Goal: Task Accomplishment & Management: Manage account settings

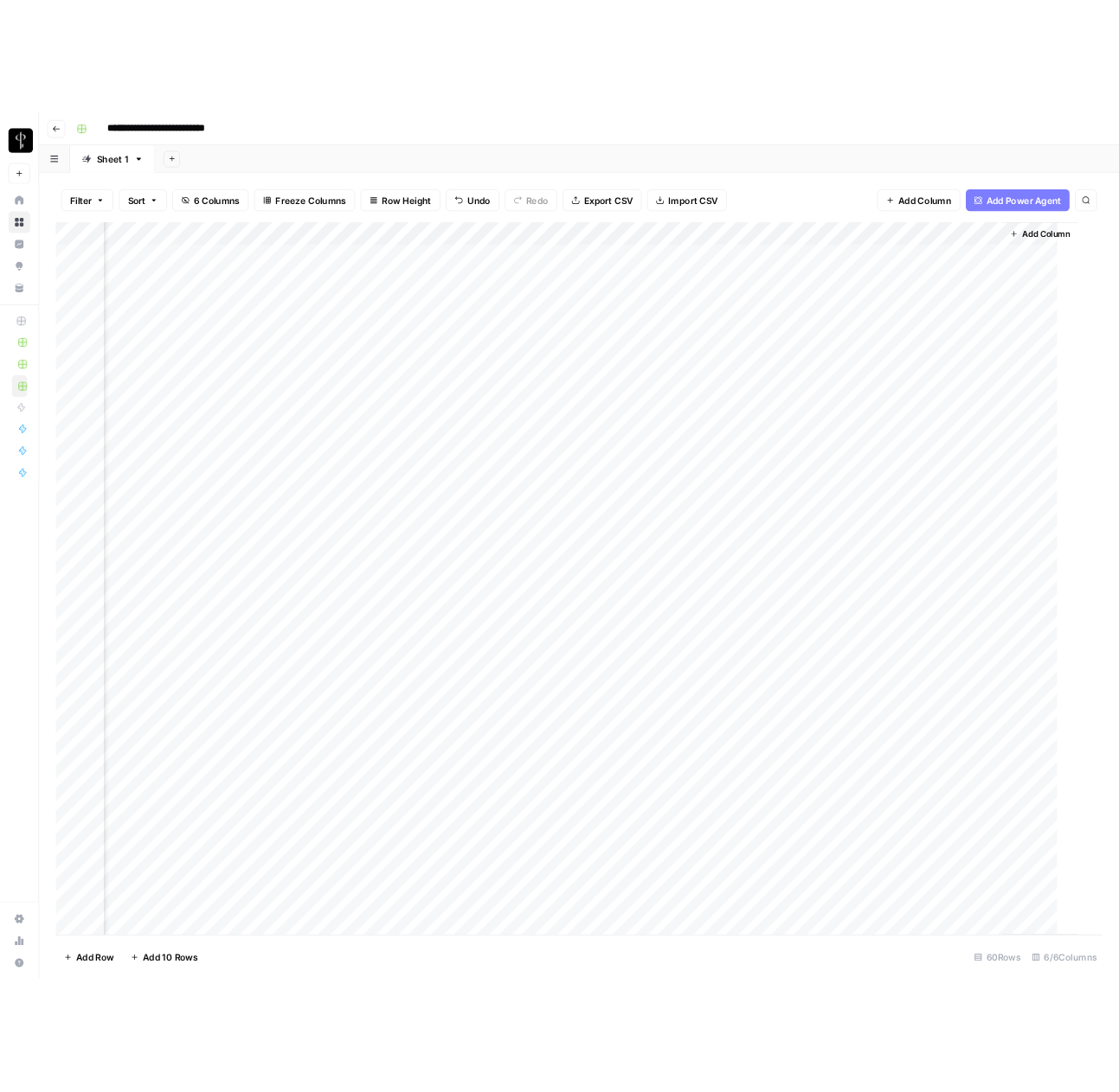
scroll to position [0, 274]
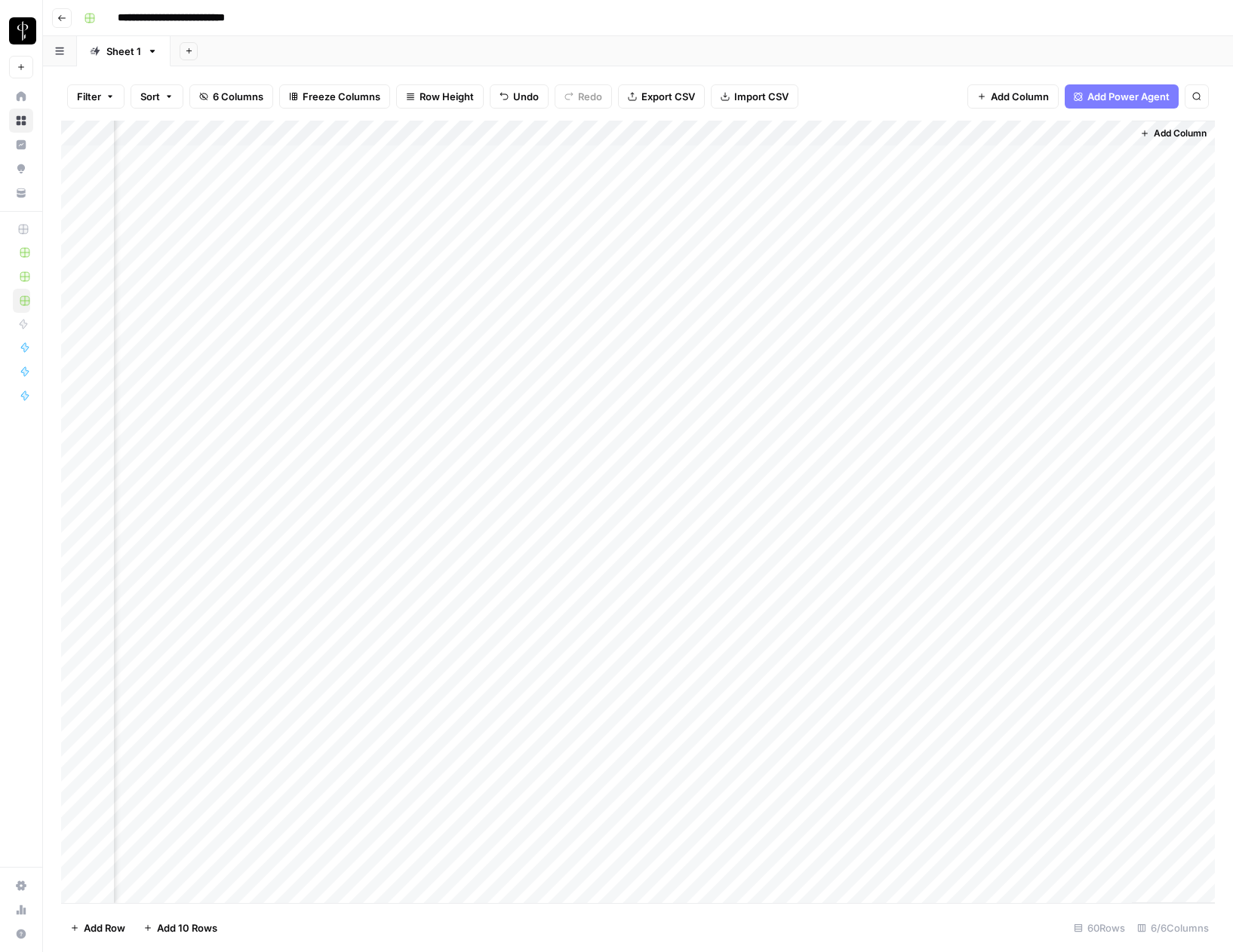
click at [845, 136] on div "Add Column" at bounding box center [637, 512] width 1154 height 783
click at [717, 130] on div "Add Column" at bounding box center [637, 512] width 1154 height 783
click at [532, 223] on span "Schedule" at bounding box center [540, 226] width 132 height 15
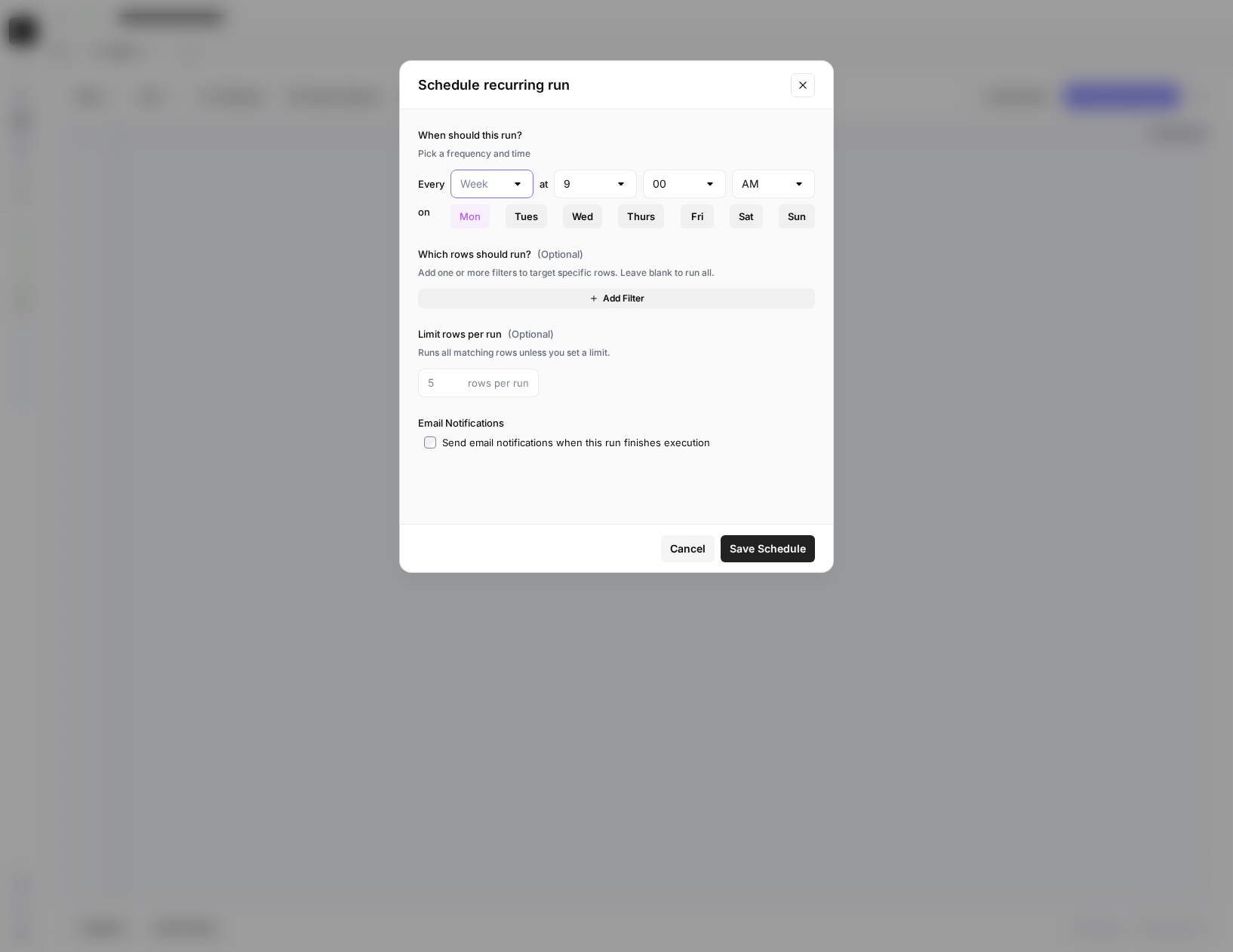
click at [505, 179] on input "text" at bounding box center [482, 184] width 45 height 15
click at [484, 220] on span "Day" at bounding box center [489, 222] width 52 height 15
type input "Day"
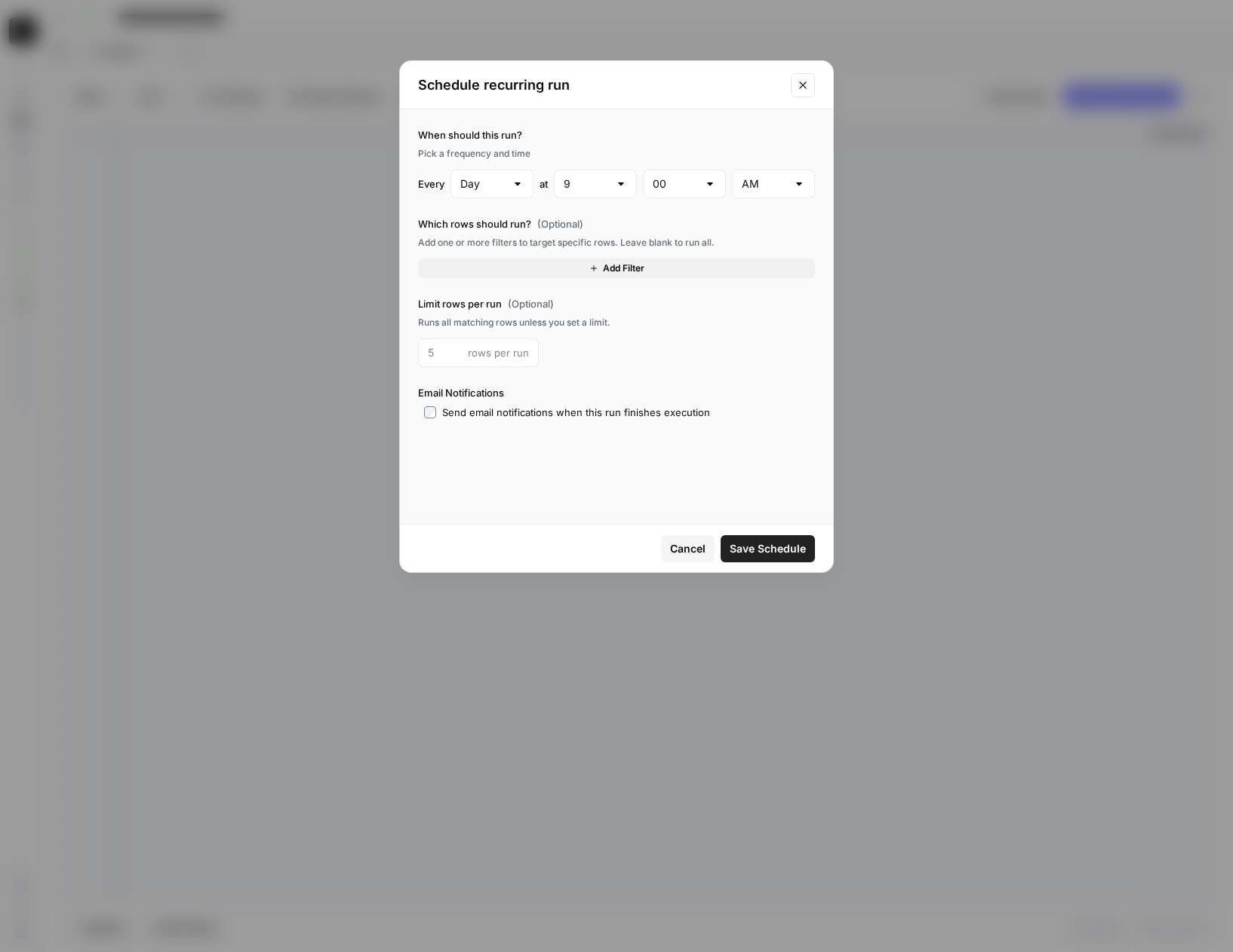
click at [517, 184] on div at bounding box center [518, 184] width 12 height 15
type input "Day"
click at [544, 162] on div "When should this run? Pick a frequency and time Every Day at 9 00 AM" at bounding box center [616, 163] width 397 height 71
click at [622, 183] on div at bounding box center [621, 184] width 12 height 15
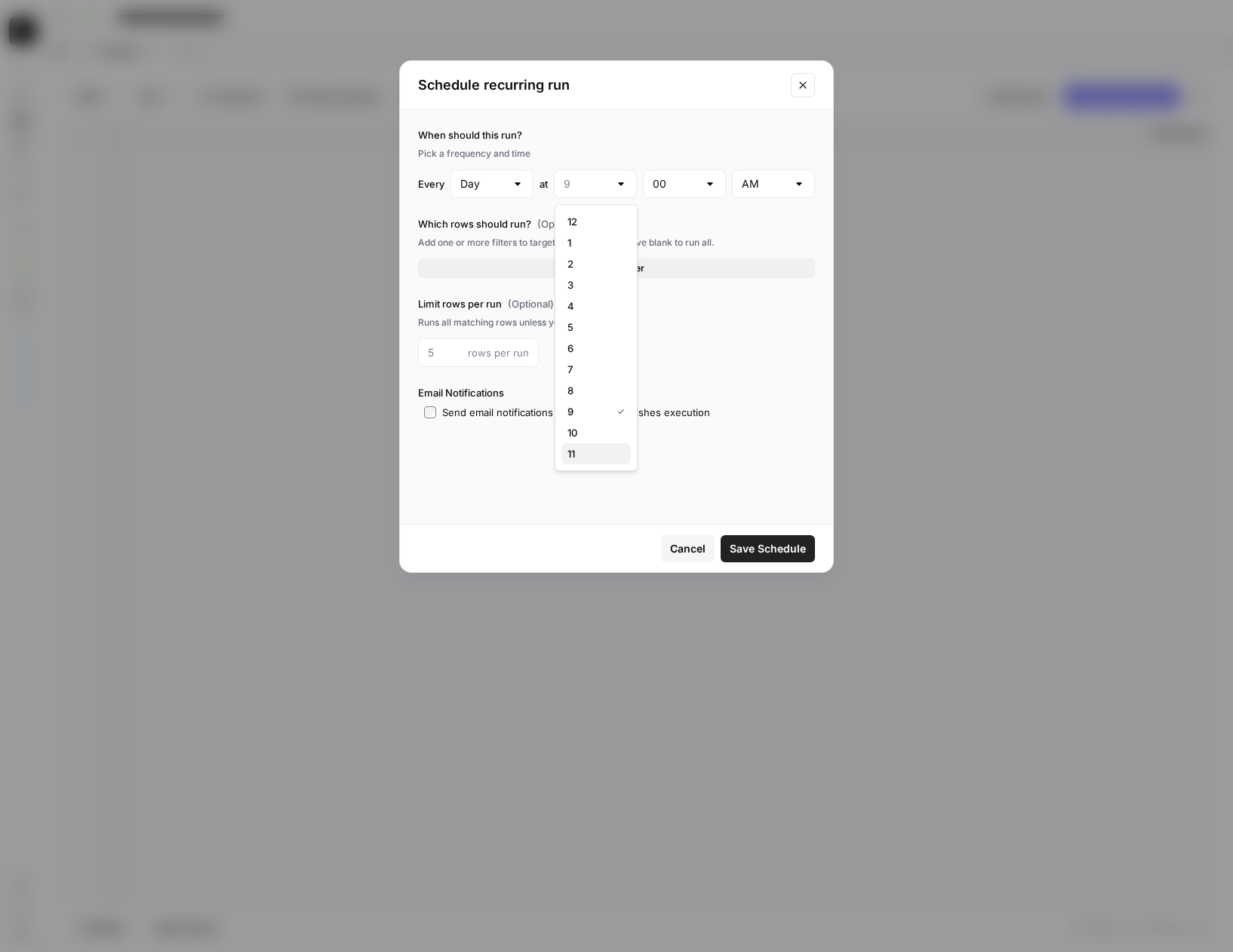
click at [610, 451] on span "11" at bounding box center [593, 454] width 52 height 15
type input "11"
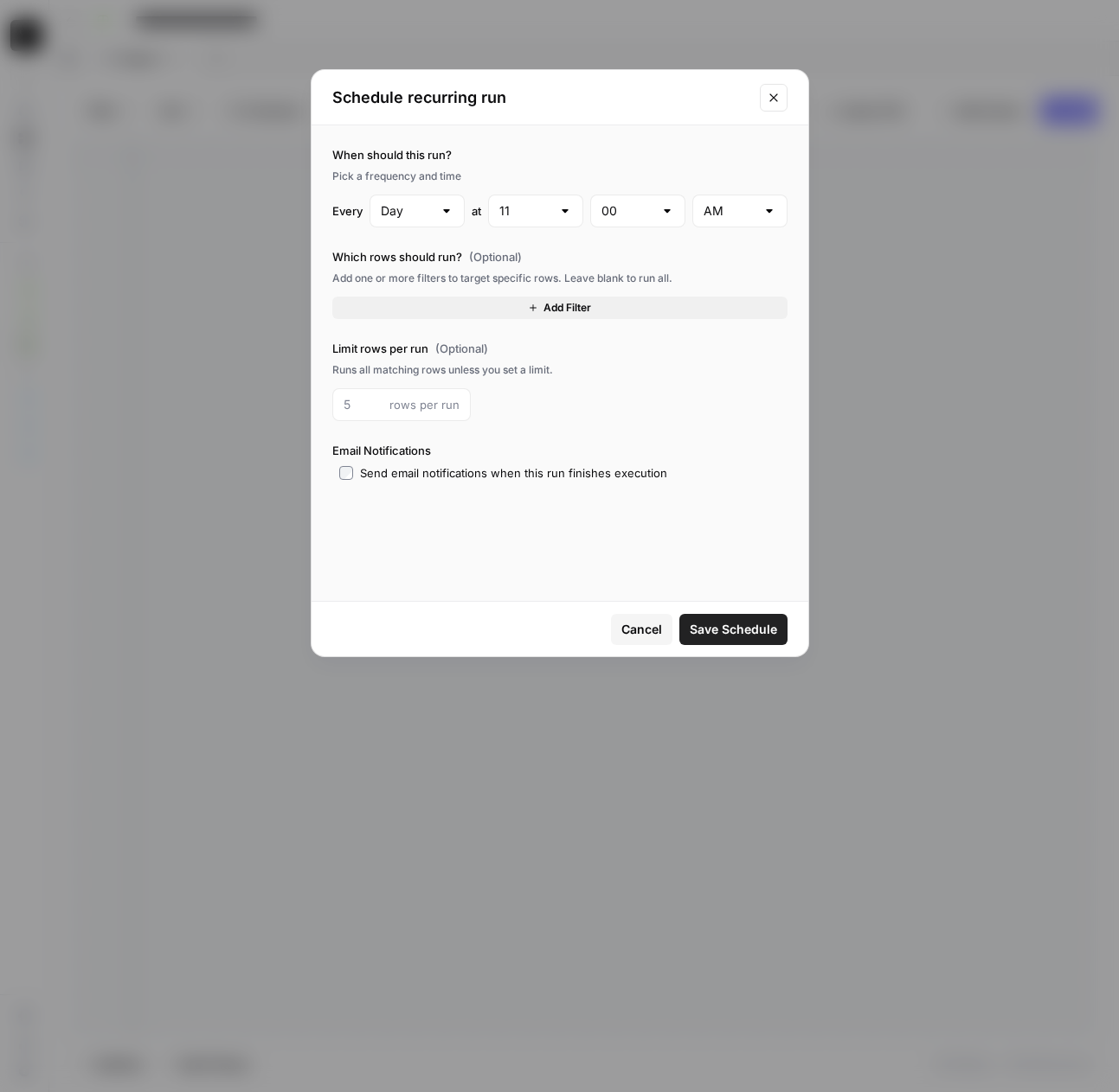
click at [444, 309] on button "Add Filter" at bounding box center [560, 307] width 455 height 22
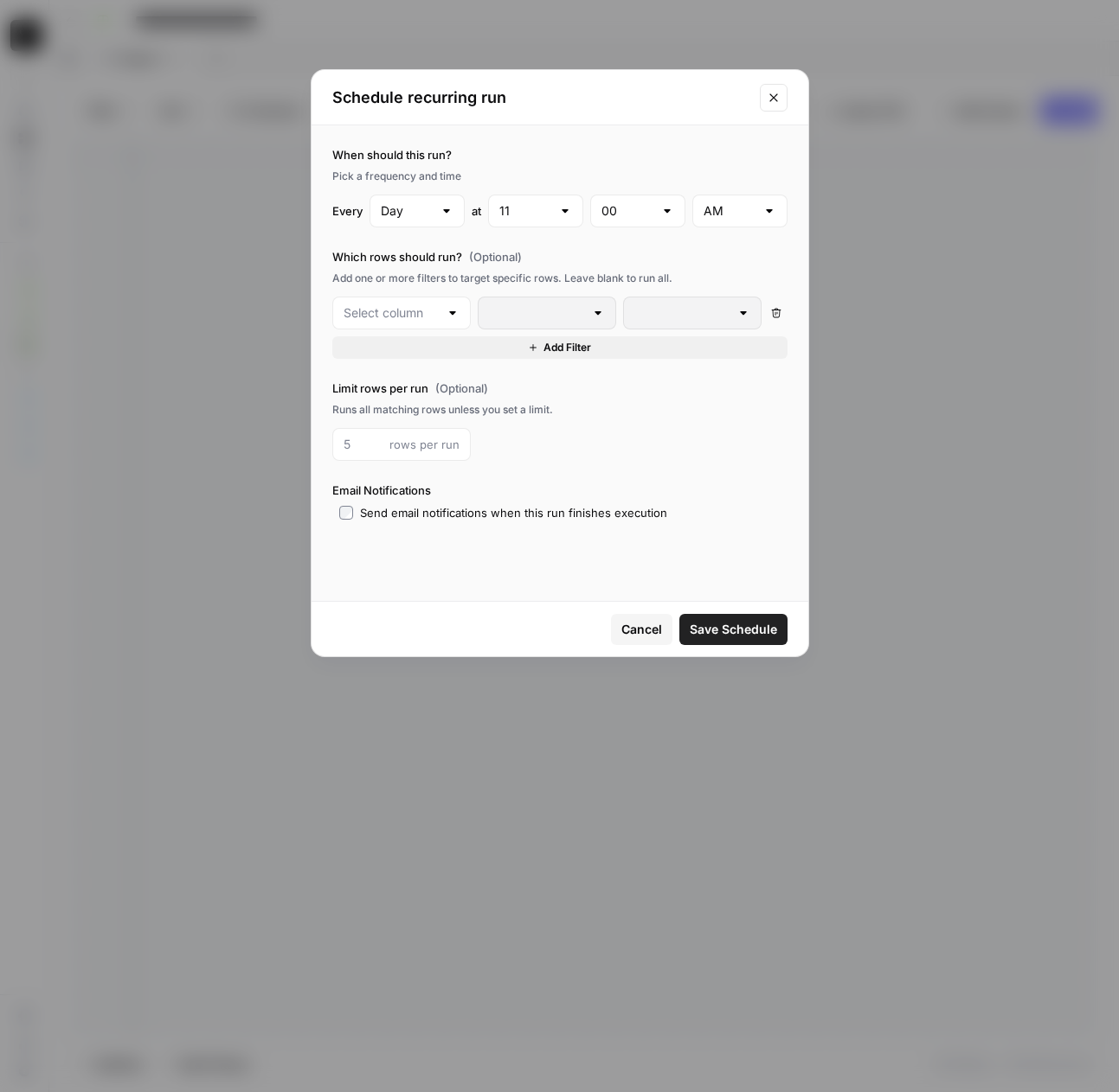
click at [443, 309] on div at bounding box center [401, 313] width 139 height 33
click at [413, 428] on span "Canva Create Design with Image based on Single prompt PERSONALIZED" at bounding box center [408, 429] width 81 height 18
click at [673, 317] on input "text" at bounding box center [682, 314] width 95 height 18
click at [674, 402] on span "error" at bounding box center [689, 405] width 103 height 18
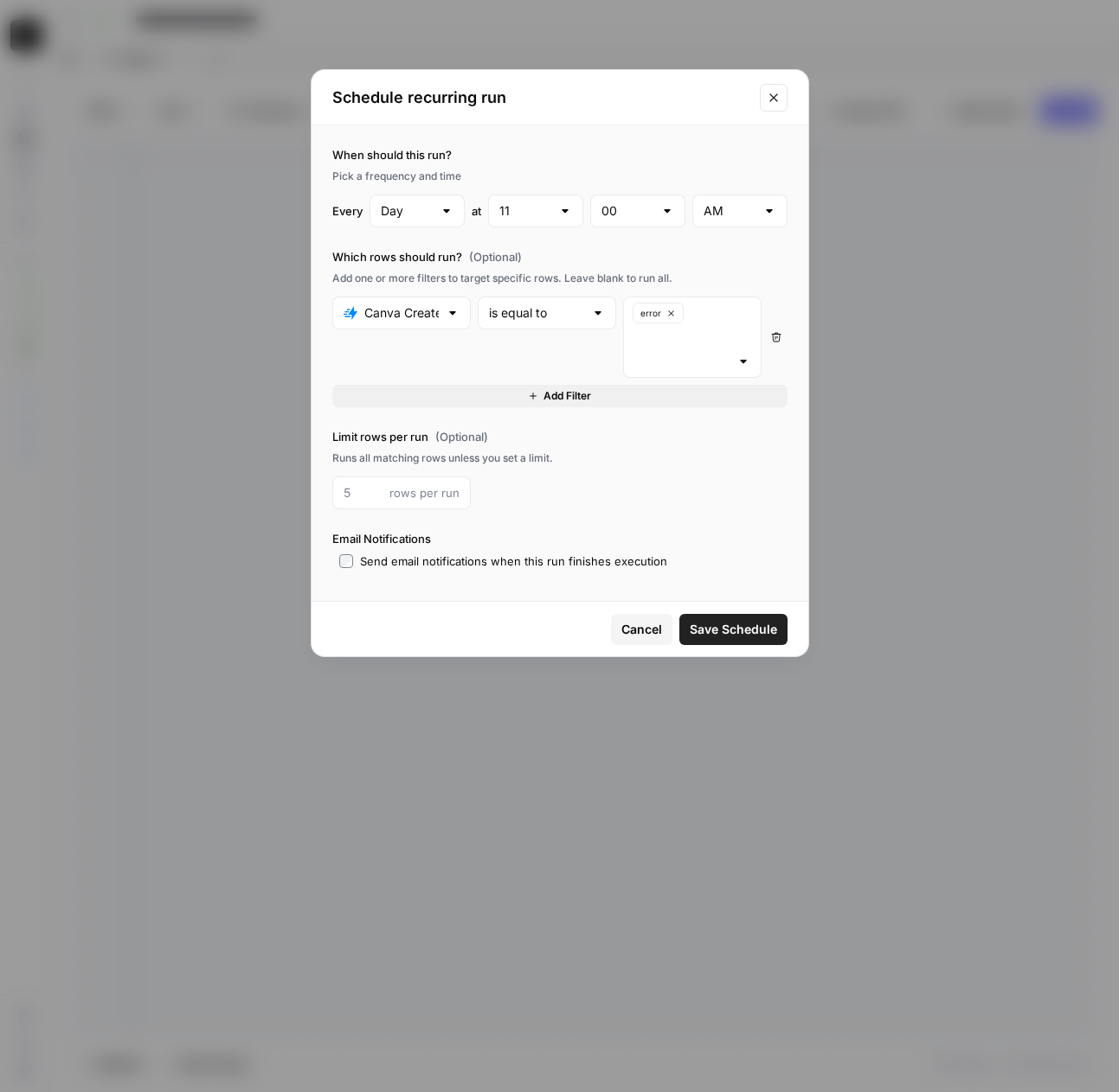
click at [556, 413] on div "When should this run? Pick a frequency and time Every Day at 11 00 AM Which row…" at bounding box center [560, 358] width 497 height 466
click at [366, 493] on input "number" at bounding box center [363, 493] width 39 height 18
type input "2"
click at [556, 209] on div "11" at bounding box center [536, 210] width 95 height 33
click at [507, 496] on span "10" at bounding box center [533, 497] width 59 height 18
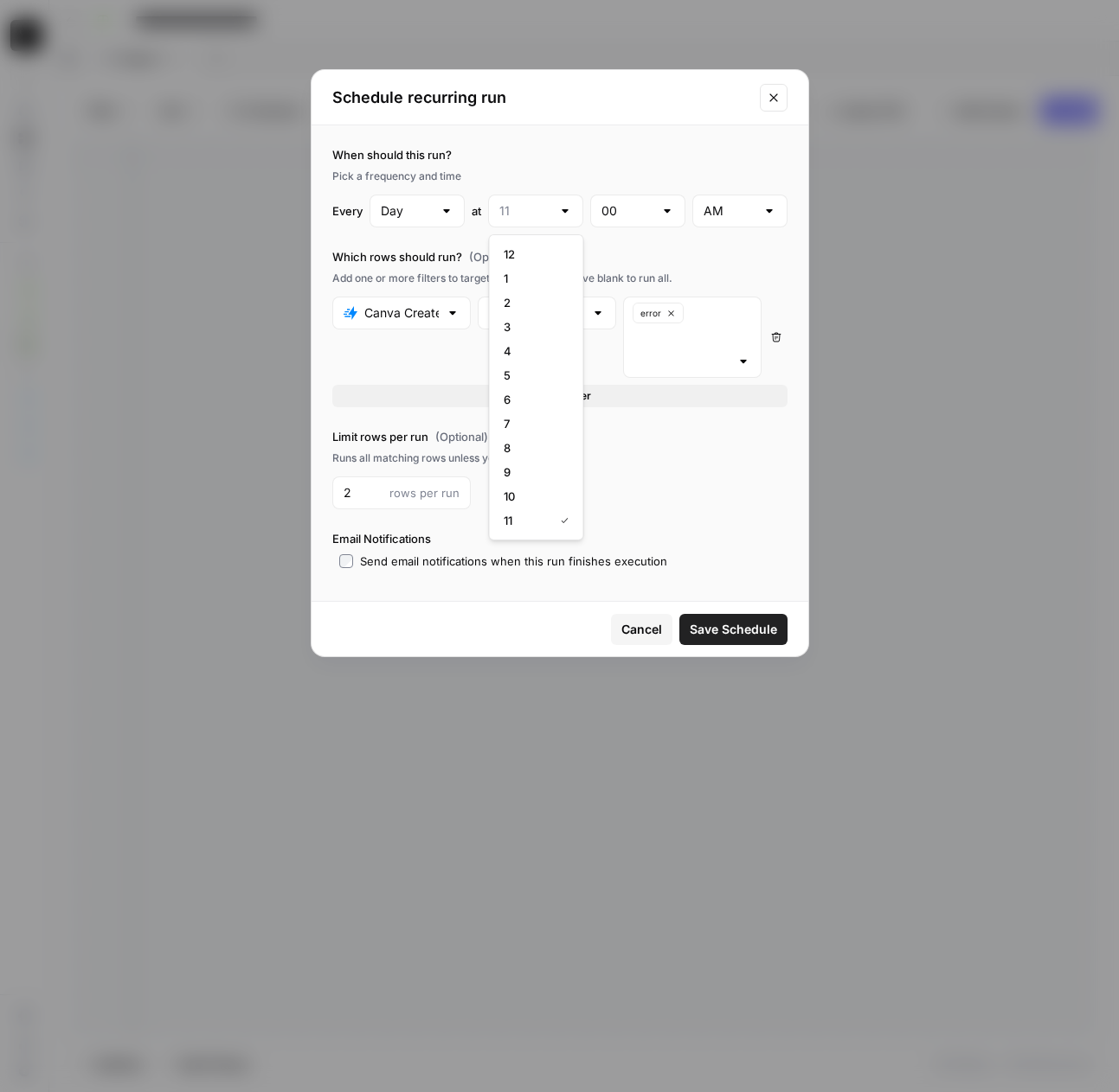
type input "10"
click at [620, 214] on input "text" at bounding box center [627, 211] width 52 height 18
click at [620, 445] on span "45" at bounding box center [634, 448] width 59 height 18
type input "45"
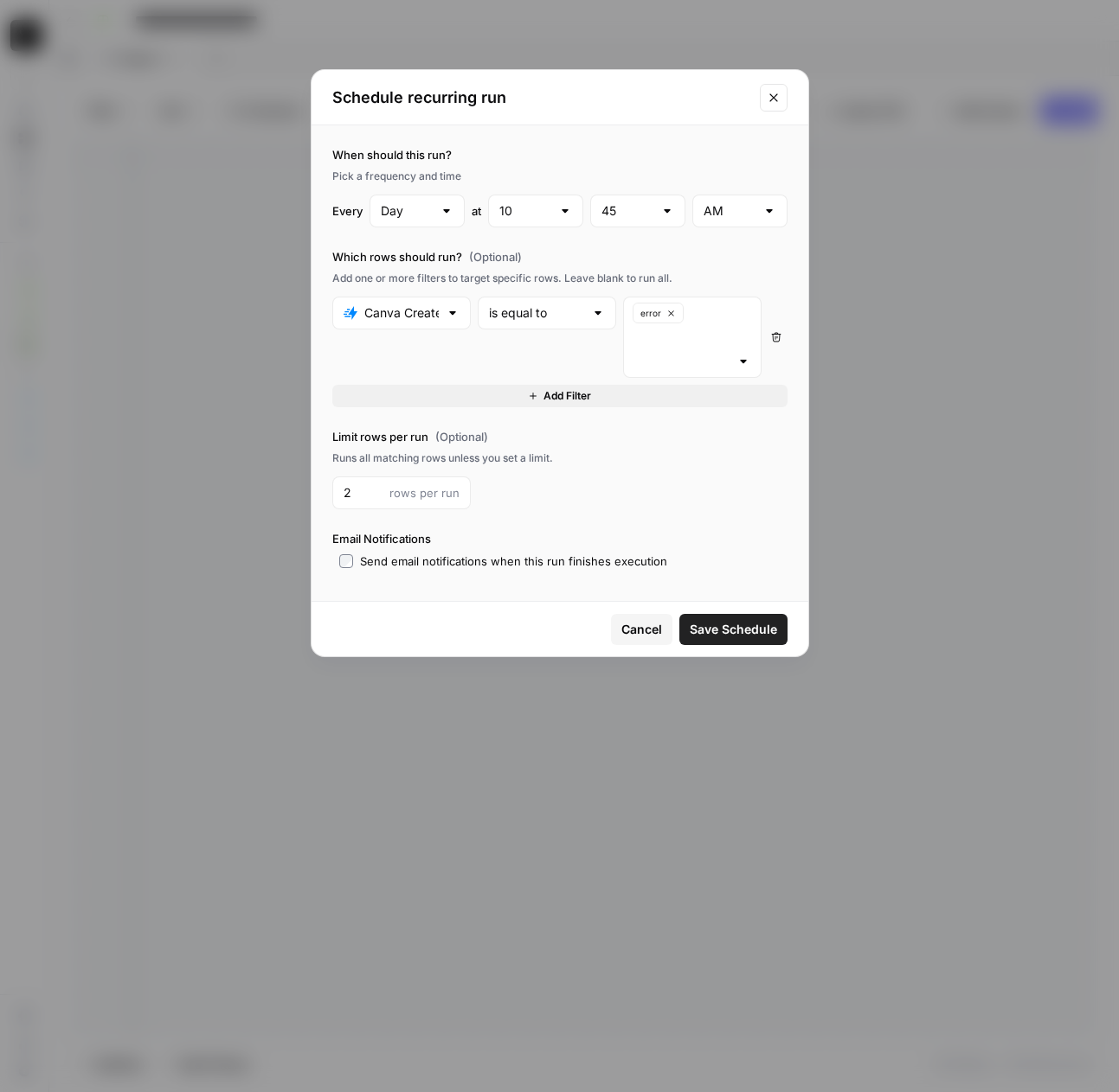
click at [740, 624] on span "Save Schedule" at bounding box center [733, 630] width 88 height 18
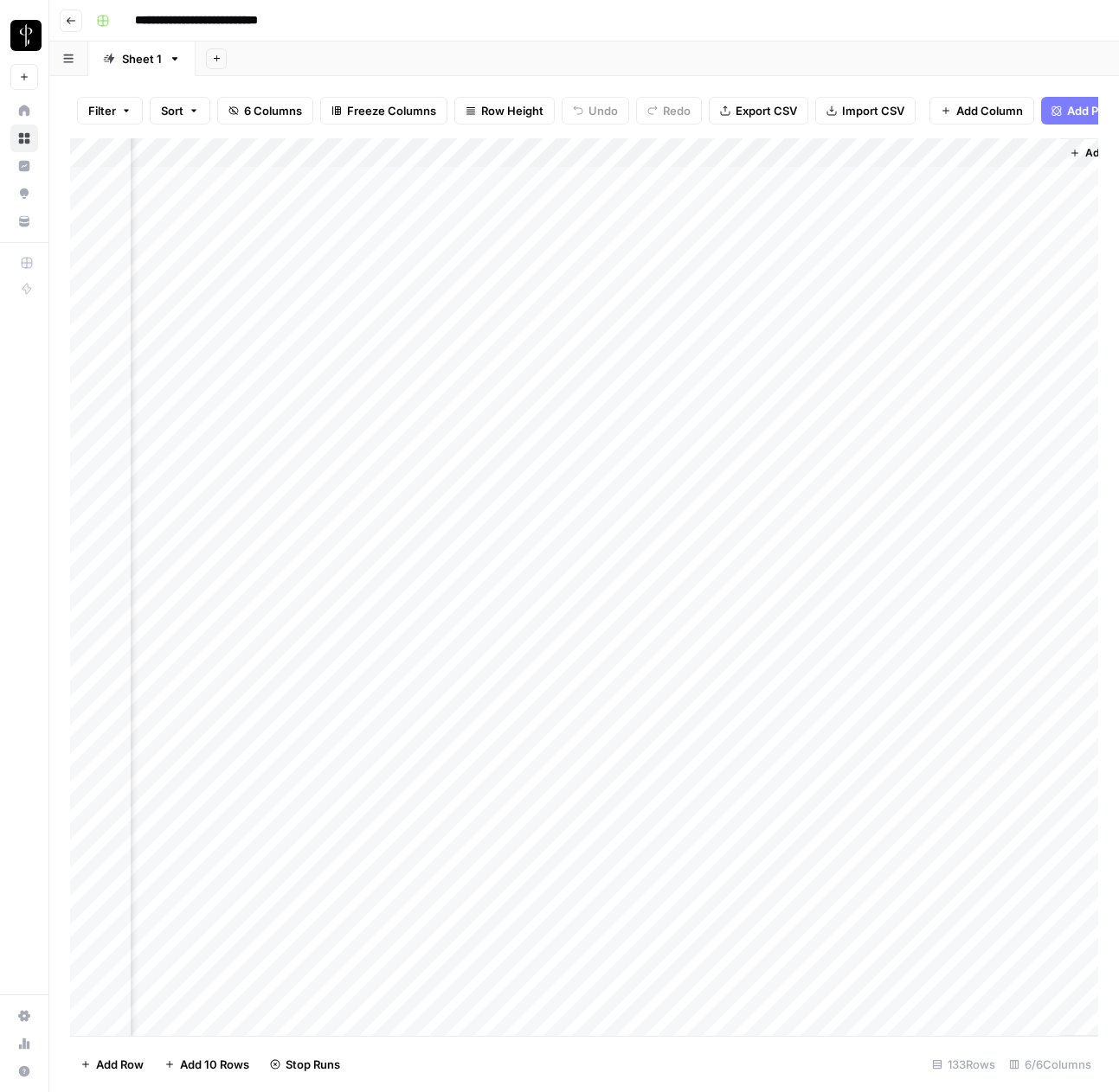
scroll to position [0, 694]
click at [666, 155] on div "Add Column" at bounding box center [583, 588] width 1028 height 898
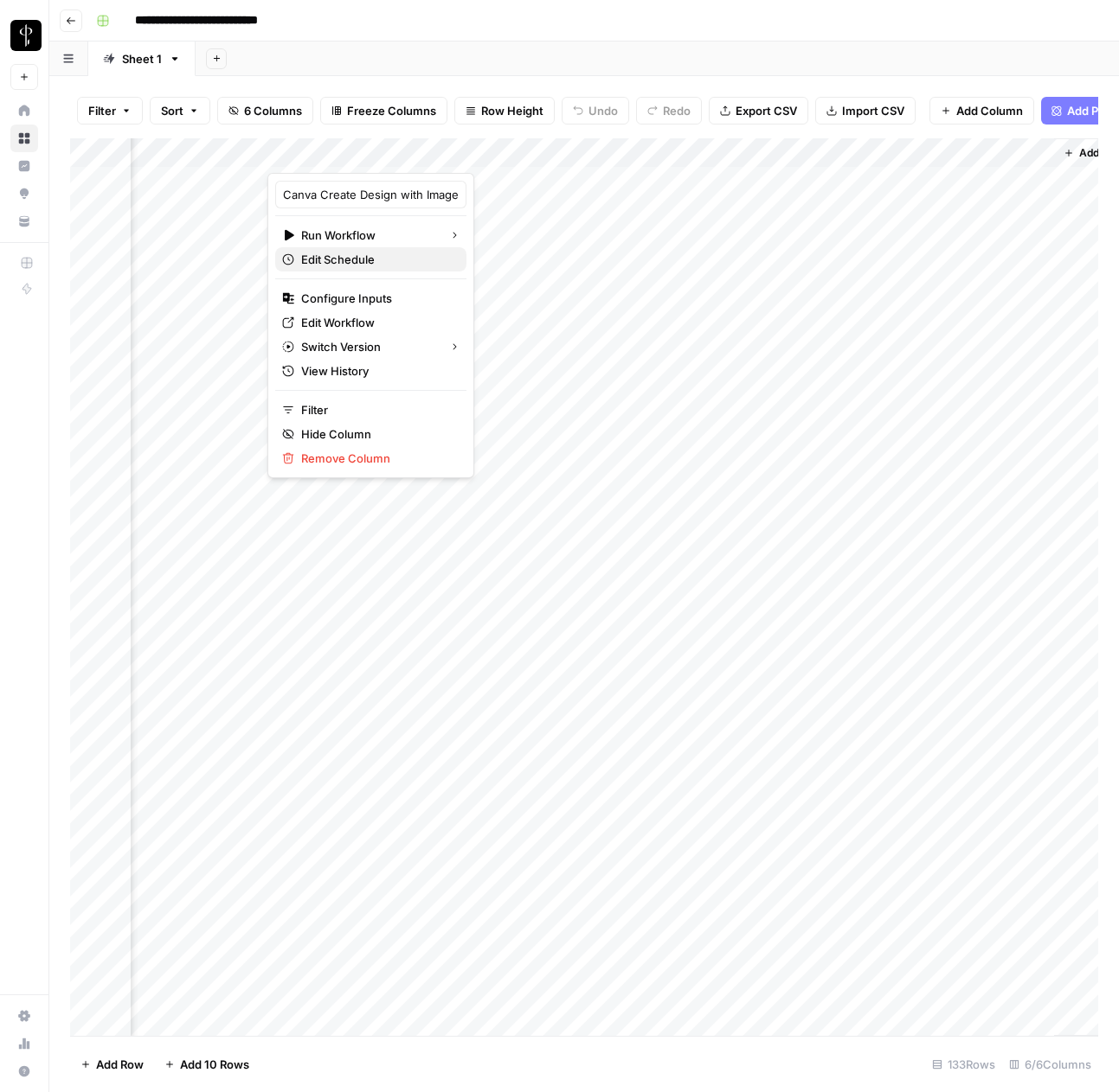
click at [342, 262] on span "Edit Schedule" at bounding box center [377, 260] width 151 height 18
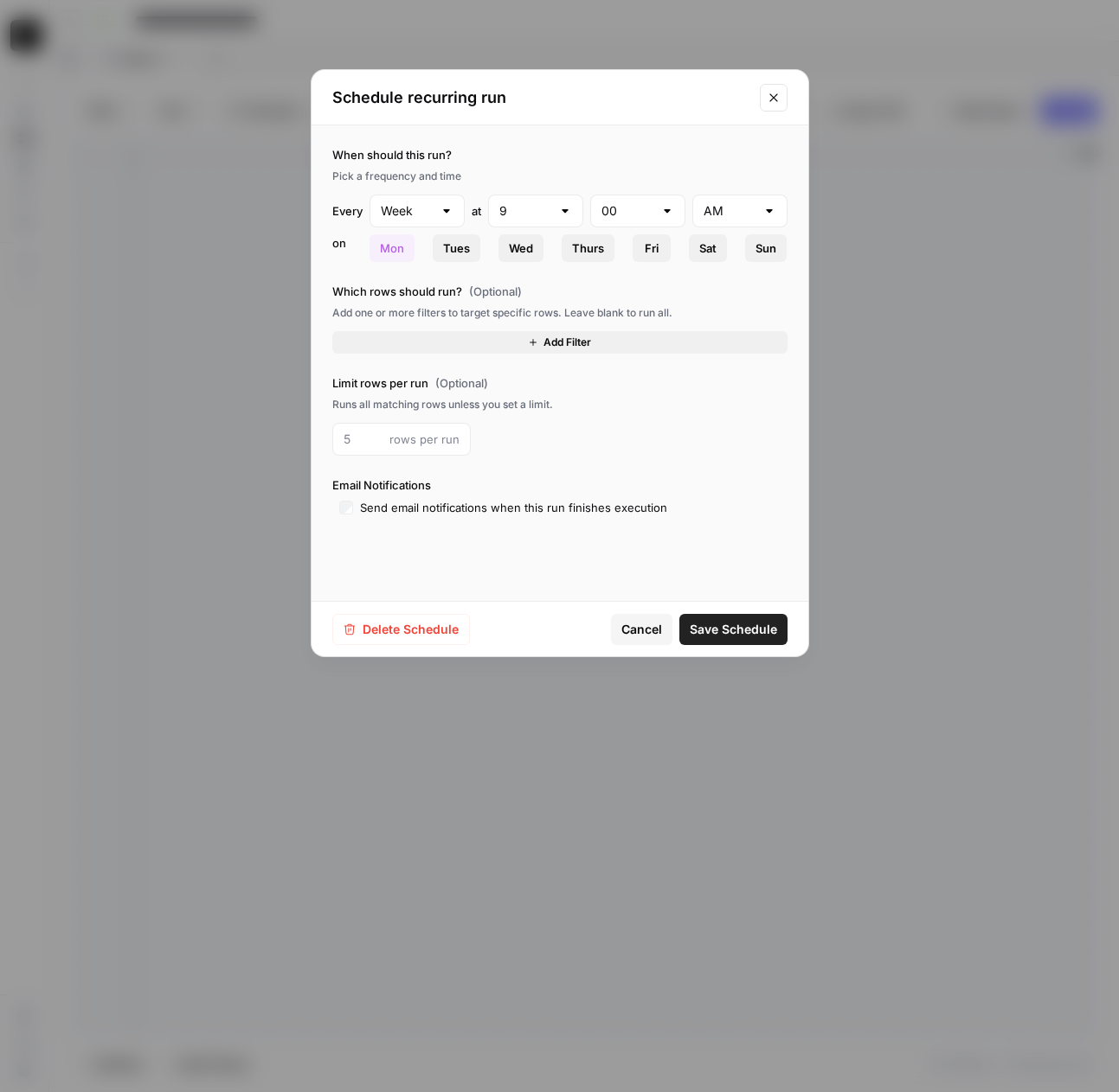
type input "Day"
type input "10"
type input "45"
type input "2"
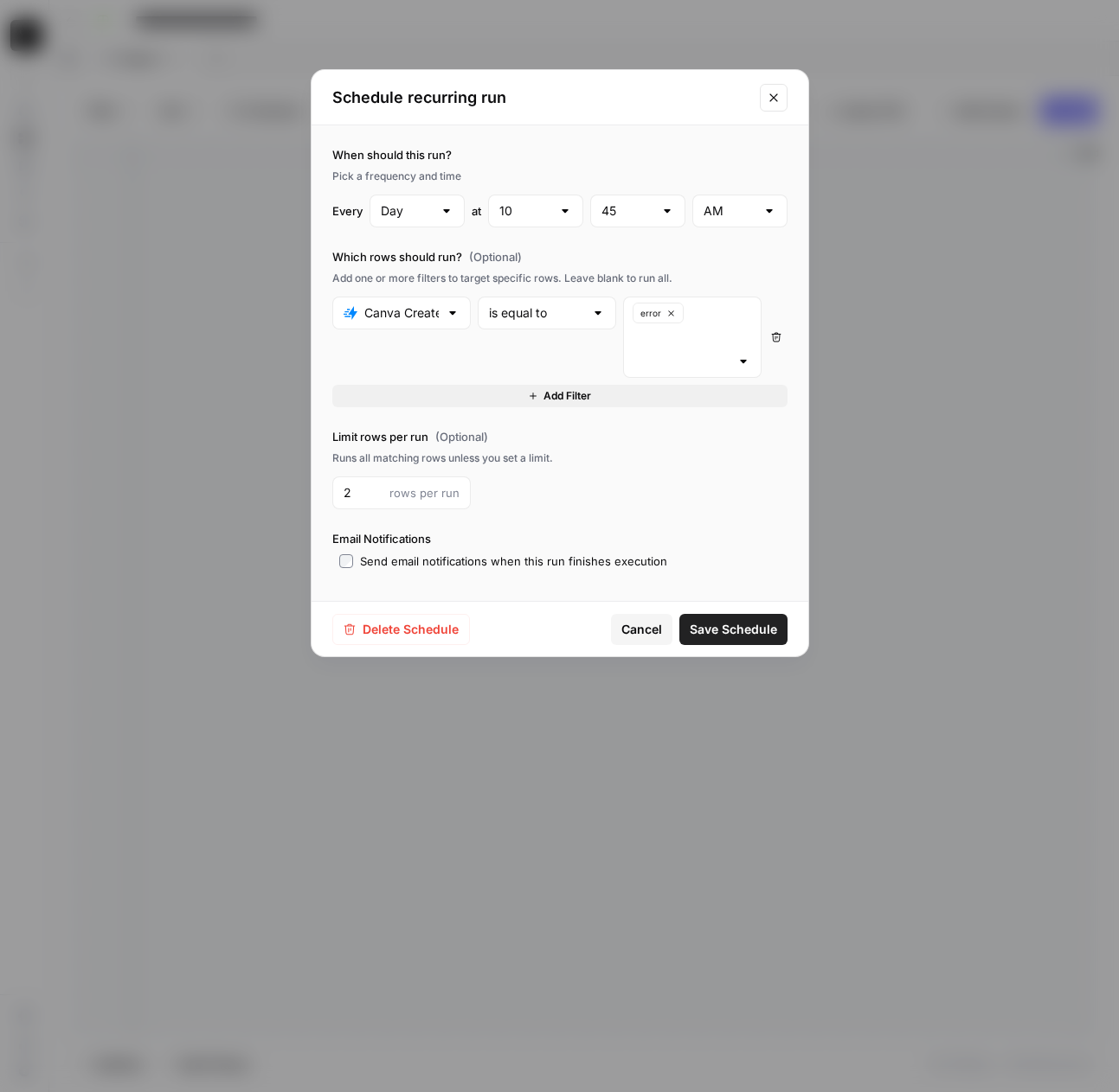
click at [437, 201] on div "Day" at bounding box center [417, 210] width 95 height 33
type input "Day"
click at [775, 102] on icon "Close modal" at bounding box center [773, 98] width 14 height 14
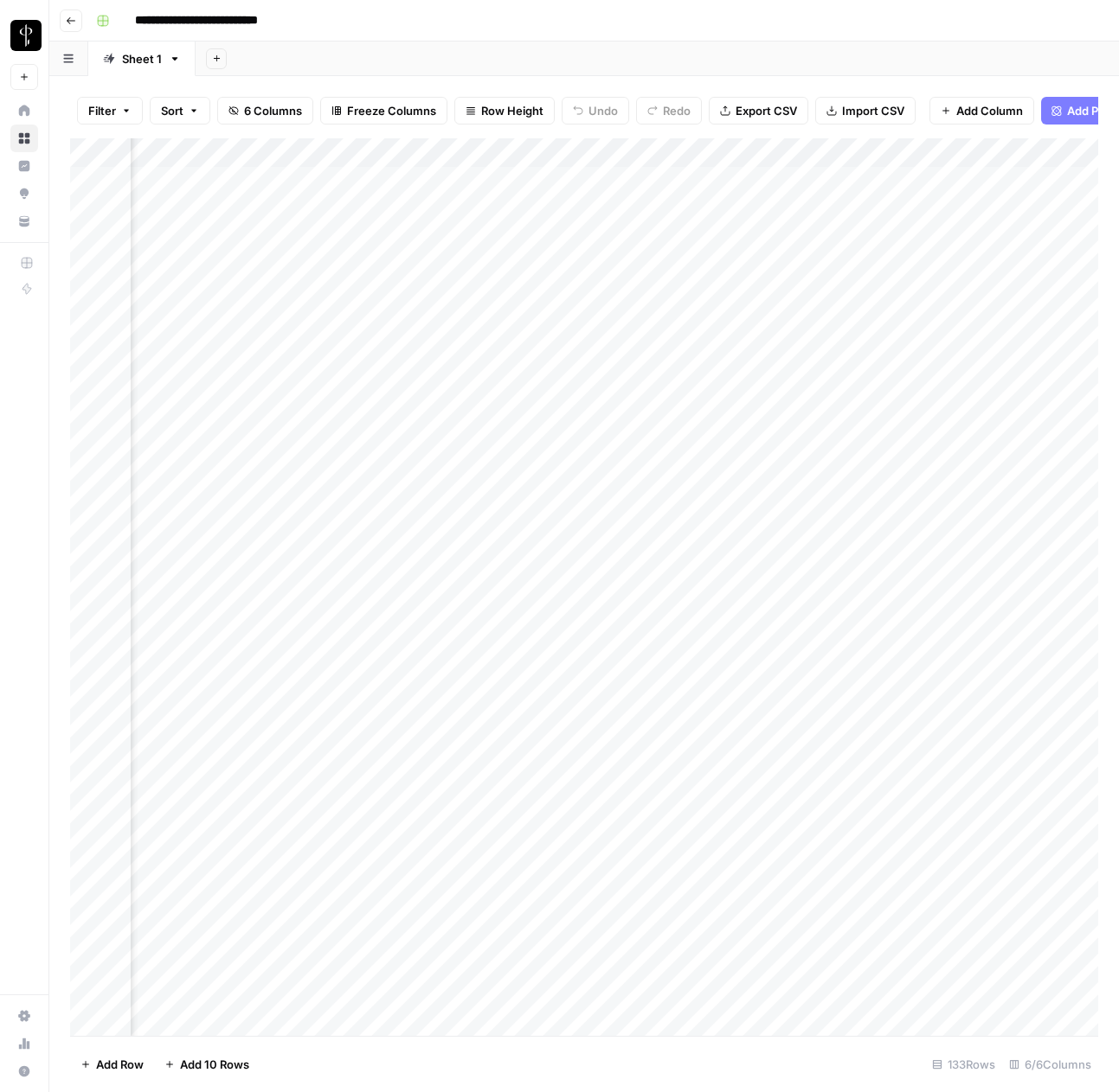
scroll to position [0, 398]
click at [1003, 153] on div "Add Column" at bounding box center [583, 588] width 1028 height 898
click at [687, 535] on div "Add Column" at bounding box center [583, 588] width 1028 height 898
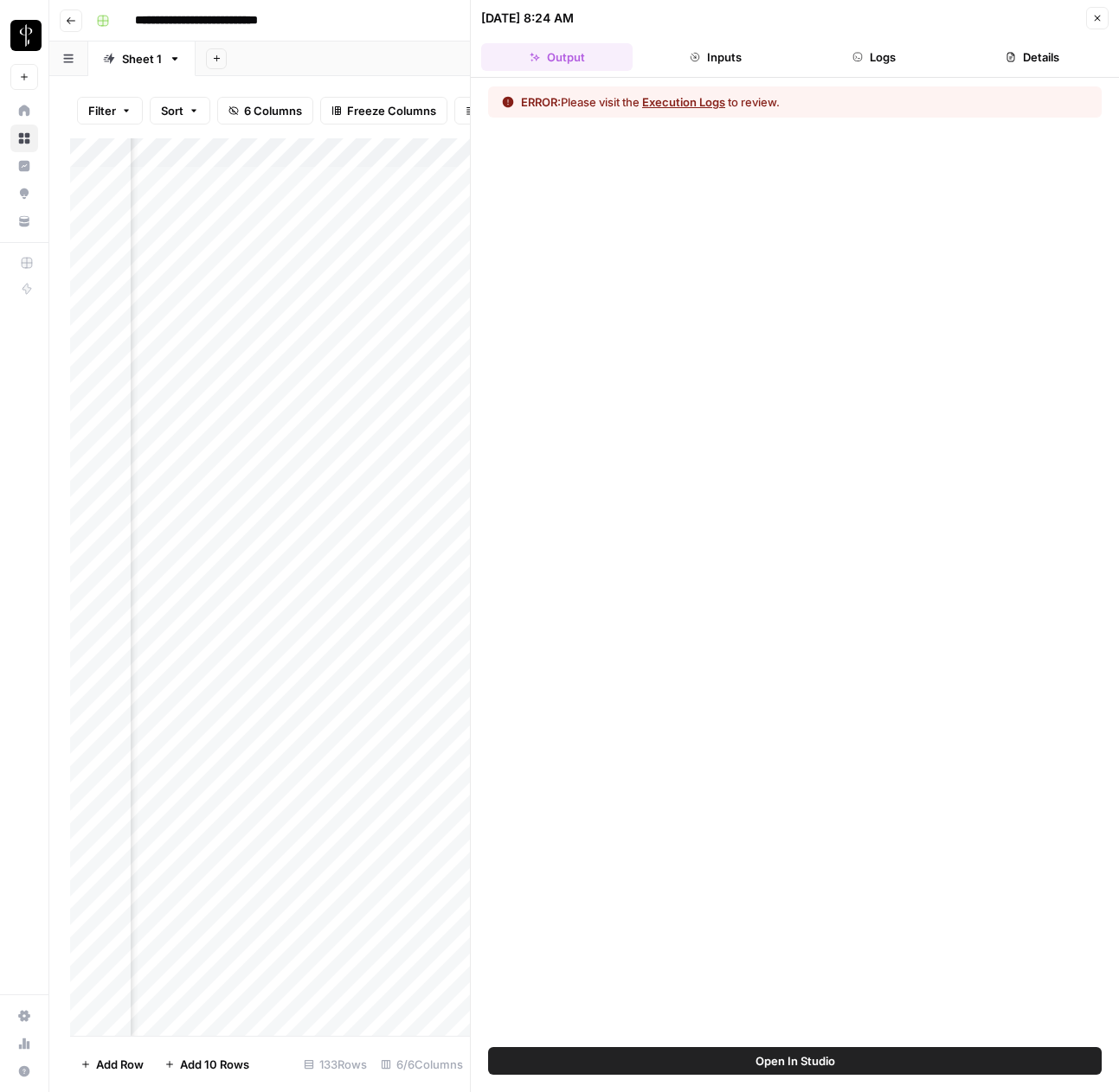
click at [886, 60] on button "Logs" at bounding box center [874, 57] width 151 height 27
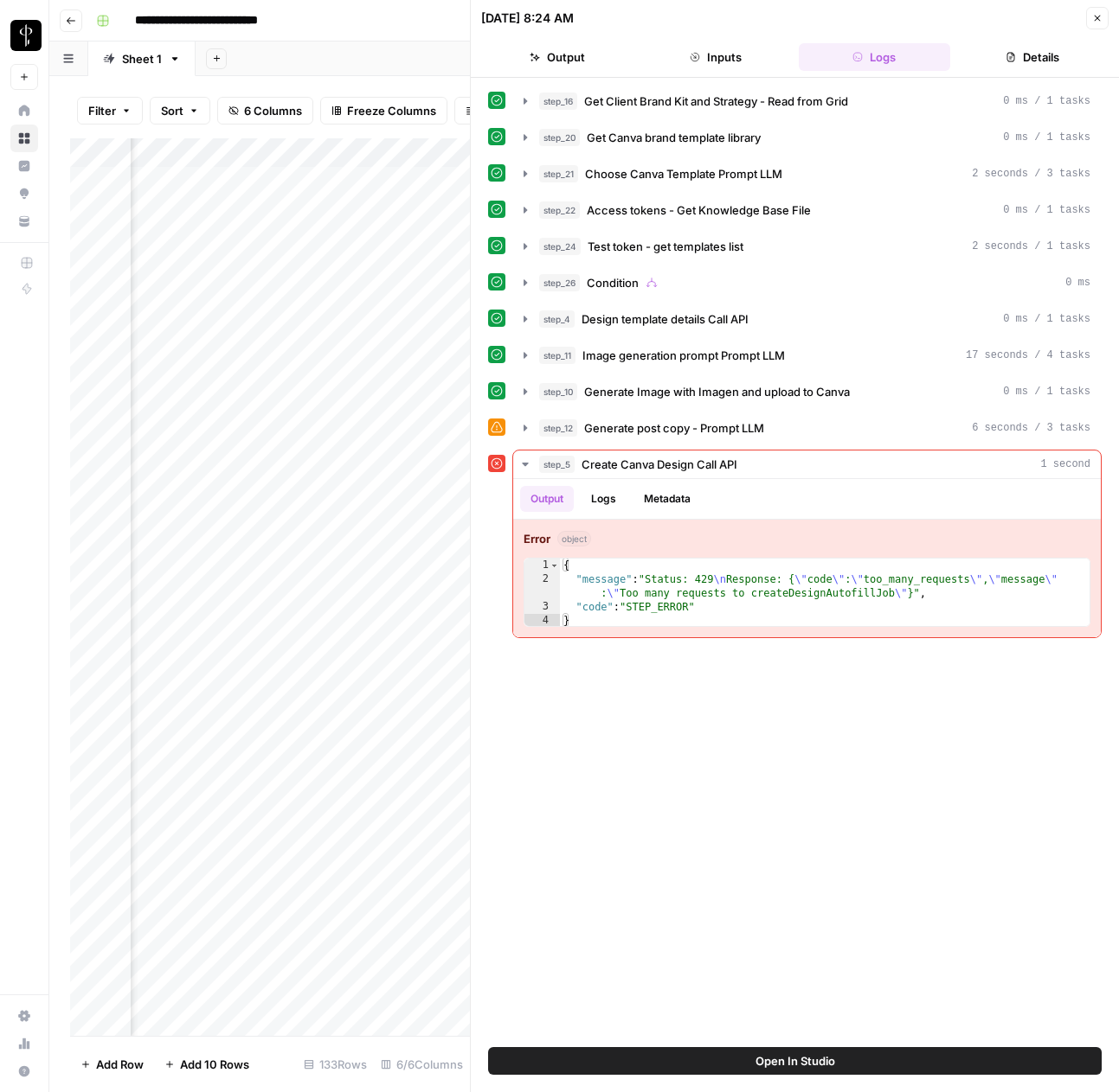
click at [1094, 22] on icon "button" at bounding box center [1097, 19] width 11 height 11
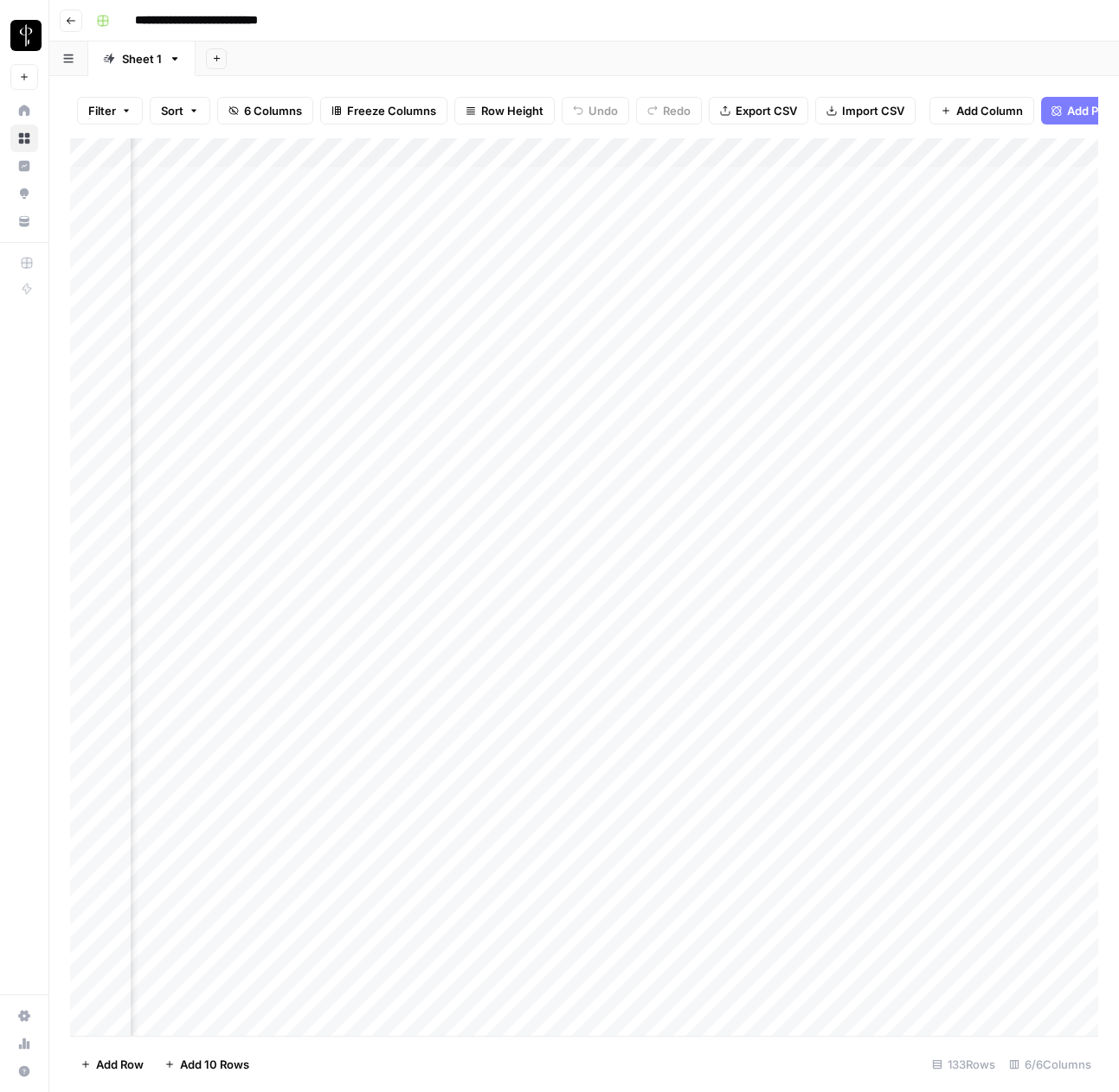
click at [927, 527] on div "Add Column" at bounding box center [583, 588] width 1028 height 898
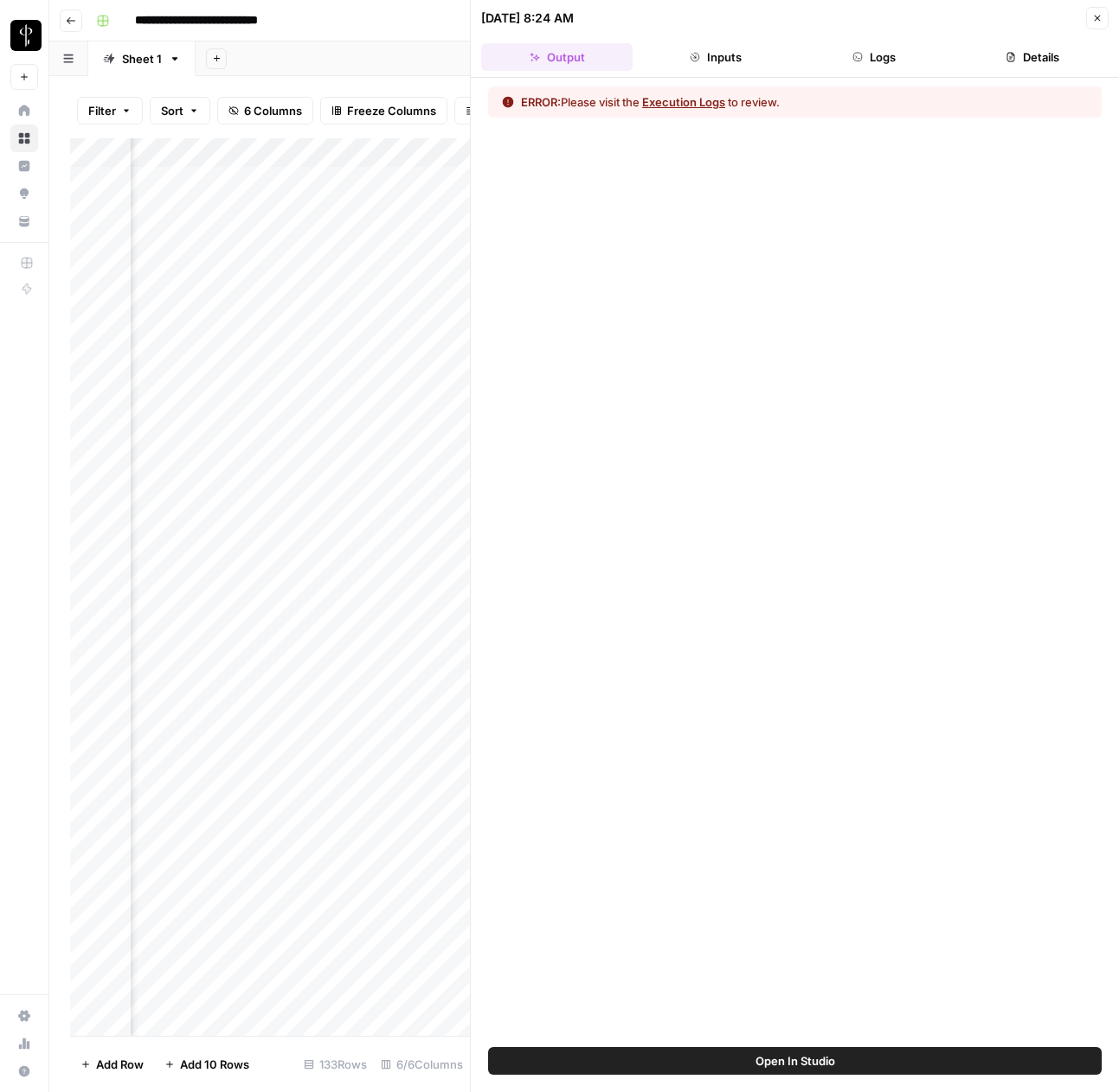
click at [883, 62] on button "Logs" at bounding box center [874, 57] width 151 height 27
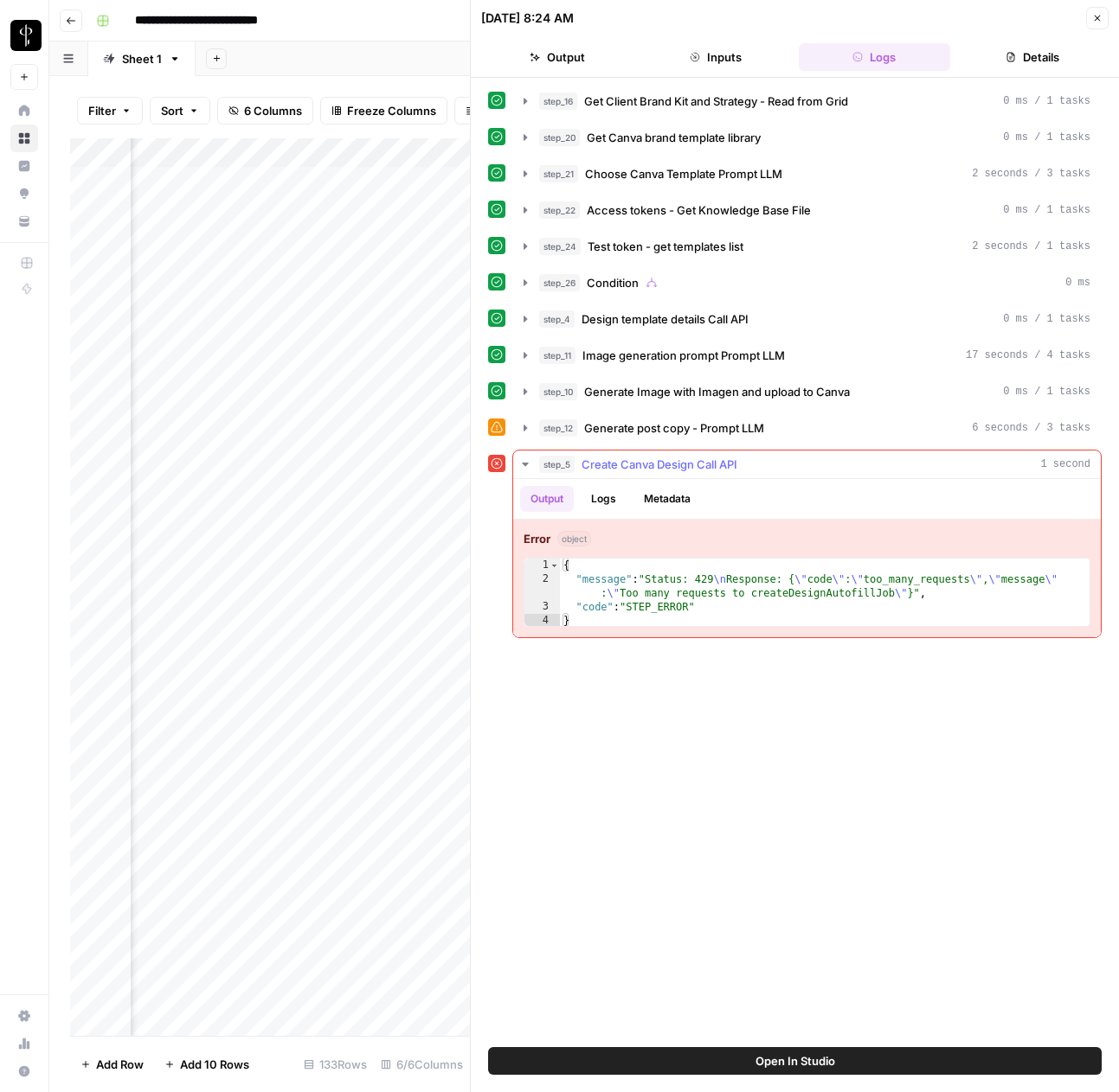
type textarea "**********"
drag, startPoint x: 913, startPoint y: 597, endPoint x: 800, endPoint y: 582, distance: 114.0
click at [800, 582] on div "{ "message" : "Status: 429 \n Response: { \" code \" : \" too_many_requests \" …" at bounding box center [824, 607] width 529 height 97
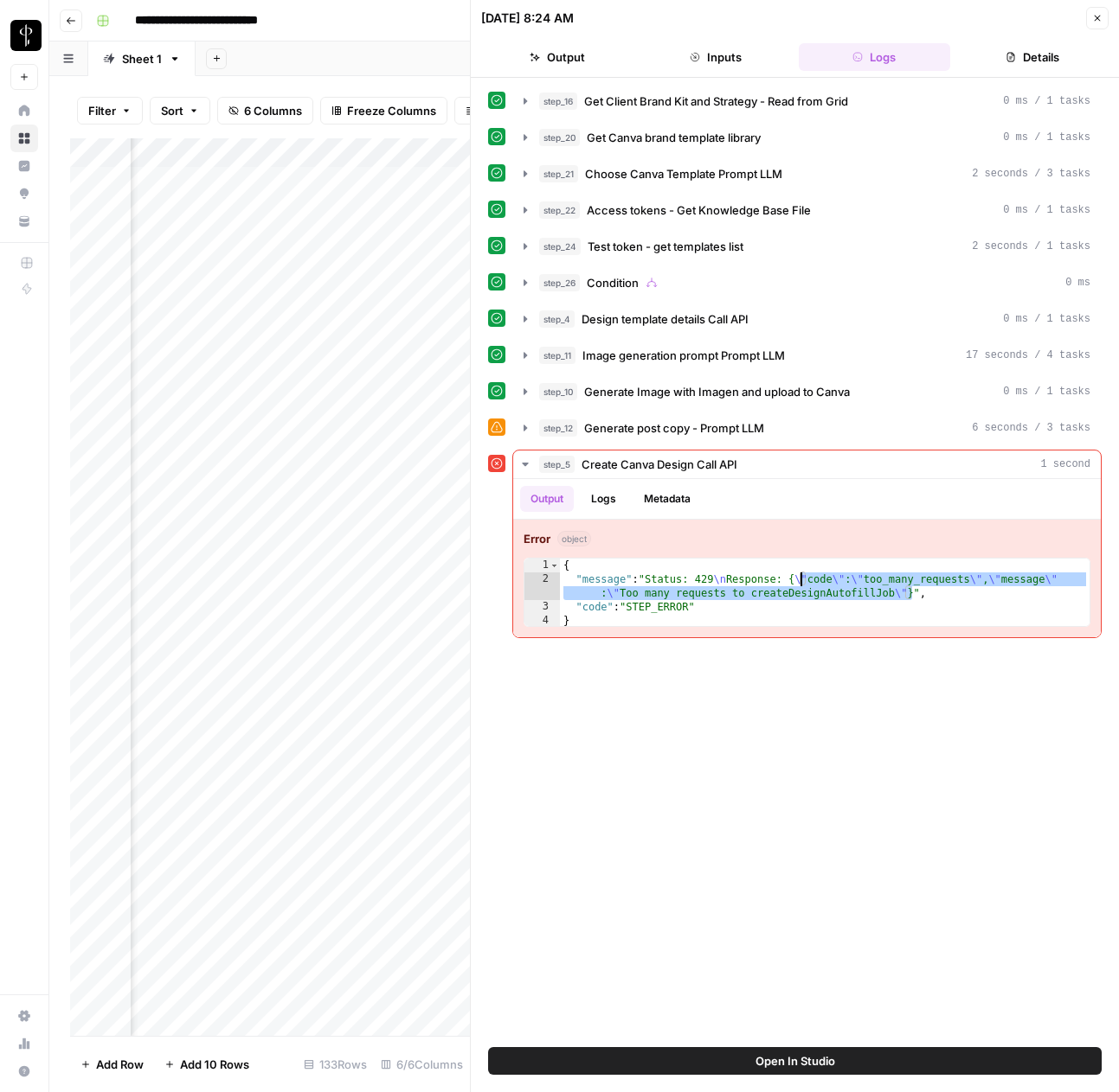
click at [1108, 15] on header "09/08/25 at 8:24 AM Close Output Inputs Logs Details" at bounding box center [795, 39] width 648 height 78
click at [1097, 20] on icon "button" at bounding box center [1097, 19] width 11 height 11
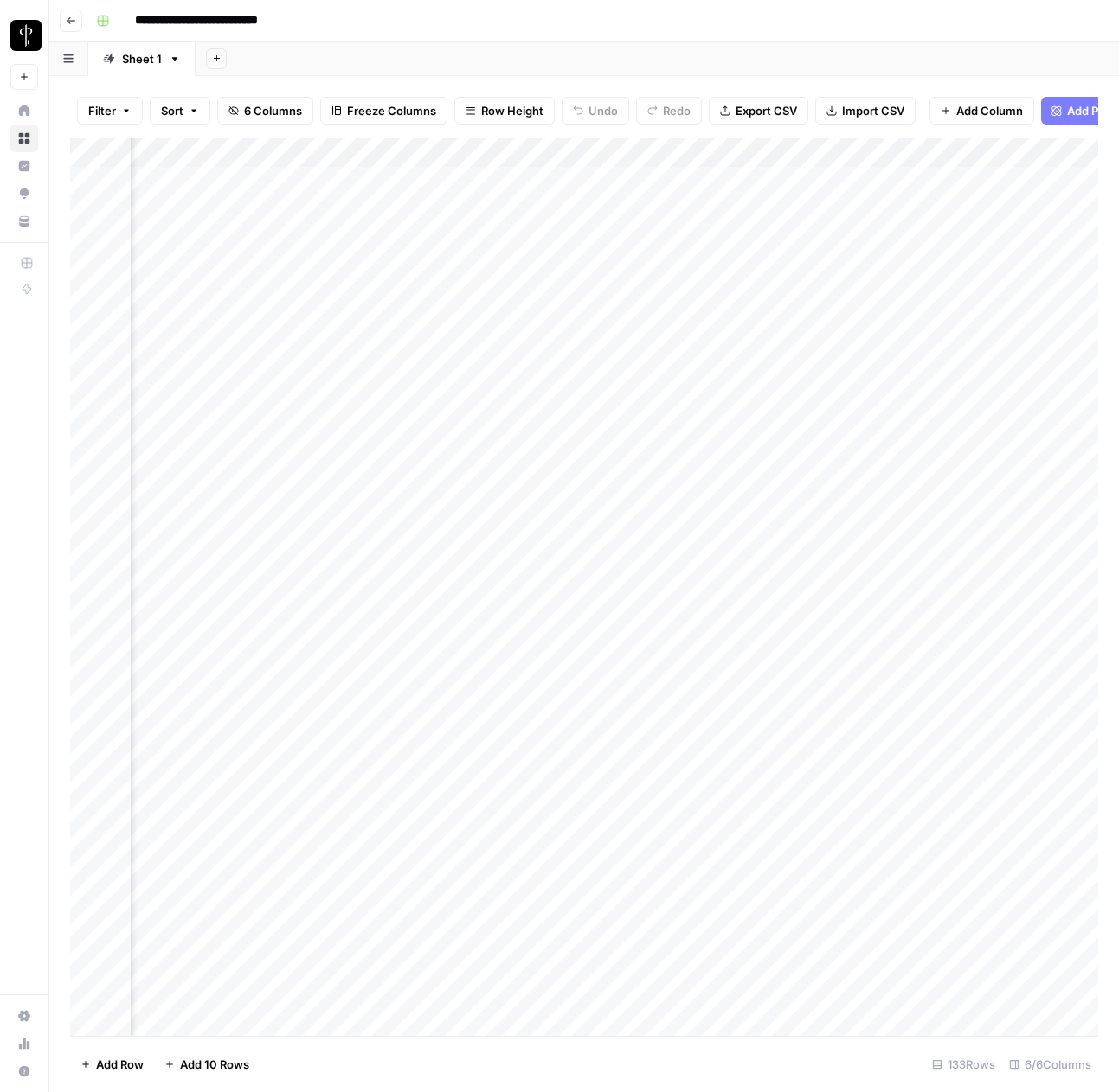
click at [1007, 156] on div "Add Column" at bounding box center [583, 588] width 1028 height 898
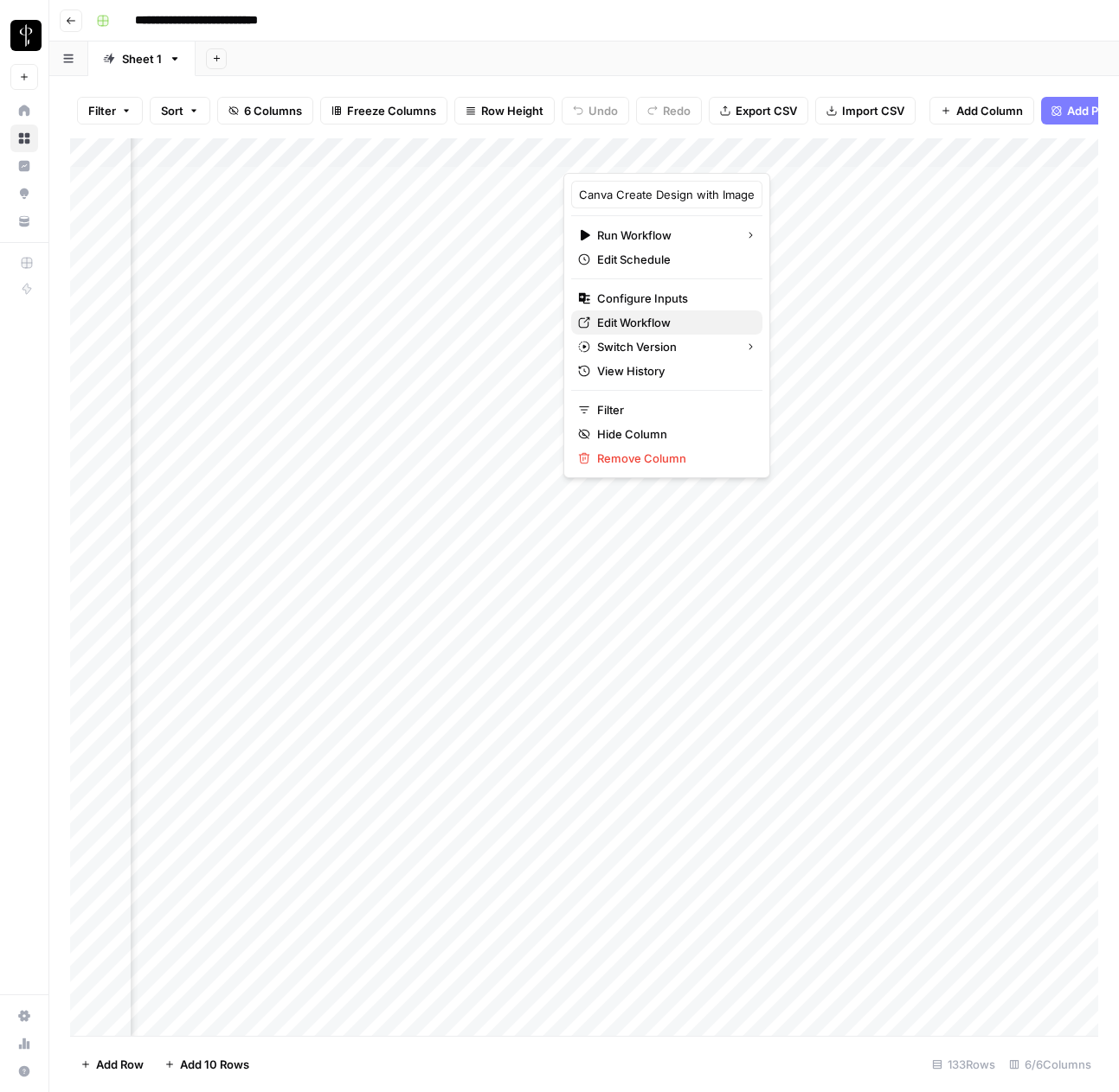
click at [620, 325] on span "Edit Workflow" at bounding box center [673, 322] width 151 height 18
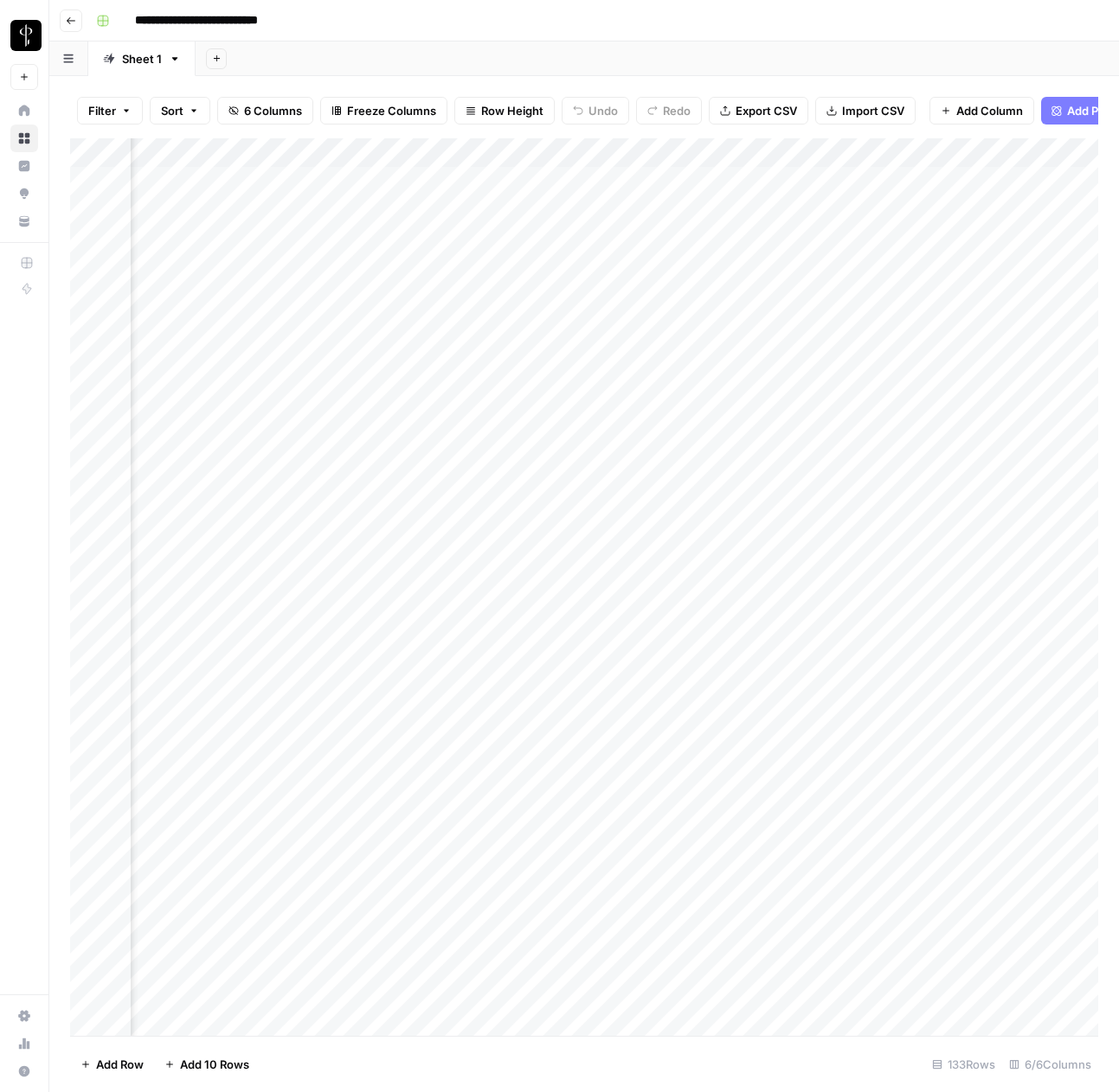
click at [1022, 155] on div "Add Column" at bounding box center [583, 588] width 1028 height 898
click at [502, 127] on div "Filter Sort 6 Columns Freeze Columns Row Height Undo Redo Export CSV Import CSV…" at bounding box center [583, 110] width 1028 height 56
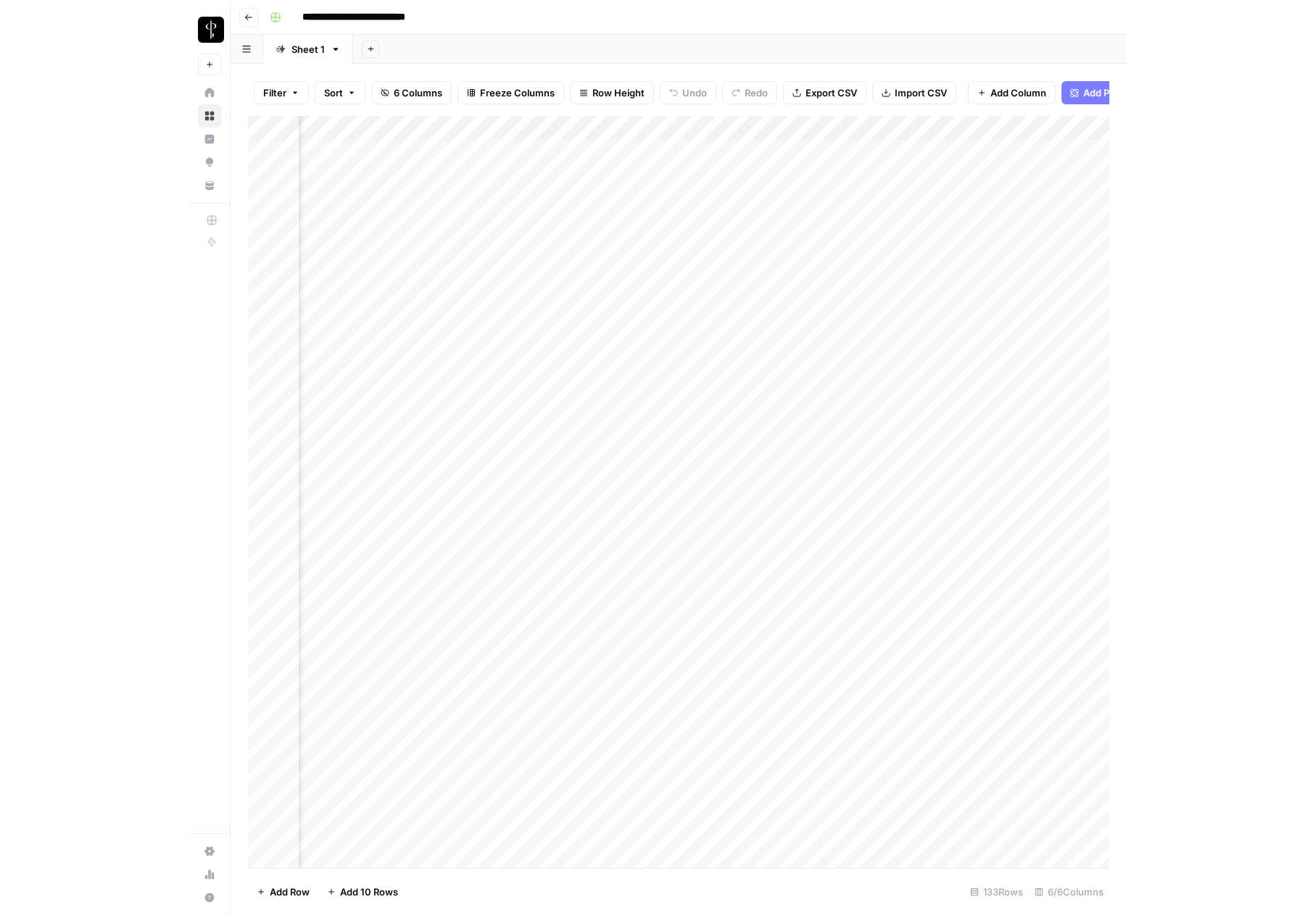
scroll to position [0, 384]
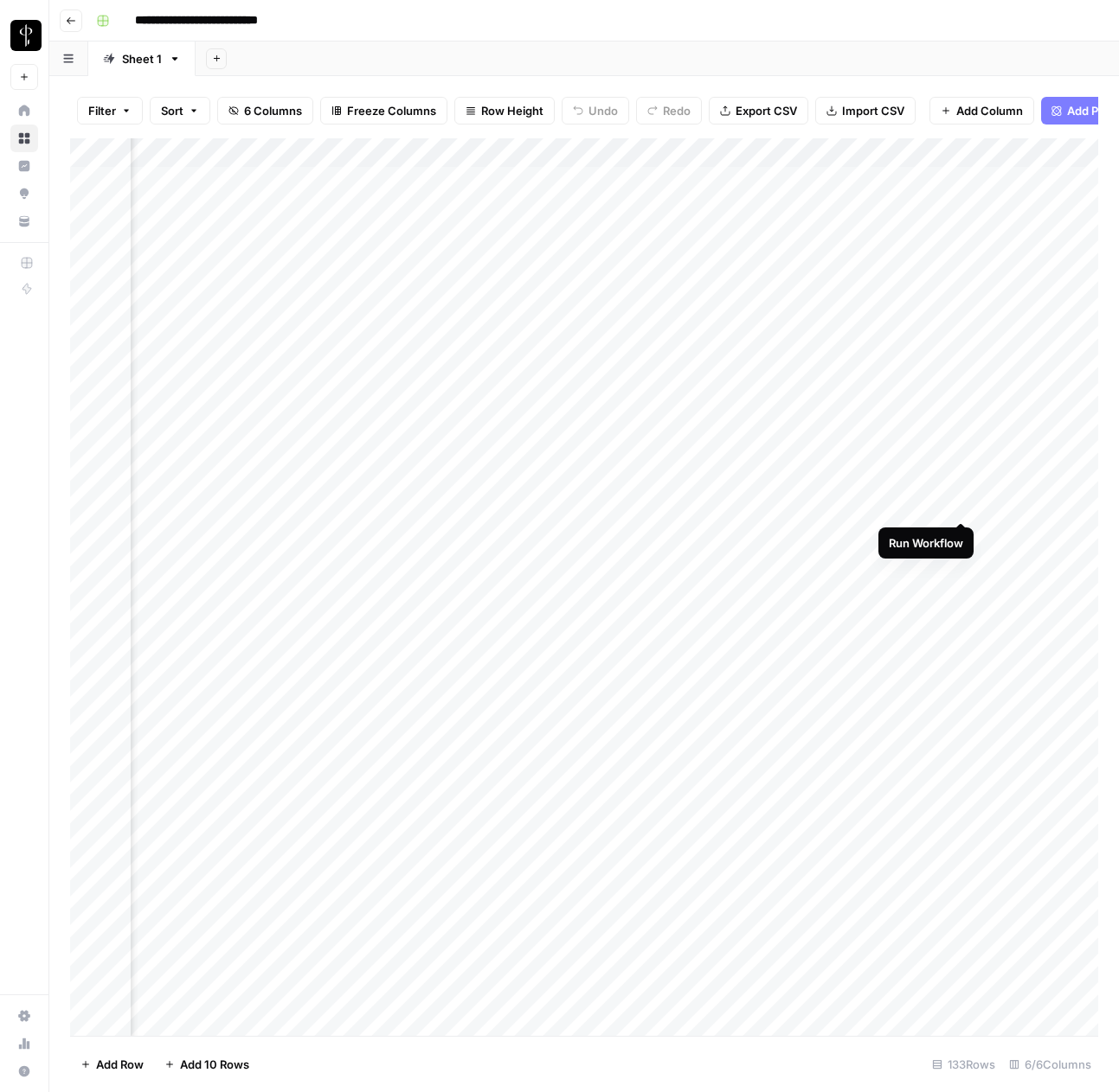
click at [955, 502] on div "Add Column" at bounding box center [583, 588] width 1028 height 898
click at [966, 540] on div "Add Column" at bounding box center [583, 588] width 1028 height 898
click at [965, 563] on div "Add Column" at bounding box center [583, 588] width 1028 height 898
click at [964, 595] on div "Add Column" at bounding box center [583, 588] width 1028 height 898
click at [963, 624] on div "Add Column" at bounding box center [583, 588] width 1028 height 898
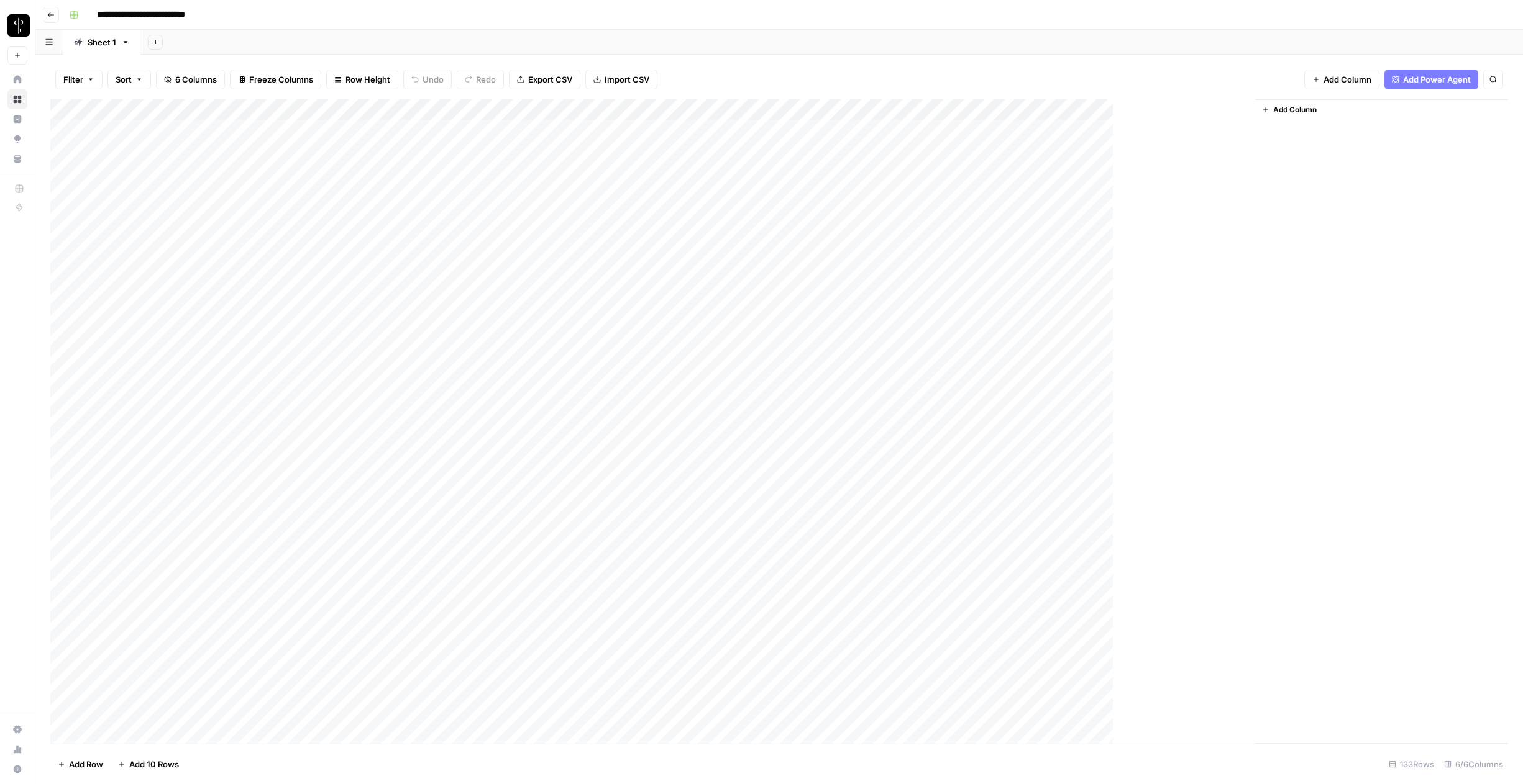
scroll to position [0, 0]
click at [803, 111] on div "Add Column" at bounding box center [779, 422] width 1458 height 644
click at [803, 216] on span "Rows with Errors" at bounding box center [1064, 218] width 78 height 13
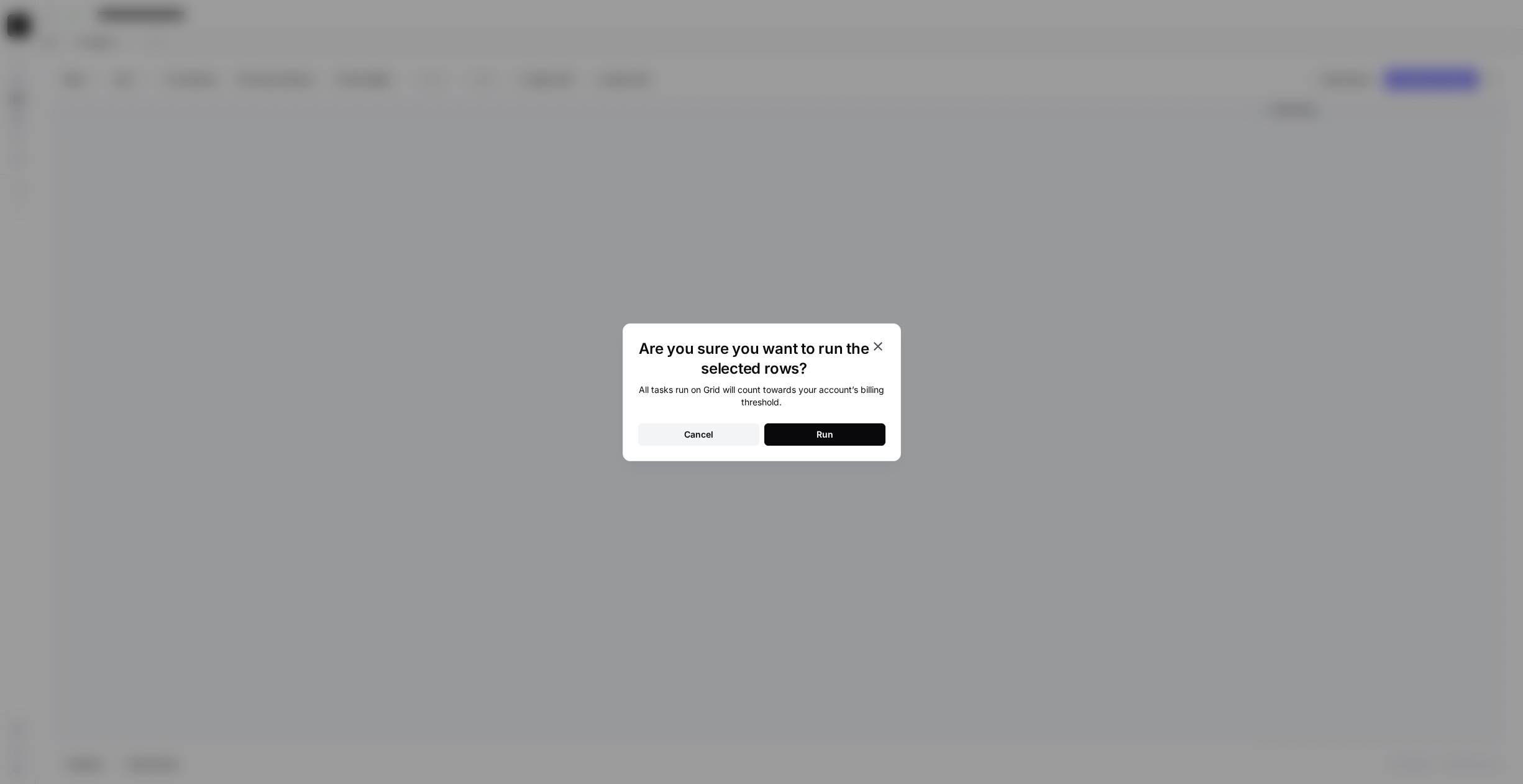
click at [803, 437] on div "Run" at bounding box center [824, 435] width 16 height 13
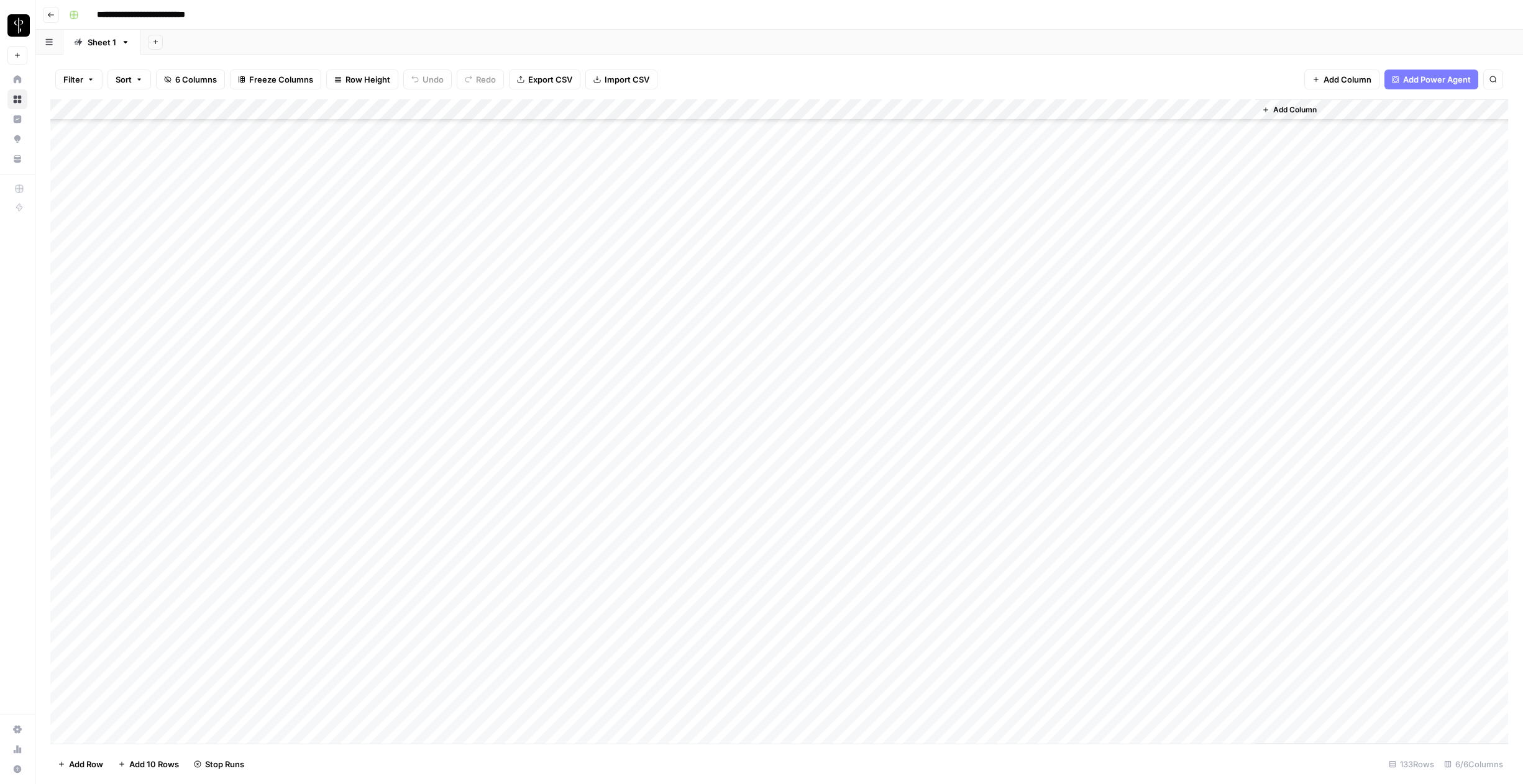
scroll to position [308, 0]
click at [803, 110] on div "Add Column" at bounding box center [779, 422] width 1458 height 644
click at [708, 61] on div "Filter Sort 6 Columns Freeze Columns Row Height Undo Redo Export CSV Import CSV…" at bounding box center [779, 79] width 1458 height 40
click at [790, 163] on div "Add Column" at bounding box center [779, 422] width 1458 height 644
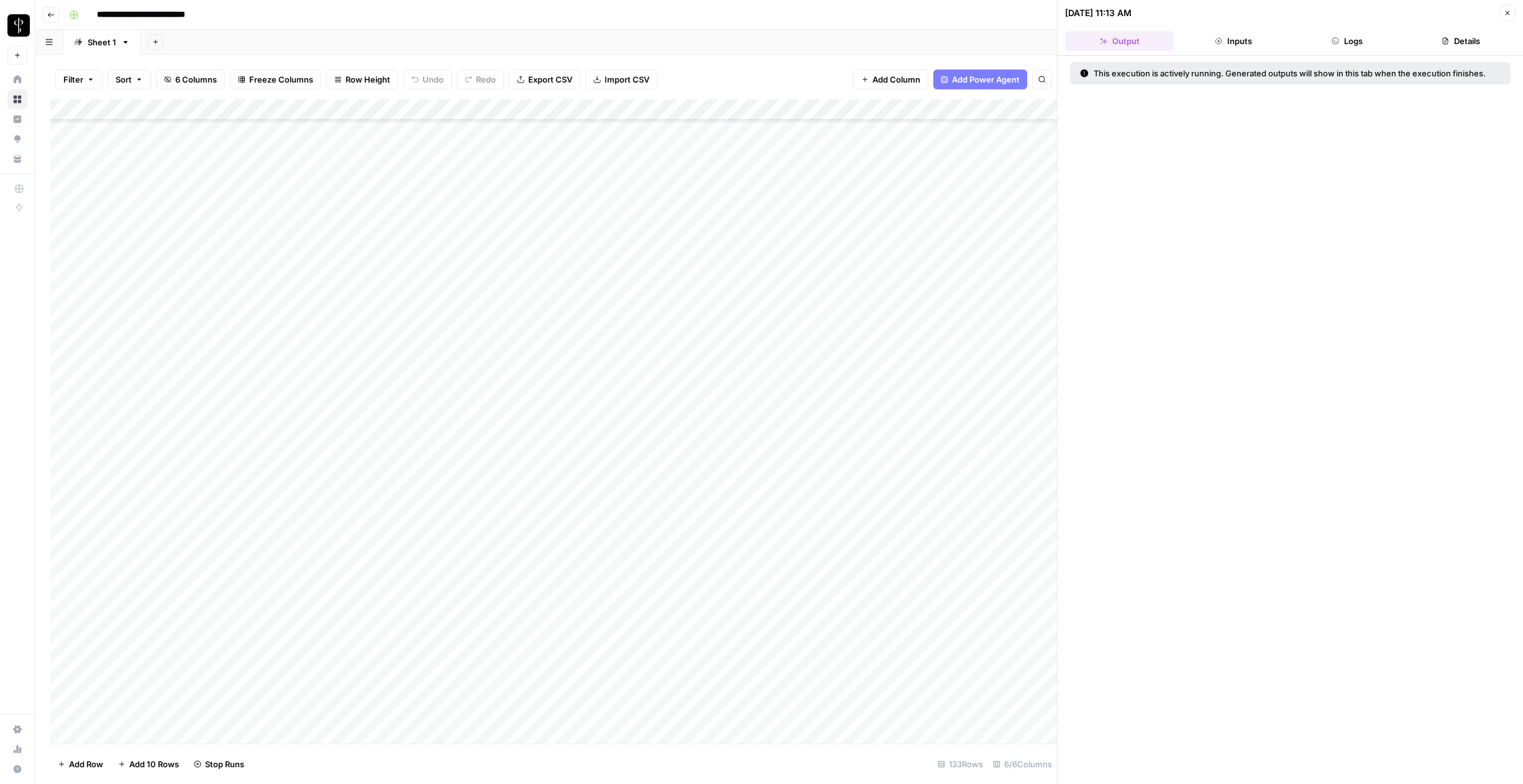
click at [803, 42] on button "Logs" at bounding box center [1347, 41] width 109 height 20
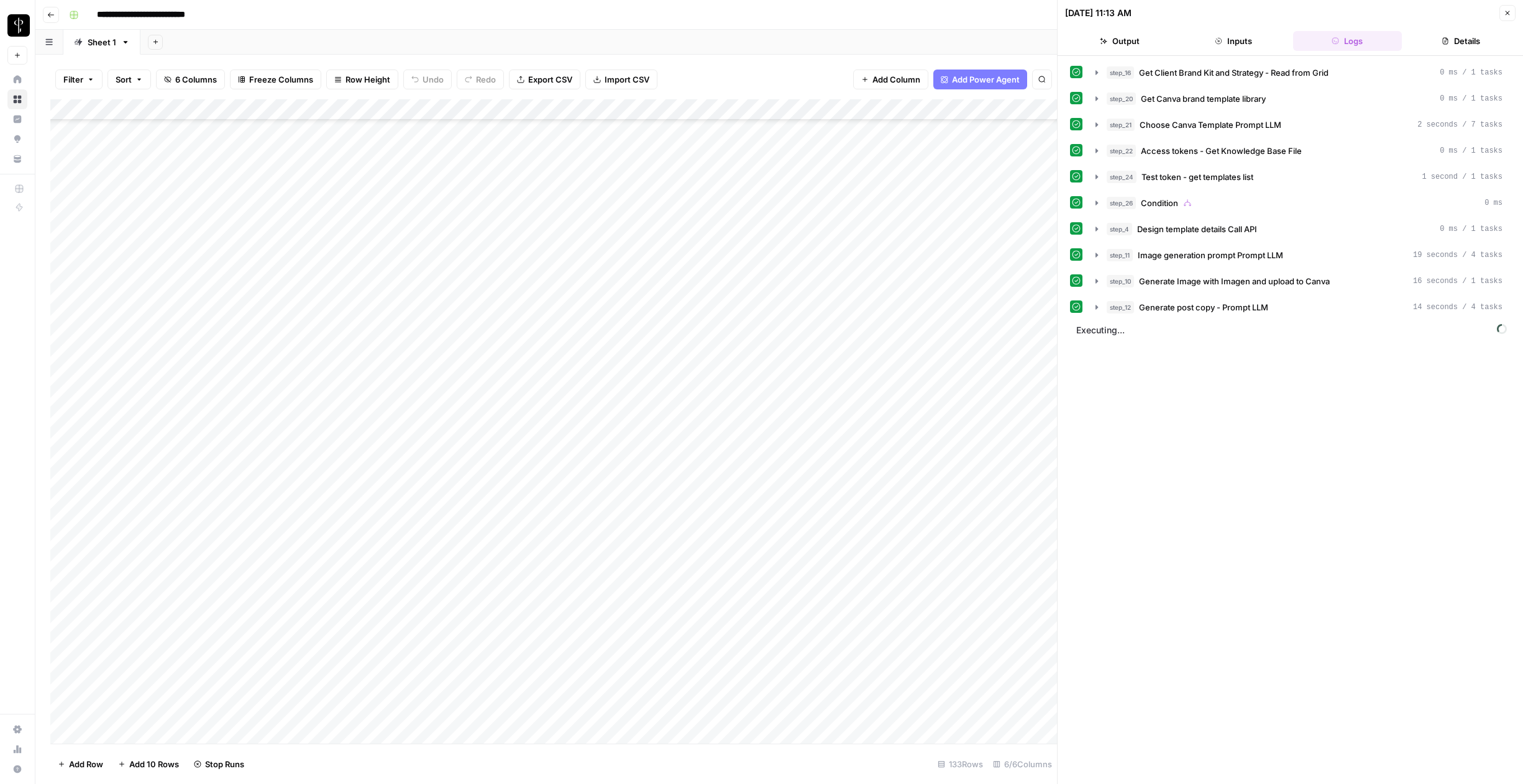
click at [803, 13] on icon "button" at bounding box center [1507, 13] width 8 height 8
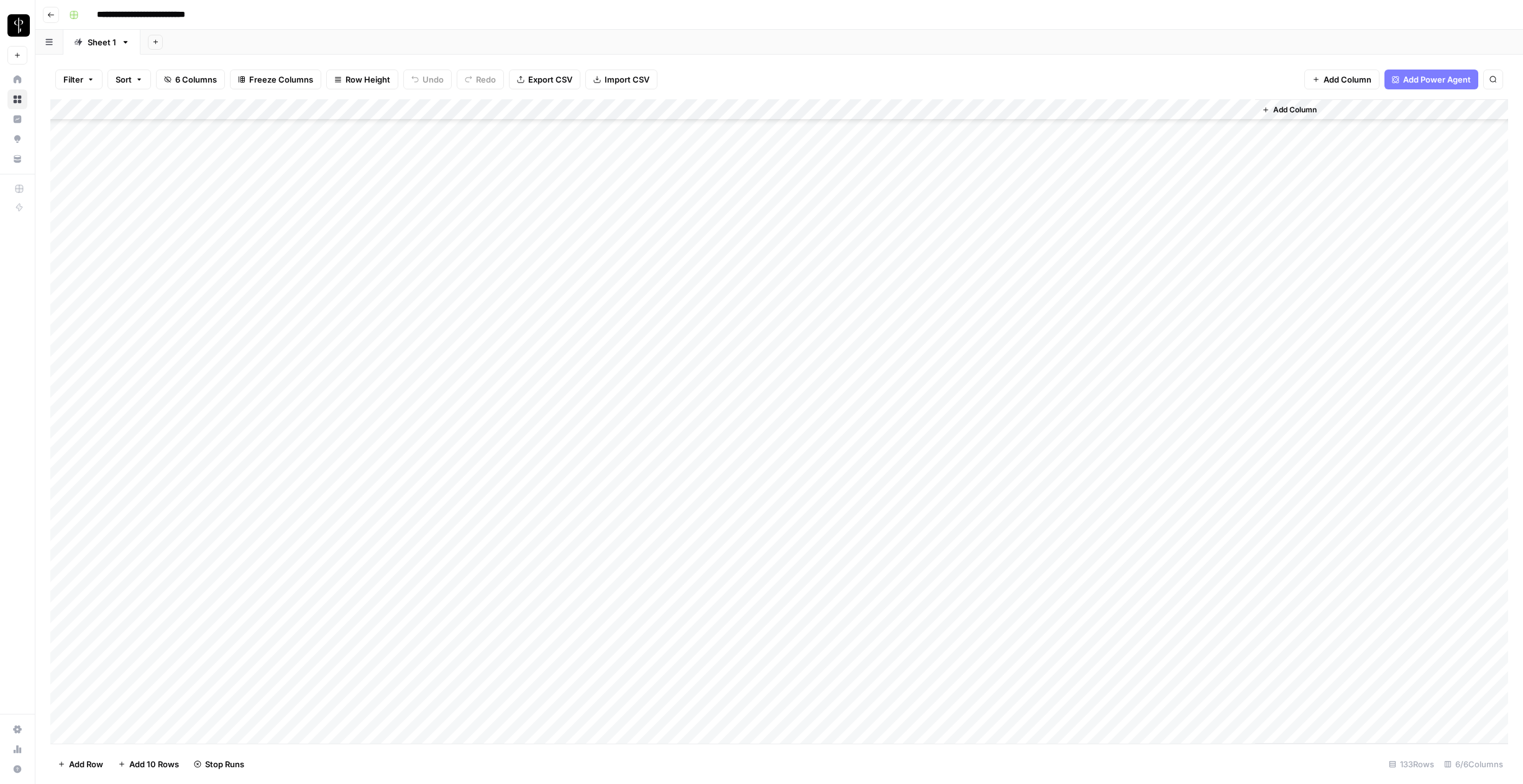
scroll to position [689, 0]
click at [802, 545] on div "Add Column" at bounding box center [779, 422] width 1458 height 644
click at [803, 543] on div "Add Column" at bounding box center [779, 422] width 1458 height 644
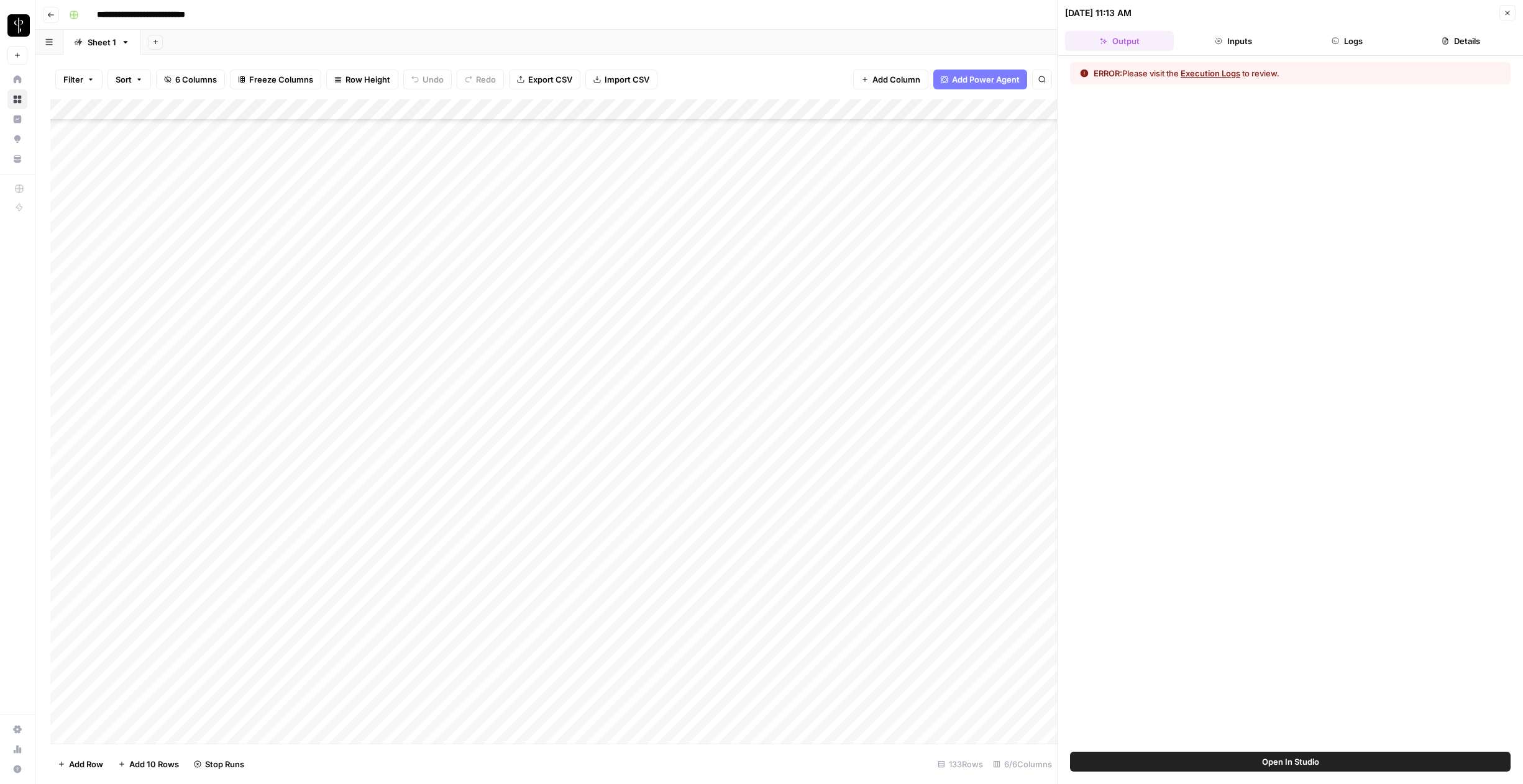
click at [803, 44] on button "Logs" at bounding box center [1347, 41] width 109 height 20
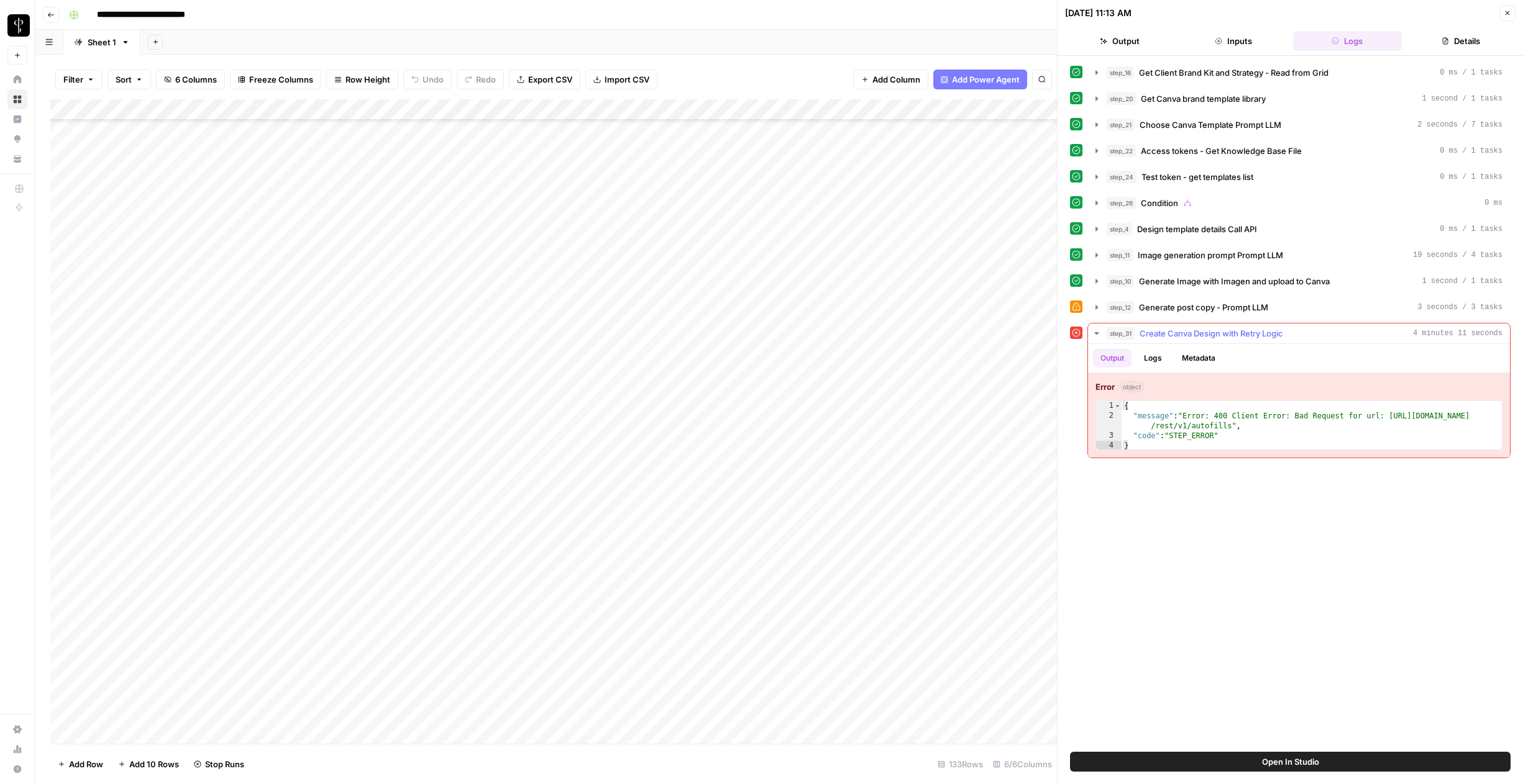
click at [803, 363] on button "Logs" at bounding box center [1153, 358] width 33 height 18
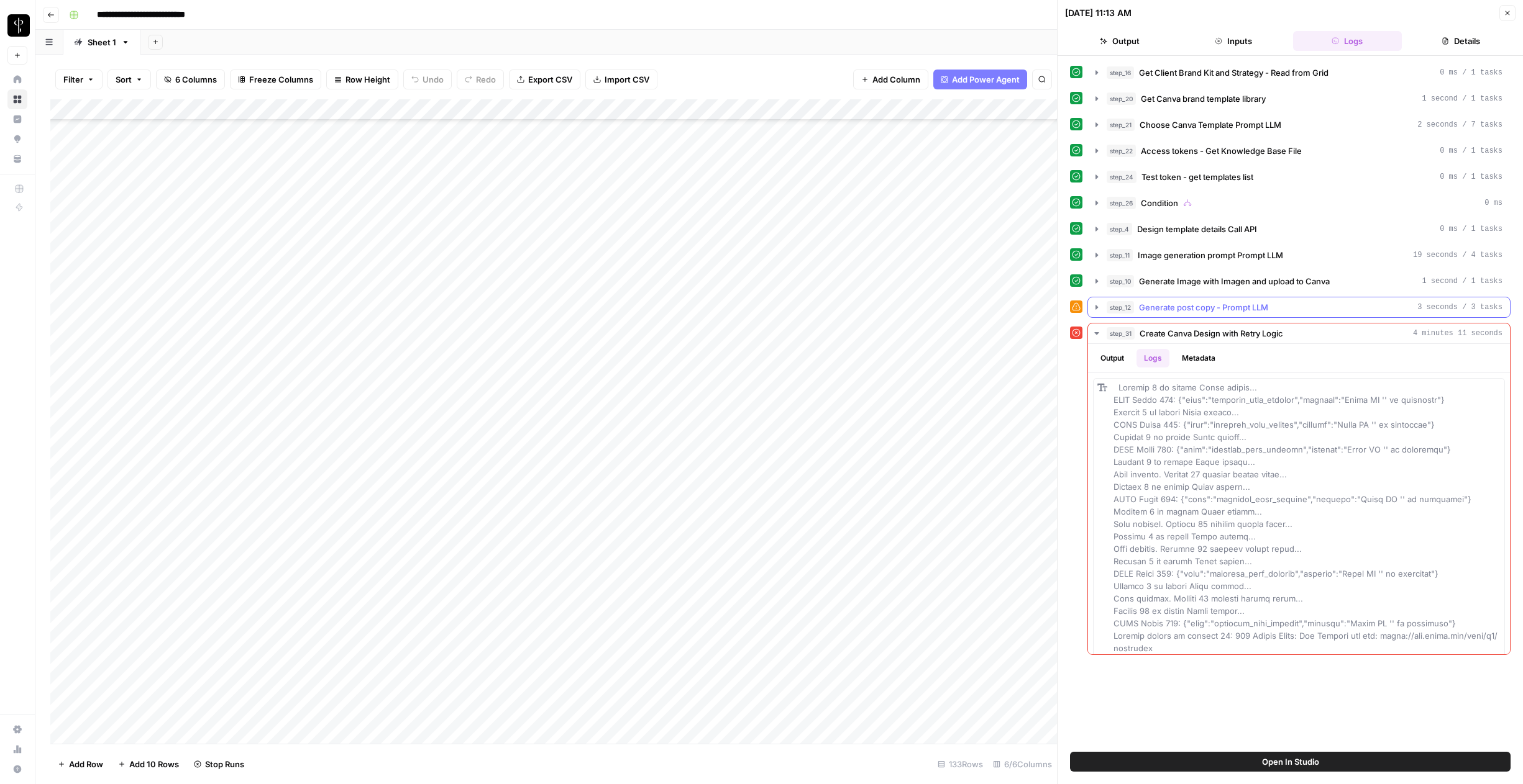
click at [803, 310] on icon "button" at bounding box center [1097, 307] width 3 height 4
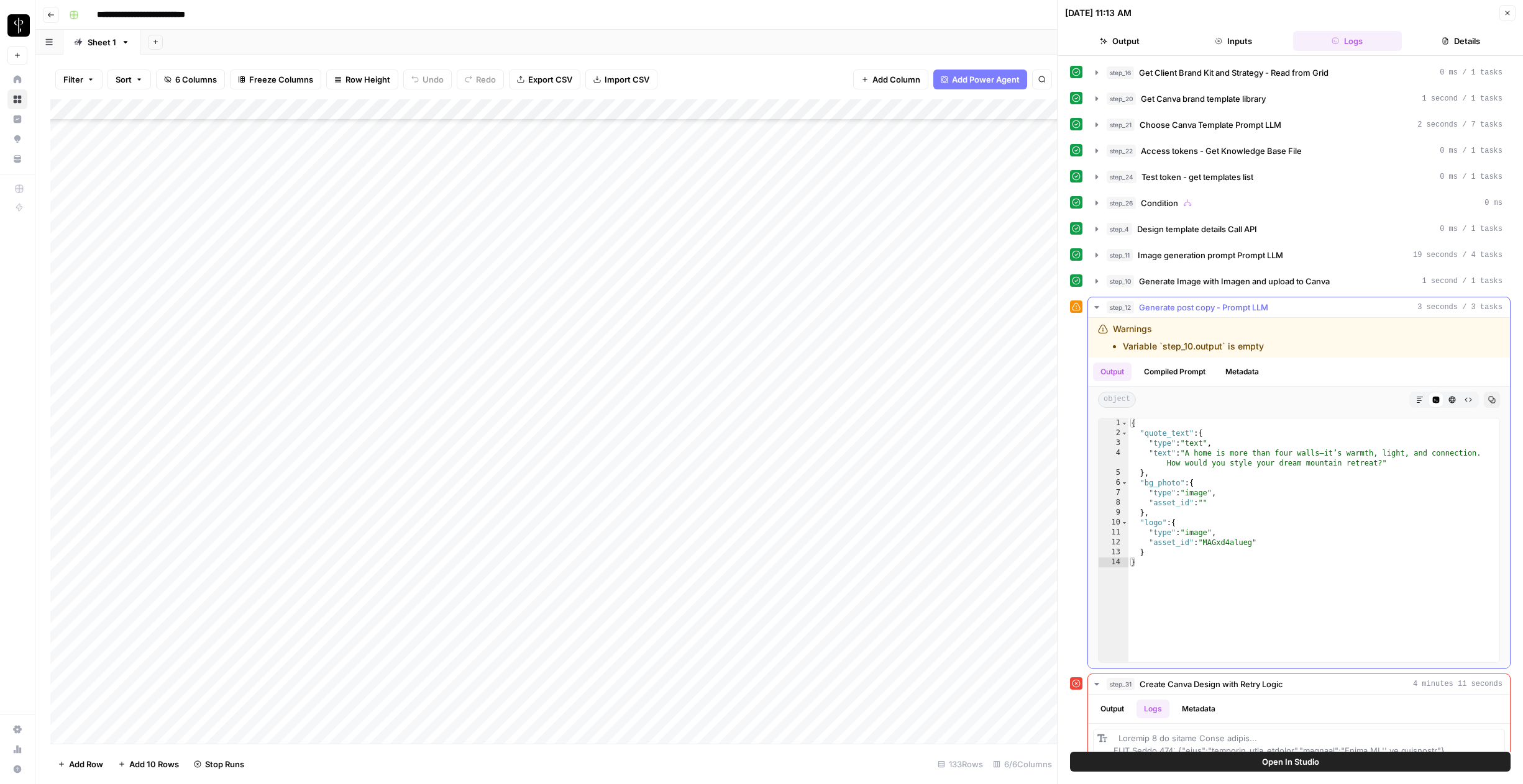
click at [803, 310] on icon "button" at bounding box center [1097, 308] width 10 height 10
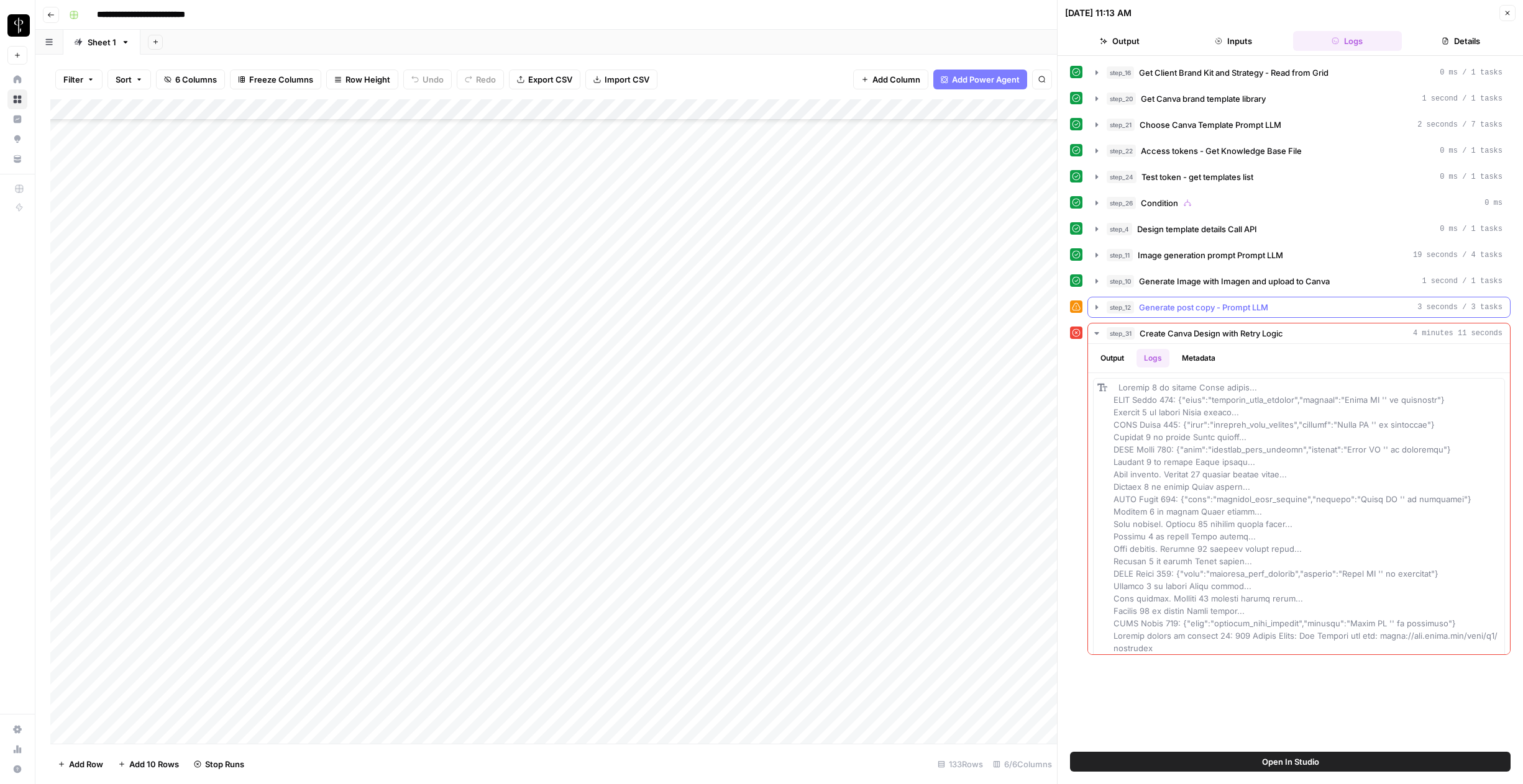
click at [803, 310] on icon "button" at bounding box center [1097, 308] width 10 height 10
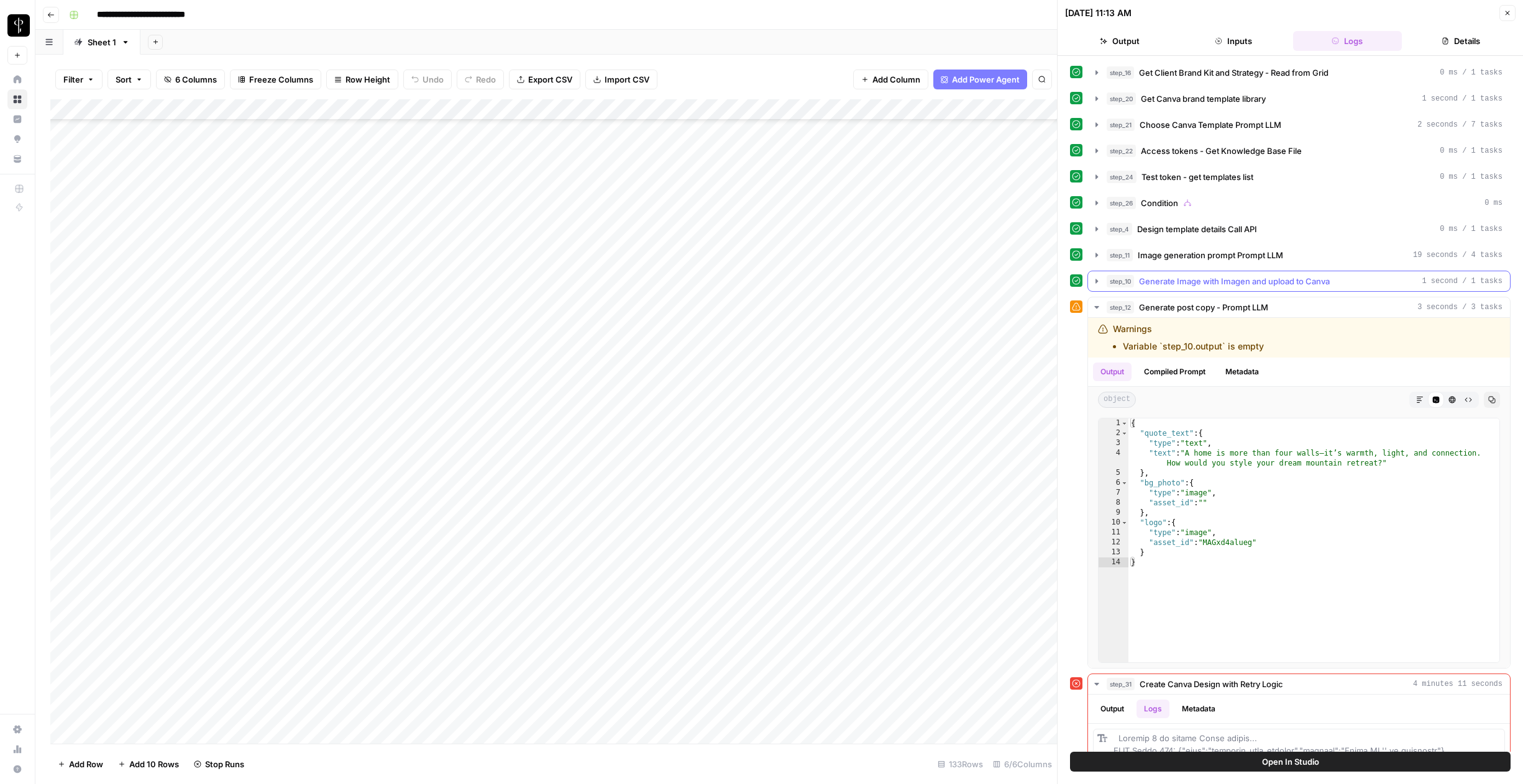
click at [803, 284] on icon "button" at bounding box center [1097, 282] width 10 height 10
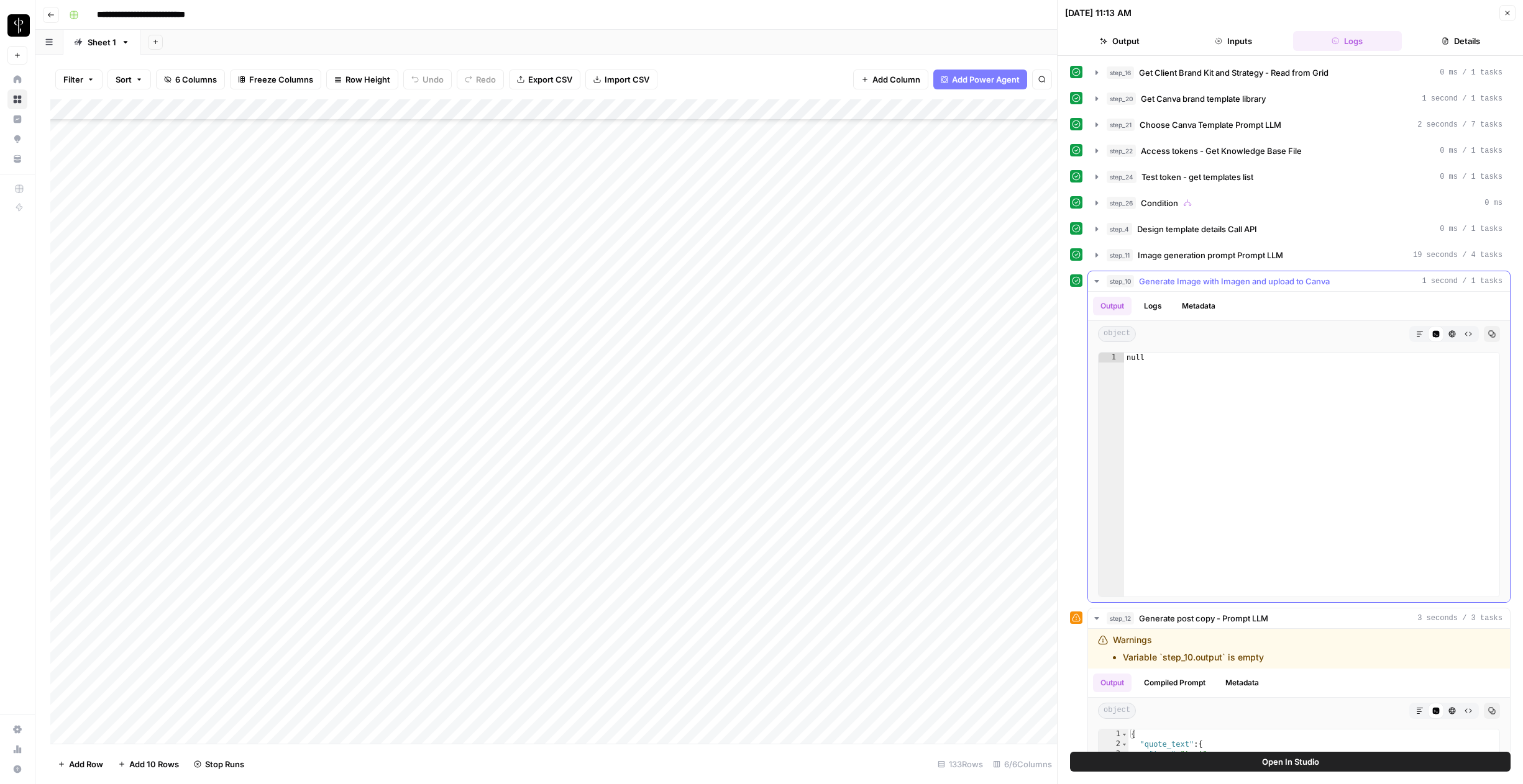
click at [803, 308] on button "Logs" at bounding box center [1153, 306] width 33 height 18
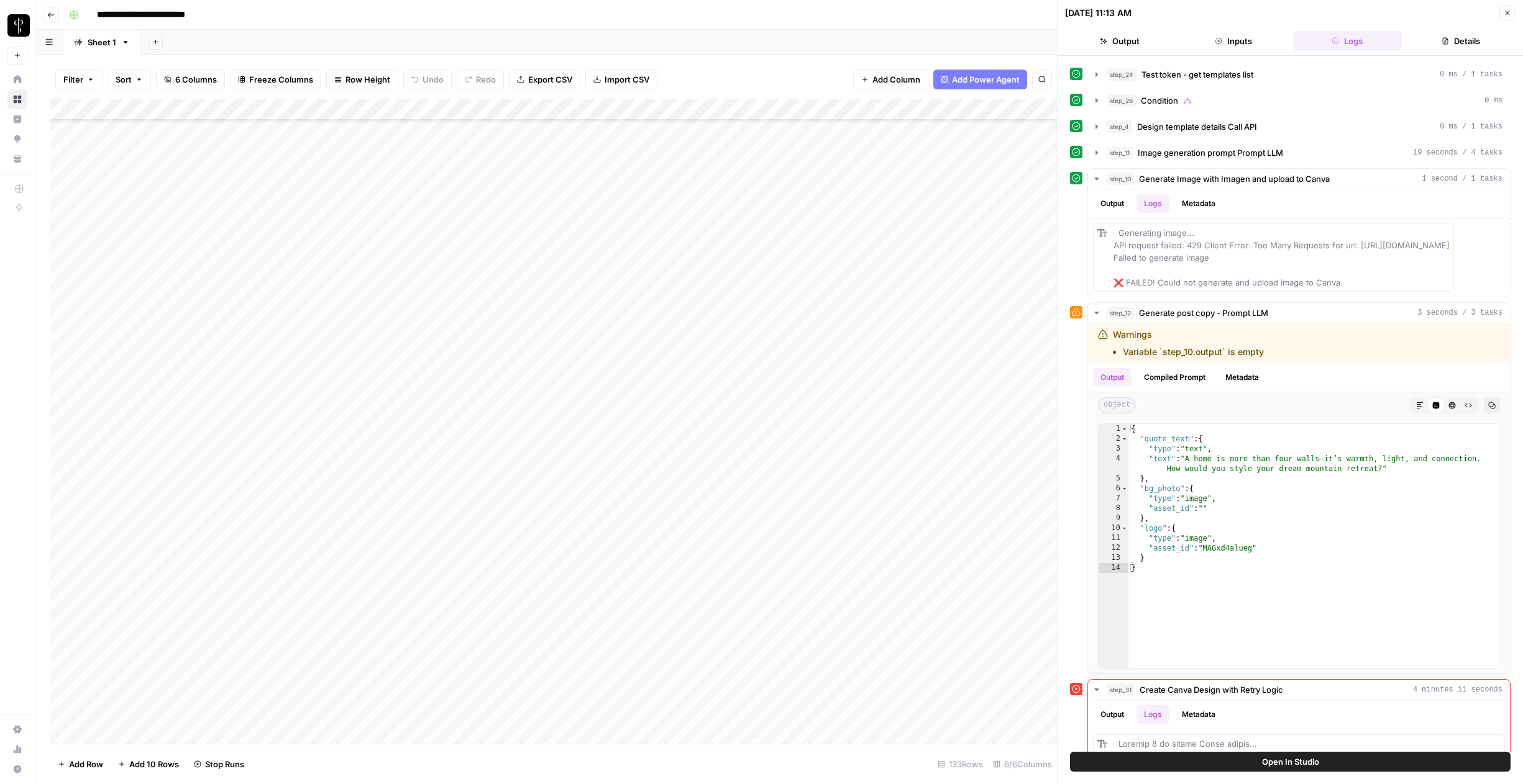
scroll to position [441, 0]
click at [803, 324] on div "Add Column" at bounding box center [553, 422] width 1006 height 644
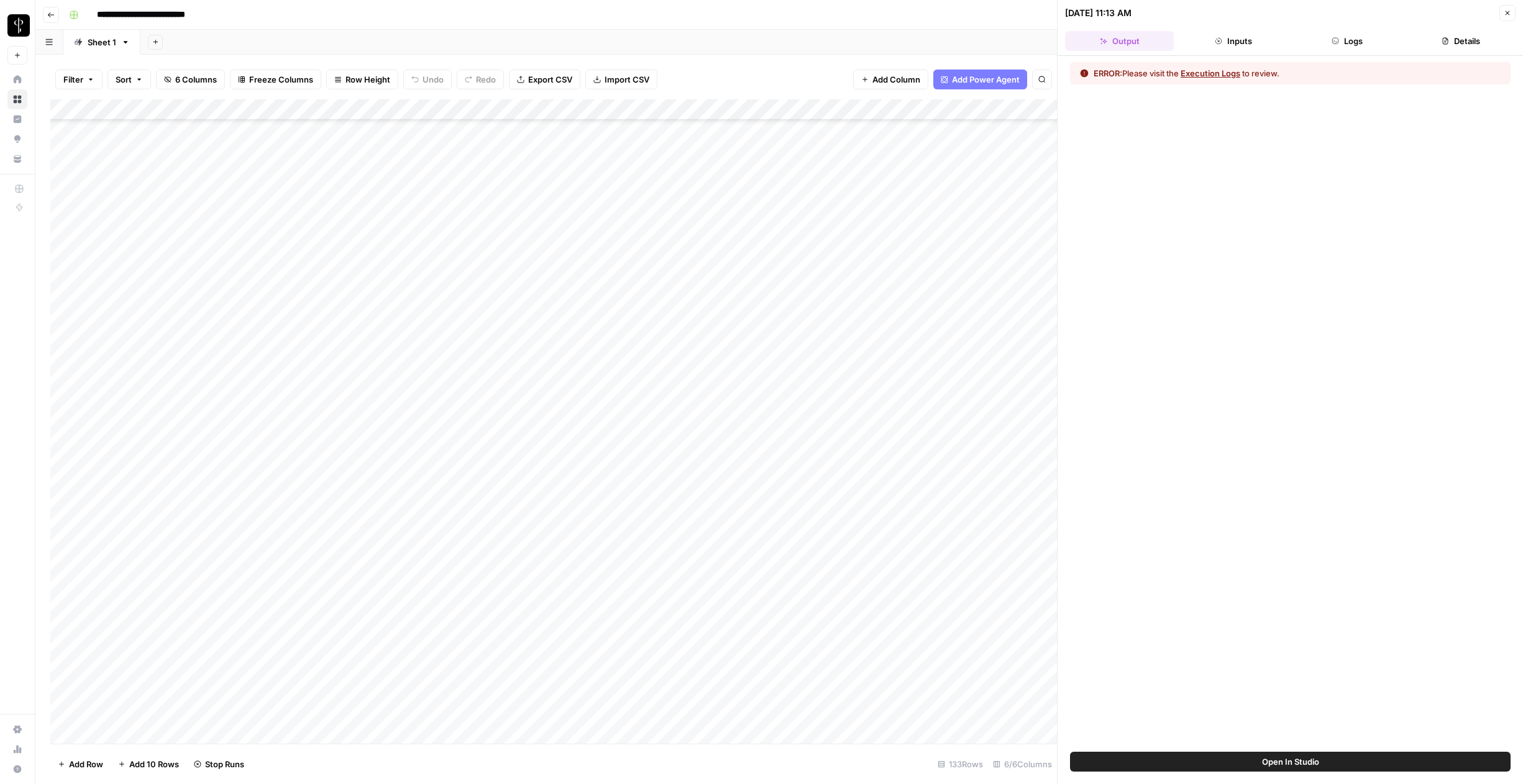
click at [803, 29] on header "09/08/25 at 11:13 AM Close Output Inputs Logs Details" at bounding box center [1289, 28] width 465 height 56
click at [803, 49] on button "Logs" at bounding box center [1347, 41] width 109 height 20
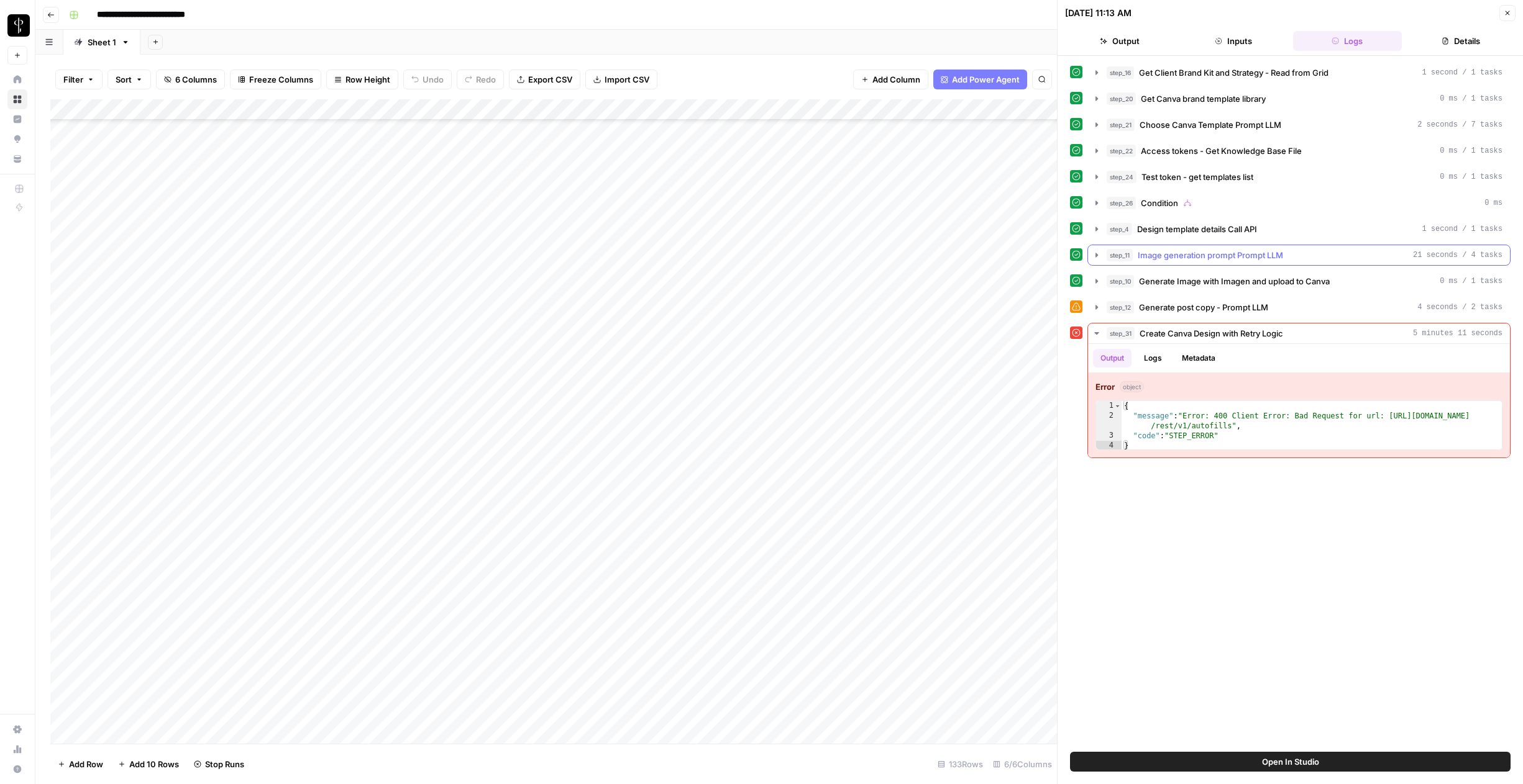
click at [803, 256] on icon "button" at bounding box center [1097, 256] width 10 height 10
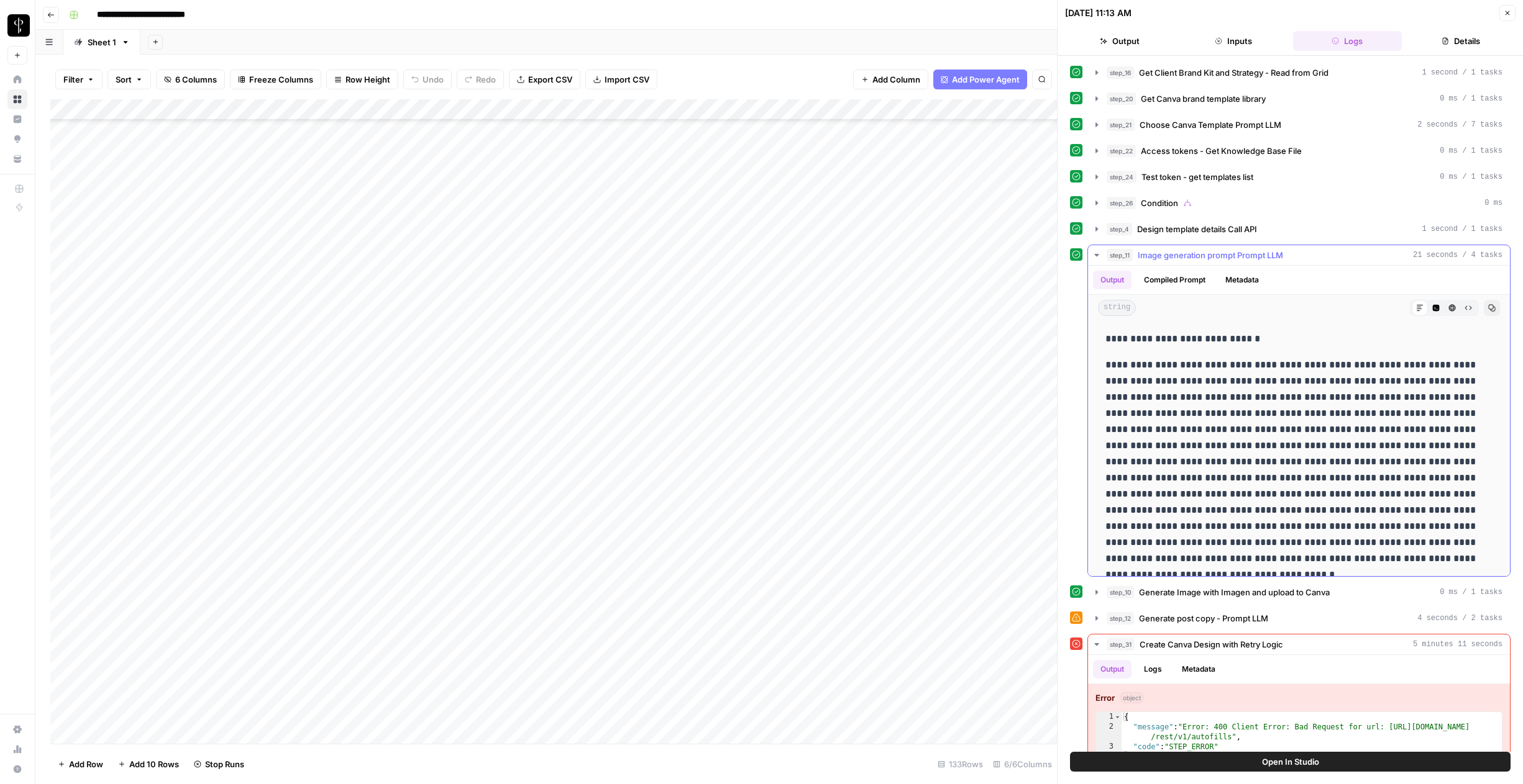
click at [803, 256] on icon "button" at bounding box center [1097, 256] width 10 height 10
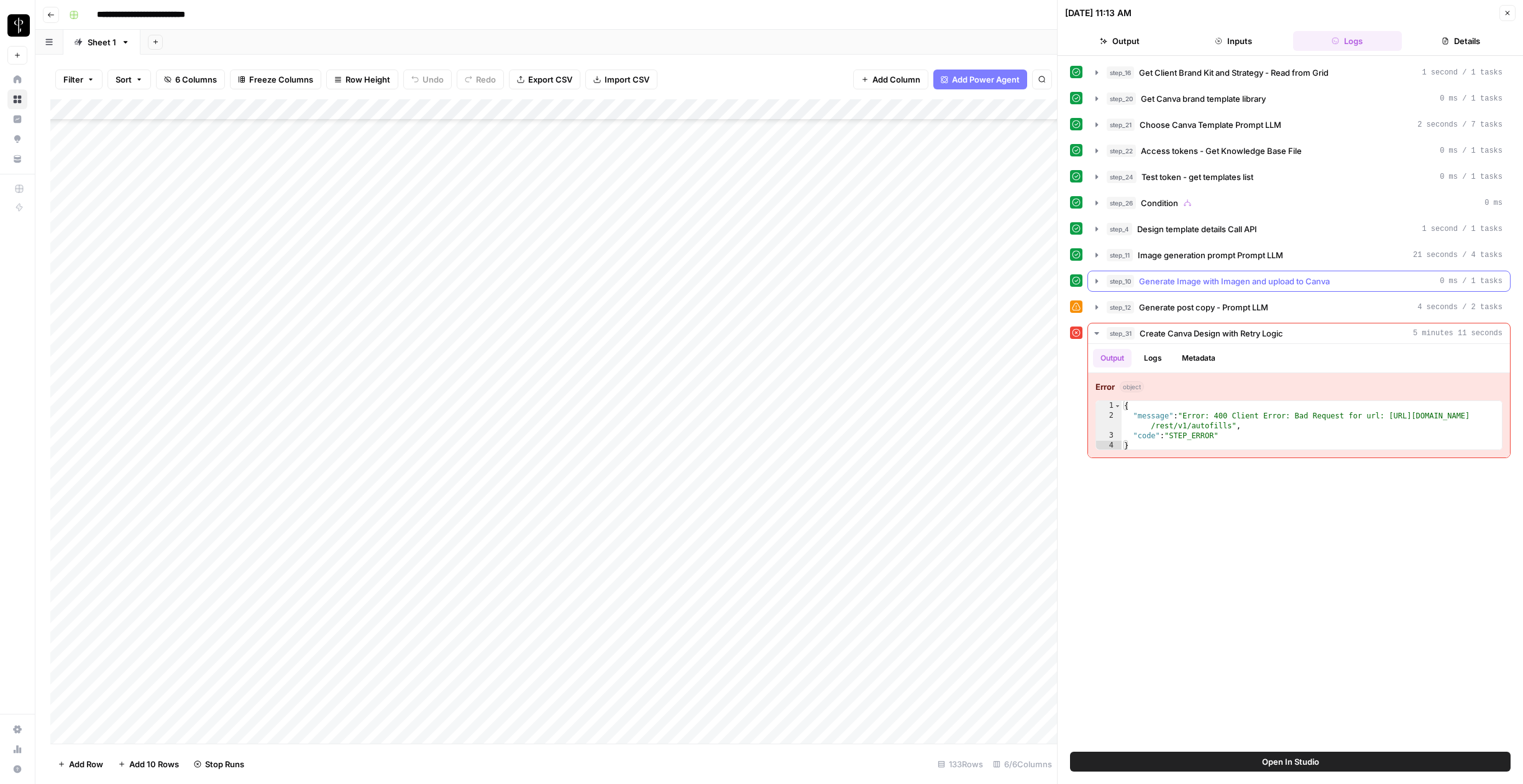
click at [803, 283] on icon "button" at bounding box center [1097, 282] width 10 height 10
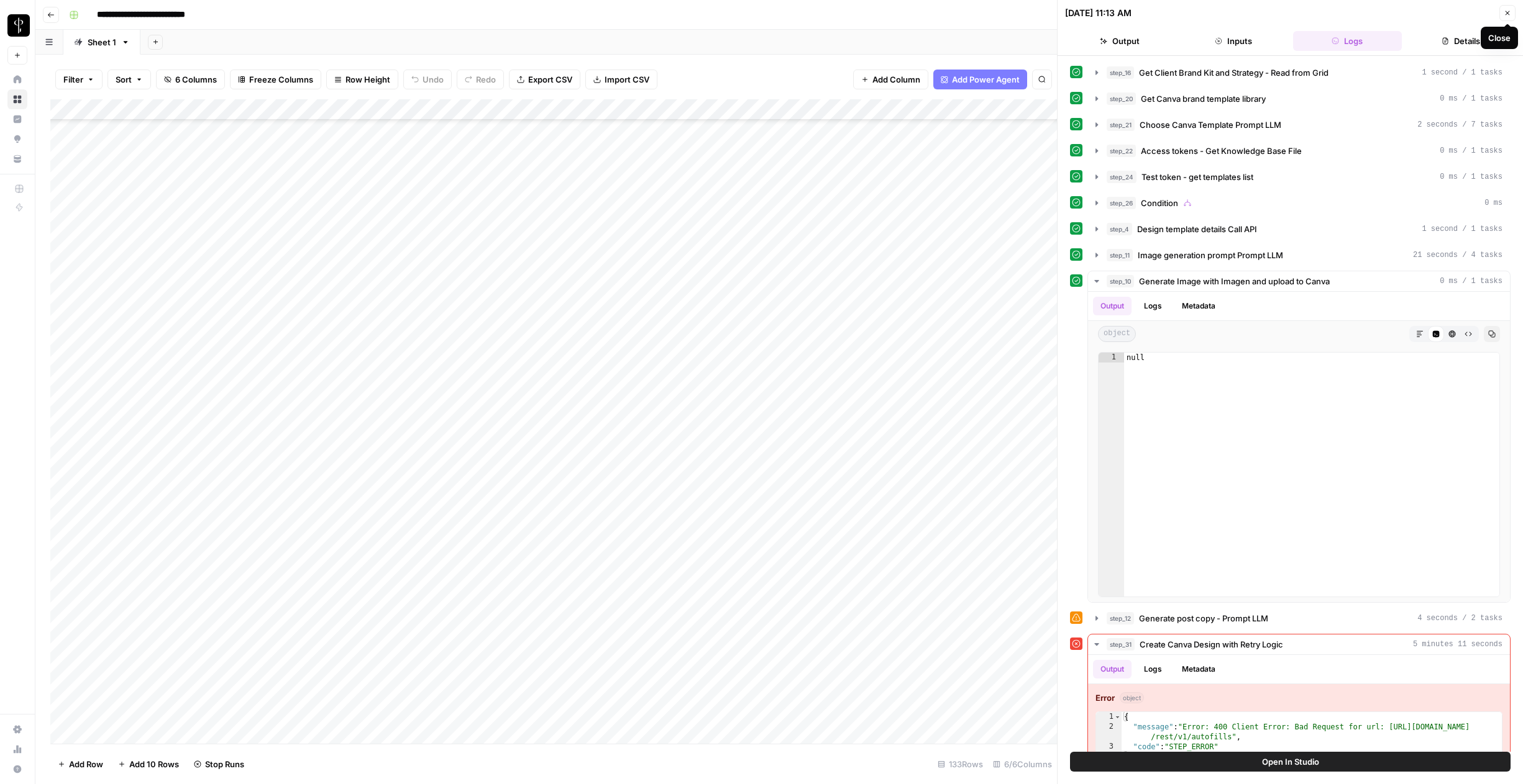
click at [803, 13] on icon "button" at bounding box center [1507, 13] width 8 height 8
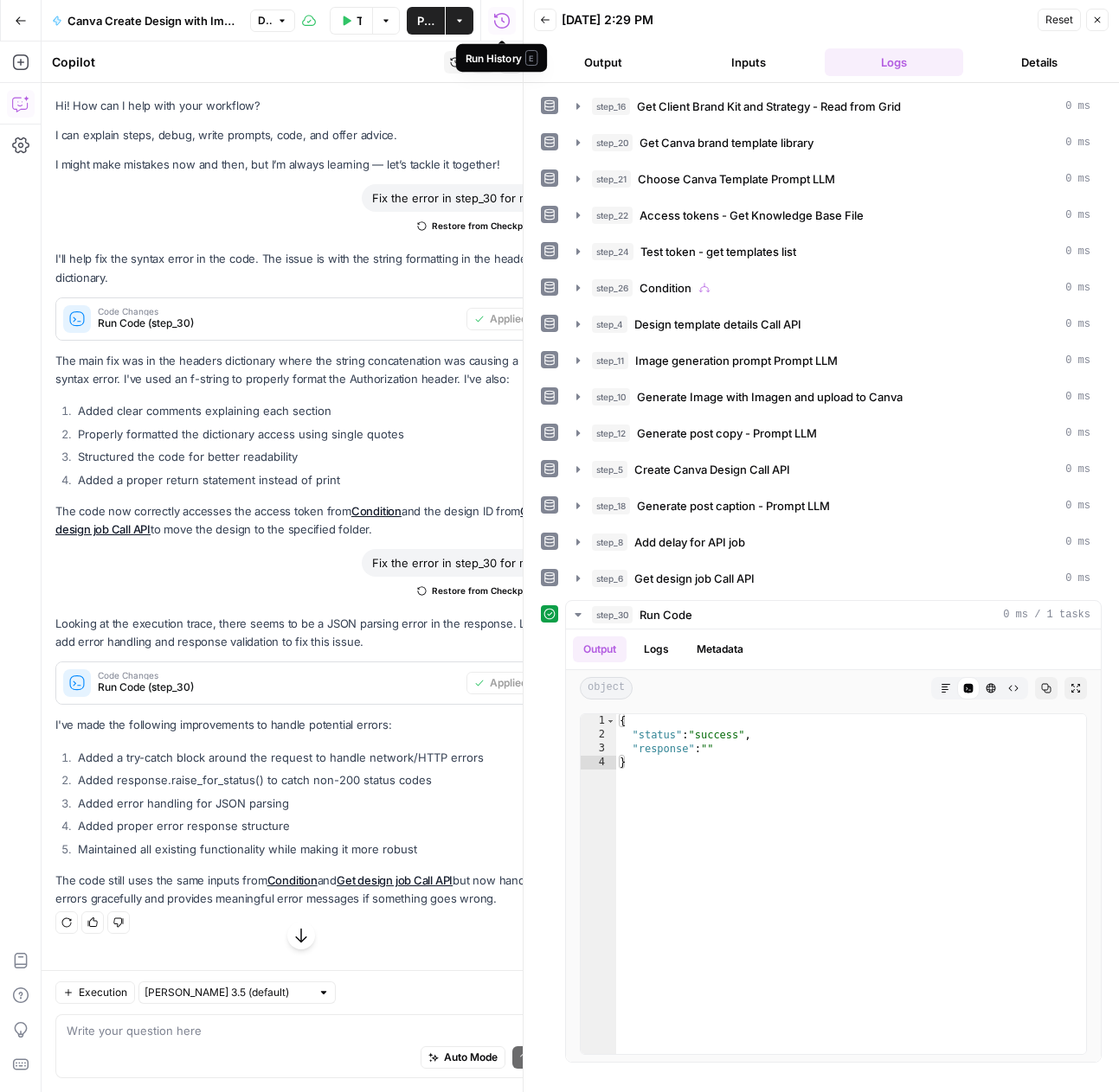
scroll to position [0, 16]
click at [22, 23] on icon "button" at bounding box center [21, 21] width 12 height 12
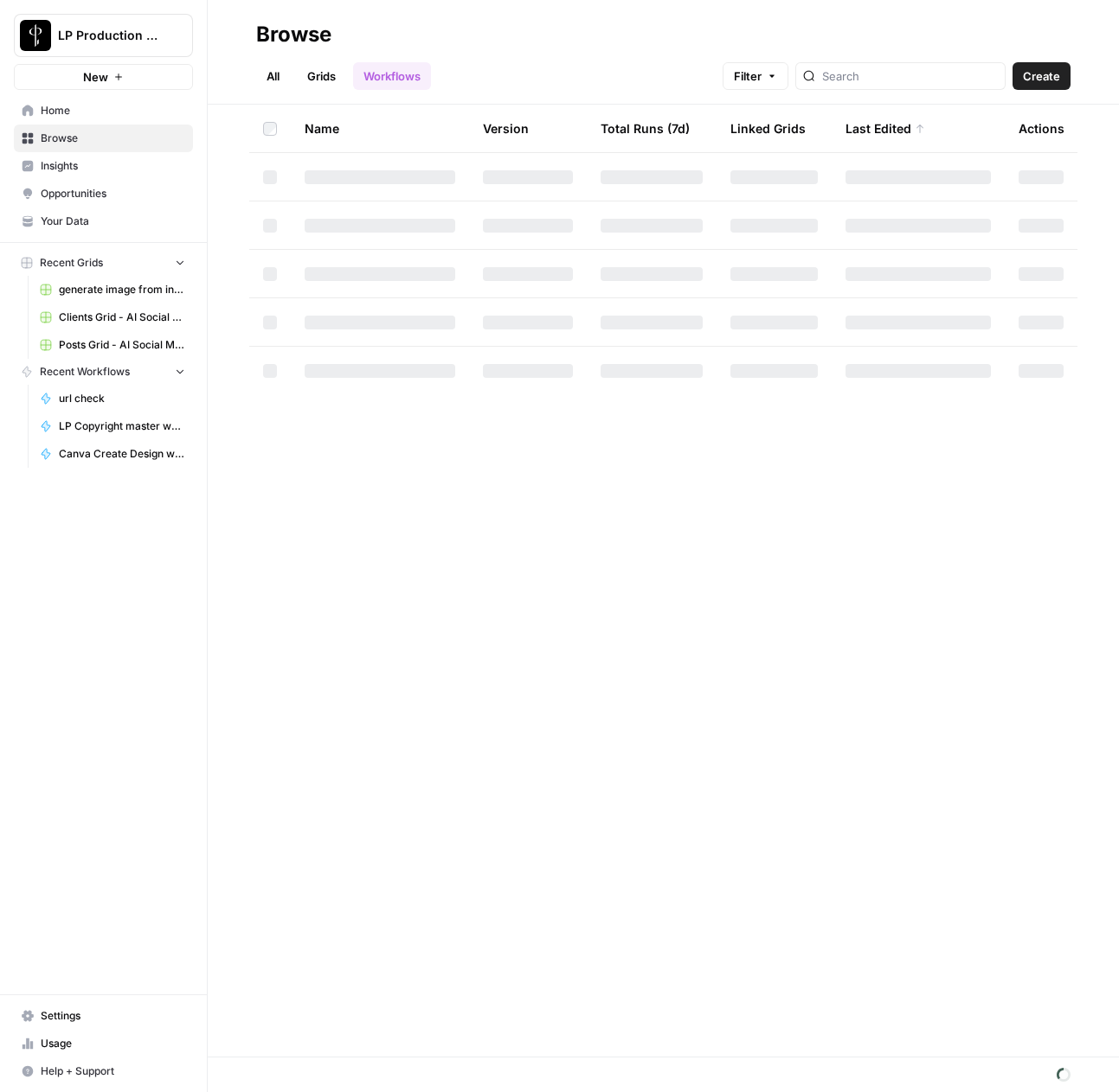
click at [165, 141] on span "Browse" at bounding box center [112, 139] width 144 height 16
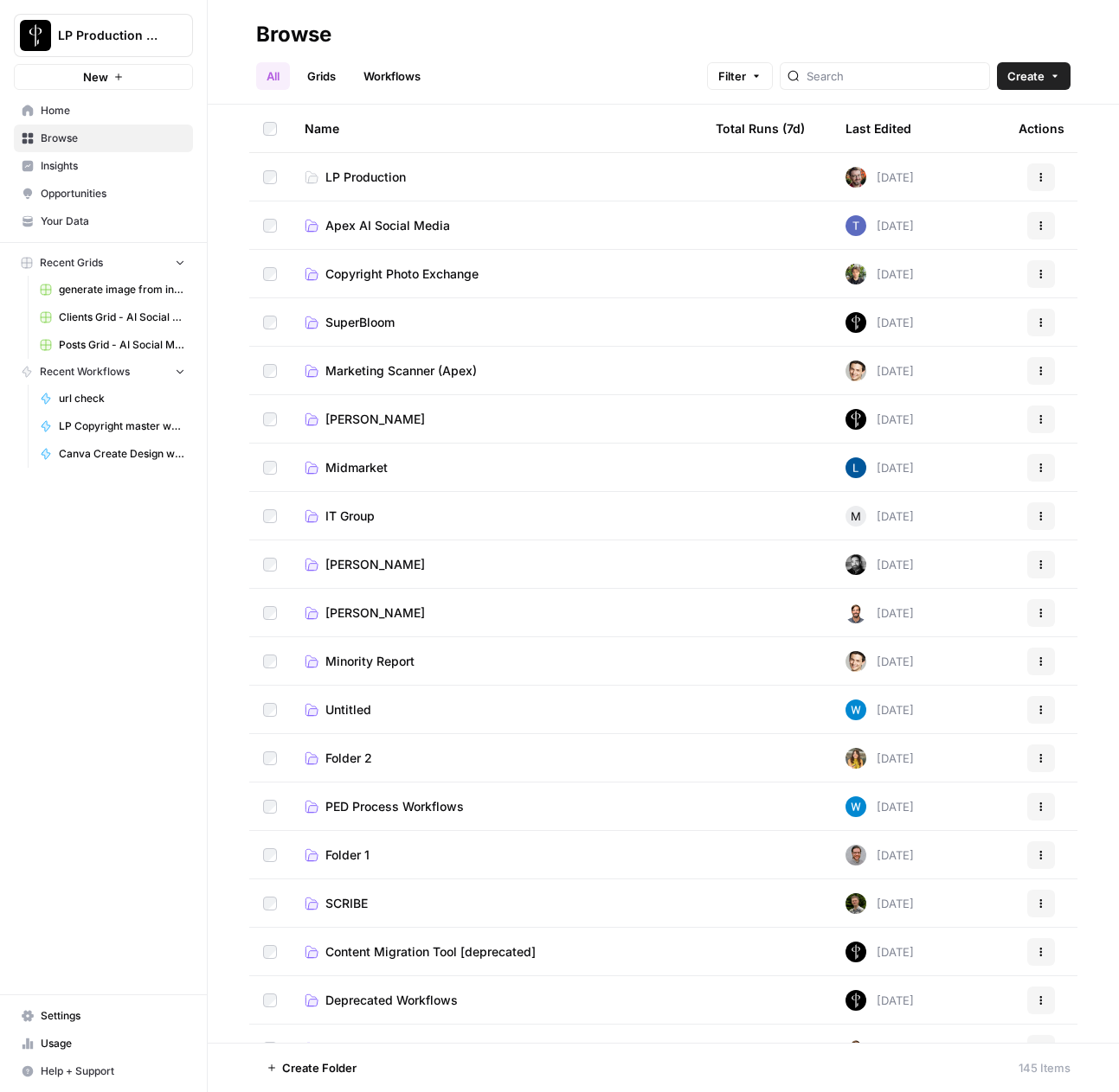
click at [340, 226] on span "Apex AI Social Media" at bounding box center [387, 226] width 125 height 18
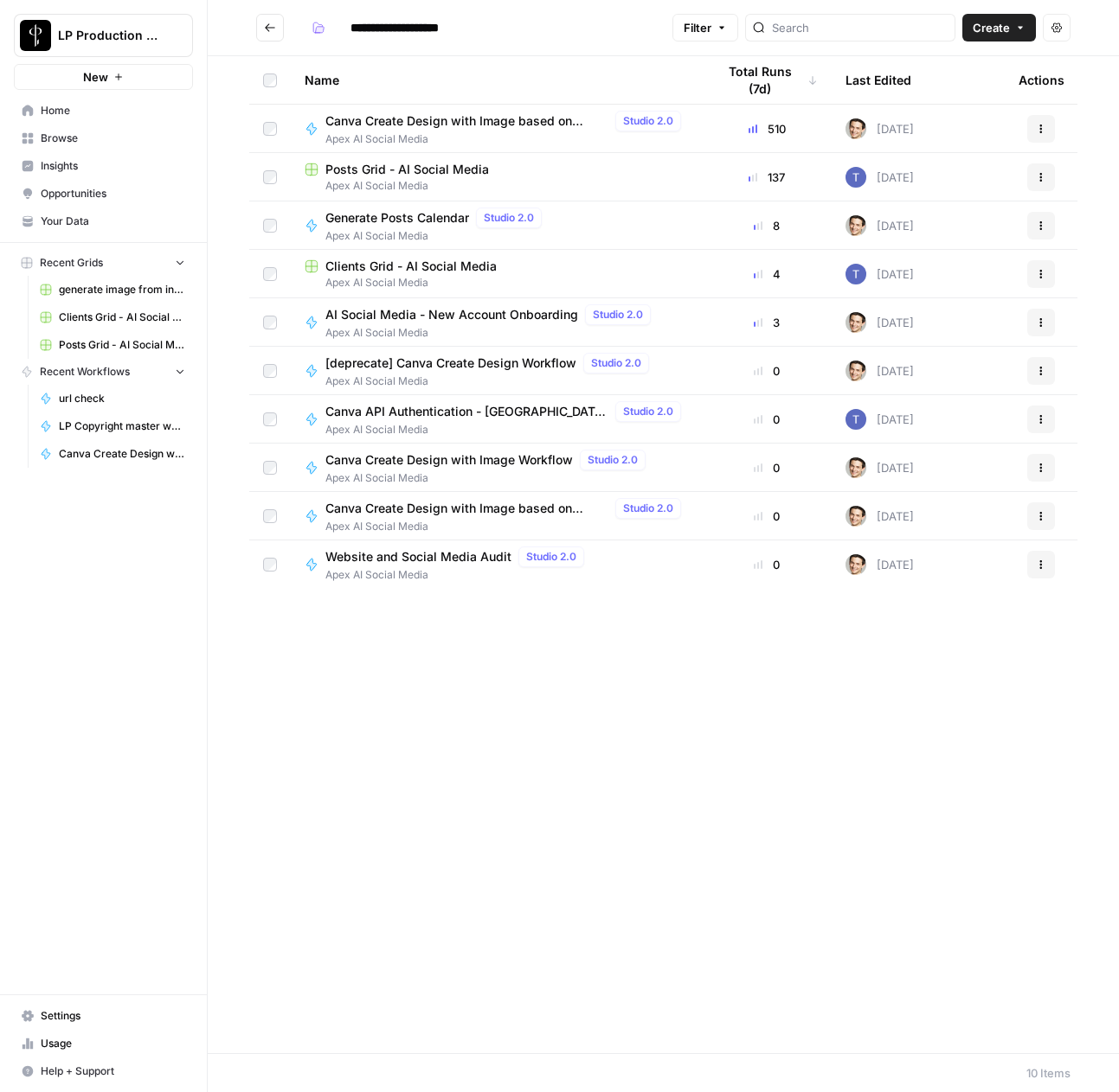
click at [376, 128] on span "Canva Create Design with Image based on Single prompt PERSONALIZED" at bounding box center [467, 121] width 283 height 18
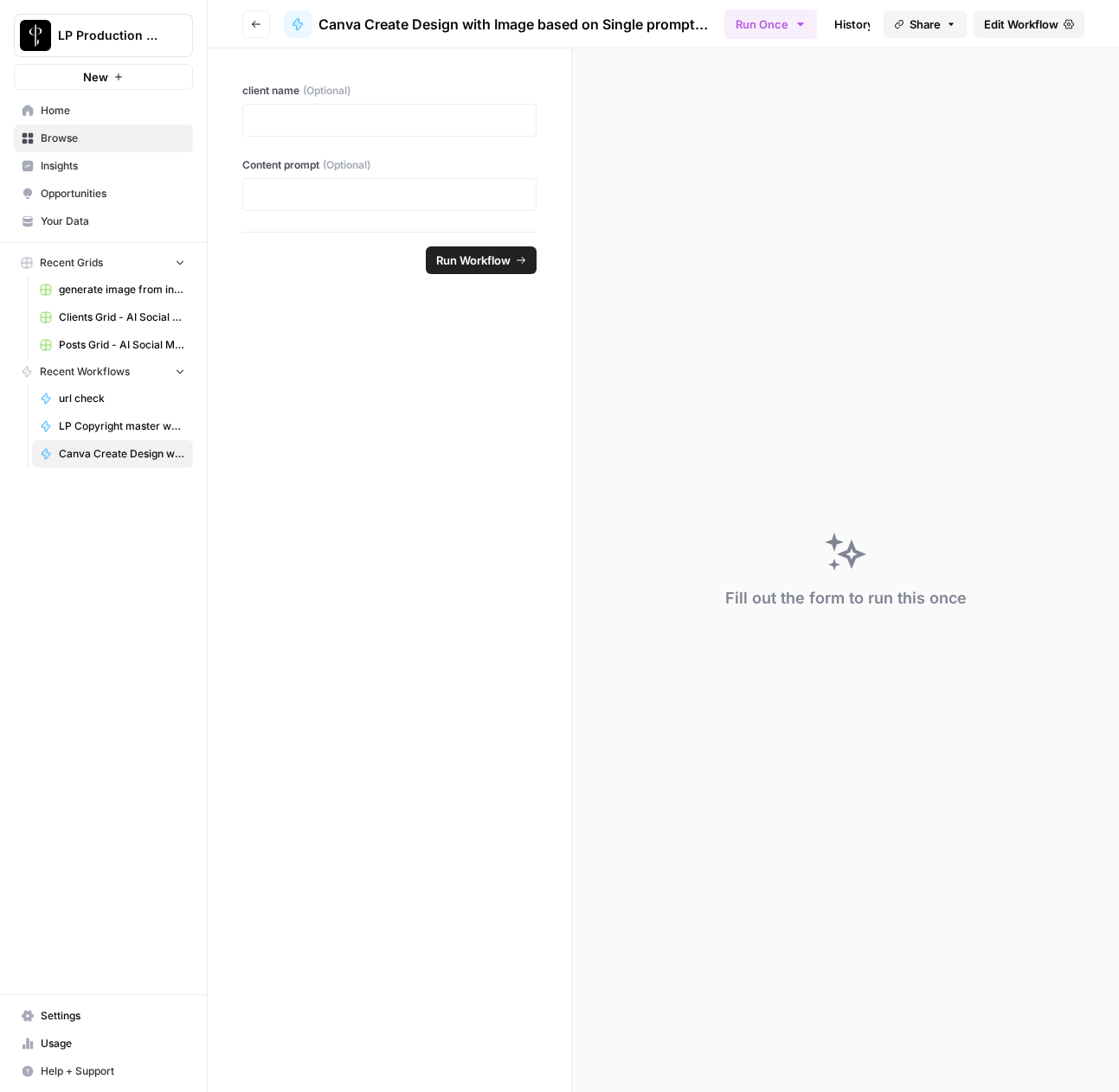
click at [838, 26] on link "History" at bounding box center [854, 24] width 61 height 27
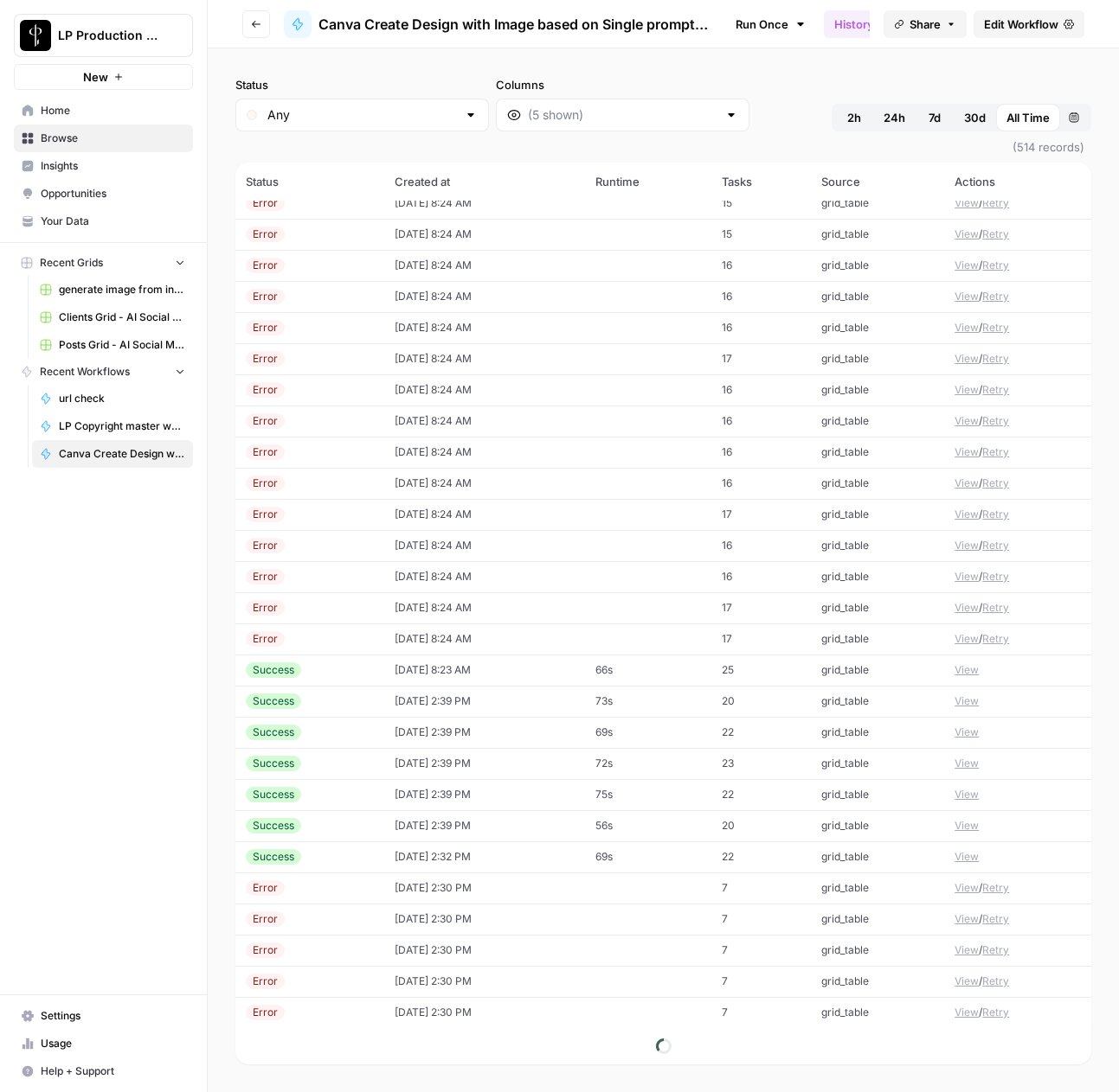
scroll to position [3532, 0]
click at [963, 671] on button "View" at bounding box center [966, 670] width 24 height 16
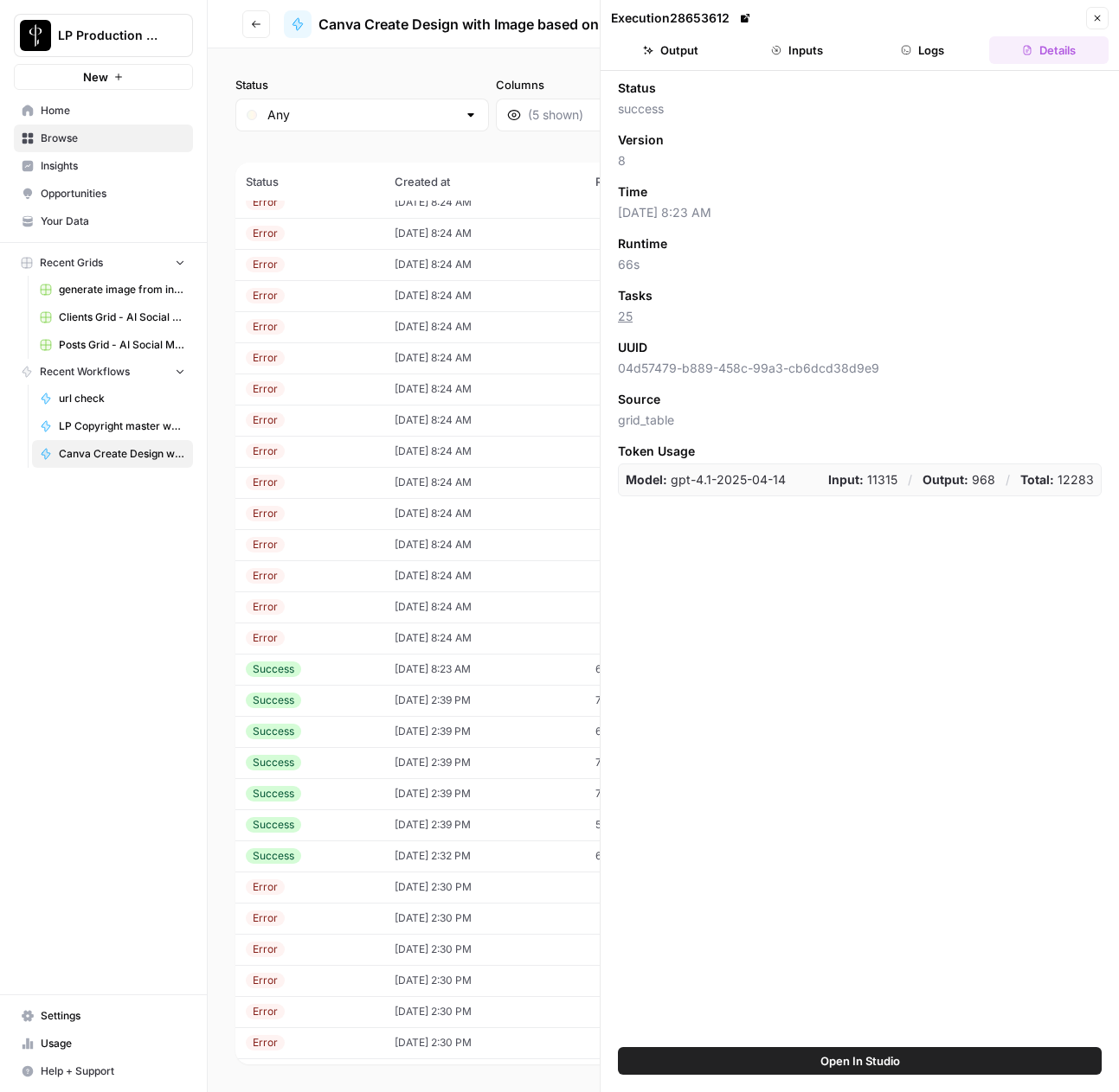
click at [955, 53] on button "Logs" at bounding box center [923, 49] width 119 height 27
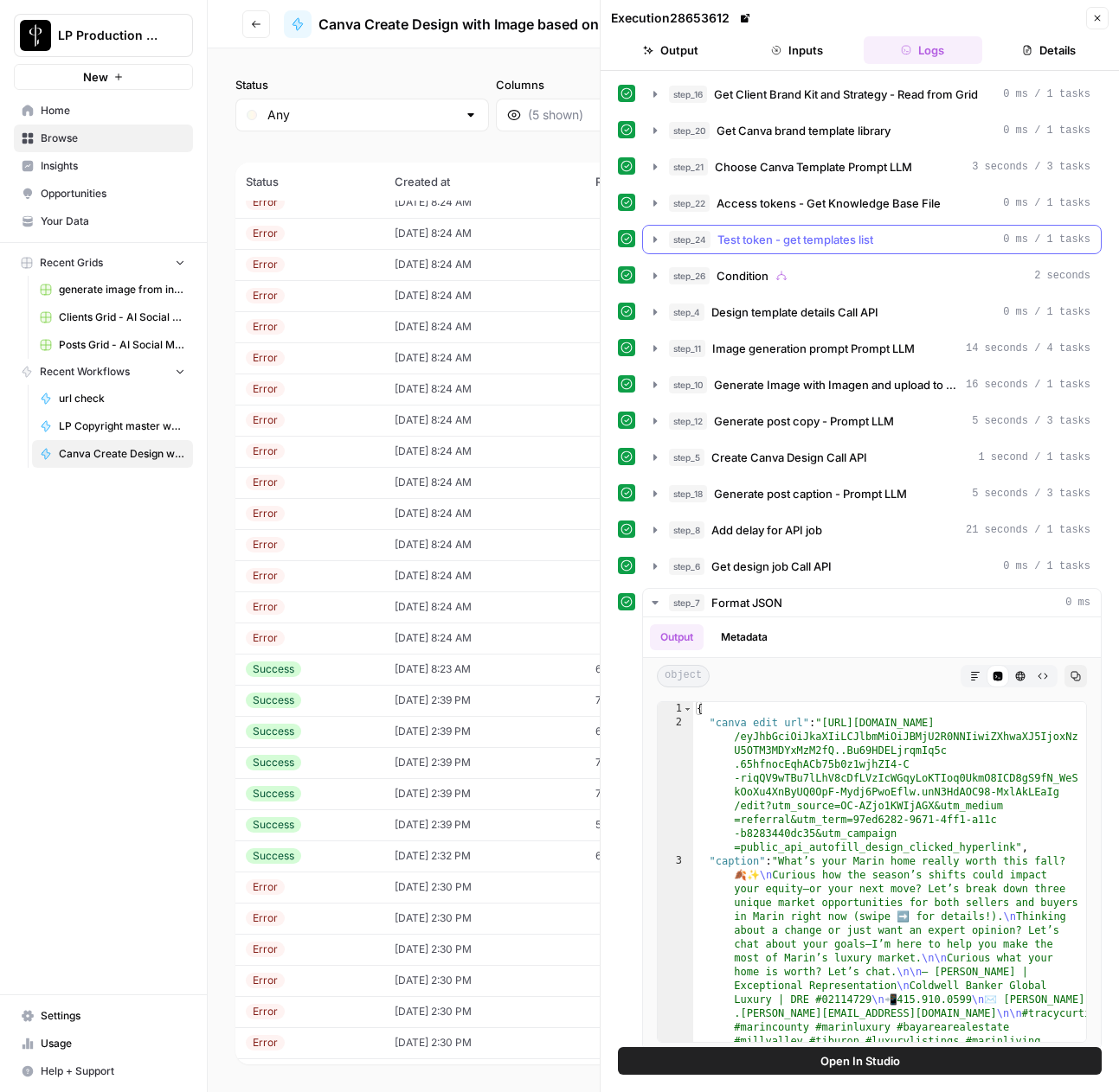
click at [651, 241] on icon "button" at bounding box center [655, 239] width 14 height 14
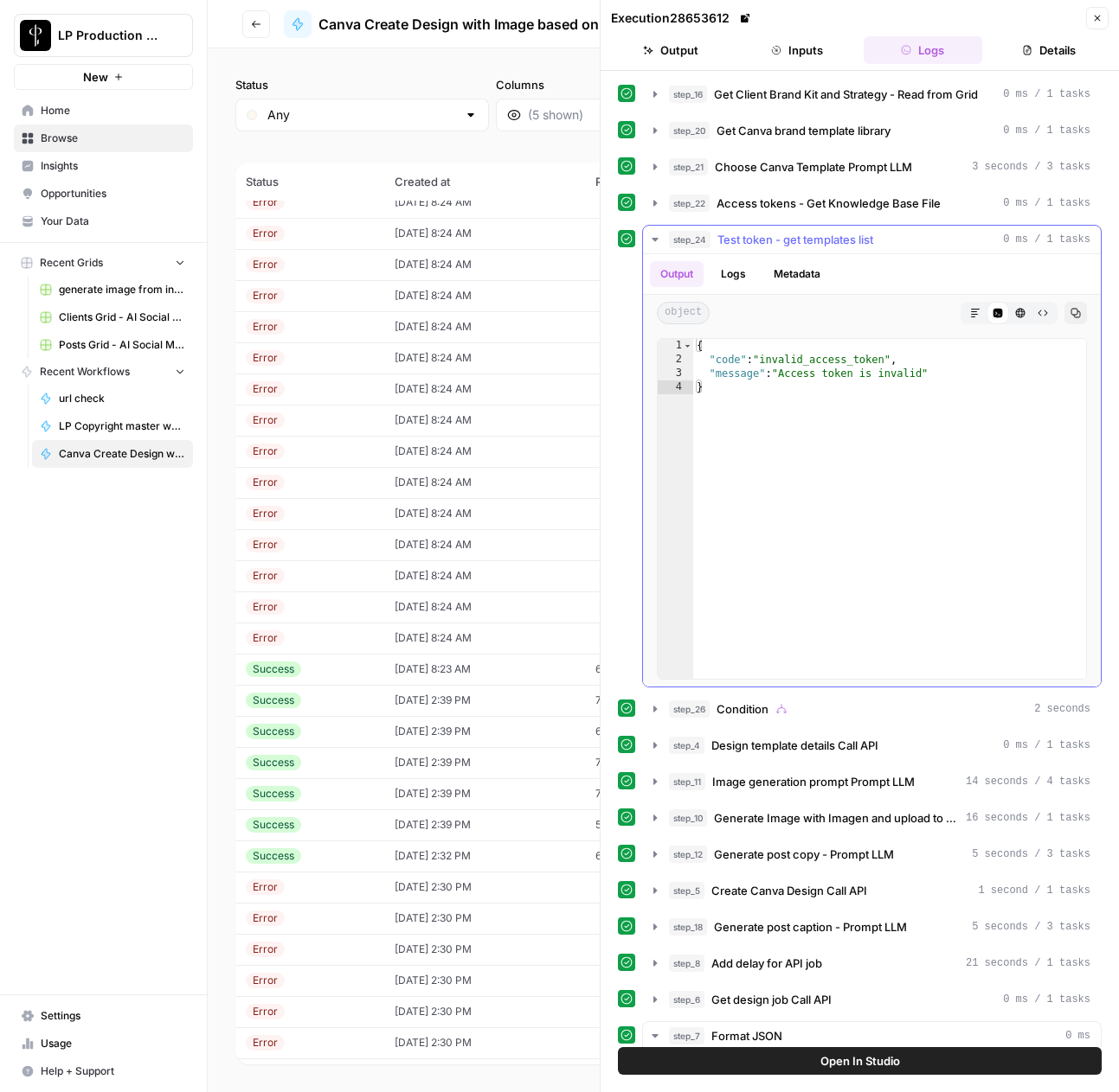
click at [652, 239] on icon "button" at bounding box center [654, 239] width 6 height 4
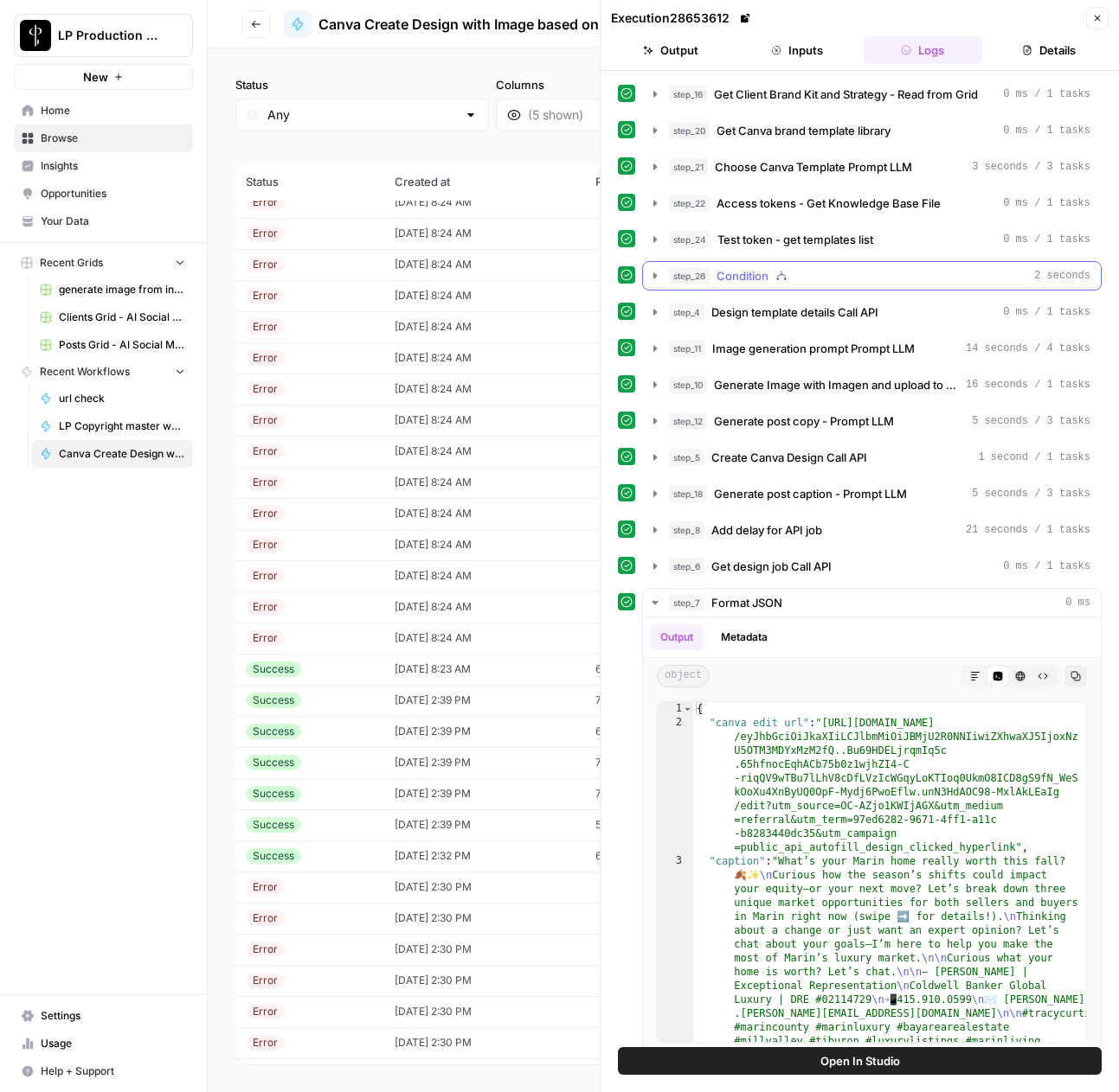
click at [653, 280] on icon "button" at bounding box center [655, 276] width 14 height 14
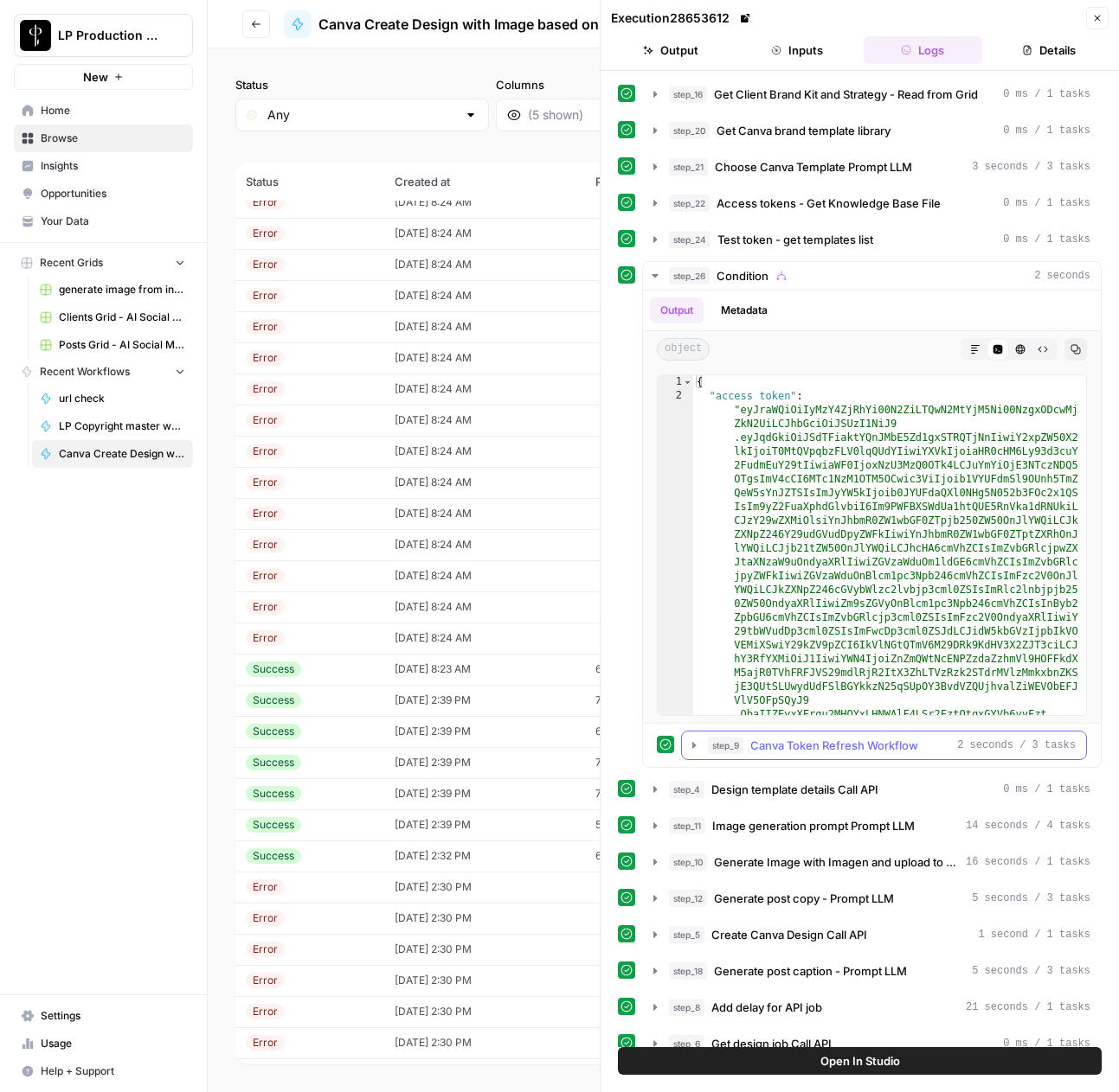
click at [694, 741] on icon "button" at bounding box center [694, 746] width 14 height 14
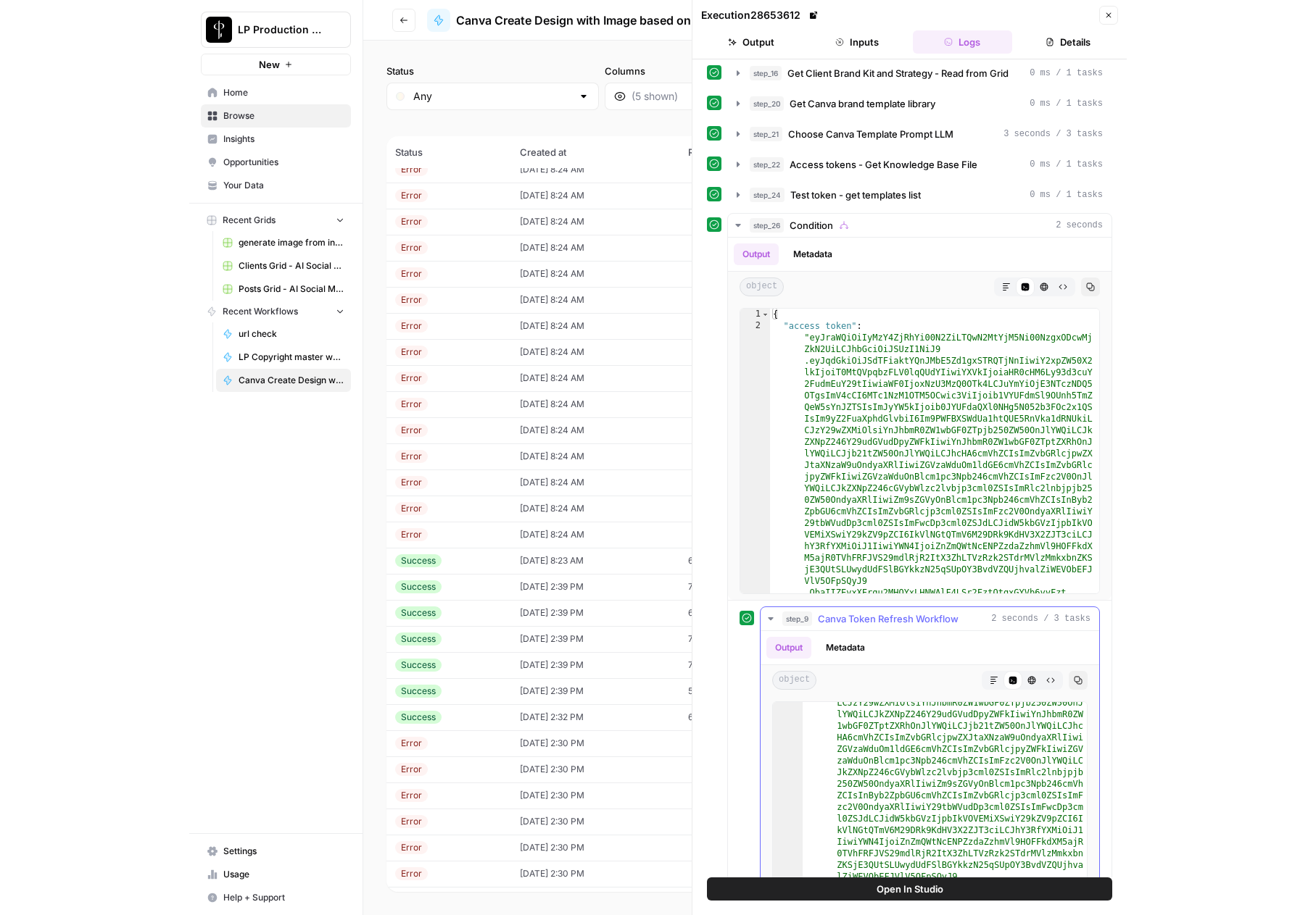
scroll to position [4, 0]
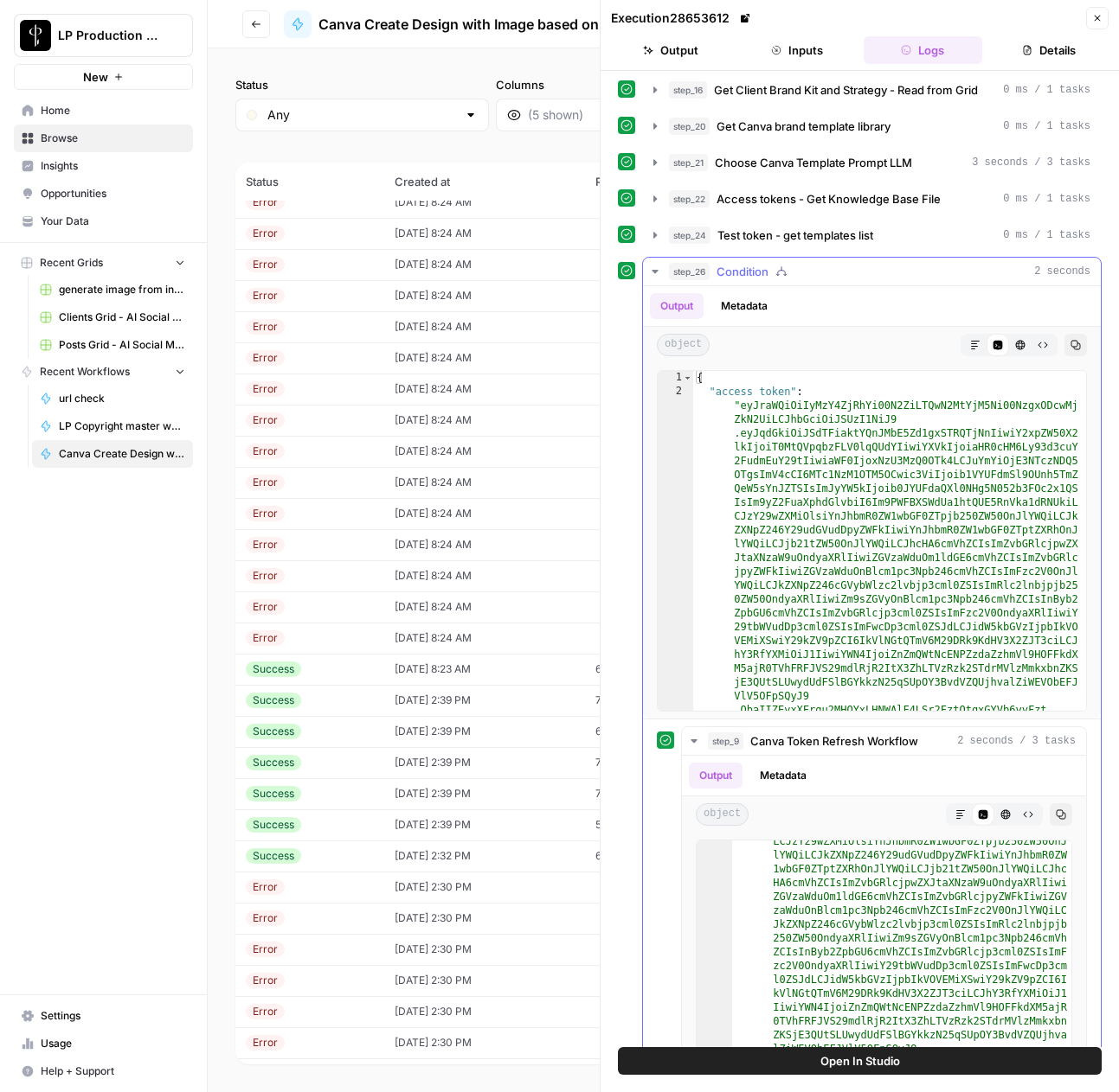
click at [652, 269] on icon "button" at bounding box center [654, 271] width 6 height 4
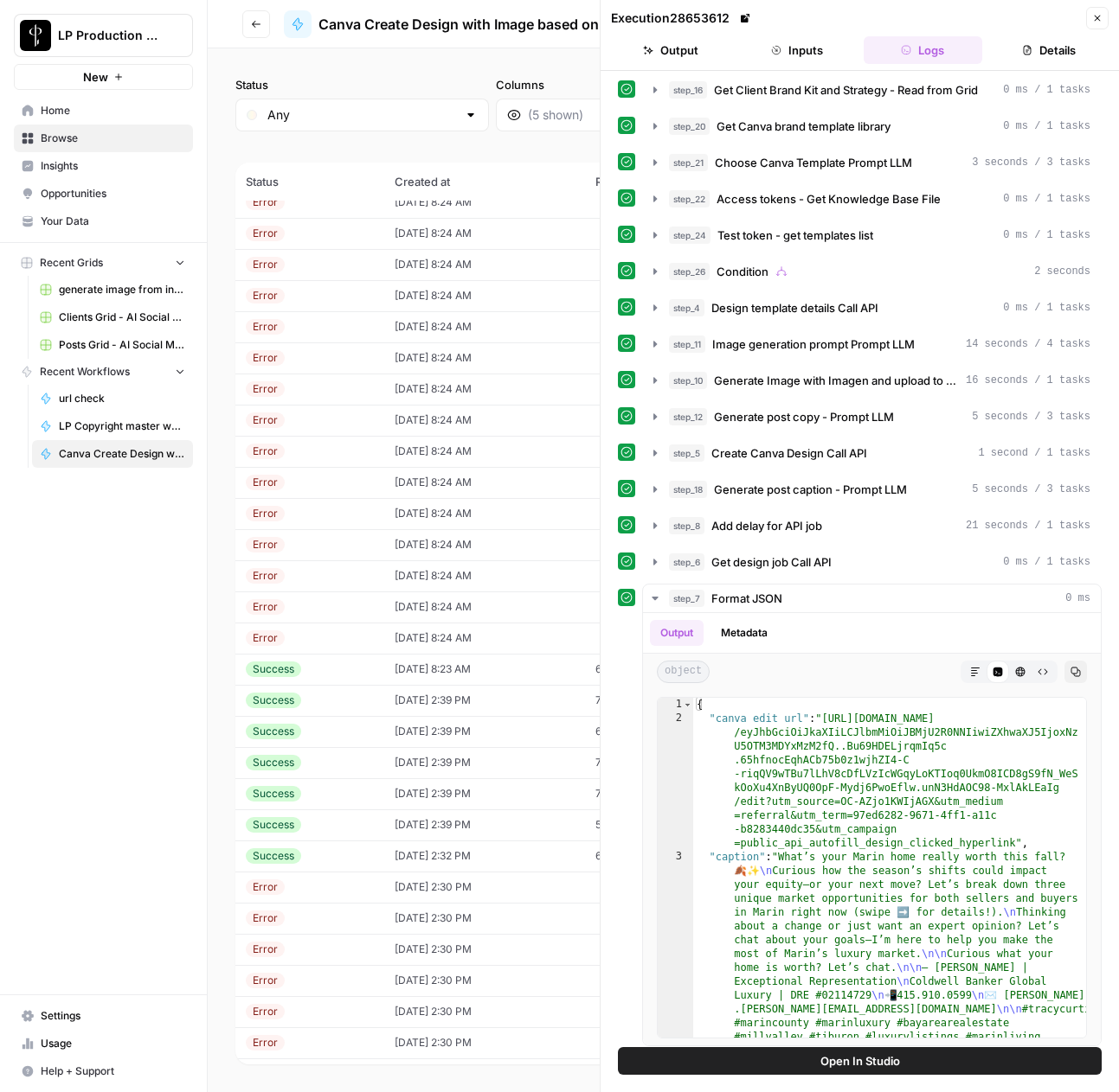
click at [1099, 15] on icon "button" at bounding box center [1097, 19] width 11 height 11
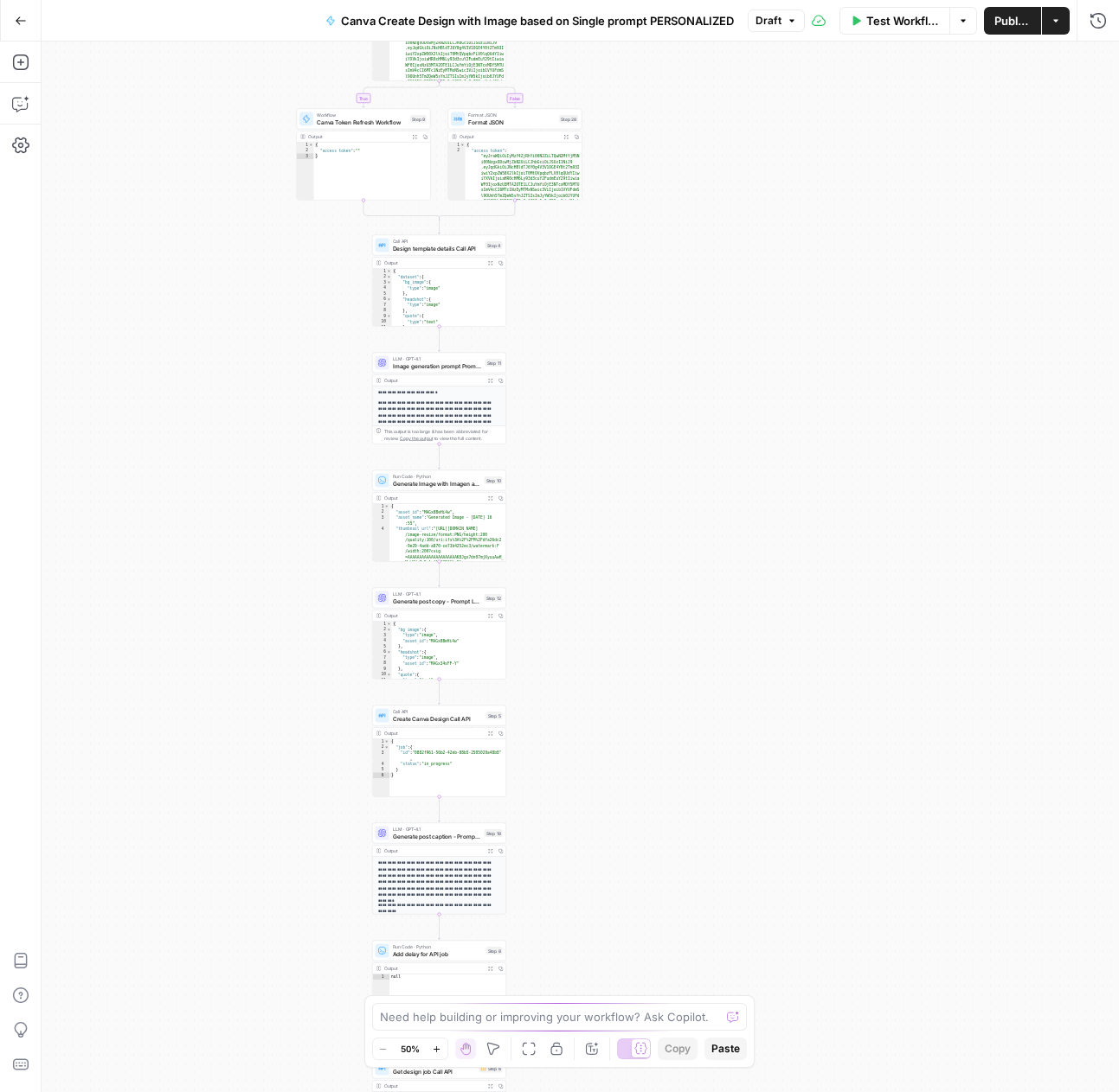
drag, startPoint x: 868, startPoint y: 609, endPoint x: 732, endPoint y: 411, distance: 240.2
click at [752, 406] on div "true false Workflow Set Inputs Inputs Read from Grid Get Client Brand Kit and S…" at bounding box center [580, 566] width 1077 height 1050
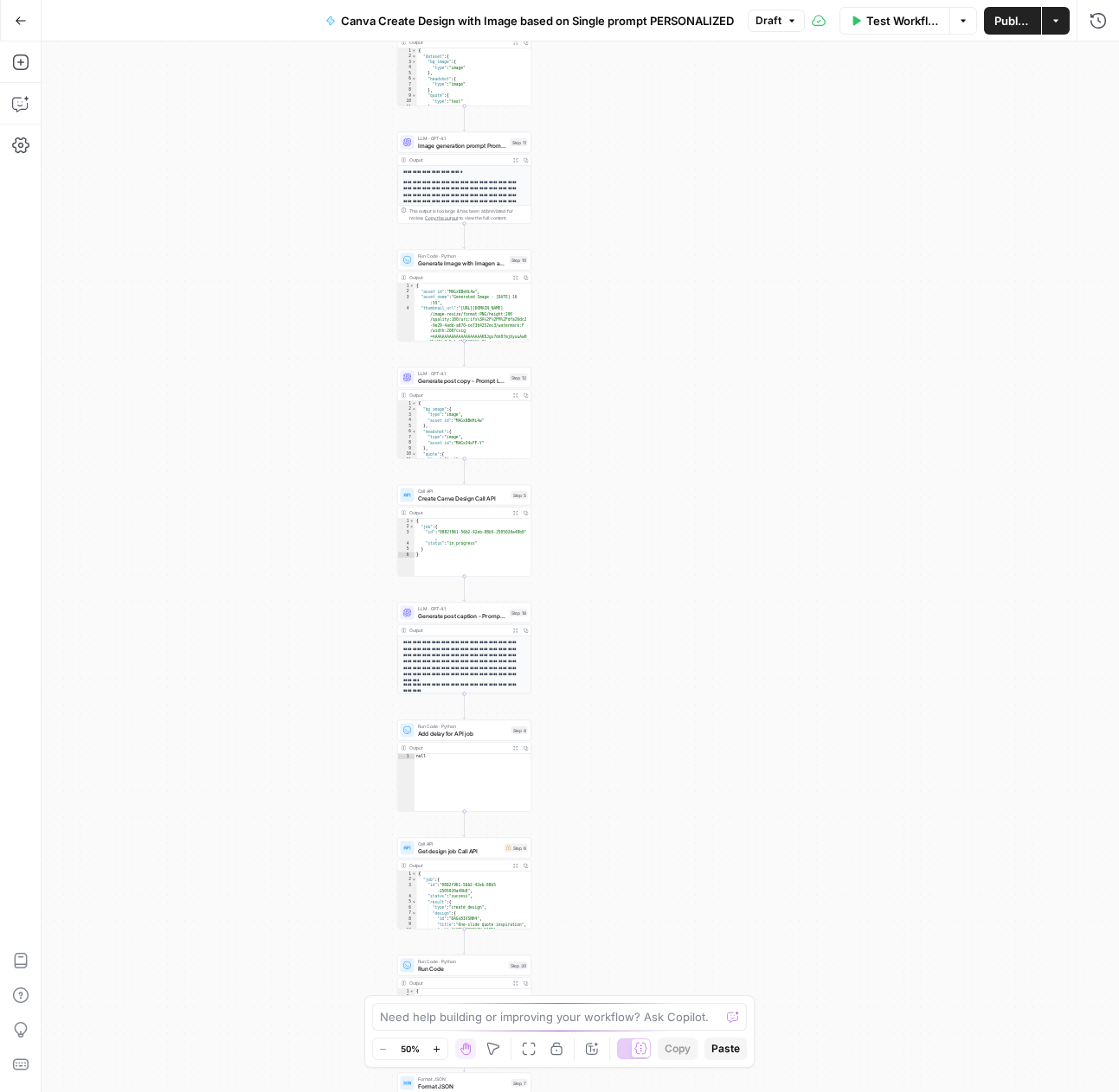
drag, startPoint x: 603, startPoint y: 651, endPoint x: 628, endPoint y: 427, distance: 225.4
click at [628, 427] on div "true false Workflow Set Inputs Inputs Read from Grid Get Client Brand Kit and S…" at bounding box center [580, 566] width 1077 height 1050
click at [424, 494] on span "Create Canva Design Call API" at bounding box center [463, 494] width 90 height 9
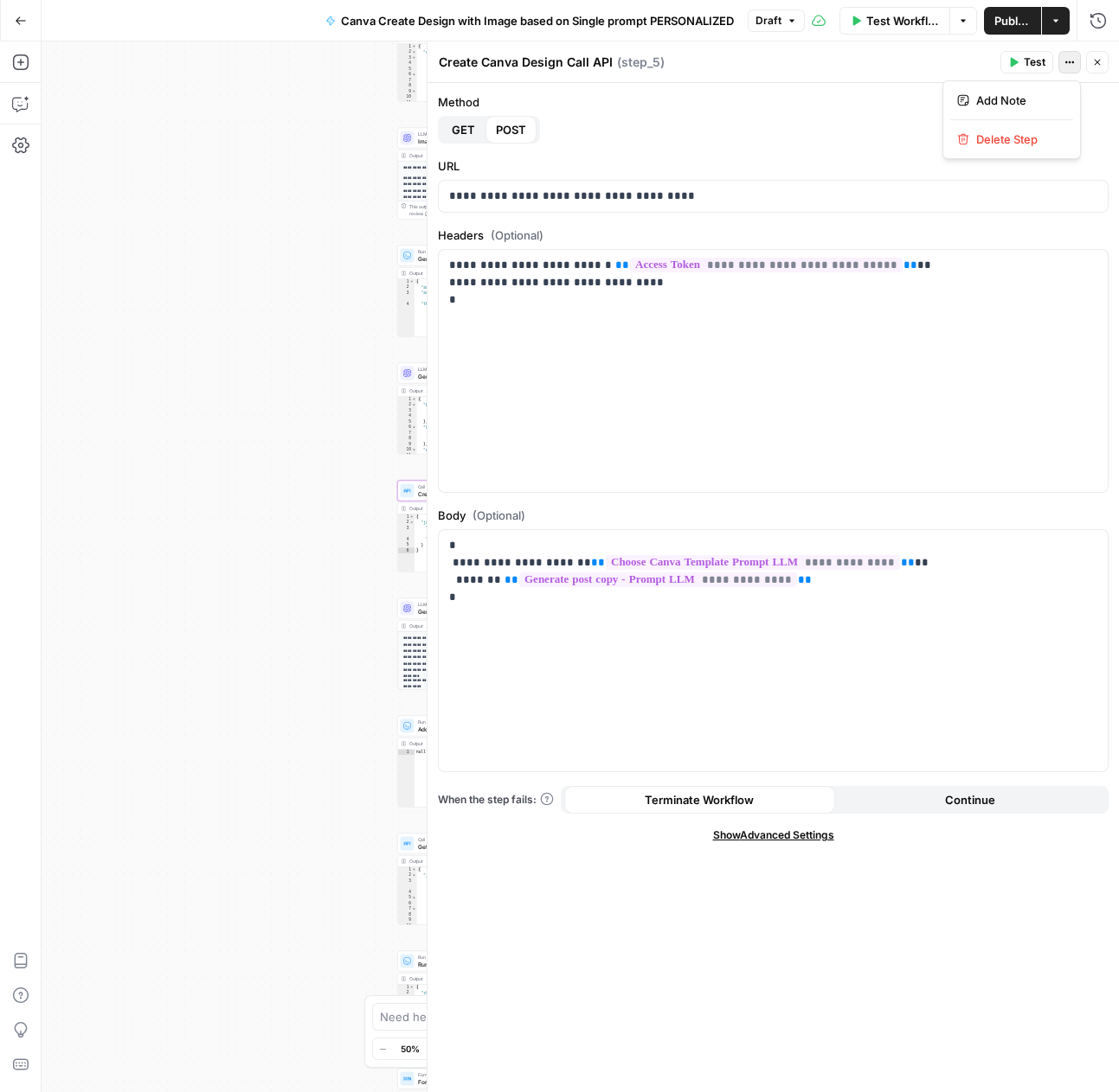
click at [1064, 64] on icon "button" at bounding box center [1070, 63] width 11 height 11
click at [831, 103] on label "Method" at bounding box center [773, 102] width 671 height 18
click at [1100, 62] on icon "button" at bounding box center [1097, 63] width 11 height 11
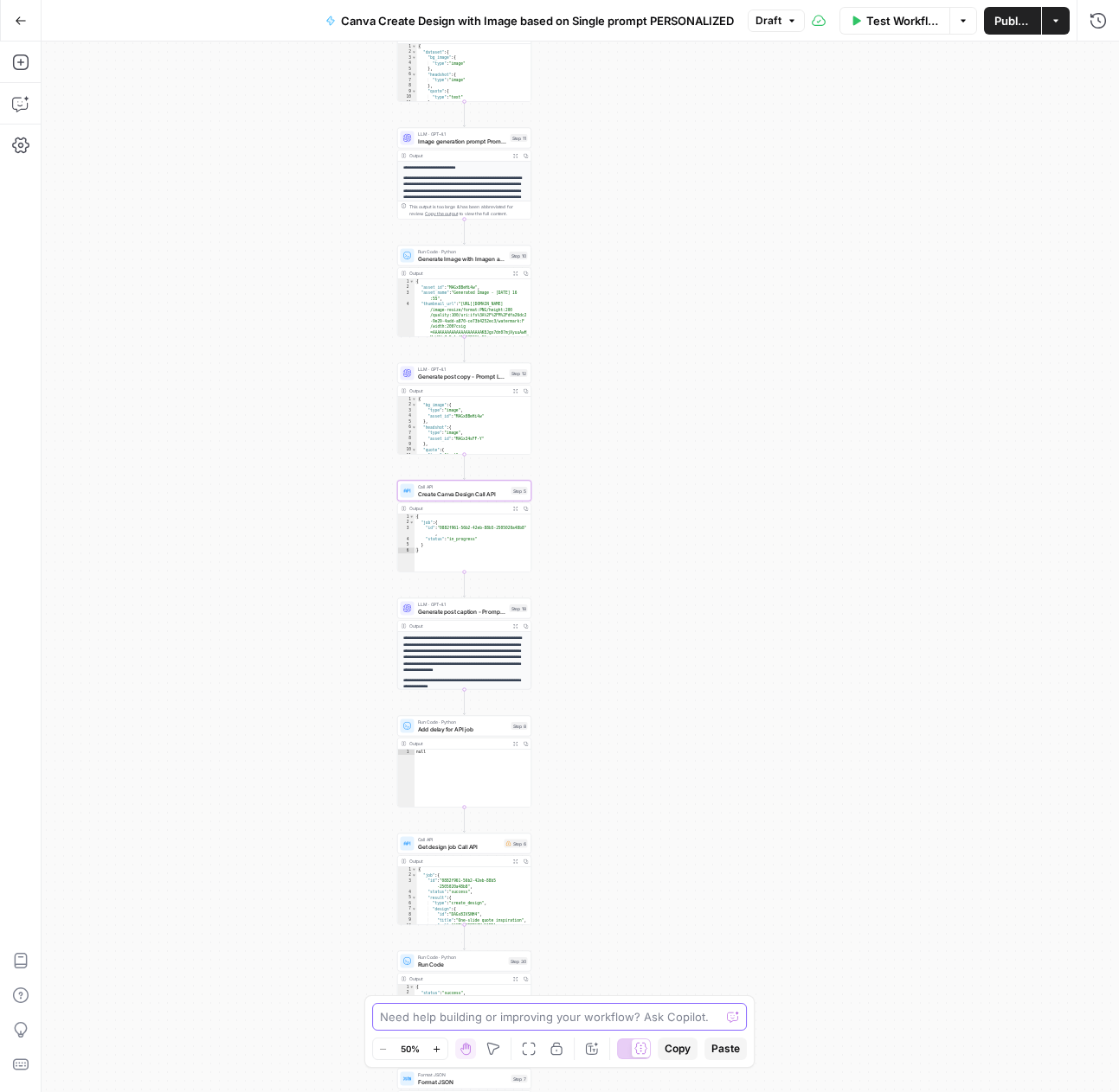
click at [706, 1021] on textarea at bounding box center [551, 1018] width 341 height 18
paste textarea "Rewrite step 5 to a Python code step with the API call and add handling of the …"
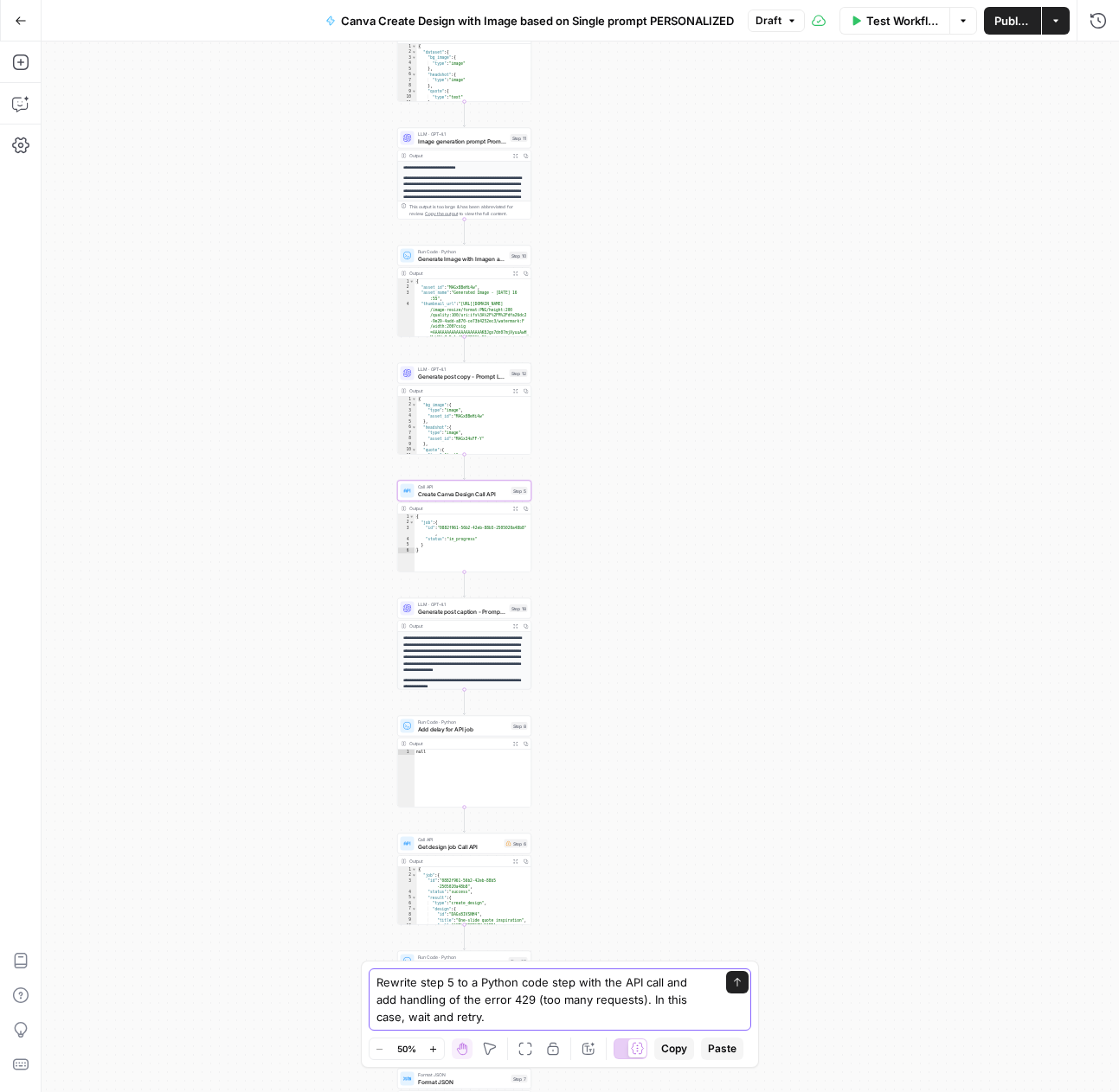
paste textarea "Keep retrying until the job is done."
paste textarea "successful respons"
type textarea "Rewrite step 5 to a Python code step with the API call and add handling of the …"
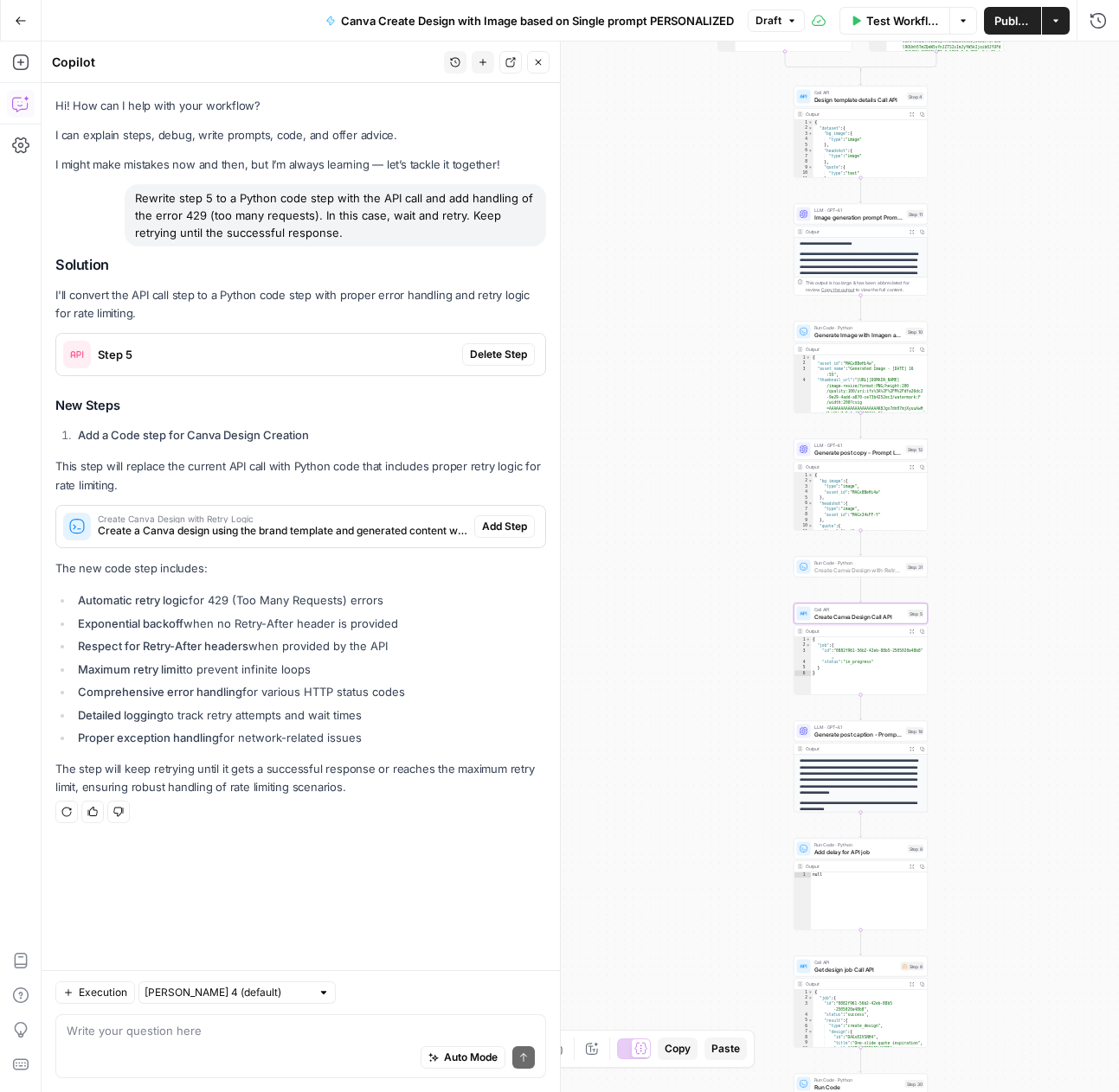
click at [515, 528] on span "Add Step" at bounding box center [504, 527] width 45 height 16
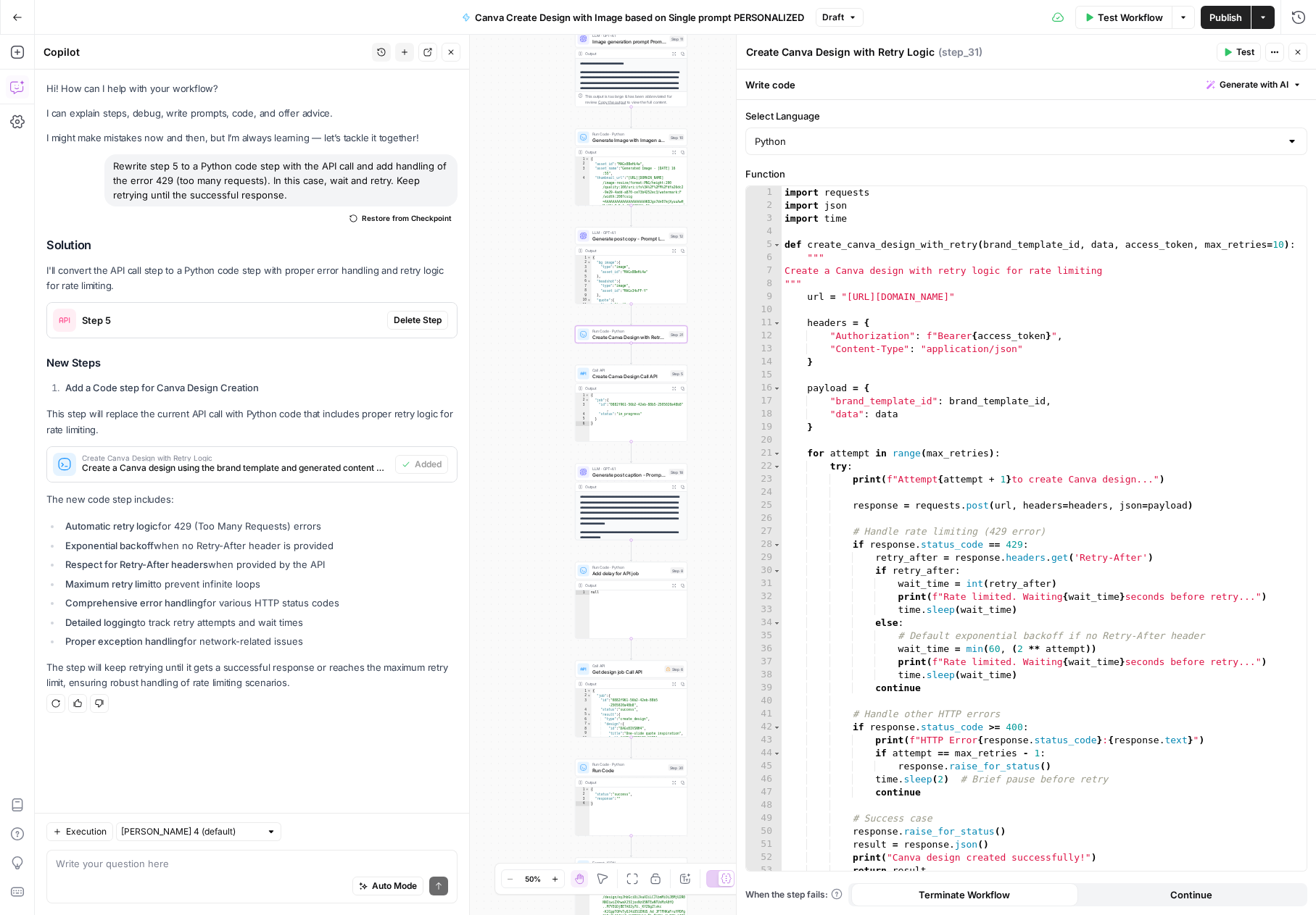
drag, startPoint x: 594, startPoint y: 500, endPoint x: 504, endPoint y: 361, distance: 165.6
click at [504, 361] on div "true false Workflow Set Inputs Inputs Read from Grid Get Client Brand Kit and S…" at bounding box center [675, 475] width 1281 height 880
click at [619, 361] on div at bounding box center [621, 361] width 4 height 4
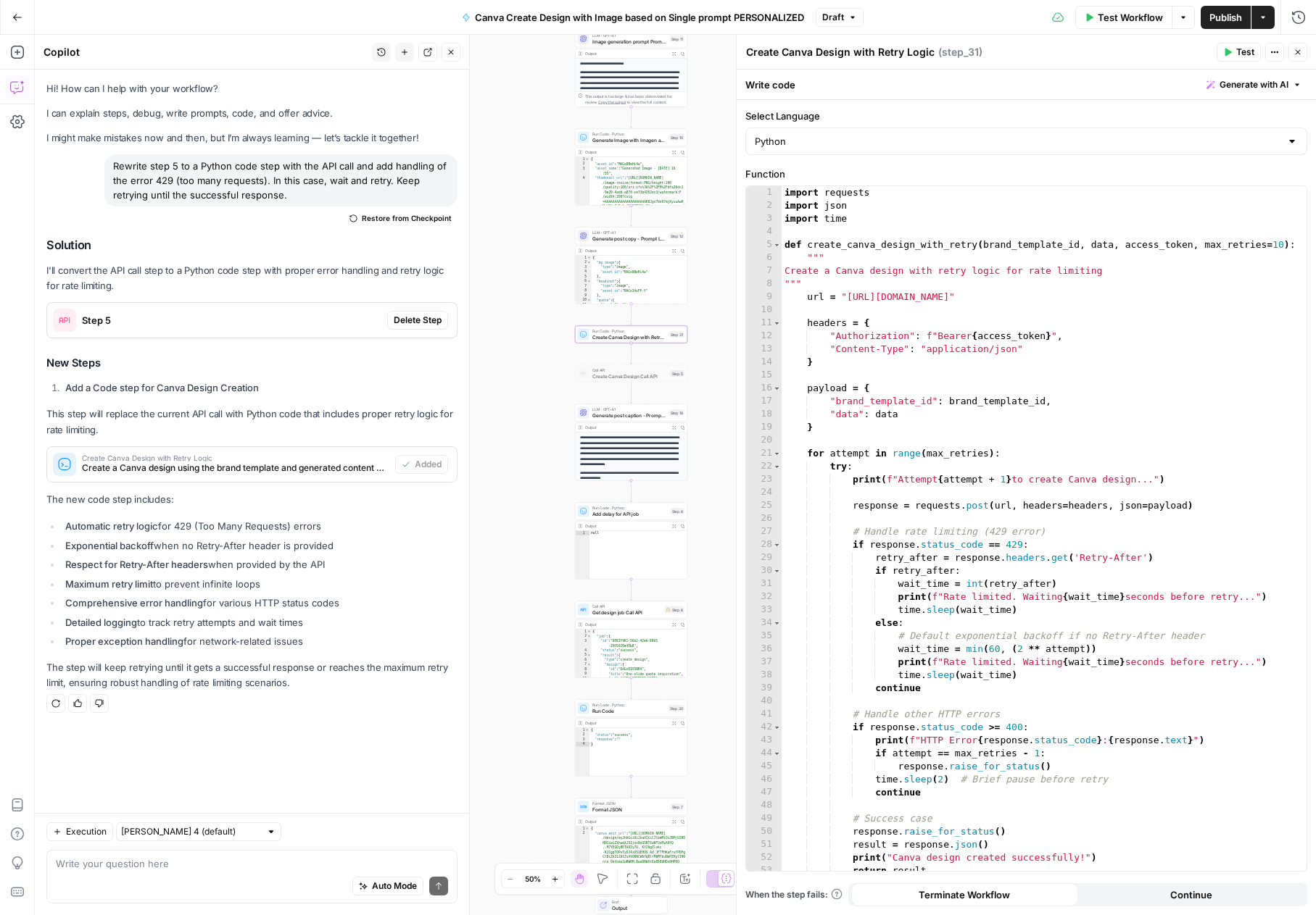
click at [937, 49] on icon "button" at bounding box center [1228, 53] width 9 height 9
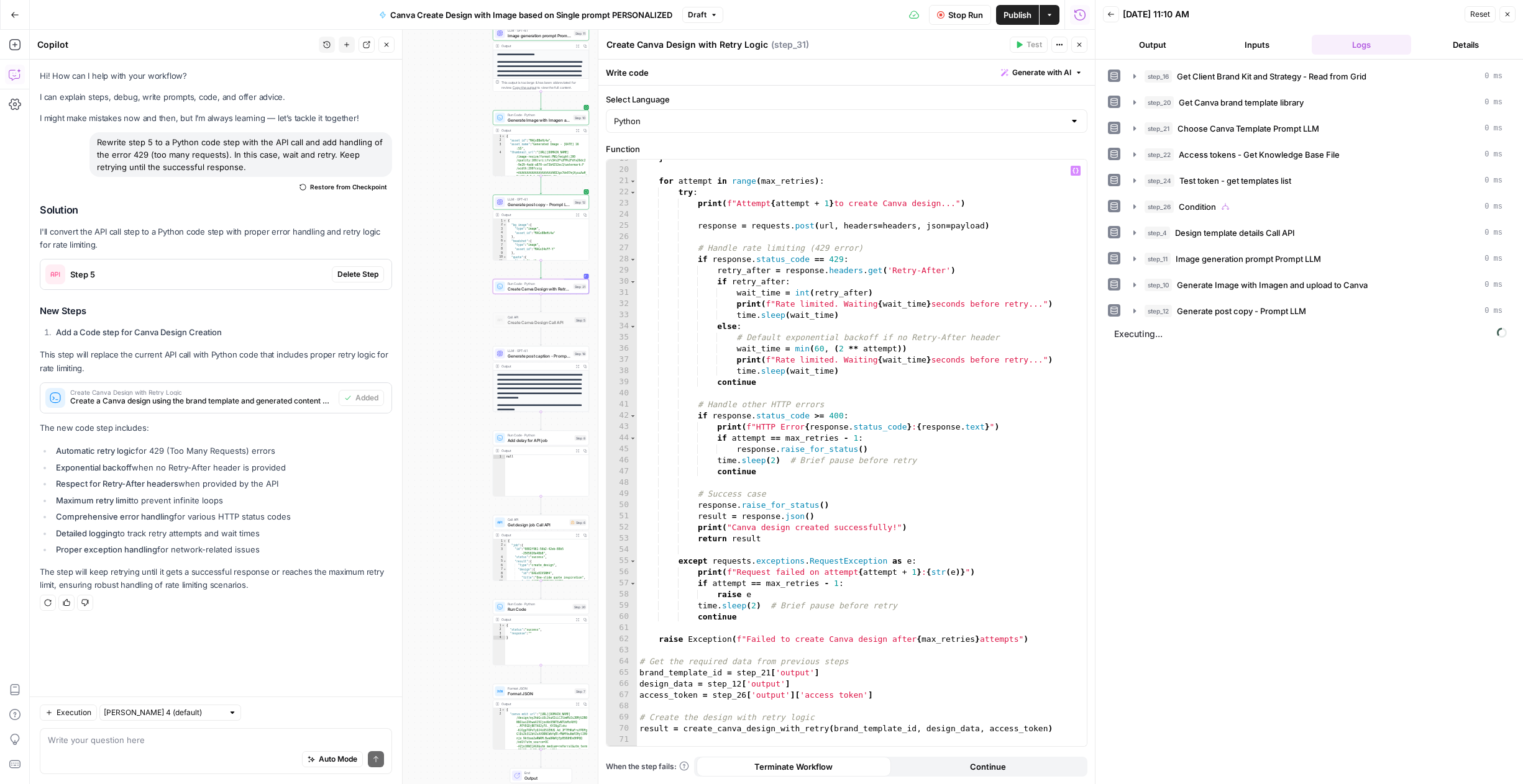
scroll to position [218, 0]
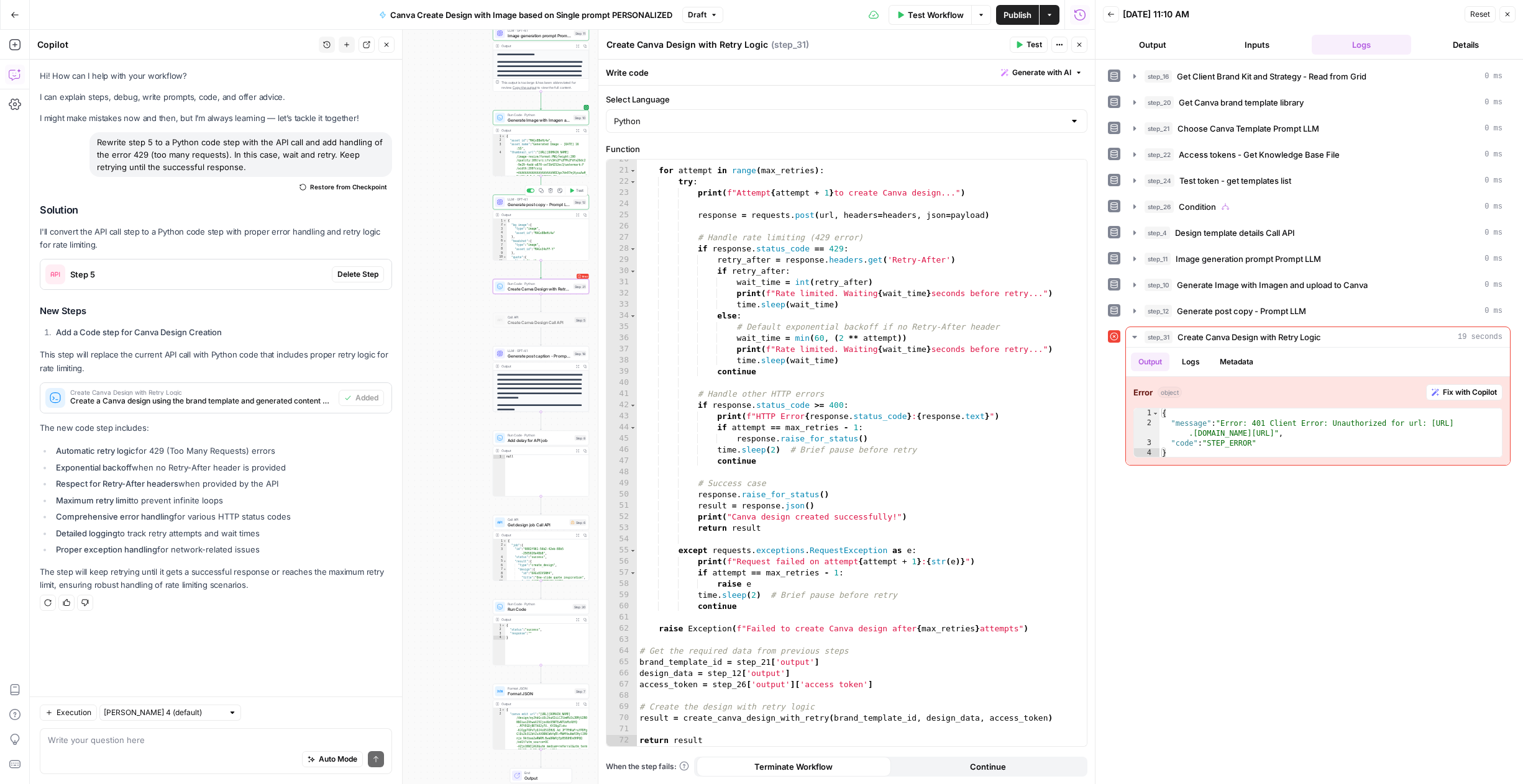
click at [522, 202] on span "Generate post copy - Prompt LLM" at bounding box center [539, 204] width 63 height 6
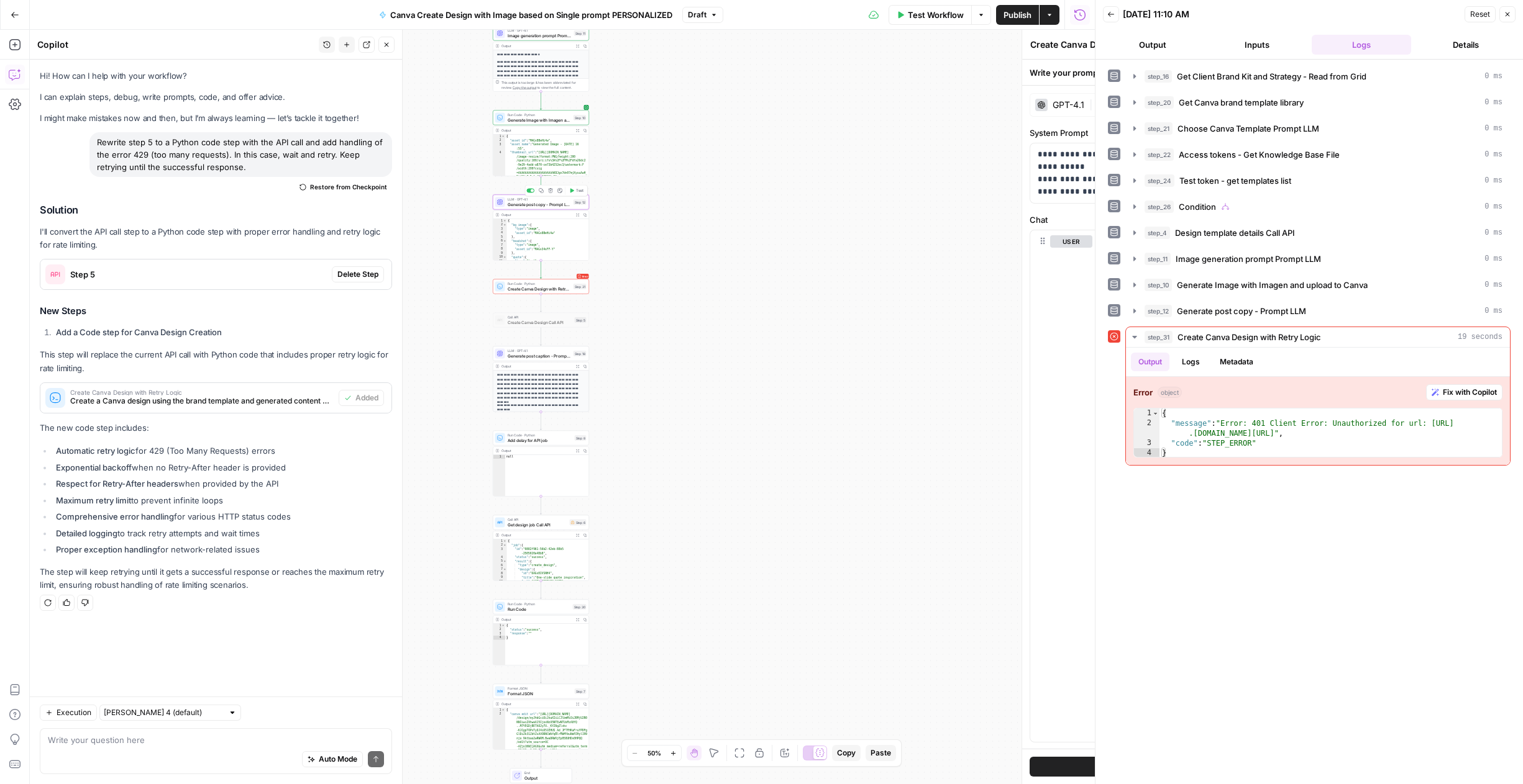
type textarea "Generate post copy - Prompt LLM"
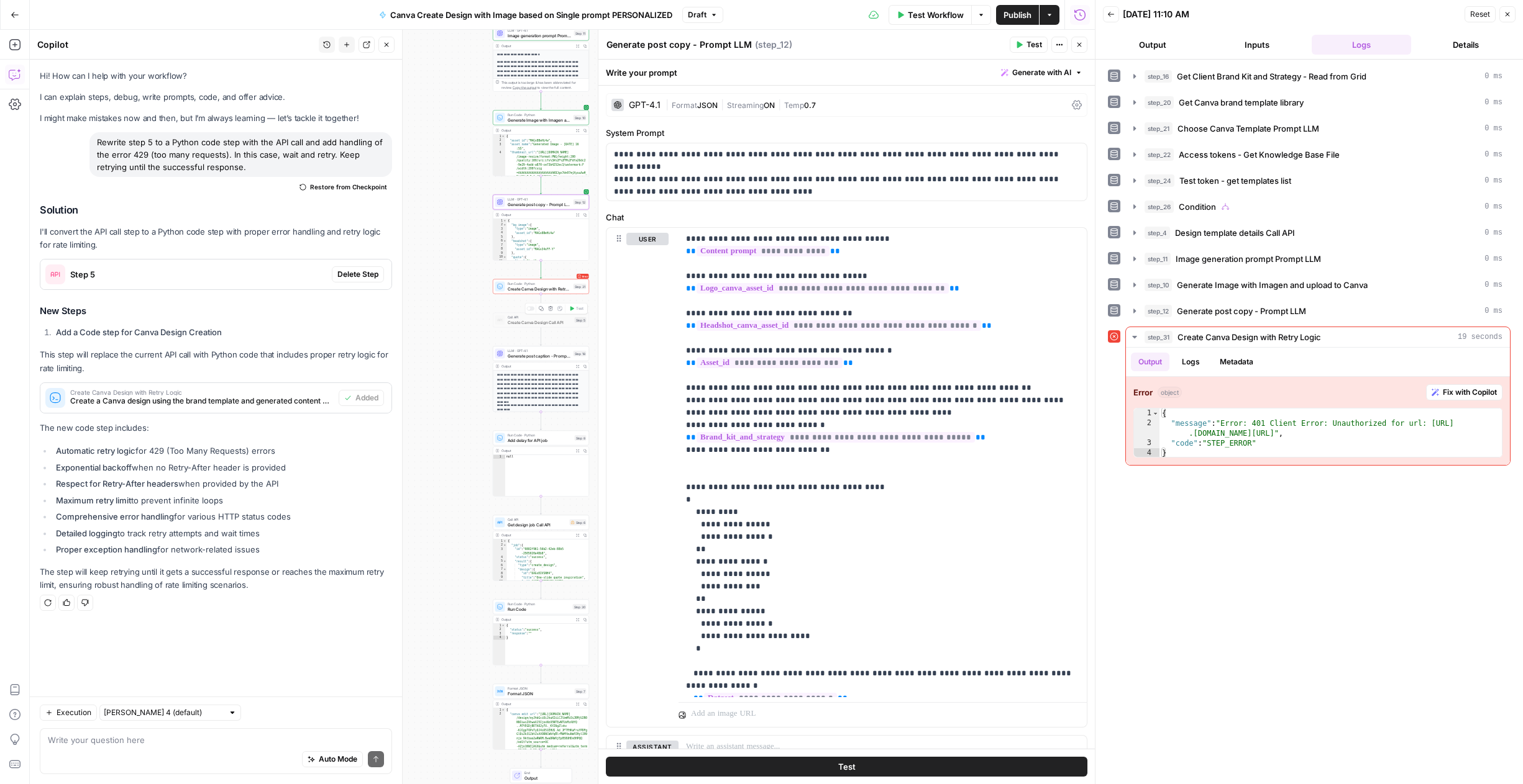
click at [547, 321] on span "Create Canva Design Call API" at bounding box center [540, 322] width 65 height 6
click at [473, 322] on div "true false Workflow Set Inputs Inputs Read from Grid Get Client Brand Kit and S…" at bounding box center [562, 407] width 1065 height 754
click at [522, 286] on span "Create Canva Design with Retry Logic" at bounding box center [539, 289] width 63 height 6
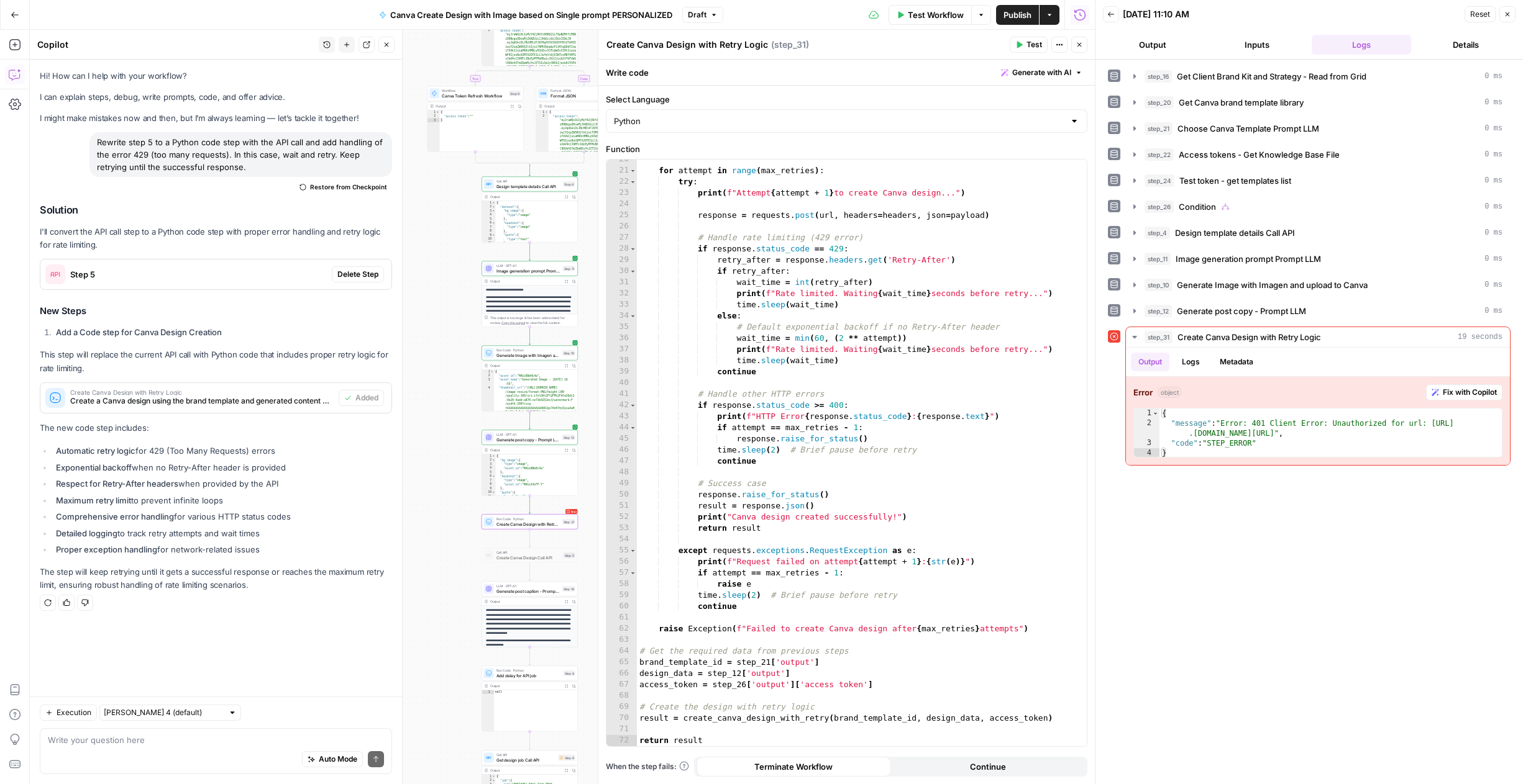
drag, startPoint x: 444, startPoint y: 247, endPoint x: 432, endPoint y: 486, distance: 239.3
click at [432, 486] on div "true false Workflow Set Inputs Inputs Read from Grid Get Client Brand Kit and S…" at bounding box center [562, 407] width 1065 height 754
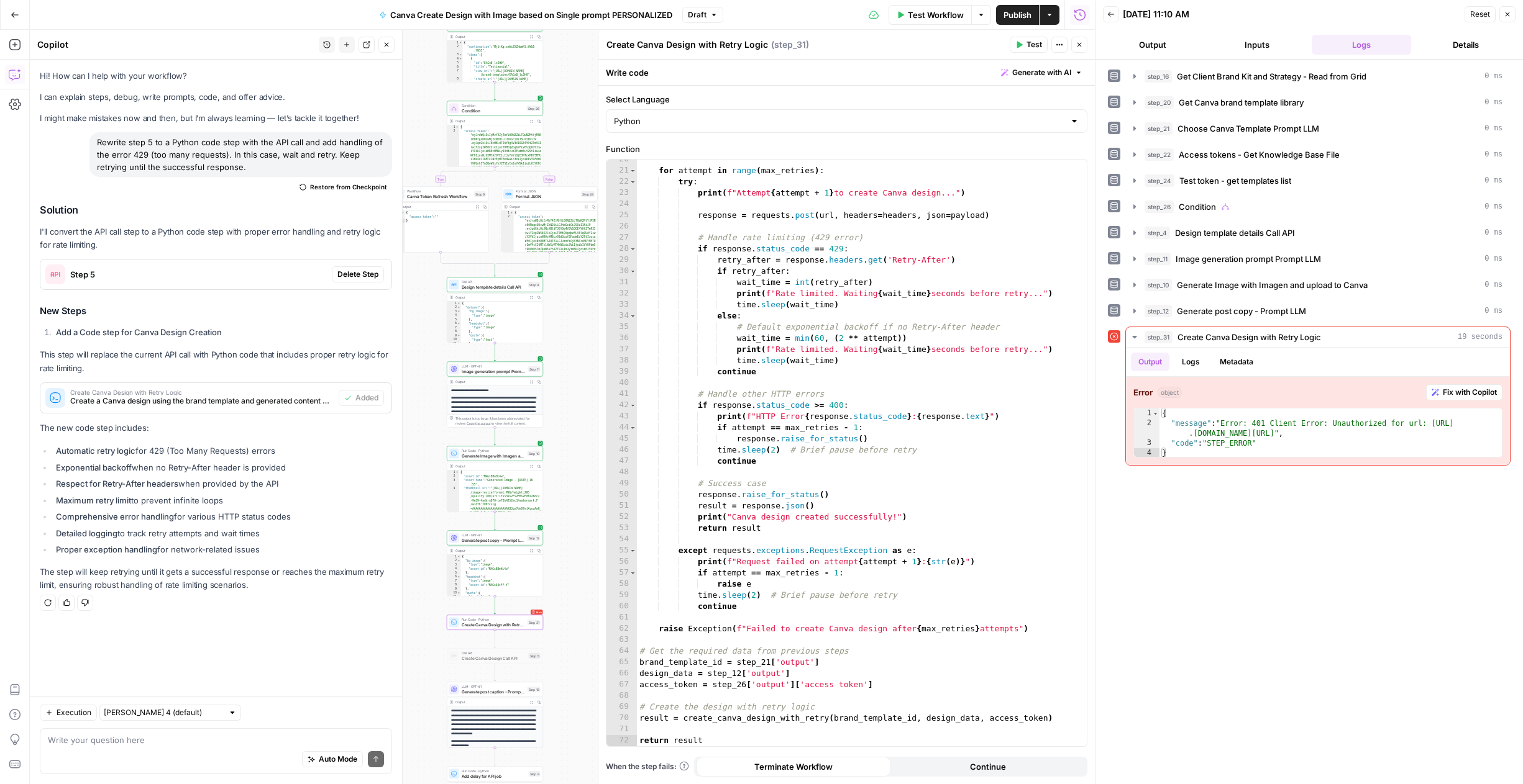
drag, startPoint x: 449, startPoint y: 242, endPoint x: 414, endPoint y: 340, distance: 104.1
click at [414, 340] on div "true false Workflow Set Inputs Inputs Read from Grid Get Client Brand Kit and S…" at bounding box center [562, 407] width 1065 height 754
click at [532, 97] on span "Test" at bounding box center [534, 97] width 8 height 6
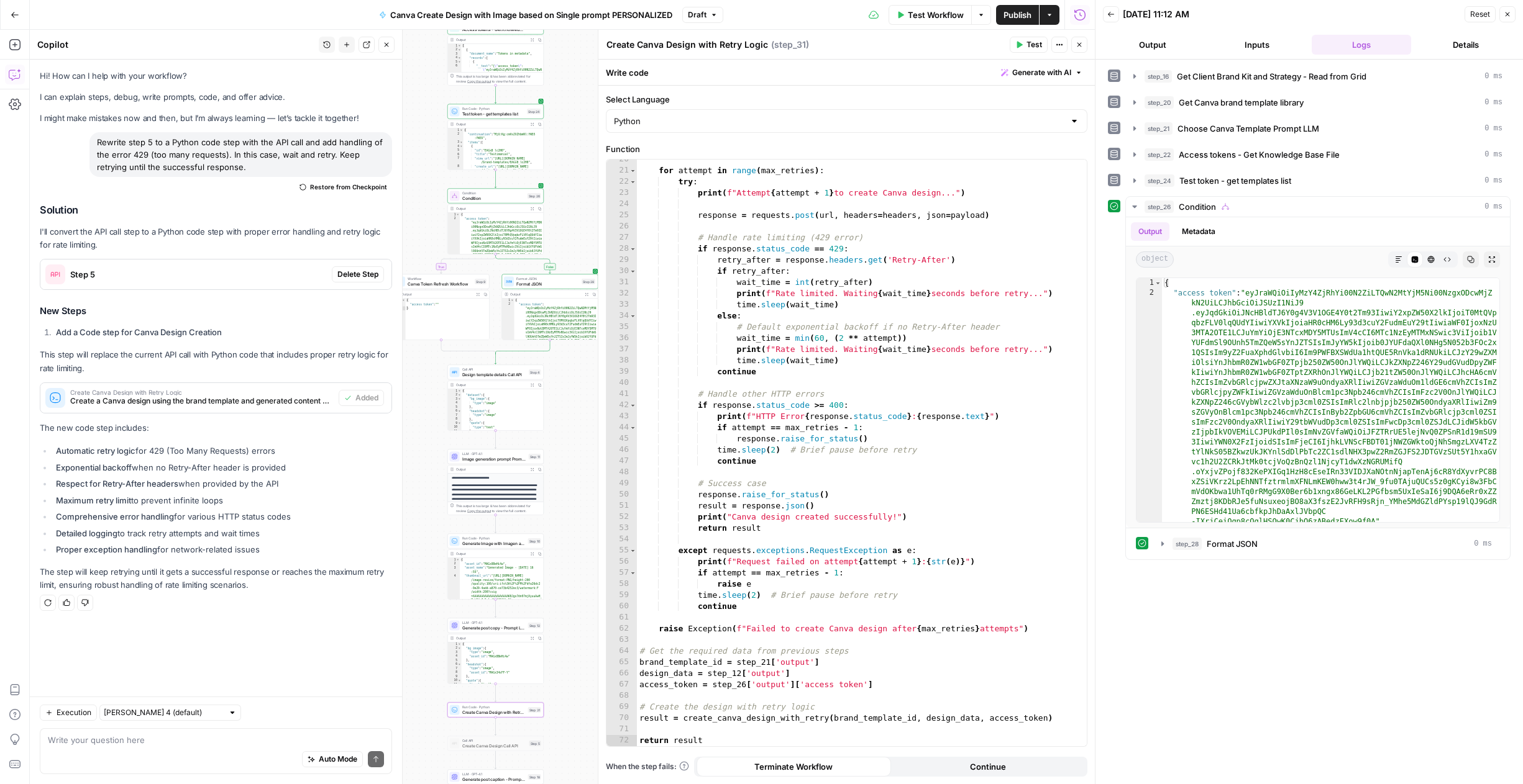
drag, startPoint x: 565, startPoint y: 106, endPoint x: 565, endPoint y: 193, distance: 87.0
click at [565, 193] on div "true false Workflow Set Inputs Inputs Read from Grid Get Client Brand Kit and S…" at bounding box center [562, 407] width 1065 height 754
click at [534, 98] on span "Test" at bounding box center [534, 100] width 8 height 6
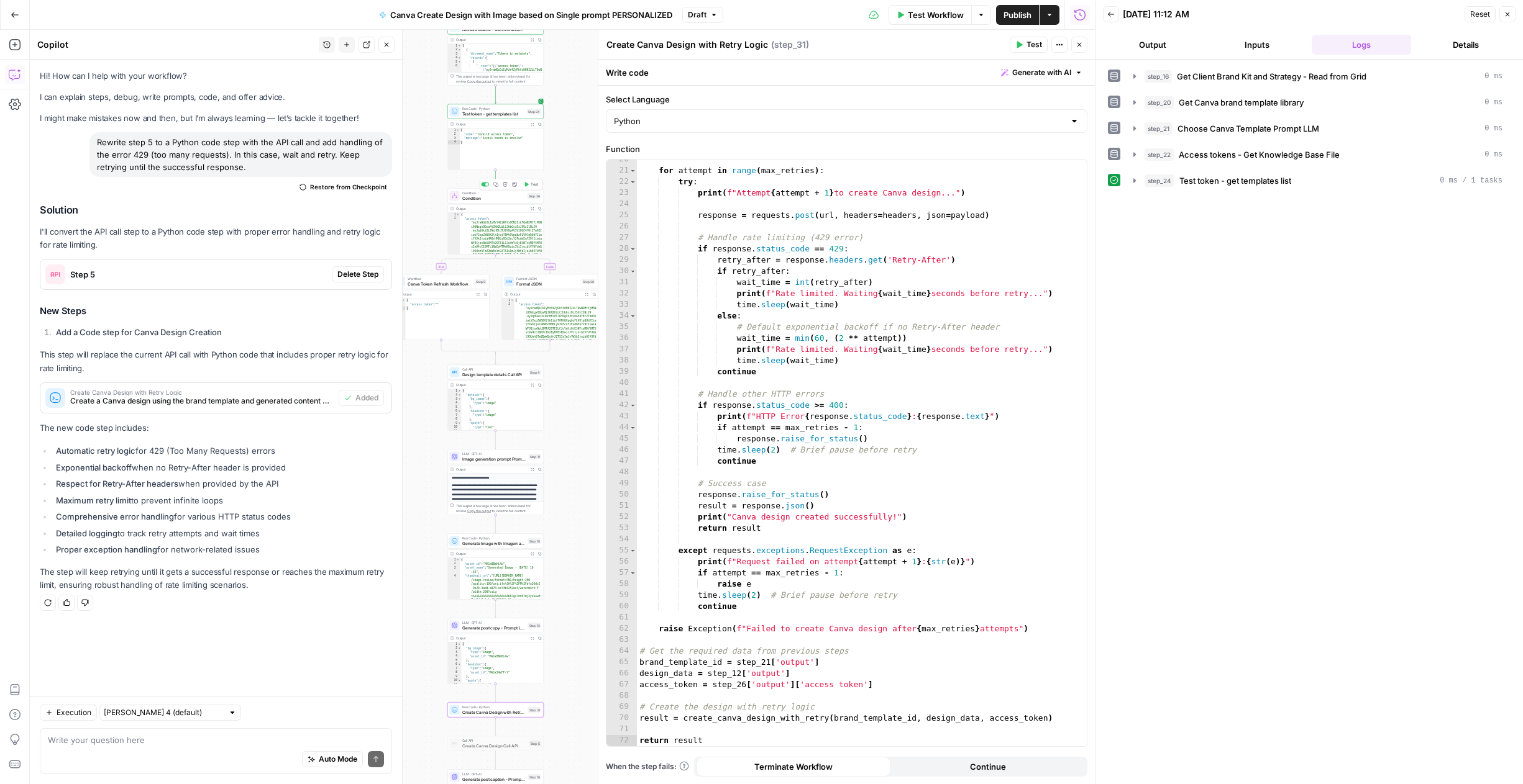
click at [534, 186] on span "Test" at bounding box center [534, 185] width 8 height 6
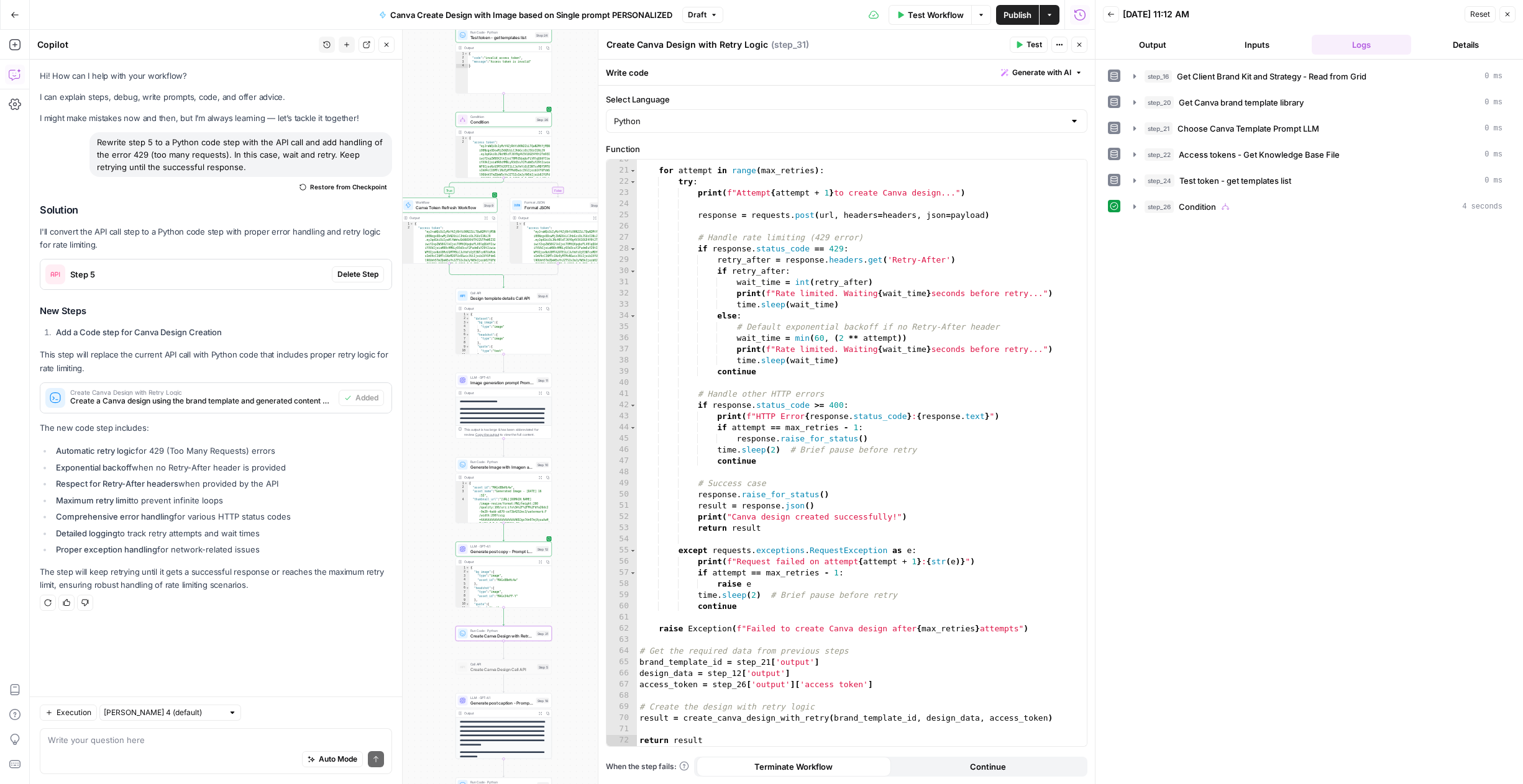
drag, startPoint x: 559, startPoint y: 200, endPoint x: 566, endPoint y: 91, distance: 109.2
click at [566, 91] on div "true false Workflow Set Inputs Inputs Read from Grid Get Client Brand Kit and S…" at bounding box center [562, 407] width 1065 height 754
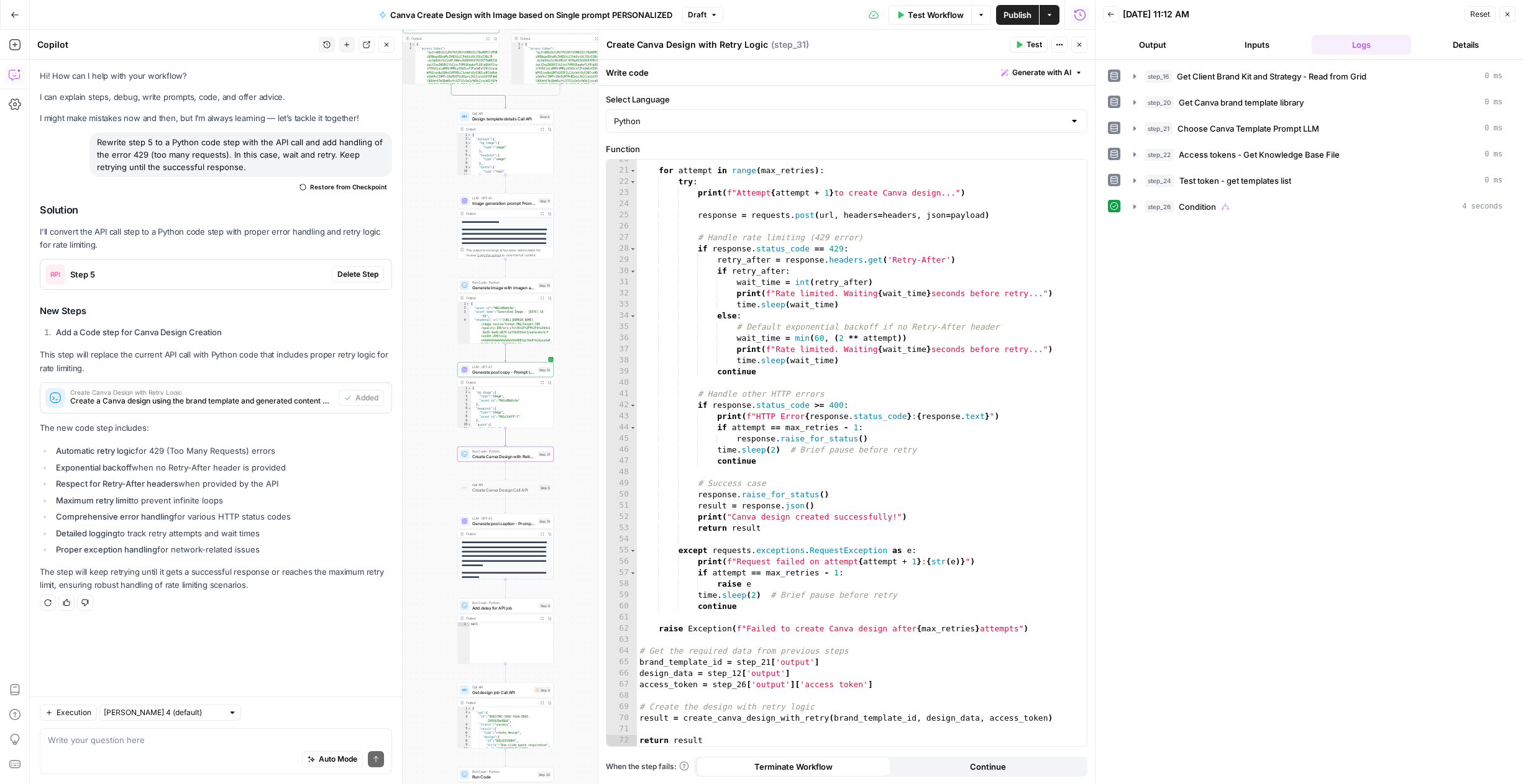
drag, startPoint x: 565, startPoint y: 343, endPoint x: 569, endPoint y: 197, distance: 146.1
click at [569, 197] on div "true false Workflow Set Inputs Inputs Read from Grid Get Client Brand Kit and S…" at bounding box center [562, 407] width 1065 height 754
click at [544, 443] on span "Test" at bounding box center [544, 443] width 8 height 6
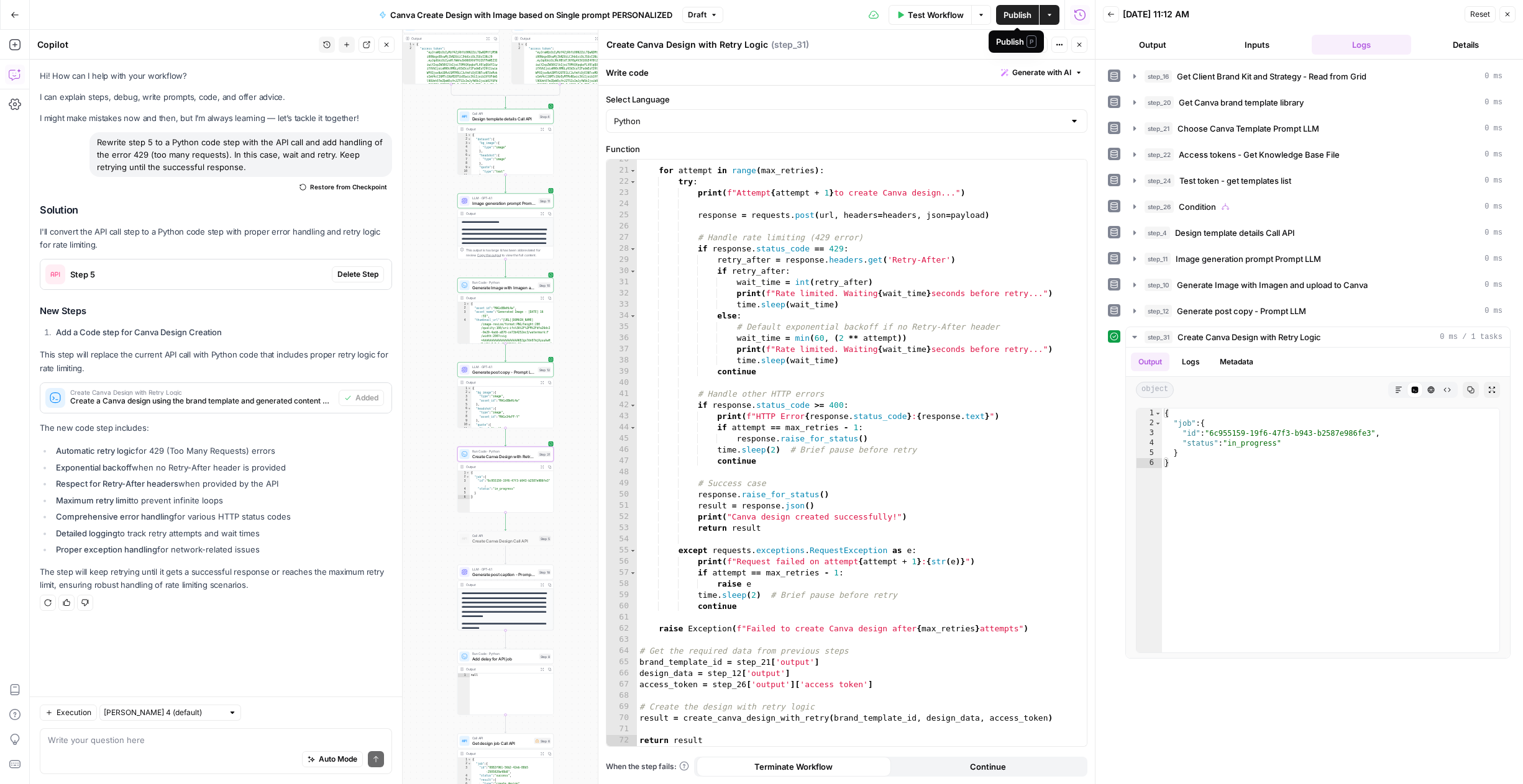
click at [803, 15] on span "Publish" at bounding box center [1017, 15] width 28 height 13
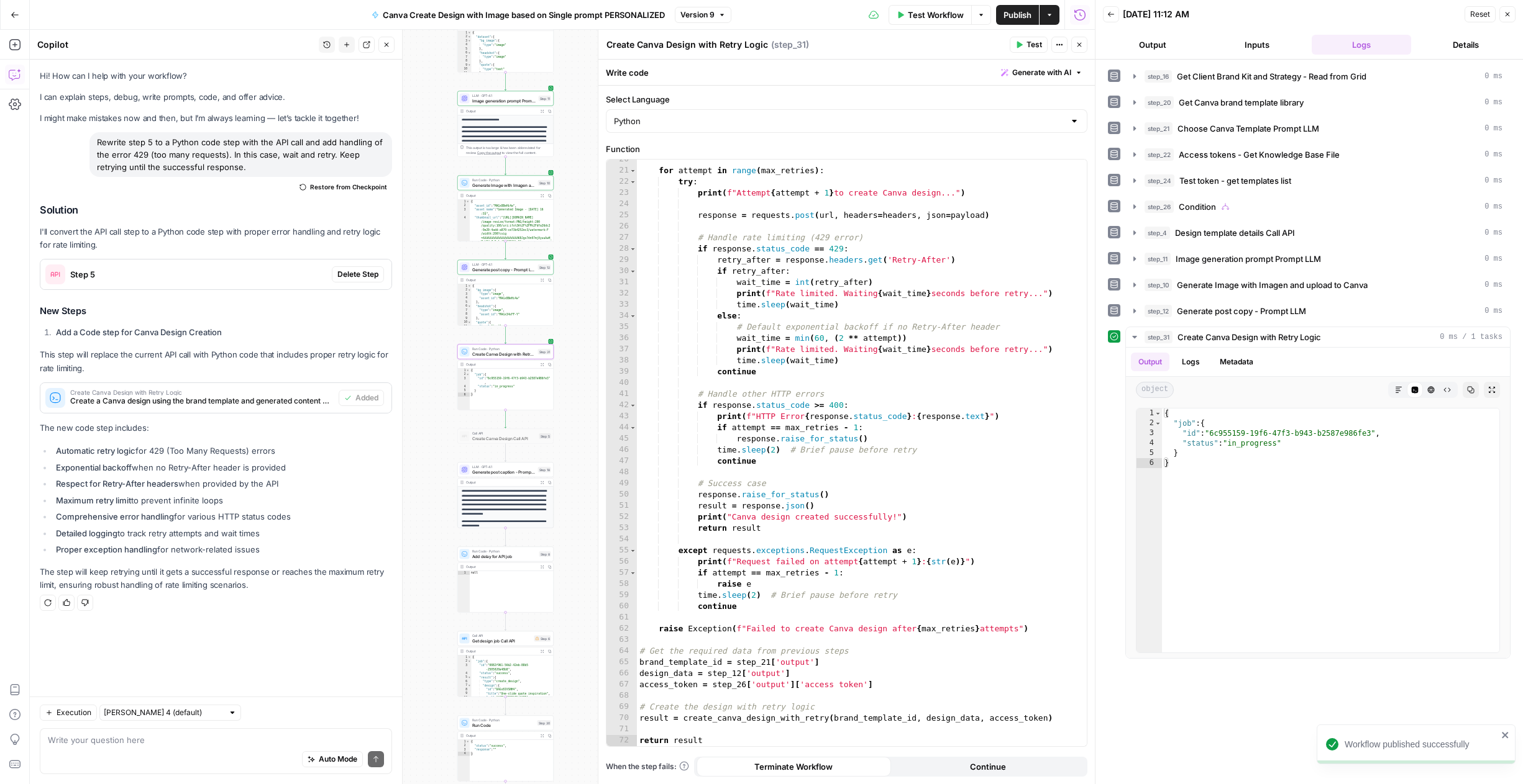
drag, startPoint x: 583, startPoint y: 547, endPoint x: 583, endPoint y: 445, distance: 102.0
click at [583, 445] on div "true false Workflow Set Inputs Inputs Read from Grid Get Client Brand Kit and S…" at bounding box center [562, 407] width 1065 height 754
click at [519, 639] on span "Get design job Call API" at bounding box center [502, 641] width 60 height 6
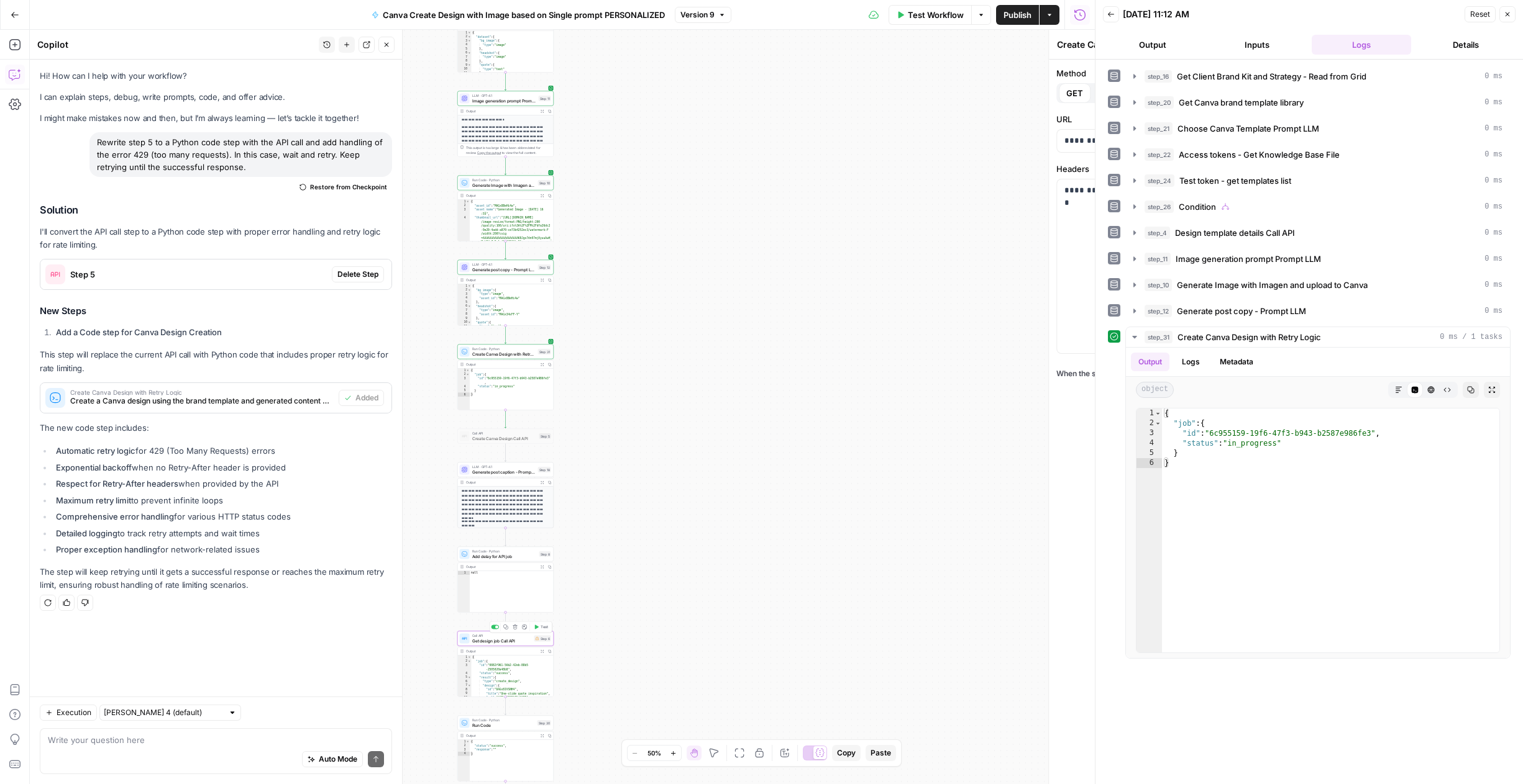
type textarea "Get design job Call API"
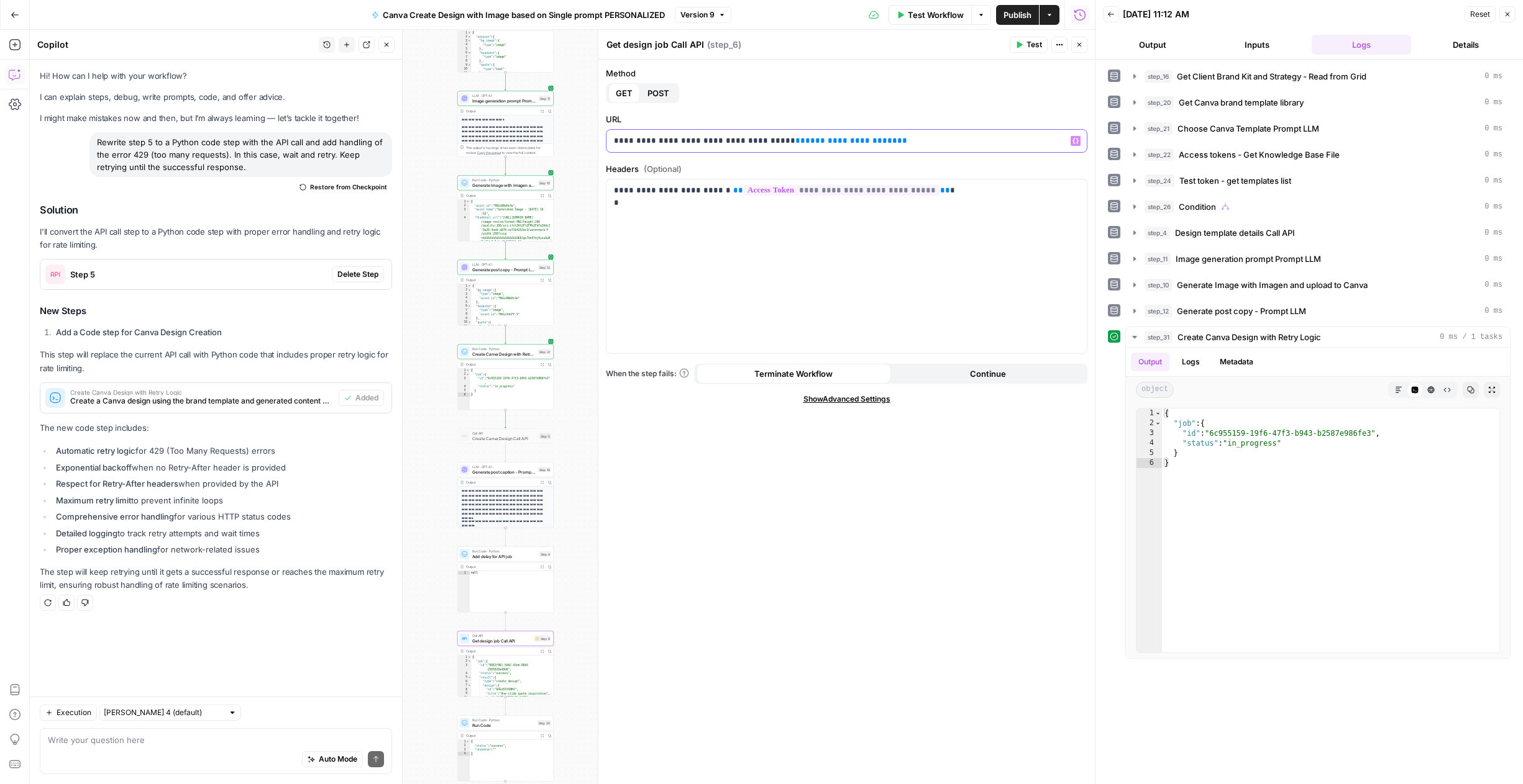
click at [803, 138] on span "**********" at bounding box center [851, 140] width 92 height 8
click at [803, 11] on span "Publish" at bounding box center [1017, 15] width 28 height 13
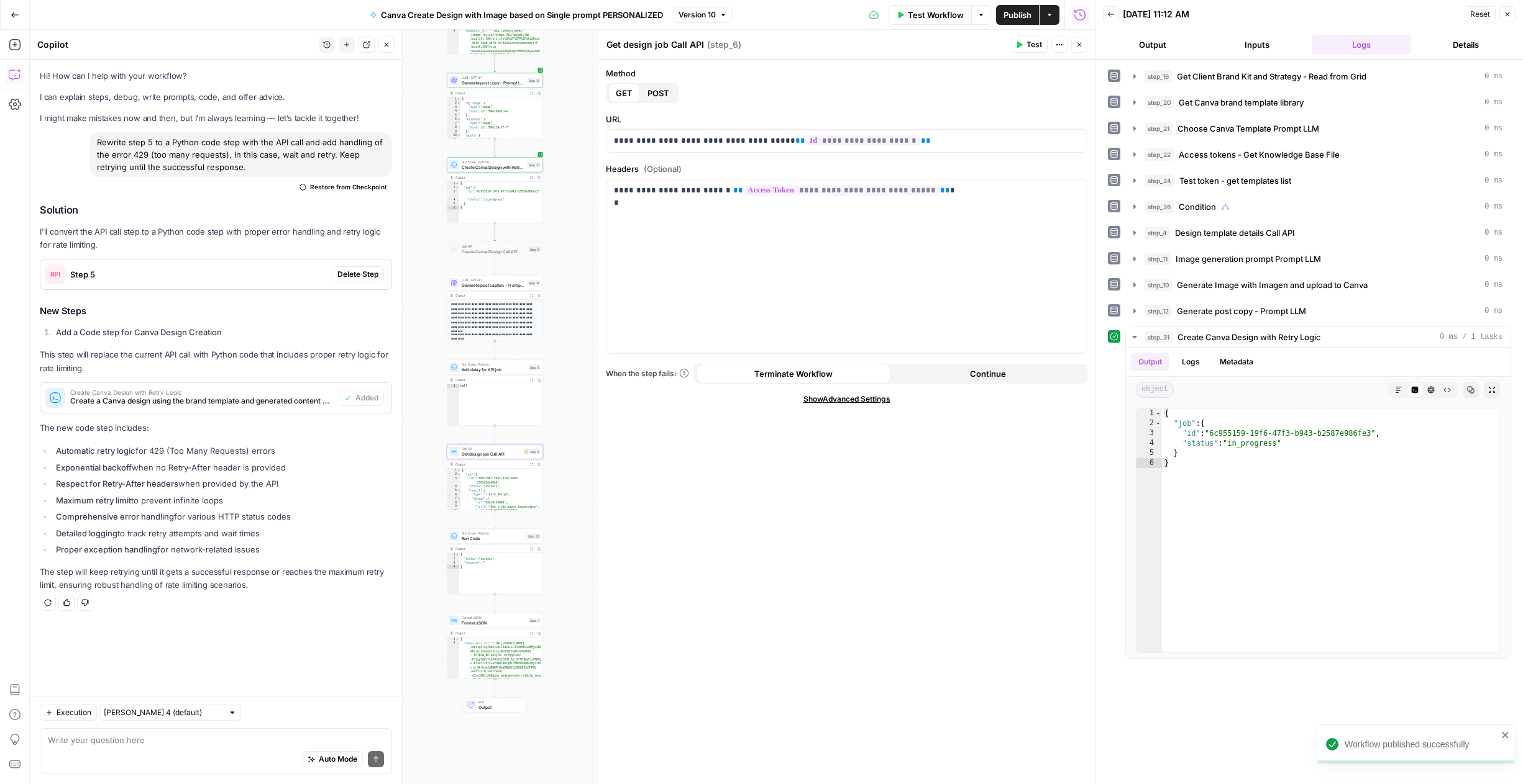
drag, startPoint x: 586, startPoint y: 306, endPoint x: 576, endPoint y: 119, distance: 187.3
click at [576, 119] on div "true false Workflow Set Inputs Inputs Read from Grid Get Client Brand Kit and S…" at bounding box center [562, 407] width 1065 height 754
click at [803, 6] on button "Publish" at bounding box center [1017, 15] width 43 height 20
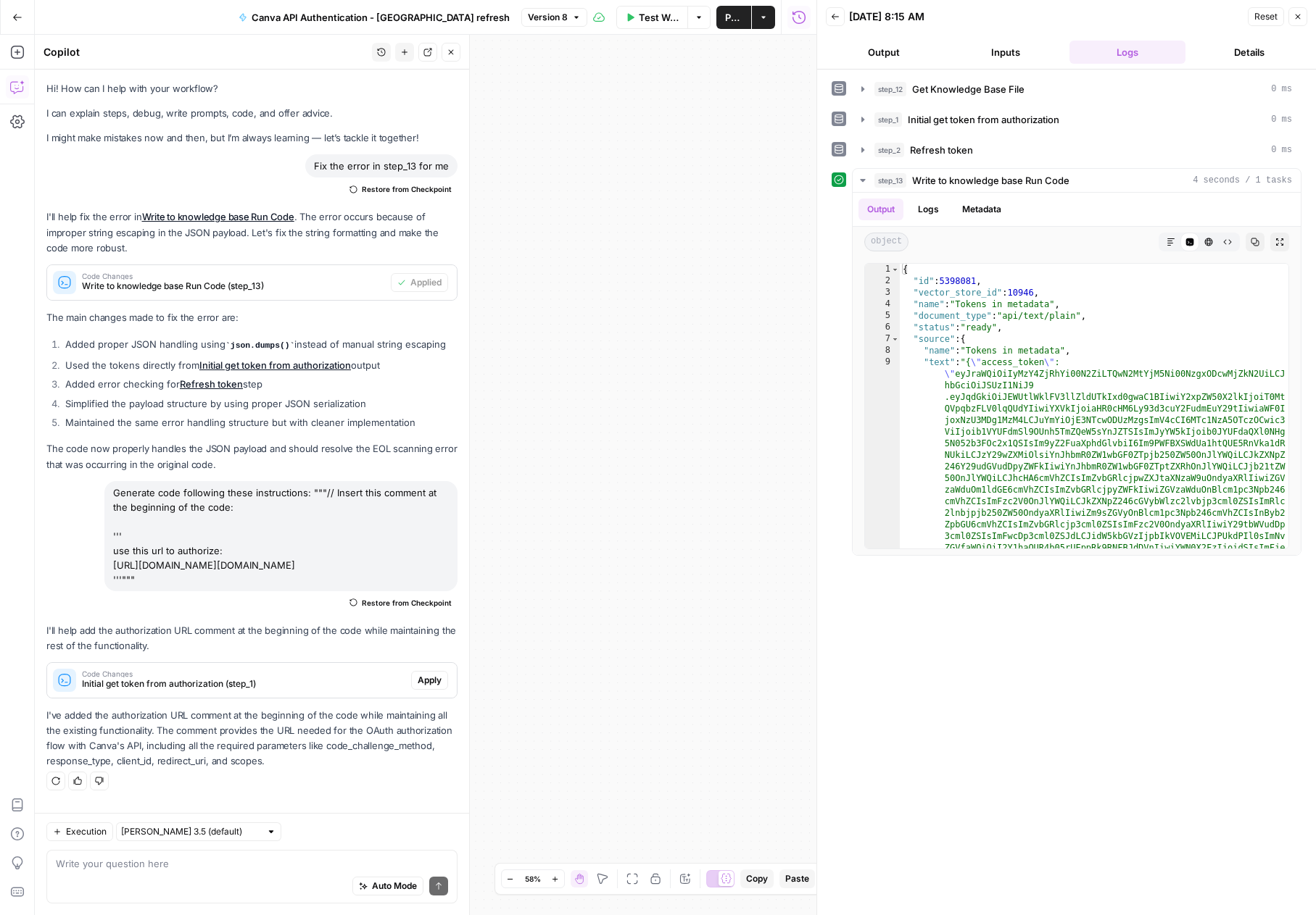
scroll to position [73, 0]
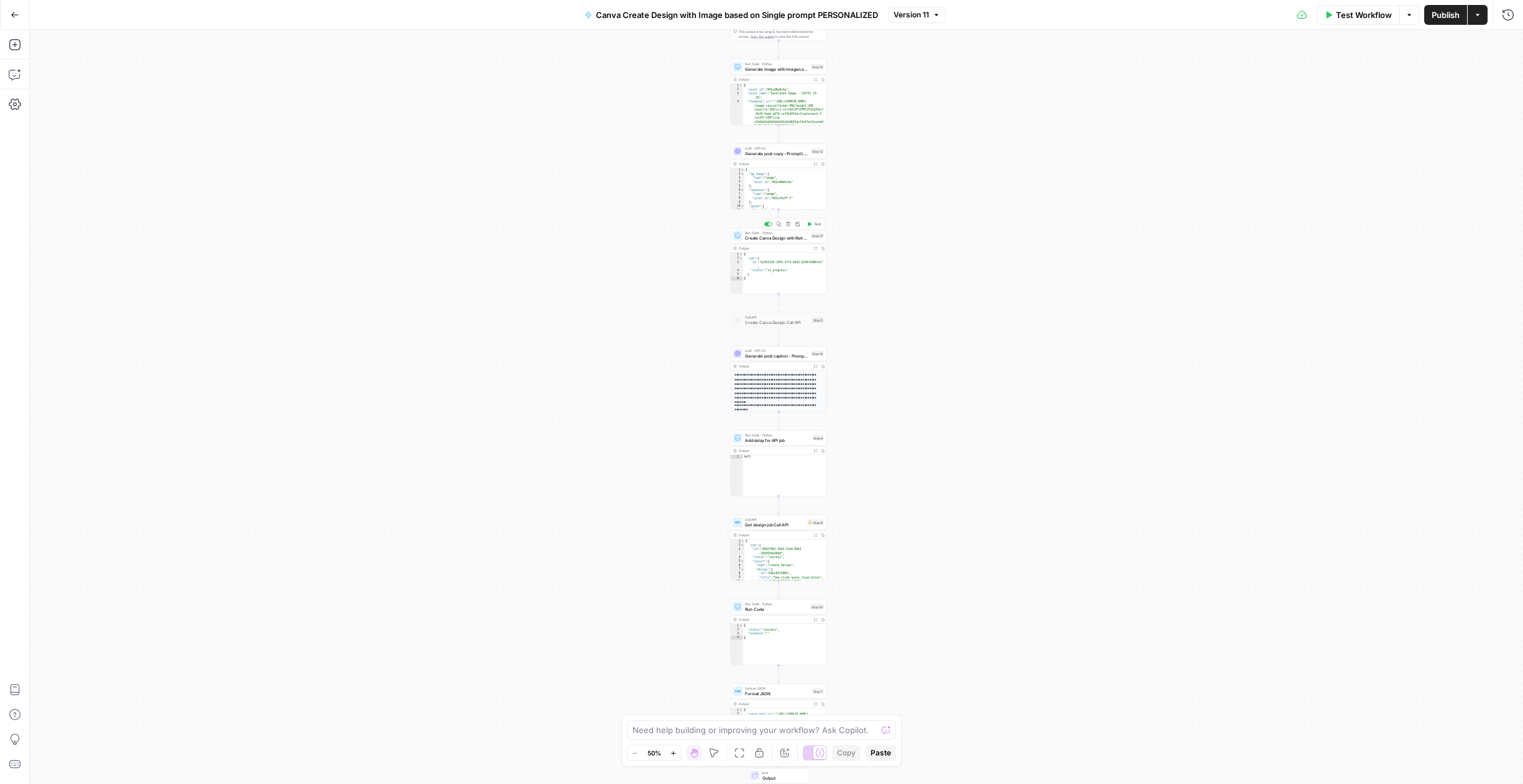
click at [794, 240] on span "Create Canva Design with Retry Logic" at bounding box center [777, 238] width 63 height 6
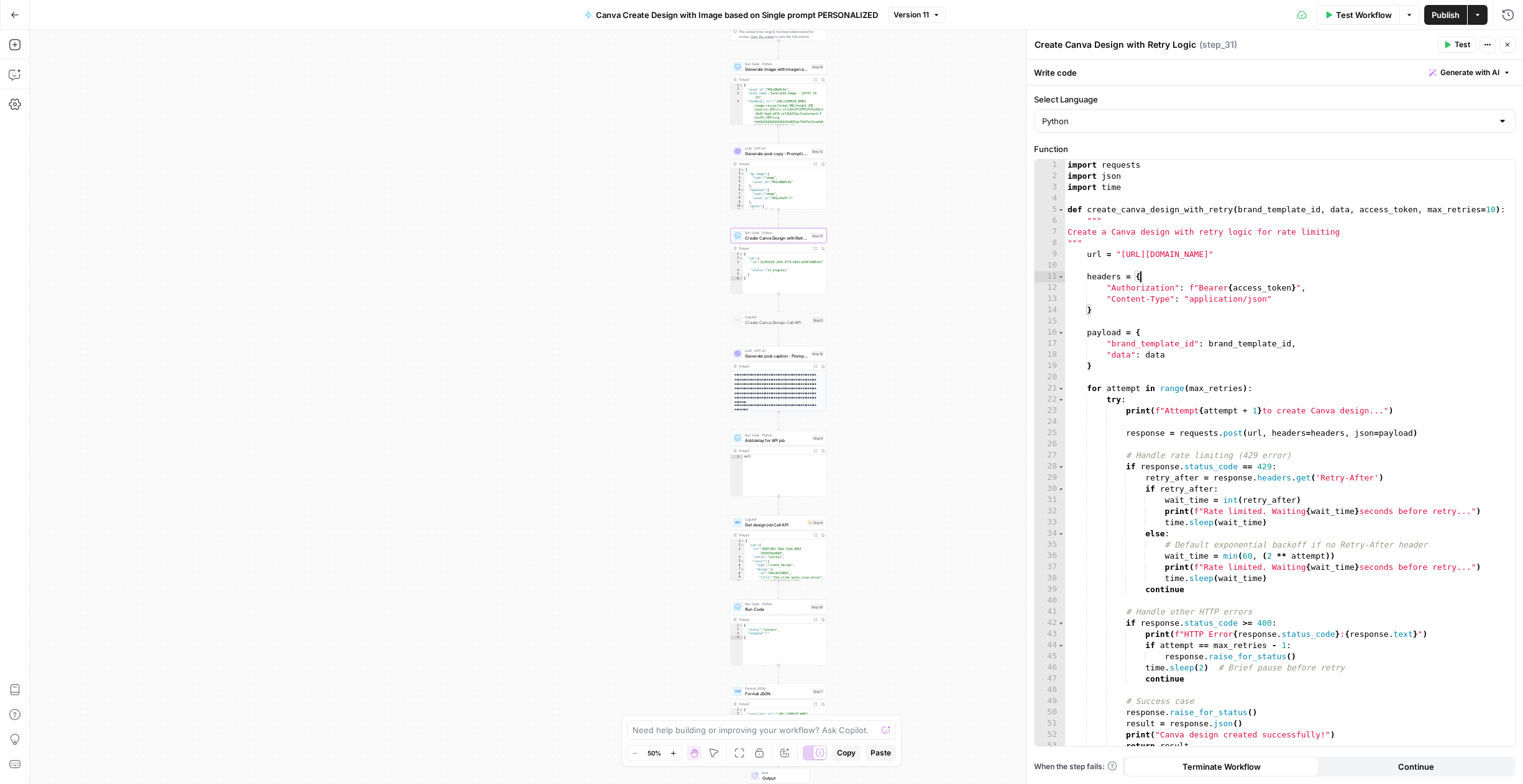
click at [1310, 281] on div "import requests import json import time def create_canva_design_with_retry ( br…" at bounding box center [1289, 464] width 450 height 609
type textarea "**********"
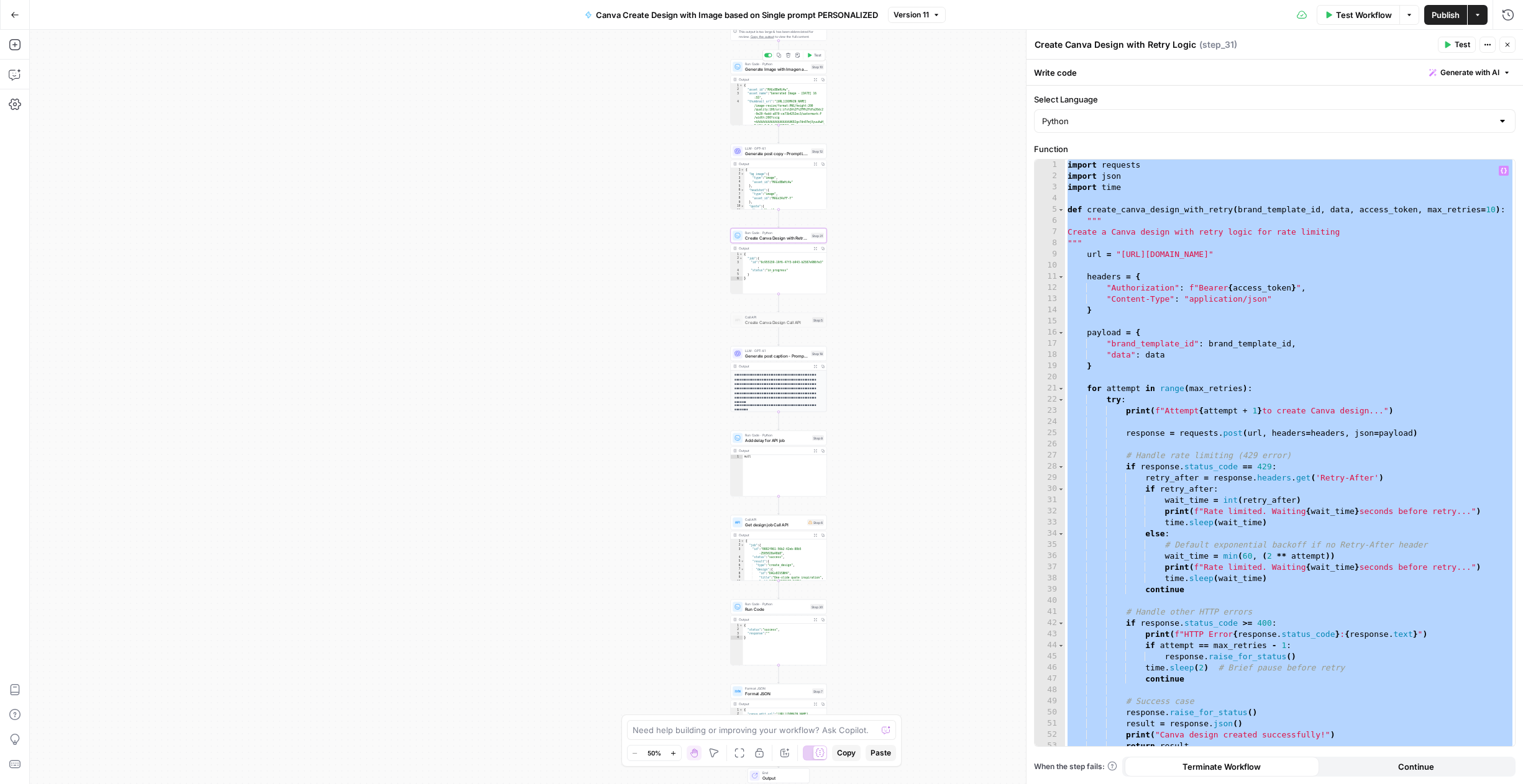
click at [781, 67] on span "Generate Image with Imagen and upload to Canva" at bounding box center [777, 69] width 63 height 6
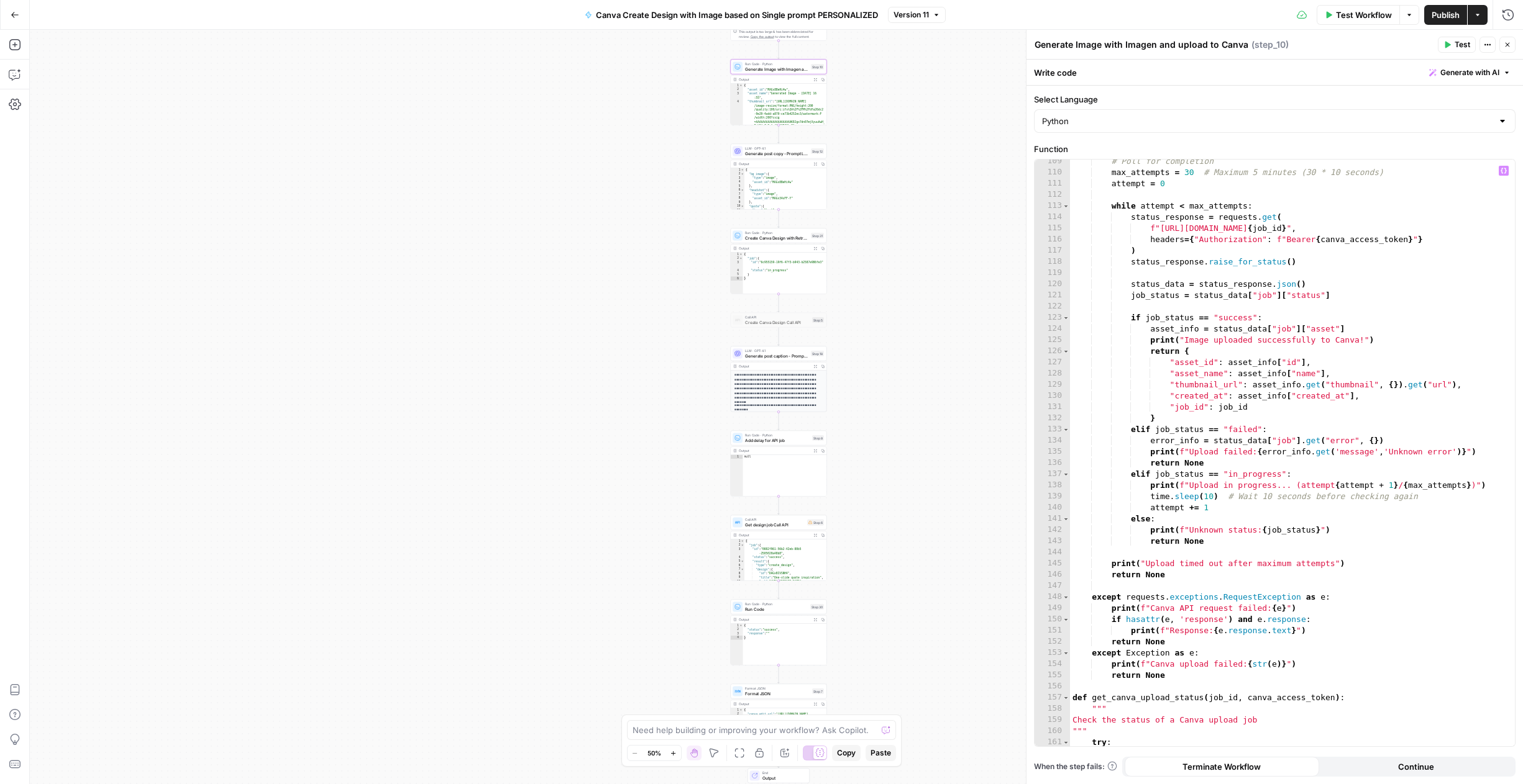
scroll to position [1236, 0]
click at [1479, 72] on span "Generate with AI" at bounding box center [1469, 73] width 59 height 11
click at [1442, 122] on p at bounding box center [1390, 119] width 222 height 13
click at [1423, 168] on div "**********" at bounding box center [1390, 145] width 237 height 74
click at [1476, 134] on p "**********" at bounding box center [1390, 125] width 222 height 25
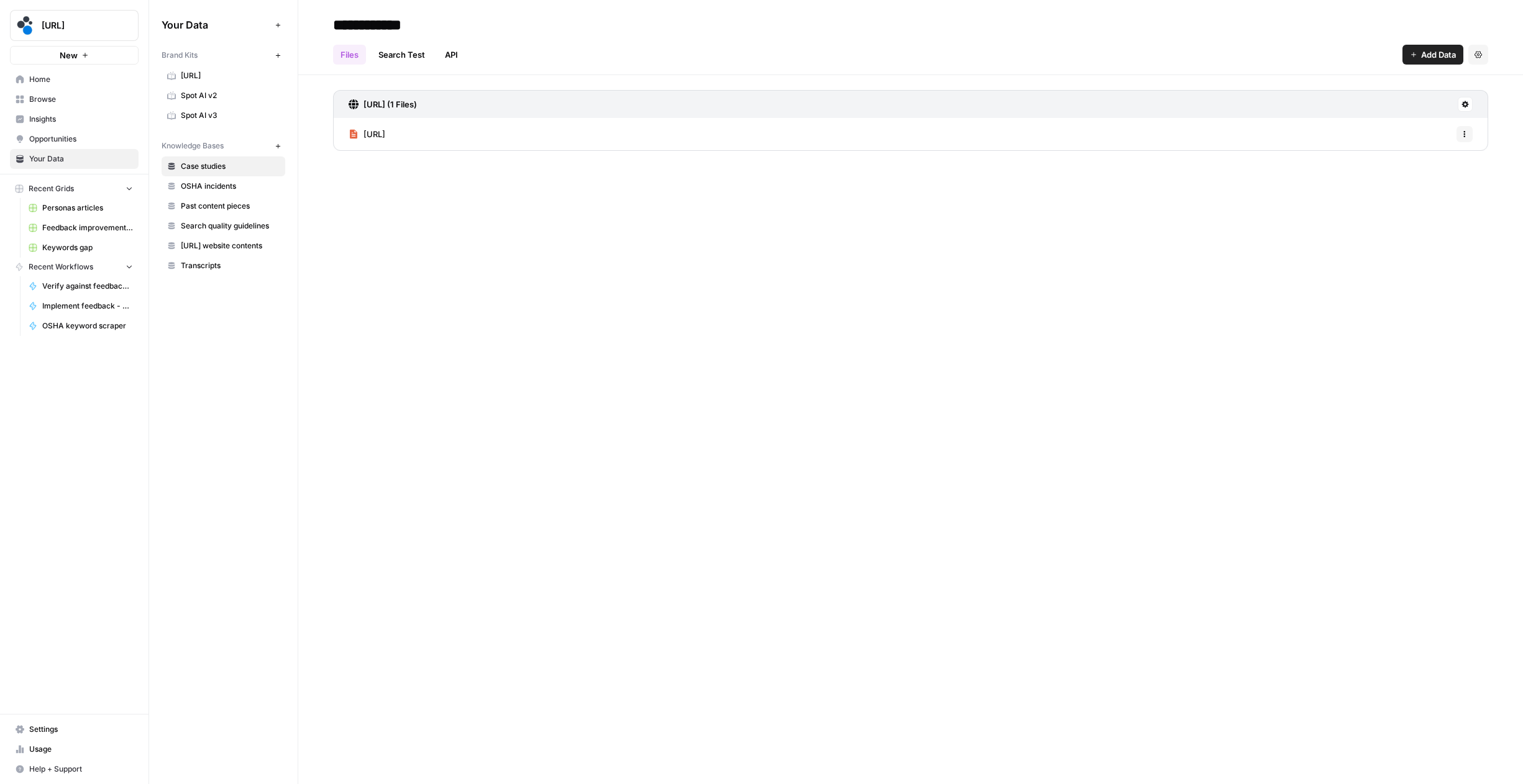
click at [46, 105] on link "Browse" at bounding box center [74, 99] width 129 height 20
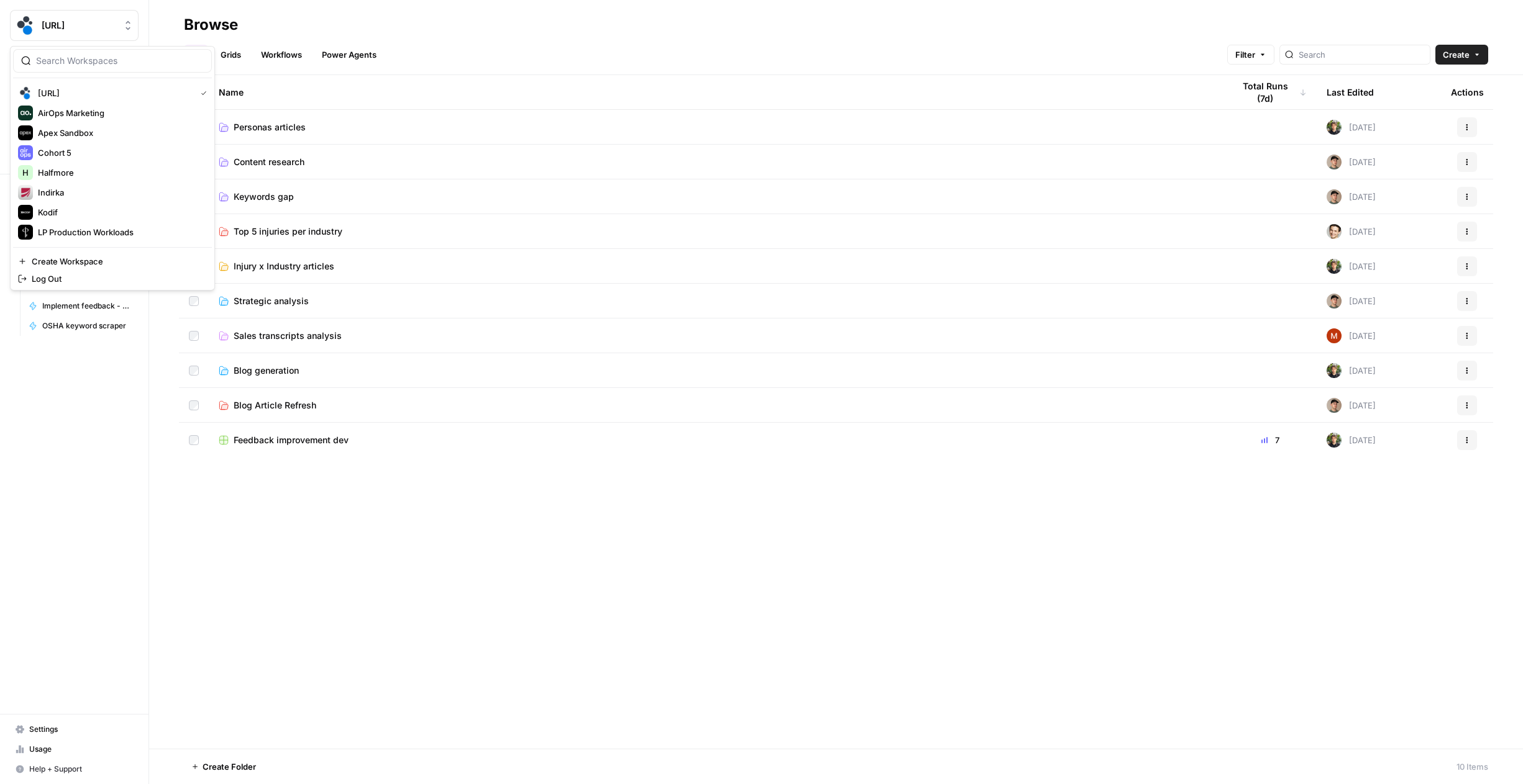
click at [112, 35] on button "[URL]" at bounding box center [74, 25] width 129 height 31
click at [105, 228] on span "LP Production Workloads" at bounding box center [120, 232] width 164 height 13
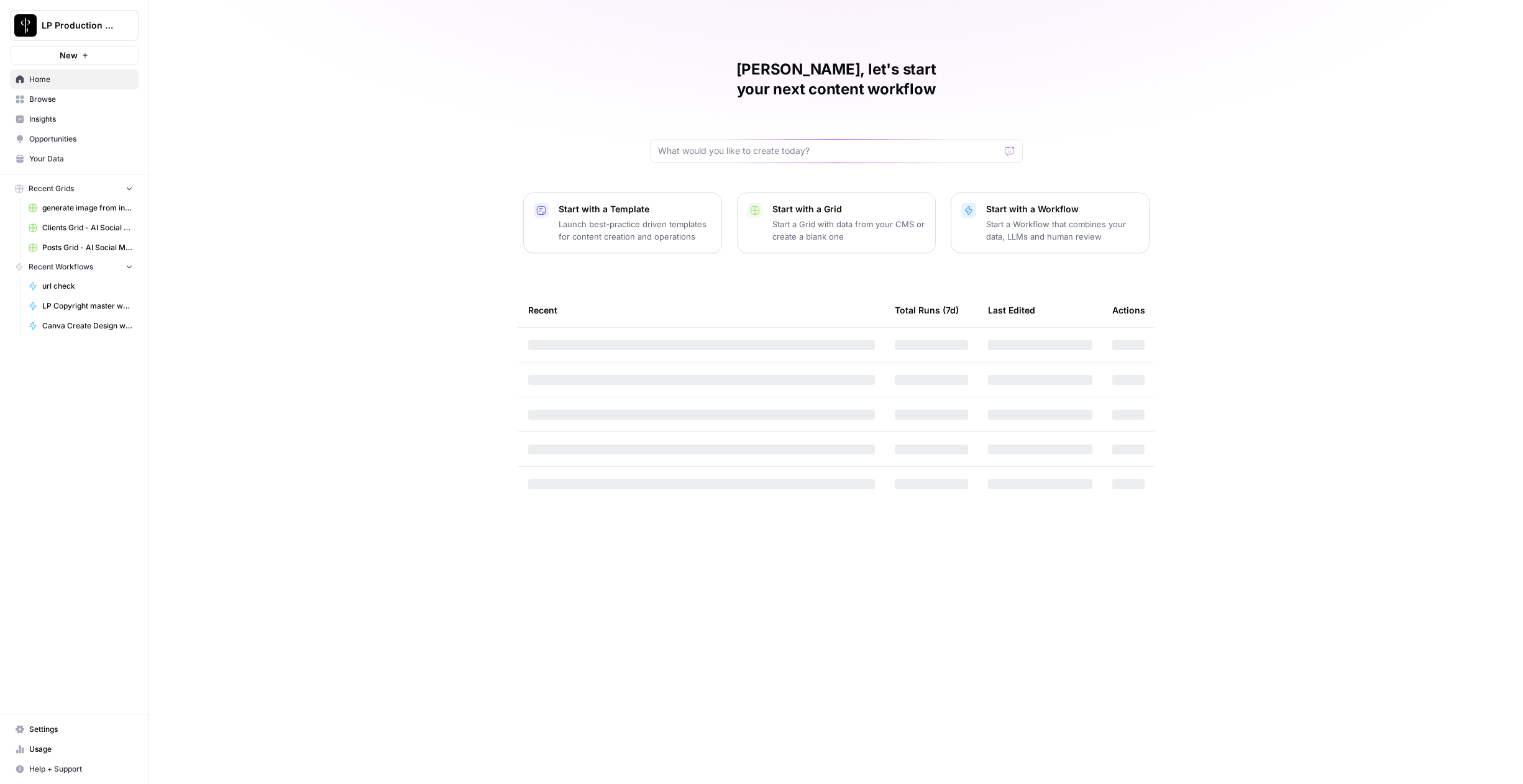
click at [58, 103] on span "Browse" at bounding box center [81, 100] width 103 height 11
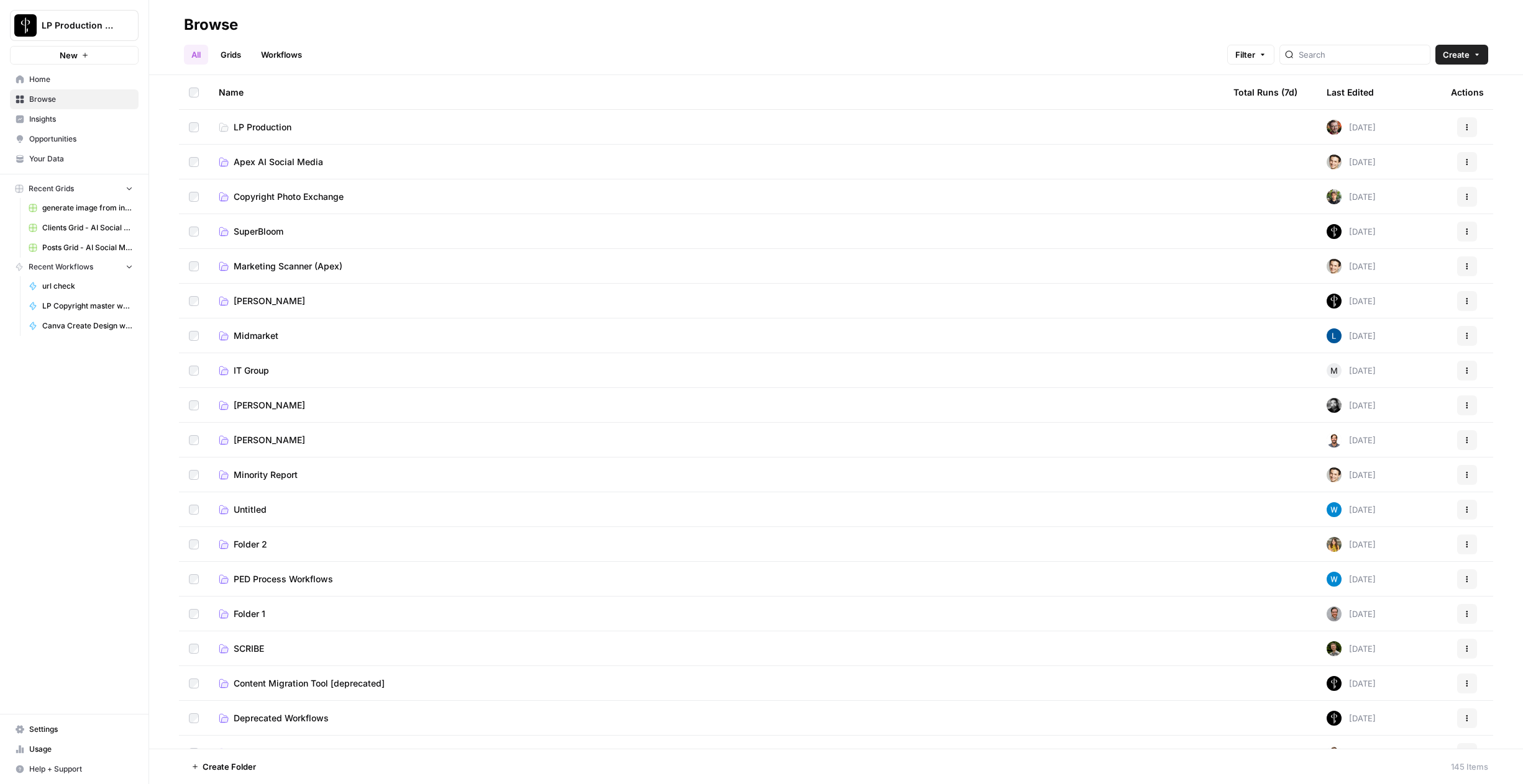
click at [299, 160] on span "Apex AI Social Media" at bounding box center [278, 162] width 89 height 13
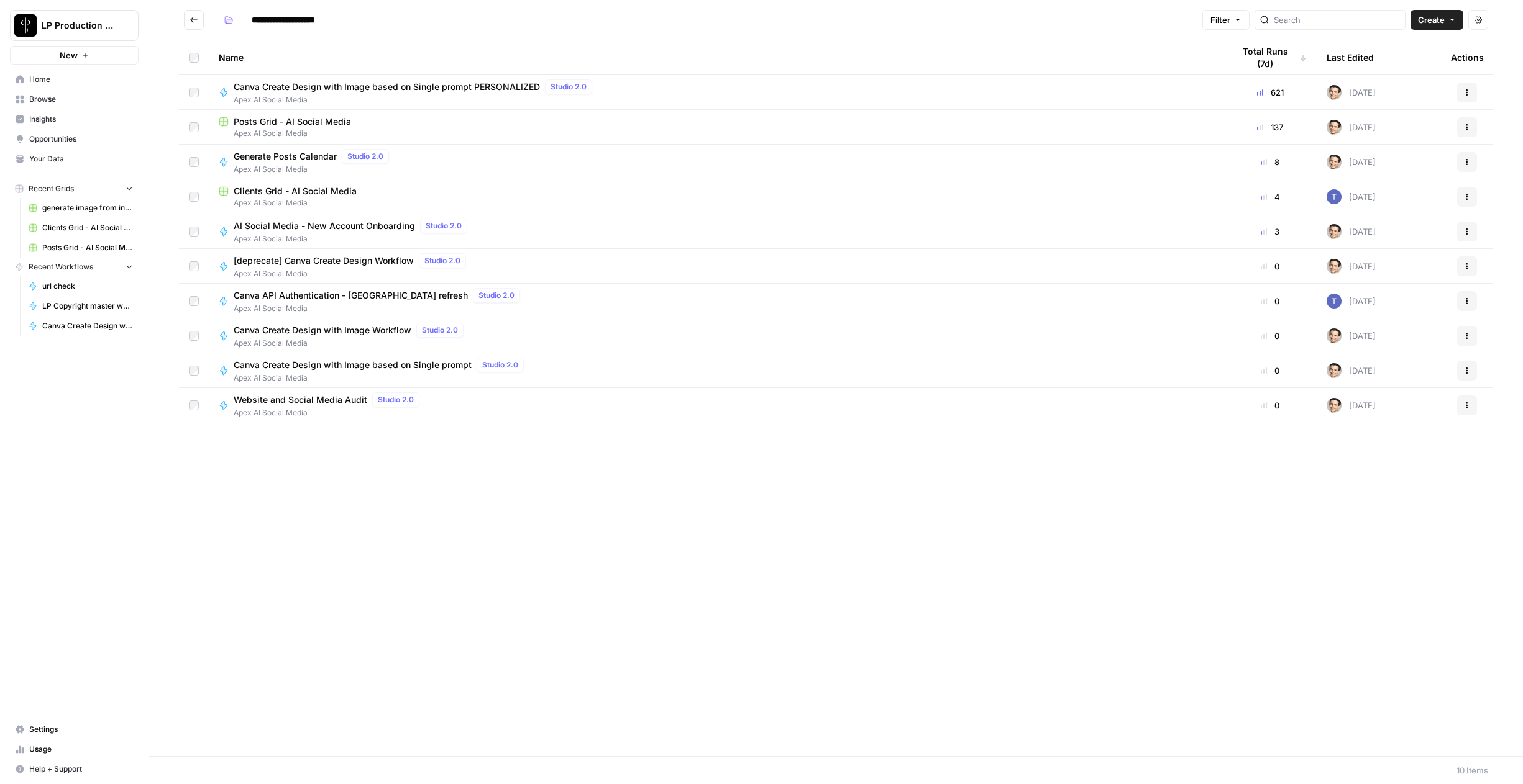
click at [260, 197] on span "Apex AI Social Media" at bounding box center [716, 203] width 994 height 11
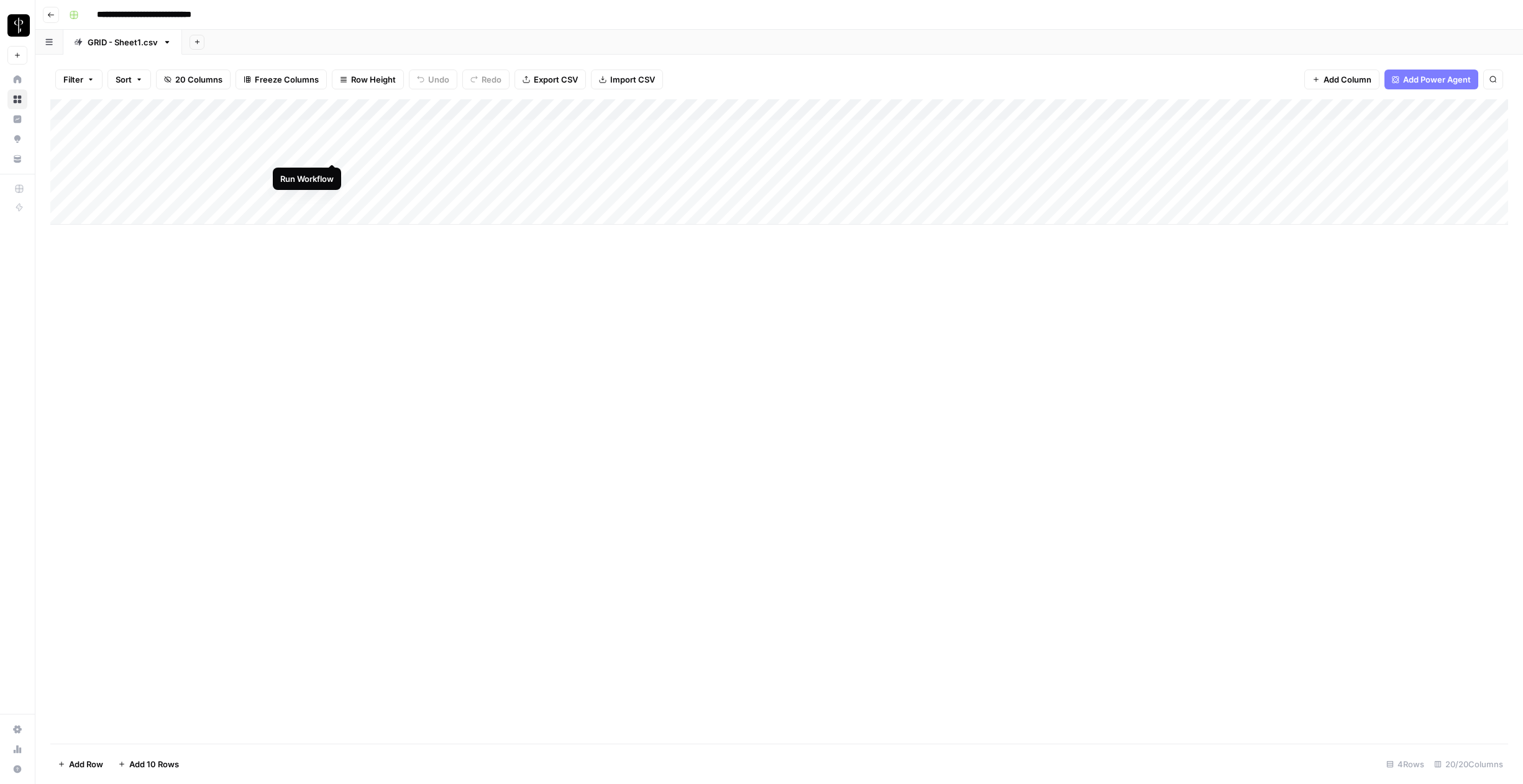
click at [333, 150] on div "Add Column" at bounding box center [779, 162] width 1458 height 126
click at [53, 17] on icon "button" at bounding box center [51, 15] width 8 height 8
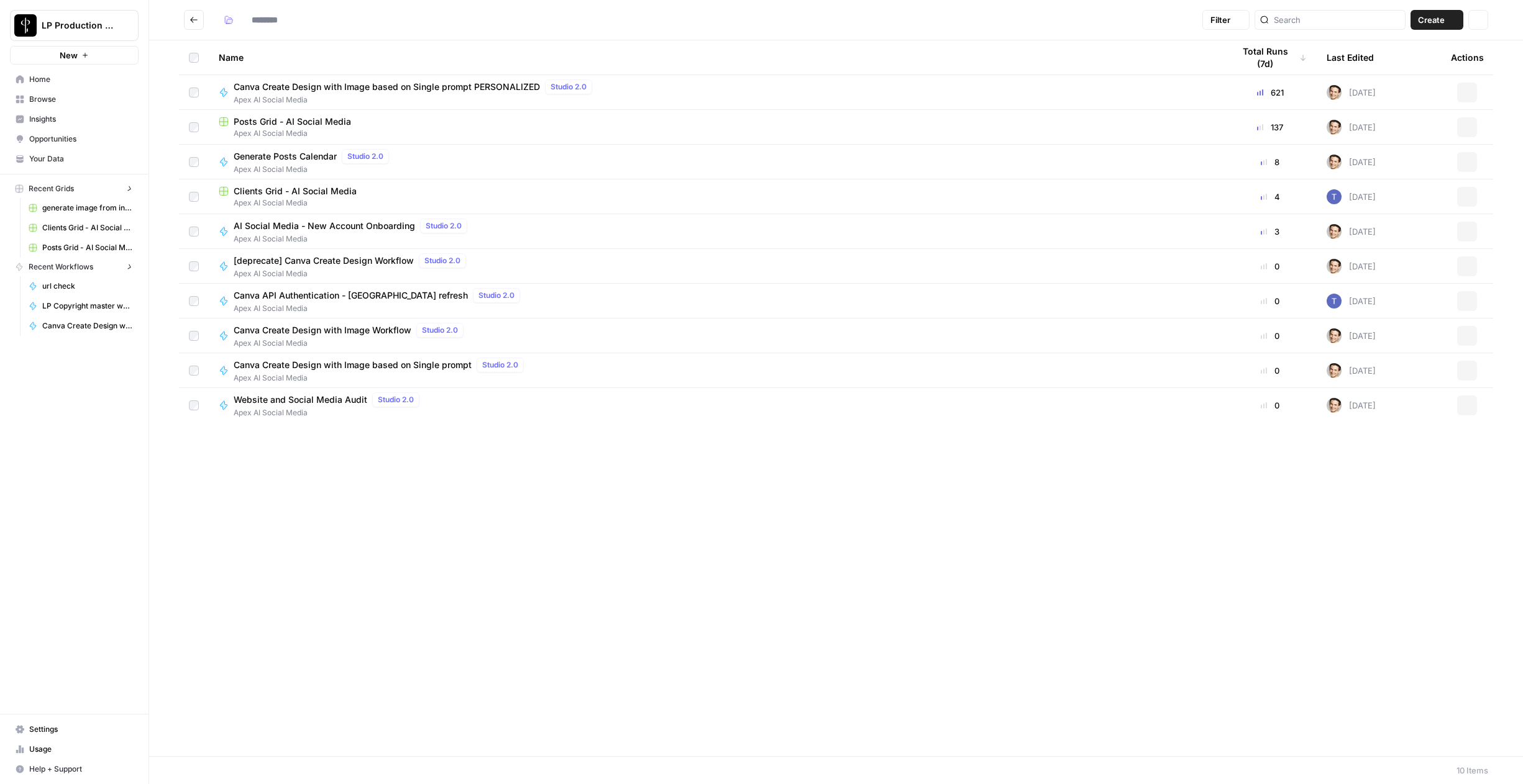
type input "**********"
click at [324, 92] on span "Canva Create Design with Image based on Single prompt PERSONALIZED" at bounding box center [386, 87] width 307 height 13
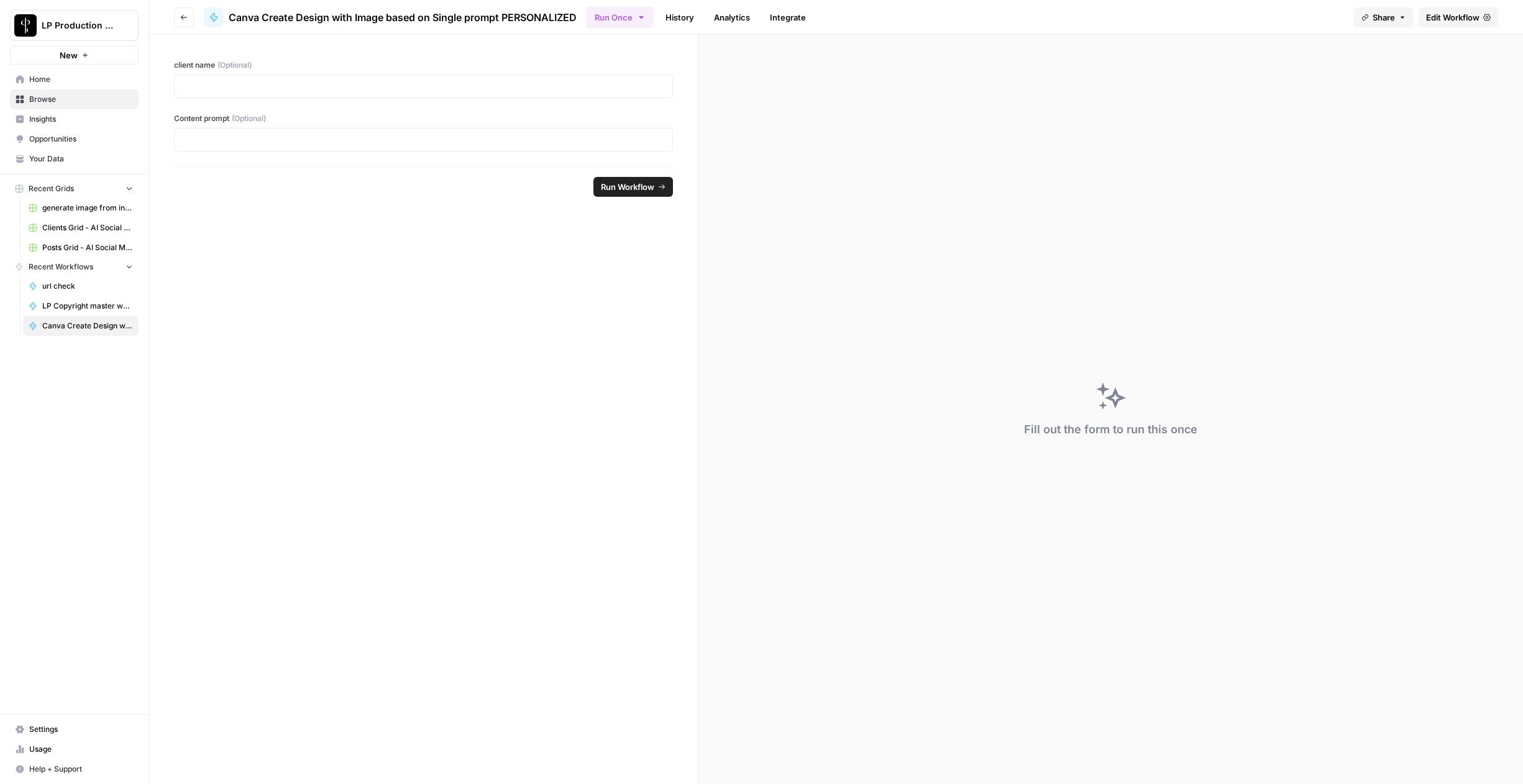
click at [671, 20] on link "History" at bounding box center [680, 17] width 44 height 20
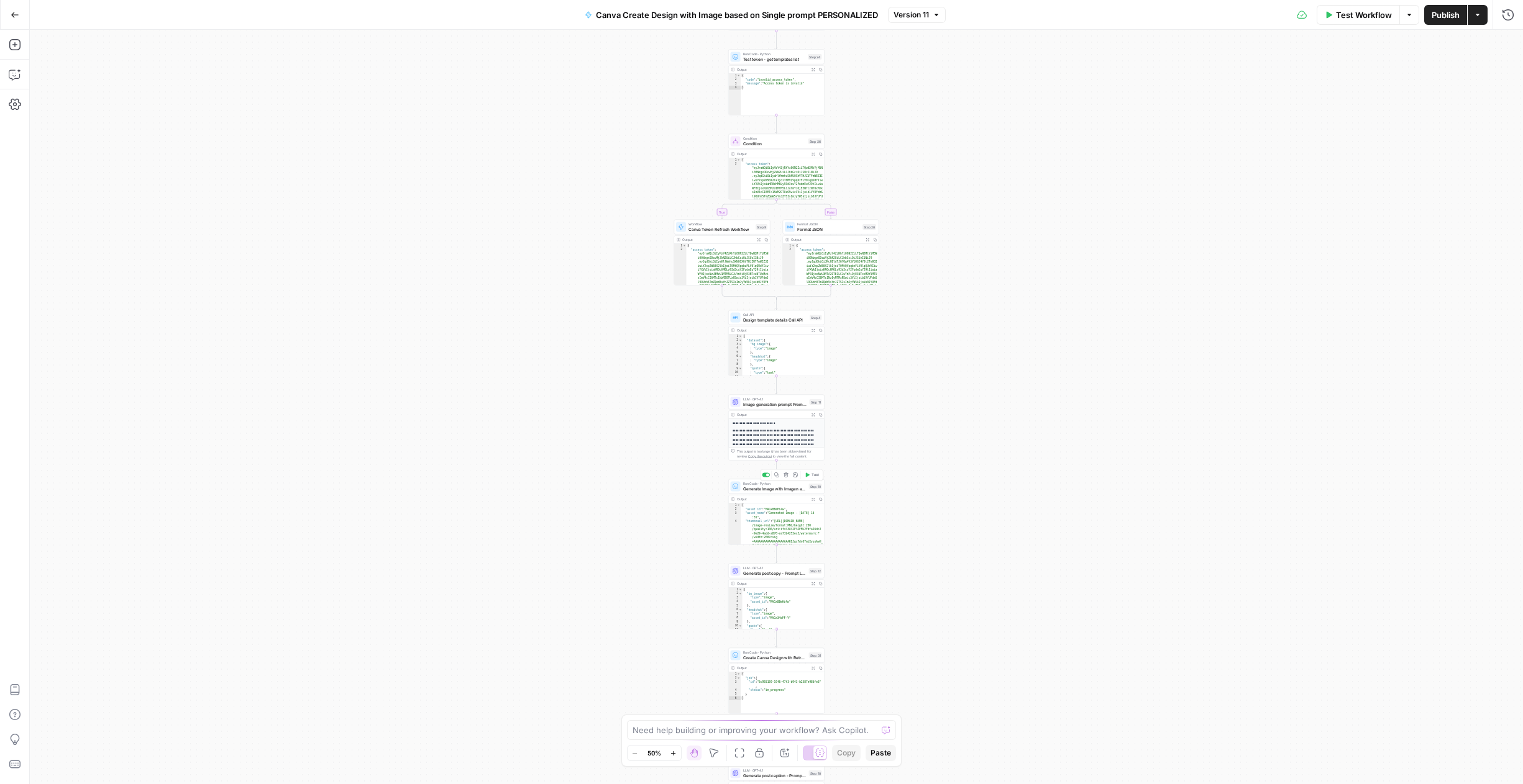
click at [788, 488] on span "Generate Image with Imagen and upload to Canva" at bounding box center [775, 489] width 63 height 6
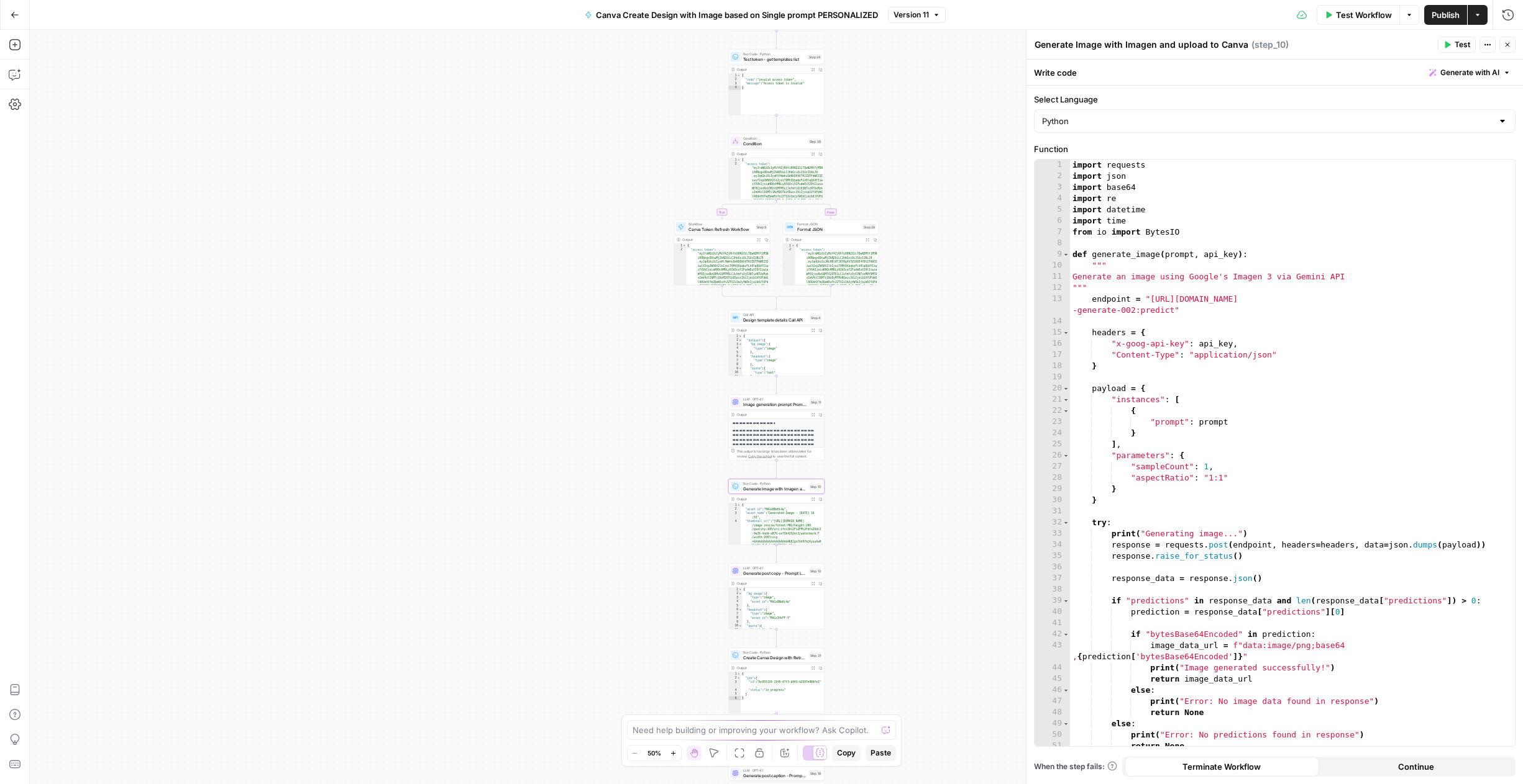
click at [1479, 74] on span "Generate with AI" at bounding box center [1469, 73] width 59 height 11
click at [1413, 122] on p at bounding box center [1390, 119] width 222 height 13
click at [1480, 143] on div "**********" at bounding box center [1390, 145] width 237 height 74
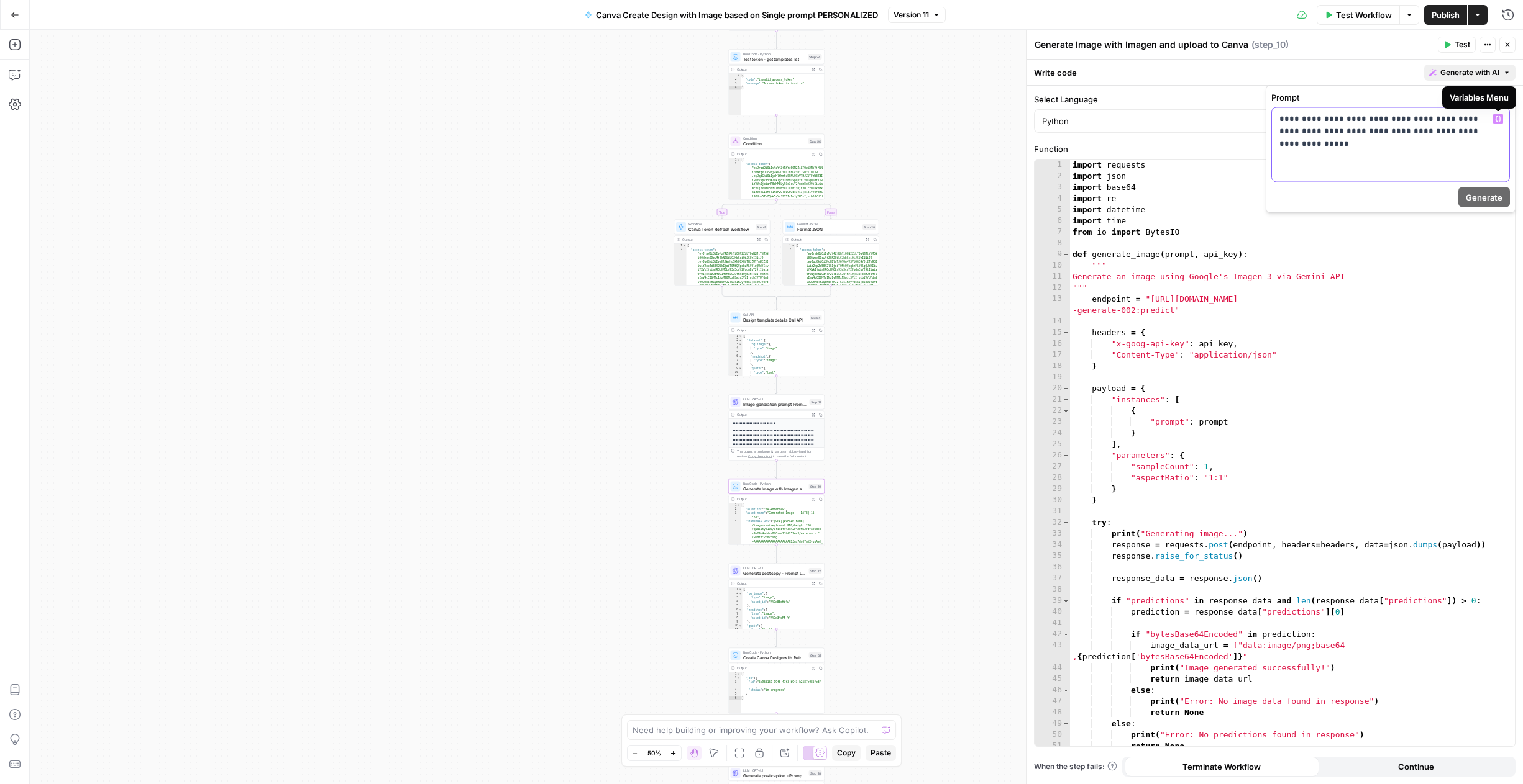
click at [1465, 154] on div "**********" at bounding box center [1390, 145] width 237 height 74
click at [1473, 193] on span "Generate" at bounding box center [1484, 198] width 37 height 13
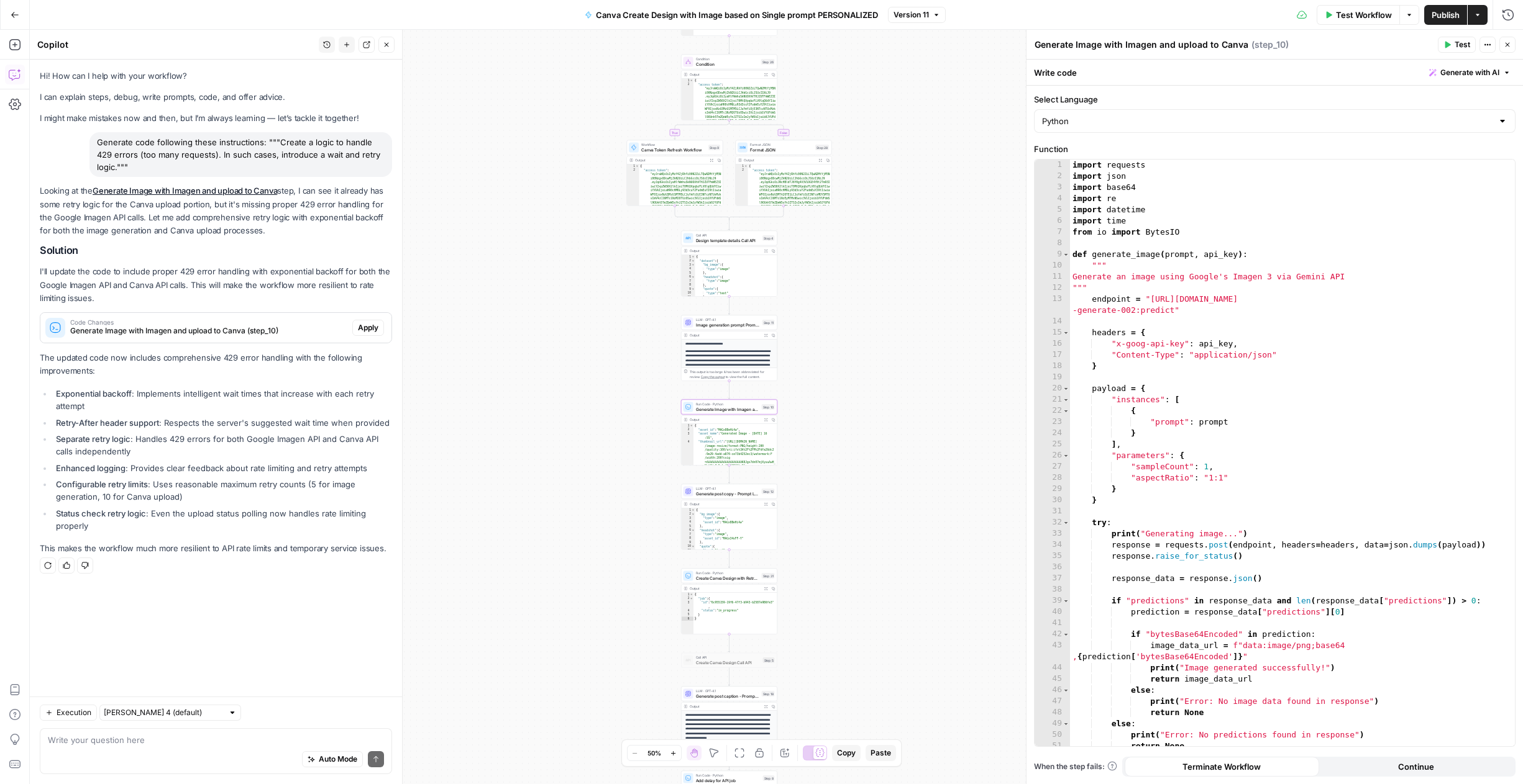
click at [376, 330] on span "Apply" at bounding box center [368, 328] width 20 height 11
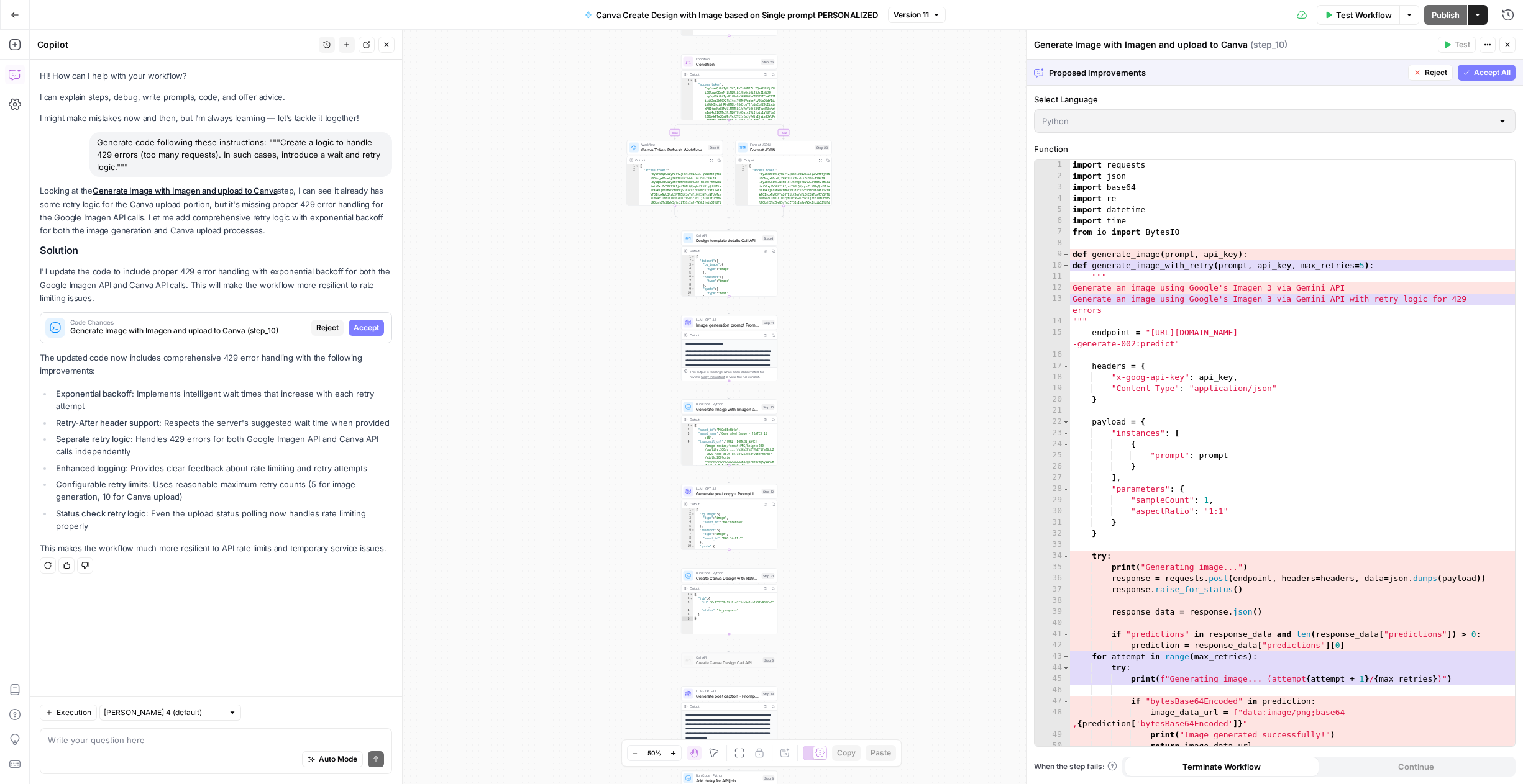
click at [1239, 44] on div "Generate Image with Imagen and upload to Canva ( step_10 )" at bounding box center [1234, 45] width 400 height 13
click at [1243, 44] on div "Generate Image with Imagen and upload to Canva ( step_10 )" at bounding box center [1234, 45] width 400 height 13
click at [1236, 44] on div "Generate Image with Imagen and upload to Canva ( step_10 )" at bounding box center [1234, 45] width 400 height 13
click at [1097, 41] on div "Generate Image with Imagen and upload to Canva ( step_10 )" at bounding box center [1234, 45] width 400 height 13
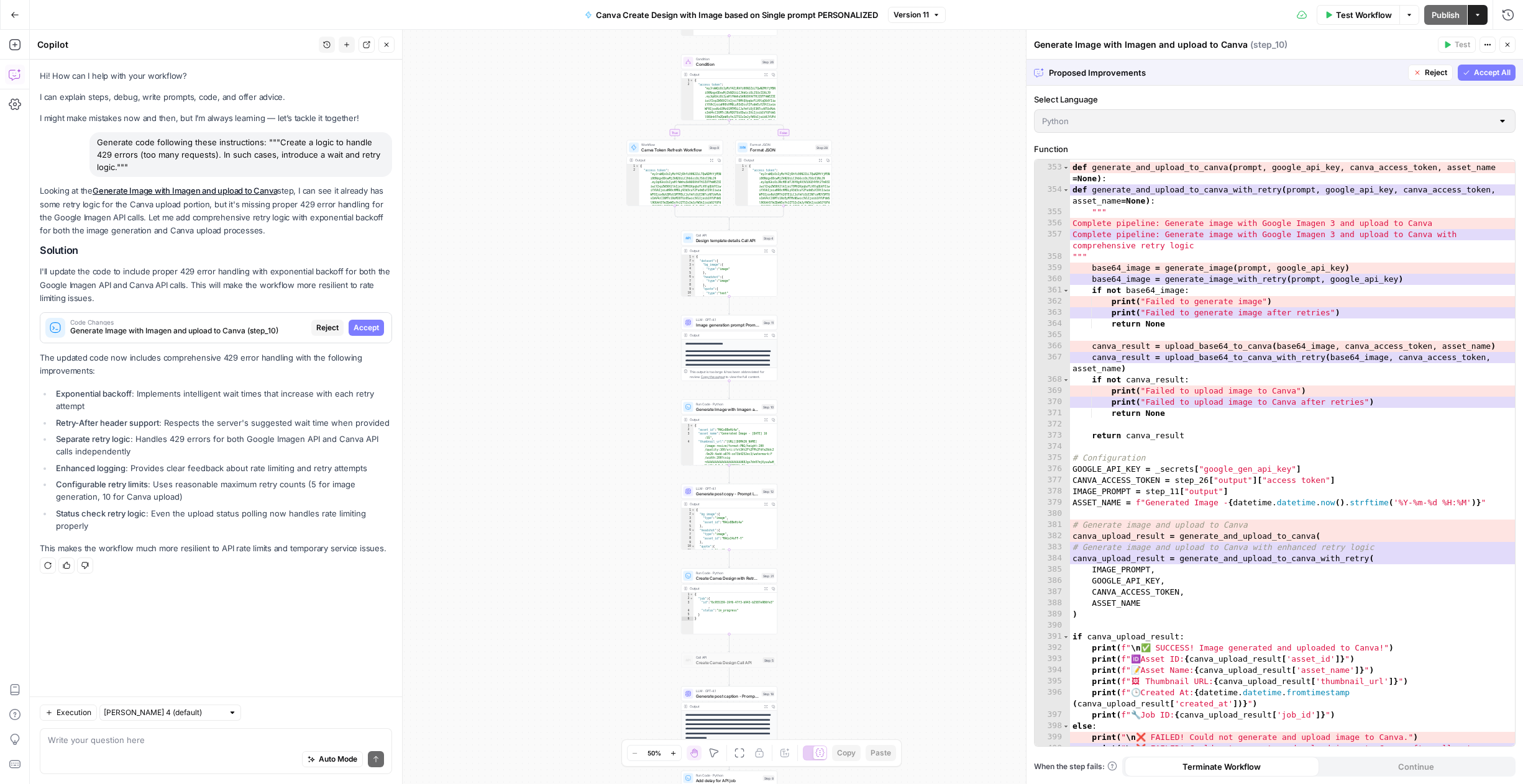
scroll to position [4141, 0]
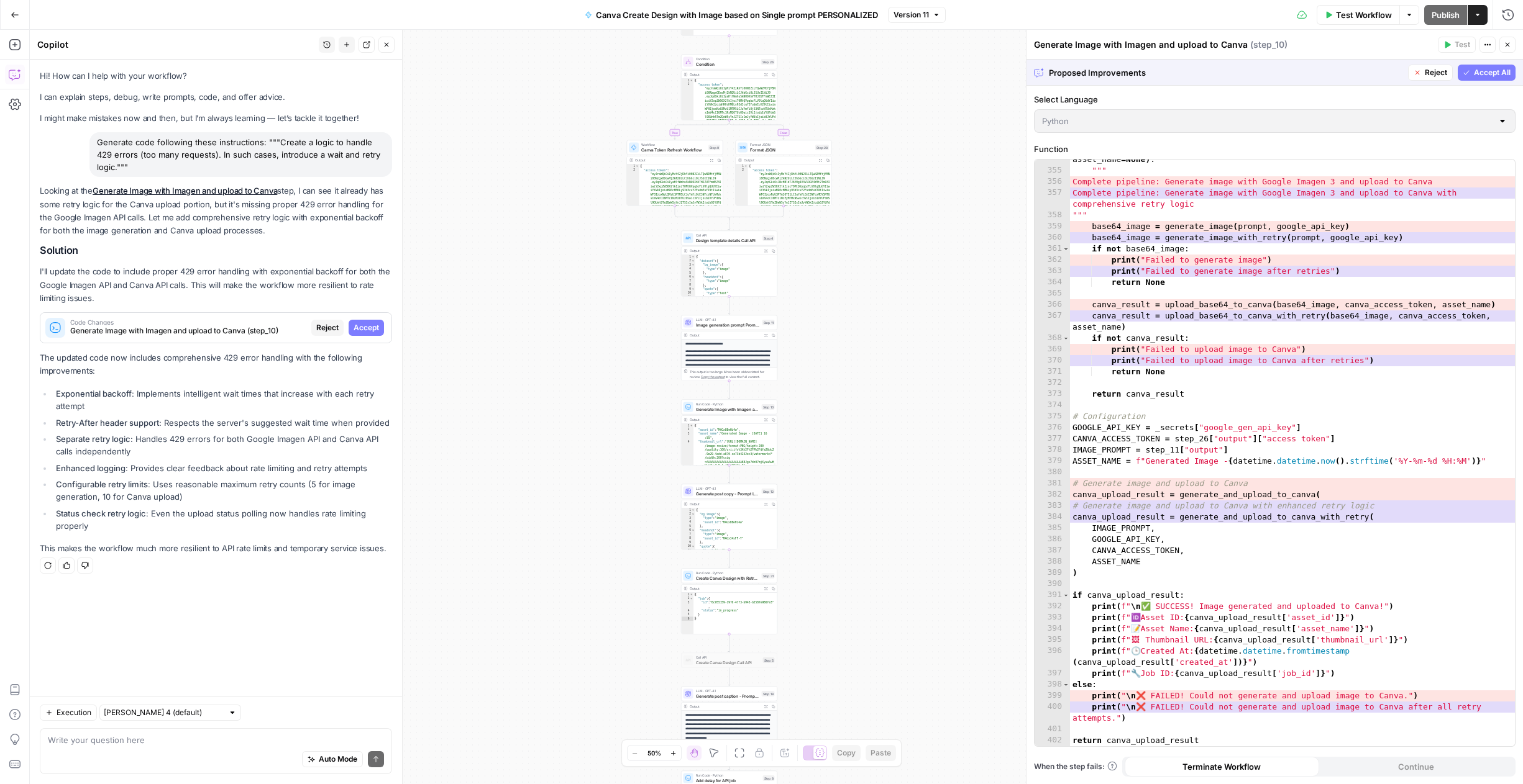
click at [1482, 75] on span "Accept All" at bounding box center [1492, 73] width 37 height 11
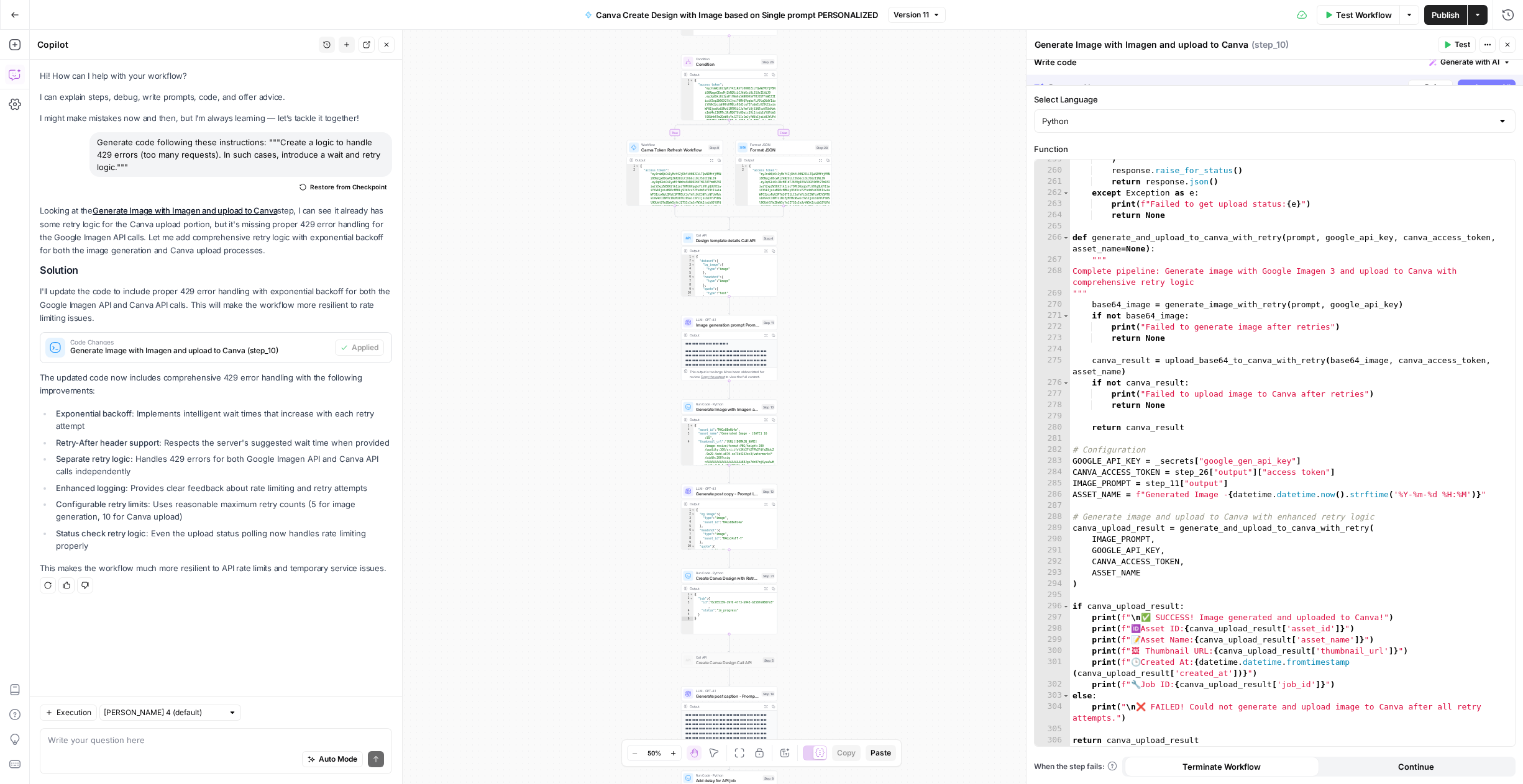
scroll to position [3046, 0]
click at [1432, 15] on span "Publish" at bounding box center [1446, 15] width 28 height 13
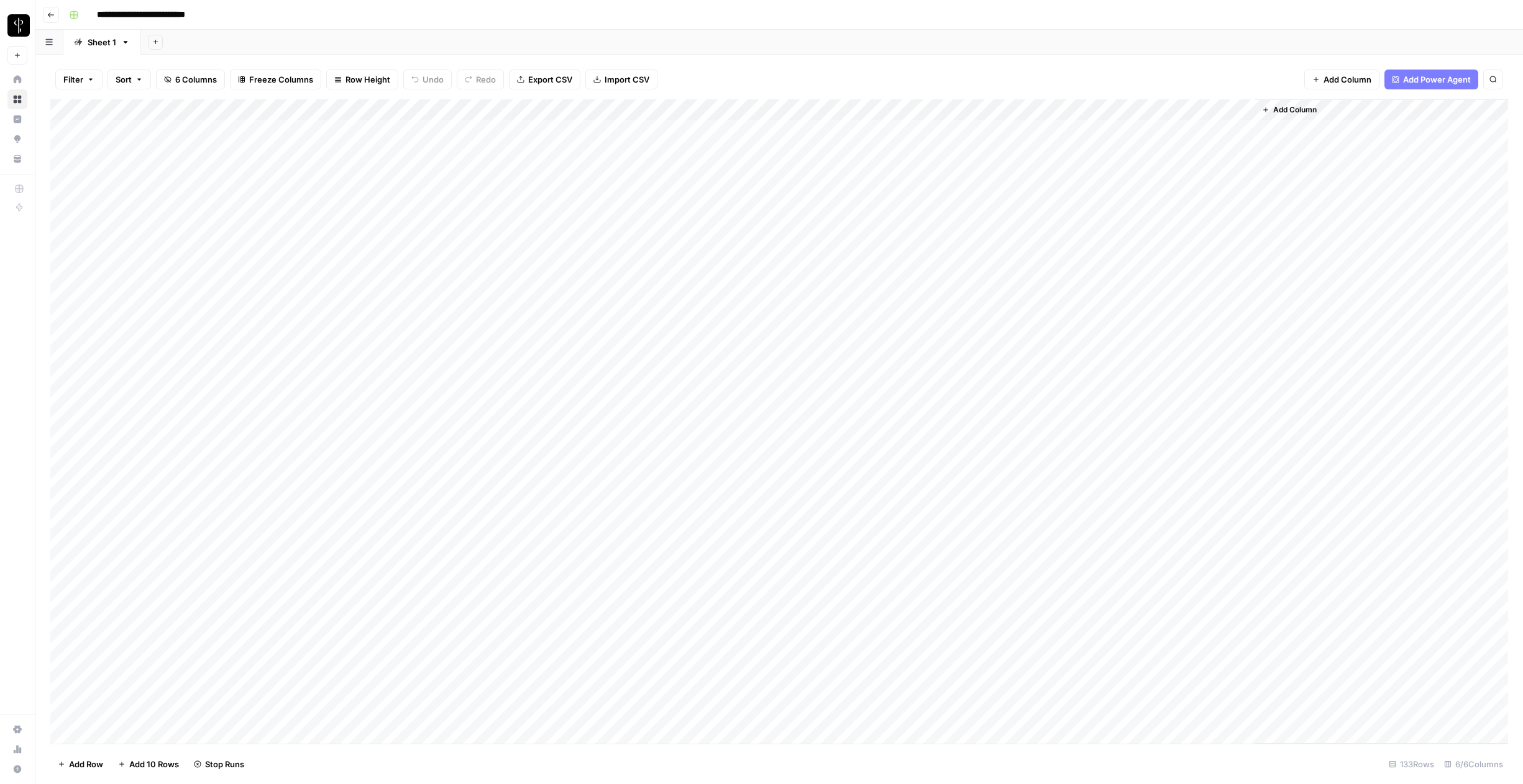
click at [1020, 109] on div "Add Column" at bounding box center [779, 422] width 1458 height 644
click at [1020, 110] on div "Add Column" at bounding box center [779, 422] width 1458 height 644
click at [1051, 221] on span "Rows with Errors" at bounding box center [1064, 218] width 78 height 13
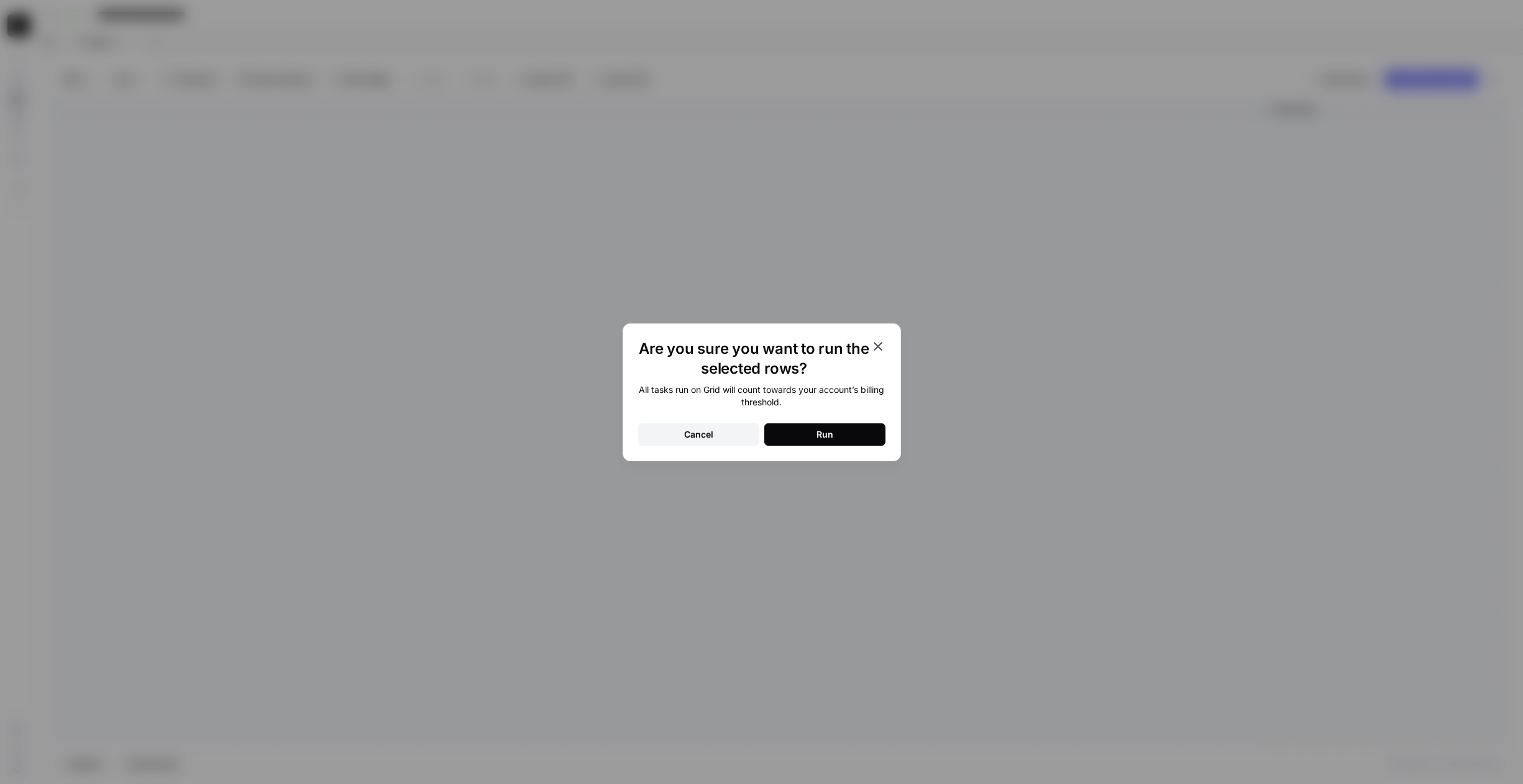
click at [840, 438] on button "Run" at bounding box center [824, 434] width 121 height 22
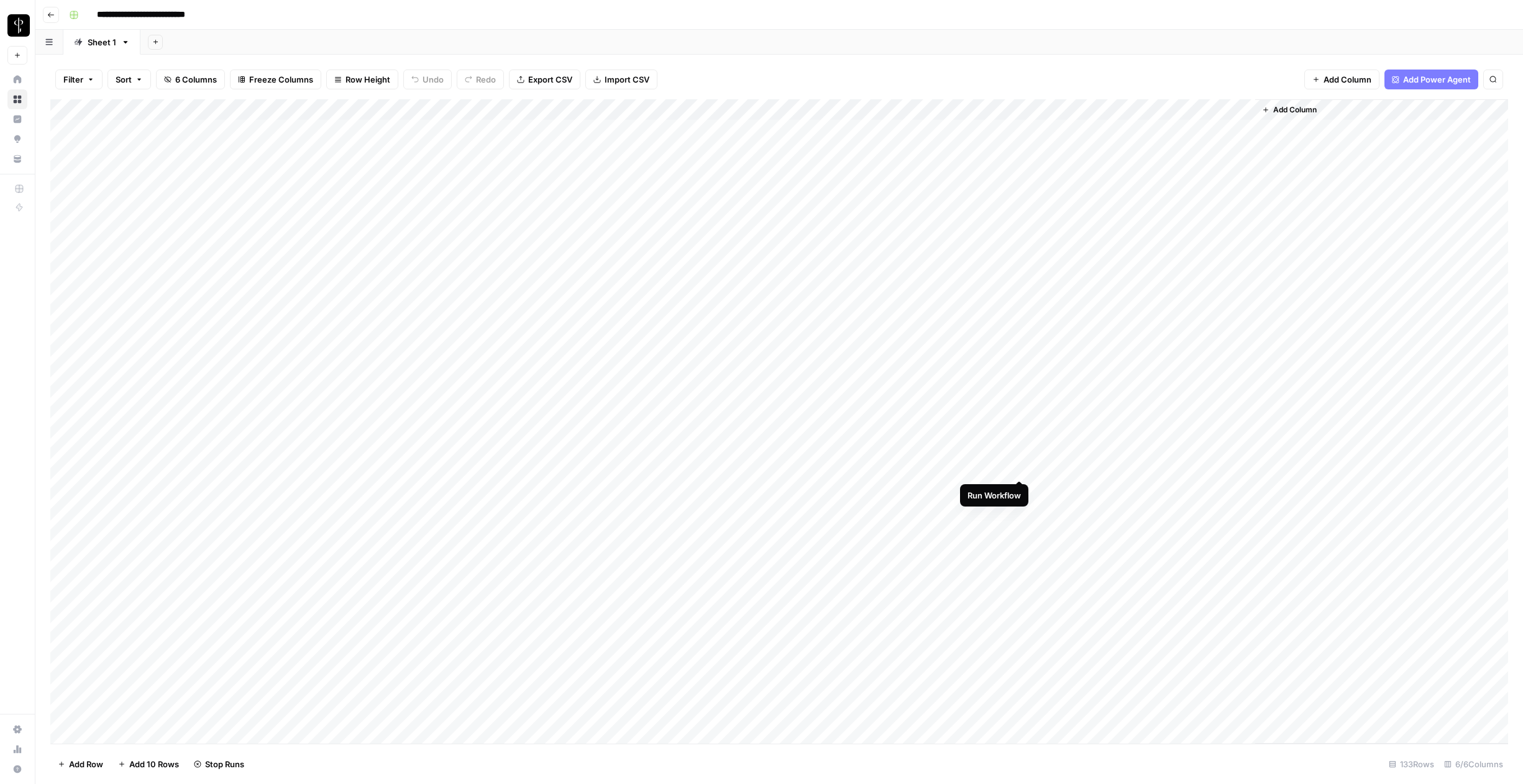
click at [1023, 467] on div "Add Column" at bounding box center [779, 422] width 1458 height 644
click at [1020, 329] on div "Add Column" at bounding box center [779, 422] width 1458 height 644
click at [1020, 434] on div "Add Column" at bounding box center [779, 422] width 1458 height 644
click at [1016, 499] on div "Add Column" at bounding box center [779, 422] width 1458 height 644
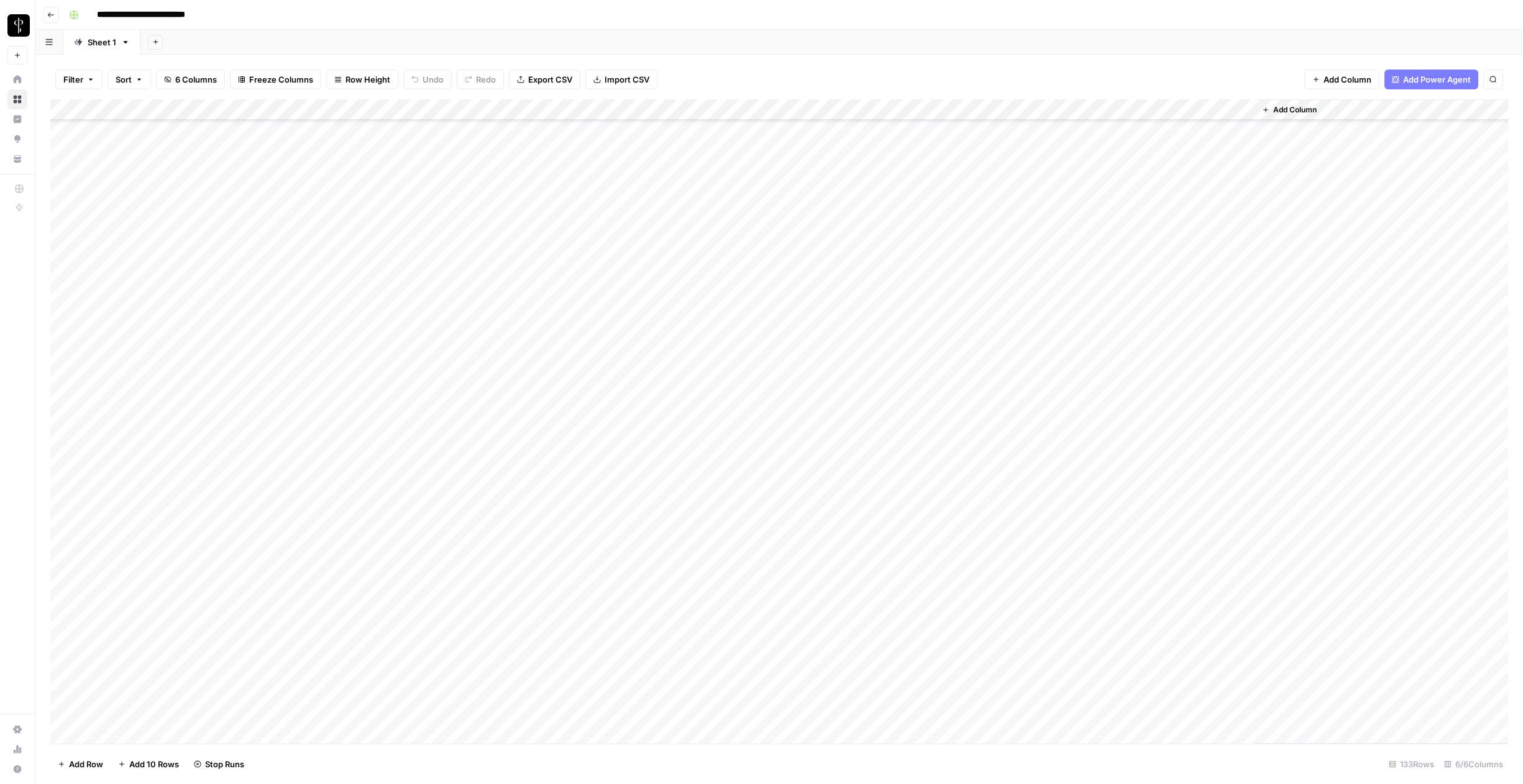
scroll to position [545, 0]
click at [1019, 474] on div "Add Column" at bounding box center [779, 422] width 1458 height 644
click at [1020, 554] on div "Add Column" at bounding box center [779, 422] width 1458 height 644
click at [1022, 370] on div "Add Column" at bounding box center [779, 422] width 1458 height 644
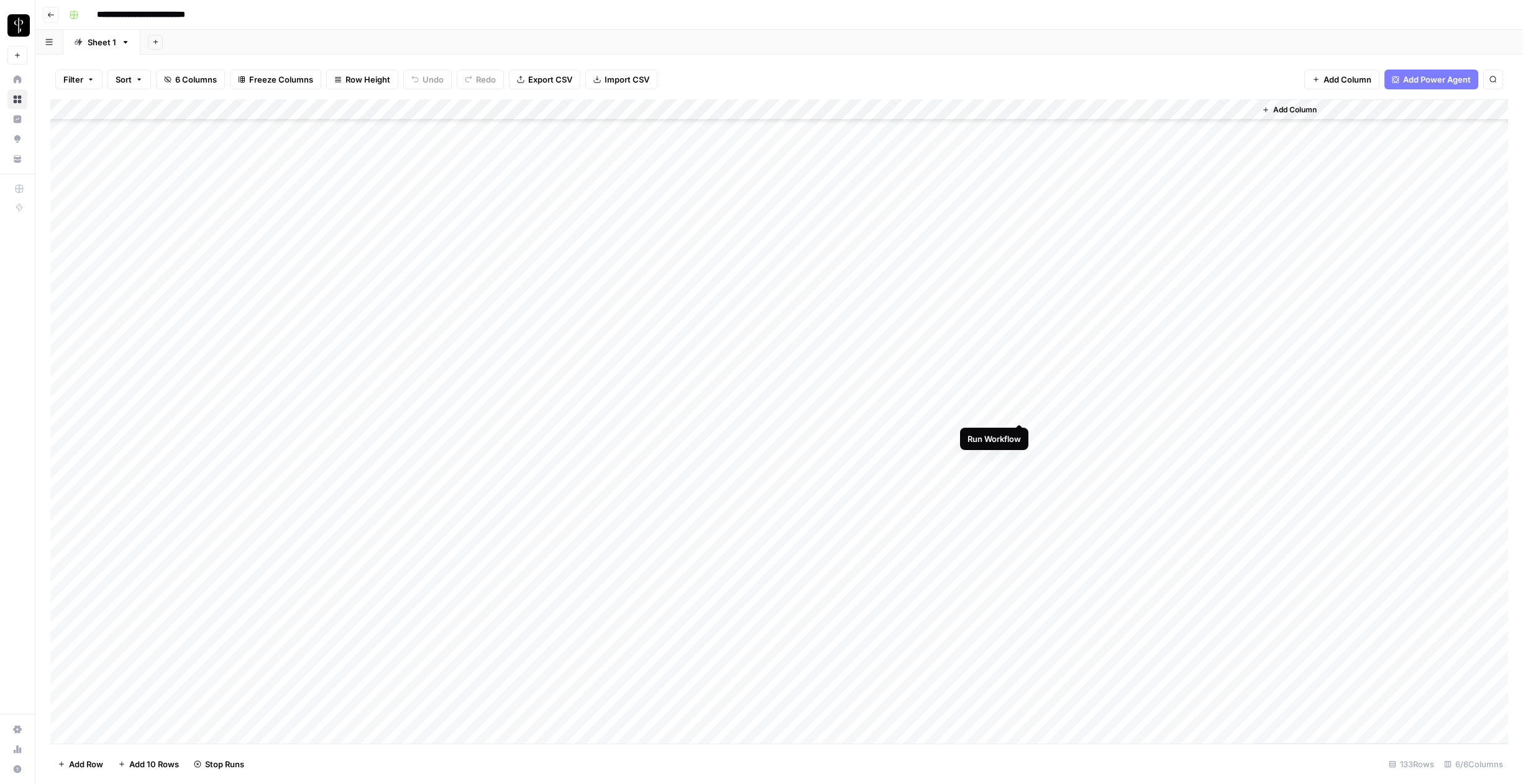
click at [1022, 413] on div "Add Column" at bounding box center [779, 422] width 1458 height 644
click at [1020, 468] on div "Add Column" at bounding box center [779, 422] width 1458 height 644
drag, startPoint x: 1032, startPoint y: 116, endPoint x: 788, endPoint y: 115, distance: 244.0
click at [788, 115] on div "Add Column" at bounding box center [779, 422] width 1458 height 644
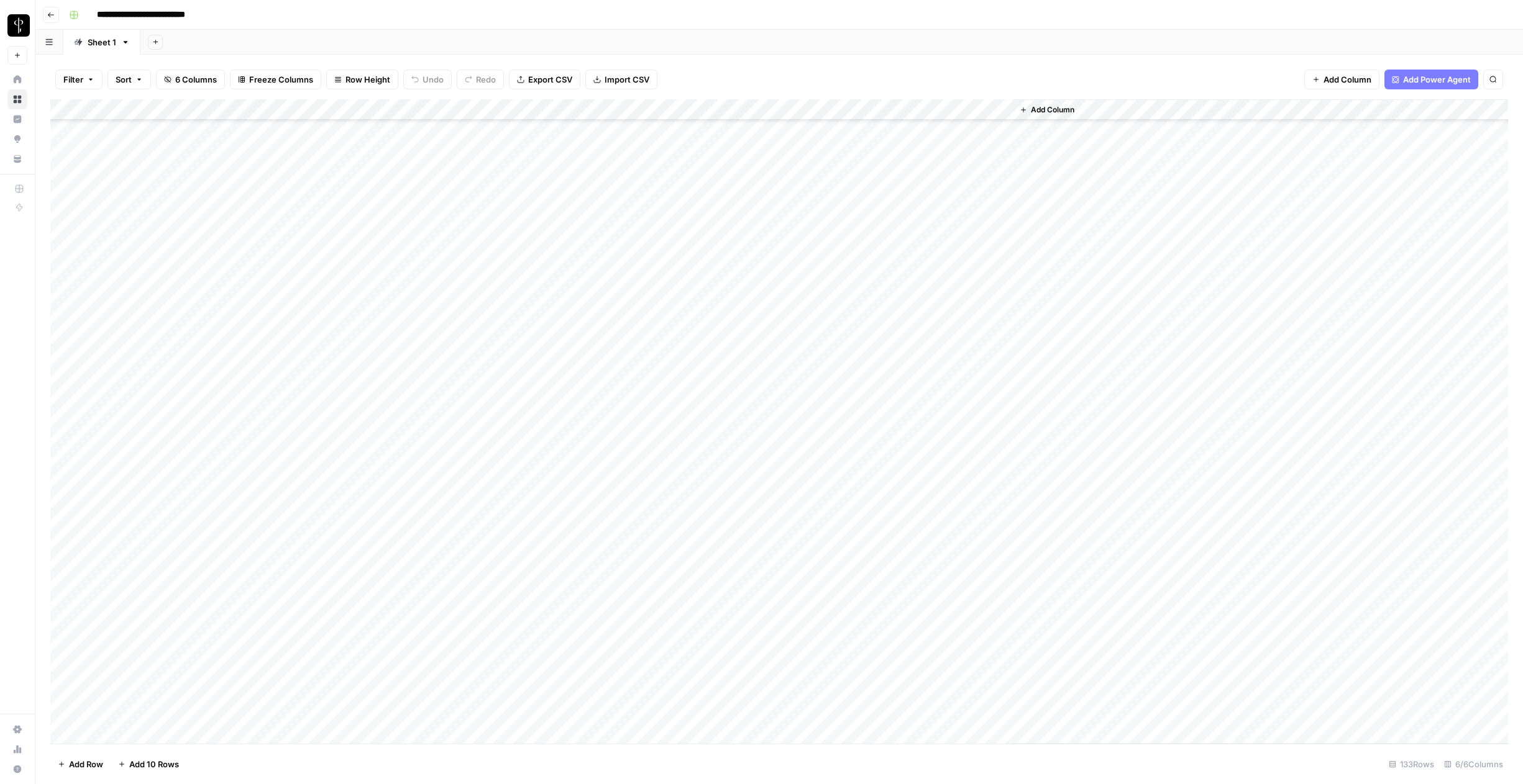
scroll to position [637, 0]
drag, startPoint x: 791, startPoint y: 112, endPoint x: 881, endPoint y: 112, distance: 90.0
click at [881, 112] on div "Add Column" at bounding box center [779, 422] width 1458 height 644
click at [986, 547] on div "Add Column" at bounding box center [779, 422] width 1458 height 644
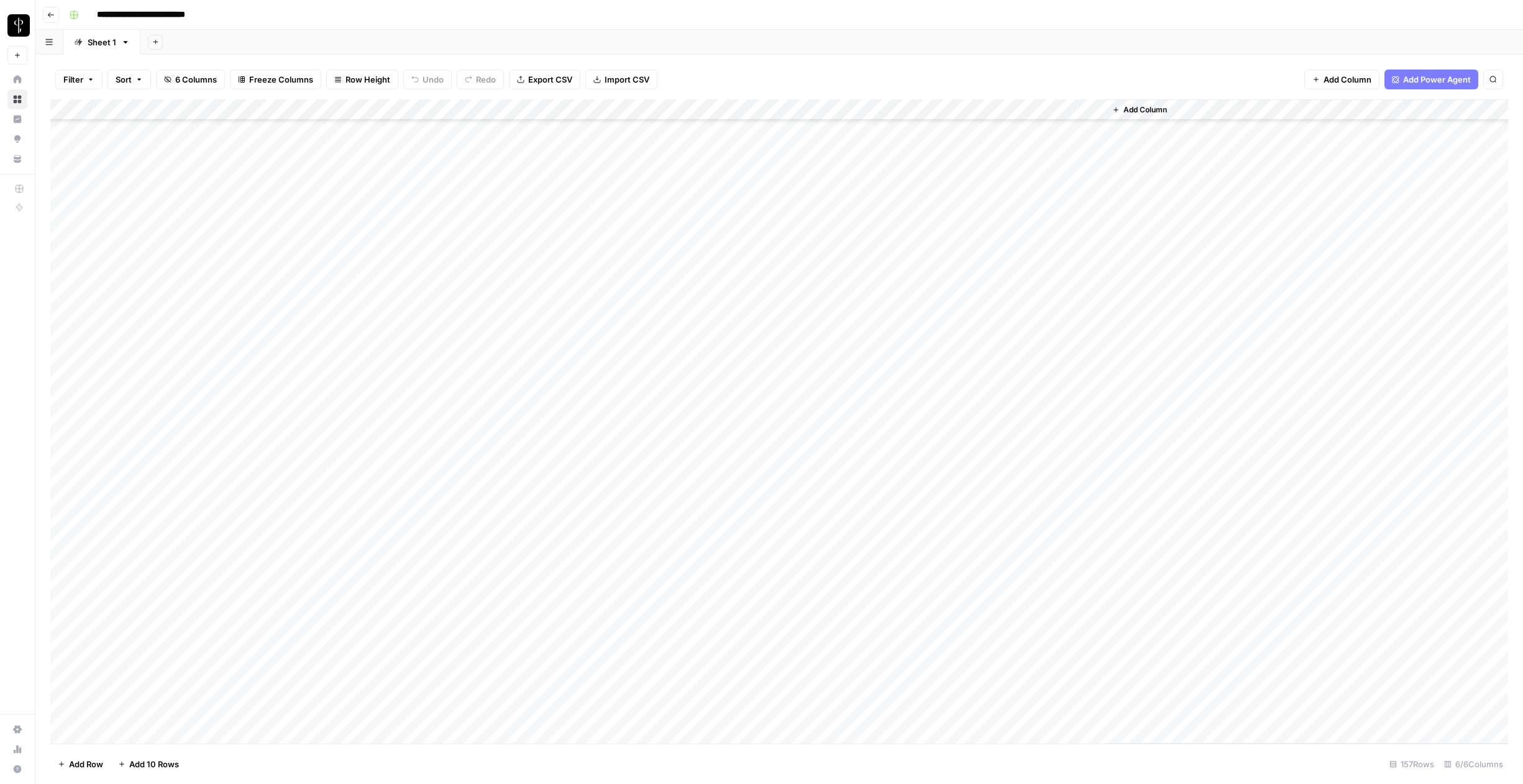
scroll to position [2711, 0]
click at [829, 107] on div "Add Column" at bounding box center [779, 422] width 1458 height 644
click at [725, 191] on span "Edit Schedule" at bounding box center [768, 186] width 109 height 13
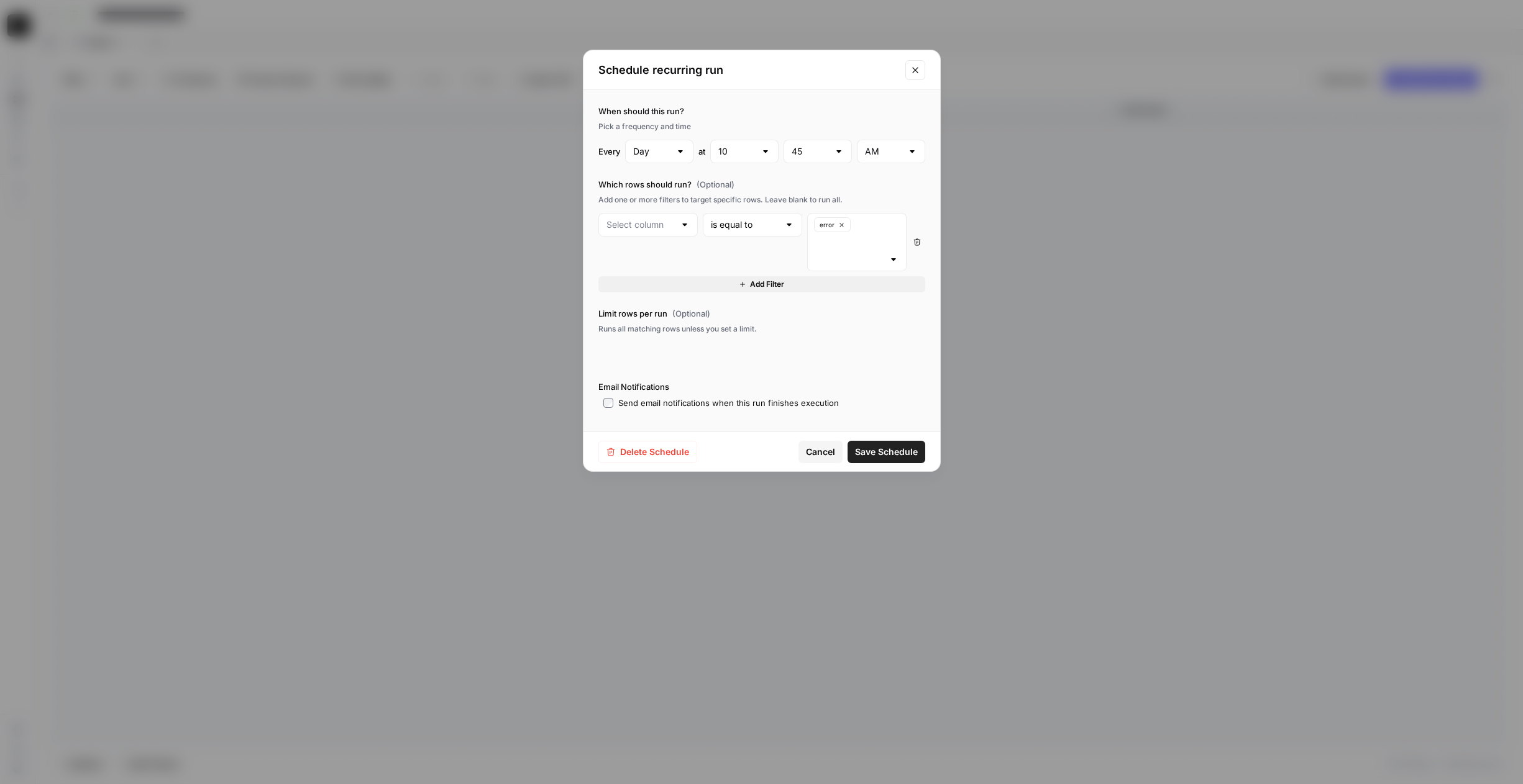
type input "Canva Create Design with Image based on Single prompt PERSONALIZED"
click at [656, 456] on span "Delete Schedule" at bounding box center [654, 452] width 69 height 13
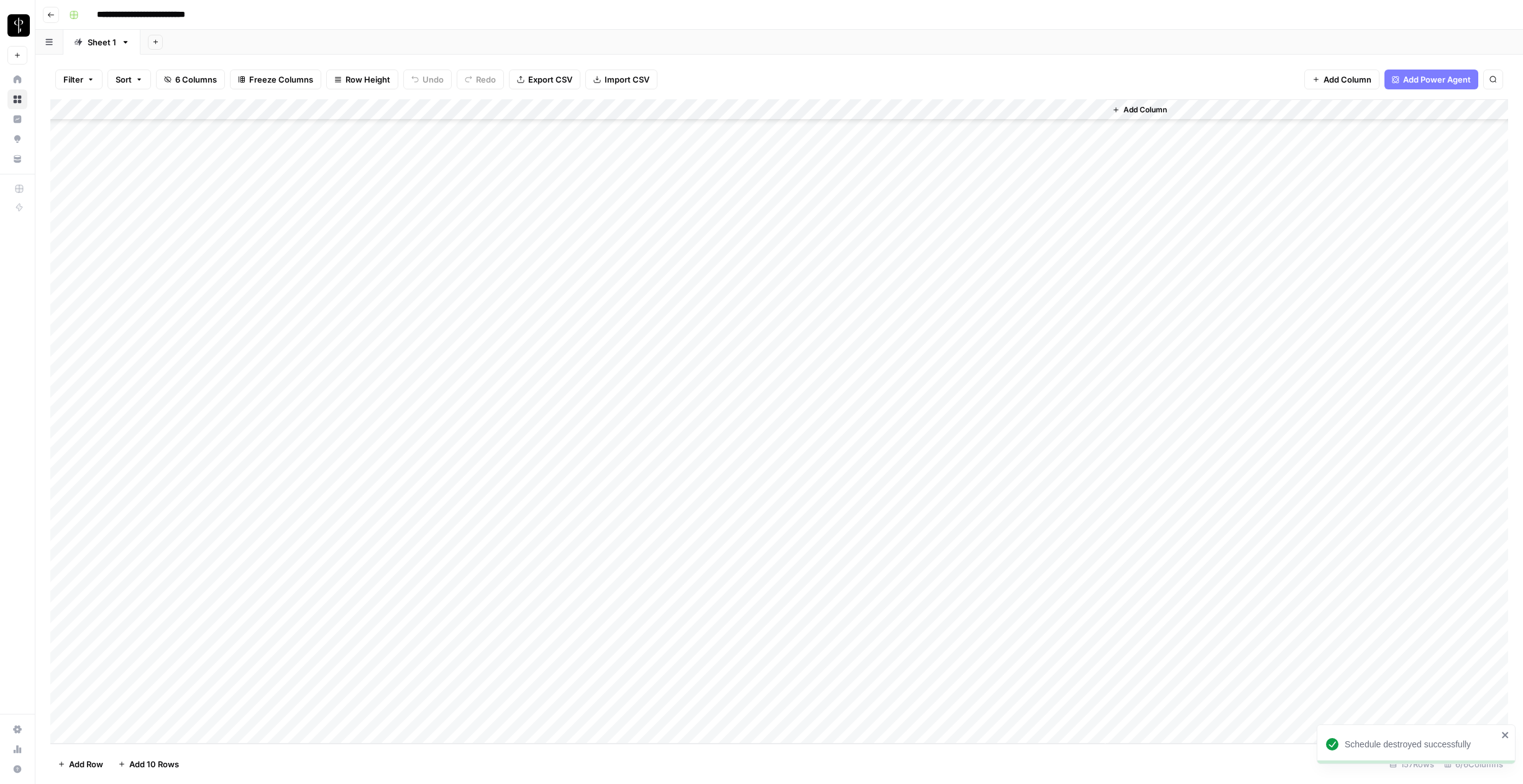
click at [870, 112] on div "Add Column" at bounding box center [779, 422] width 1458 height 644
click at [897, 186] on span "Remaining Rows" at bounding box center [914, 183] width 78 height 13
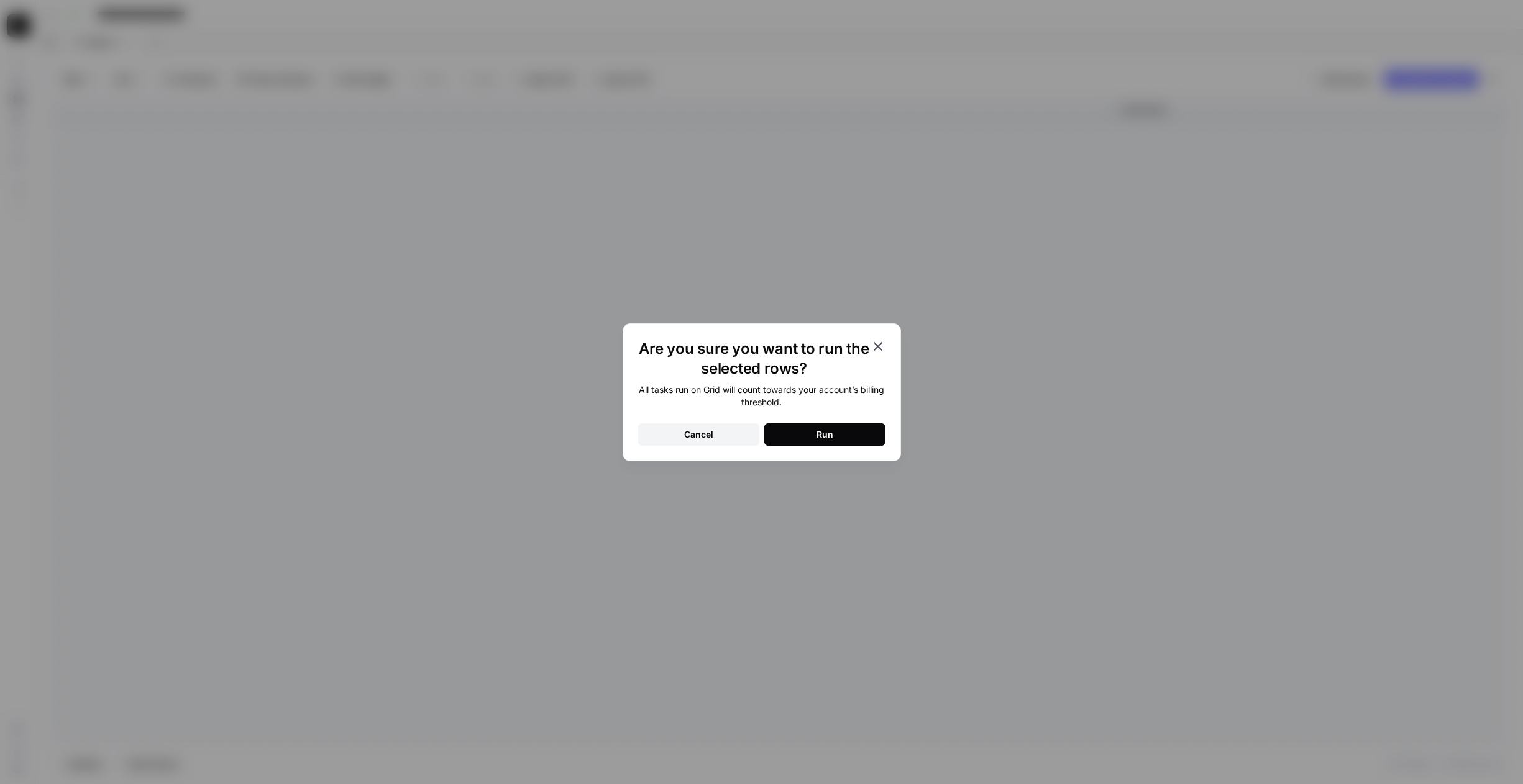
click at [808, 429] on button "Run" at bounding box center [824, 434] width 121 height 22
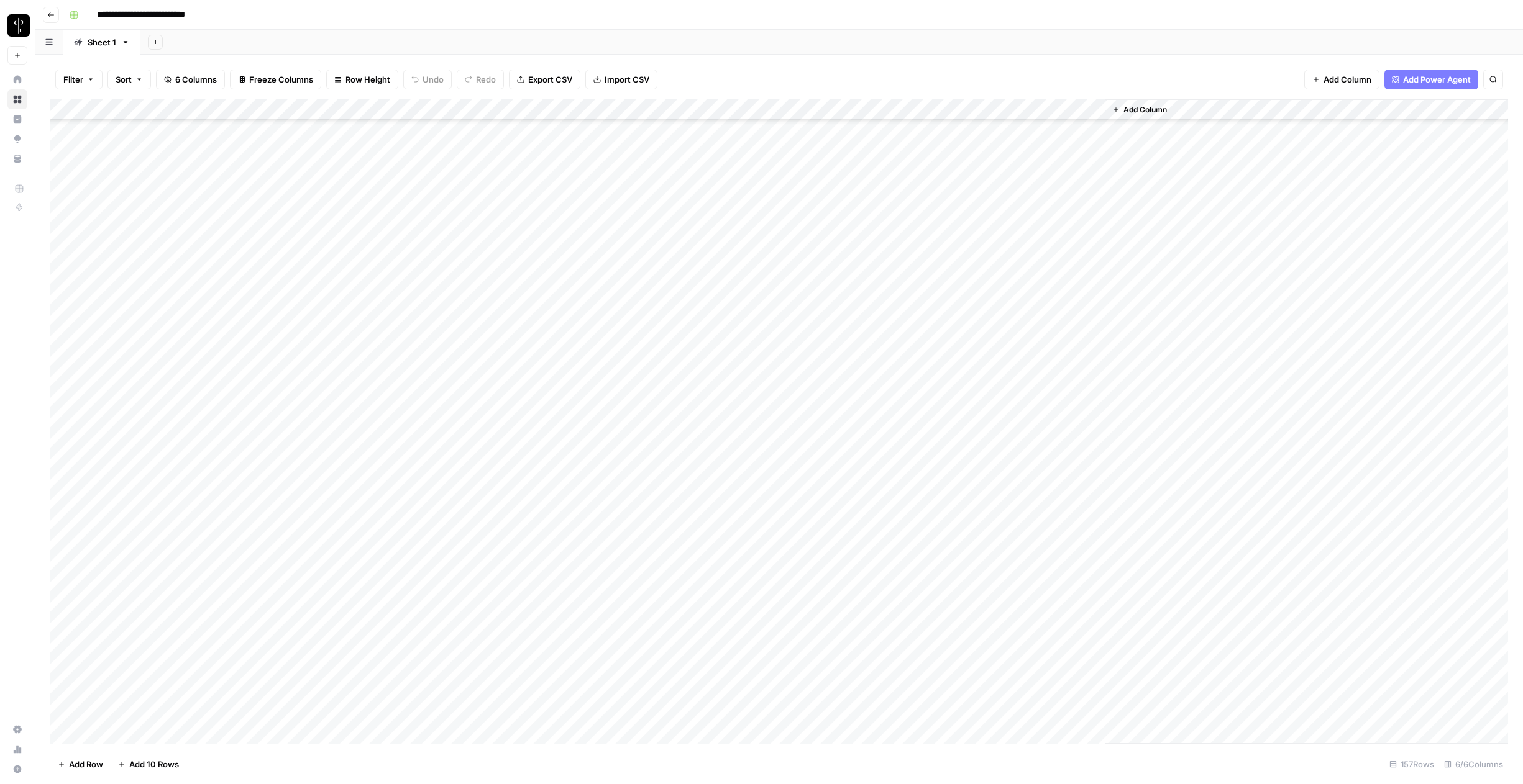
scroll to position [0, 0]
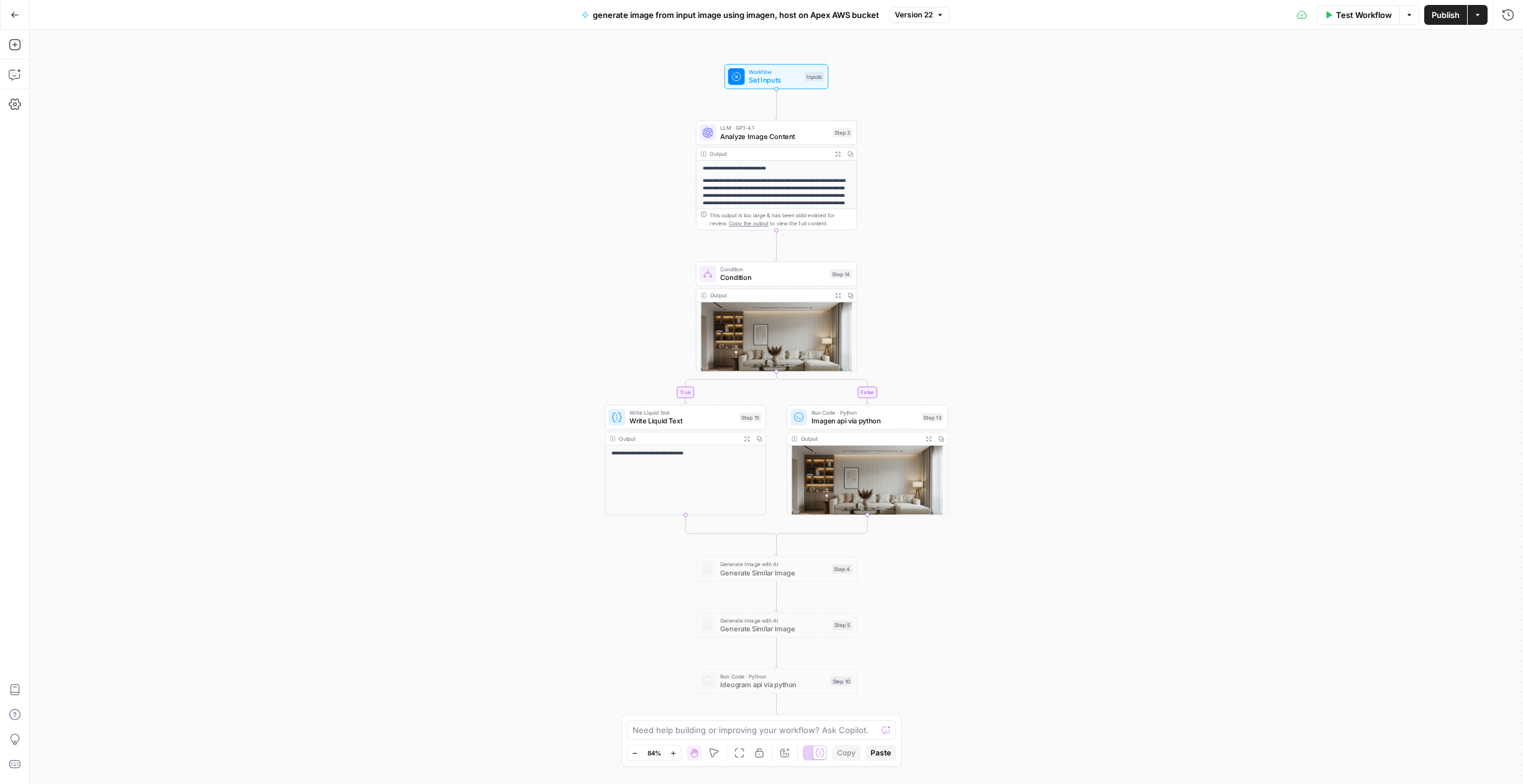
click at [15, 15] on icon "button" at bounding box center [15, 15] width 9 height 9
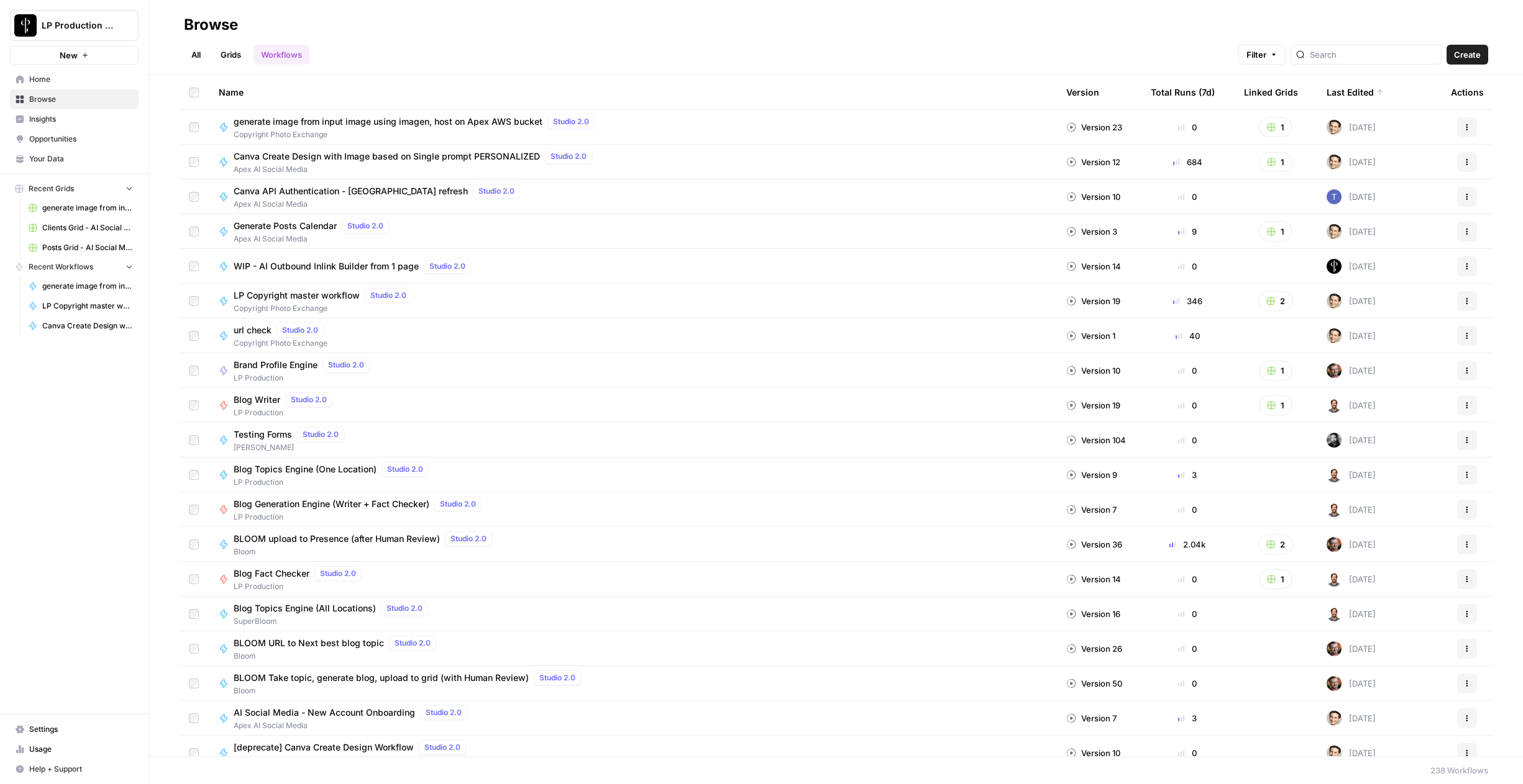
click at [44, 102] on span "Browse" at bounding box center [81, 100] width 103 height 11
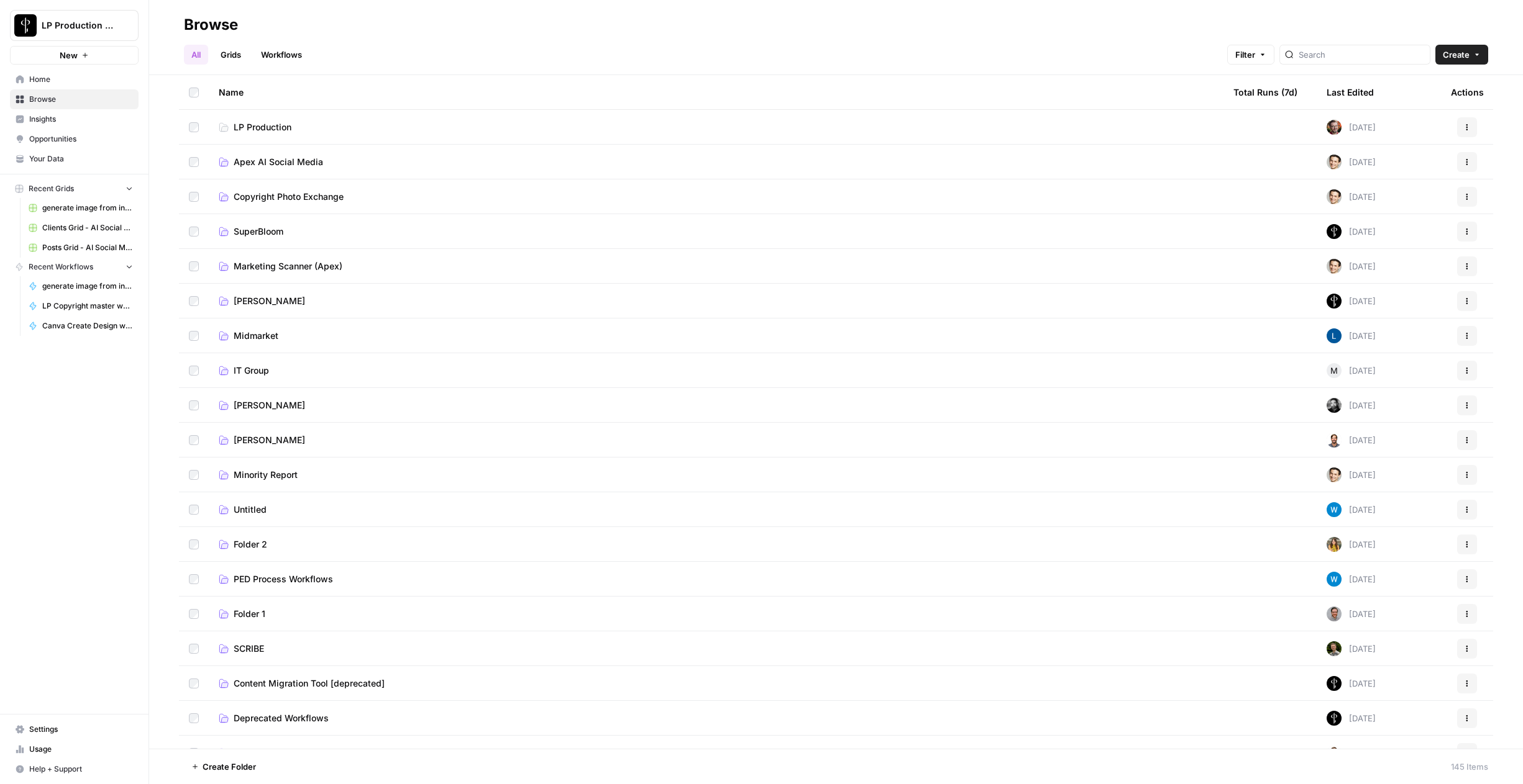
click at [246, 201] on span "Copyright Photo Exchange" at bounding box center [288, 197] width 110 height 13
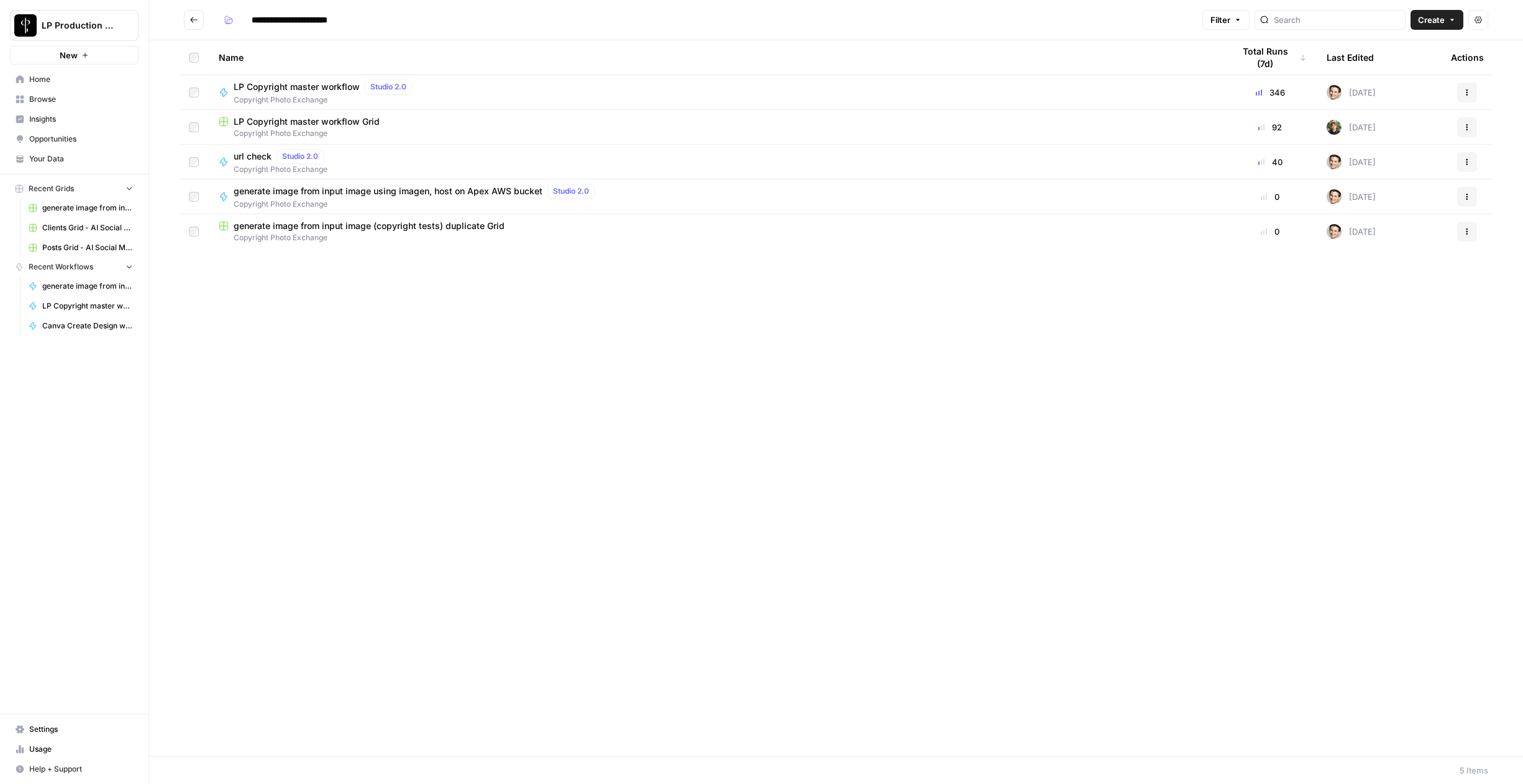
click at [430, 423] on div "Name Total Runs (7d) Last Edited Actions LP Copyright master workflow Studio 2.…" at bounding box center [836, 398] width 1374 height 716
click at [248, 126] on span "LP Copyright master workflow Grid" at bounding box center [307, 122] width 146 height 13
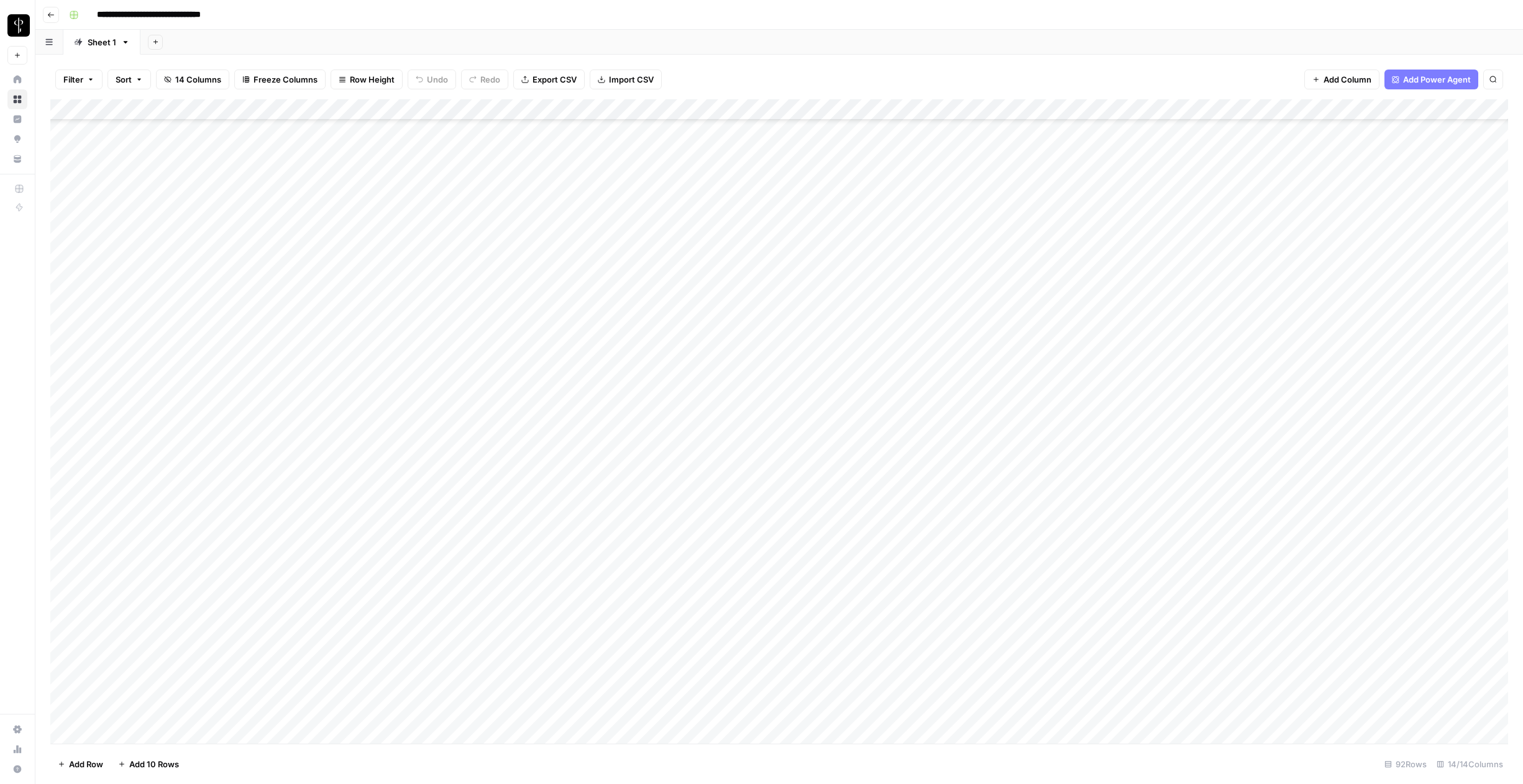
scroll to position [1339, 0]
click at [104, 736] on div "Add Column" at bounding box center [779, 422] width 1458 height 644
click at [362, 725] on div "Add Column" at bounding box center [779, 422] width 1458 height 644
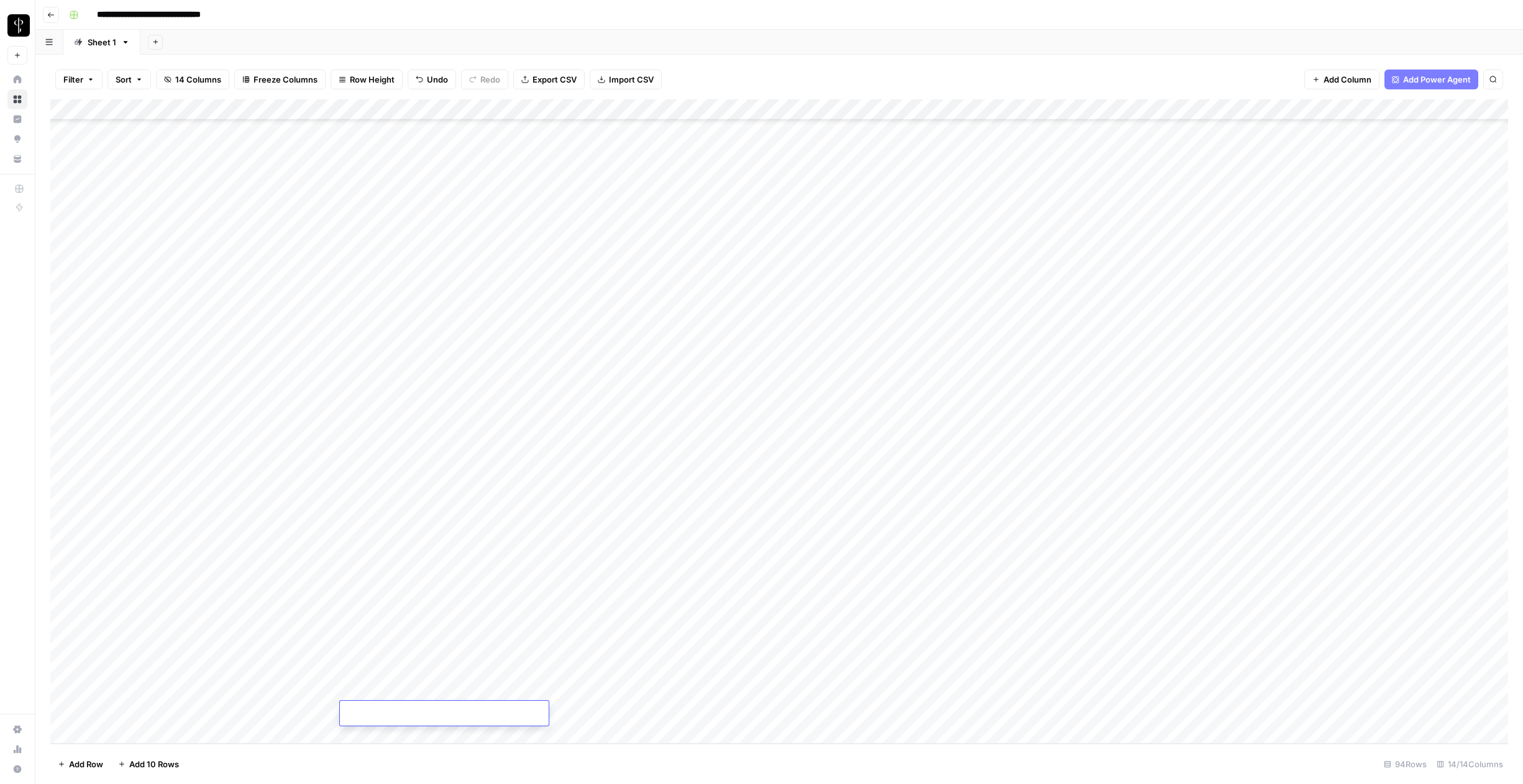
click at [135, 695] on div "Add Column" at bounding box center [779, 422] width 1458 height 644
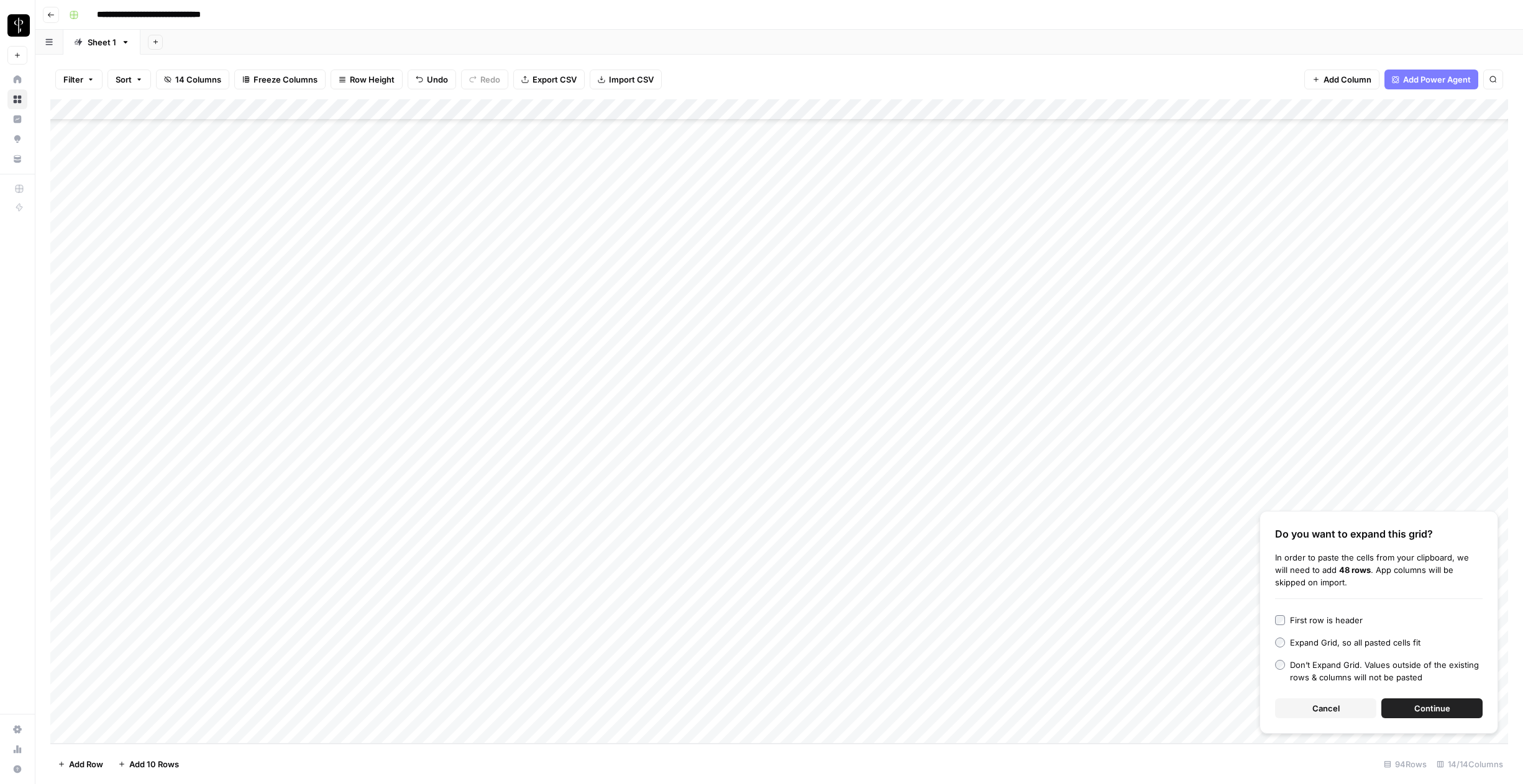
click at [1416, 700] on button "Continue" at bounding box center [1432, 708] width 102 height 20
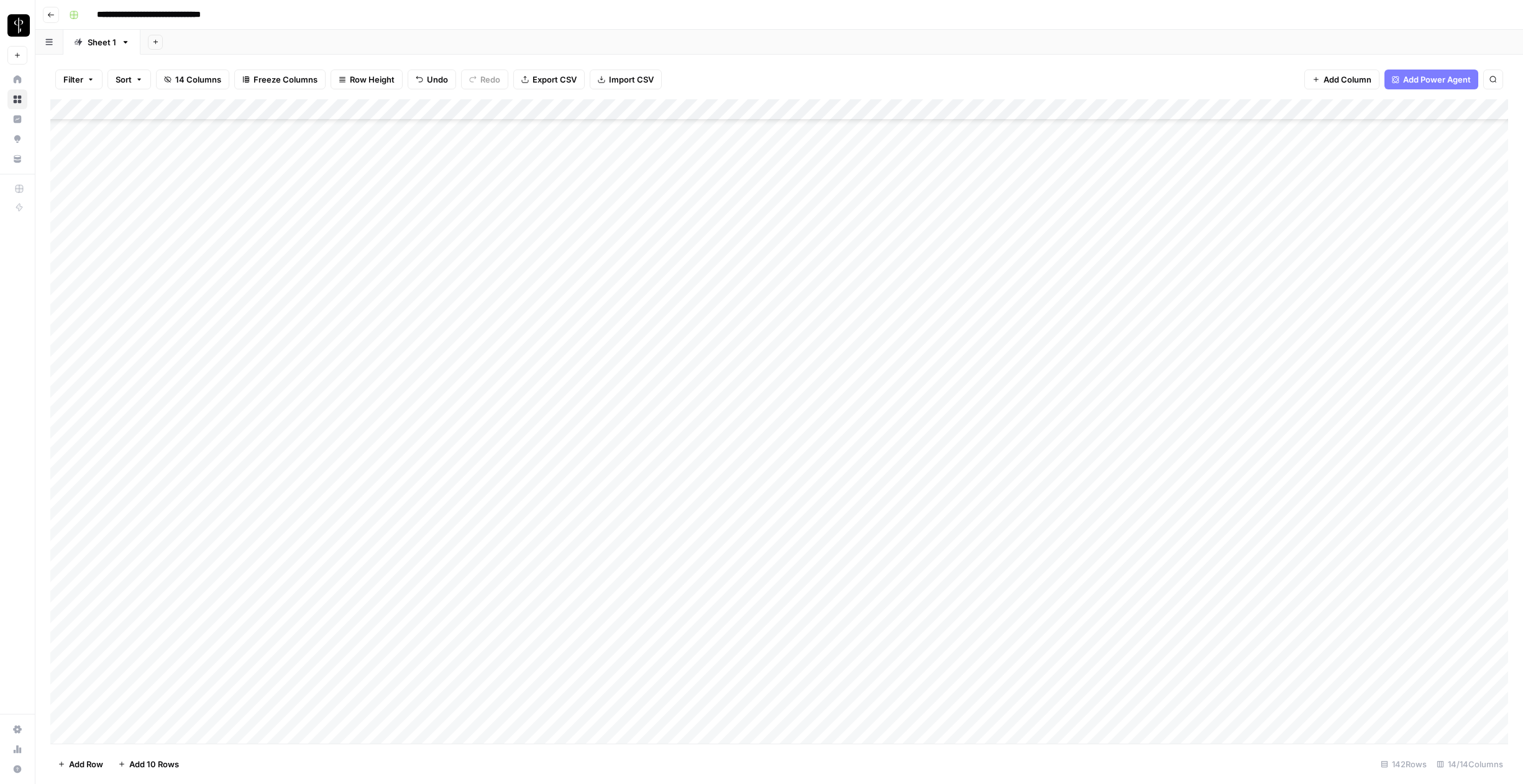
scroll to position [1859, 0]
click at [782, 110] on div "Add Column" at bounding box center [779, 422] width 1458 height 644
click at [804, 188] on span "Remaining Rows" at bounding box center [824, 183] width 78 height 13
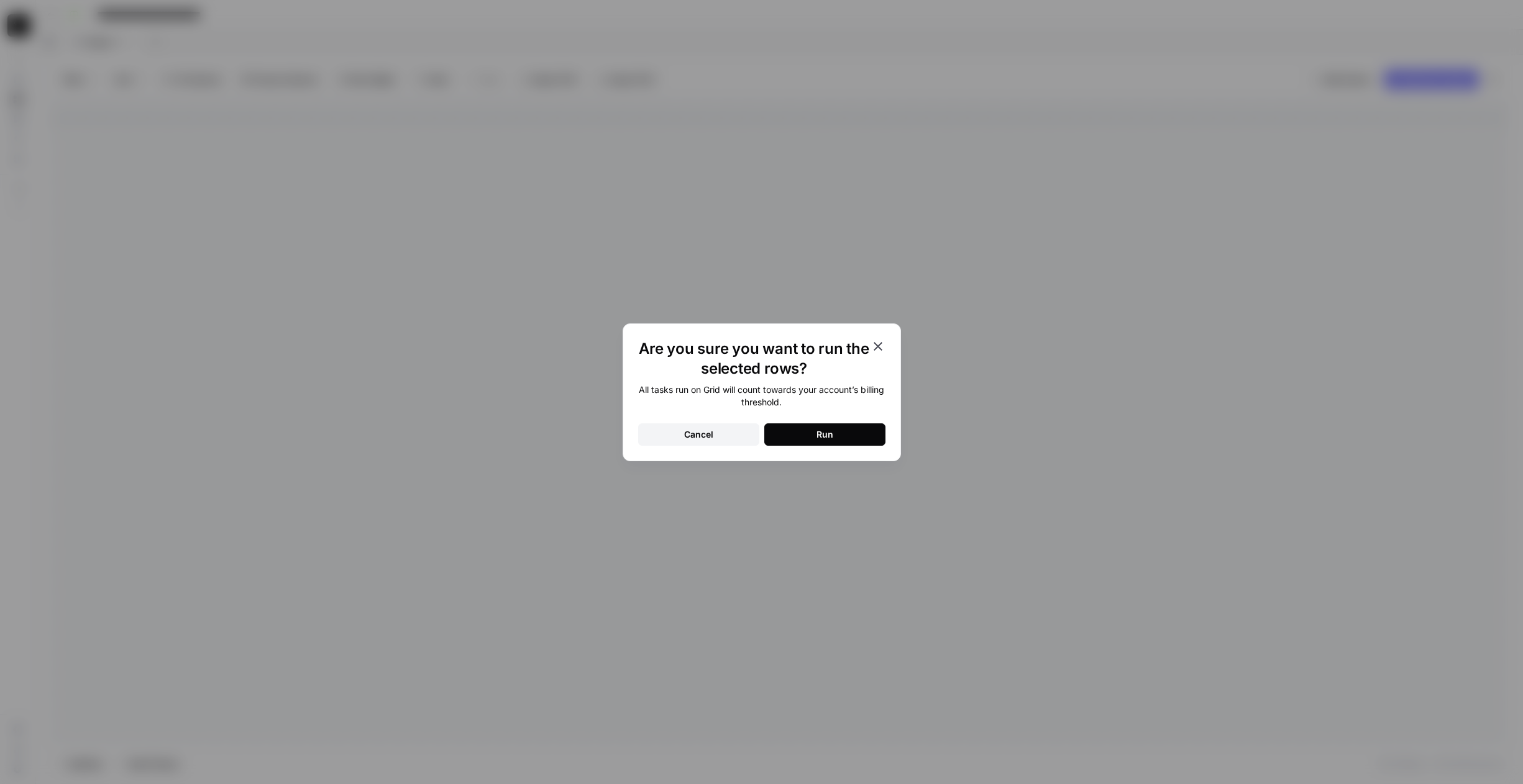
click at [815, 435] on button "Run" at bounding box center [824, 434] width 121 height 22
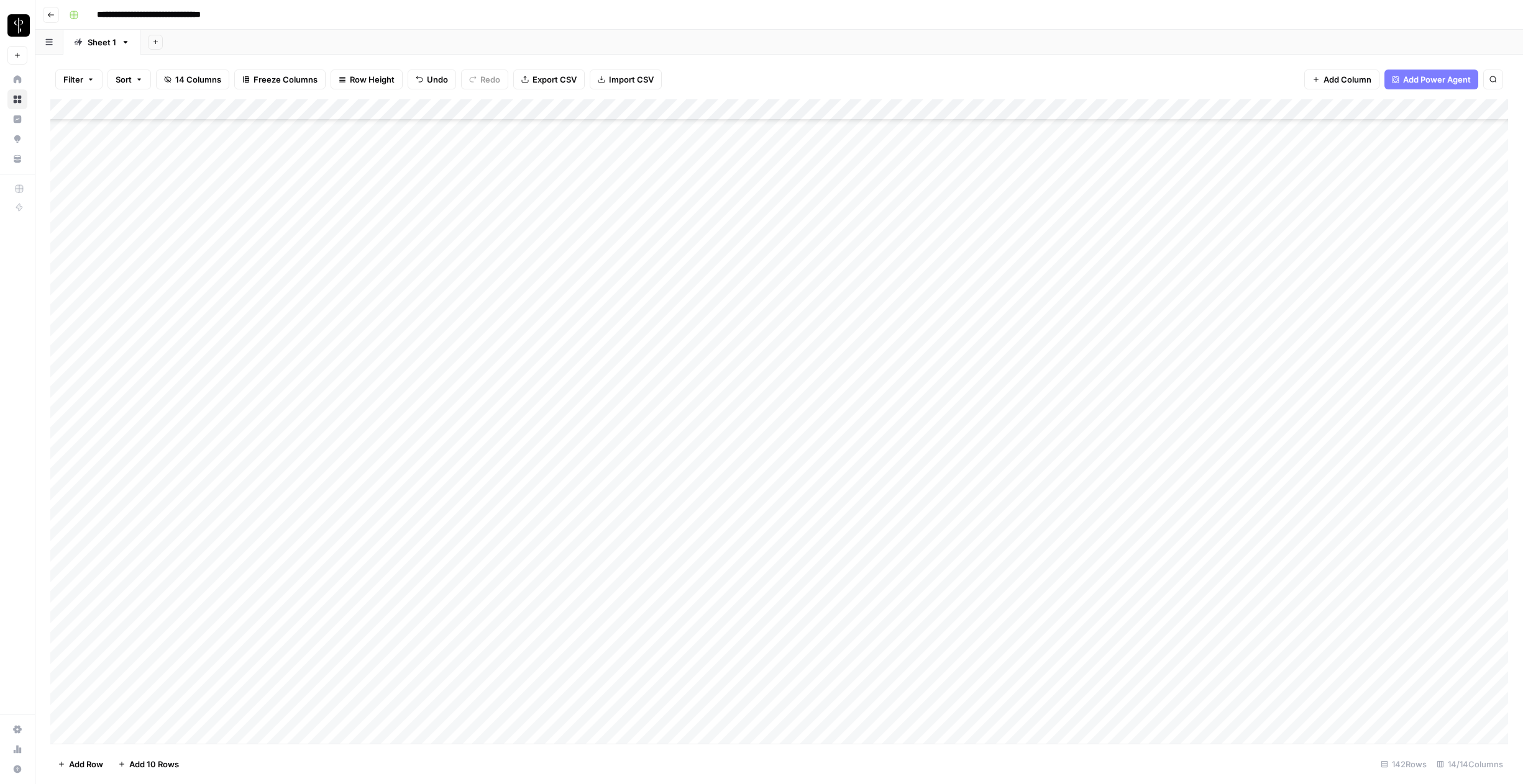
click at [752, 55] on div "Filter Sort 14 Columns Freeze Columns Row Height Undo Redo Export CSV Import CS…" at bounding box center [779, 419] width 1487 height 729
click at [696, 252] on div "Add Column" at bounding box center [779, 422] width 1458 height 644
click at [699, 256] on div "Add Column" at bounding box center [779, 422] width 1458 height 644
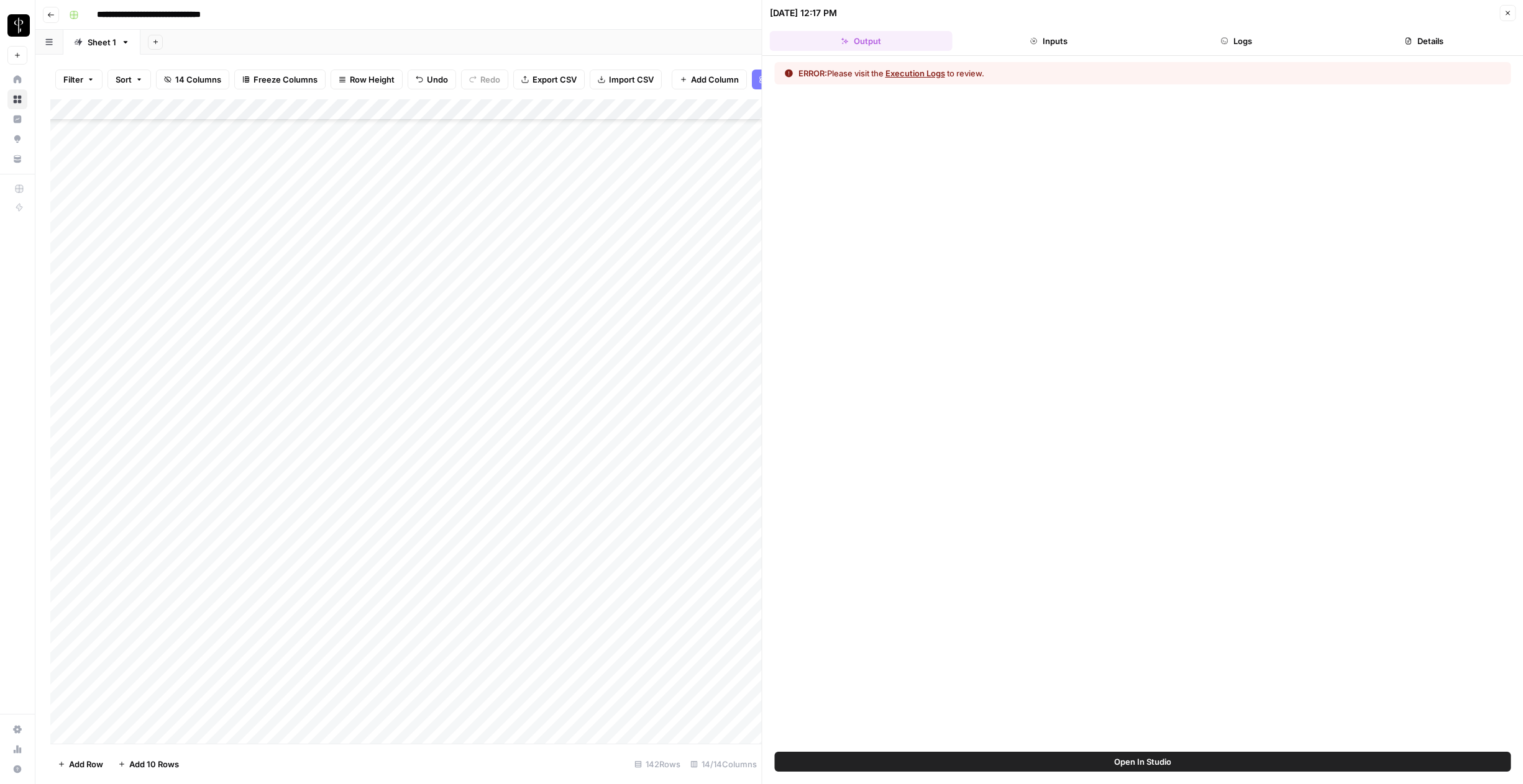
click at [1211, 45] on button "Logs" at bounding box center [1236, 41] width 183 height 20
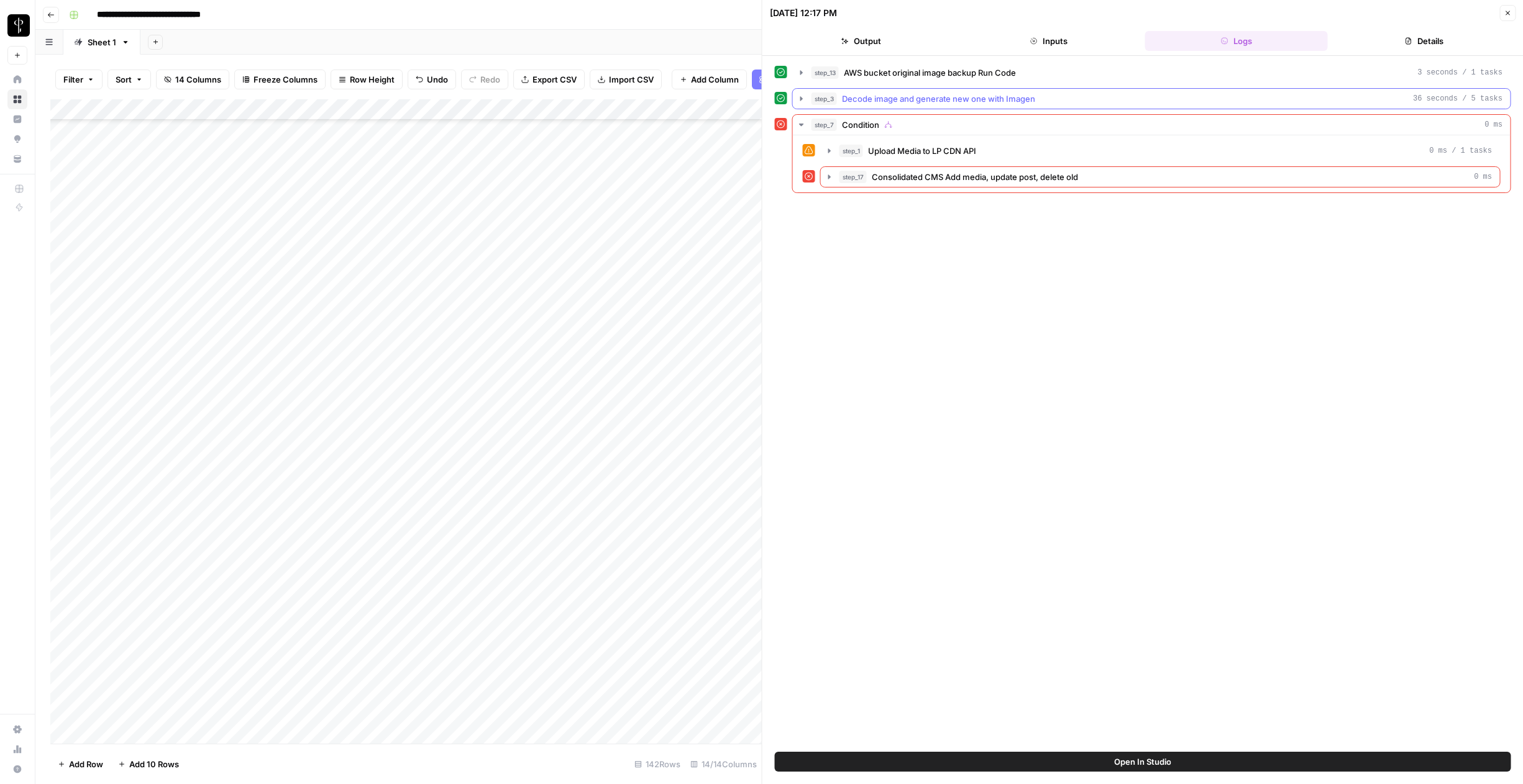
click at [798, 98] on icon "button" at bounding box center [801, 99] width 10 height 10
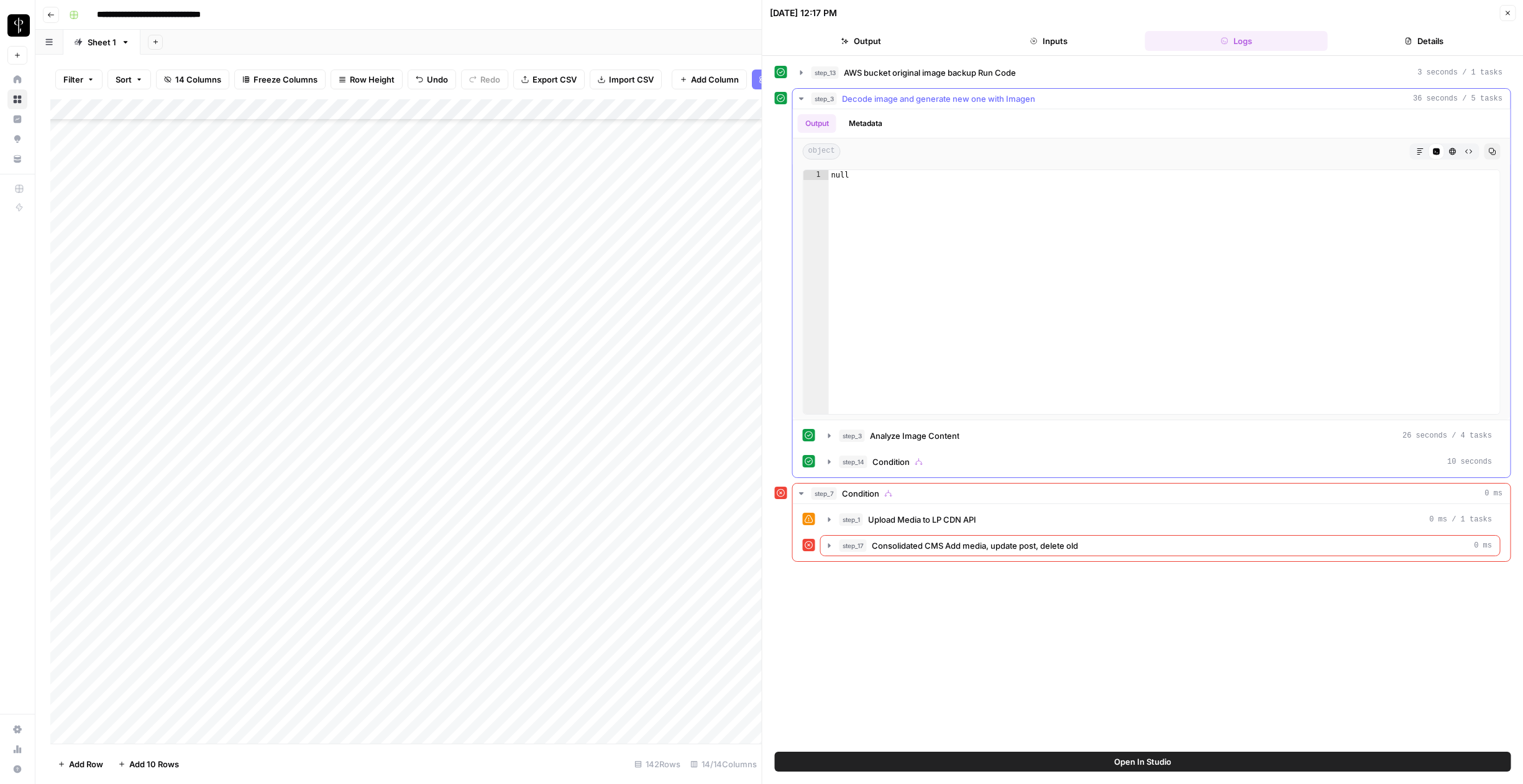
click at [857, 124] on button "Metadata" at bounding box center [866, 123] width 48 height 18
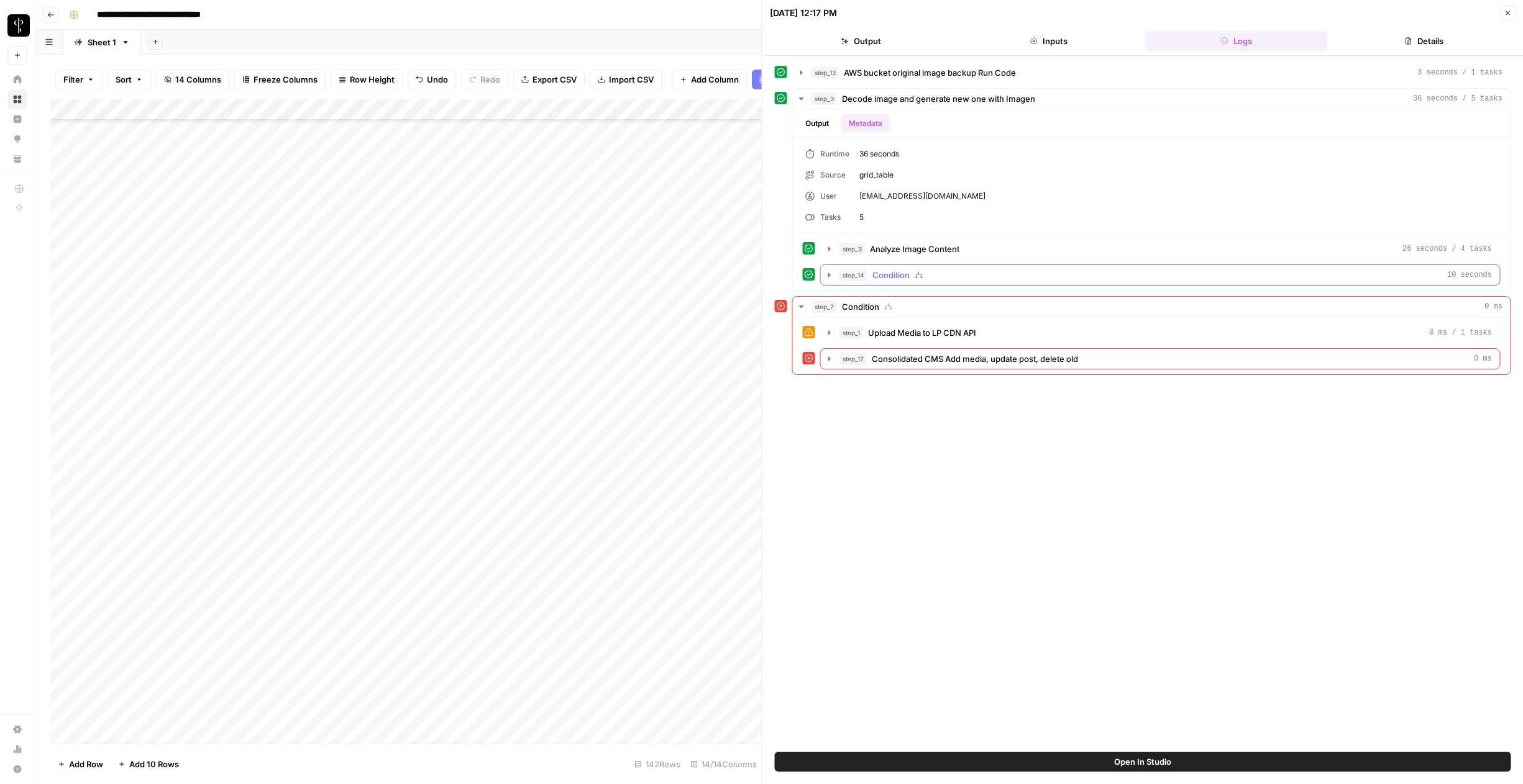
click at [831, 275] on icon "button" at bounding box center [829, 275] width 10 height 10
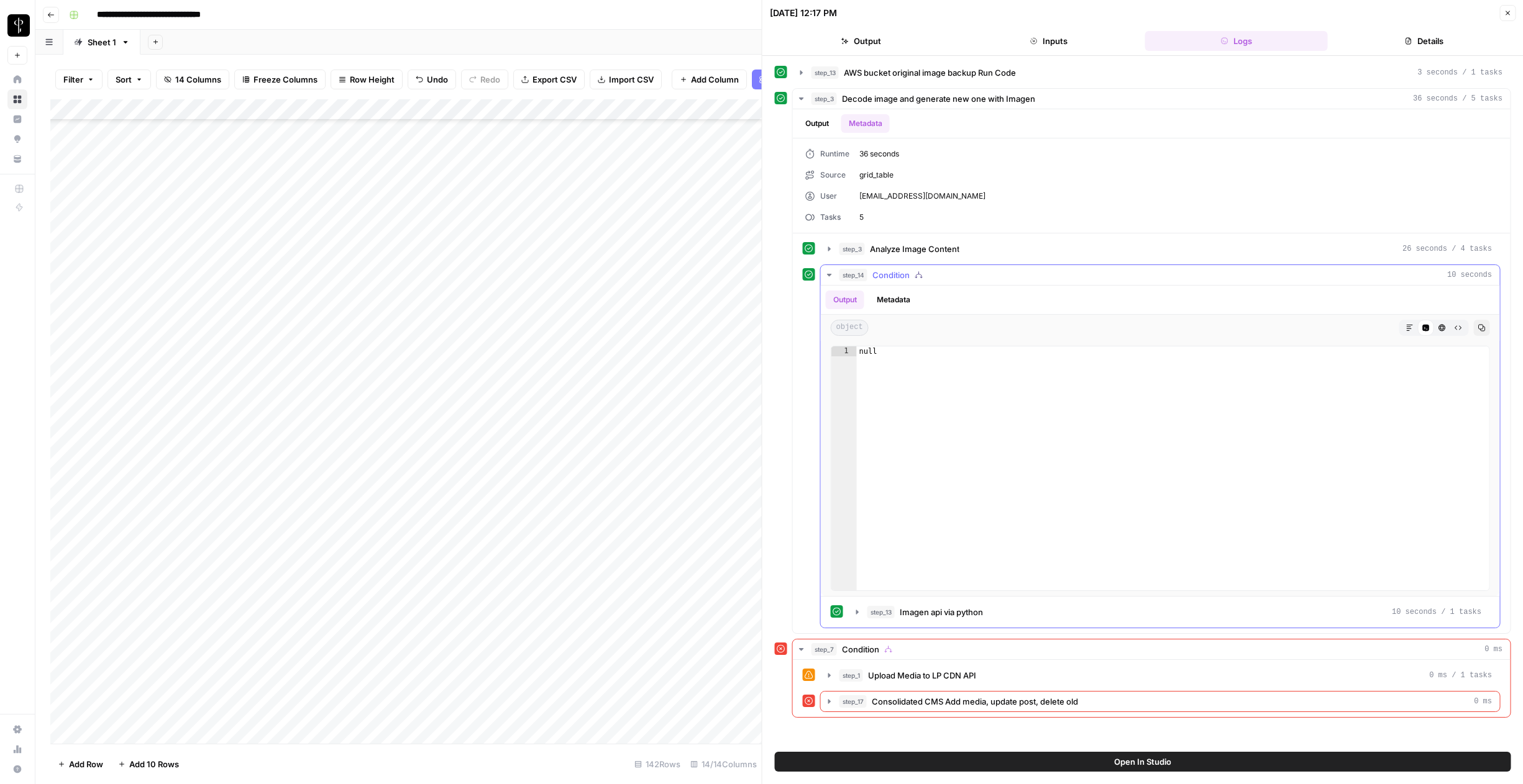
click at [900, 301] on button "Metadata" at bounding box center [893, 299] width 48 height 18
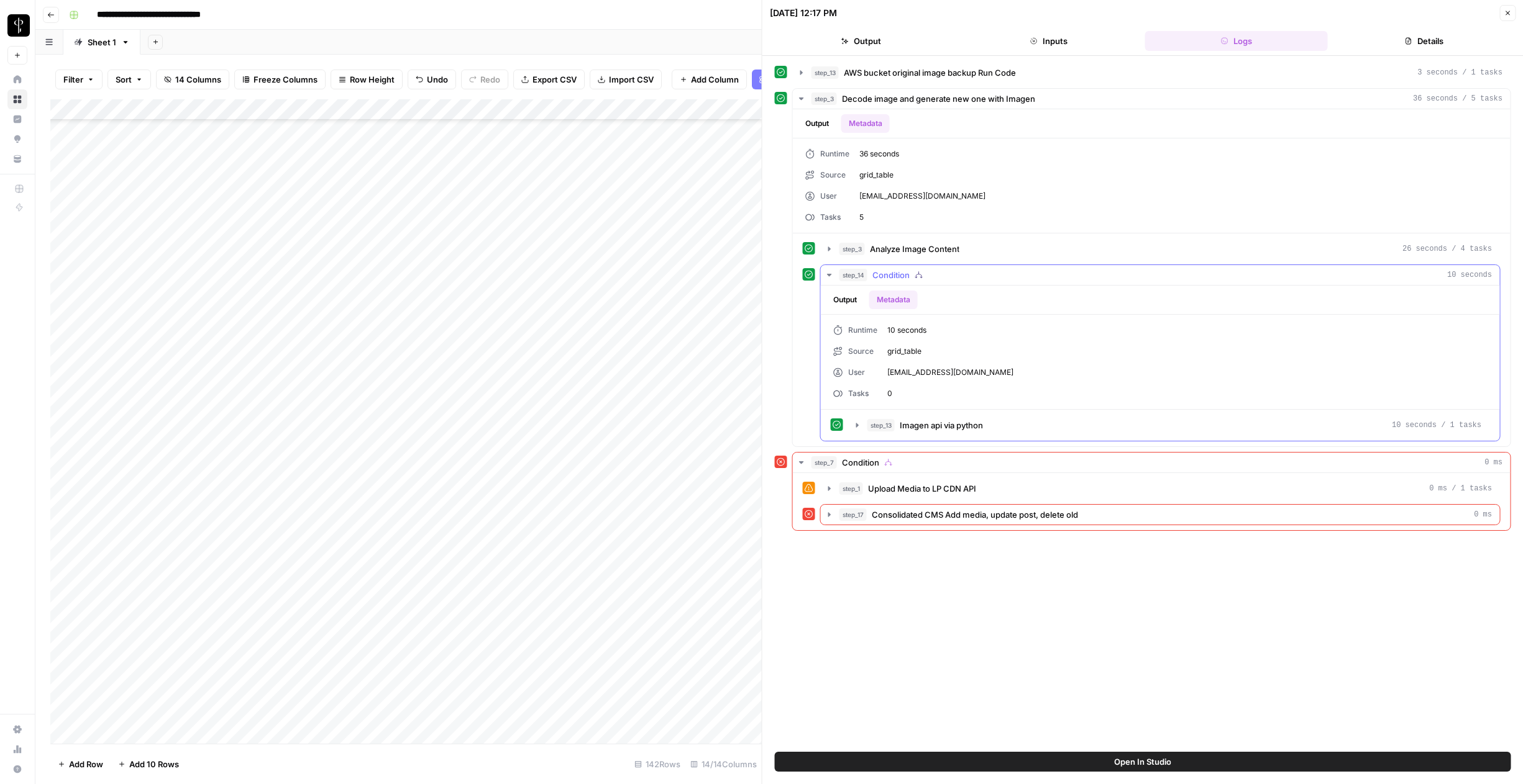
click at [860, 301] on button "Output" at bounding box center [845, 299] width 39 height 18
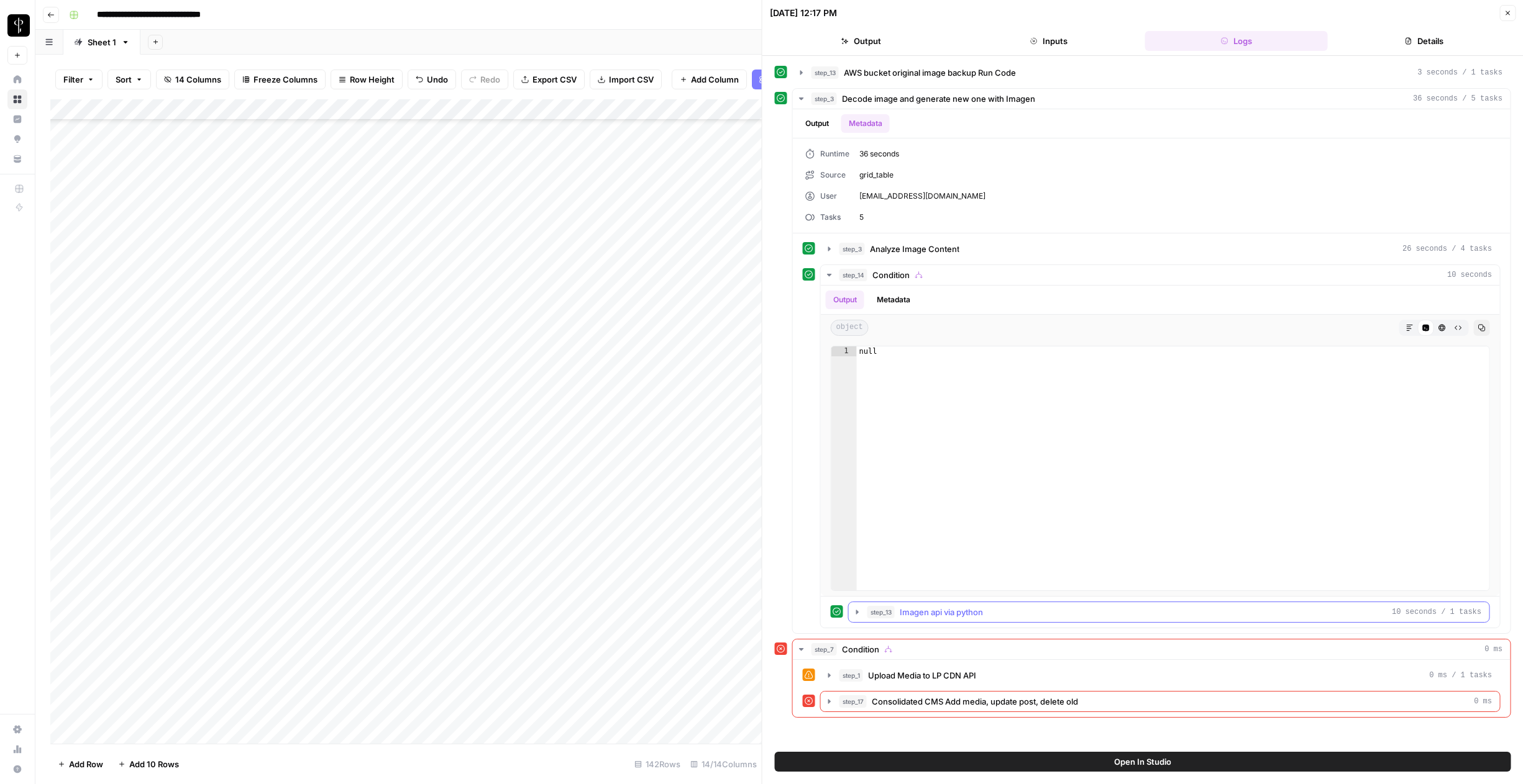
click at [913, 617] on span "Imagen api via python" at bounding box center [941, 613] width 83 height 13
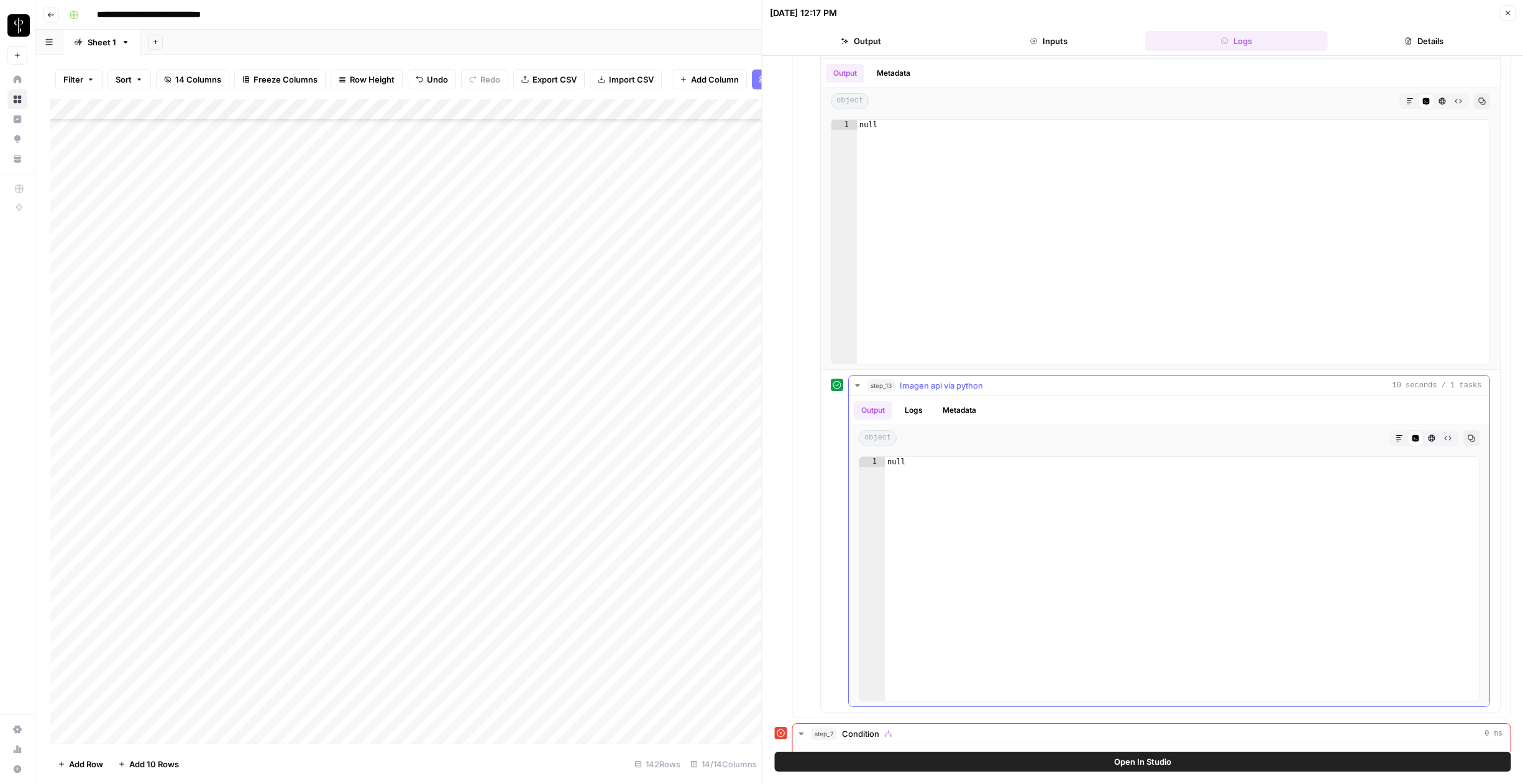
click at [910, 407] on button "Logs" at bounding box center [914, 410] width 33 height 18
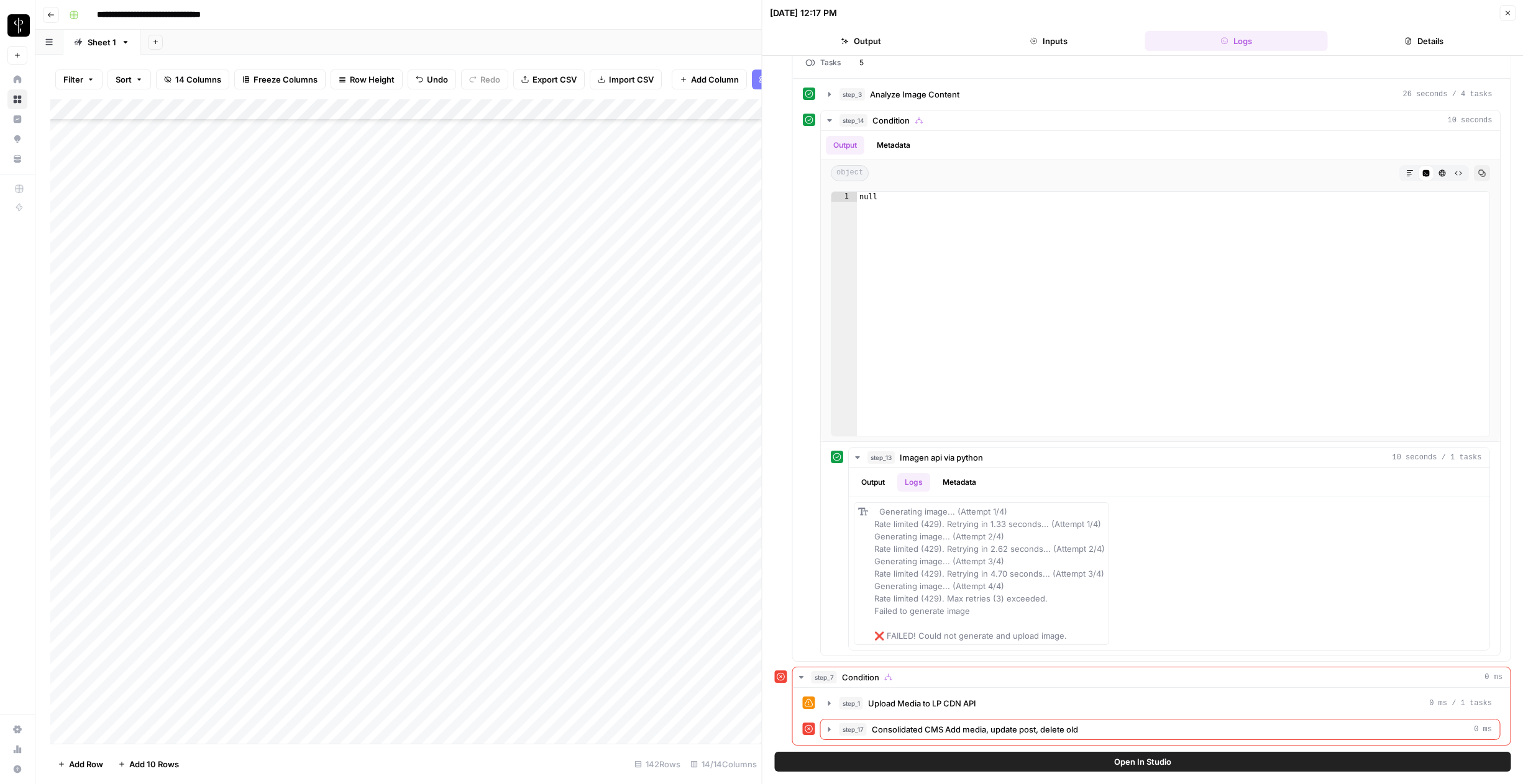
click at [1505, 15] on icon "button" at bounding box center [1507, 13] width 8 height 8
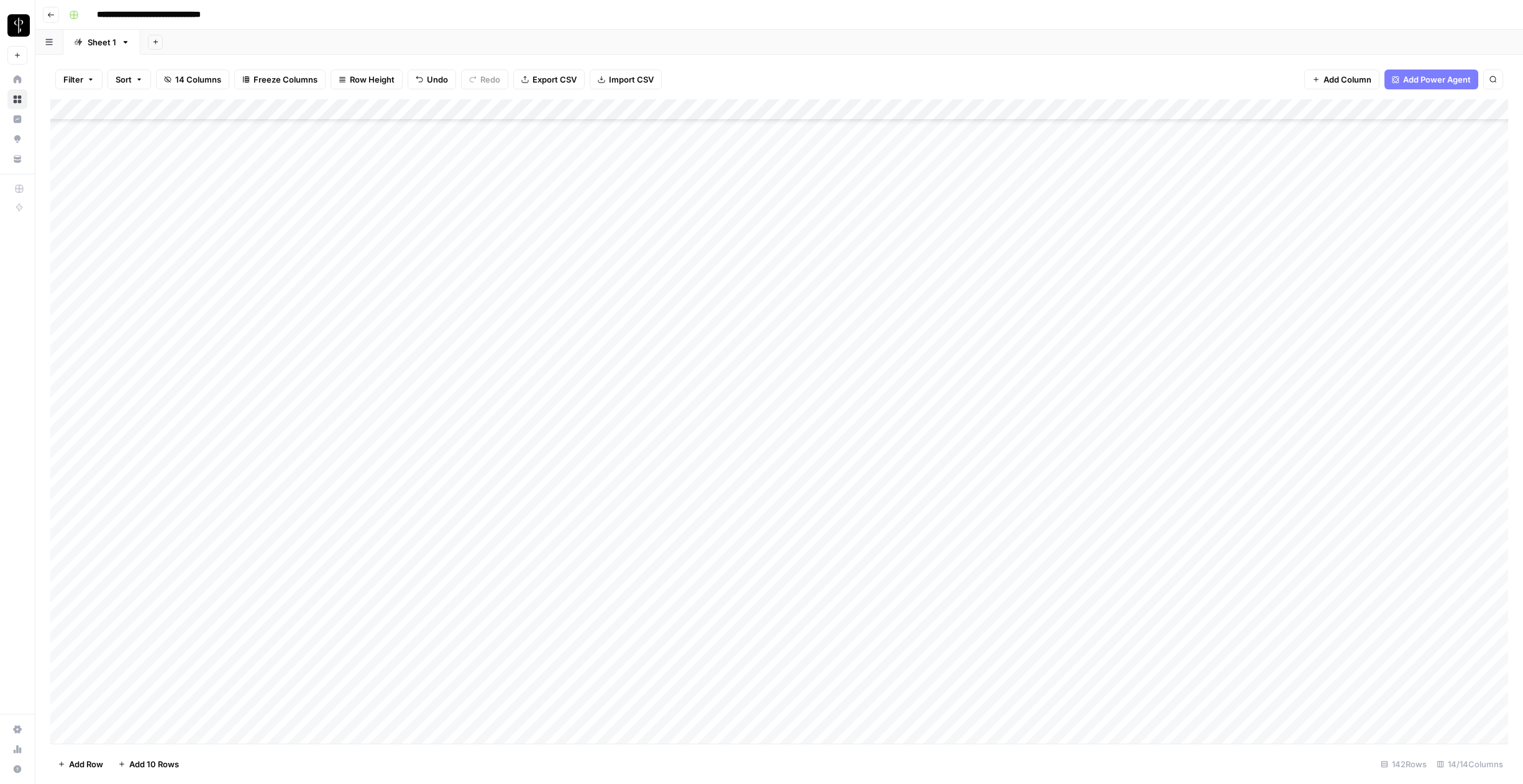
click at [783, 112] on div "Add Column" at bounding box center [779, 422] width 1458 height 644
click at [803, 218] on span "Rows with Errors" at bounding box center [824, 218] width 78 height 13
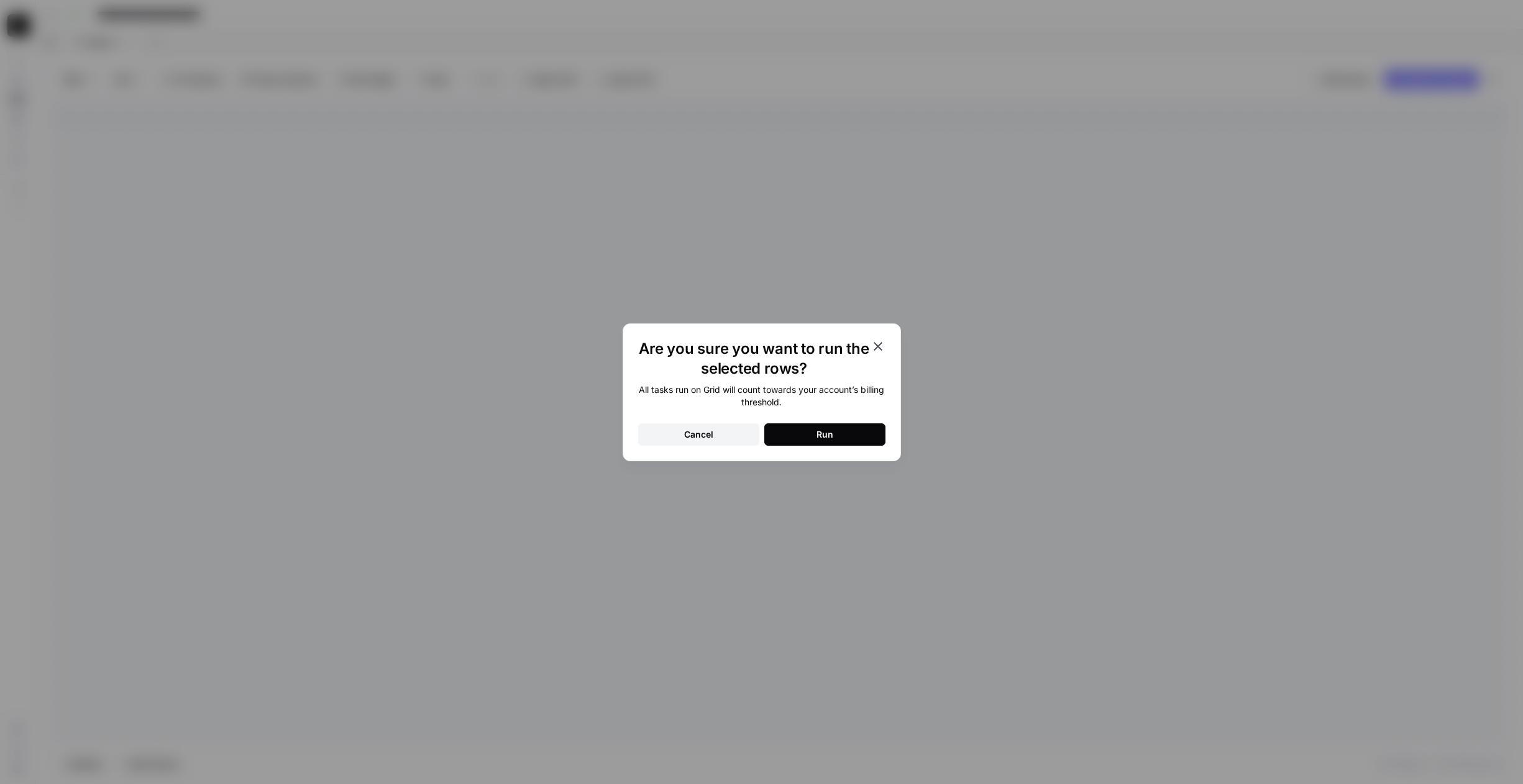
click at [818, 431] on div "Run" at bounding box center [824, 435] width 16 height 13
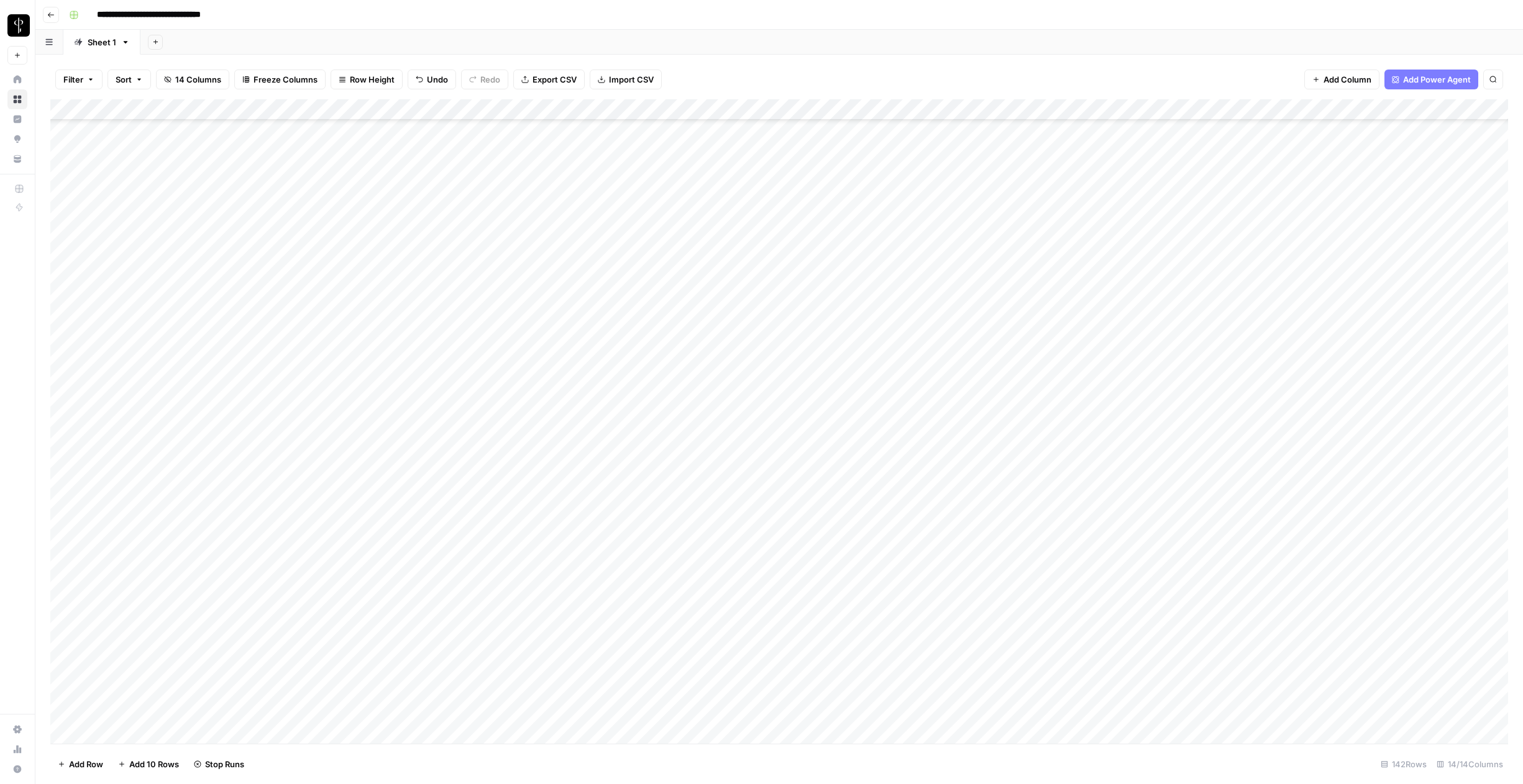
scroll to position [2394, 0]
click at [767, 108] on div "Add Column" at bounding box center [779, 422] width 1458 height 644
click at [749, 69] on div "Filter Sort 14 Columns Freeze Columns Row Height Undo Redo Export CSV Import CS…" at bounding box center [779, 79] width 1458 height 40
click at [56, 13] on button "Go back" at bounding box center [51, 15] width 16 height 16
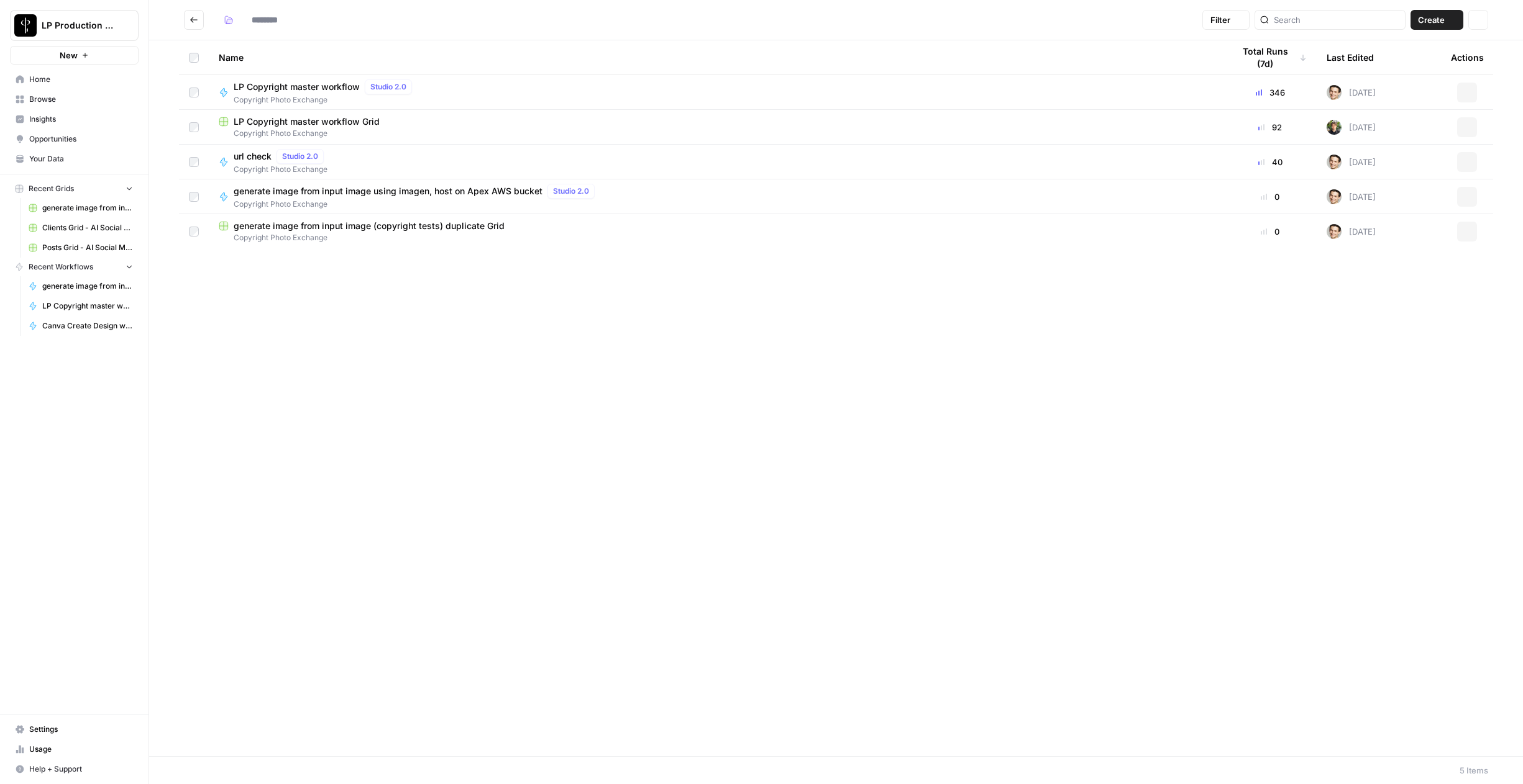
type input "**********"
click at [287, 95] on span "Copyright Photo Exchange" at bounding box center [325, 100] width 183 height 11
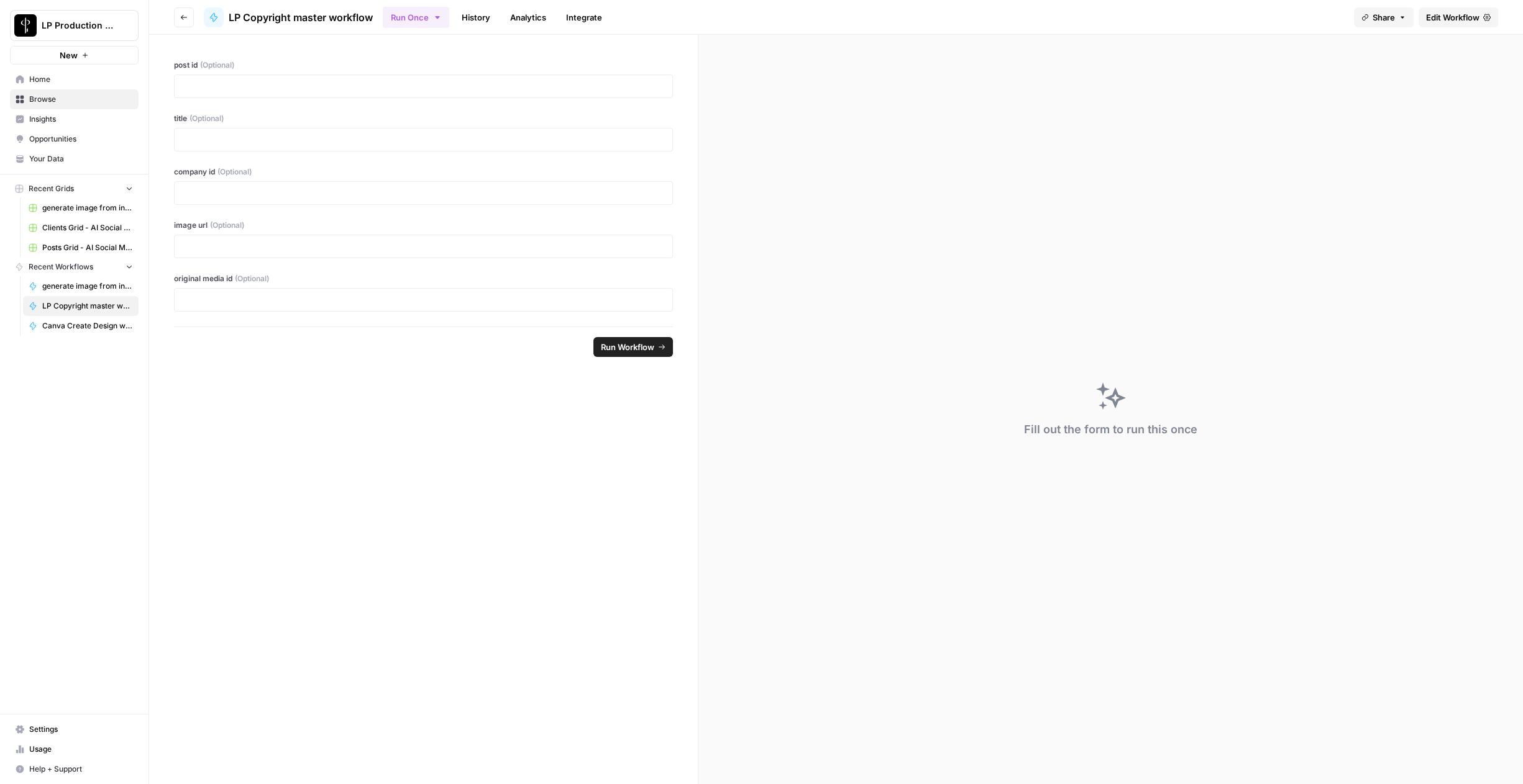
click at [470, 18] on link "History" at bounding box center [476, 17] width 44 height 20
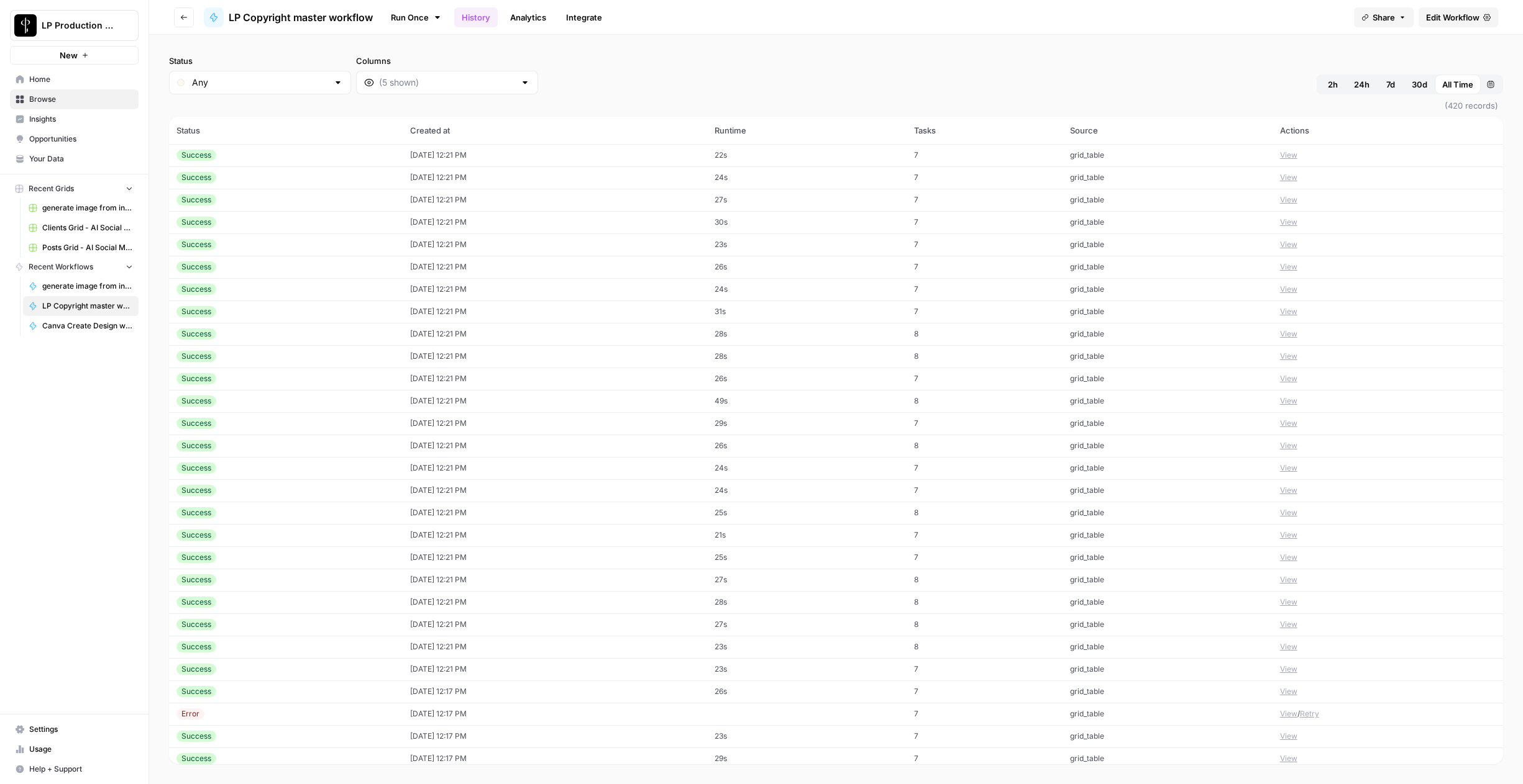
click at [186, 18] on icon "button" at bounding box center [184, 18] width 8 height 8
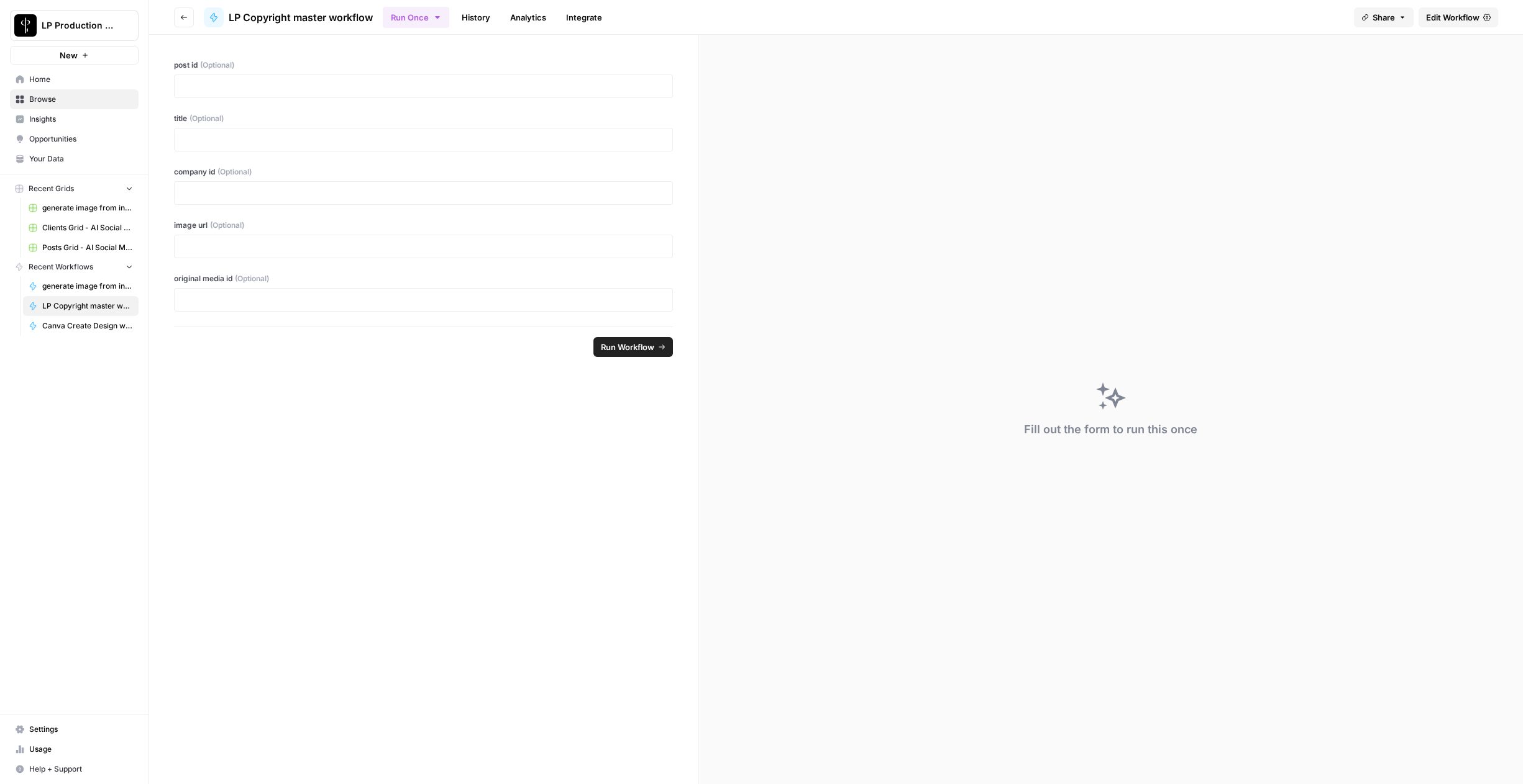
click at [187, 20] on icon "button" at bounding box center [184, 18] width 8 height 8
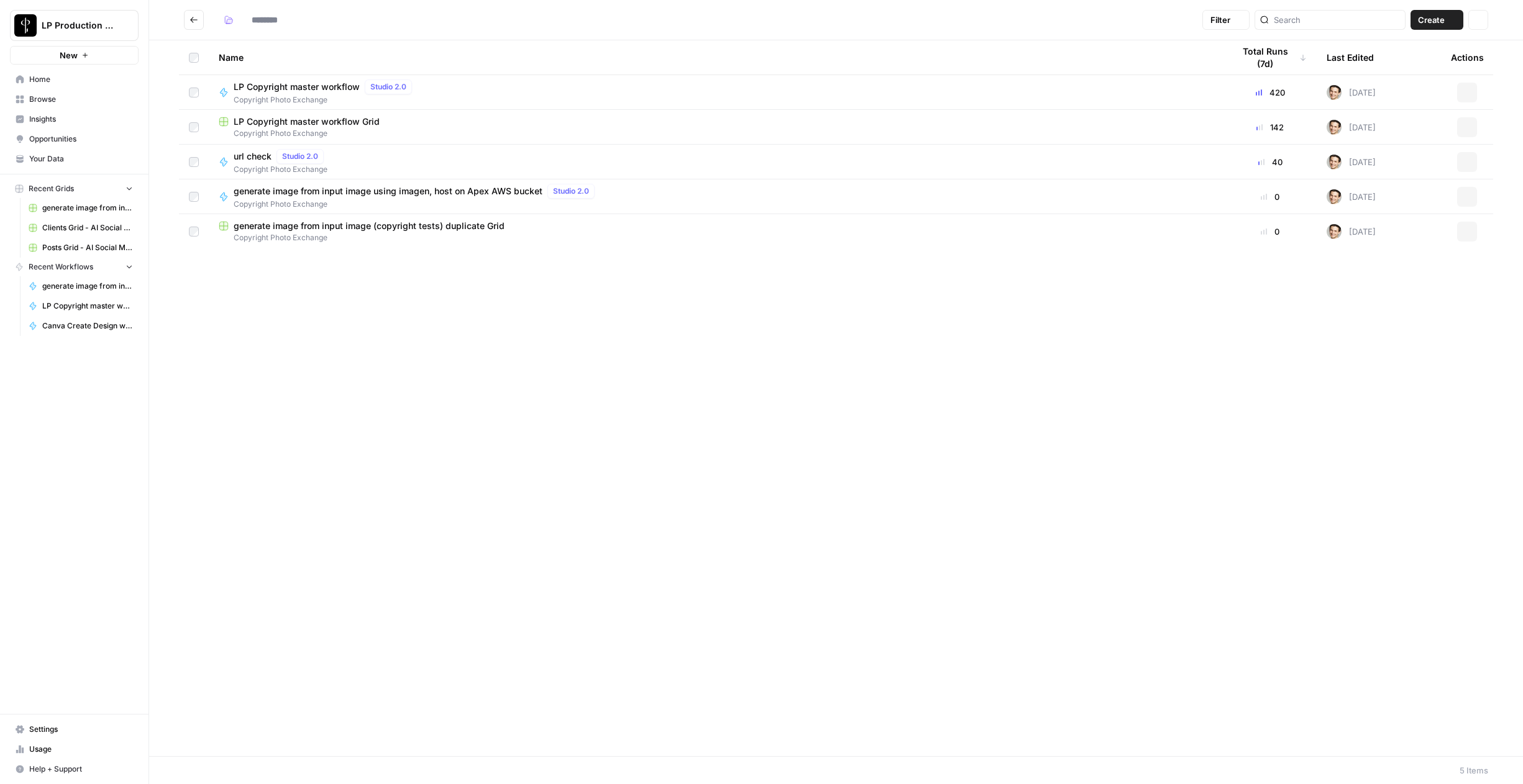
type input "**********"
click at [281, 117] on span "LP Copyright master workflow Grid" at bounding box center [307, 122] width 146 height 13
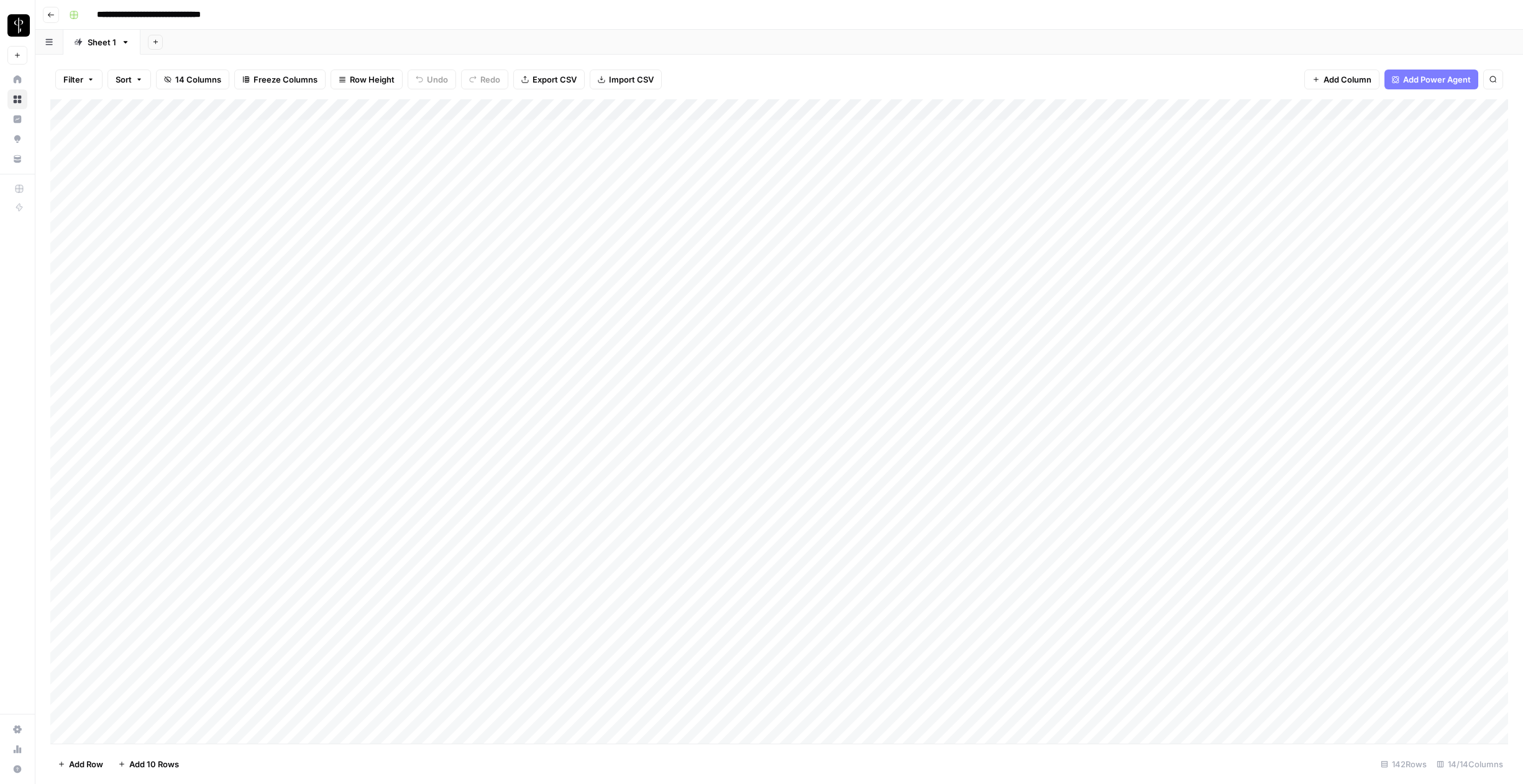
drag, startPoint x: 463, startPoint y: 108, endPoint x: 167, endPoint y: 109, distance: 296.0
click at [167, 109] on div "Add Column" at bounding box center [779, 422] width 1458 height 644
click at [157, 44] on icon "button" at bounding box center [155, 42] width 7 height 7
click at [172, 84] on span "Blank" at bounding box center [217, 85] width 91 height 13
click at [192, 42] on icon "button" at bounding box center [195, 42] width 9 height 9
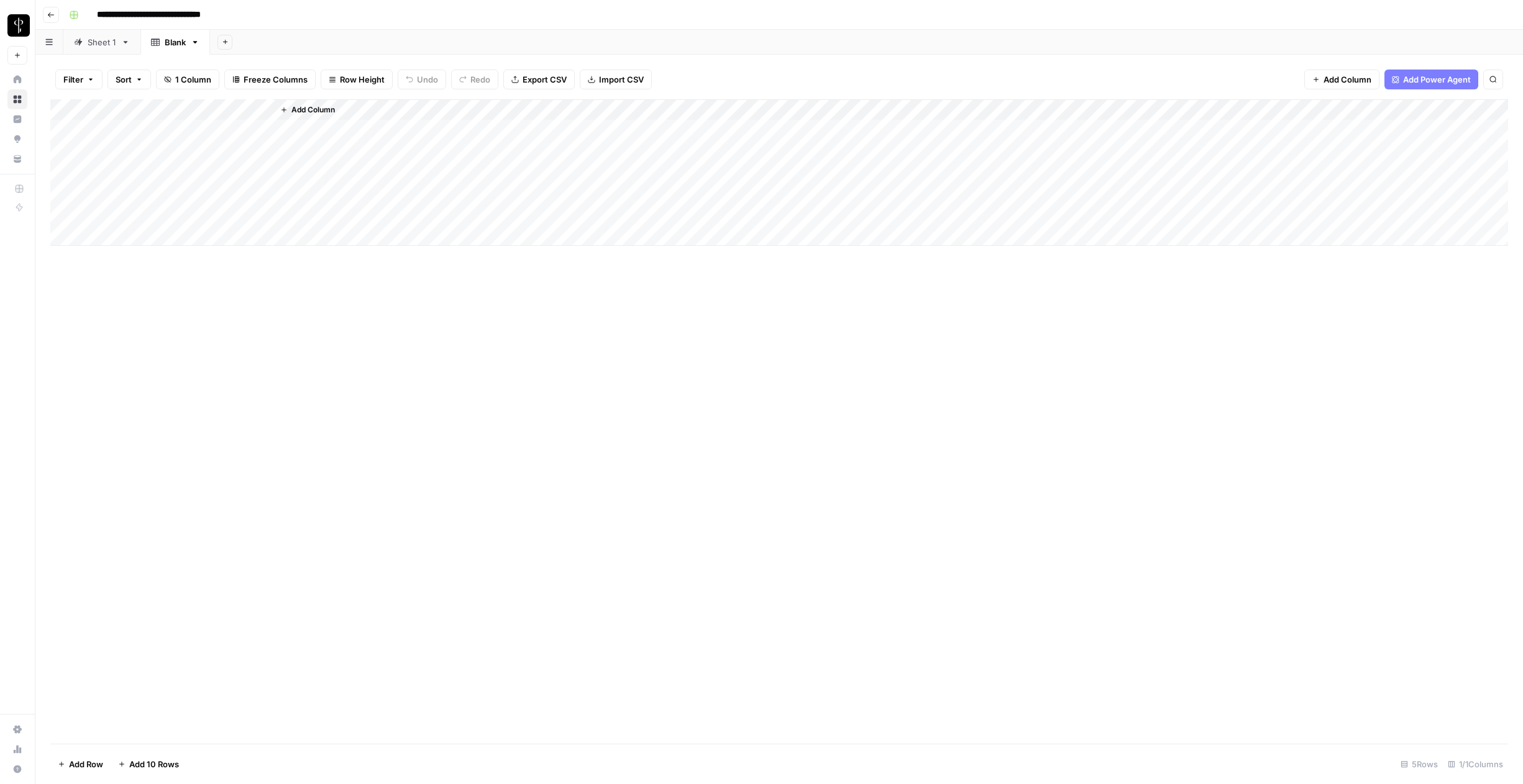
click at [348, 31] on div "Add Sheet" at bounding box center [866, 42] width 1313 height 25
click at [603, 81] on span "Import CSV" at bounding box center [621, 80] width 44 height 13
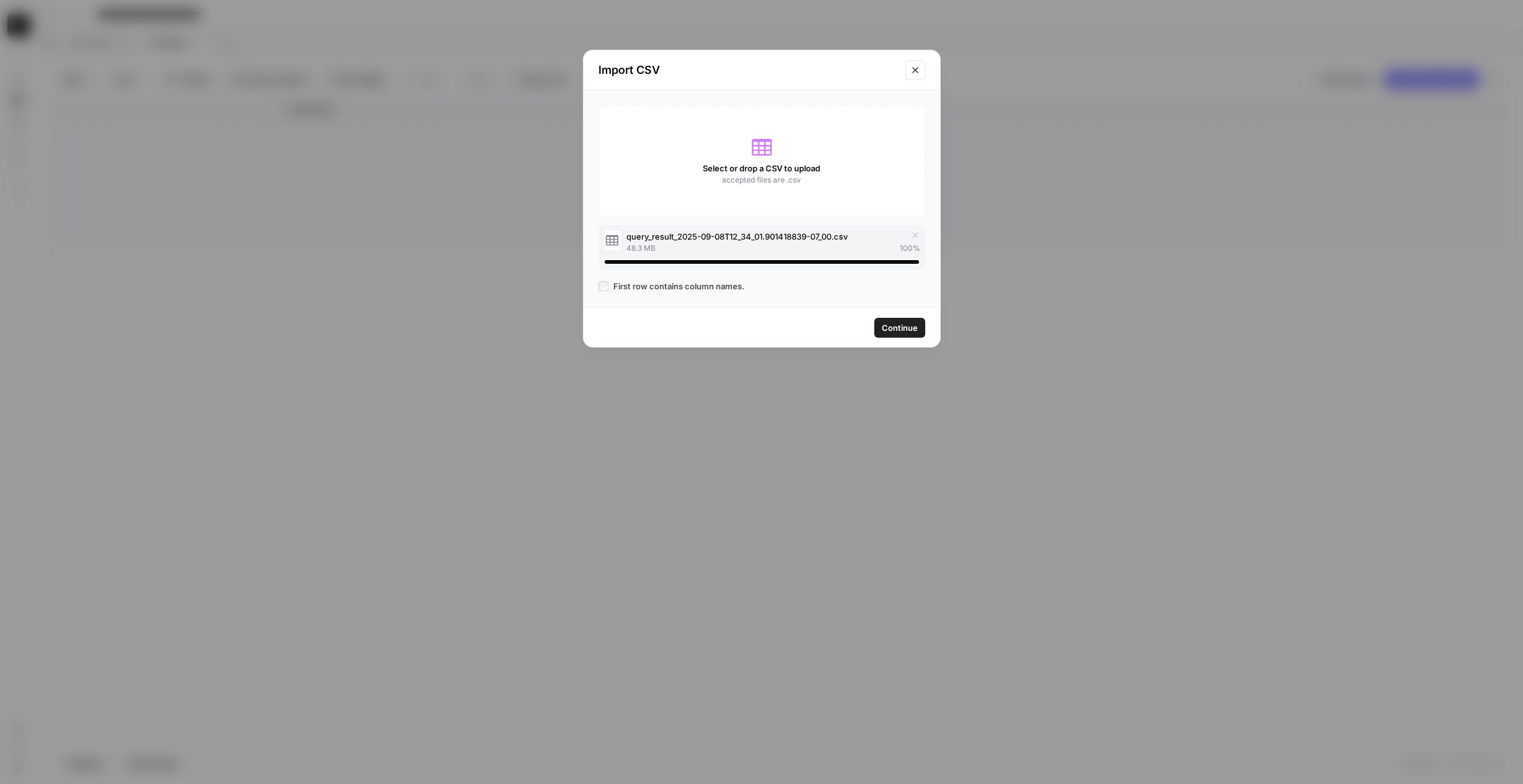
click at [888, 329] on span "Continue" at bounding box center [899, 328] width 36 height 13
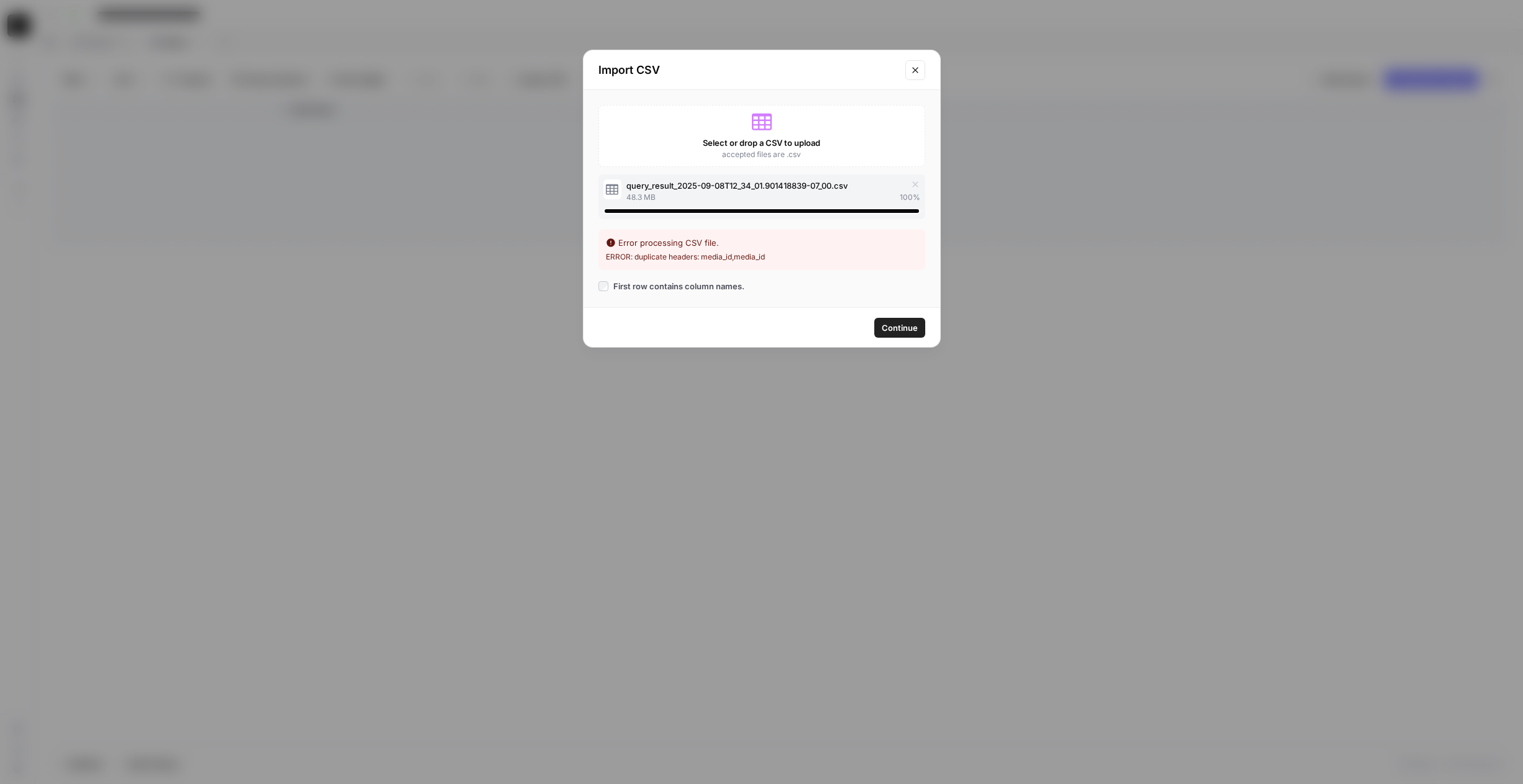
click at [916, 70] on icon "Close modal" at bounding box center [915, 70] width 10 height 10
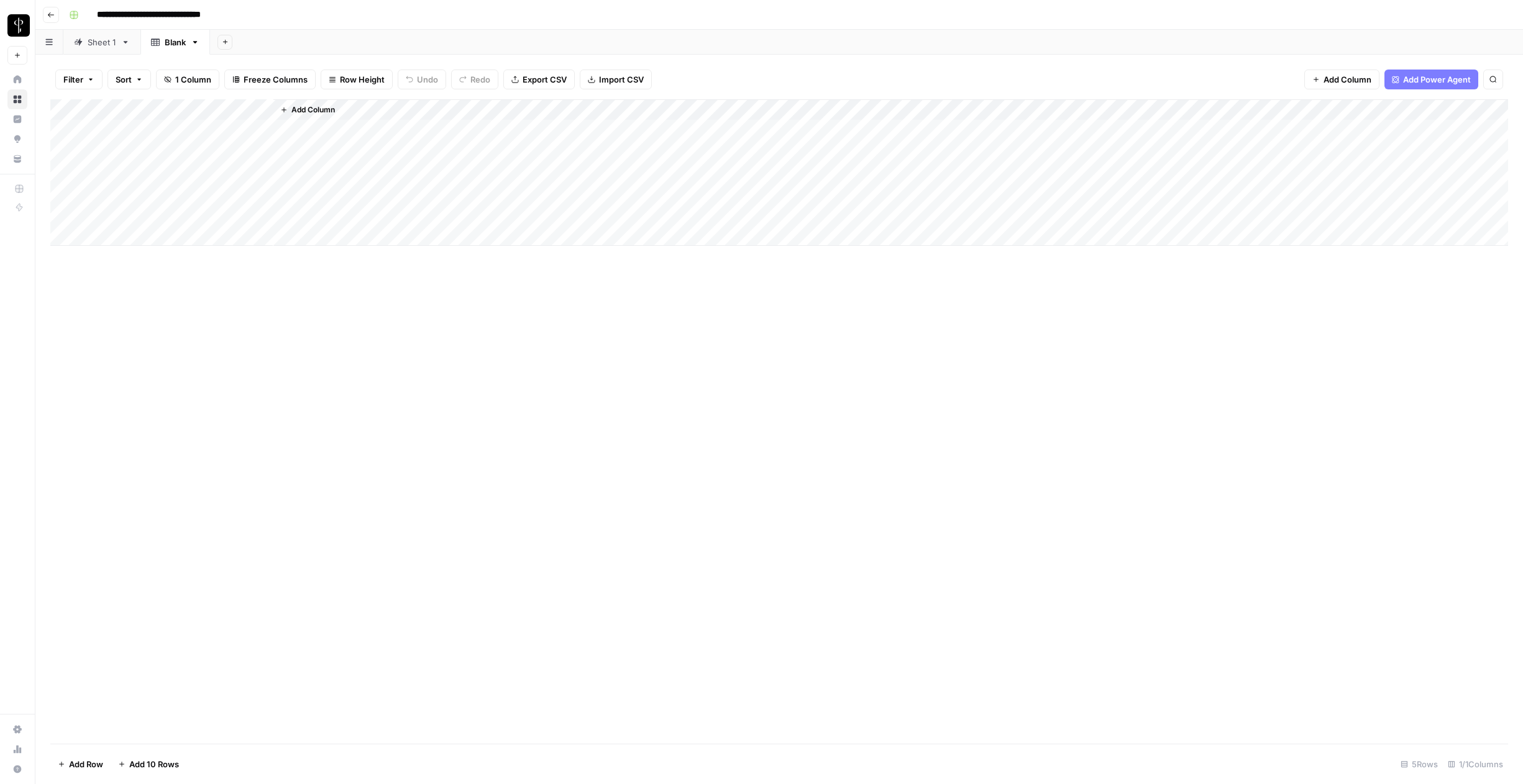
click at [630, 84] on span "Import CSV" at bounding box center [621, 80] width 44 height 13
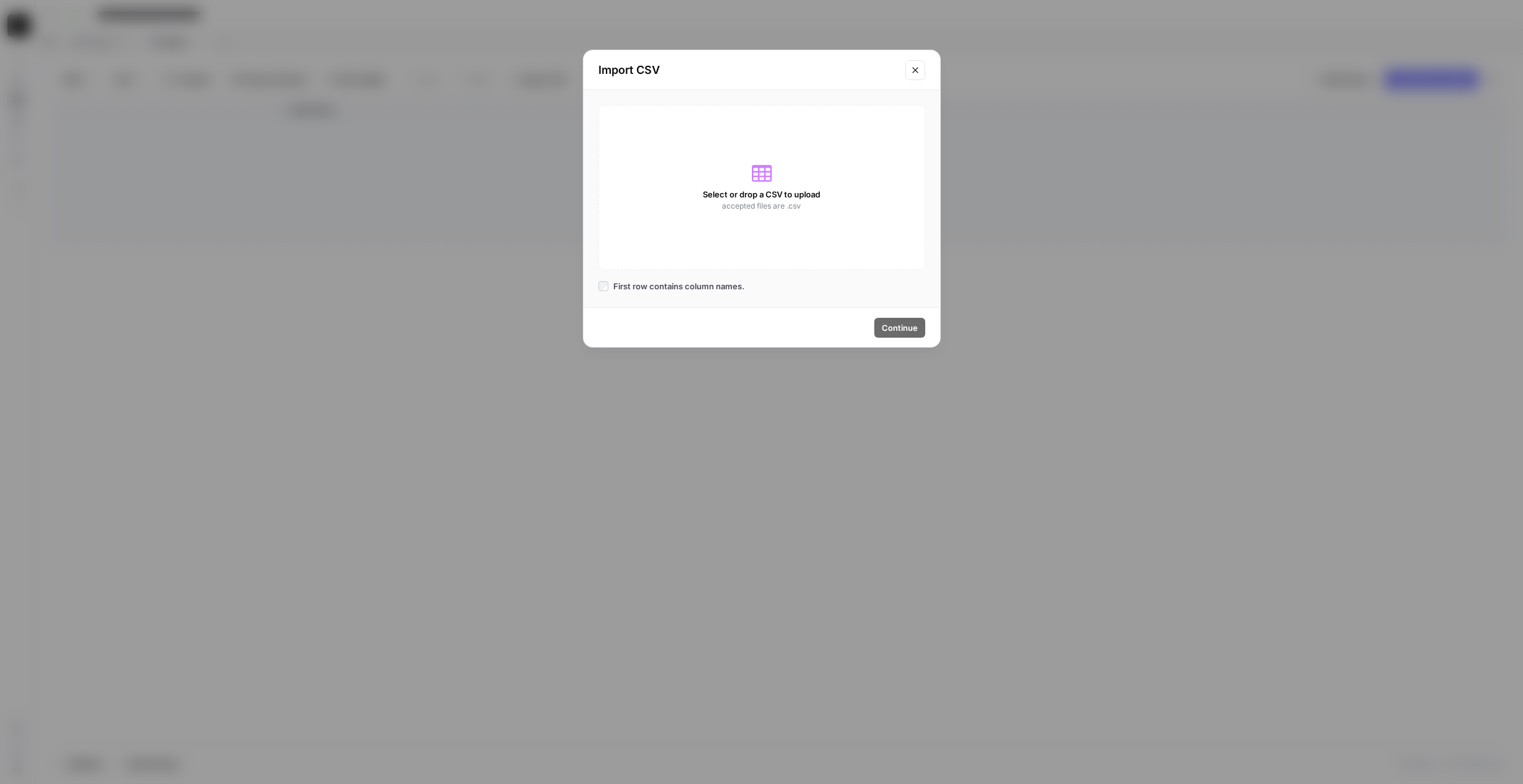
click at [766, 186] on div "Select or drop a CSV to upload accepted files are .csv" at bounding box center [762, 187] width 327 height 165
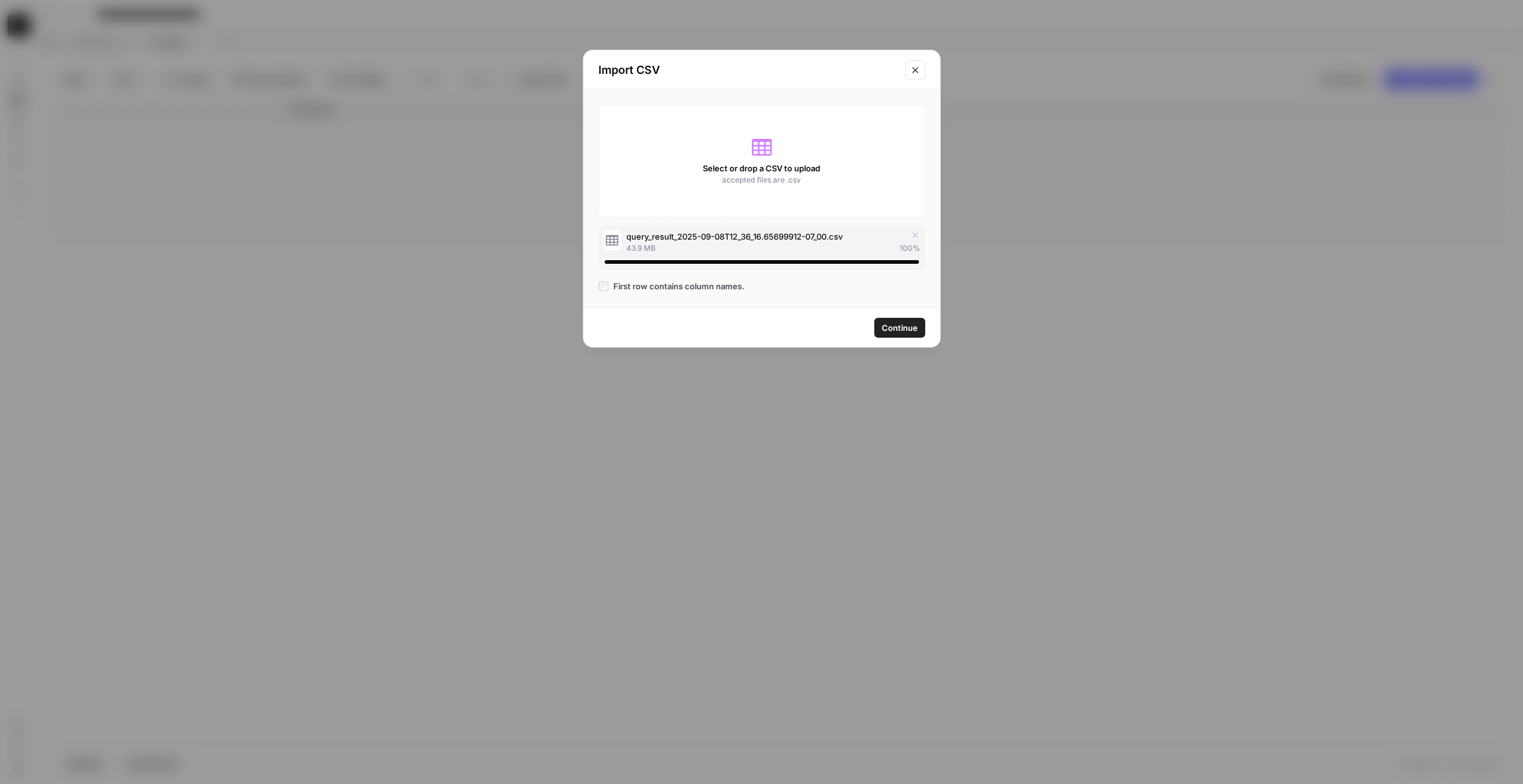
click at [882, 329] on span "Continue" at bounding box center [899, 328] width 36 height 13
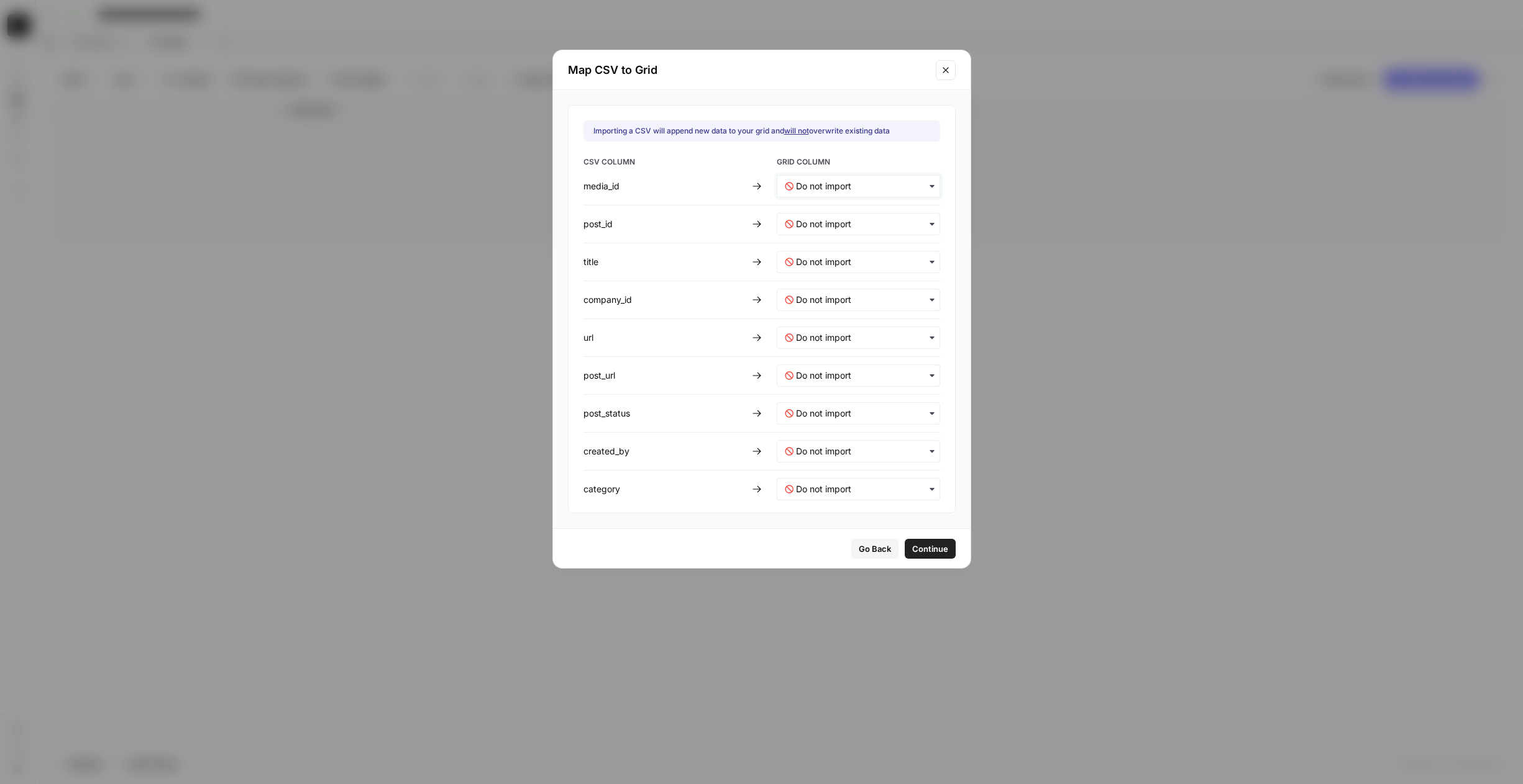
click at [821, 190] on input "text" at bounding box center [864, 186] width 136 height 13
click at [819, 247] on div "Create new column" at bounding box center [850, 241] width 146 height 22
click at [822, 223] on input "text" at bounding box center [864, 225] width 136 height 13
click at [818, 287] on div "Create new column" at bounding box center [850, 279] width 146 height 22
click at [816, 262] on input "text" at bounding box center [864, 262] width 136 height 13
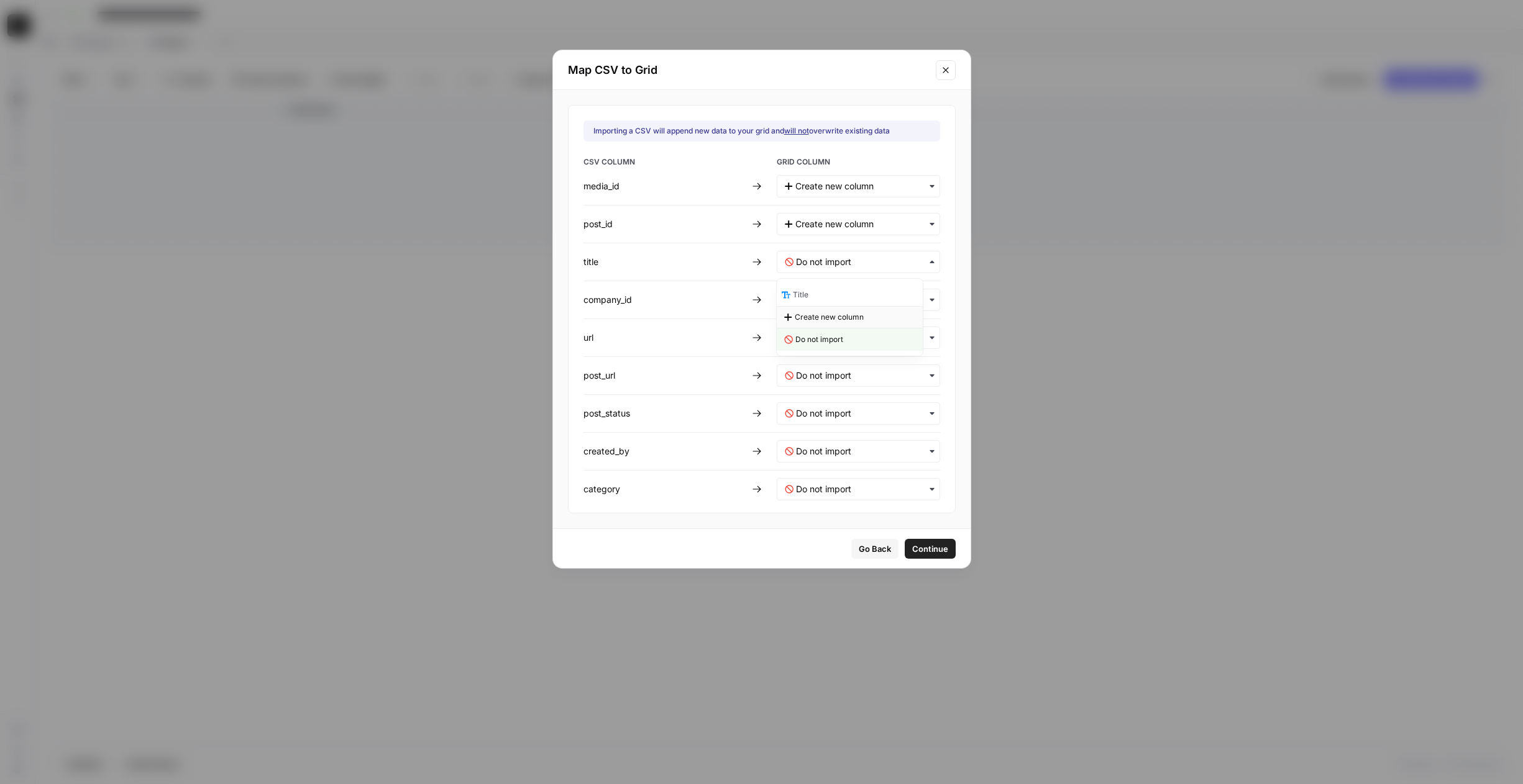
click at [813, 313] on span "Create new column" at bounding box center [829, 317] width 69 height 11
click at [811, 300] on input "text" at bounding box center [864, 300] width 136 height 13
click at [806, 348] on div "Create new column" at bounding box center [850, 355] width 146 height 22
click at [812, 342] on input "text" at bounding box center [864, 338] width 136 height 13
click at [801, 395] on span "Create new column" at bounding box center [829, 393] width 69 height 11
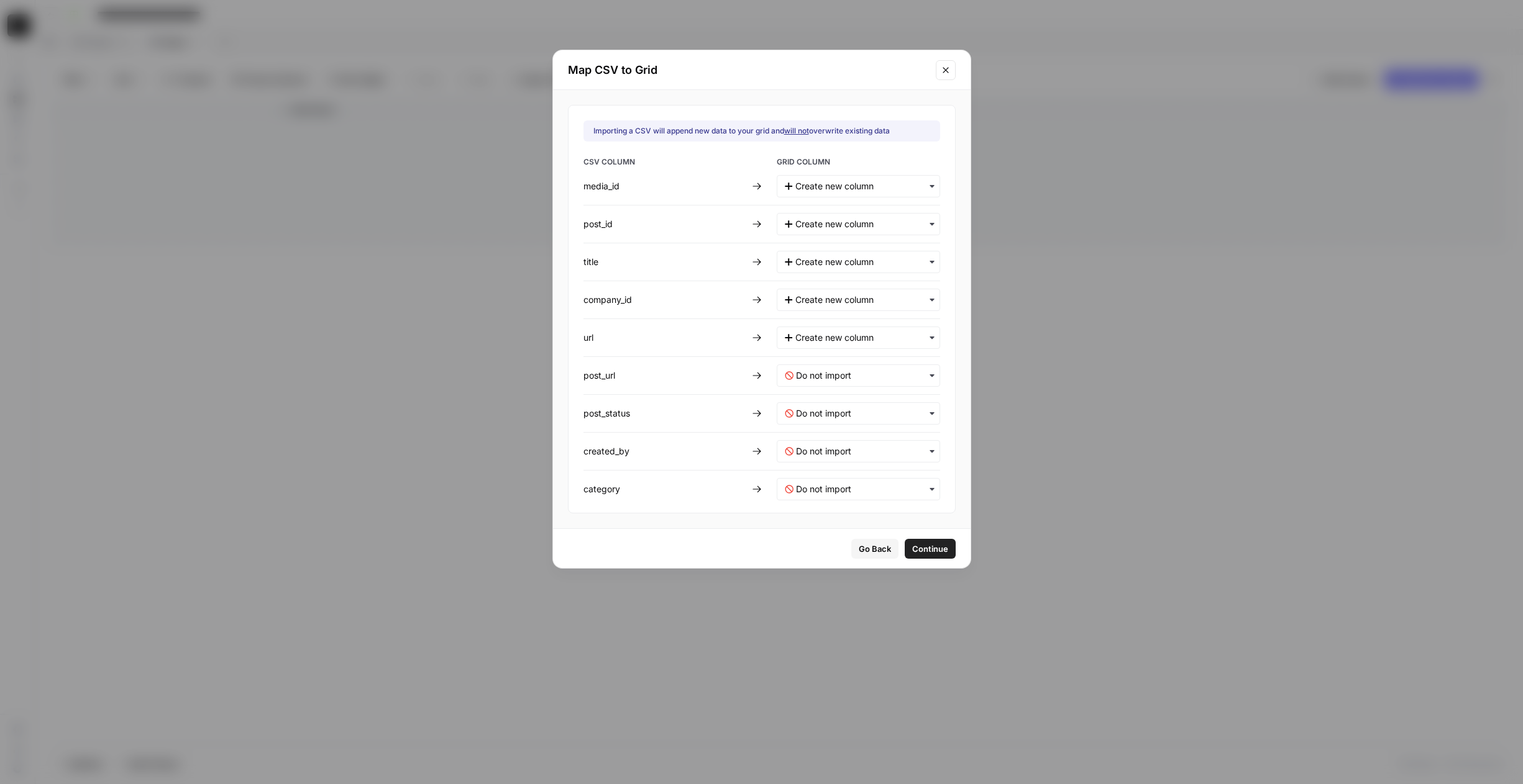
click at [803, 383] on div "button" at bounding box center [858, 376] width 163 height 22
click at [800, 424] on div "Create new column" at bounding box center [850, 431] width 146 height 22
click at [801, 407] on input "text" at bounding box center [864, 414] width 136 height 13
click at [801, 459] on div "Create new column" at bounding box center [850, 469] width 146 height 22
click at [809, 449] on input "text" at bounding box center [864, 452] width 136 height 13
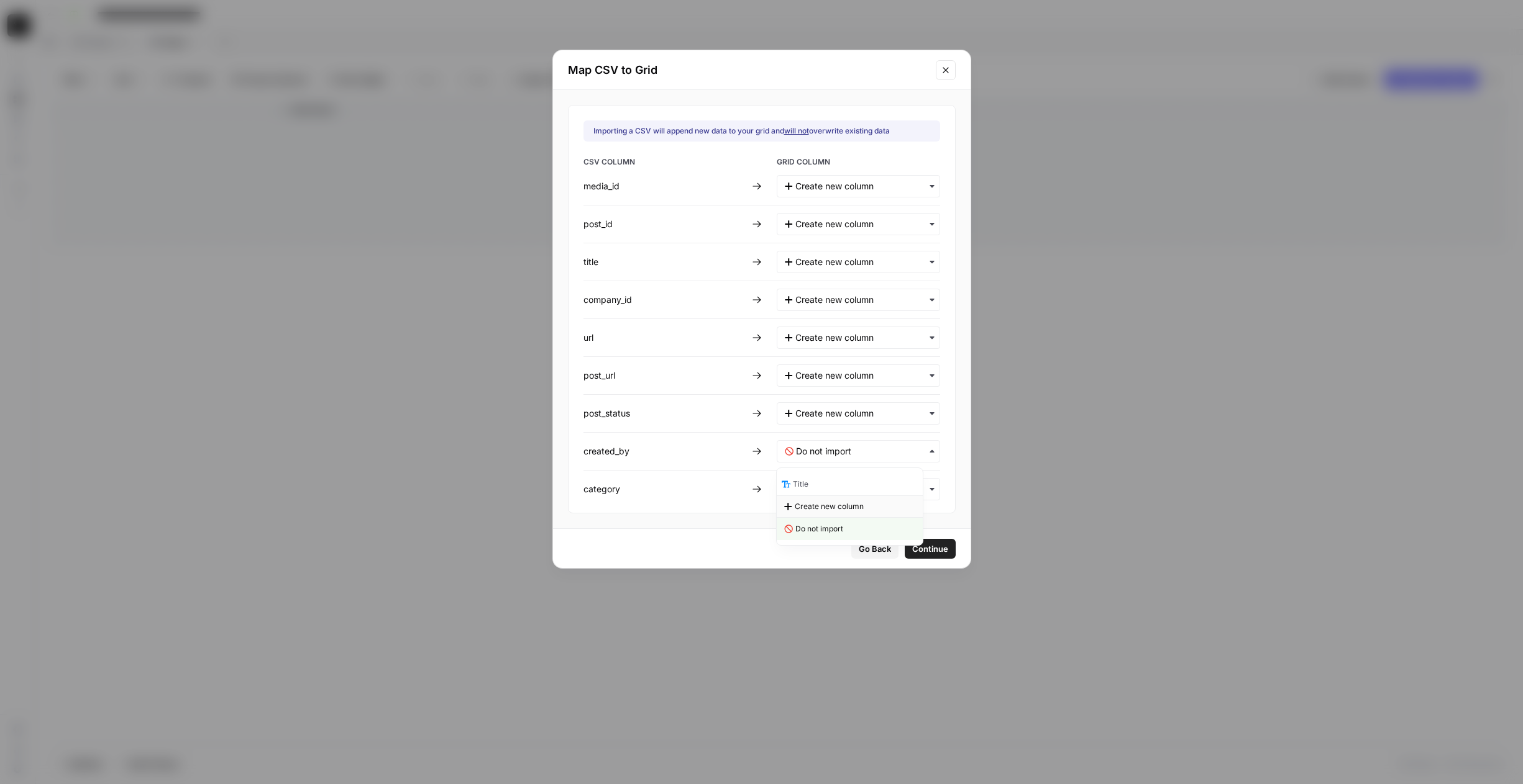
click at [813, 504] on span "Create new column" at bounding box center [829, 507] width 69 height 11
click at [814, 496] on div "button" at bounding box center [858, 489] width 163 height 22
click at [815, 539] on span "Create new column" at bounding box center [829, 545] width 69 height 11
click at [920, 551] on span "Continue" at bounding box center [929, 549] width 36 height 13
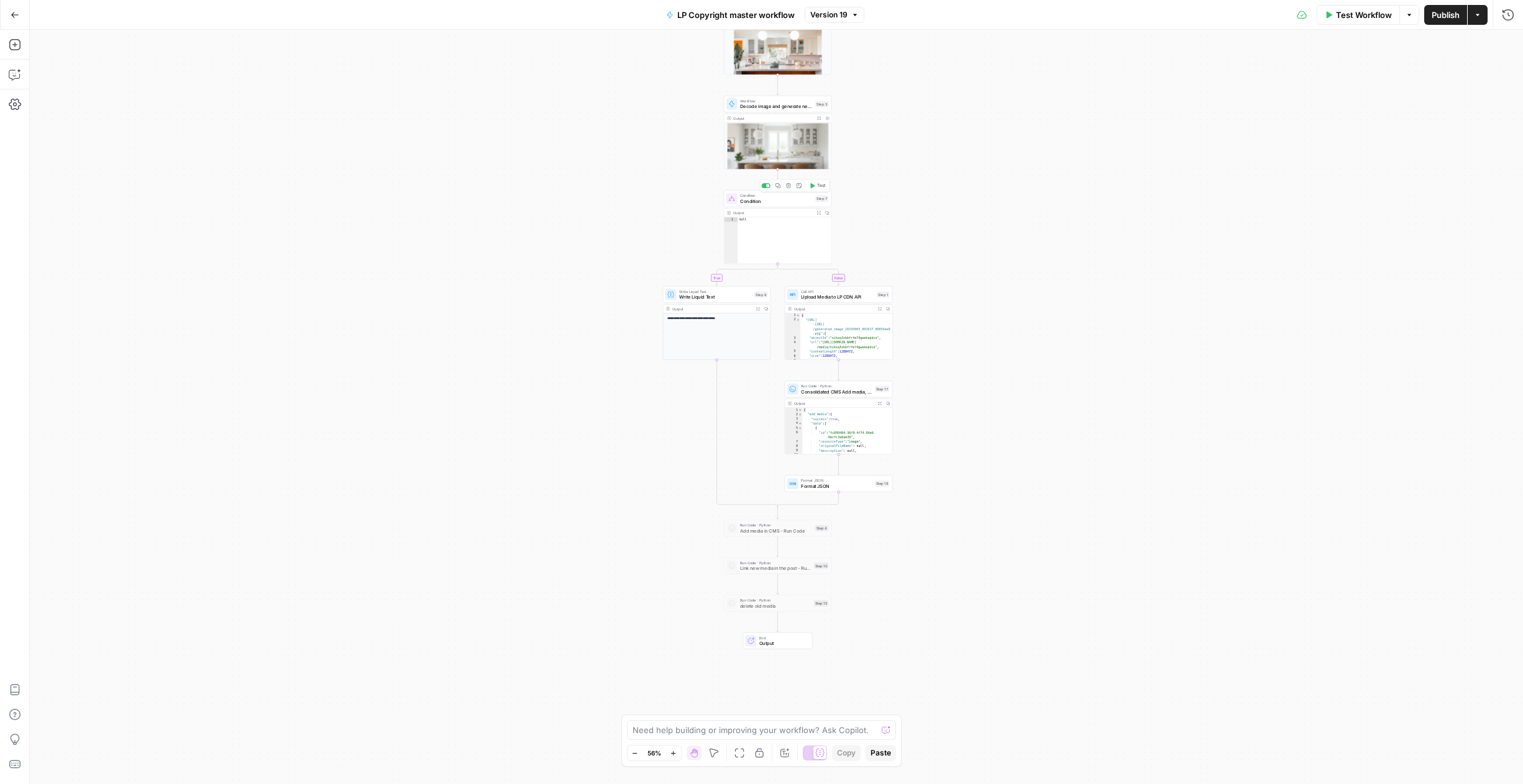
click at [786, 199] on span "Condition" at bounding box center [776, 200] width 73 height 7
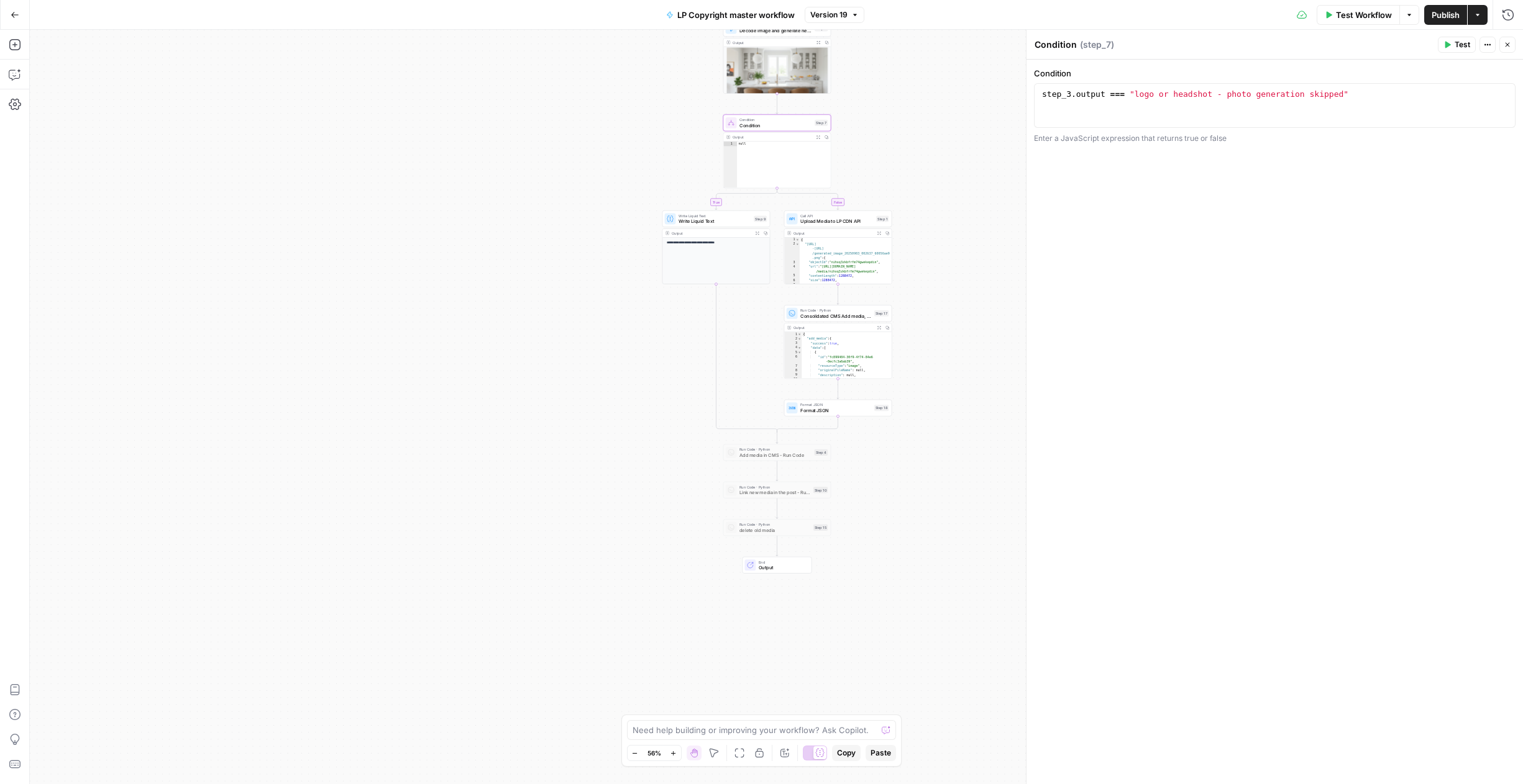
drag, startPoint x: 973, startPoint y: 318, endPoint x: 972, endPoint y: 237, distance: 81.0
click at [972, 237] on div "**********" at bounding box center [776, 407] width 1493 height 754
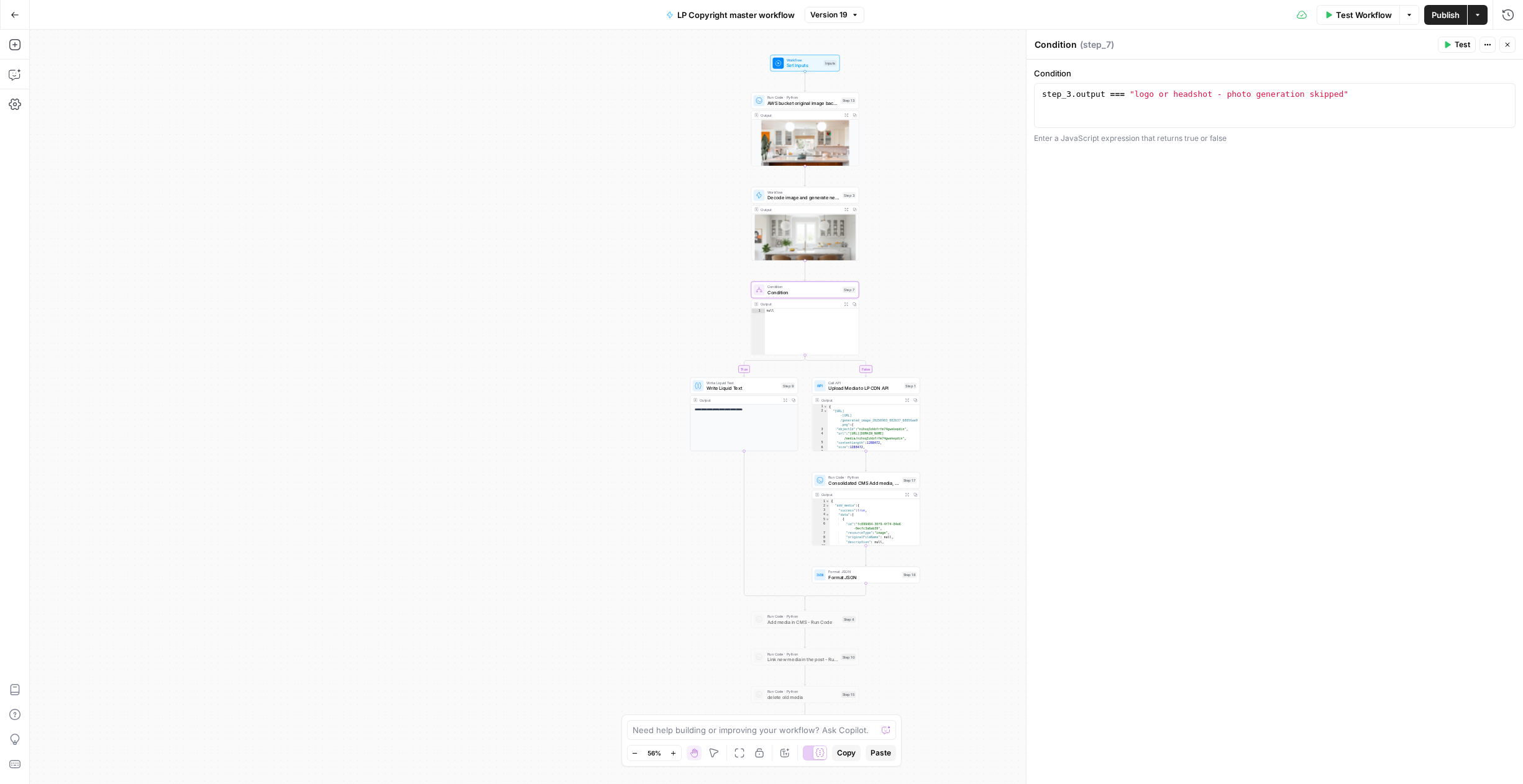
drag, startPoint x: 924, startPoint y: 144, endPoint x: 952, endPoint y: 317, distance: 175.3
click at [952, 317] on div "**********" at bounding box center [776, 407] width 1493 height 754
click at [782, 192] on span "Workflow" at bounding box center [803, 192] width 73 height 6
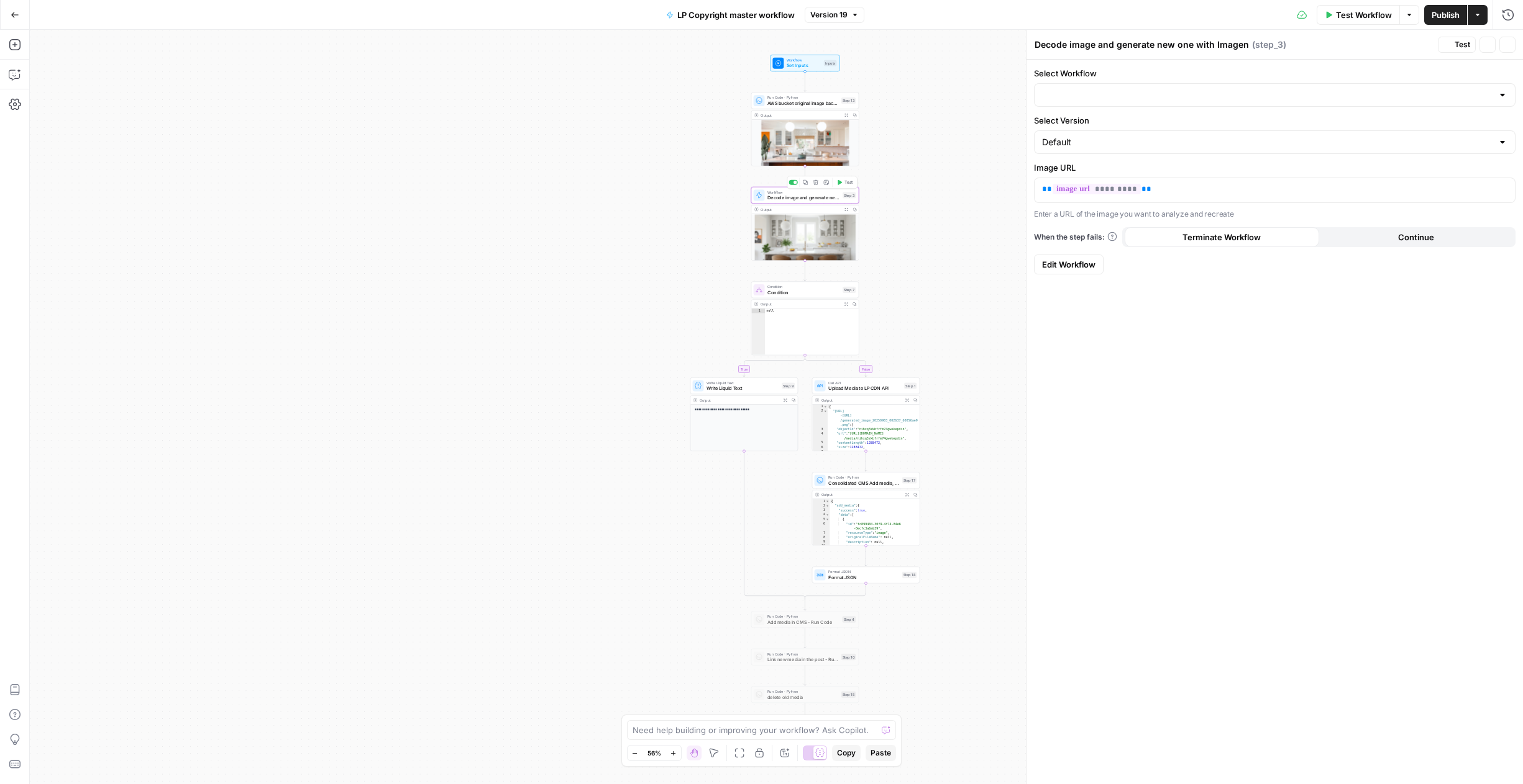
type input "generate image from input image using imagen, host on Apex AWS bucket"
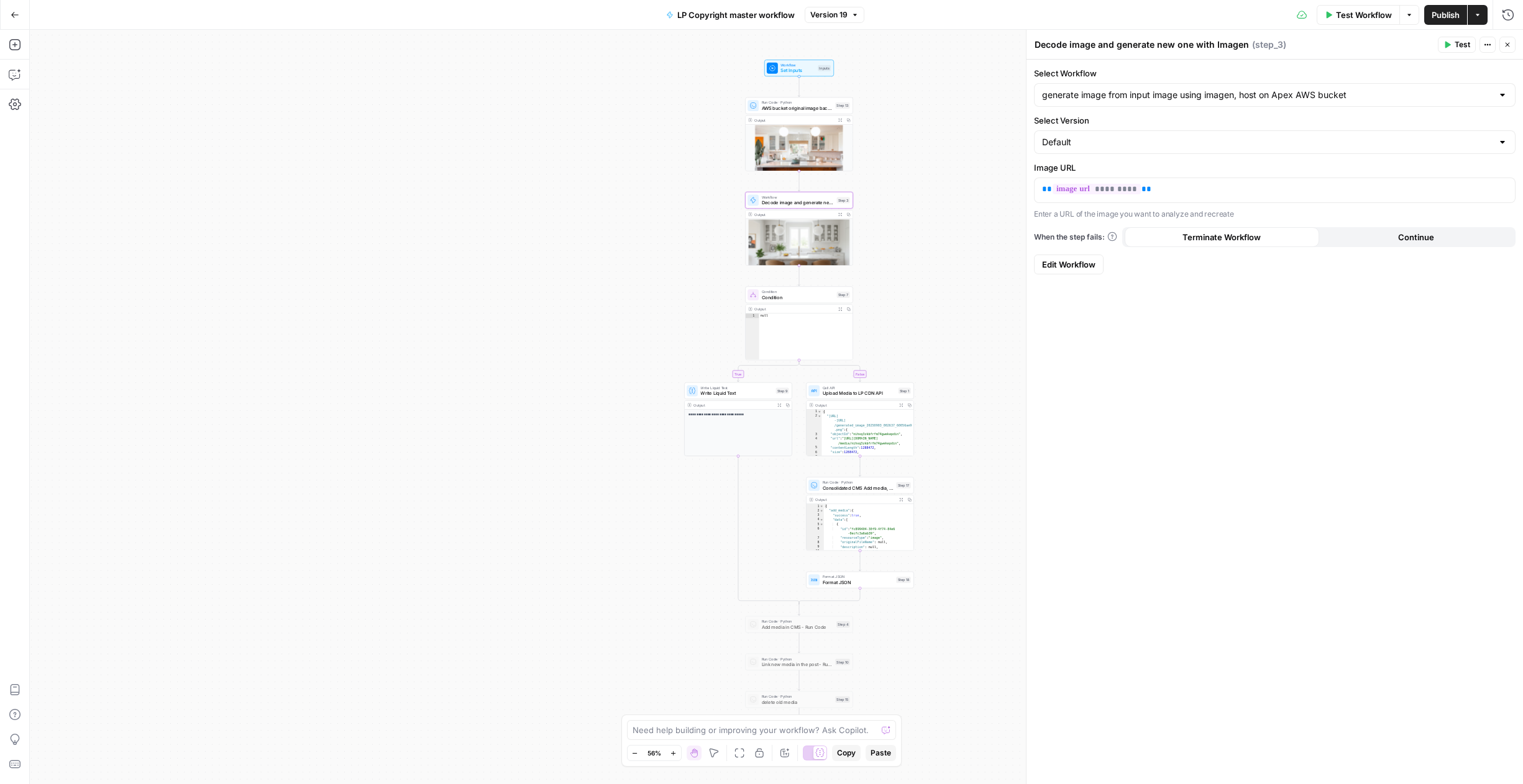
click at [18, 16] on icon "button" at bounding box center [15, 15] width 9 height 9
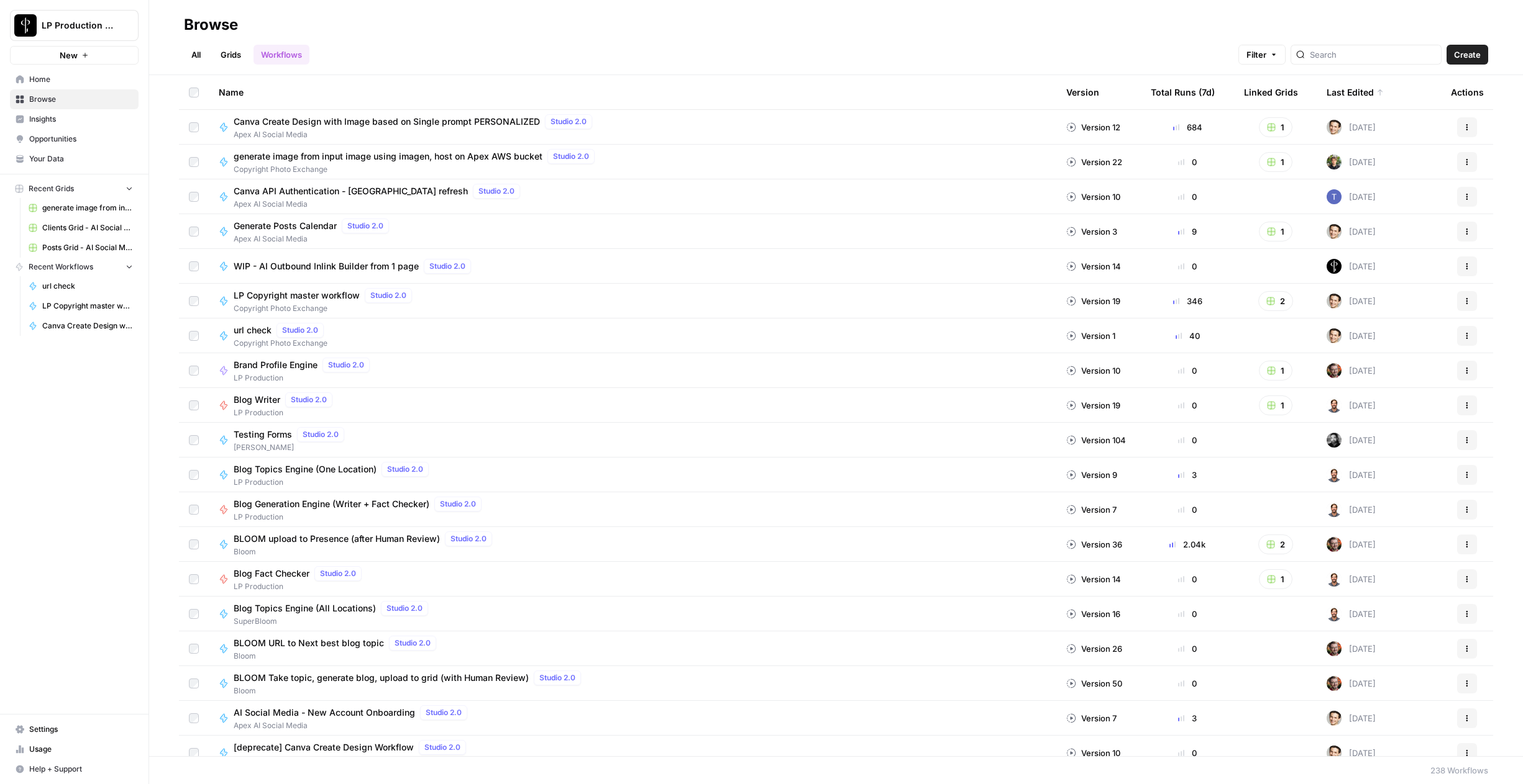
click at [74, 93] on link "Browse" at bounding box center [74, 99] width 129 height 20
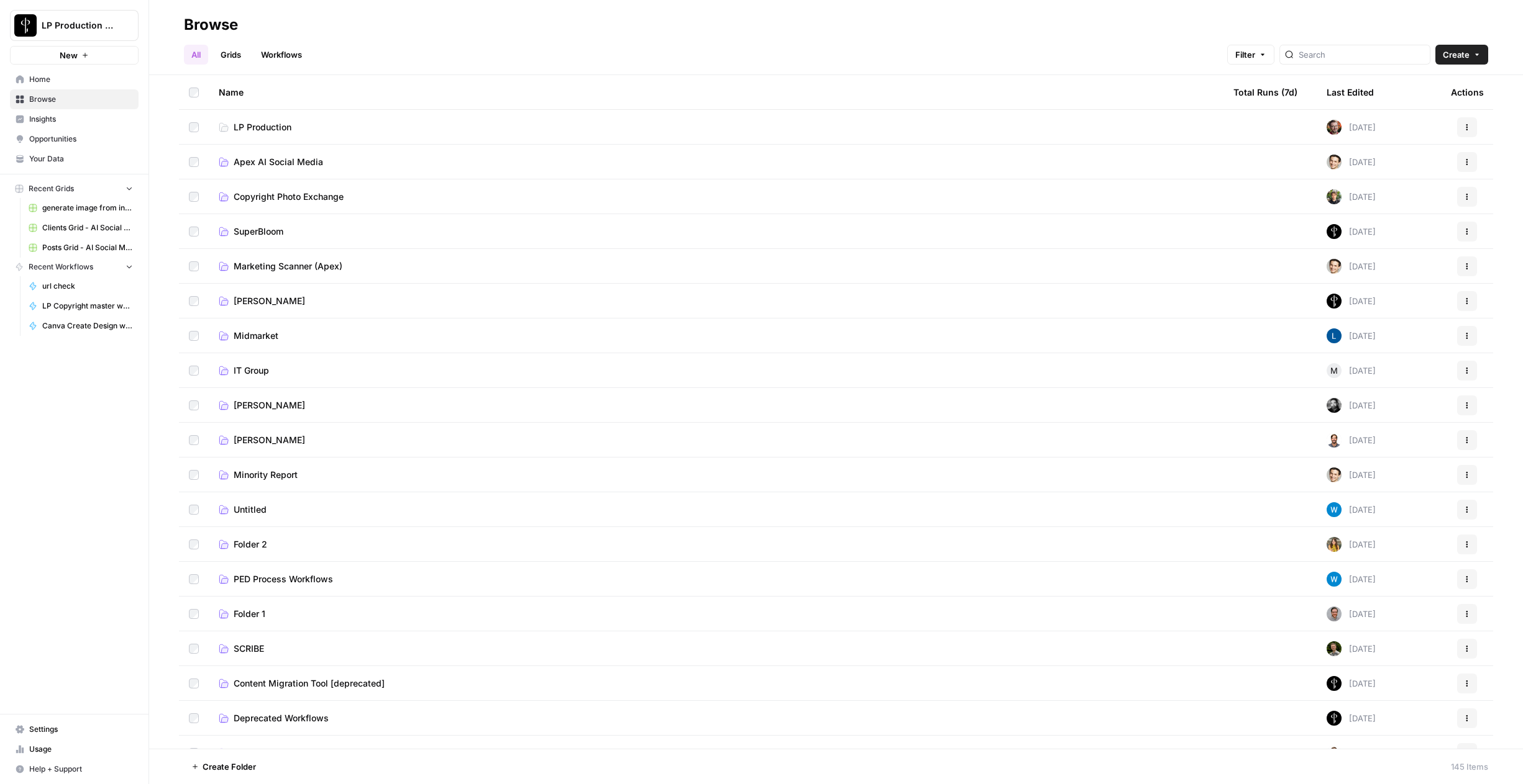
click at [266, 162] on span "Apex AI Social Media" at bounding box center [278, 162] width 89 height 13
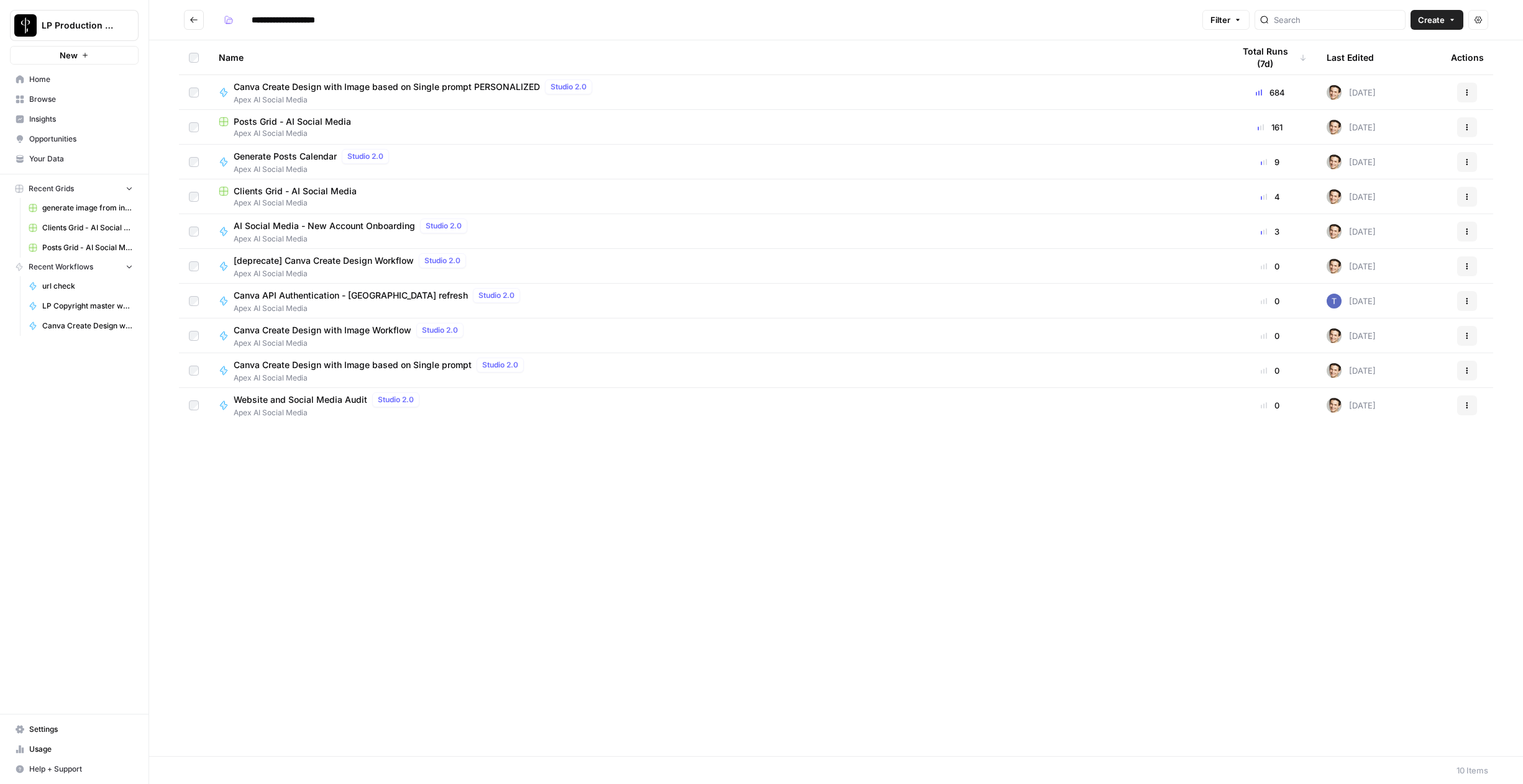
click at [190, 9] on header "**********" at bounding box center [836, 20] width 1374 height 41
click at [191, 14] on button "Go back" at bounding box center [194, 20] width 20 height 20
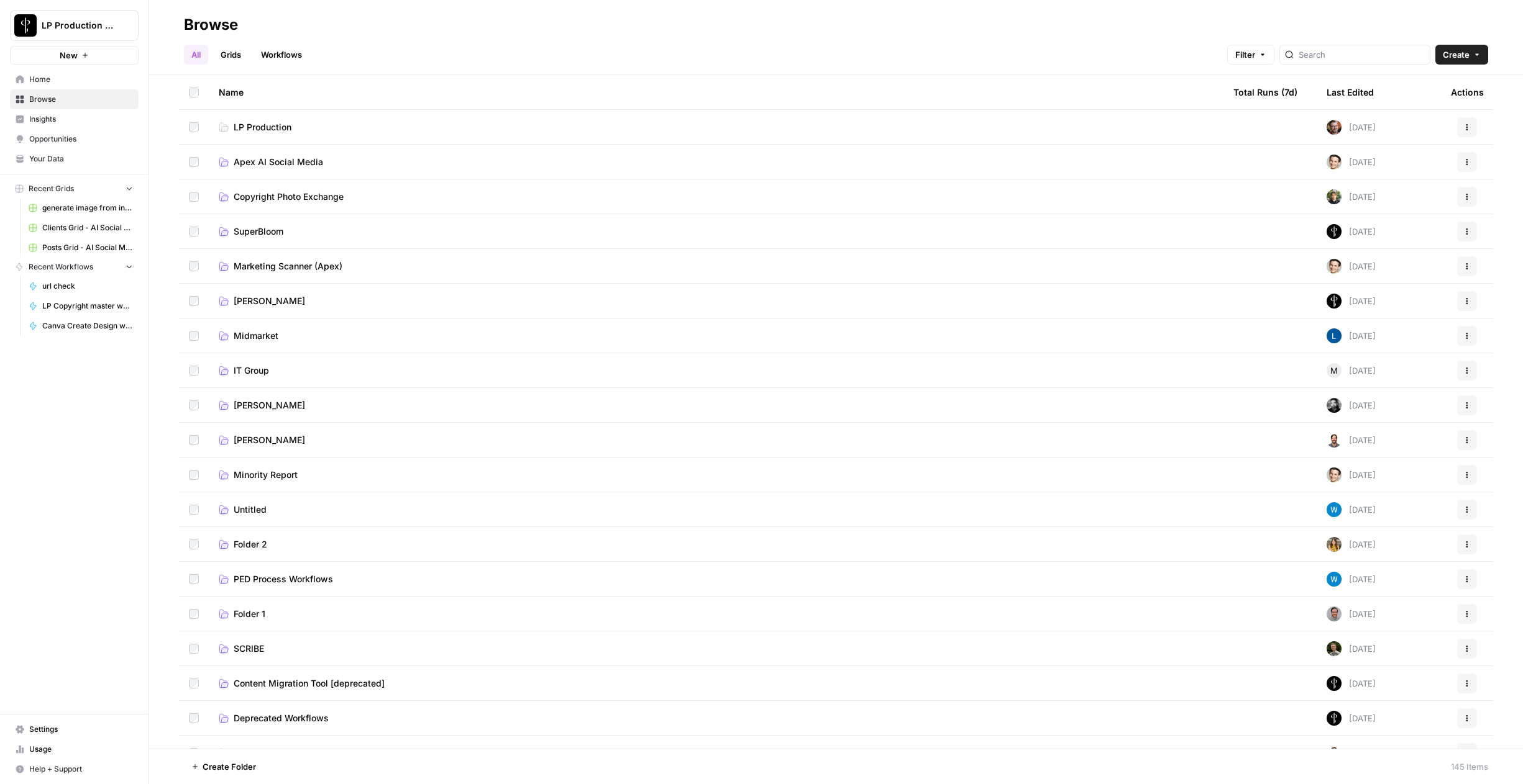
click at [263, 196] on span "Copyright Photo Exchange" at bounding box center [288, 197] width 110 height 13
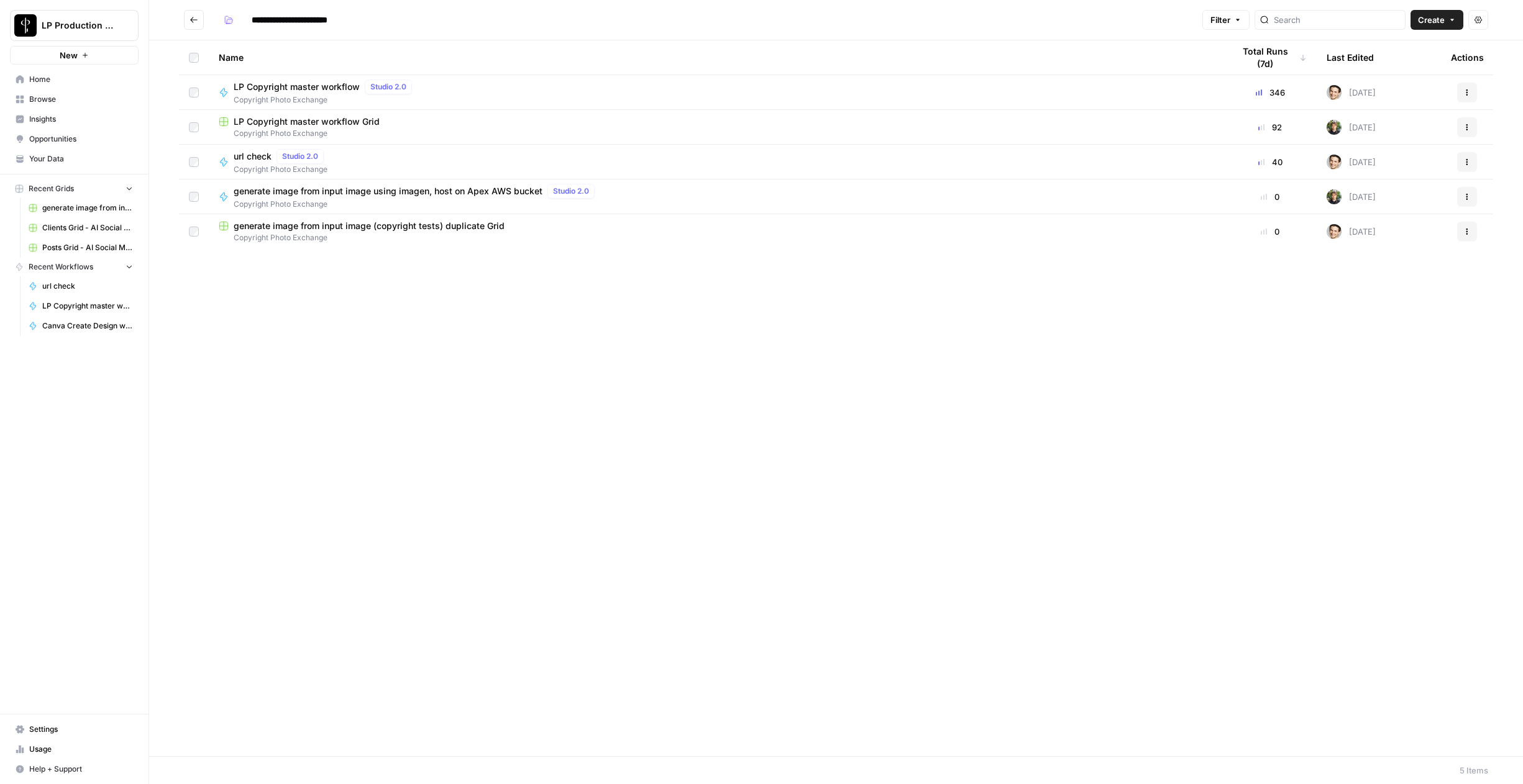
click at [253, 192] on span "generate image from input image using imagen, host on Apex AWS bucket" at bounding box center [388, 192] width 309 height 13
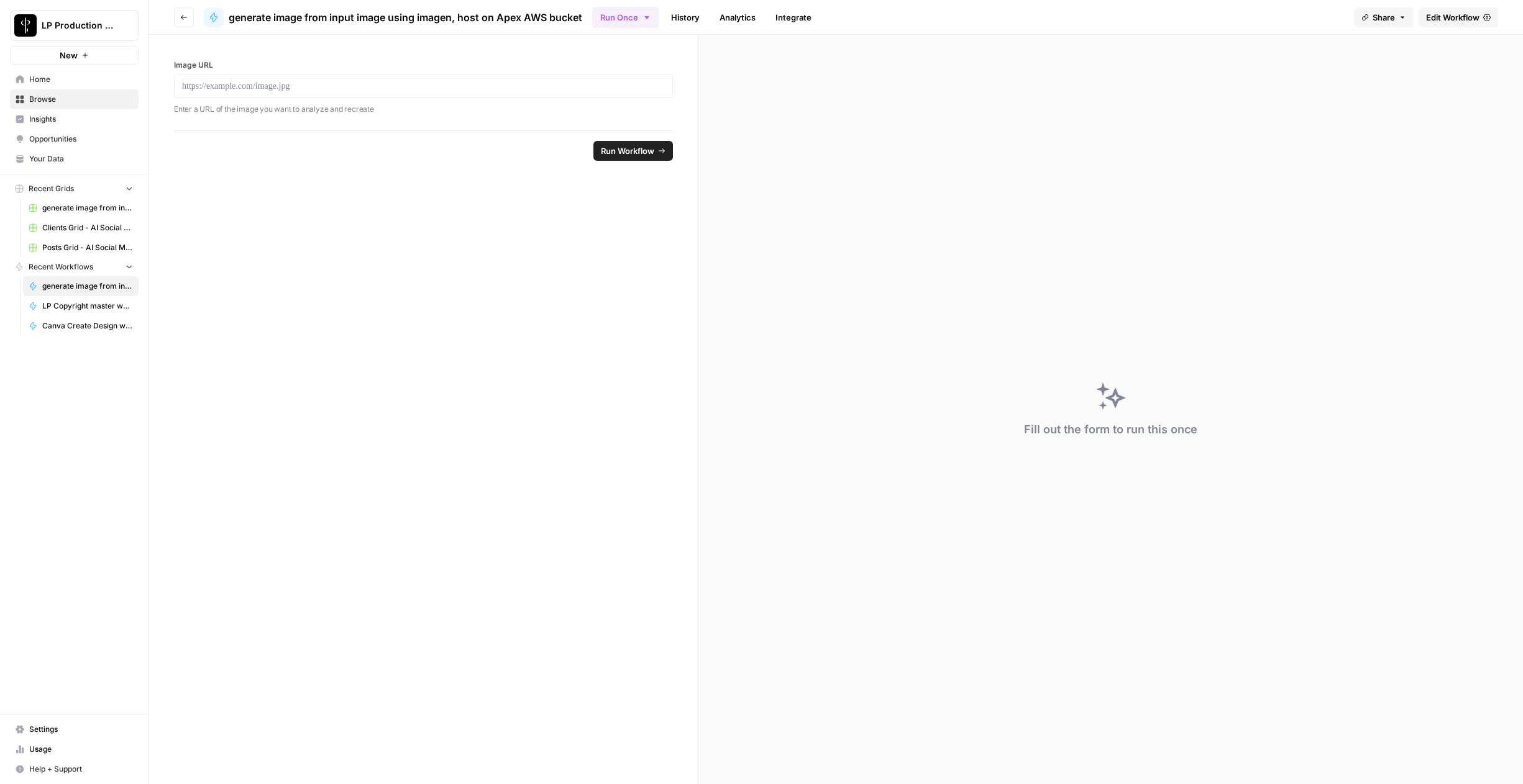
click at [1441, 18] on span "Edit Workflow" at bounding box center [1453, 18] width 53 height 13
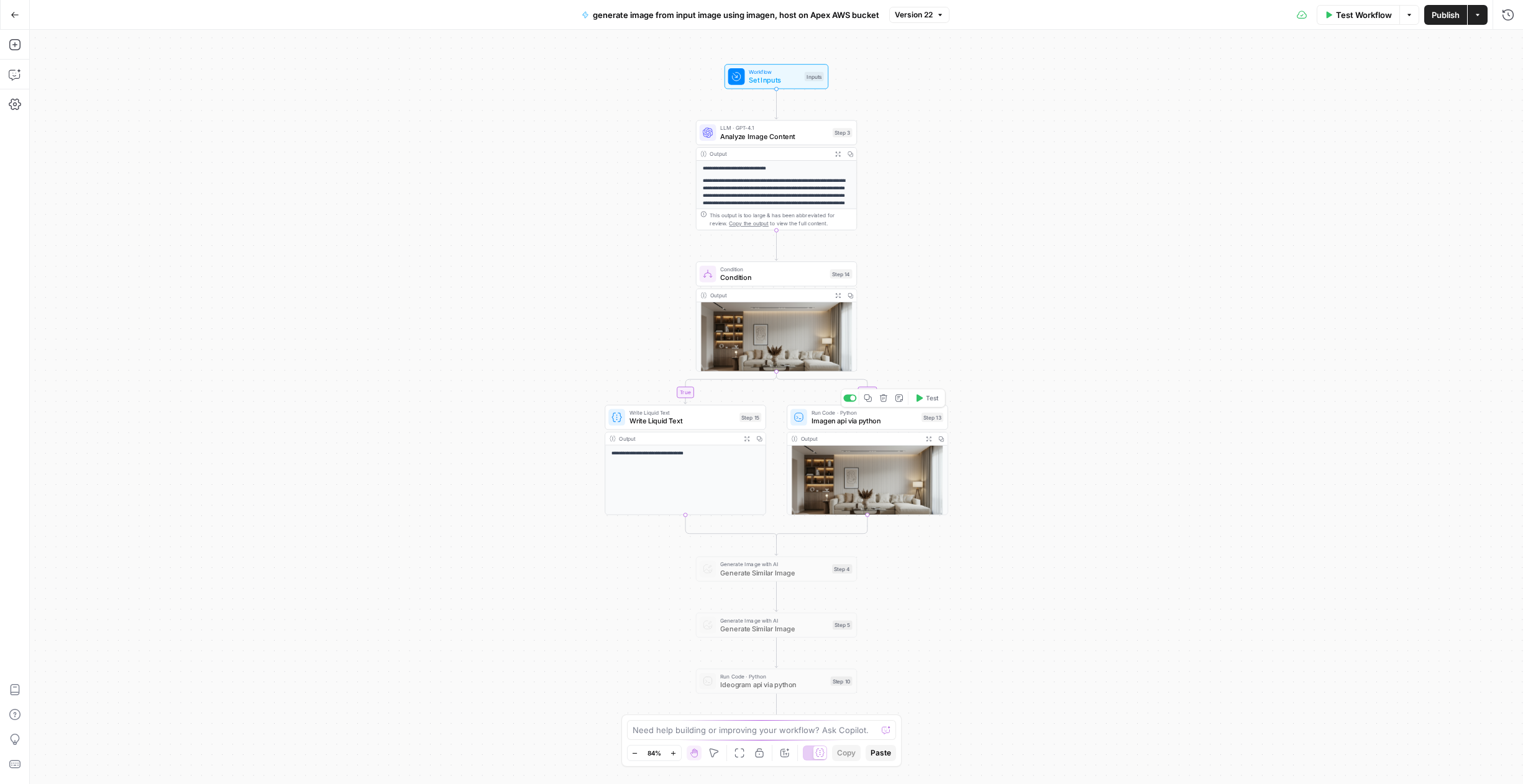
click at [854, 419] on span "Imagen api via python" at bounding box center [864, 421] width 106 height 11
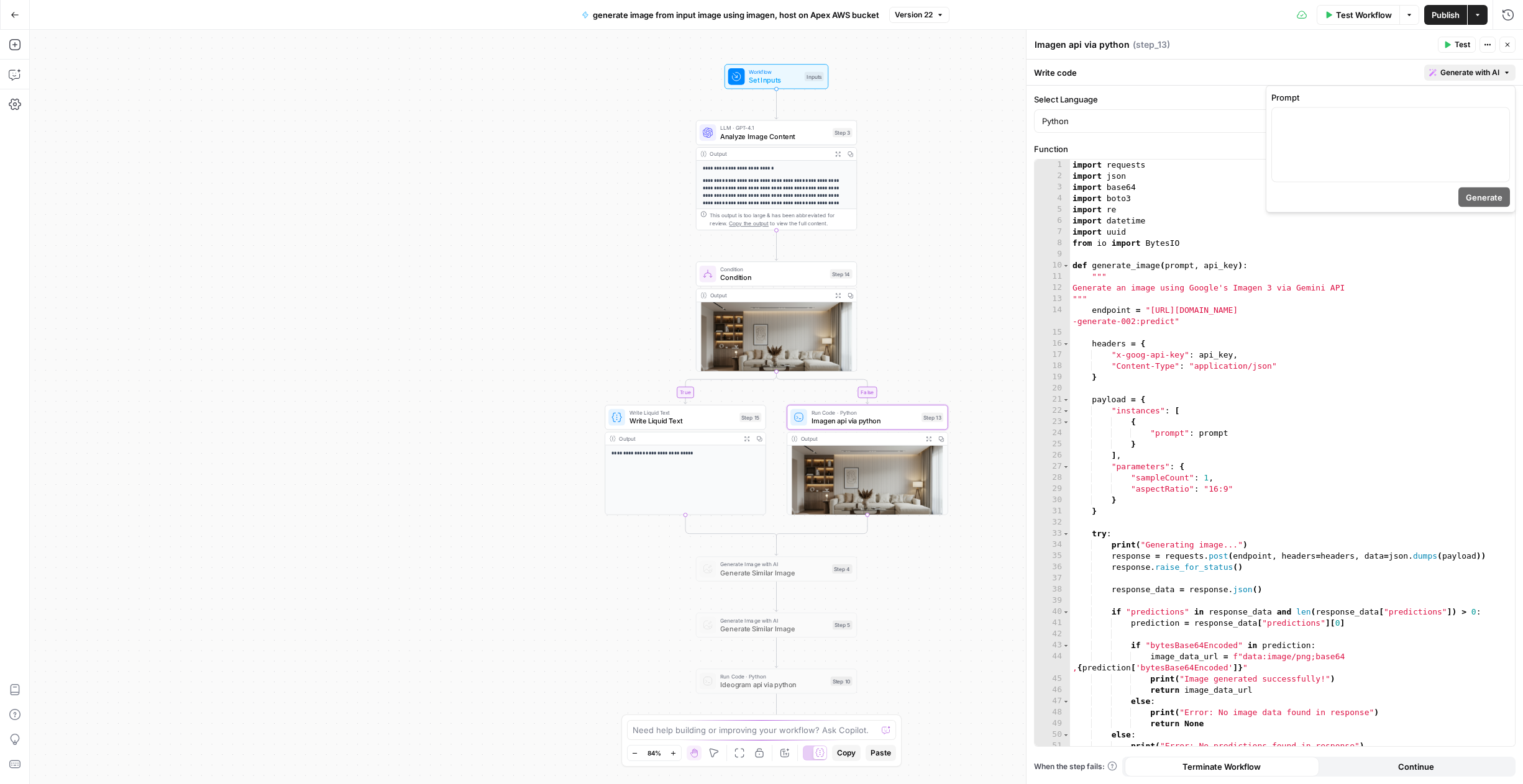
click at [1488, 71] on span "Generate with AI" at bounding box center [1469, 73] width 59 height 11
click at [1426, 122] on p at bounding box center [1390, 119] width 222 height 13
click at [1367, 119] on p "**********" at bounding box center [1390, 131] width 222 height 37
click at [1496, 196] on span "Generate" at bounding box center [1484, 198] width 37 height 13
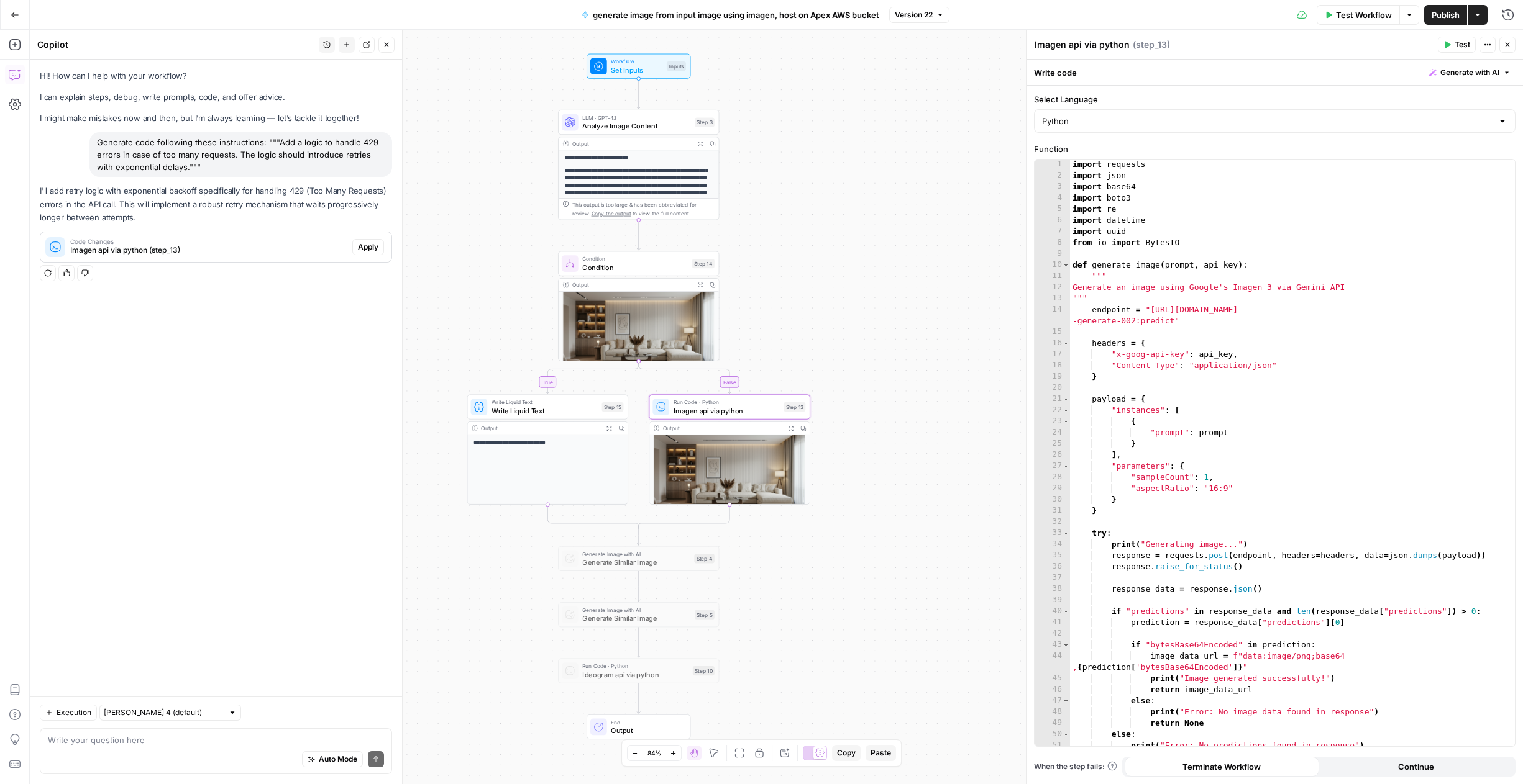
click at [374, 244] on span "Apply" at bounding box center [368, 247] width 20 height 11
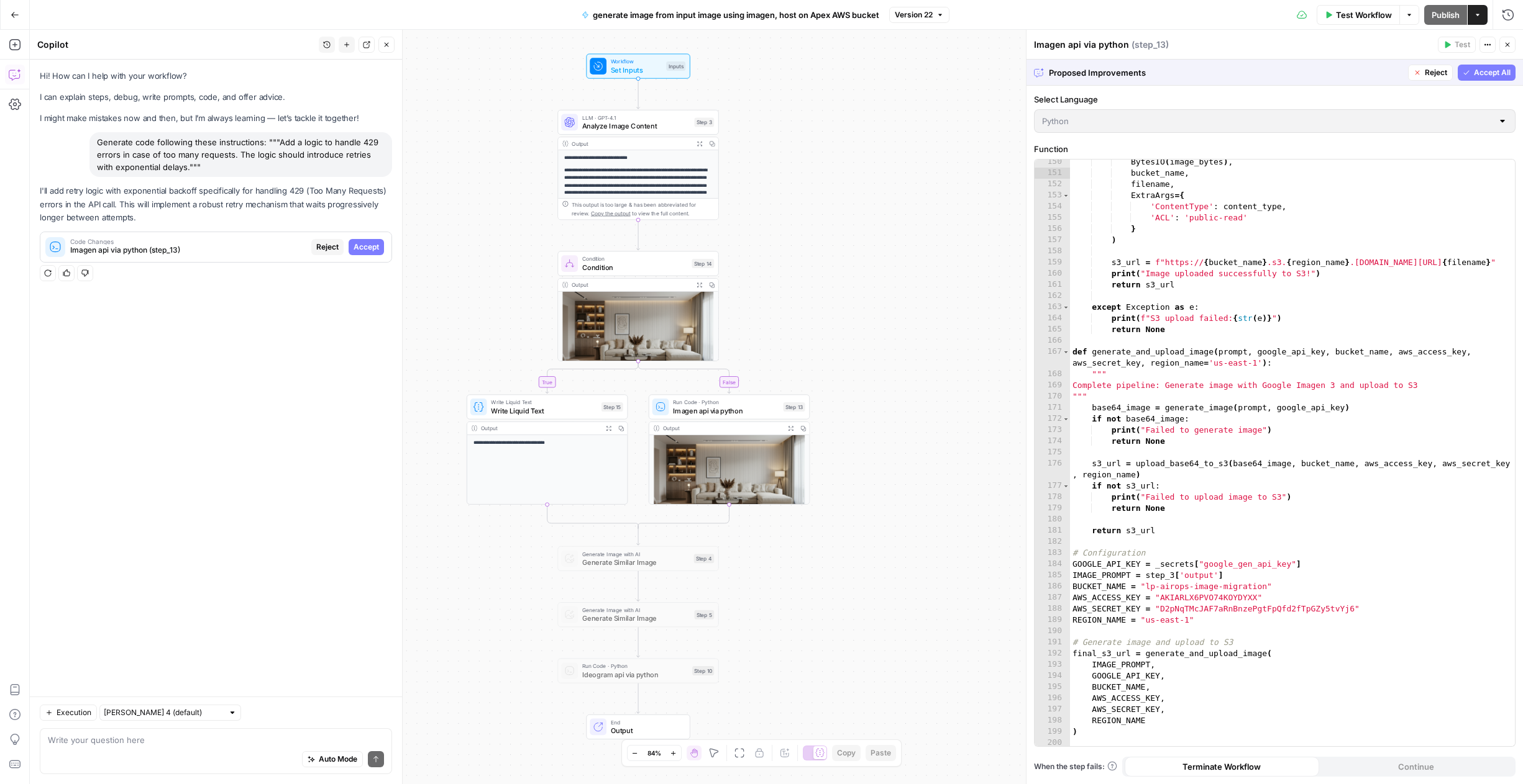
scroll to position [1817, 0]
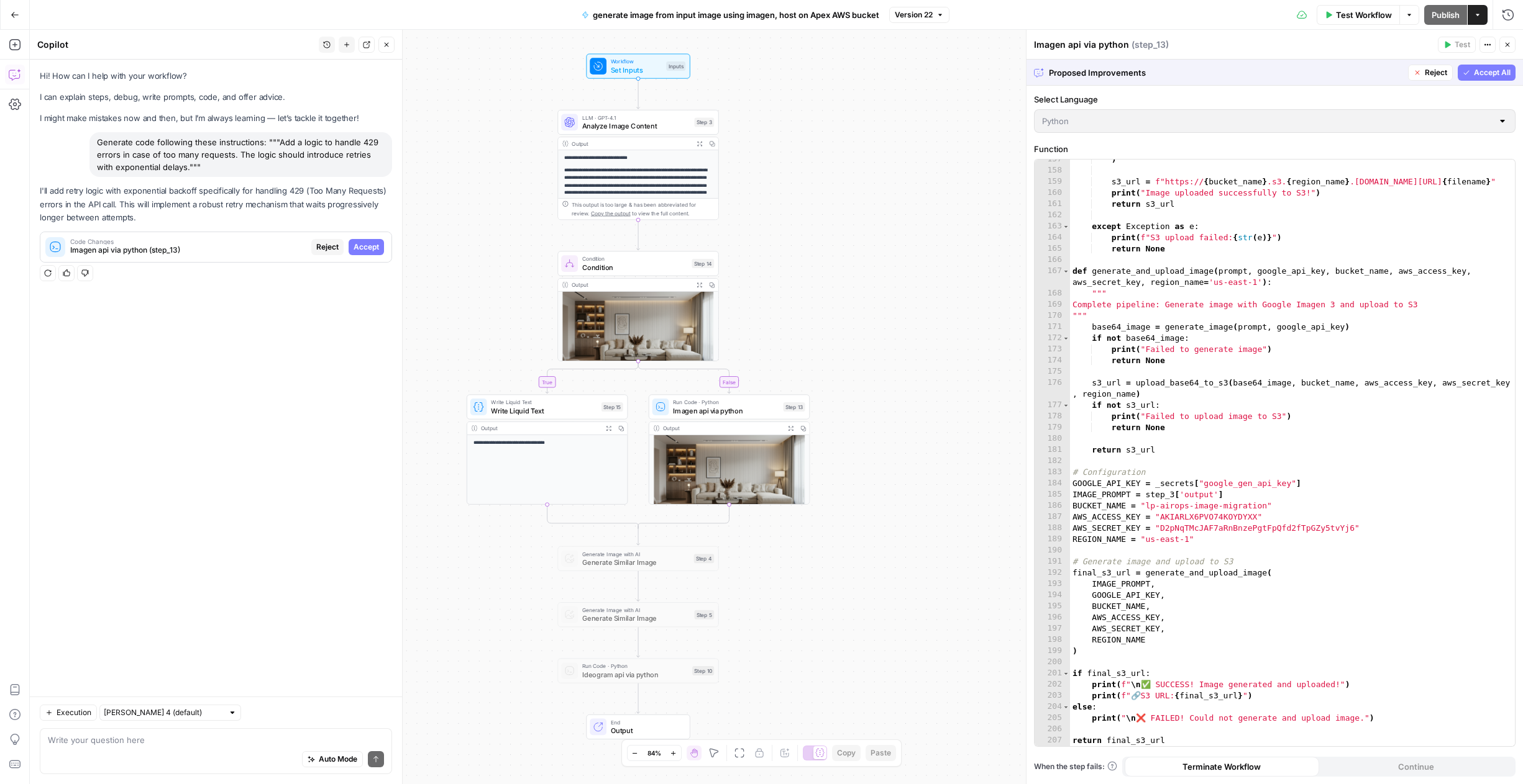
click at [1489, 71] on span "Accept All" at bounding box center [1492, 73] width 37 height 11
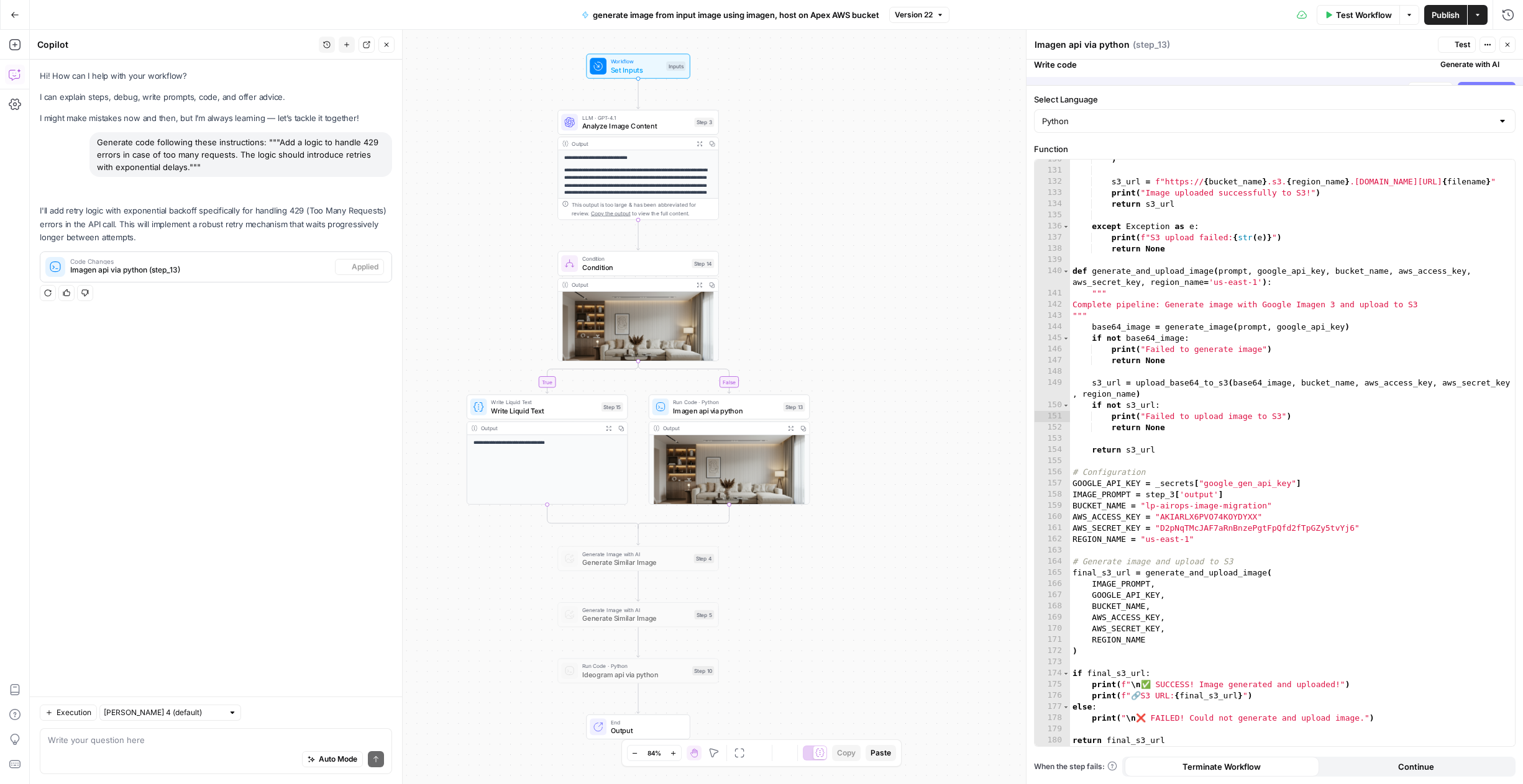
scroll to position [1503, 0]
click at [1288, 305] on div ") s3_url = f"https:// { bucket_name } .s3. { region_name } .amazonaws.com/ { fi…" at bounding box center [1292, 459] width 445 height 609
type textarea "**********"
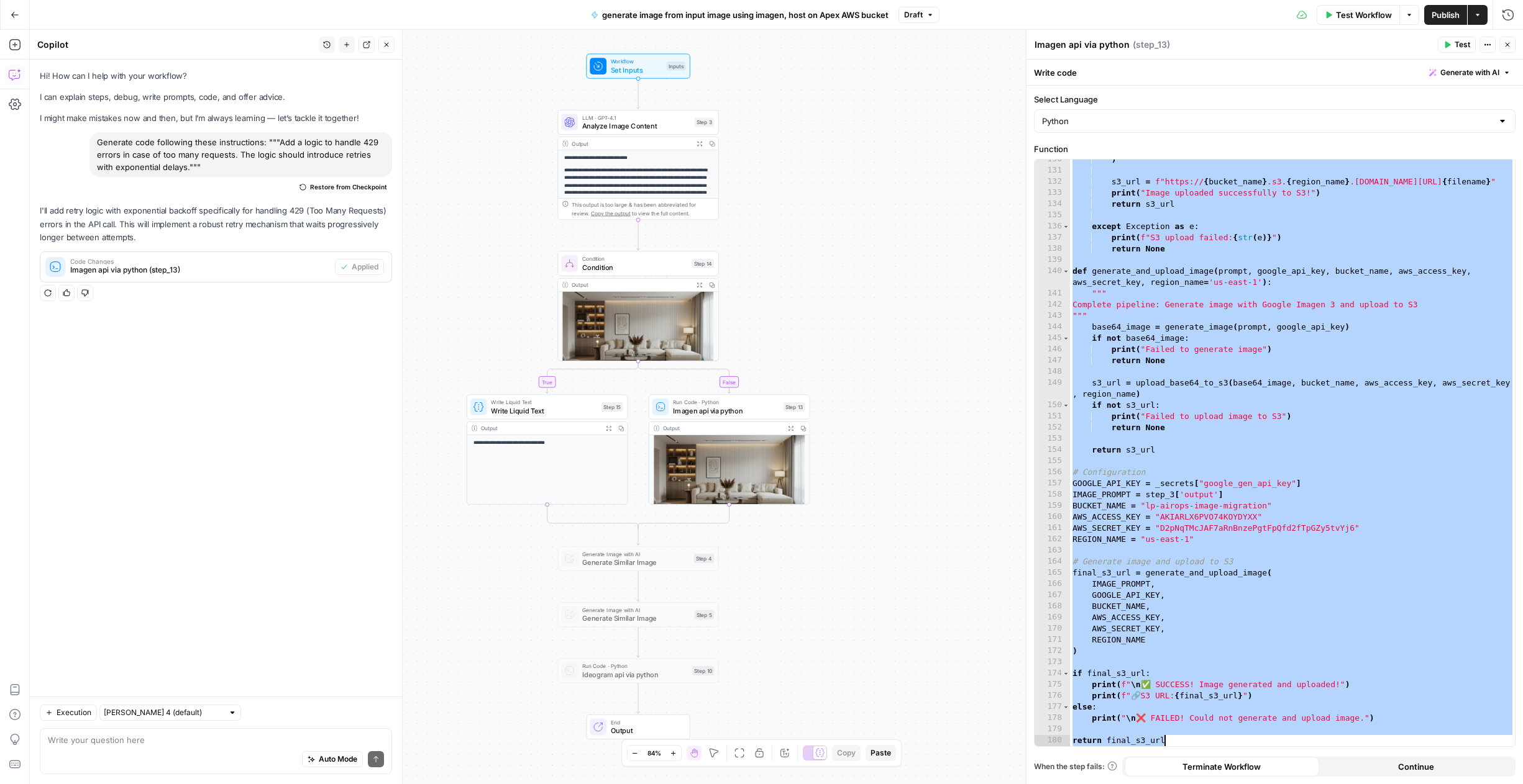
click at [1437, 13] on span "Publish" at bounding box center [1446, 15] width 28 height 13
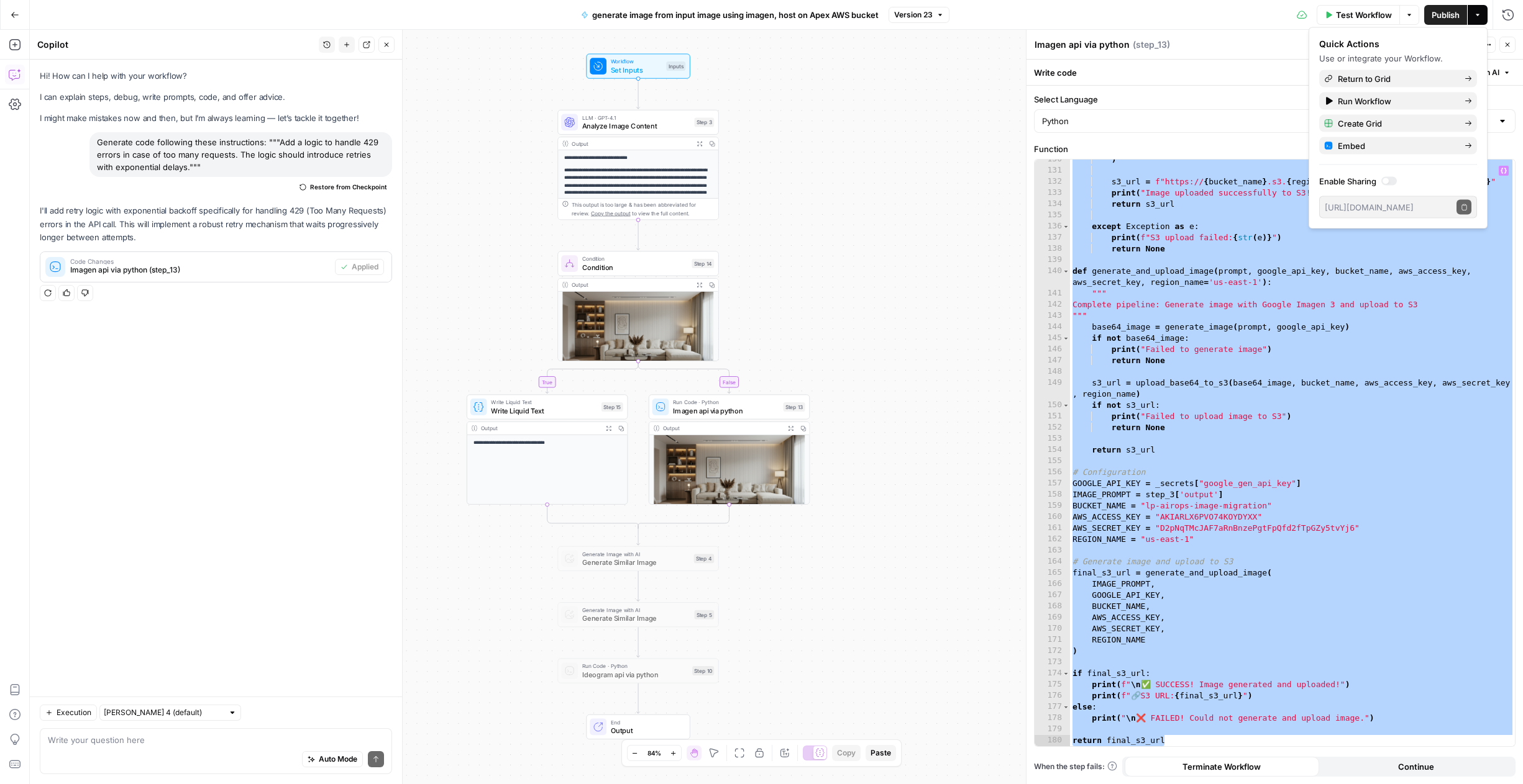
click at [927, 271] on div "**********" at bounding box center [776, 407] width 1493 height 754
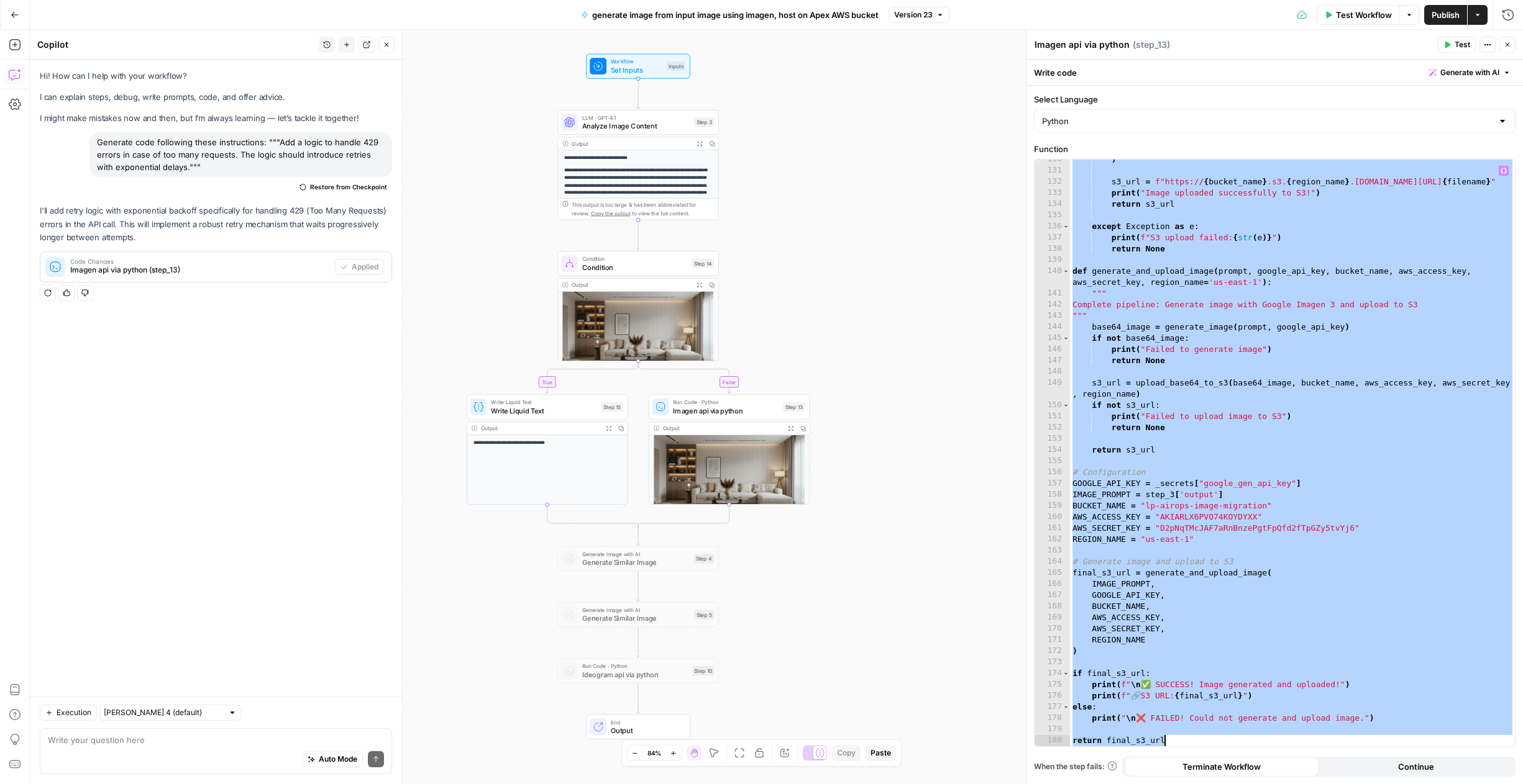
click at [1275, 259] on div ") s3_url = f"https:// { bucket_name } .s3. { region_name } .amazonaws.com/ { fi…" at bounding box center [1292, 459] width 445 height 609
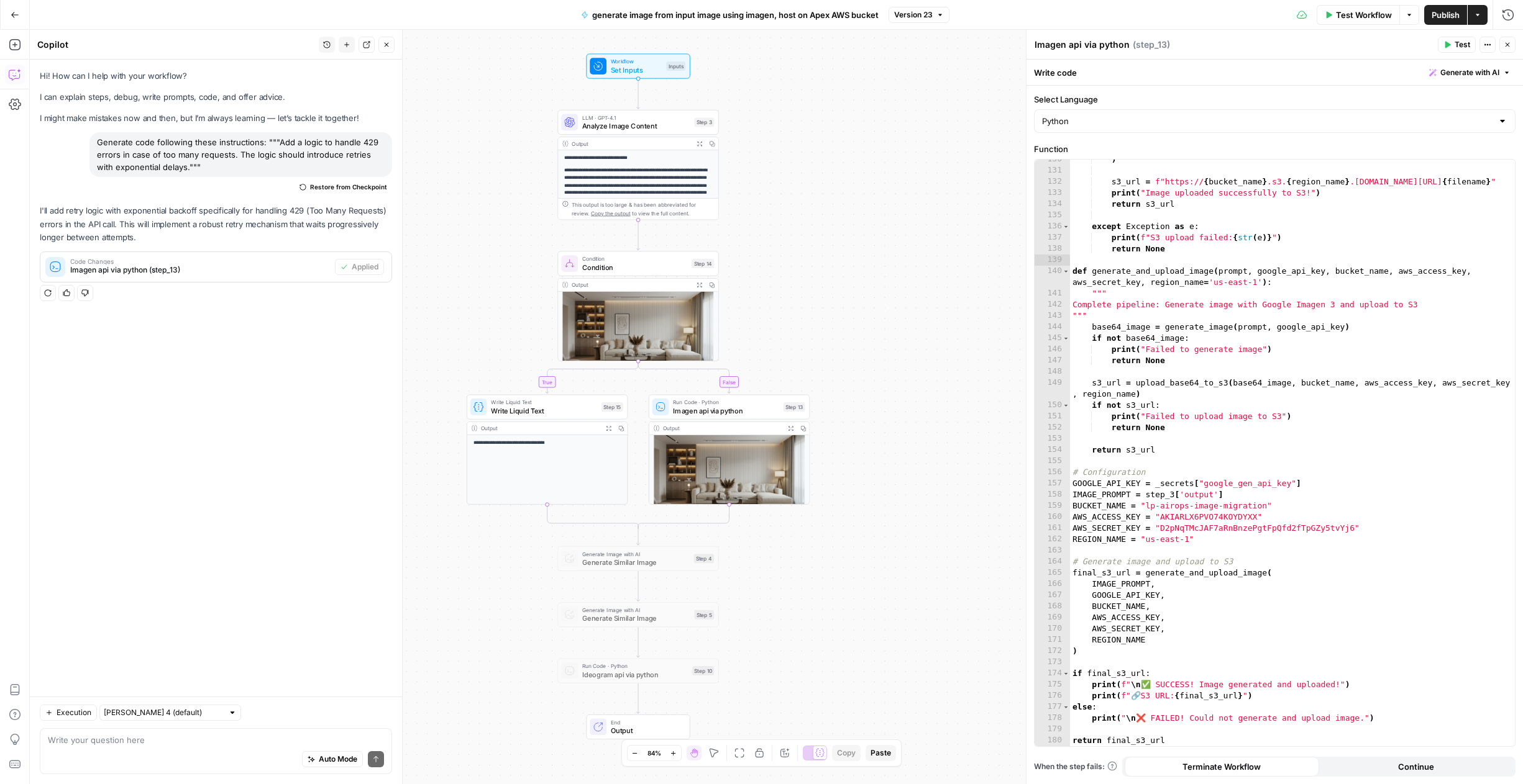
click at [195, 752] on div "Auto Mode Send" at bounding box center [216, 760] width 336 height 27
paste textarea "Improved F429 handling logic to have increasingly longer delays in up to 10 att…"
type textarea "Improve the 429 handling logic to have increasingly longer delays in up to 10 a…"
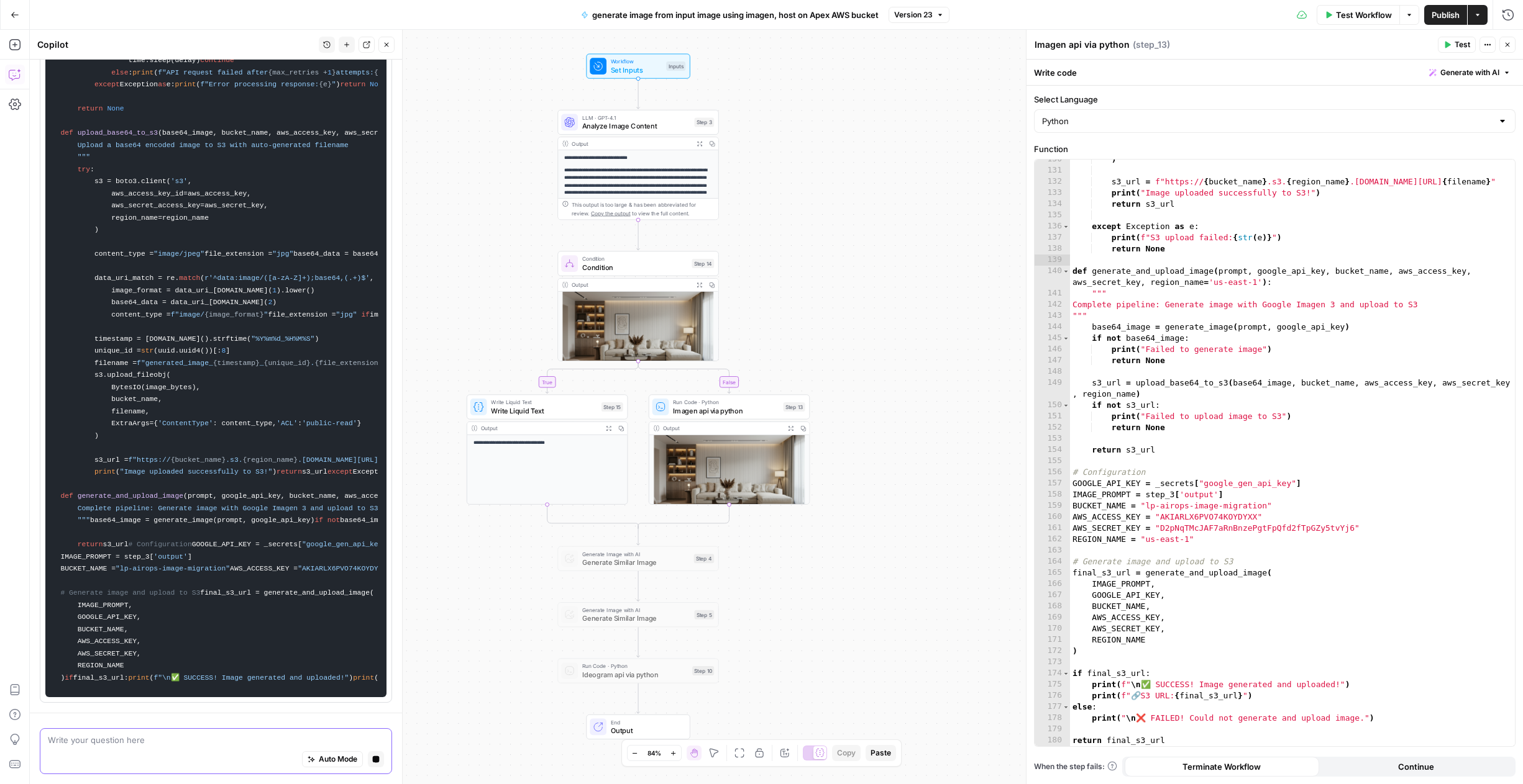
scroll to position [0, 0]
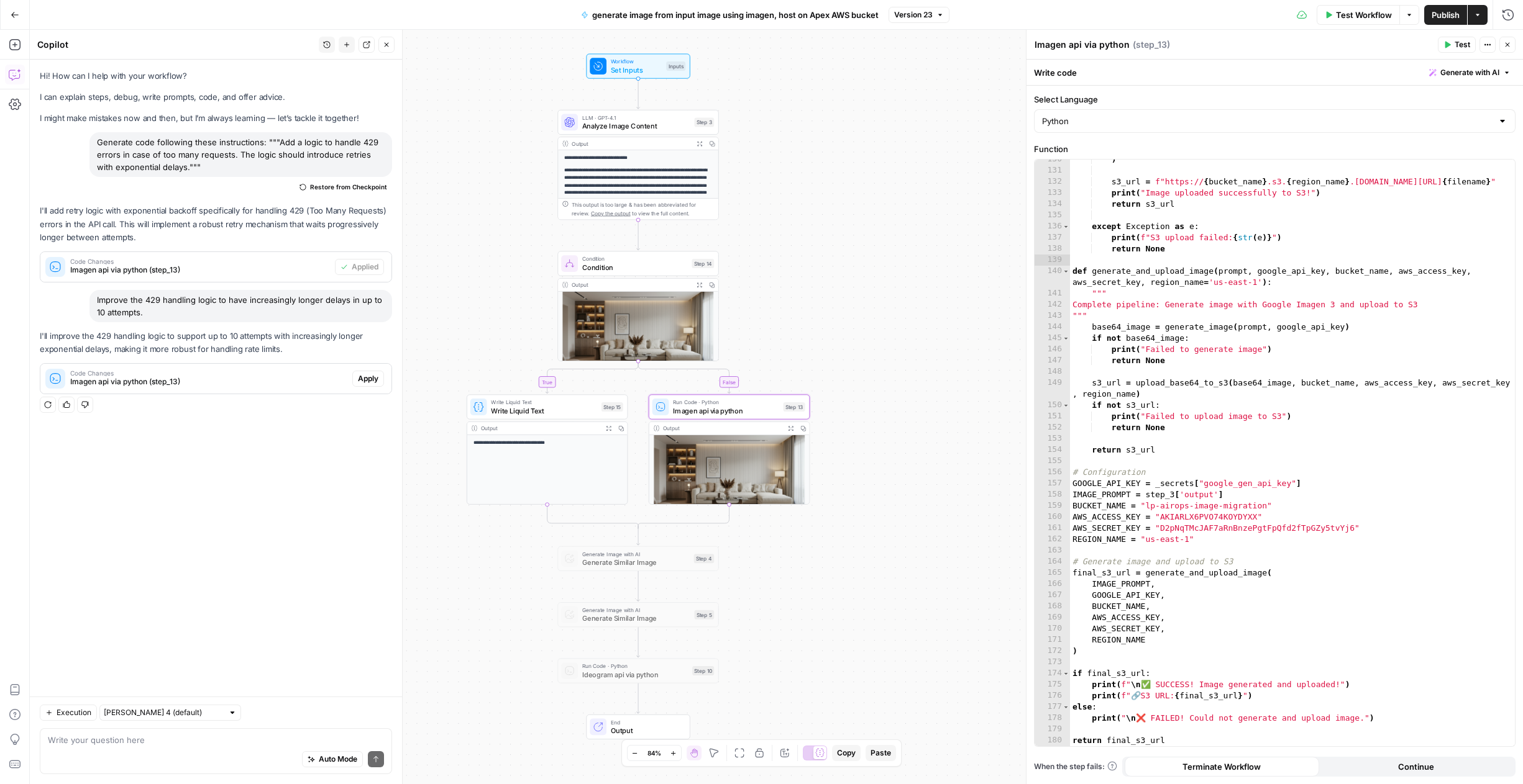
click at [369, 368] on div "Code Changes Imagen api via python (step_13) Apply" at bounding box center [216, 379] width 351 height 30
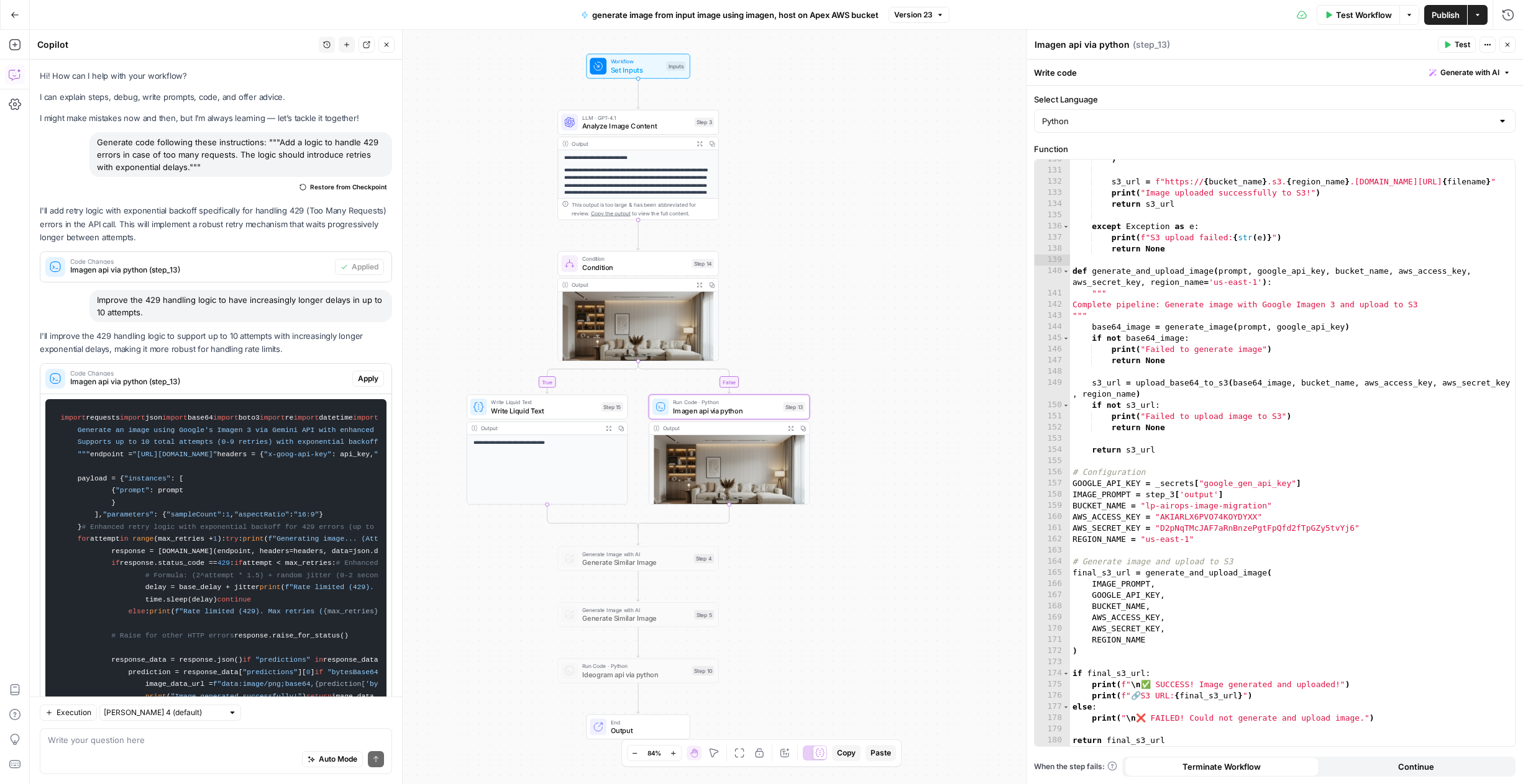
click at [366, 376] on span "Apply" at bounding box center [368, 379] width 20 height 11
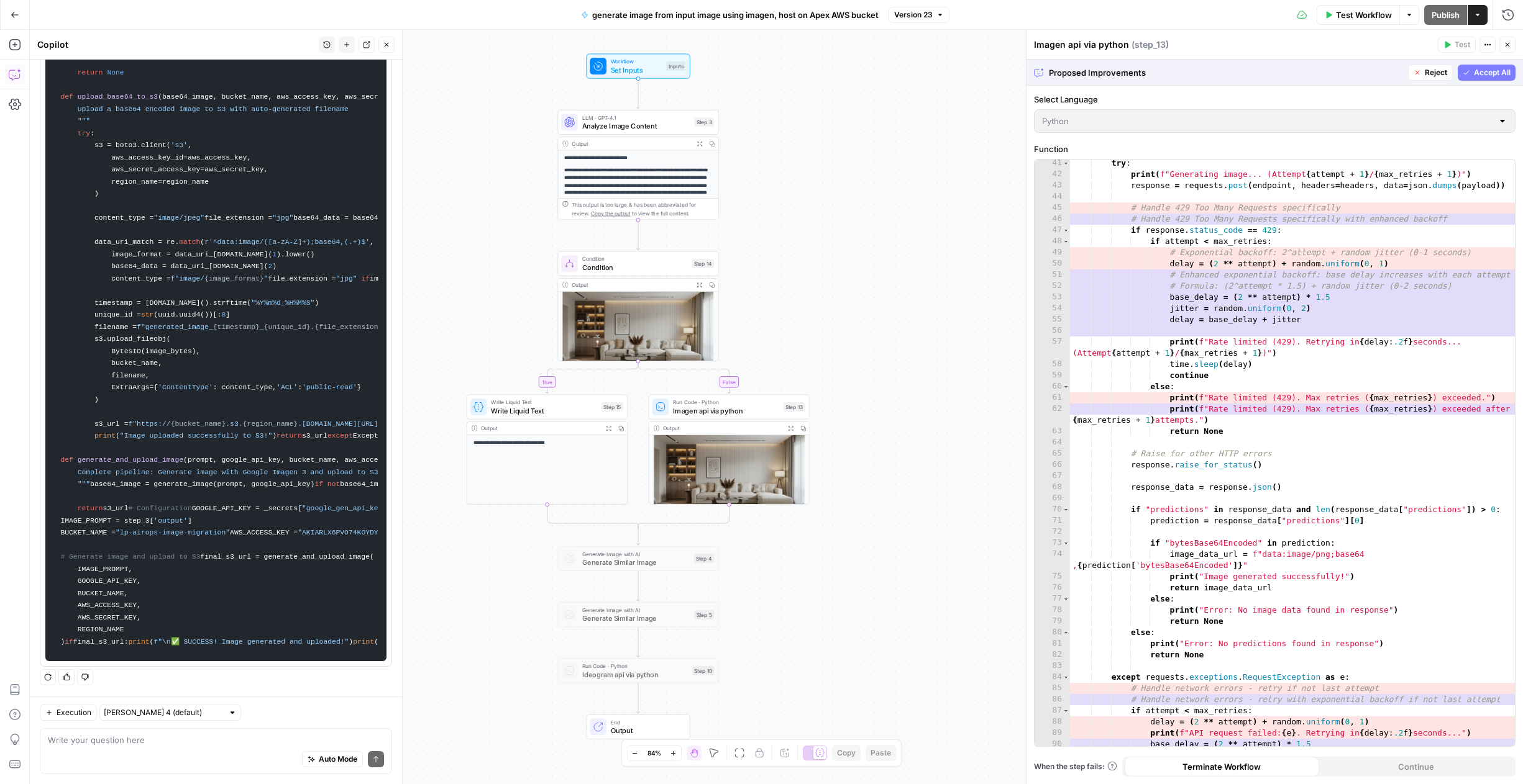
scroll to position [469, 0]
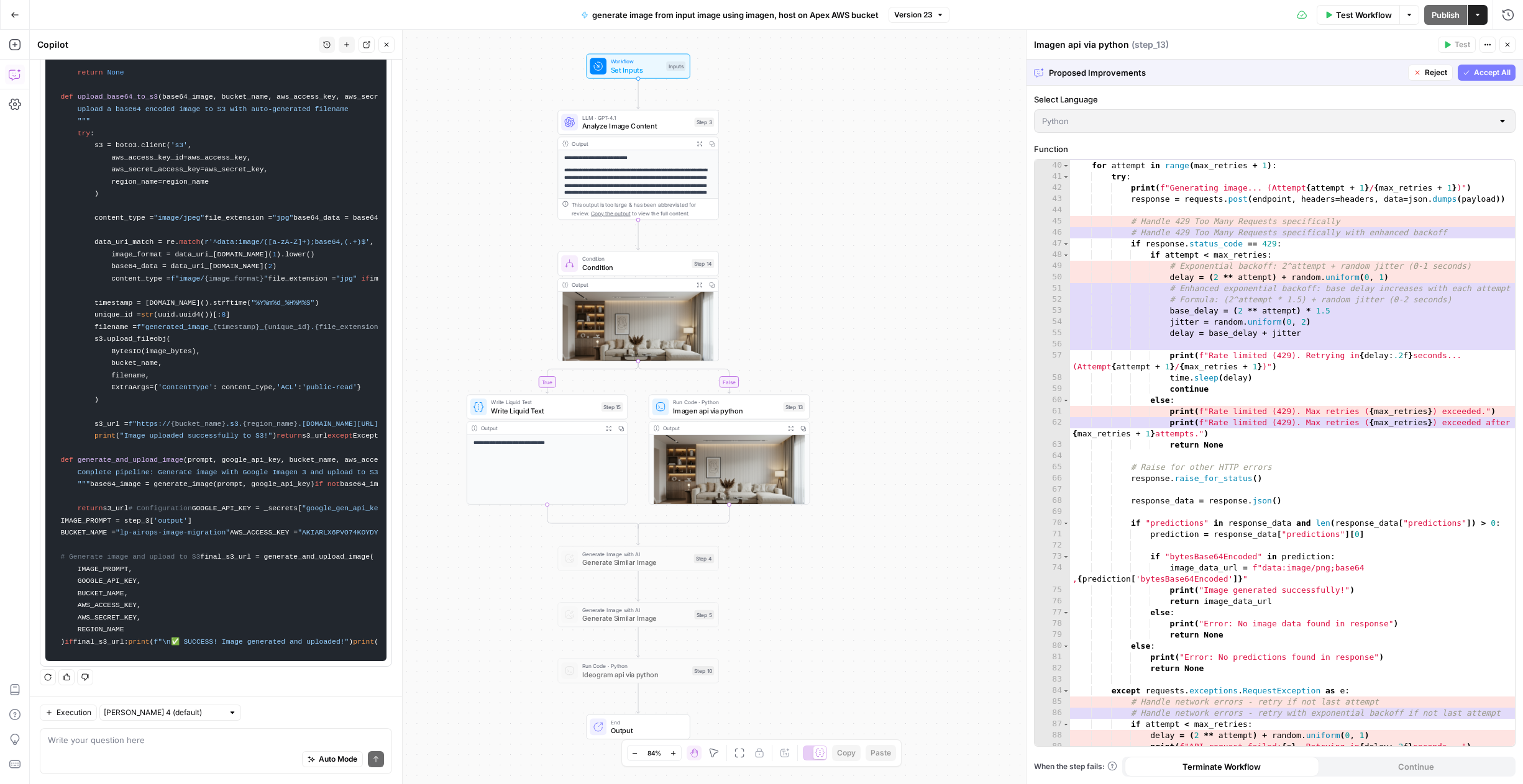
click at [1489, 79] on button "Accept All" at bounding box center [1486, 72] width 58 height 16
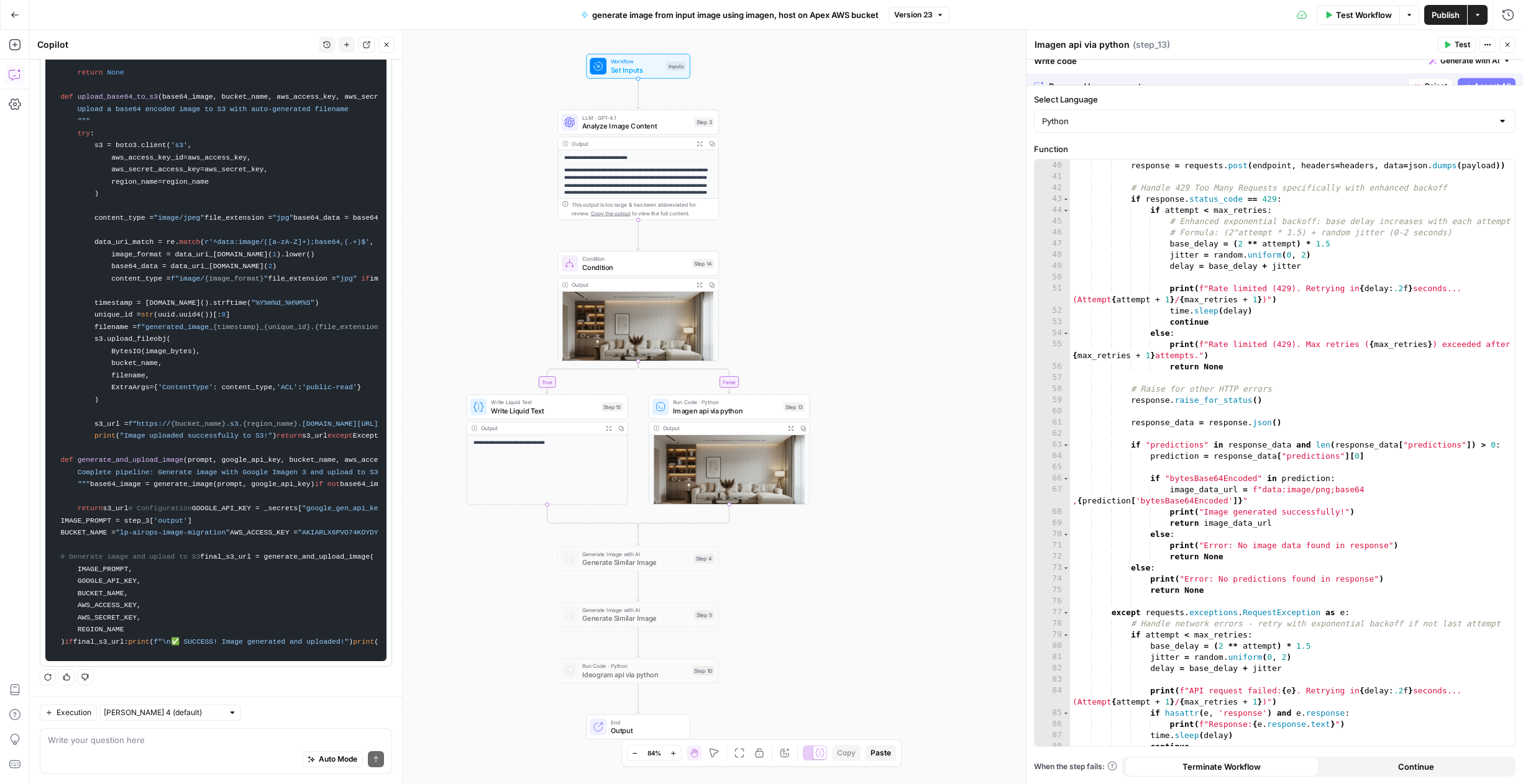
scroll to position [458, 0]
click at [1278, 284] on div "print ( f"Generating image... (Attempt { attempt + 1 } / { max_retries + 1 } )"…" at bounding box center [1292, 454] width 445 height 609
click at [1248, 371] on div "print ( f"Generating image... (Attempt { attempt + 1 } / { max_retries + 1 } )"…" at bounding box center [1292, 454] width 445 height 609
type textarea "**********"
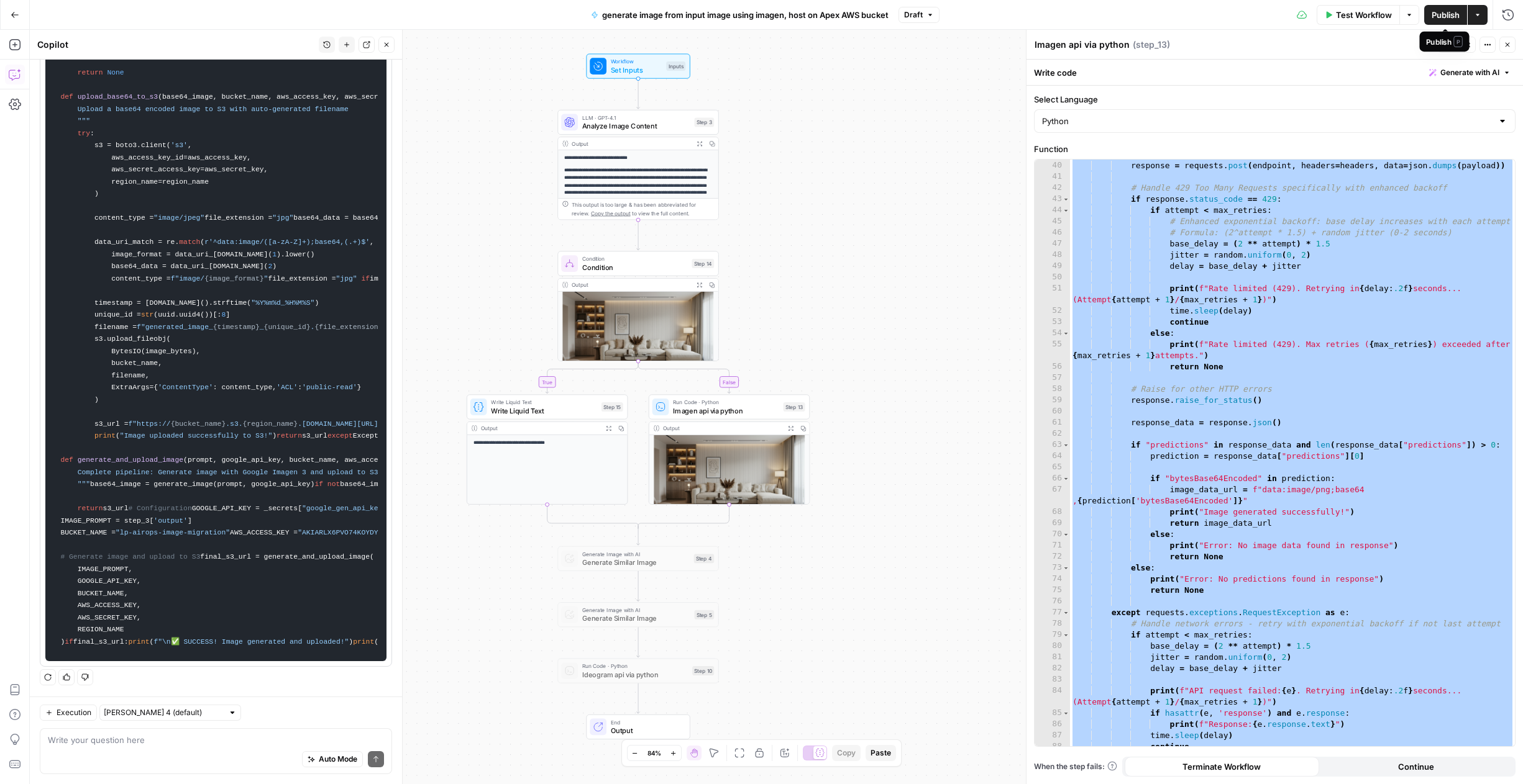
click at [1438, 9] on span "Publish" at bounding box center [1446, 15] width 28 height 13
click at [21, 14] on button "Go Back" at bounding box center [15, 15] width 22 height 22
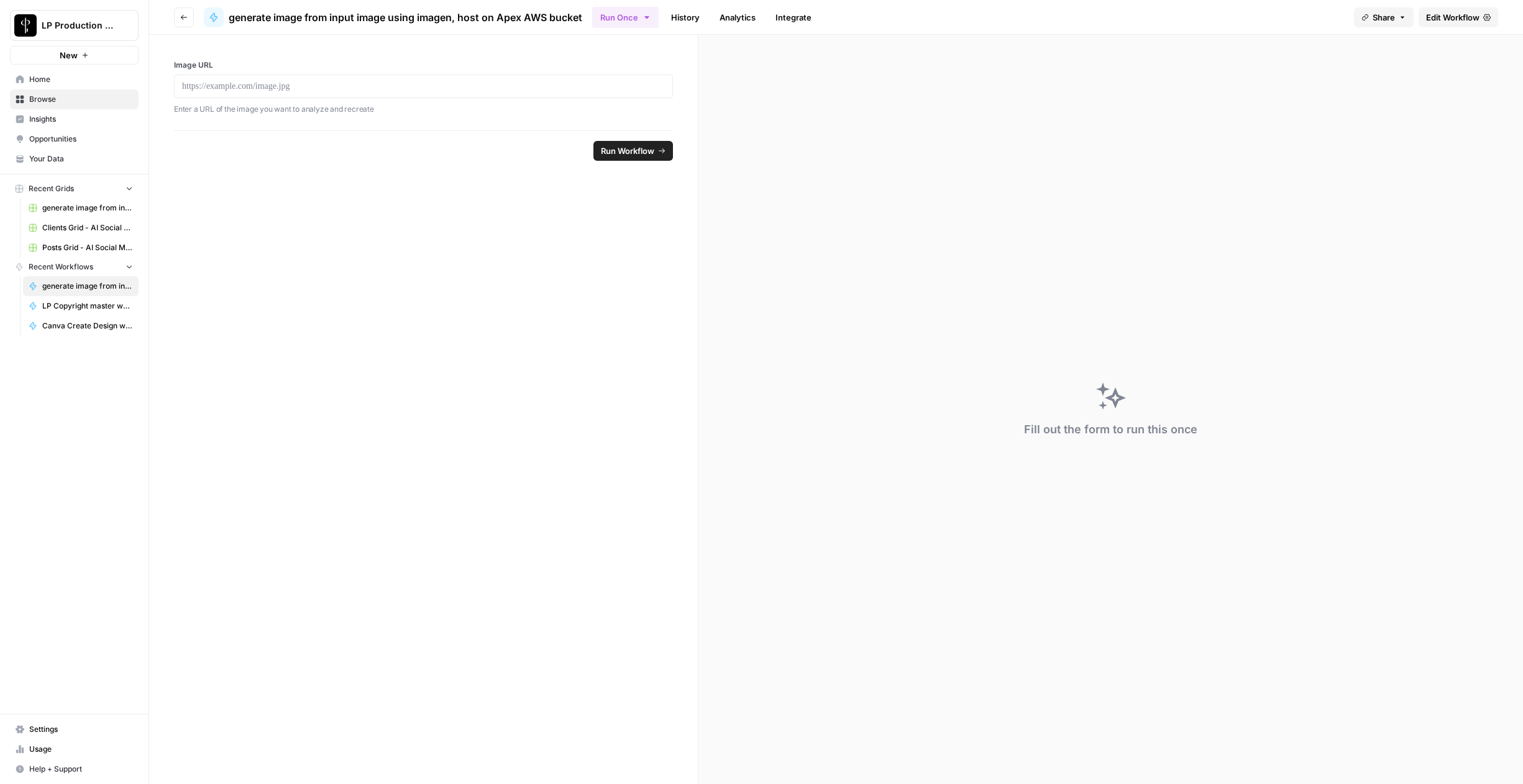
click at [62, 725] on span "Settings" at bounding box center [81, 730] width 103 height 11
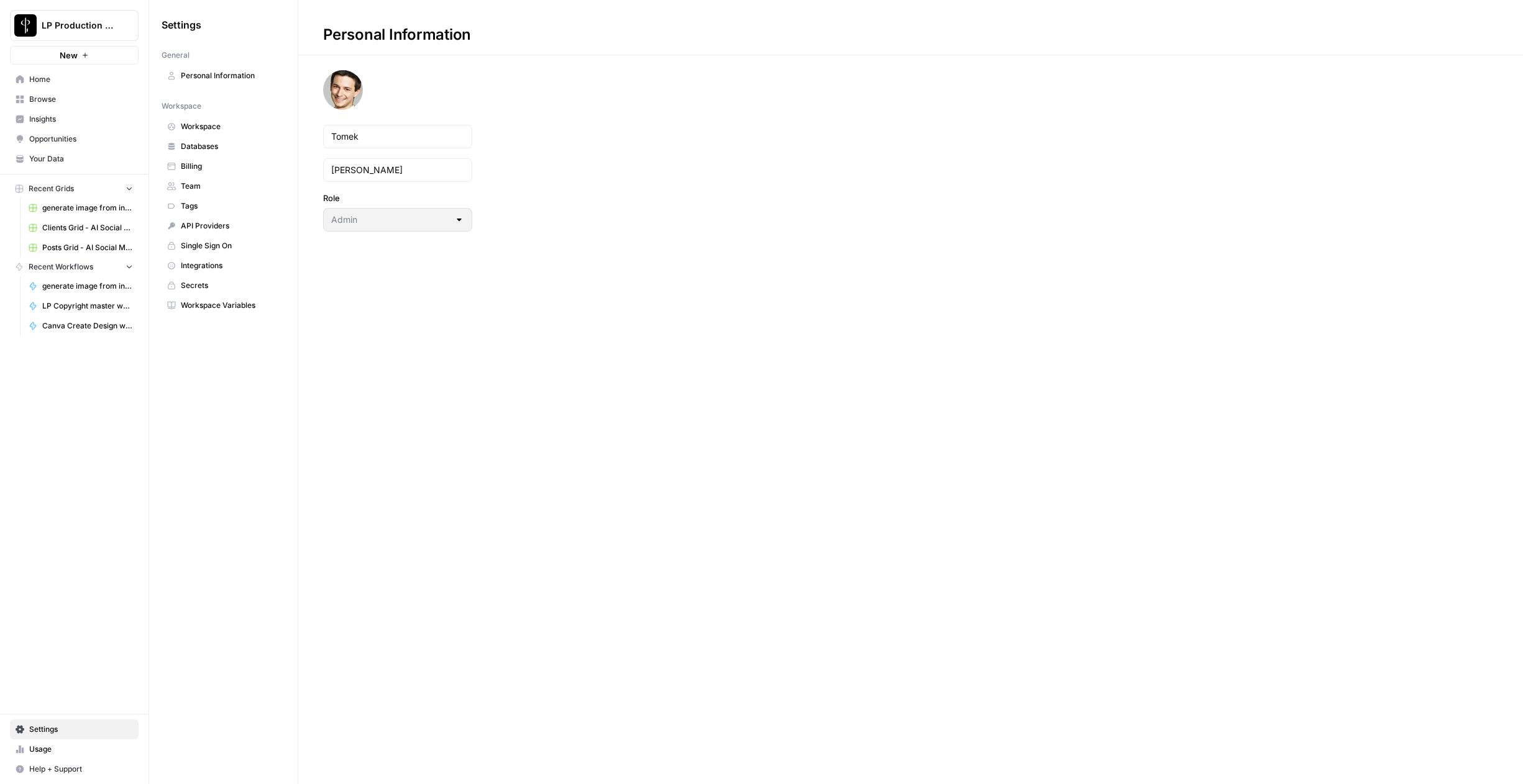
click at [194, 169] on span "Billing" at bounding box center [230, 167] width 99 height 11
click at [32, 743] on link "Usage" at bounding box center [74, 749] width 129 height 20
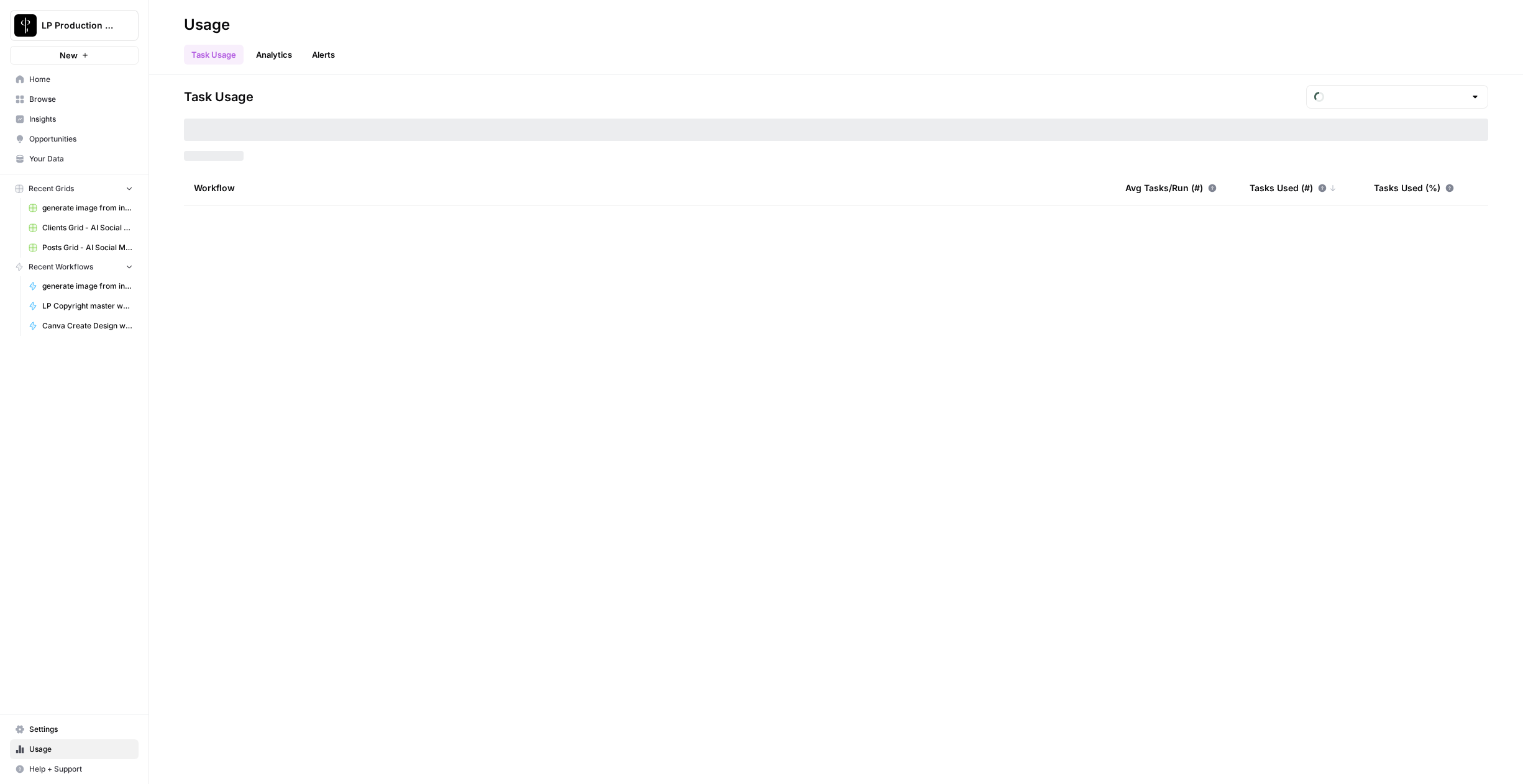
type input "September Tasks"
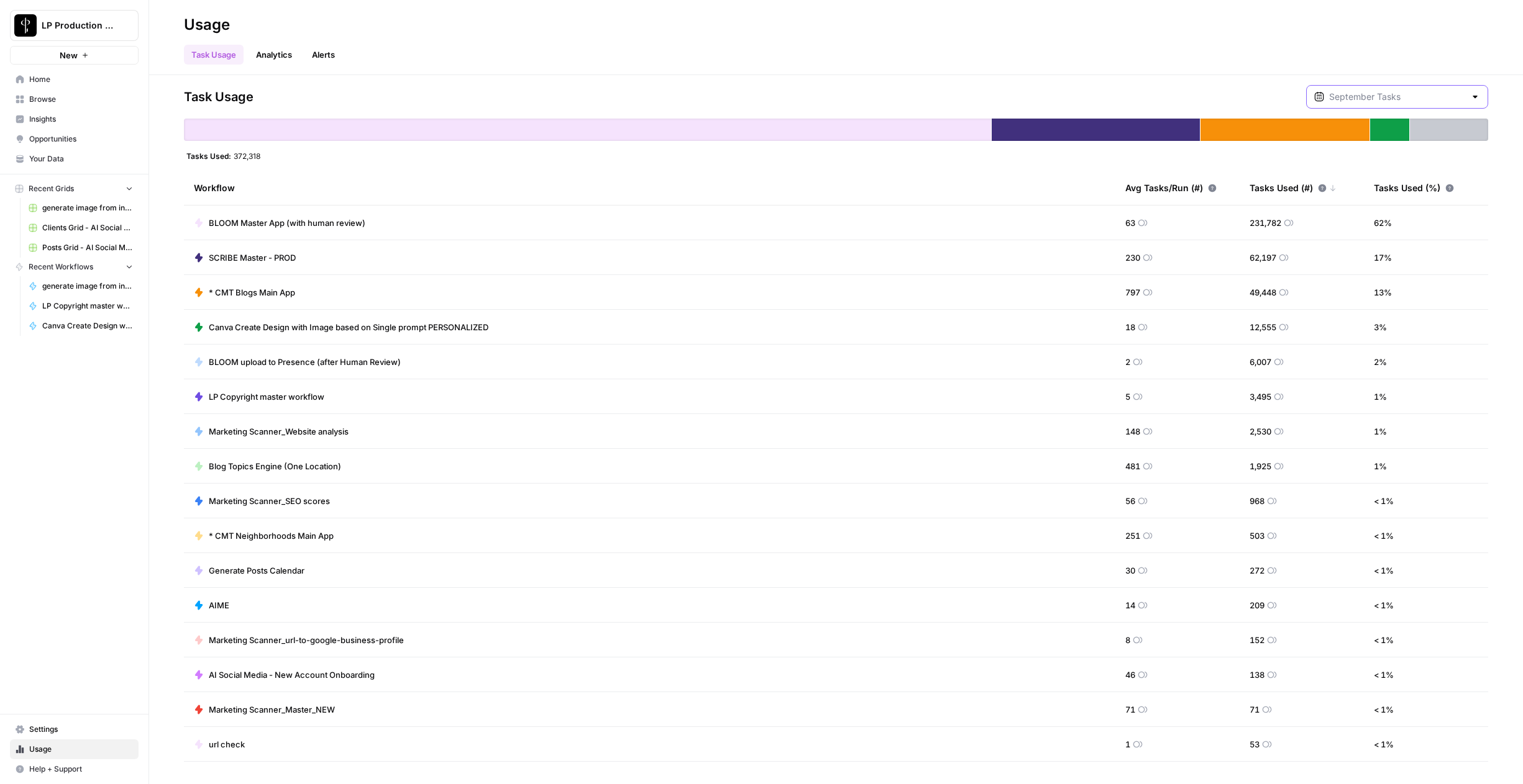
click at [1460, 97] on input "text" at bounding box center [1397, 97] width 136 height 13
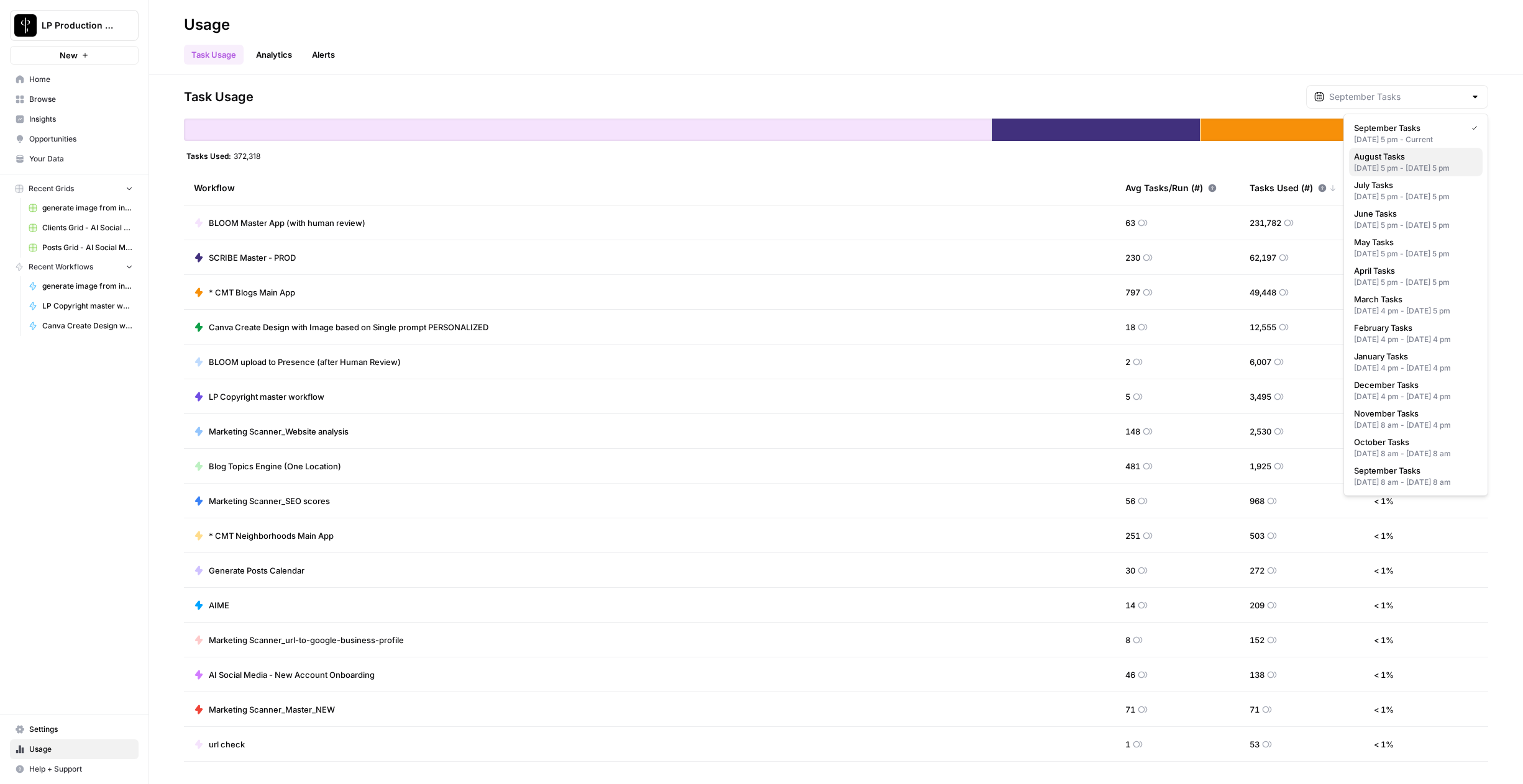
click at [1432, 174] on div "Jul 31, 2025 5 pm - Aug 31, 2025 5 pm" at bounding box center [1415, 168] width 124 height 11
type input "August Tasks"
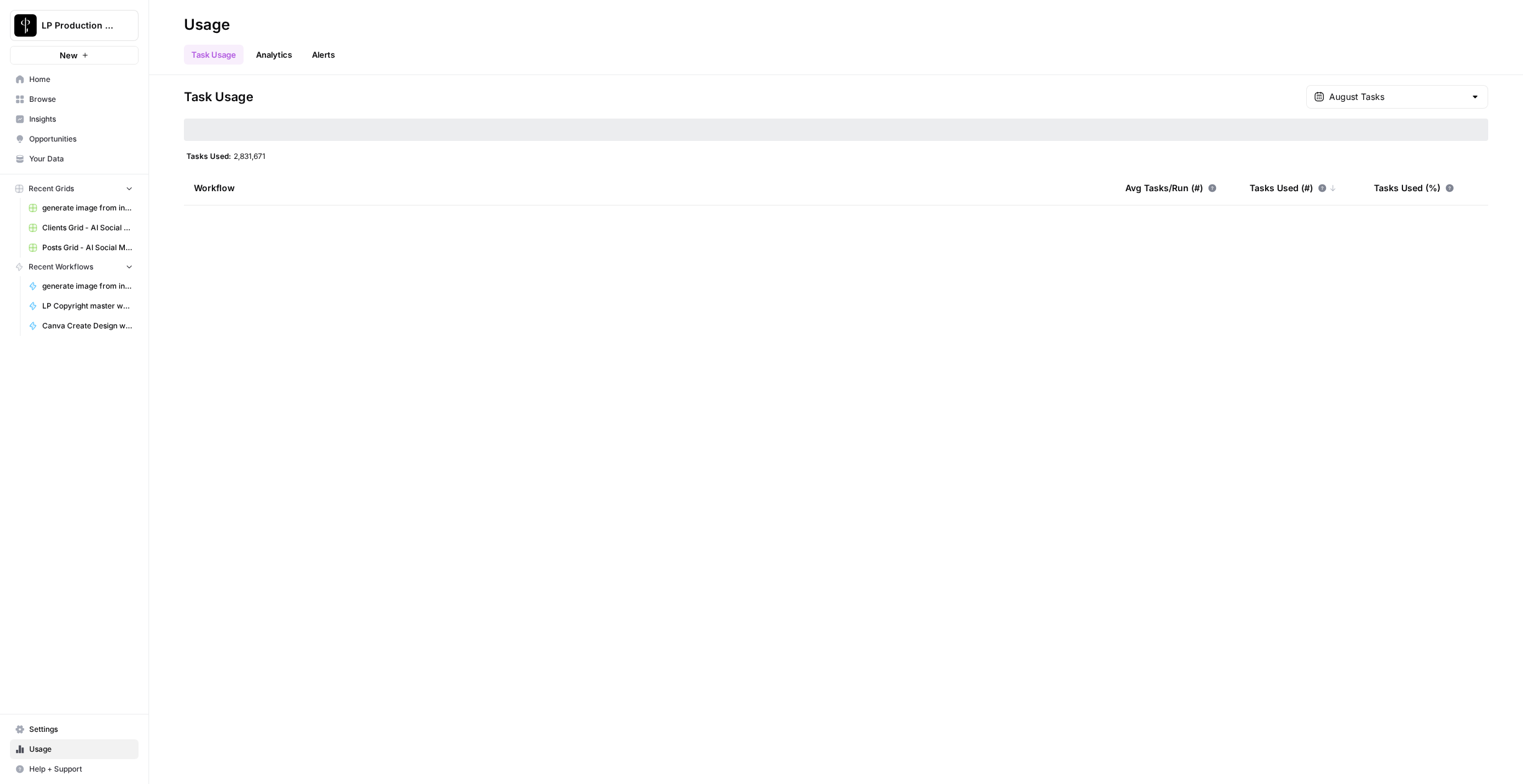
click at [1472, 101] on div at bounding box center [1475, 97] width 10 height 13
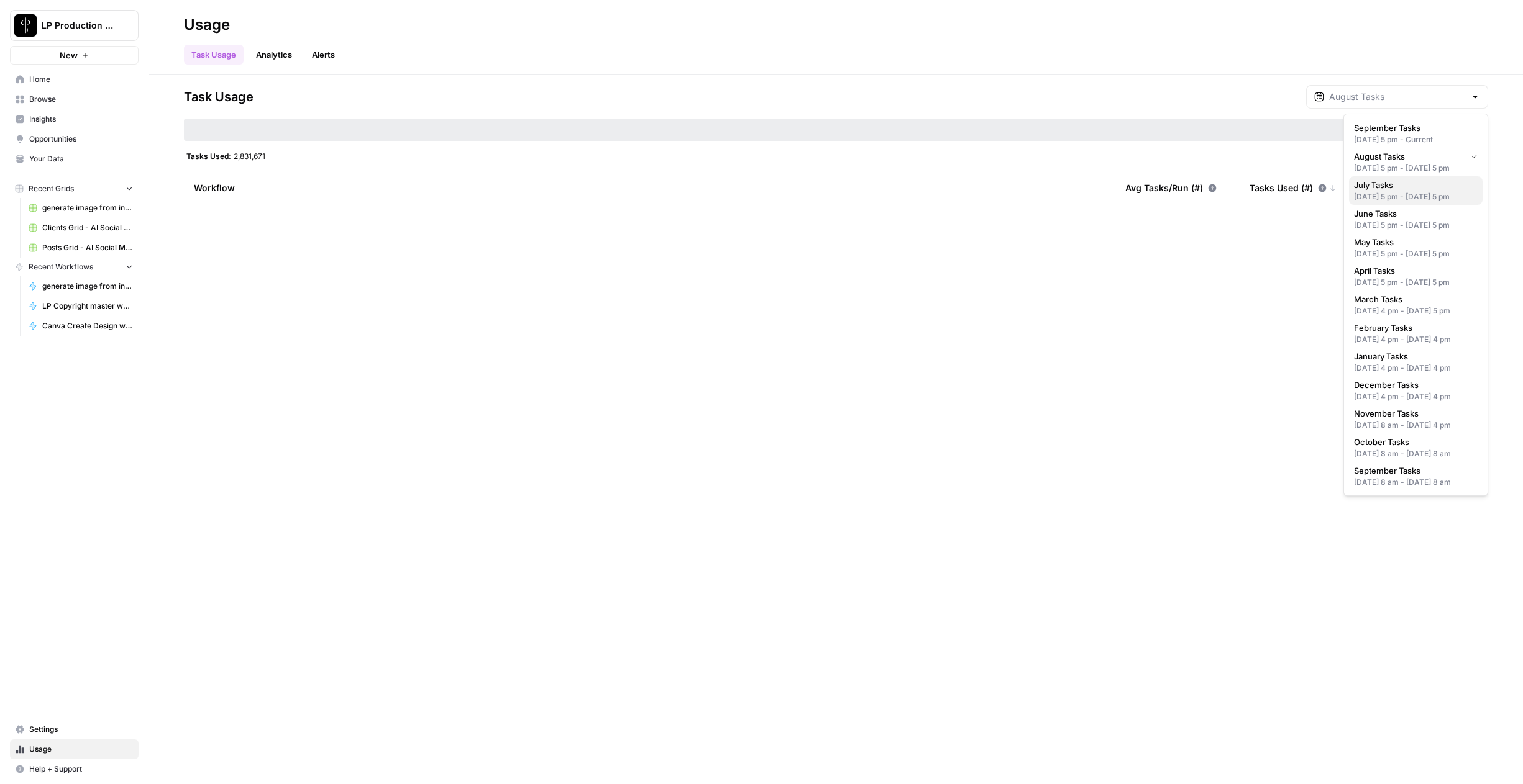
click at [1450, 192] on span "July Tasks" at bounding box center [1413, 185] width 119 height 13
type input "July Tasks"
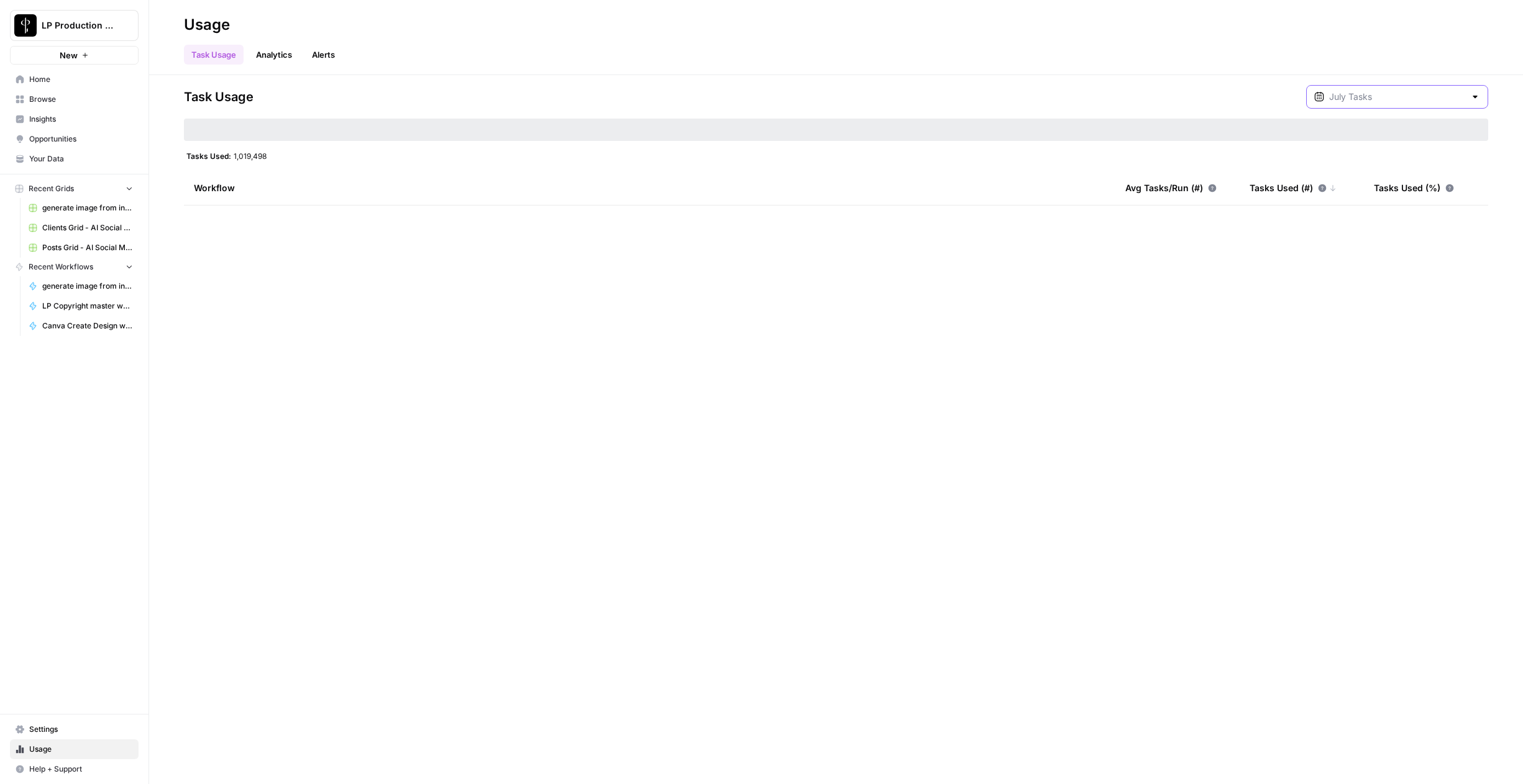
click at [1461, 95] on input "text" at bounding box center [1397, 97] width 136 height 13
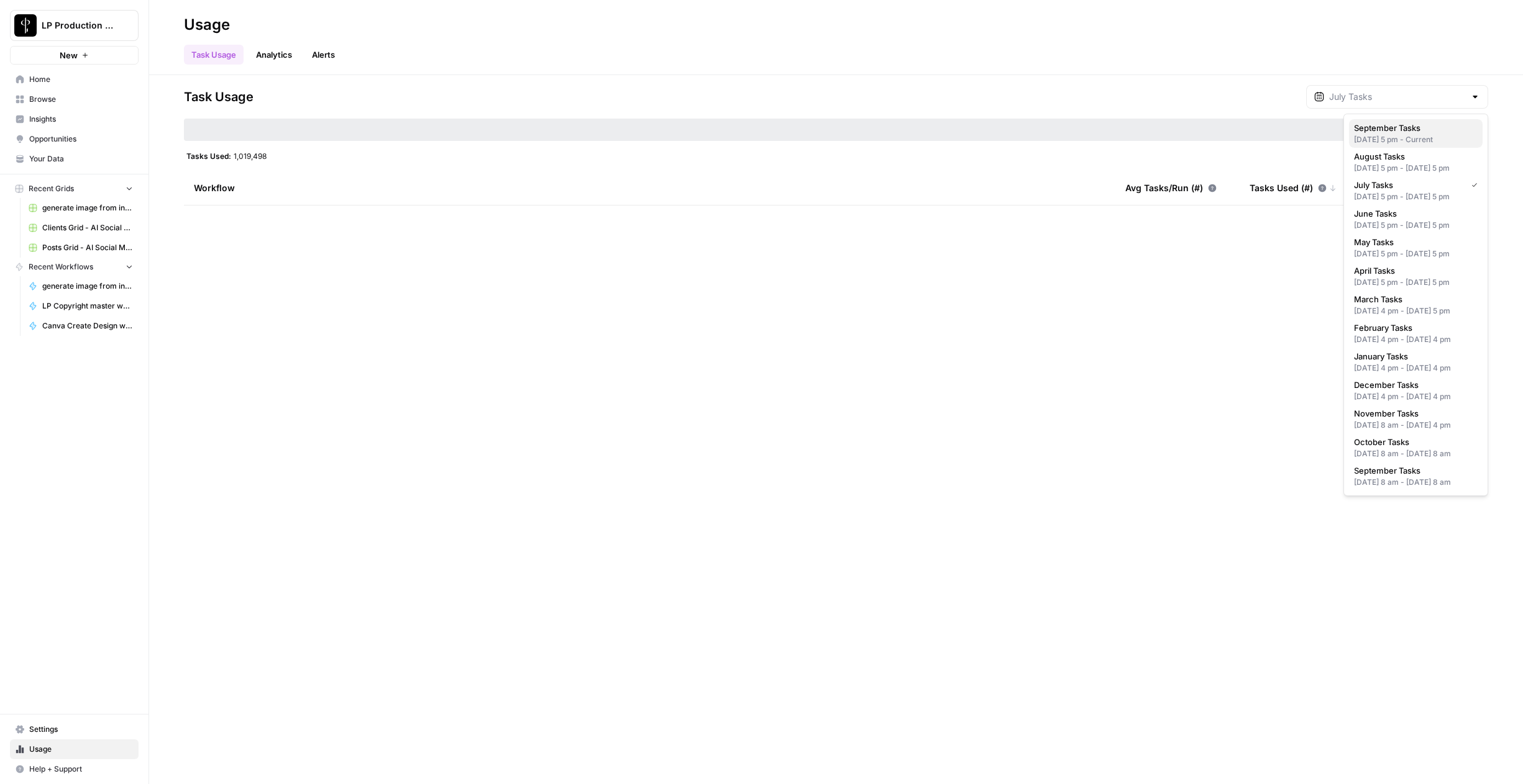
click at [1453, 143] on div "Aug 31, 2025 5 pm - Current" at bounding box center [1415, 140] width 124 height 11
type input "September Tasks"
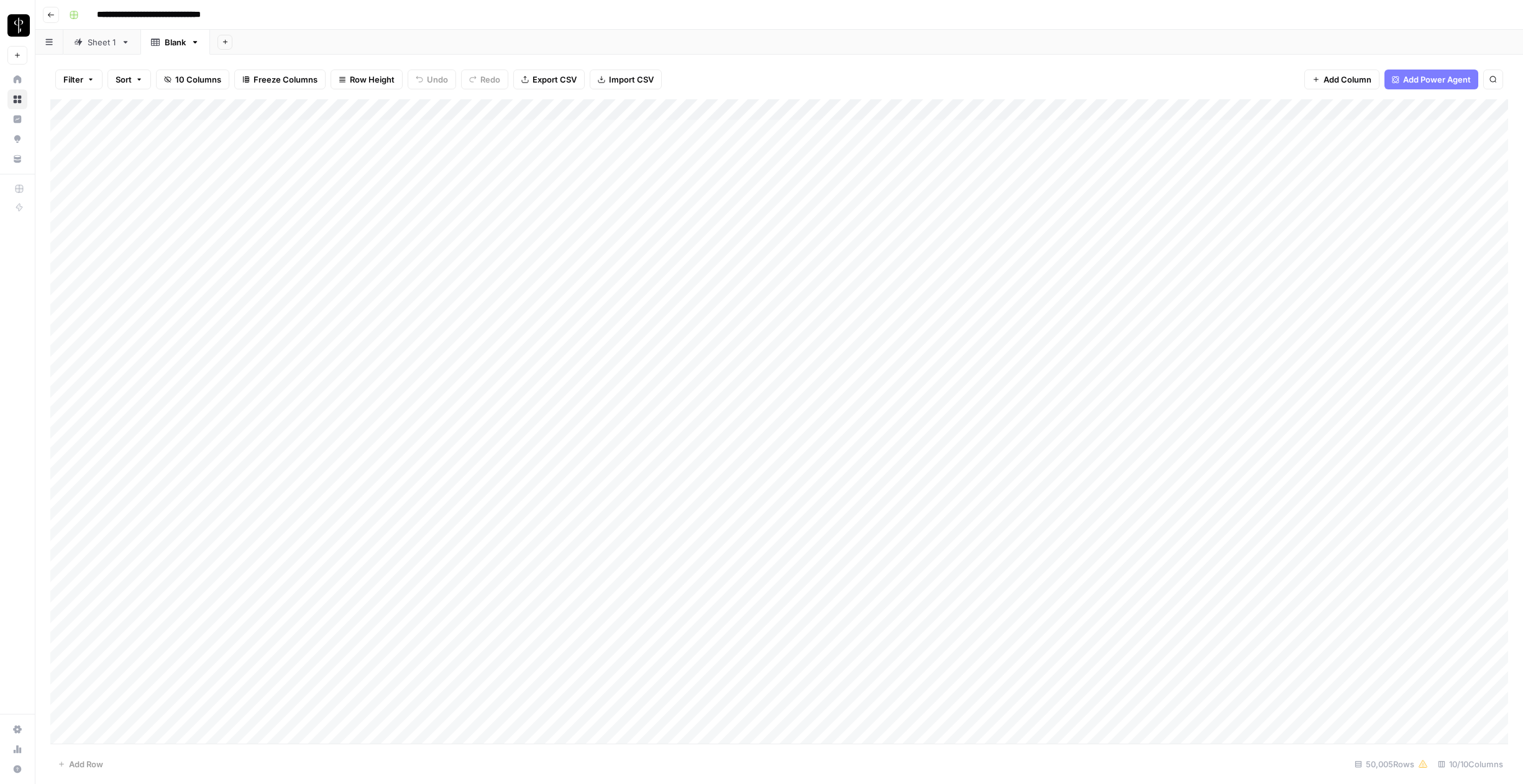
click at [87, 48] on link "Sheet 1" at bounding box center [102, 42] width 77 height 25
click at [133, 737] on div "Add Column" at bounding box center [779, 422] width 1458 height 644
click at [321, 724] on div "Add Column" at bounding box center [779, 422] width 1458 height 644
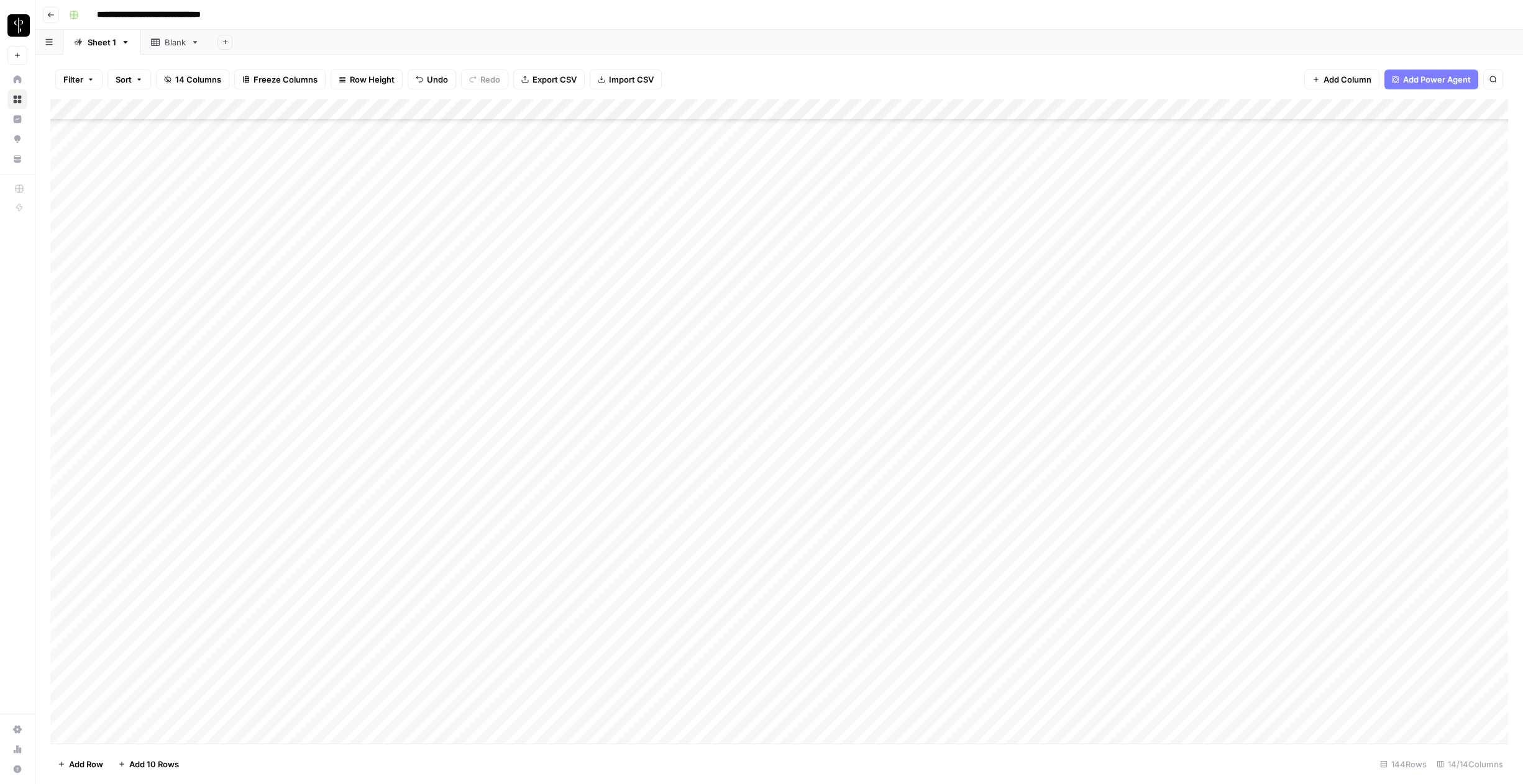
scroll to position [2437, 0]
click at [226, 695] on div "Add Column" at bounding box center [779, 422] width 1458 height 644
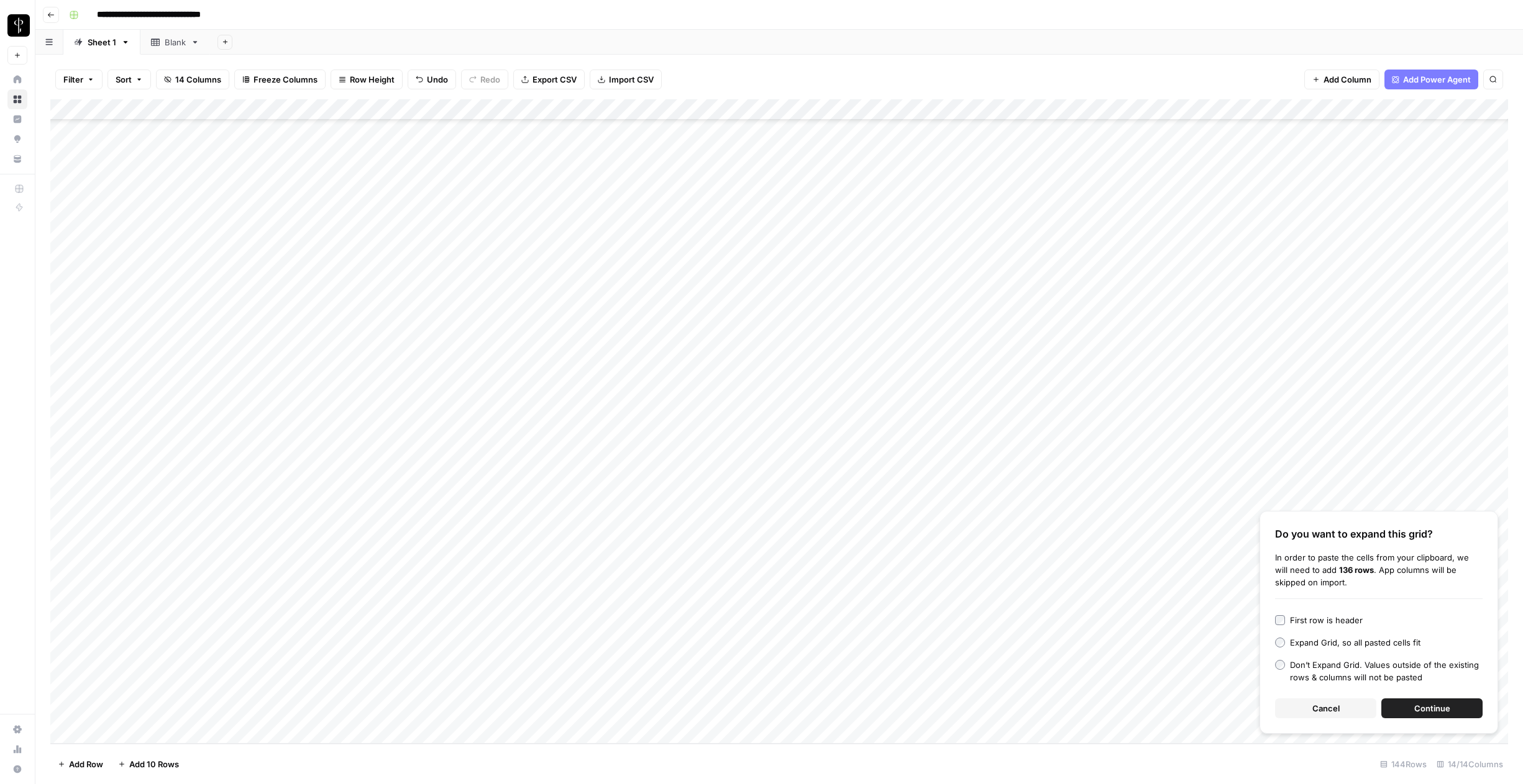
click at [1397, 703] on button "Continue" at bounding box center [1432, 708] width 102 height 20
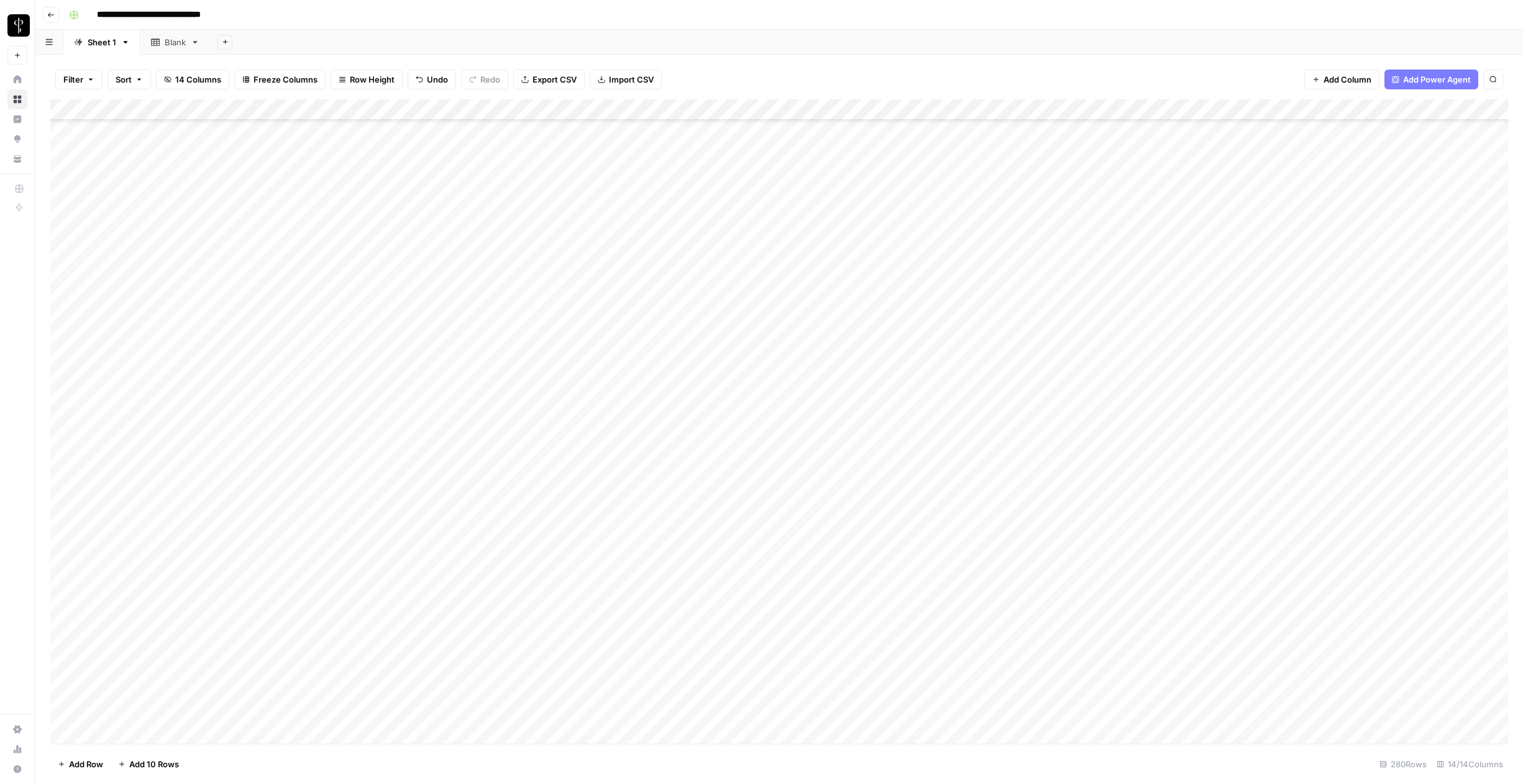
scroll to position [2503, 0]
click at [781, 115] on div "Add Column" at bounding box center [779, 422] width 1458 height 644
click at [824, 185] on span "Remaining Rows" at bounding box center [824, 183] width 78 height 13
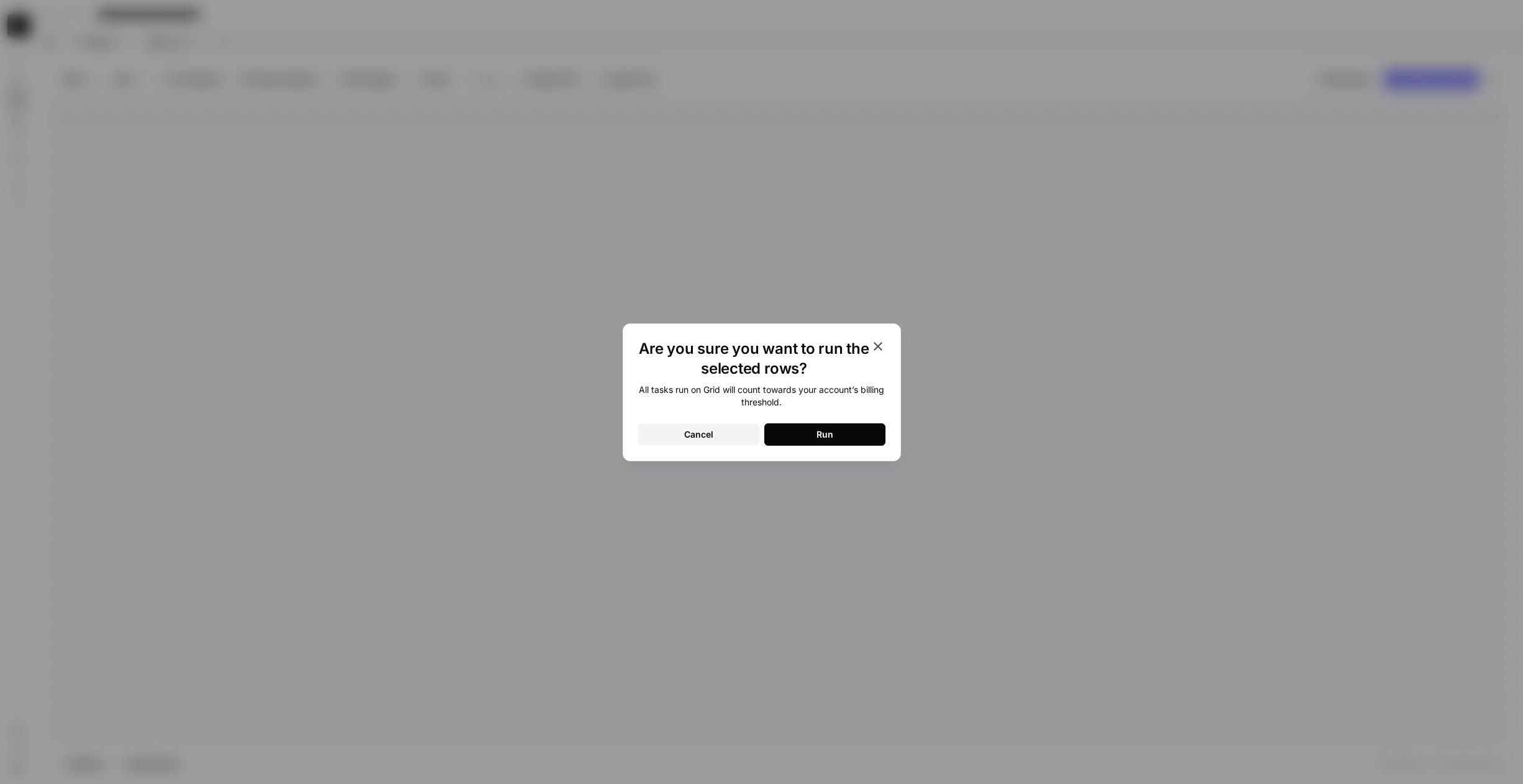
click at [826, 431] on div "Run" at bounding box center [824, 435] width 16 height 13
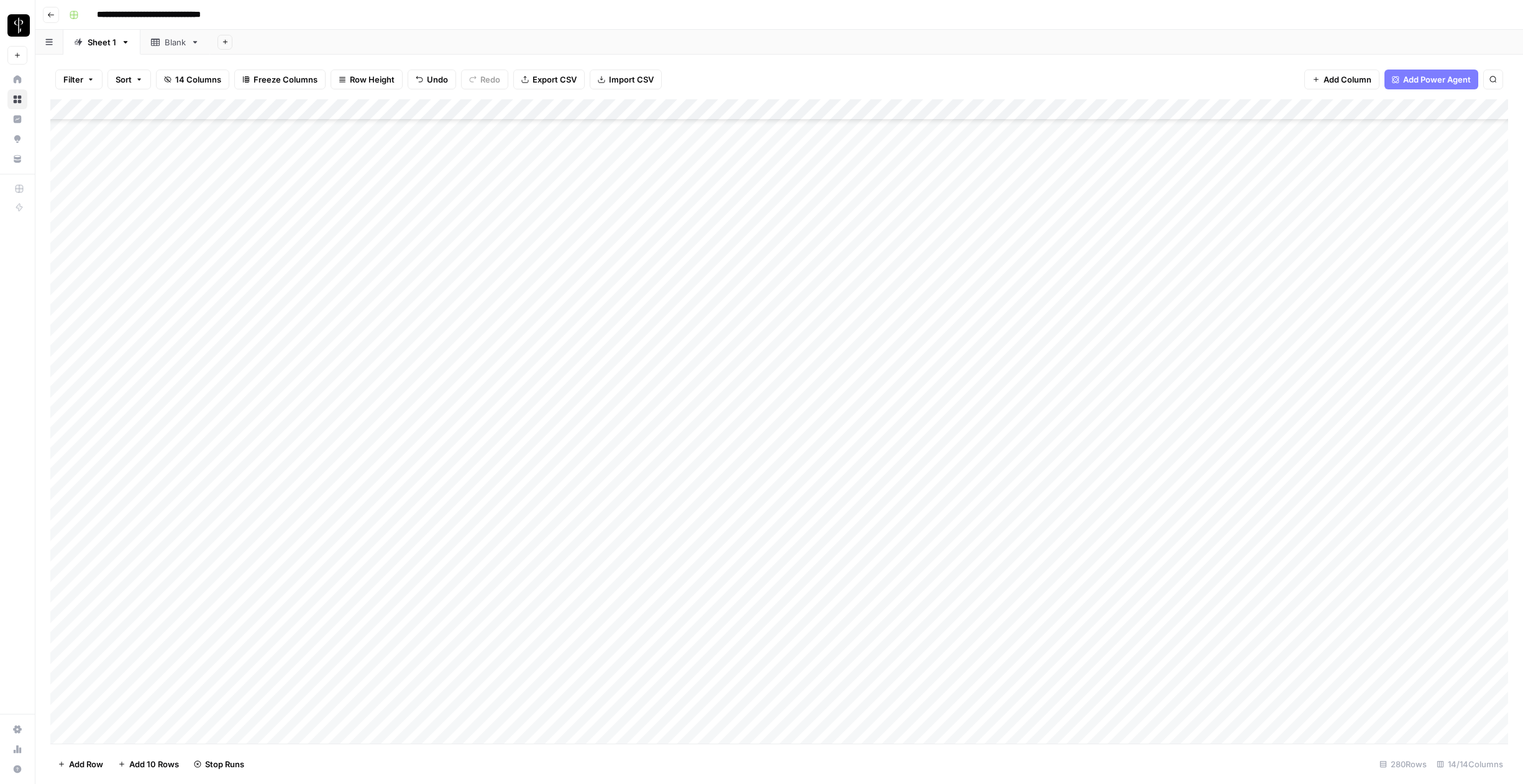
click at [157, 44] on icon at bounding box center [155, 42] width 9 height 9
click at [100, 44] on div "Sheet 1" at bounding box center [102, 42] width 29 height 13
click at [699, 446] on div "Add Column" at bounding box center [779, 422] width 1458 height 644
click at [702, 436] on div "Add Column" at bounding box center [779, 422] width 1458 height 644
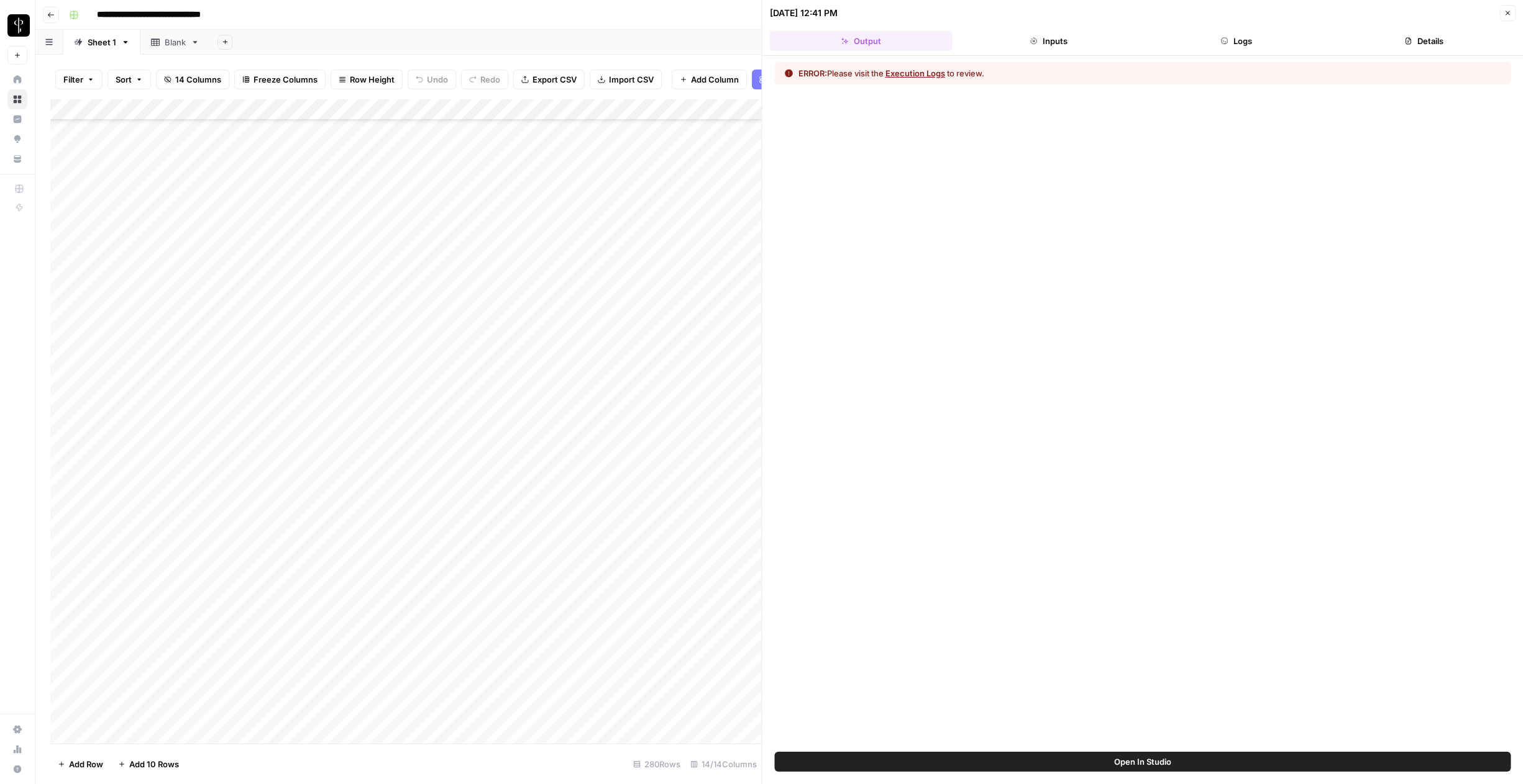
click at [1246, 41] on button "Logs" at bounding box center [1236, 41] width 183 height 20
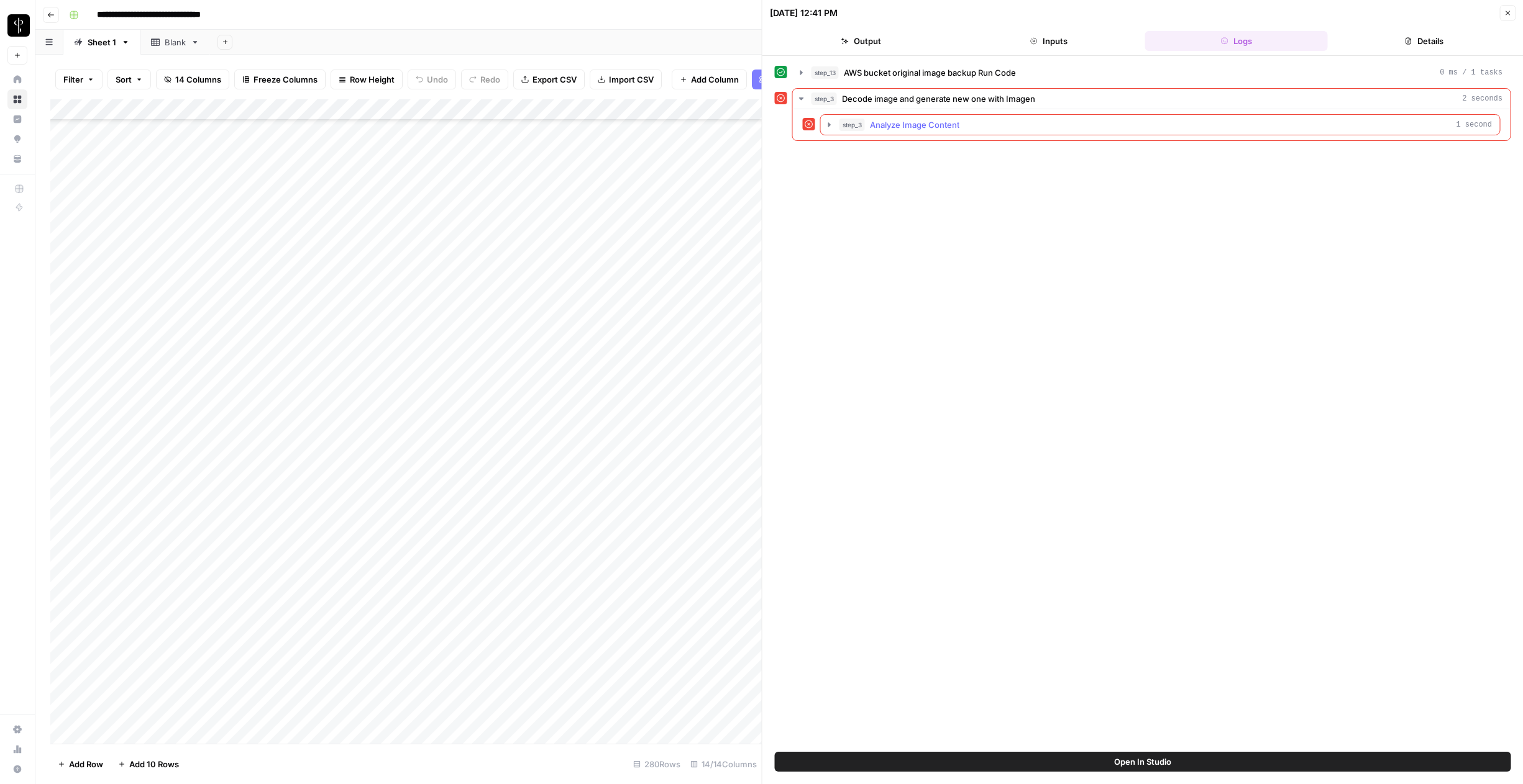
click at [829, 124] on icon "button" at bounding box center [829, 124] width 3 height 4
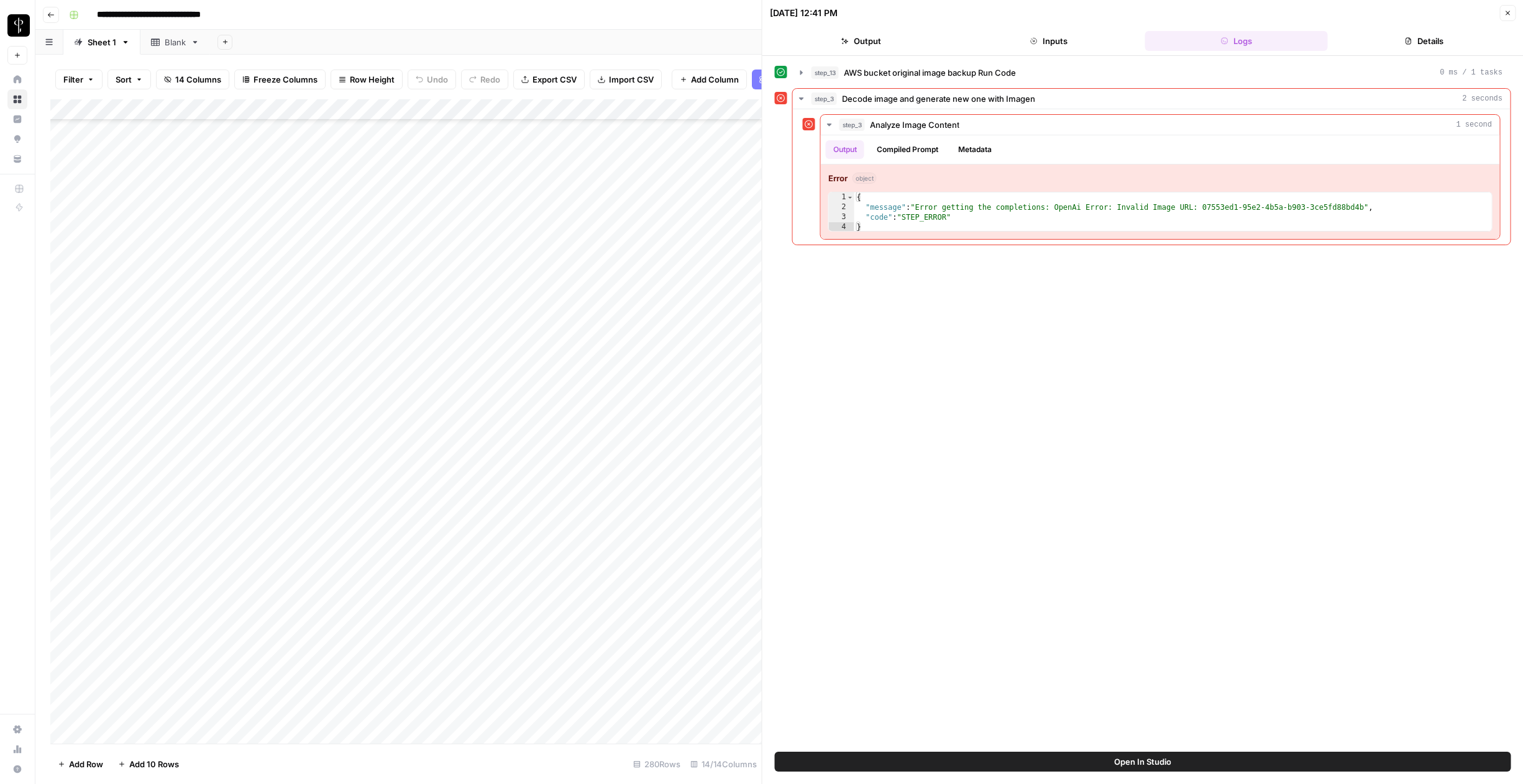
click at [572, 445] on div "Add Column" at bounding box center [405, 422] width 711 height 644
click at [312, 155] on div "Add Column" at bounding box center [405, 422] width 711 height 644
click at [423, 110] on div "Add Column" at bounding box center [405, 422] width 711 height 644
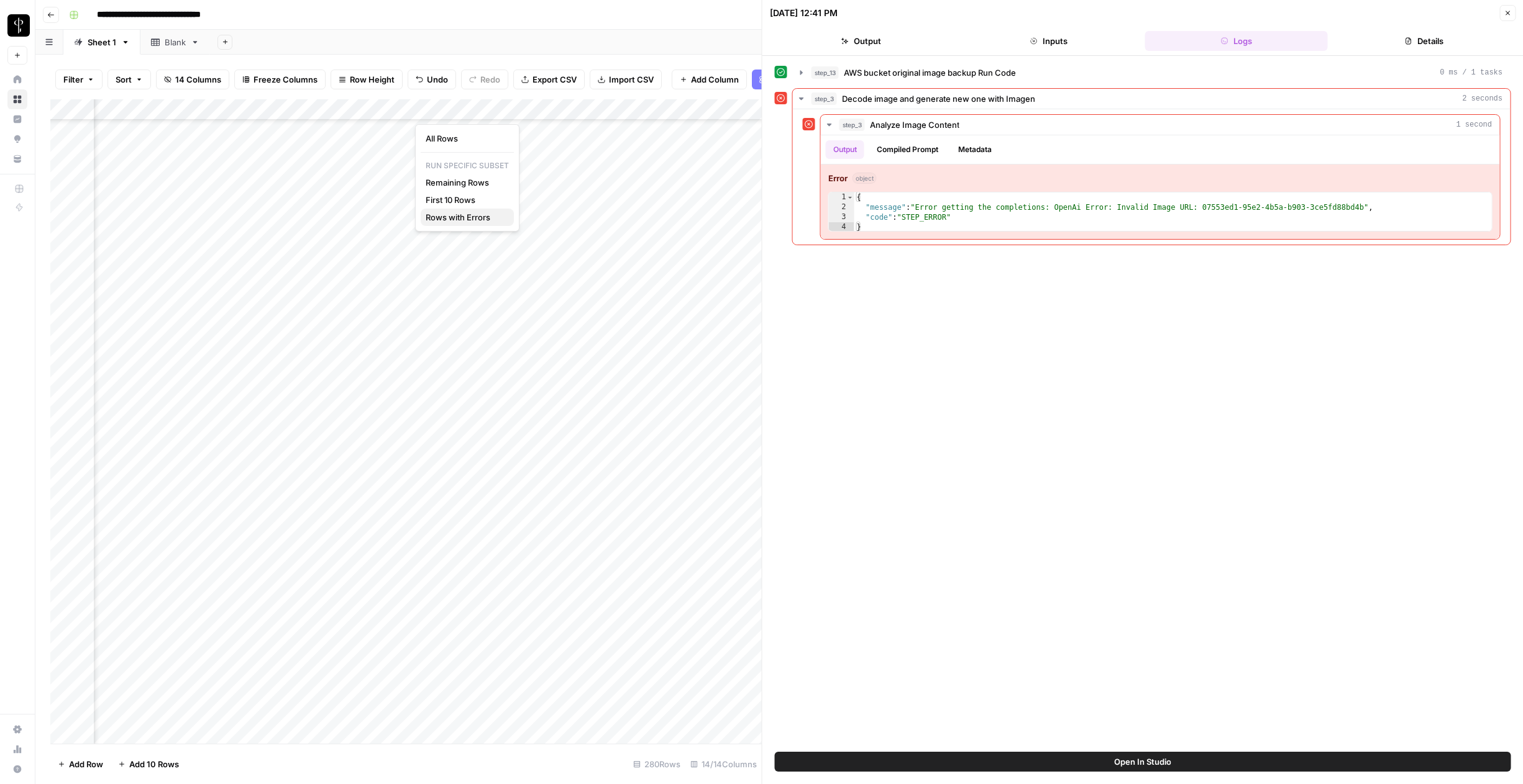
click at [454, 219] on span "Rows with Errors" at bounding box center [465, 218] width 78 height 13
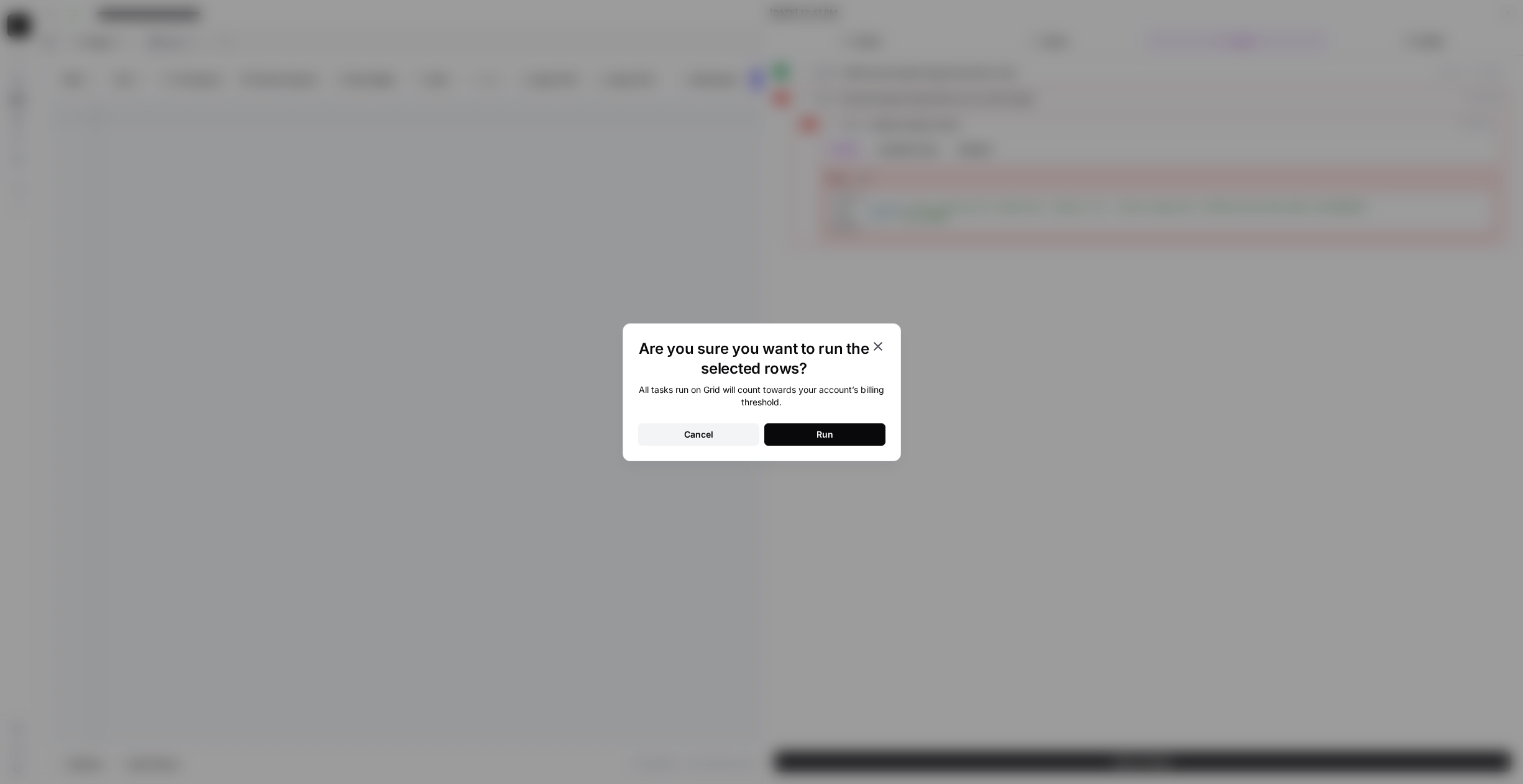
click at [825, 429] on div "Run" at bounding box center [824, 435] width 16 height 13
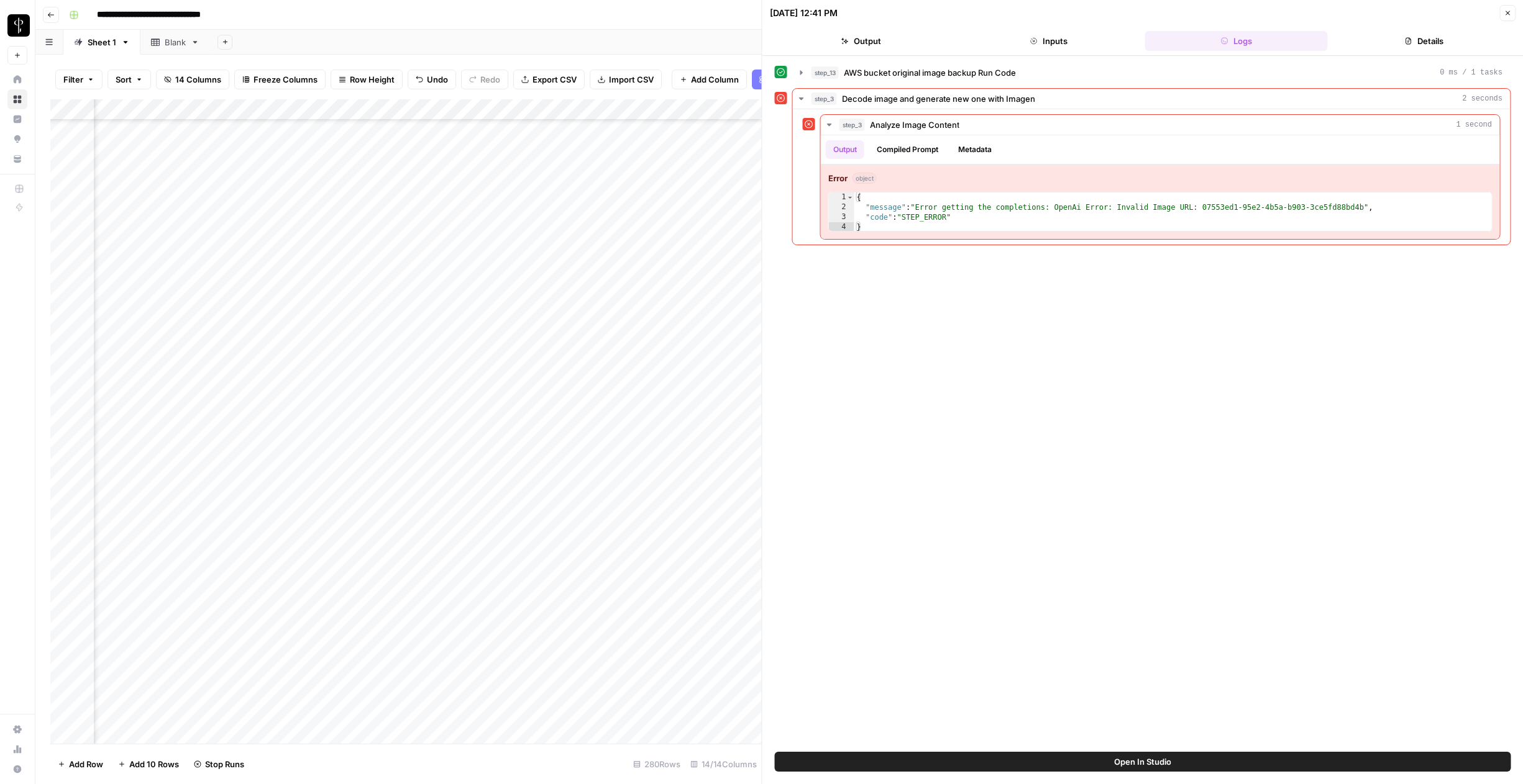
click at [1510, 17] on button "Close" at bounding box center [1507, 13] width 16 height 16
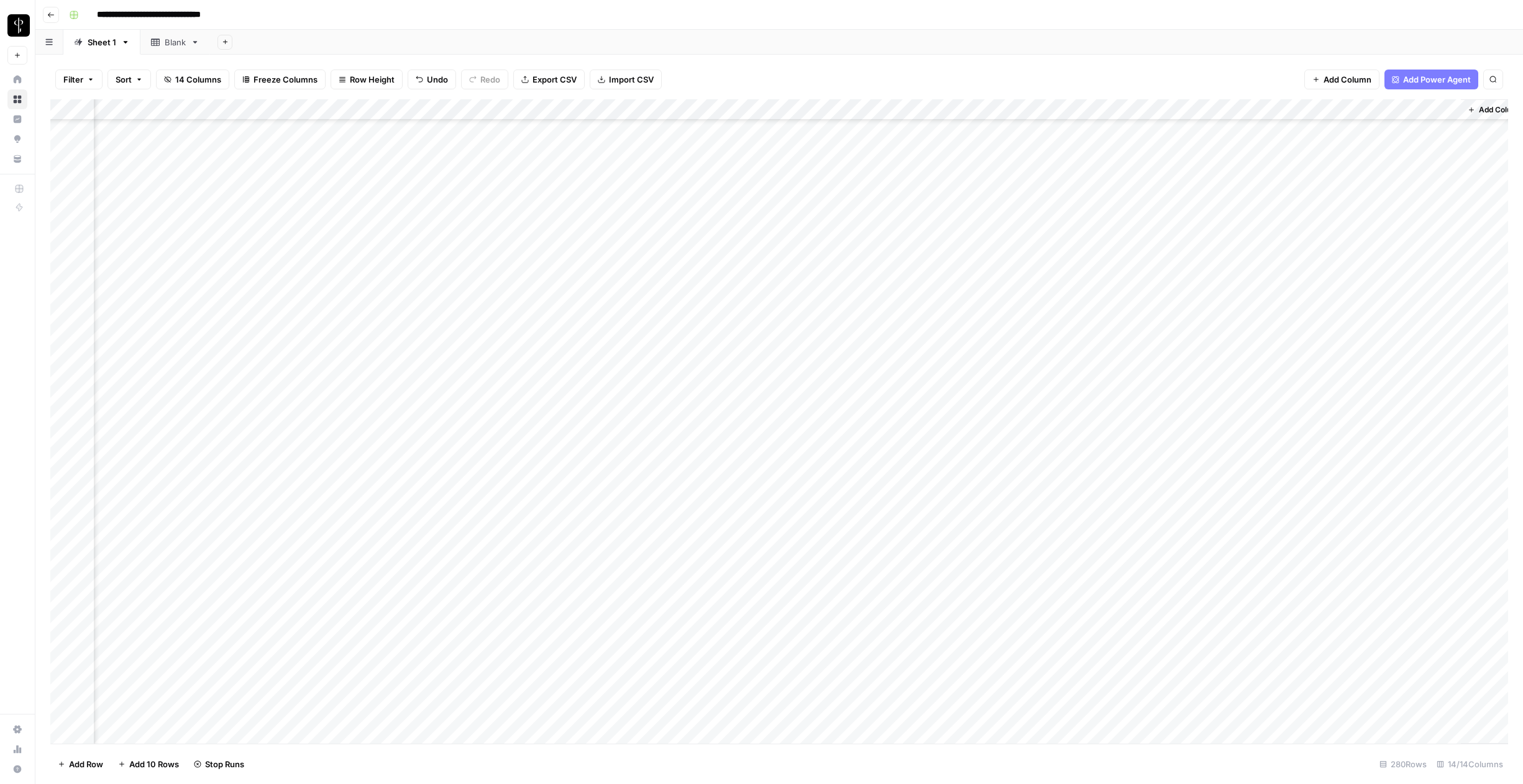
click at [157, 41] on icon at bounding box center [155, 42] width 9 height 9
click at [263, 107] on div "Add Column" at bounding box center [779, 422] width 1458 height 644
type input "Title"
click at [148, 275] on span "Remove Column" at bounding box center [172, 277] width 109 height 13
click at [725, 127] on span "Delete" at bounding box center [717, 129] width 27 height 13
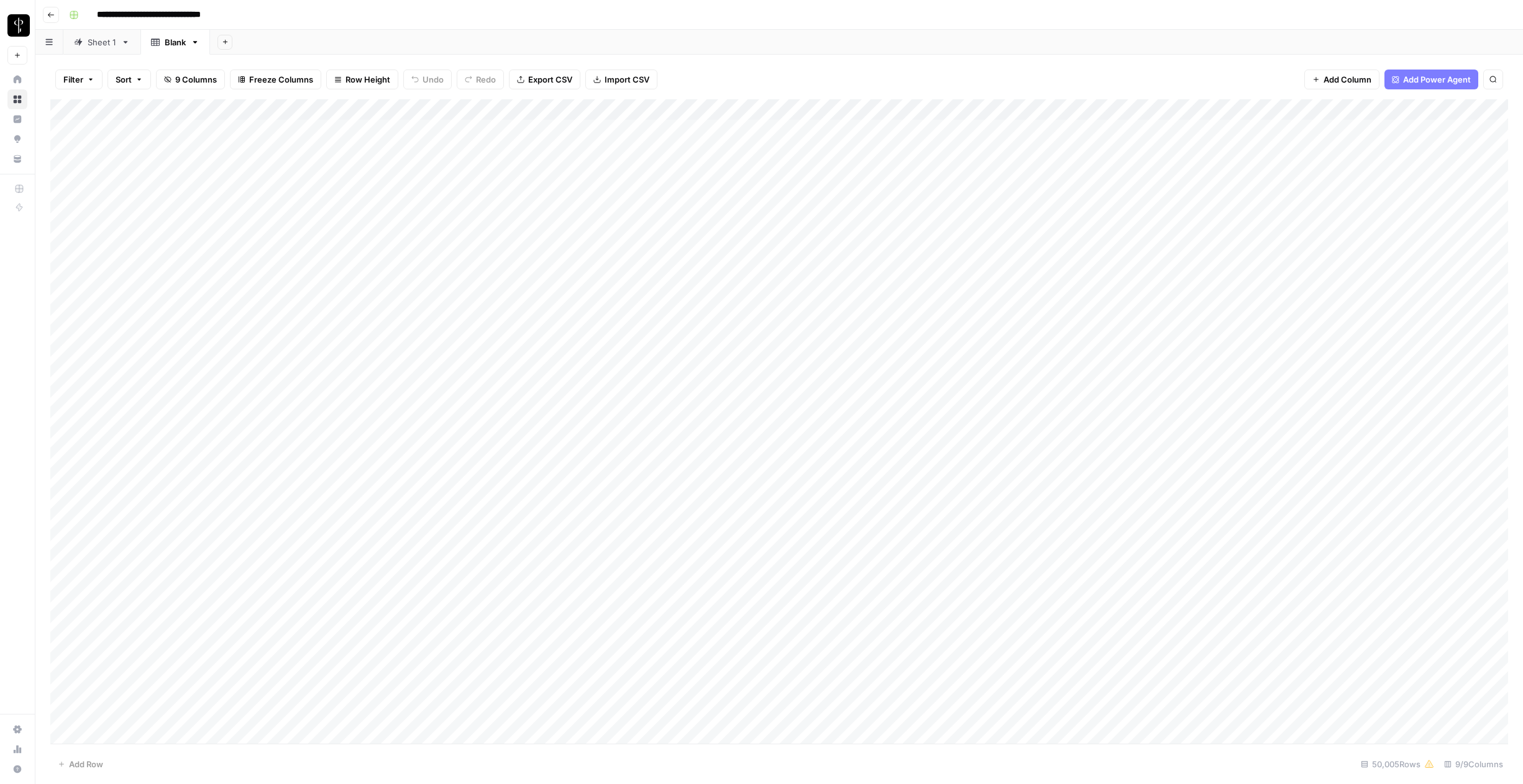
click at [81, 216] on div "Add Column" at bounding box center [779, 422] width 1458 height 644
click at [62, 214] on div "Add Column" at bounding box center [779, 422] width 1458 height 644
click at [60, 131] on div "Add Column" at bounding box center [779, 422] width 1458 height 644
click at [58, 760] on span "Delete 5 Rows" at bounding box center [85, 764] width 55 height 13
click at [723, 147] on span "Delete" at bounding box center [717, 143] width 27 height 13
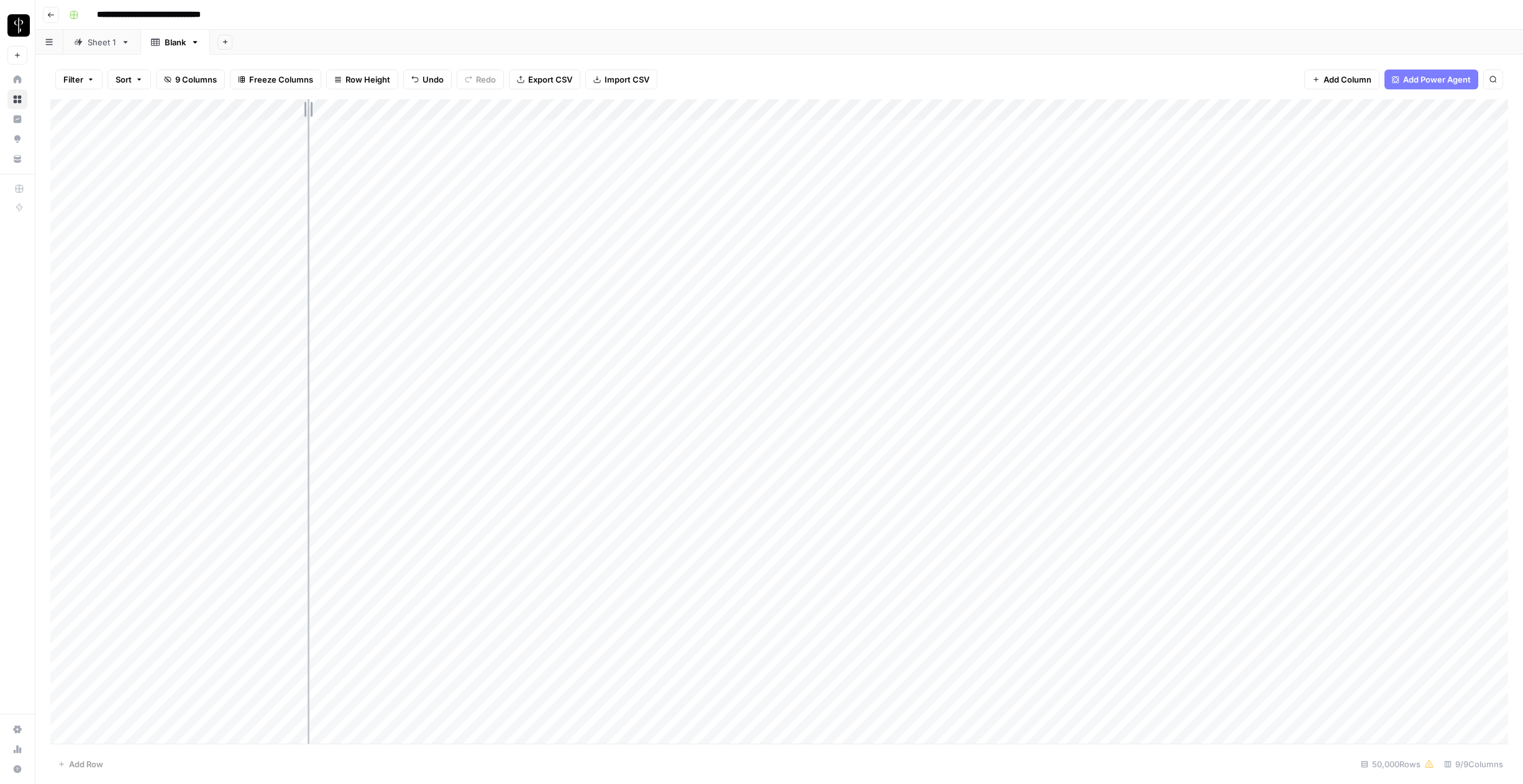
drag, startPoint x: 272, startPoint y: 110, endPoint x: 308, endPoint y: 111, distance: 36.0
click at [308, 111] on div "Add Column" at bounding box center [779, 422] width 1458 height 644
click at [195, 44] on icon "button" at bounding box center [195, 42] width 9 height 9
click at [211, 111] on div "Delete Sheet" at bounding box center [240, 111] width 78 height 13
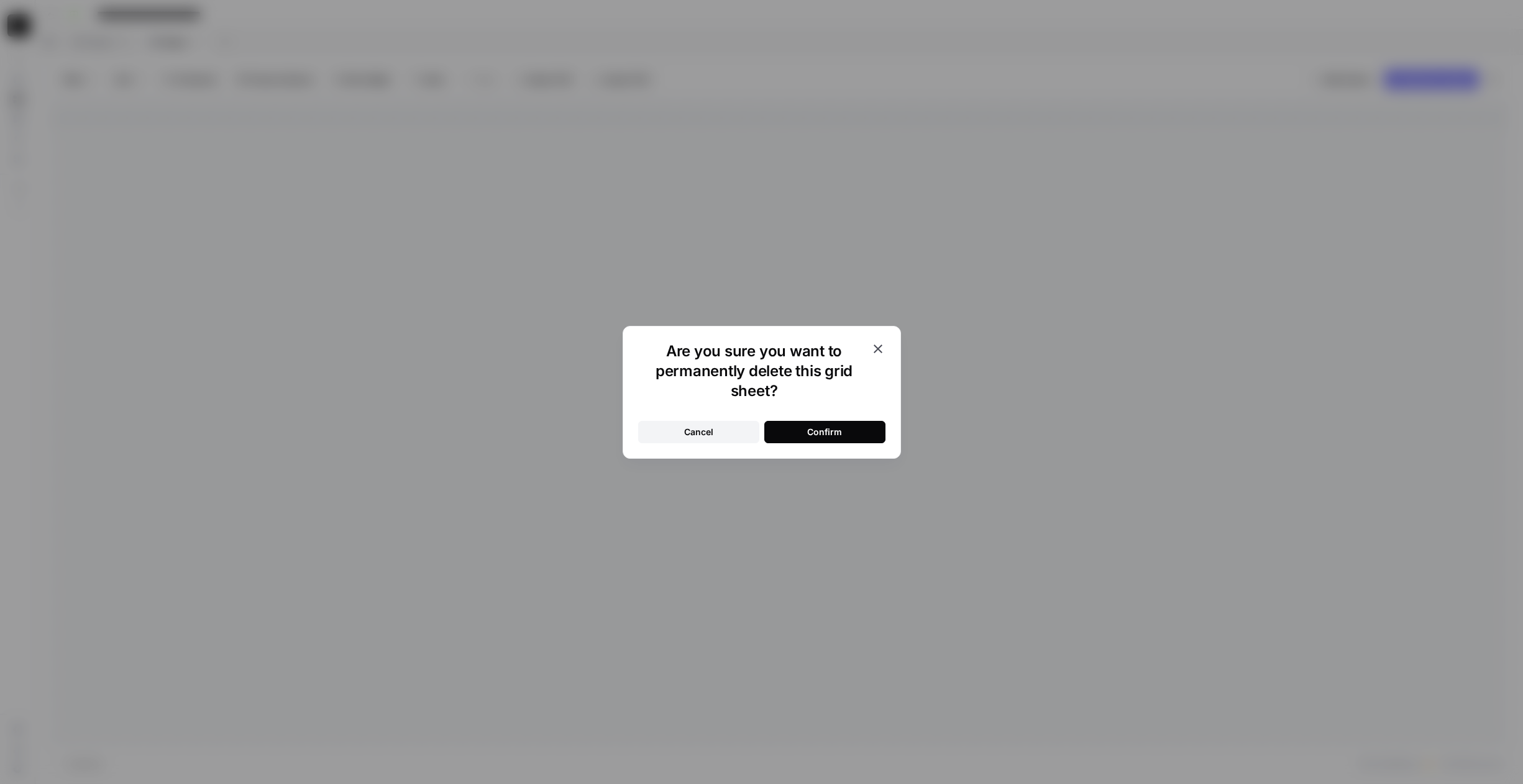
click at [796, 437] on button "Confirm" at bounding box center [824, 432] width 121 height 22
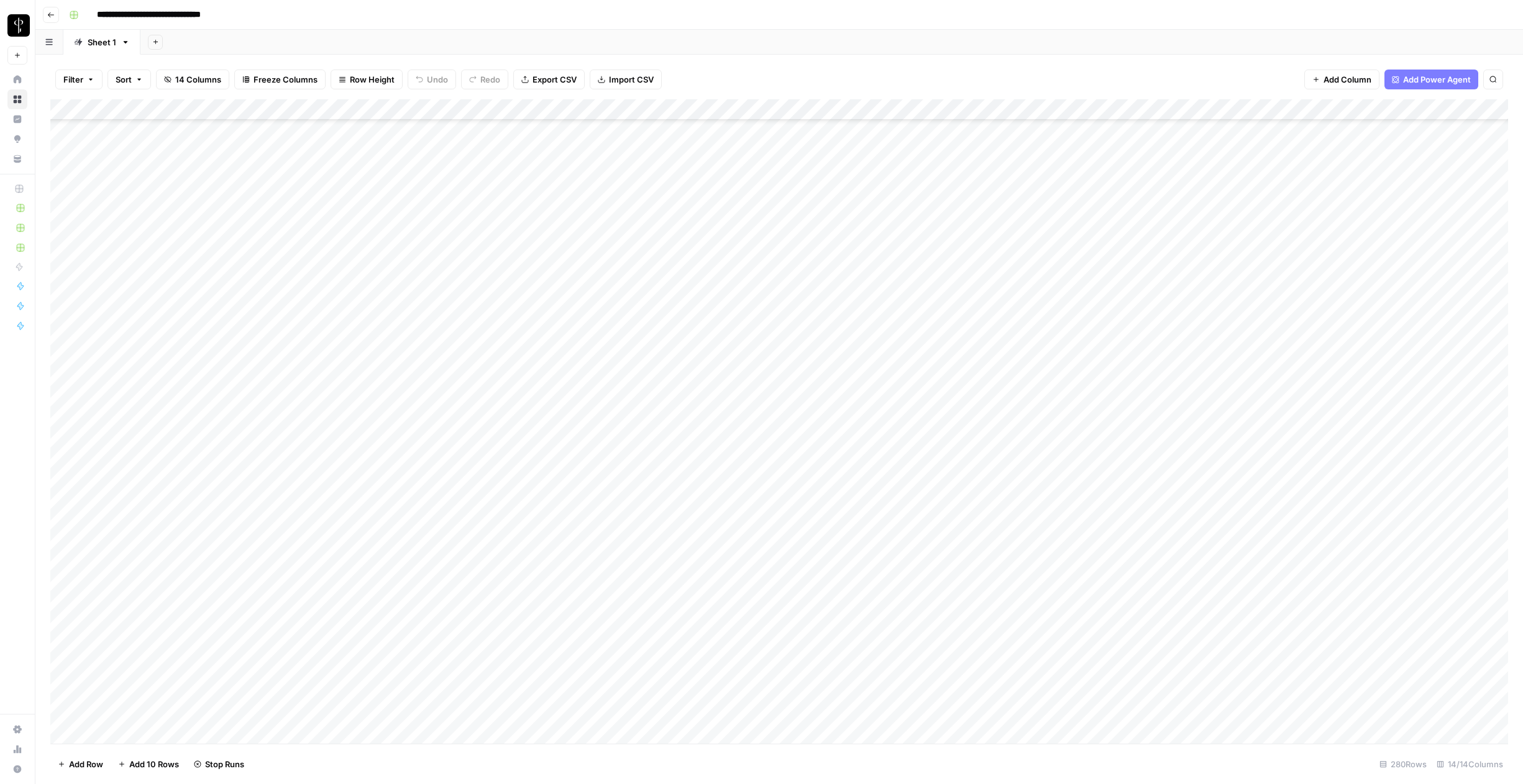
scroll to position [5308, 0]
click at [664, 565] on div "Add Column" at bounding box center [779, 422] width 1458 height 644
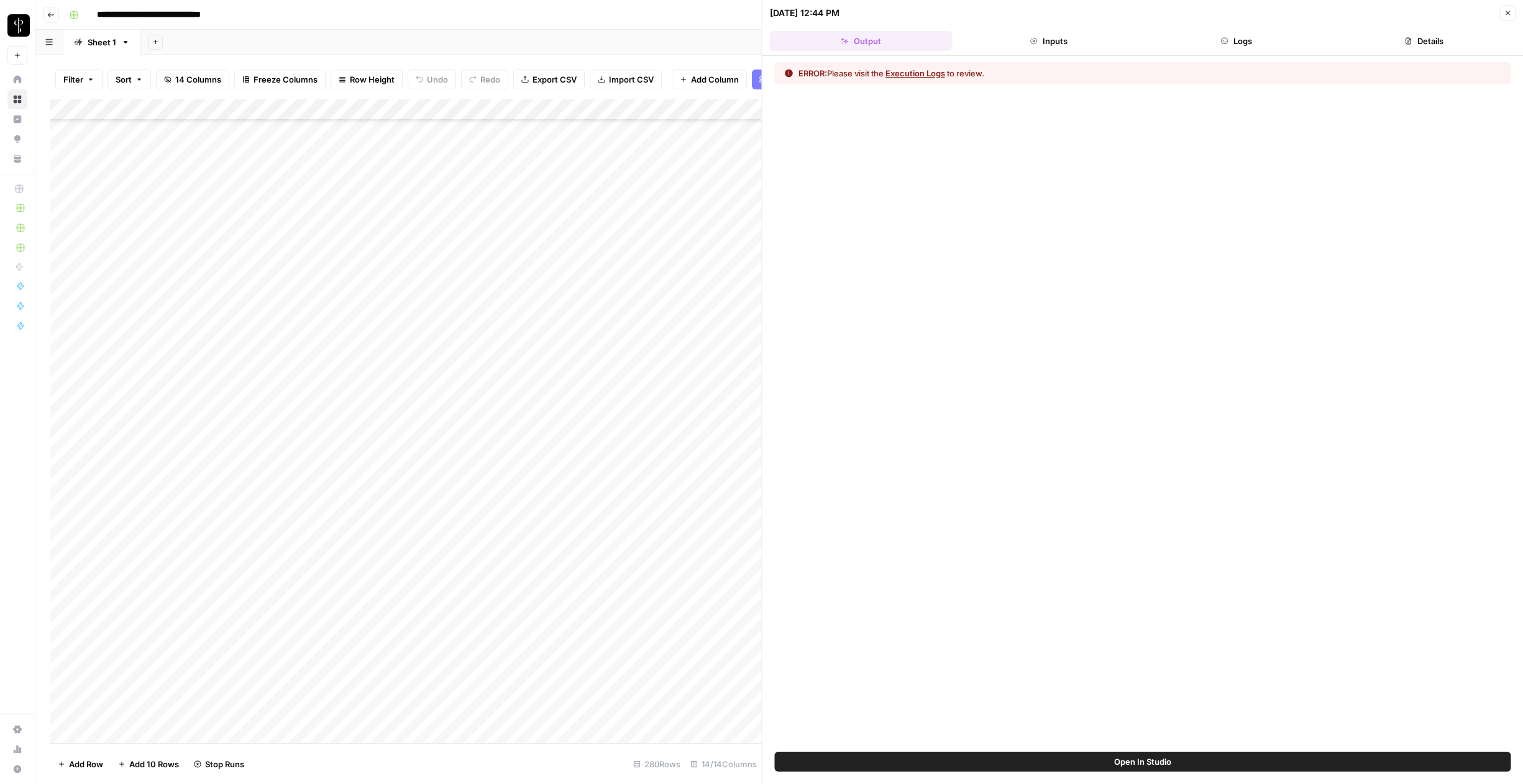
click at [1215, 42] on button "Logs" at bounding box center [1236, 41] width 183 height 20
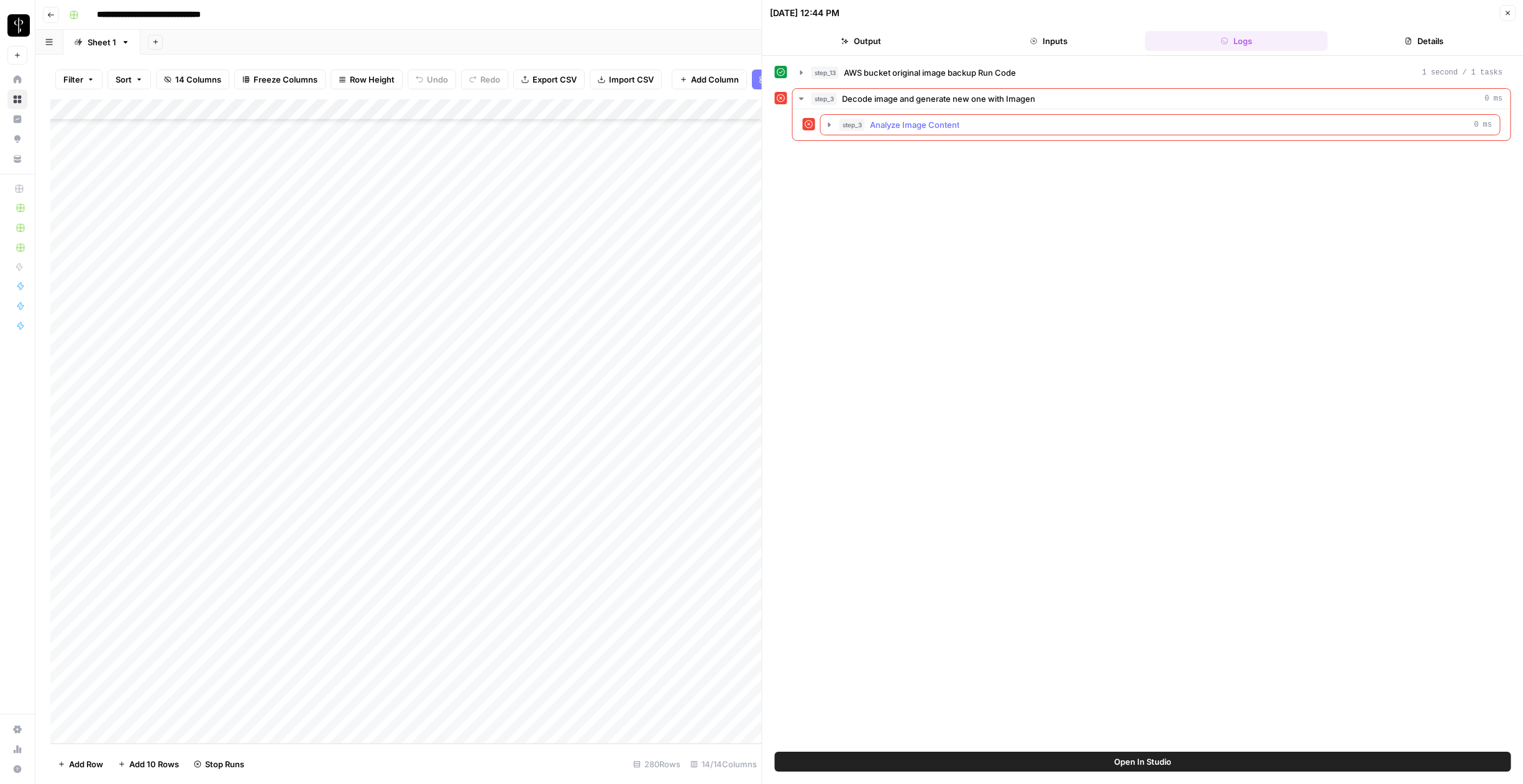
click at [829, 127] on icon "button" at bounding box center [829, 125] width 10 height 10
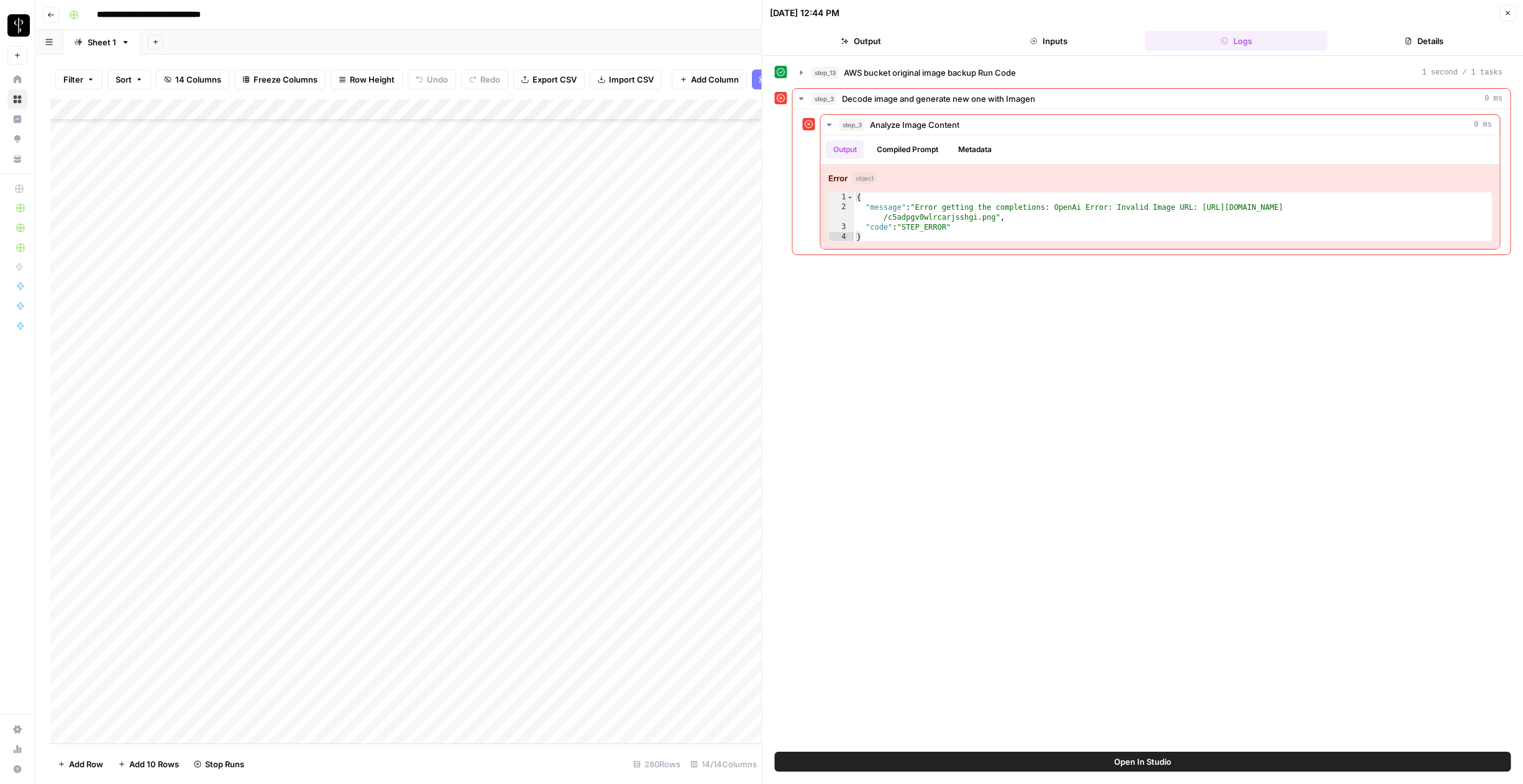
click at [1504, 16] on icon "button" at bounding box center [1507, 13] width 8 height 8
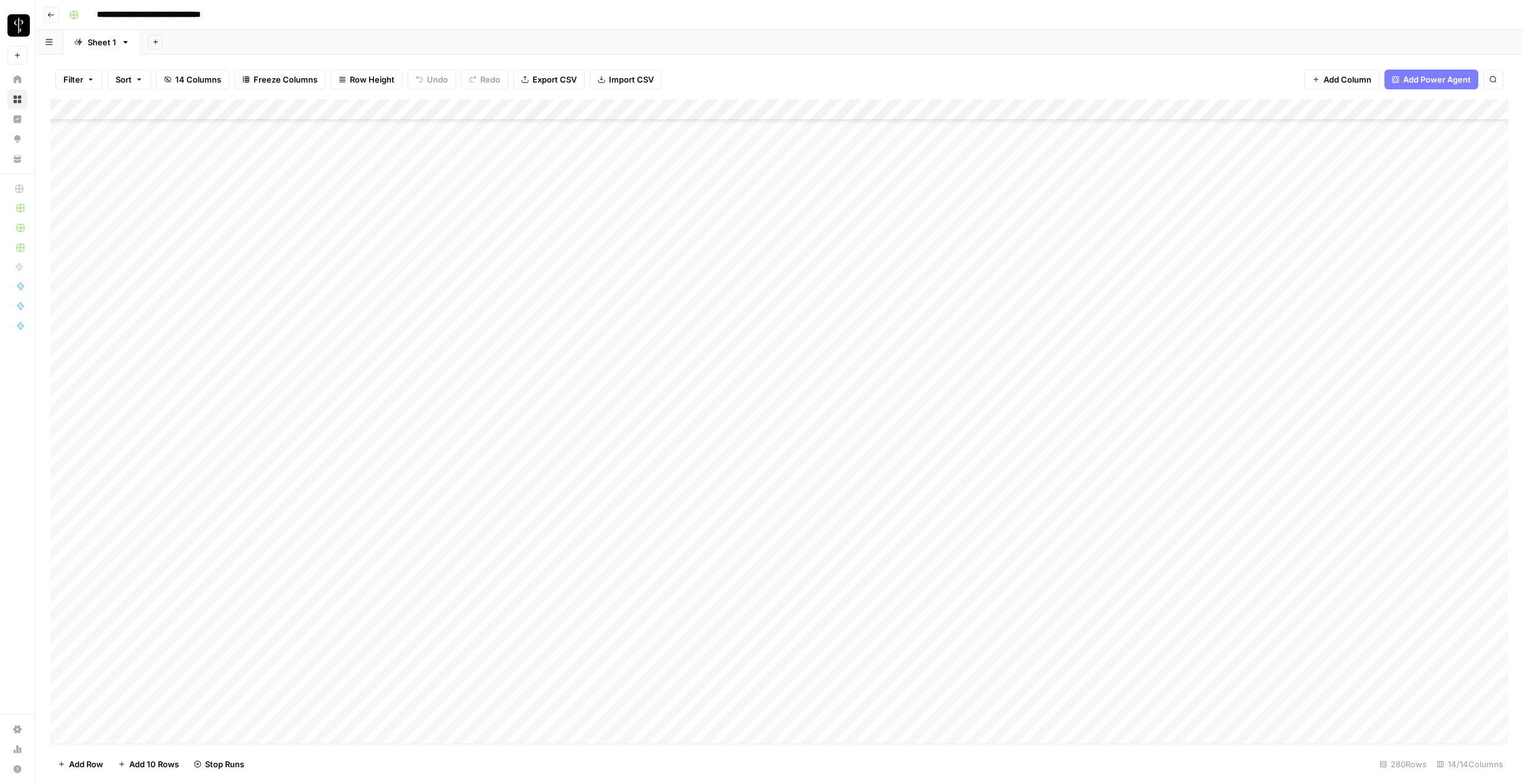
scroll to position [4962, 0]
click at [536, 322] on div "Add Column" at bounding box center [779, 422] width 1458 height 644
click at [577, 289] on div "Add Column" at bounding box center [779, 422] width 1458 height 644
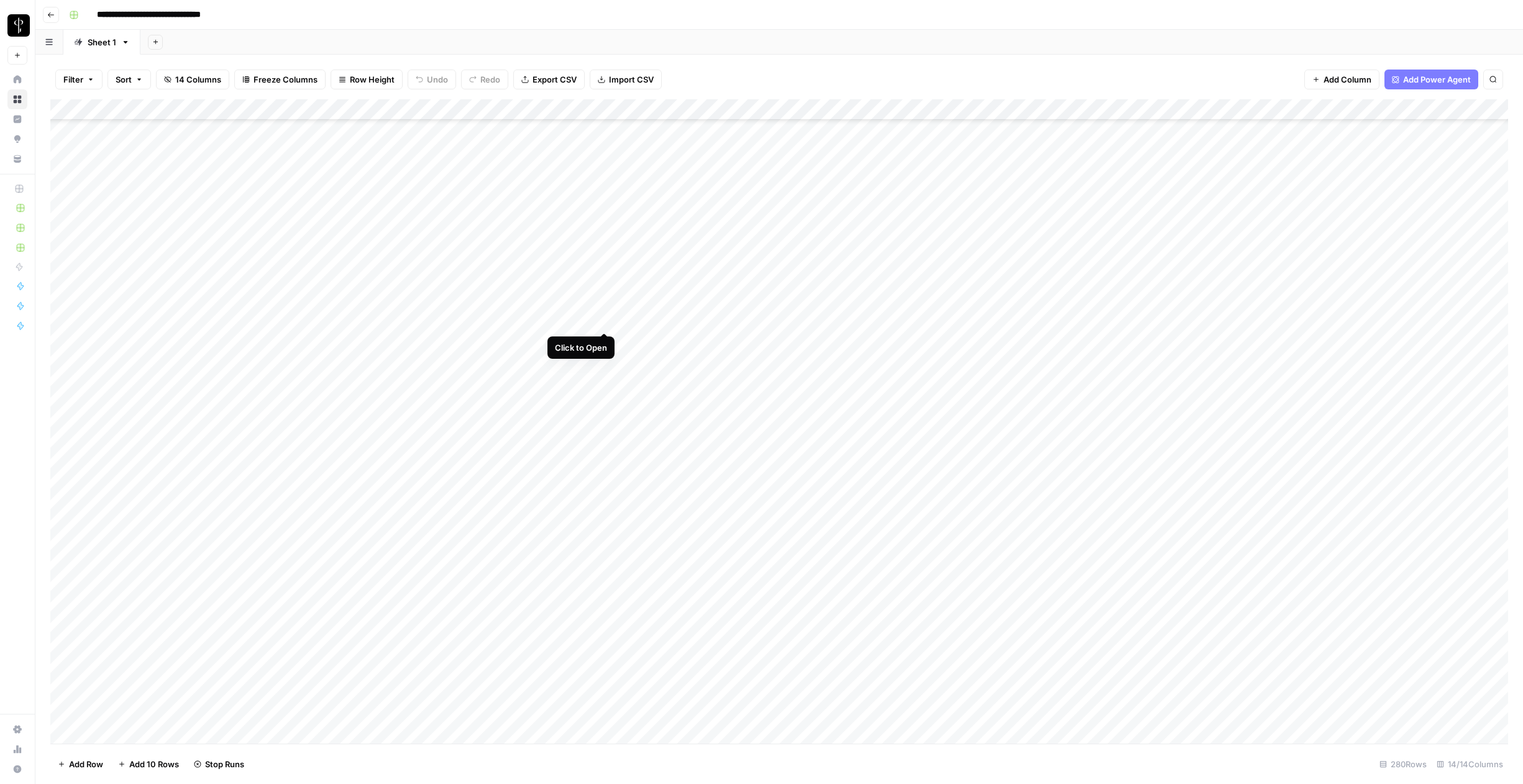
click at [603, 320] on div "Add Column" at bounding box center [779, 422] width 1458 height 644
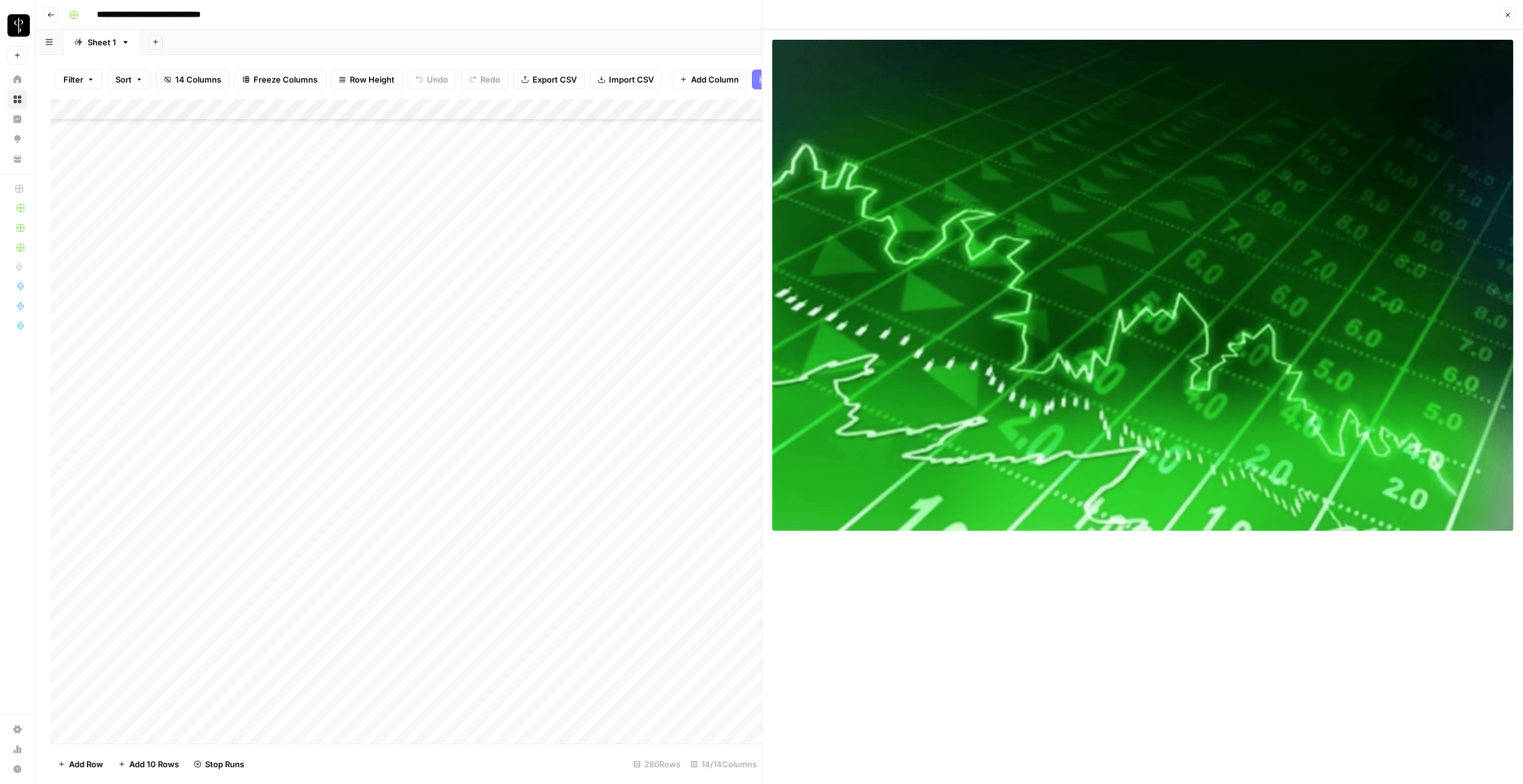
click at [1508, 13] on icon "button" at bounding box center [1507, 15] width 8 height 8
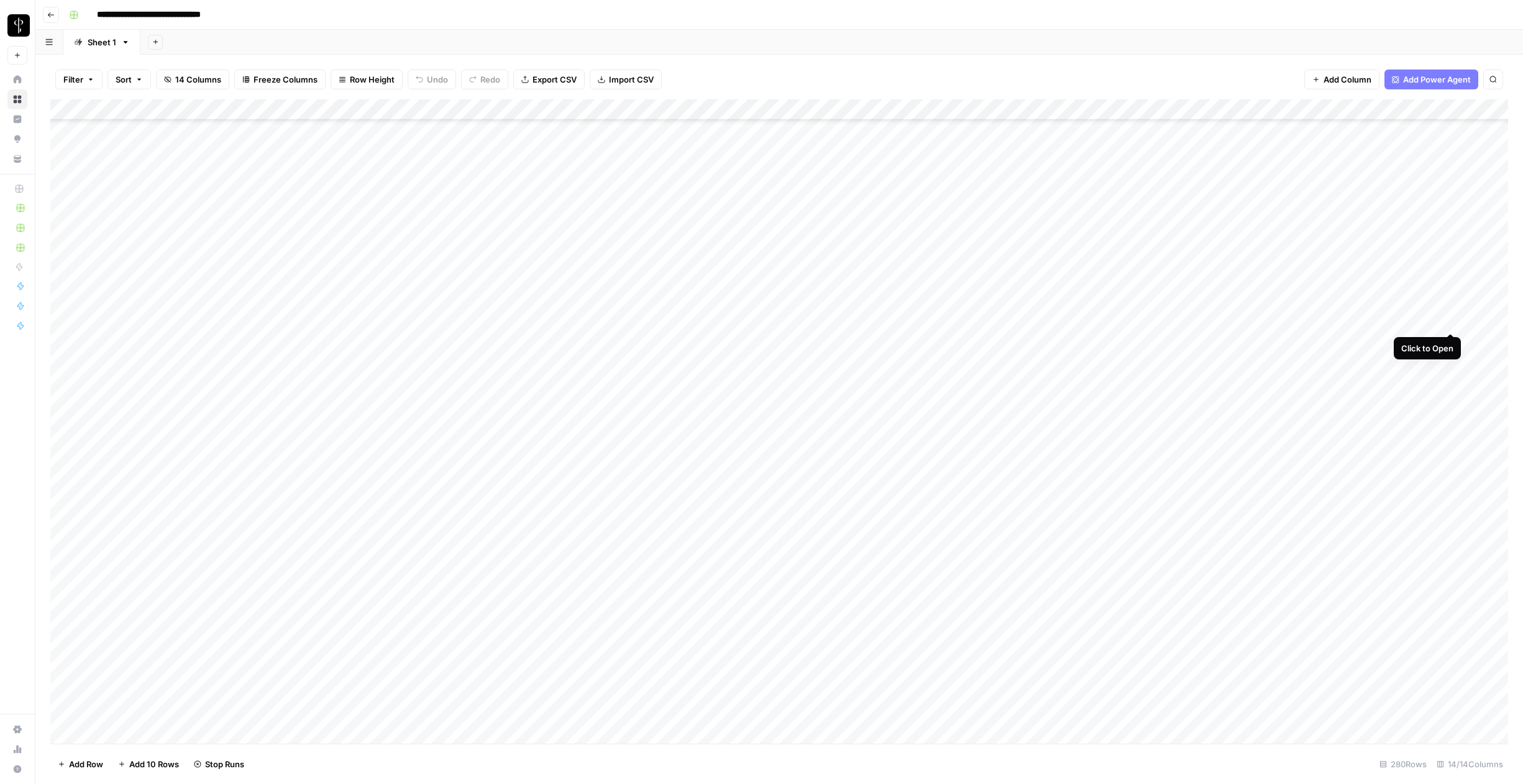
click at [1447, 322] on div "Add Column" at bounding box center [779, 422] width 1458 height 644
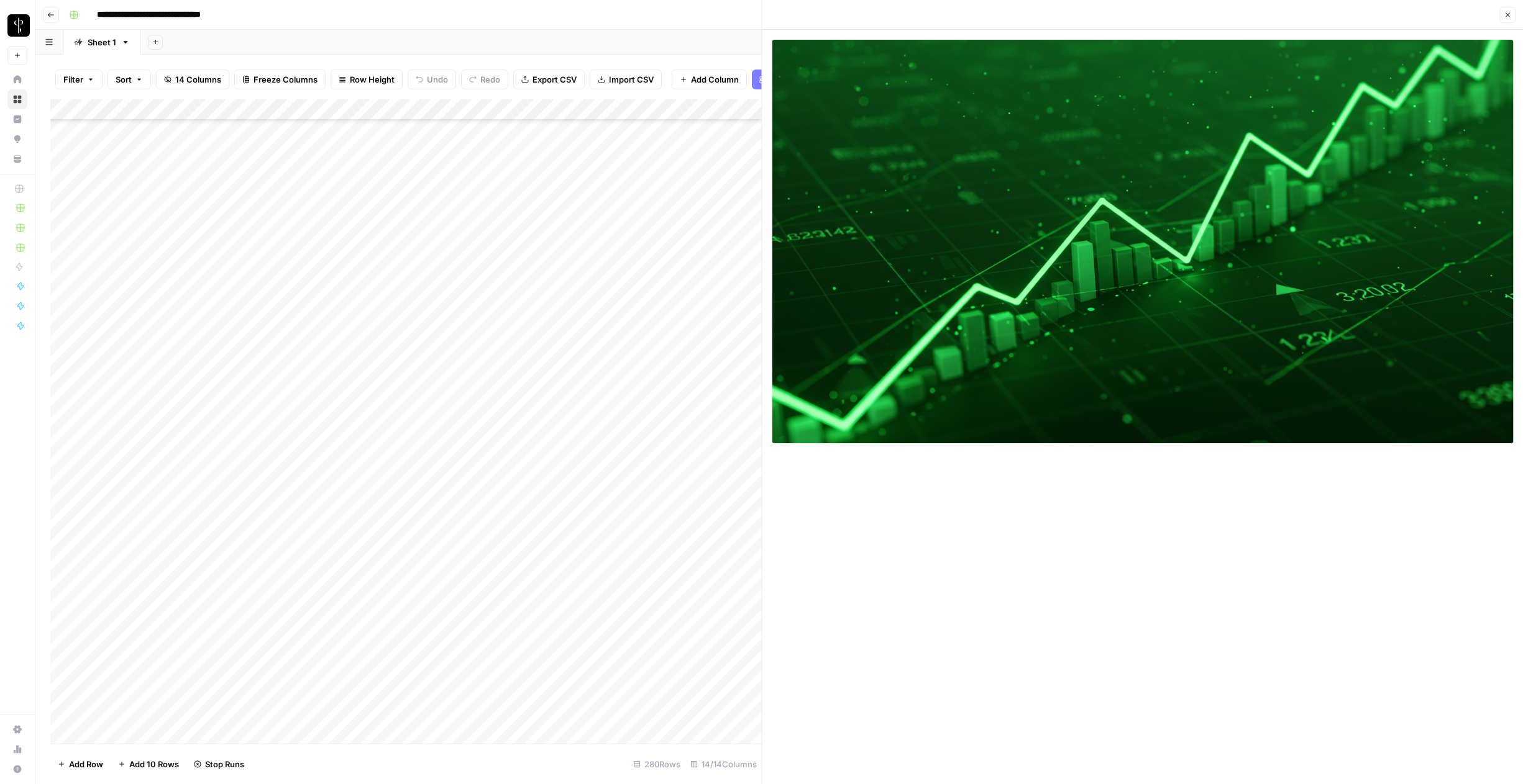
click at [1501, 19] on button "Close" at bounding box center [1507, 15] width 16 height 16
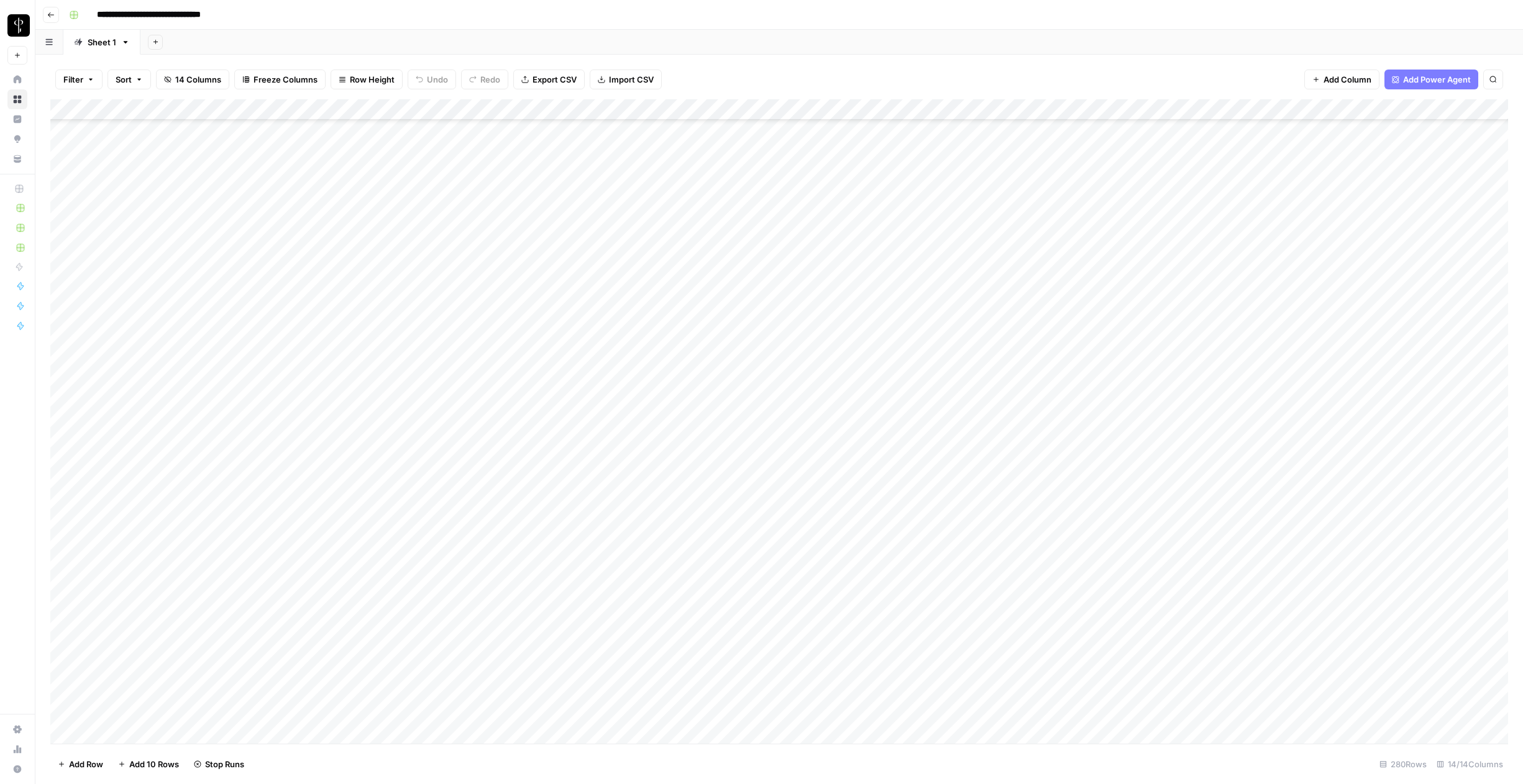
scroll to position [2863, 0]
click at [729, 367] on div "Add Column" at bounding box center [779, 422] width 1458 height 644
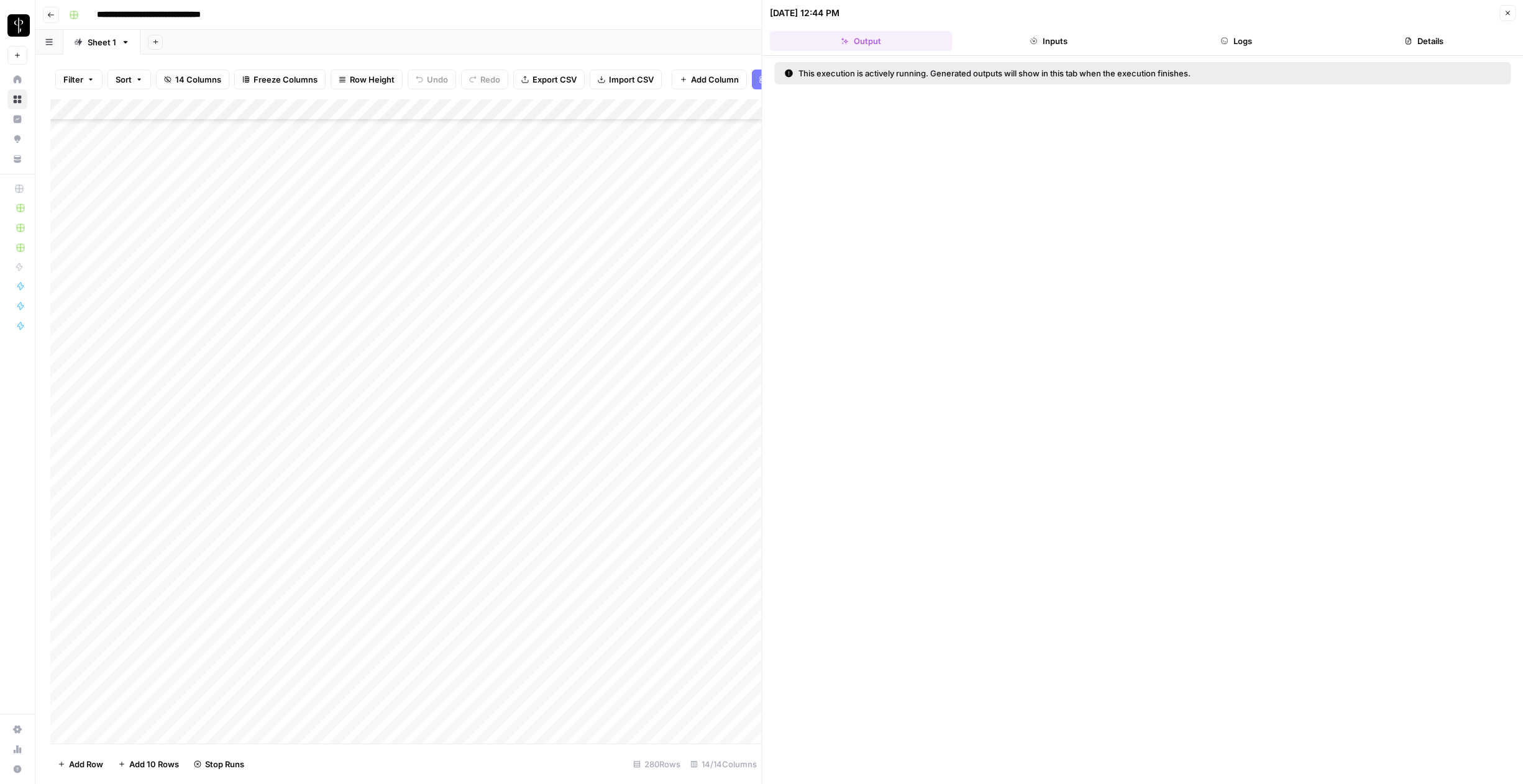
click at [1243, 48] on button "Logs" at bounding box center [1236, 41] width 183 height 20
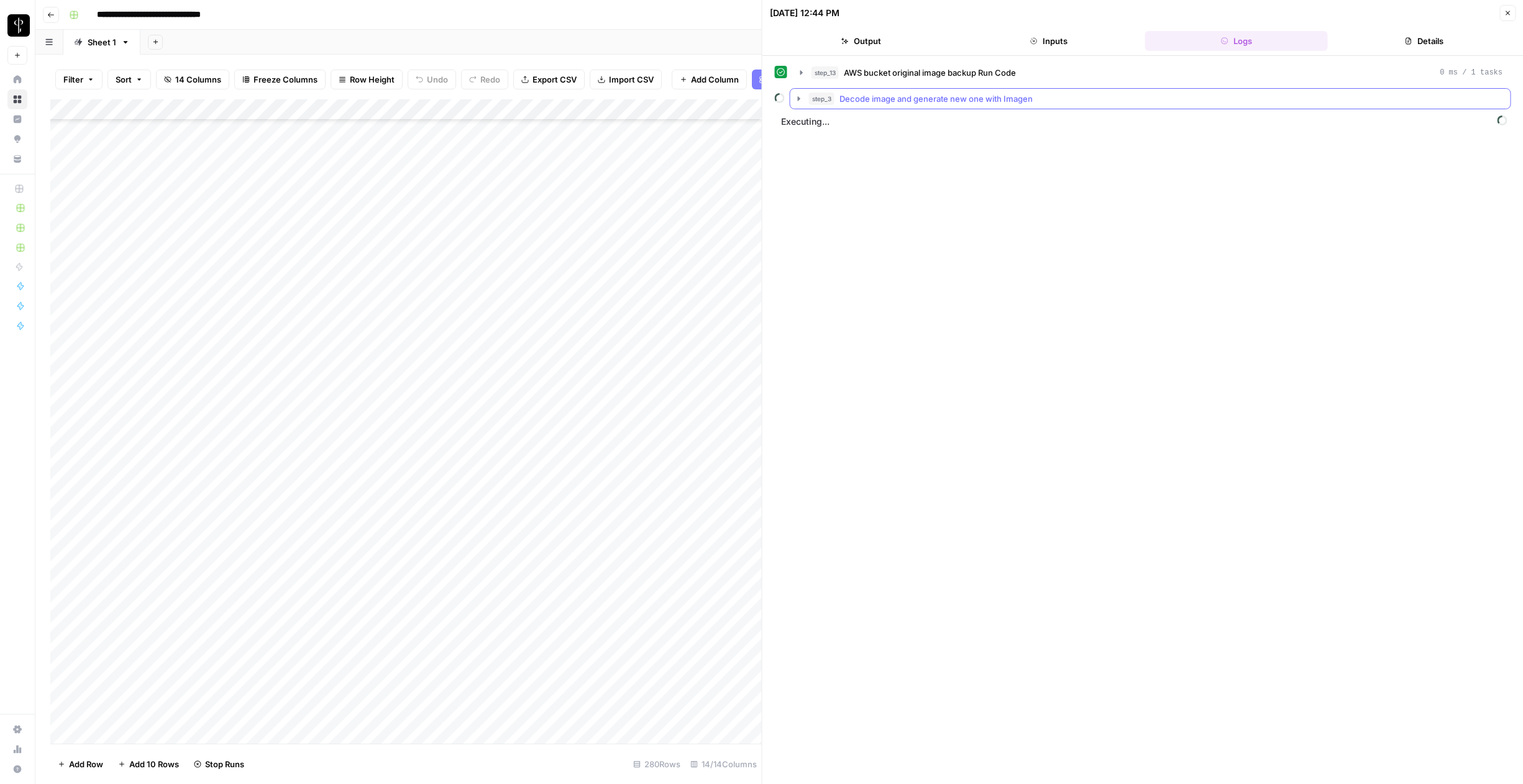
click at [798, 98] on icon "button" at bounding box center [799, 98] width 3 height 4
click at [823, 126] on icon "button" at bounding box center [827, 125] width 10 height 10
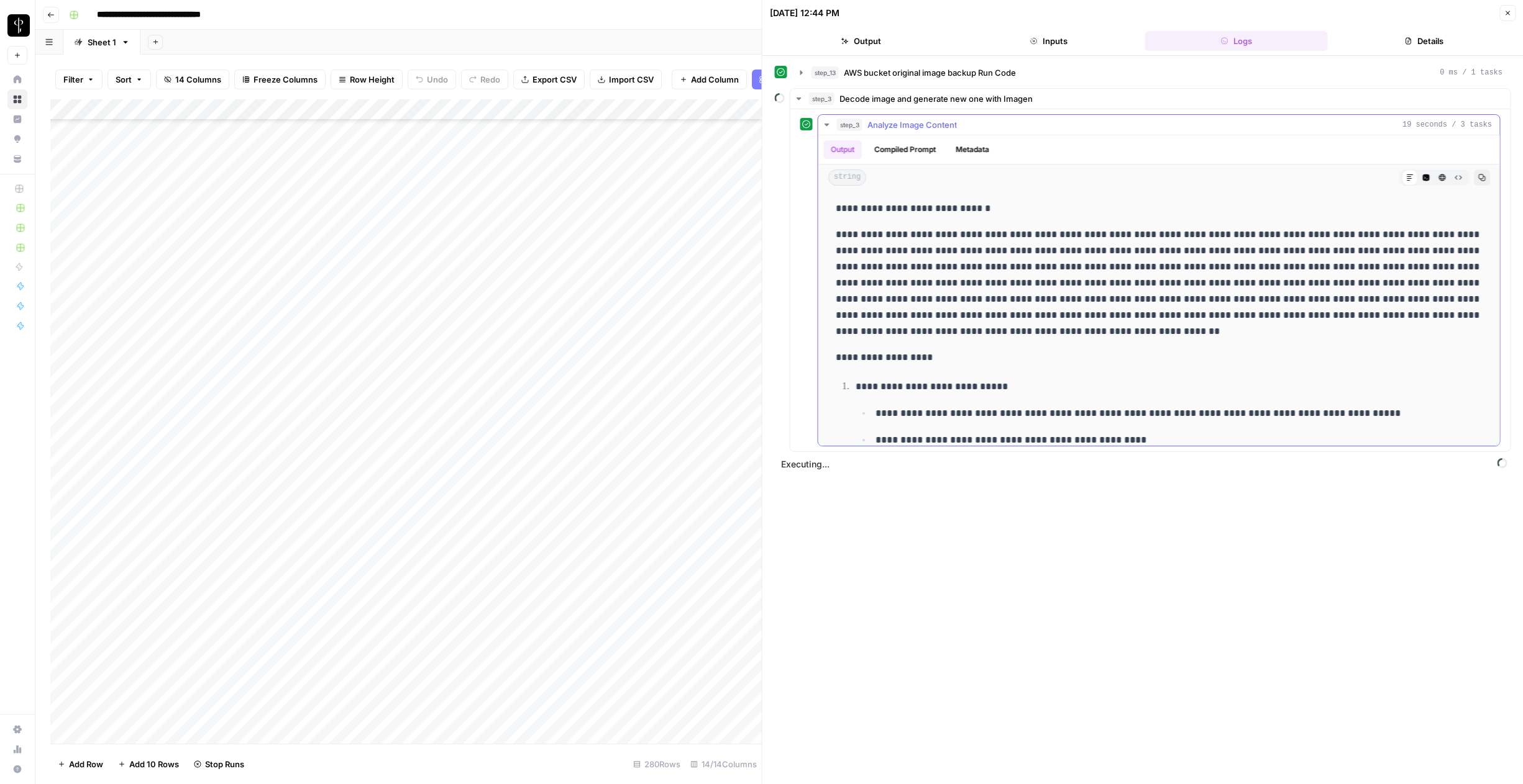
click at [823, 126] on icon "button" at bounding box center [827, 125] width 10 height 10
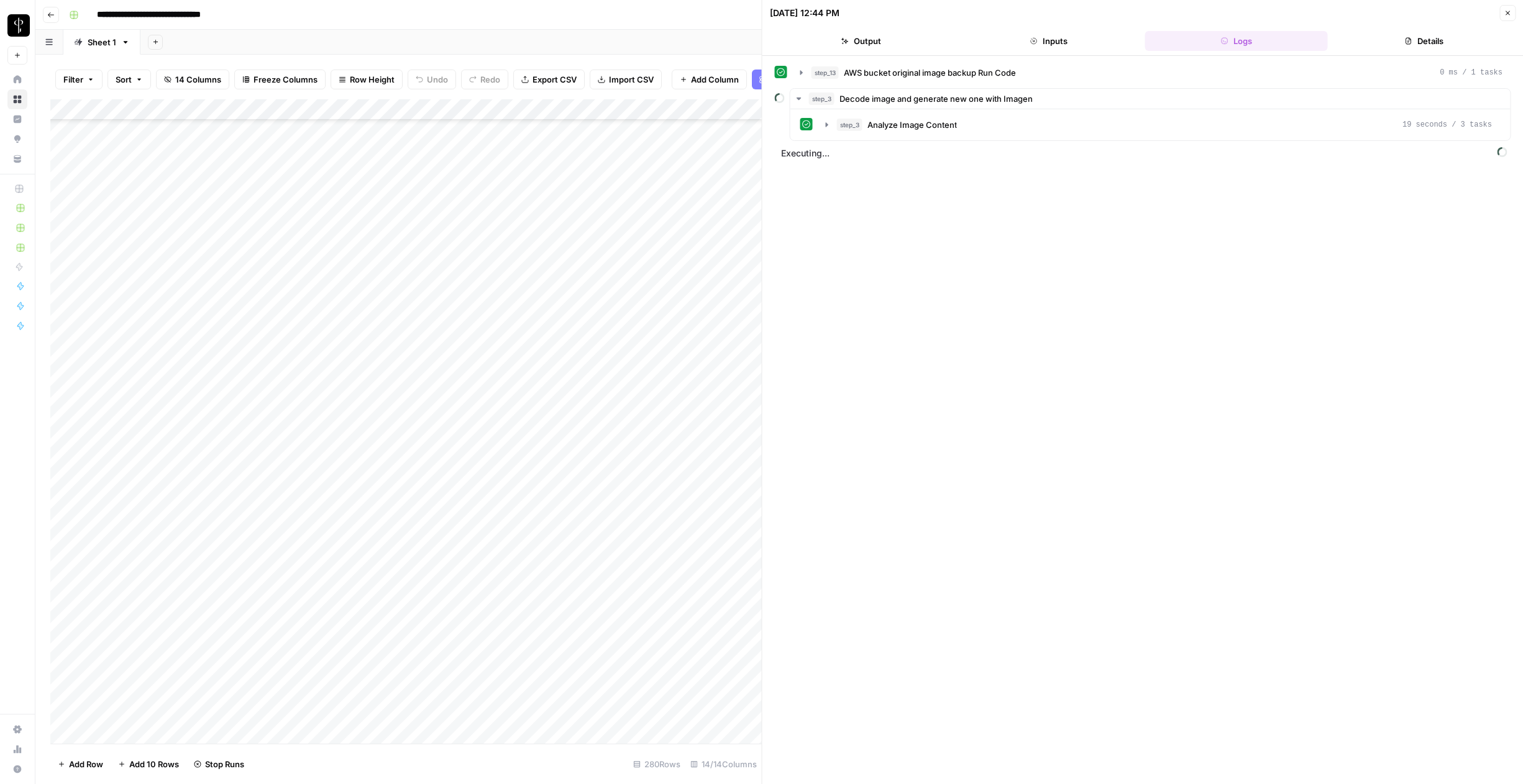
click at [1510, 11] on icon "button" at bounding box center [1507, 13] width 8 height 8
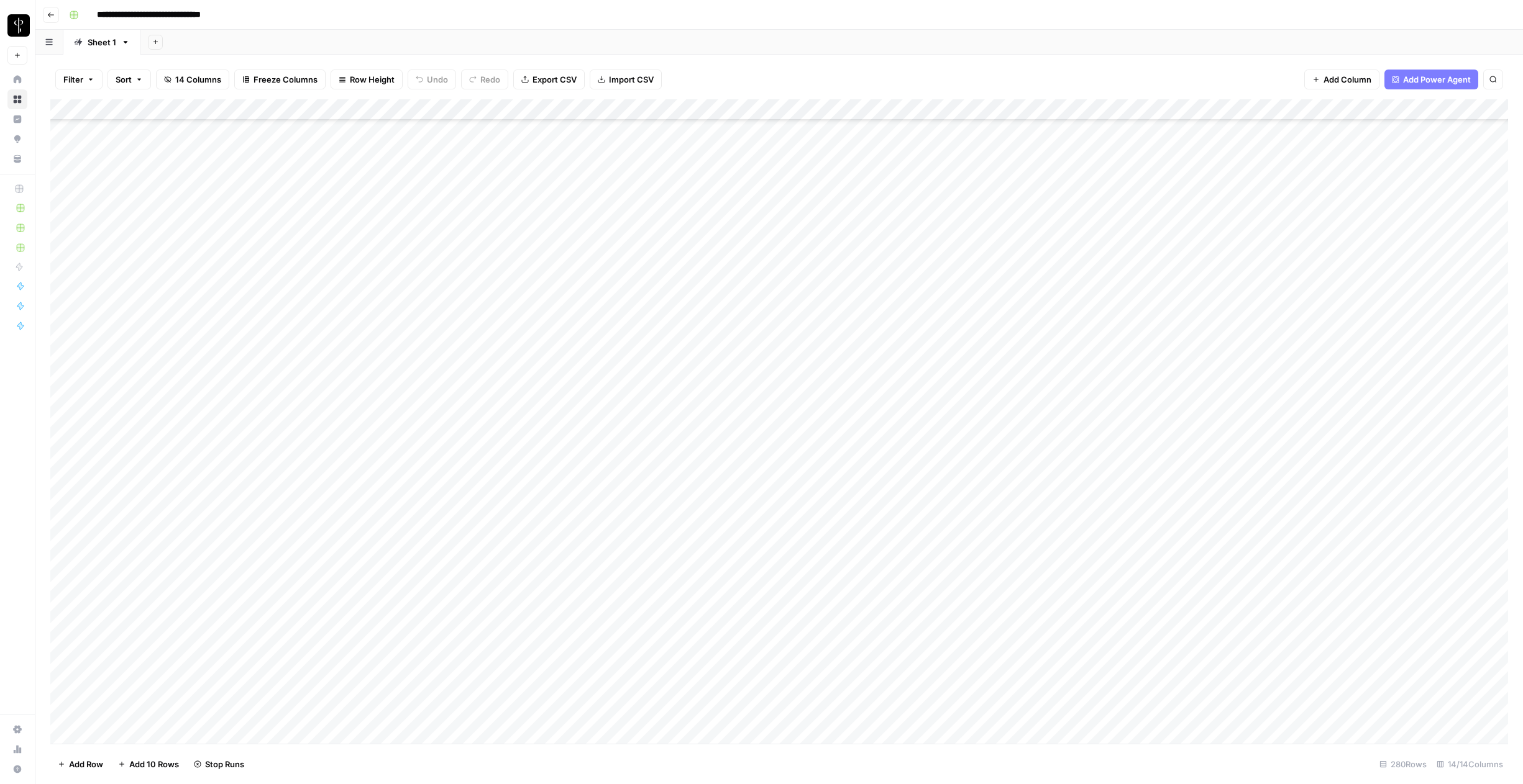
scroll to position [2863, 0]
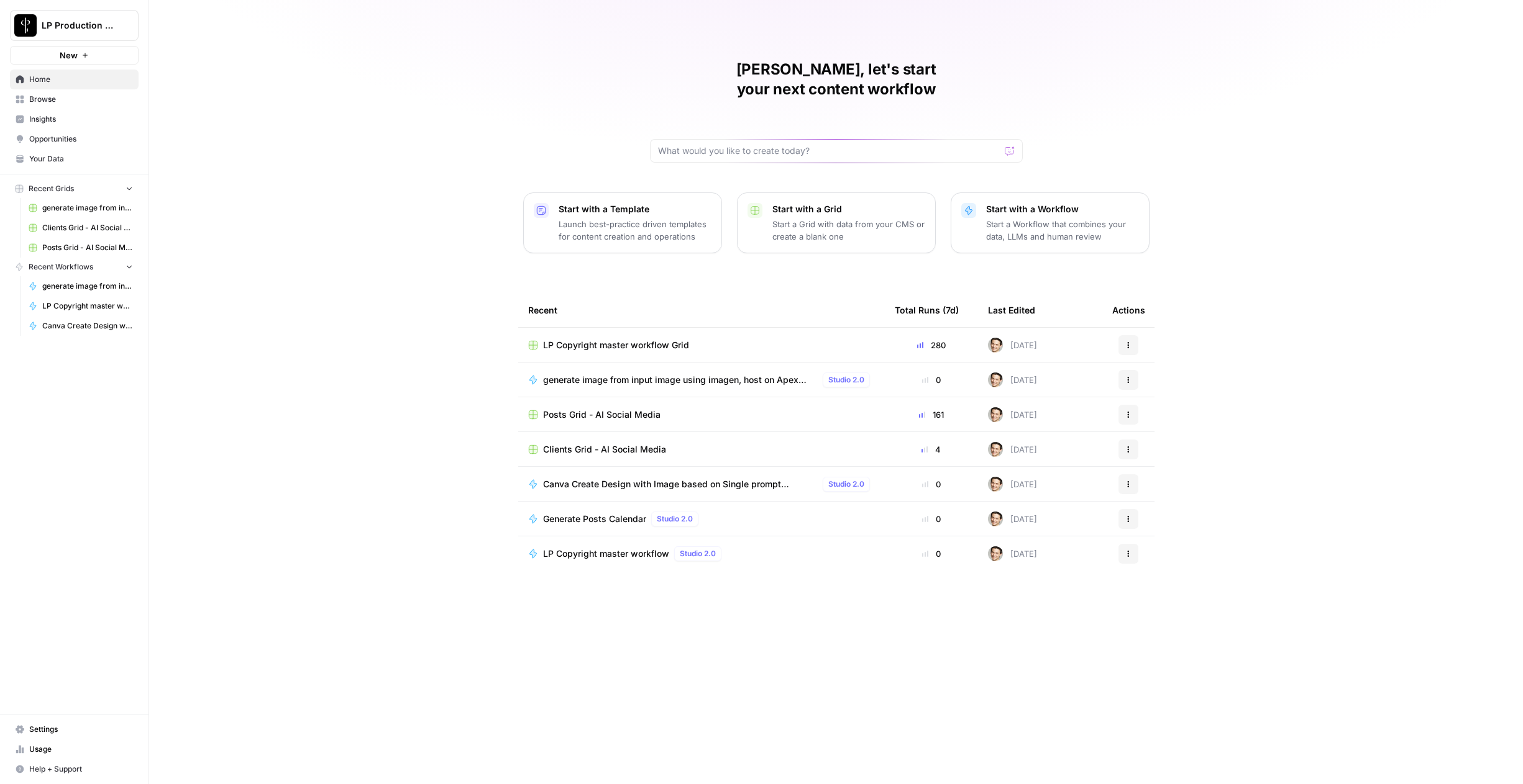
click at [48, 724] on link "Settings" at bounding box center [74, 729] width 129 height 20
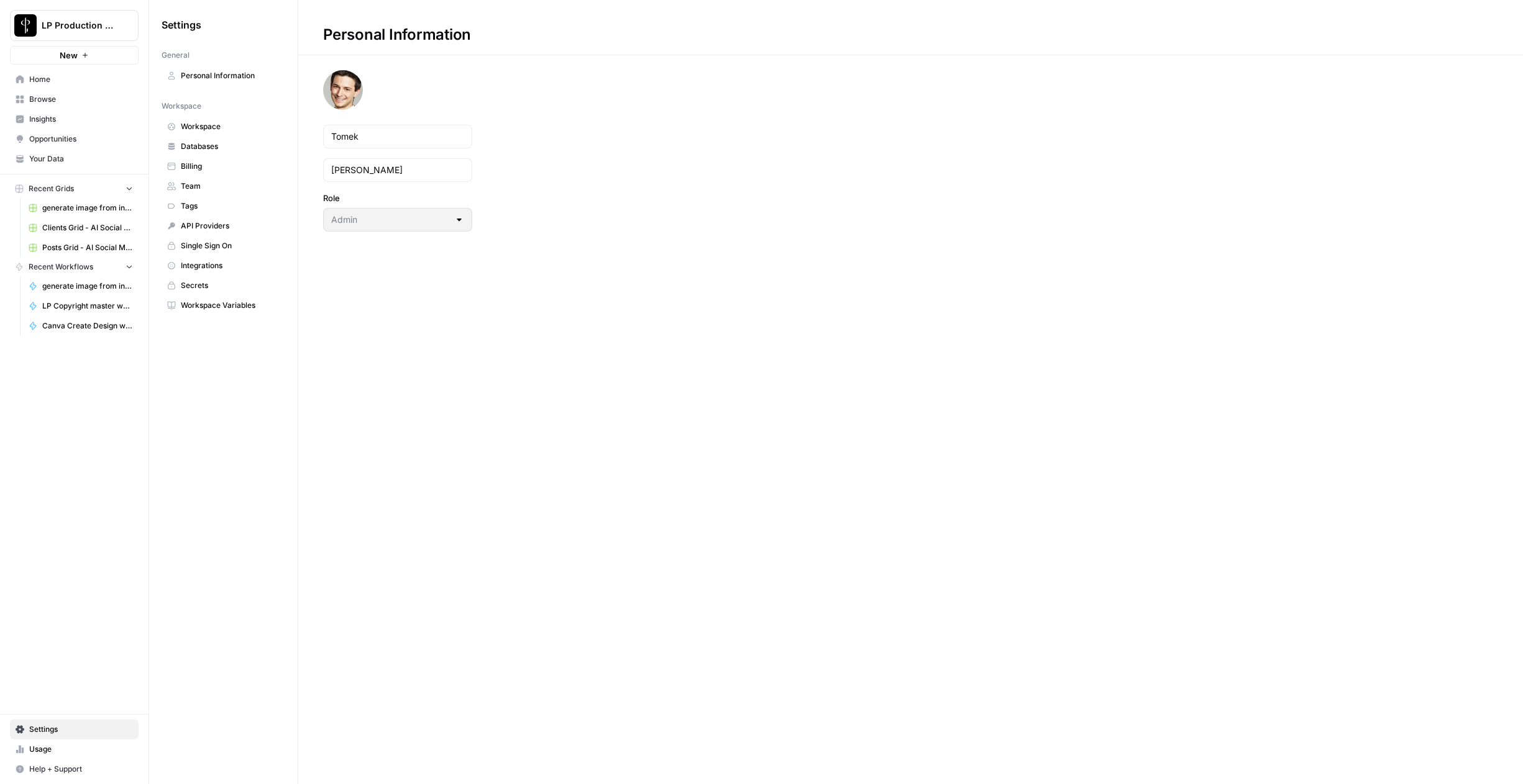
click at [196, 283] on span "Secrets" at bounding box center [230, 286] width 99 height 11
click at [113, 29] on span "LP Production Workloads" at bounding box center [79, 25] width 75 height 13
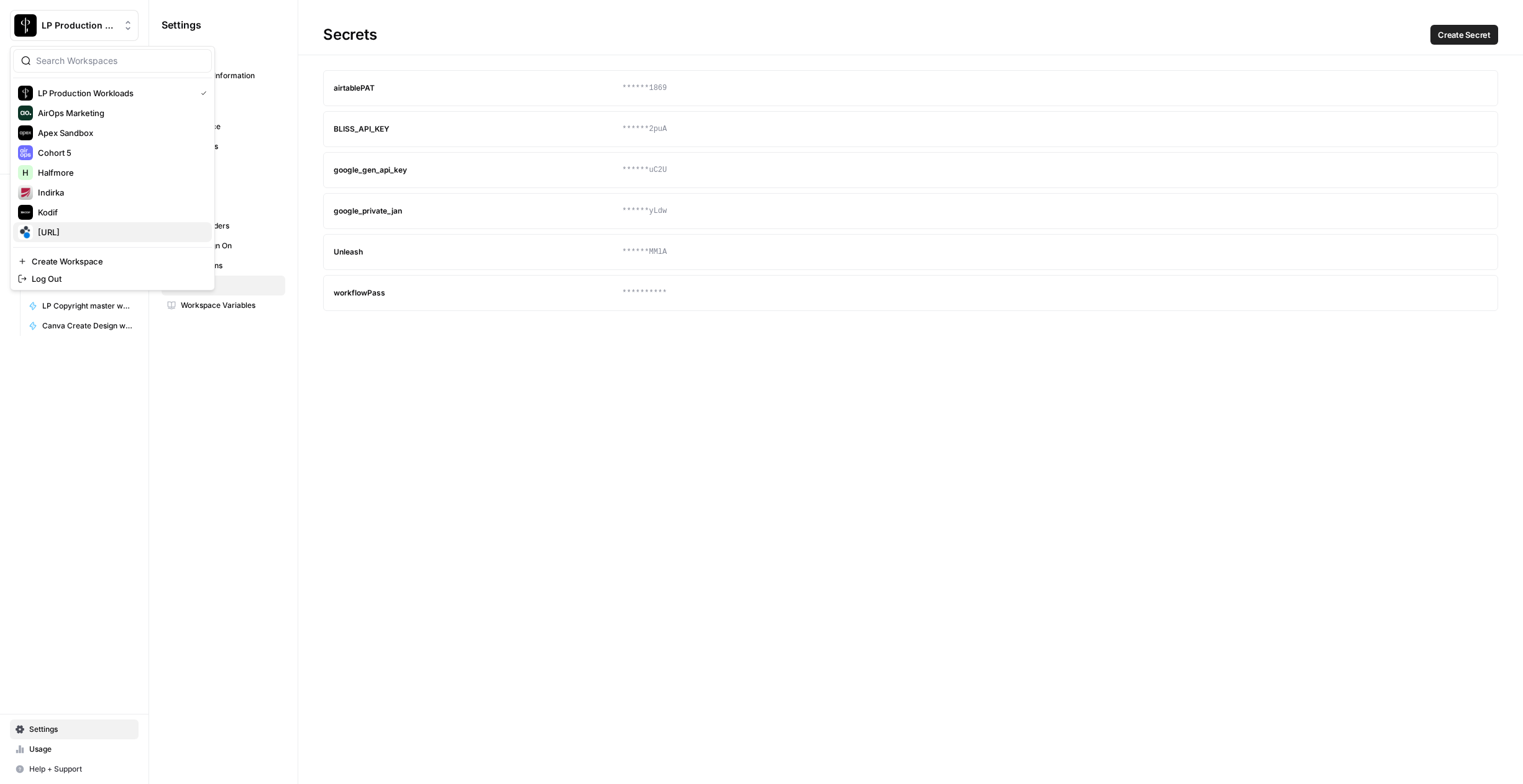
click at [54, 228] on span "[URL]" at bounding box center [120, 232] width 164 height 13
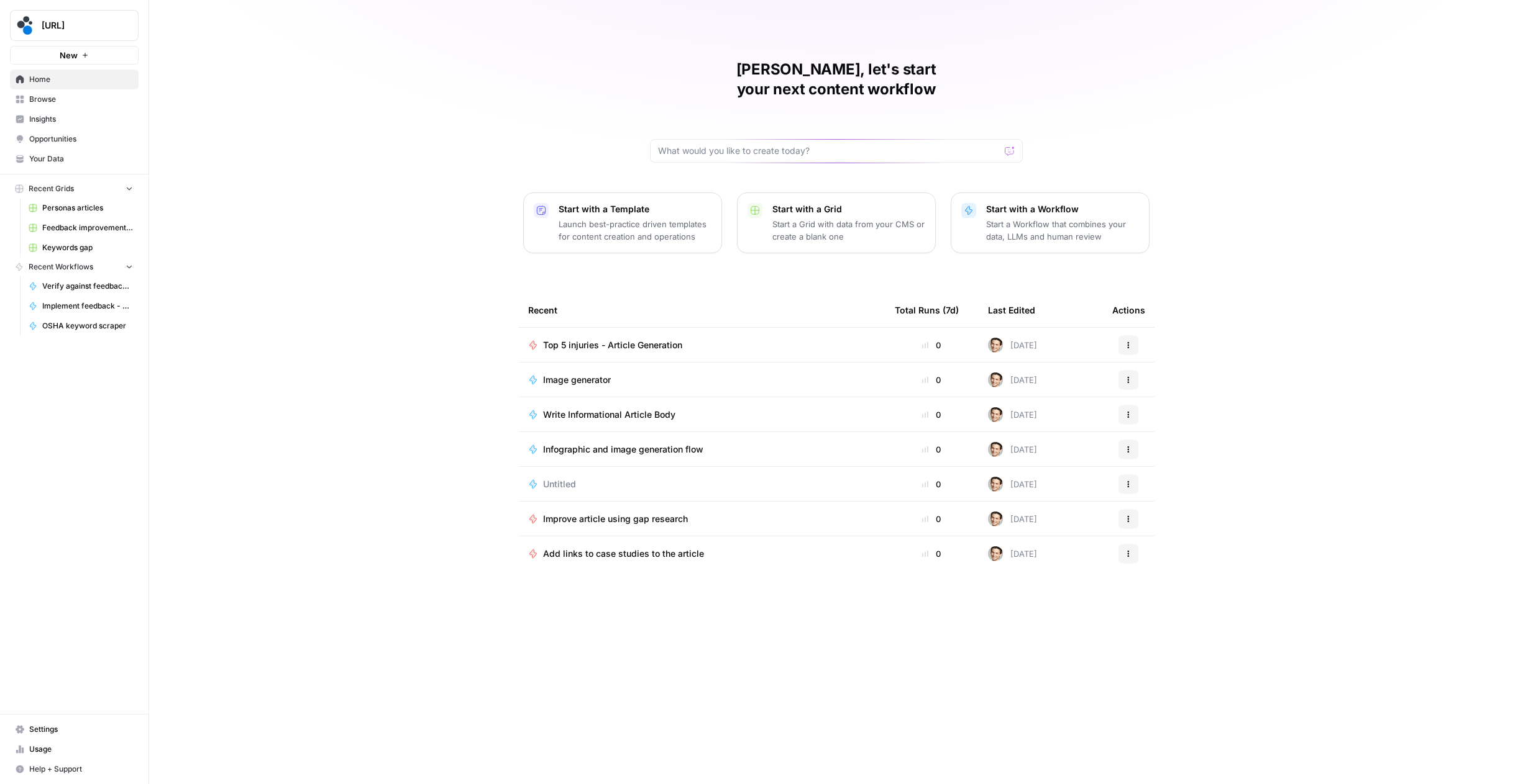
click at [43, 727] on span "Settings" at bounding box center [81, 730] width 103 height 11
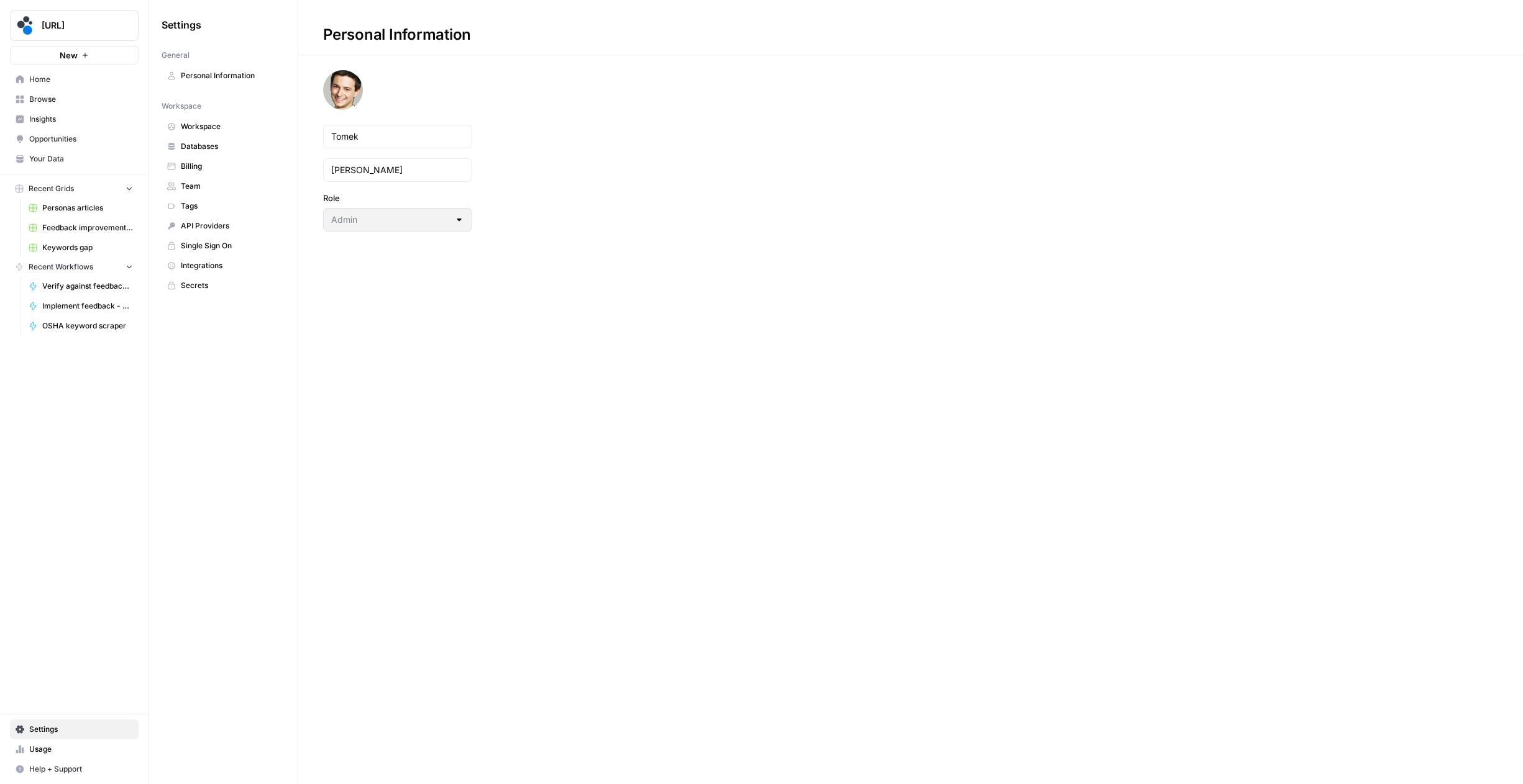
click at [191, 282] on span "Secrets" at bounding box center [230, 286] width 99 height 11
click at [1474, 36] on span "Create Secret" at bounding box center [1463, 35] width 53 height 13
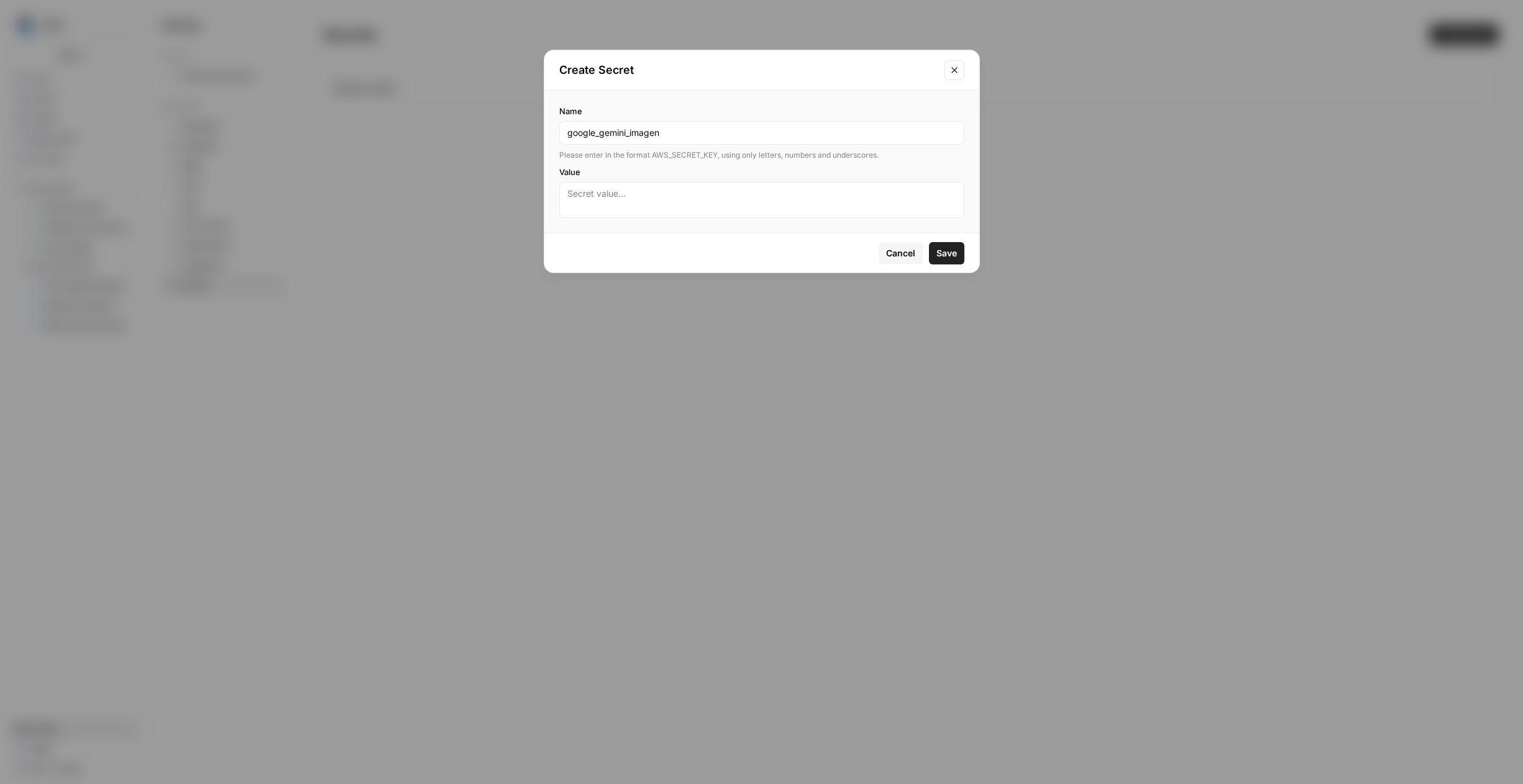
type input "google_gemini_imagen"
paste textarea "[SECURITY_DATA]"
type textarea "[SECURITY_DATA]"
click at [947, 261] on button "Save" at bounding box center [947, 253] width 36 height 22
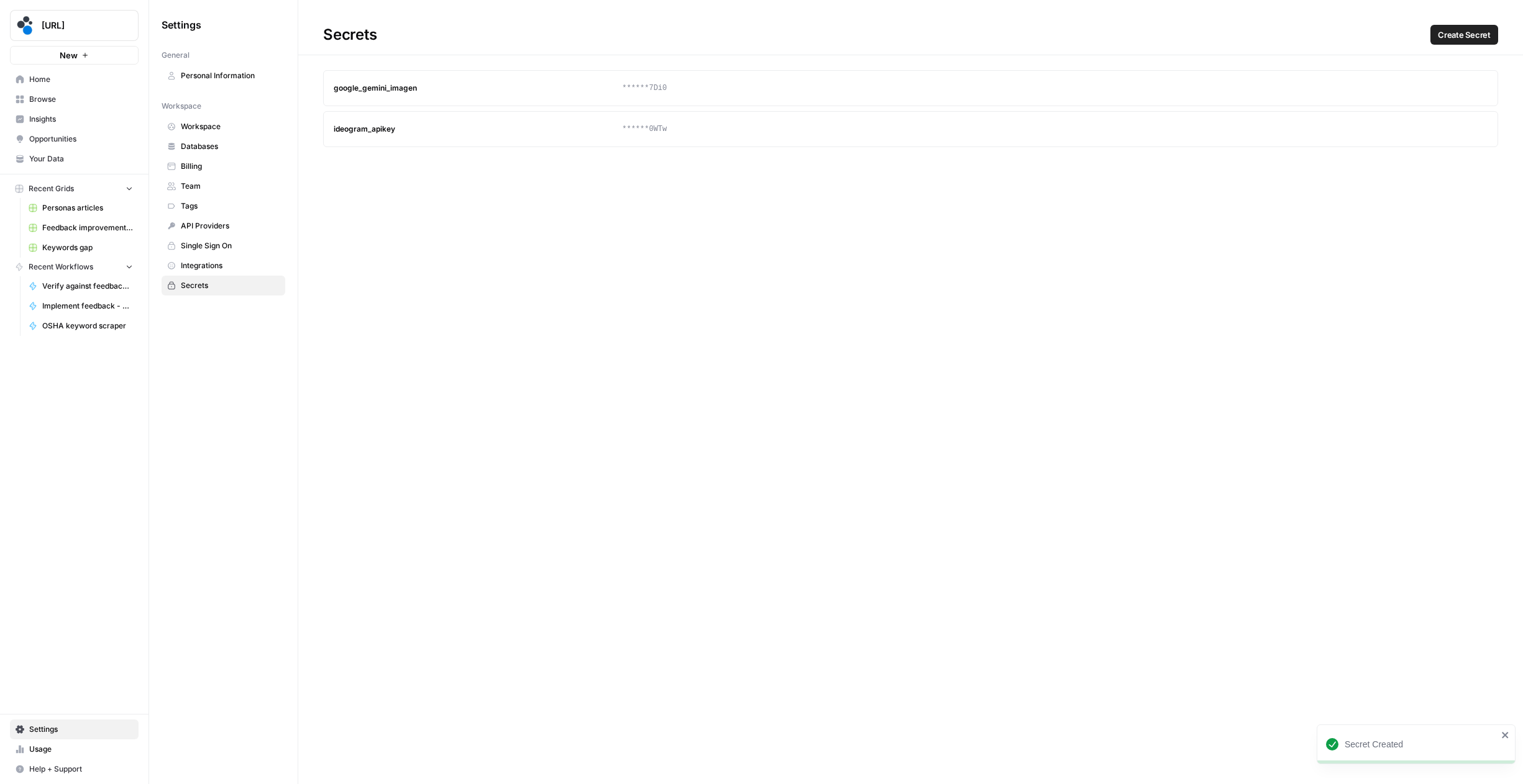
click at [70, 23] on span "[URL]" at bounding box center [79, 25] width 75 height 13
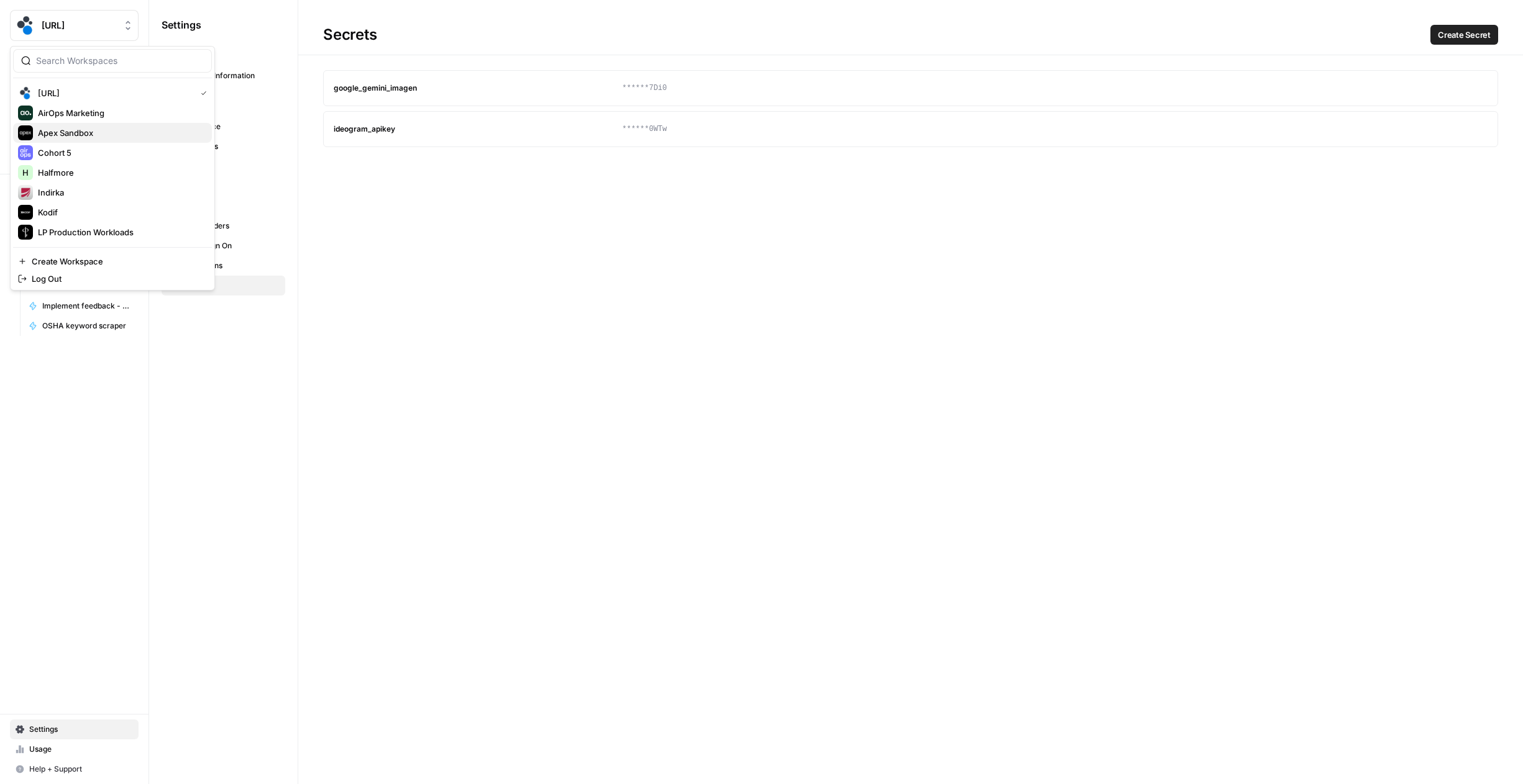
click at [52, 138] on span "Apex Sandbox" at bounding box center [120, 133] width 164 height 13
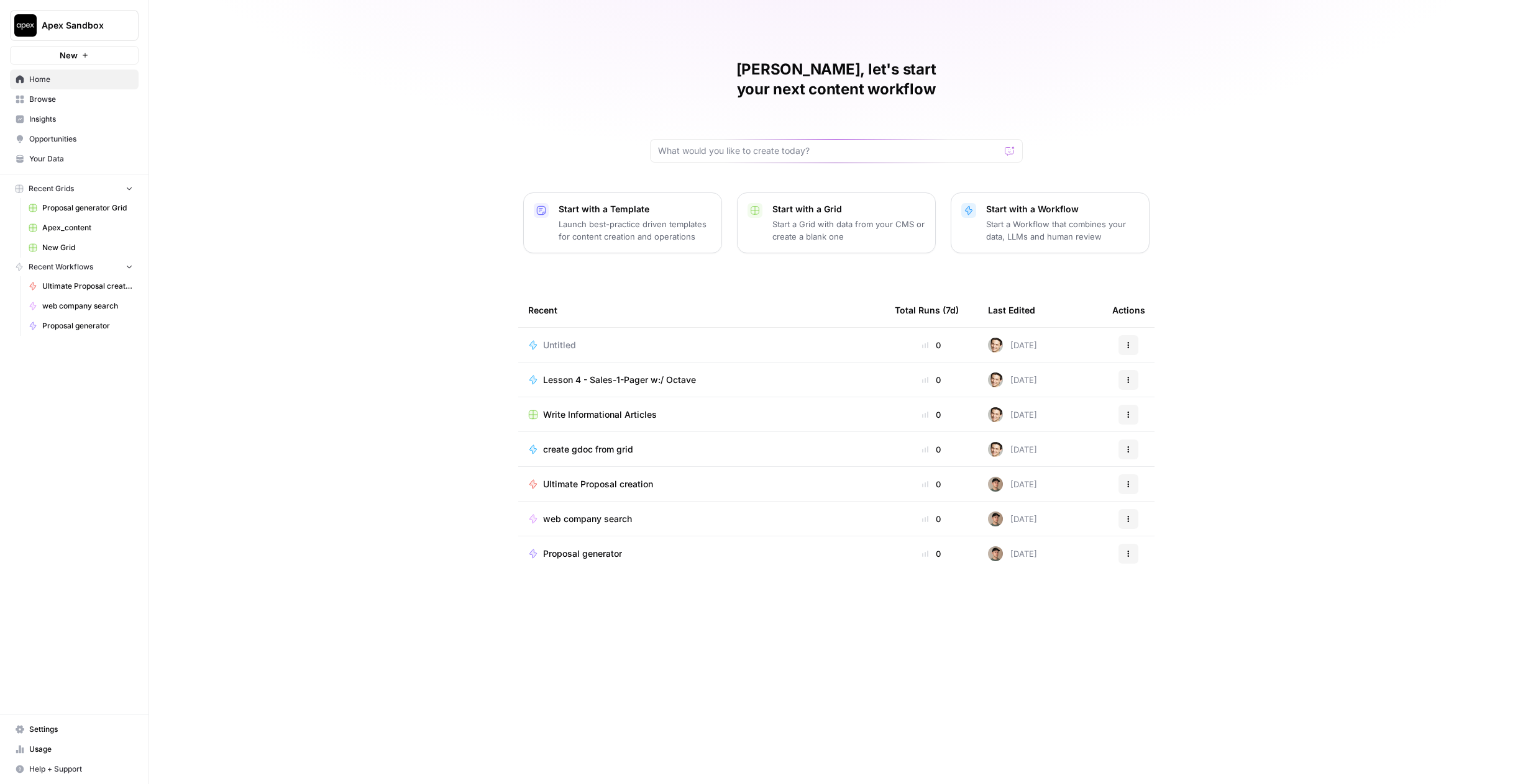
click at [35, 735] on span "Settings" at bounding box center [81, 730] width 103 height 11
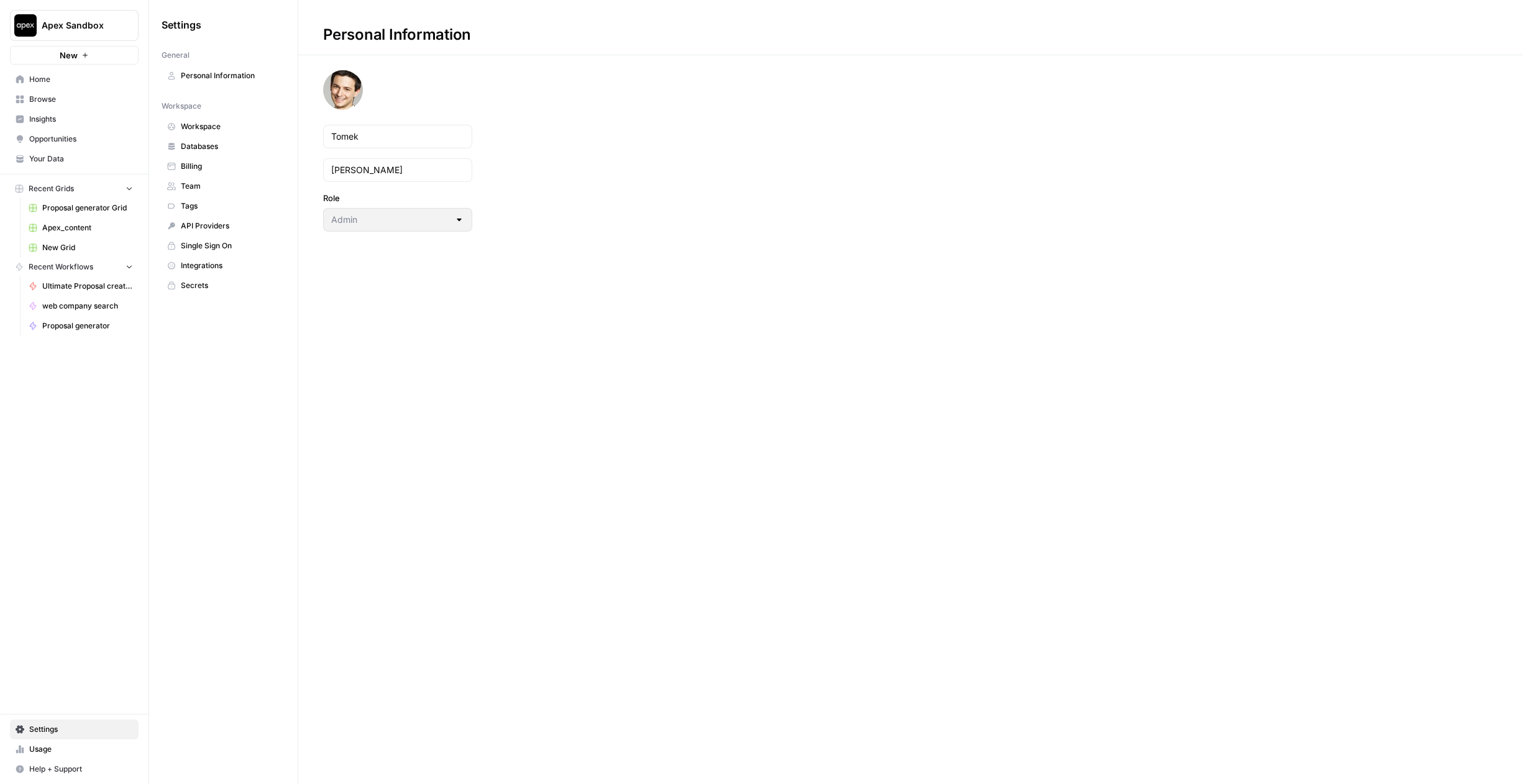
click at [194, 282] on span "Secrets" at bounding box center [230, 286] width 99 height 11
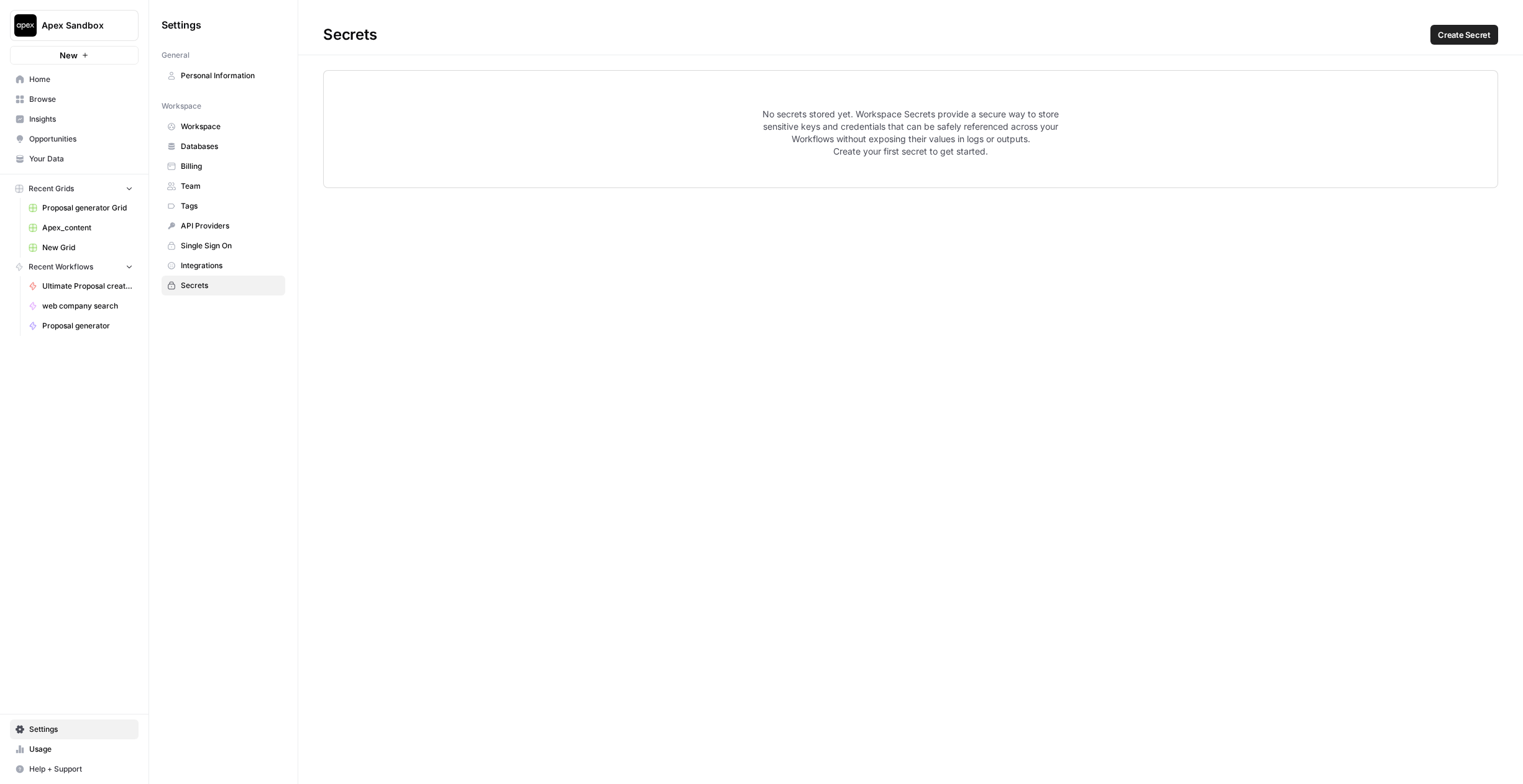
click at [1456, 34] on span "Create Secret" at bounding box center [1463, 35] width 53 height 13
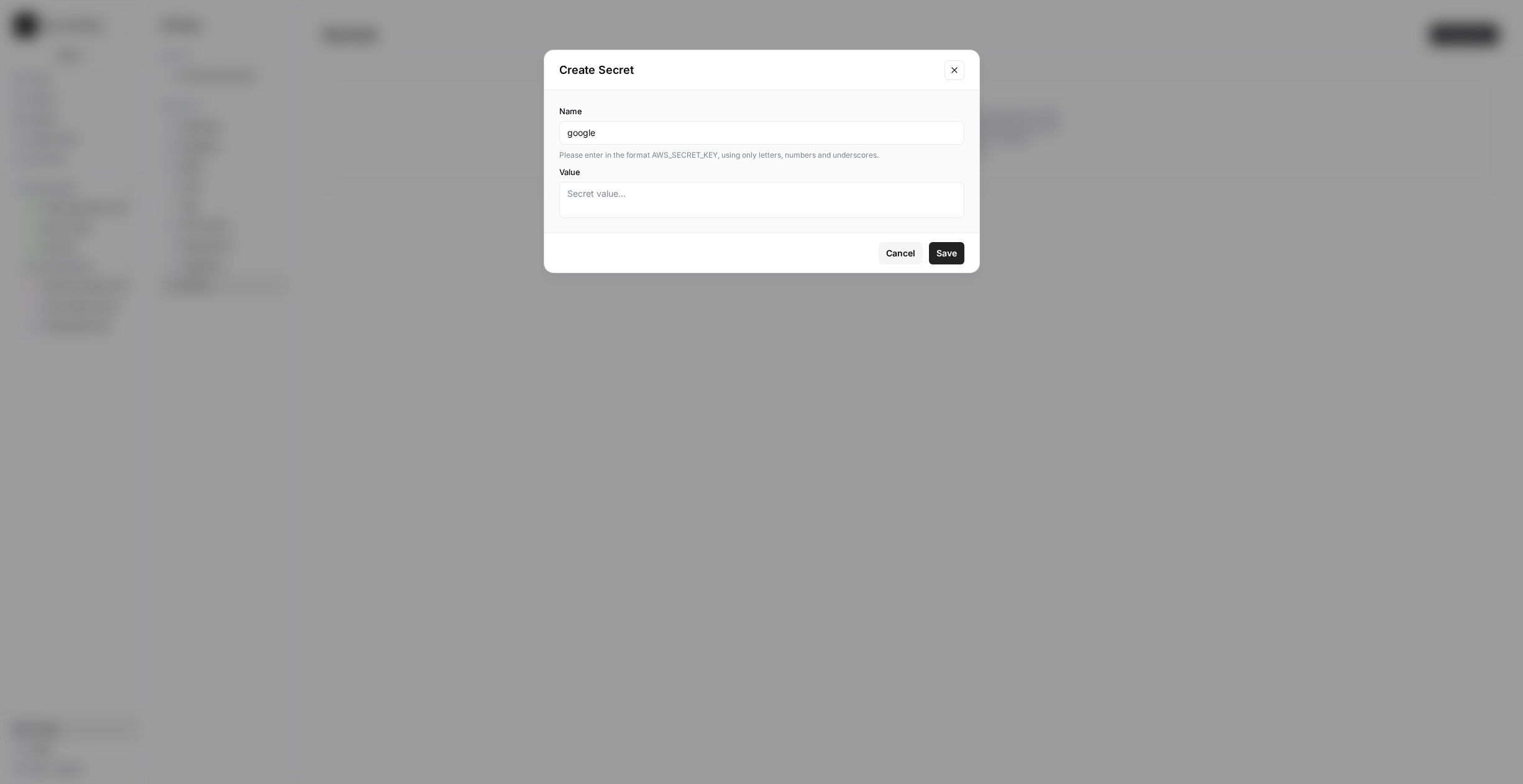
type input "google"
click at [904, 248] on span "Cancel" at bounding box center [900, 254] width 29 height 13
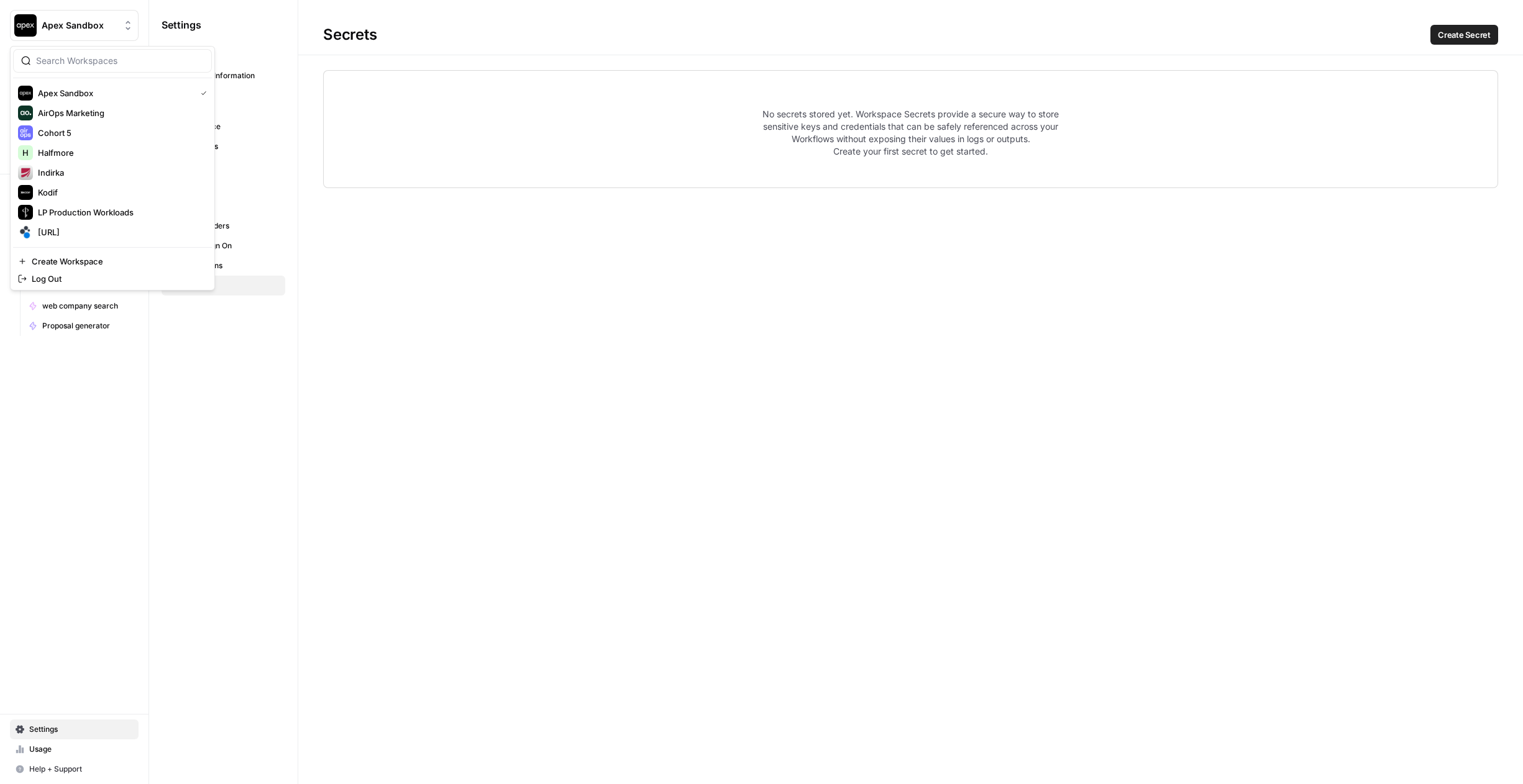
click at [85, 29] on span "Apex Sandbox" at bounding box center [79, 25] width 75 height 13
click at [53, 231] on span "[URL]" at bounding box center [120, 232] width 164 height 13
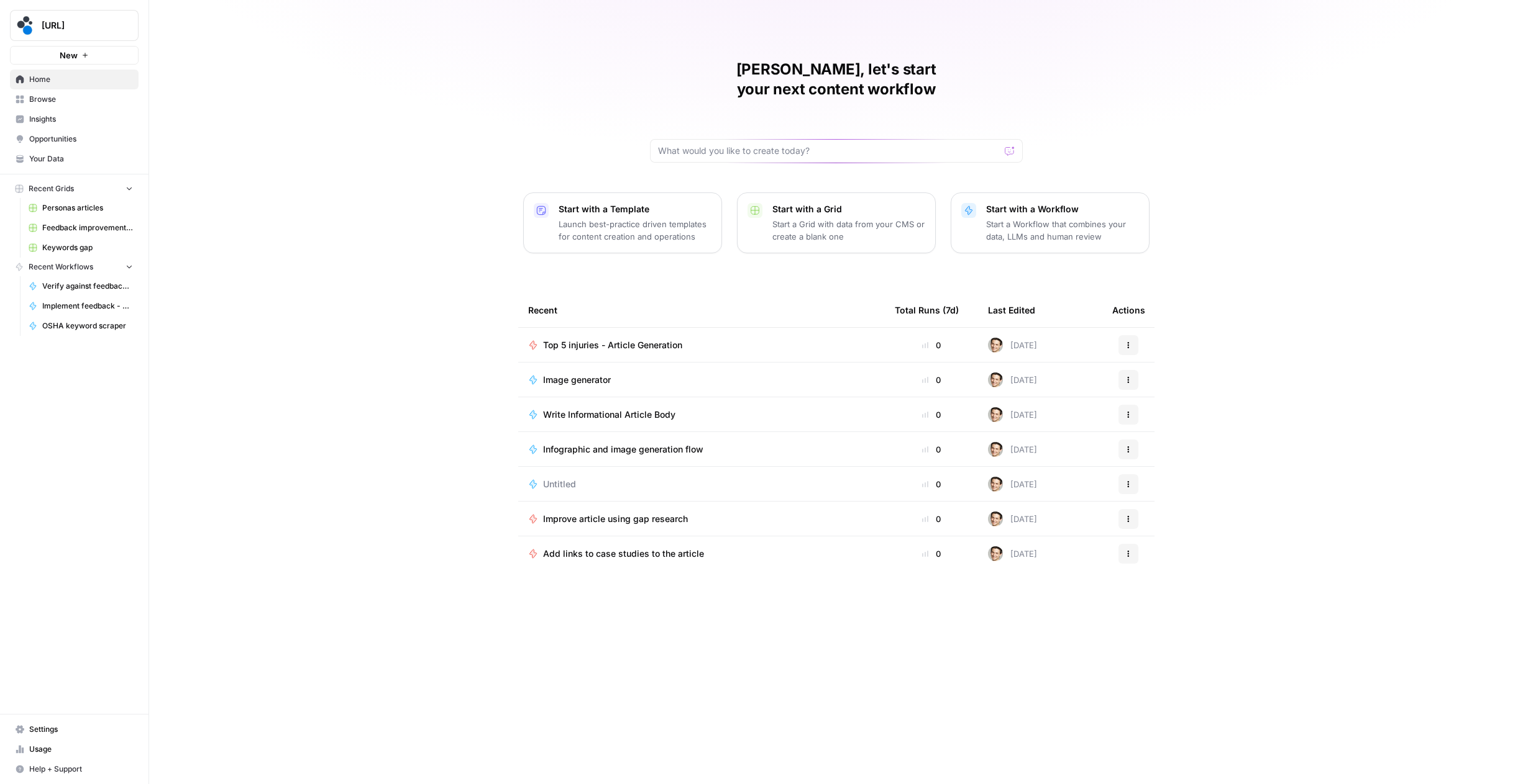
click at [56, 736] on link "Settings" at bounding box center [74, 729] width 129 height 20
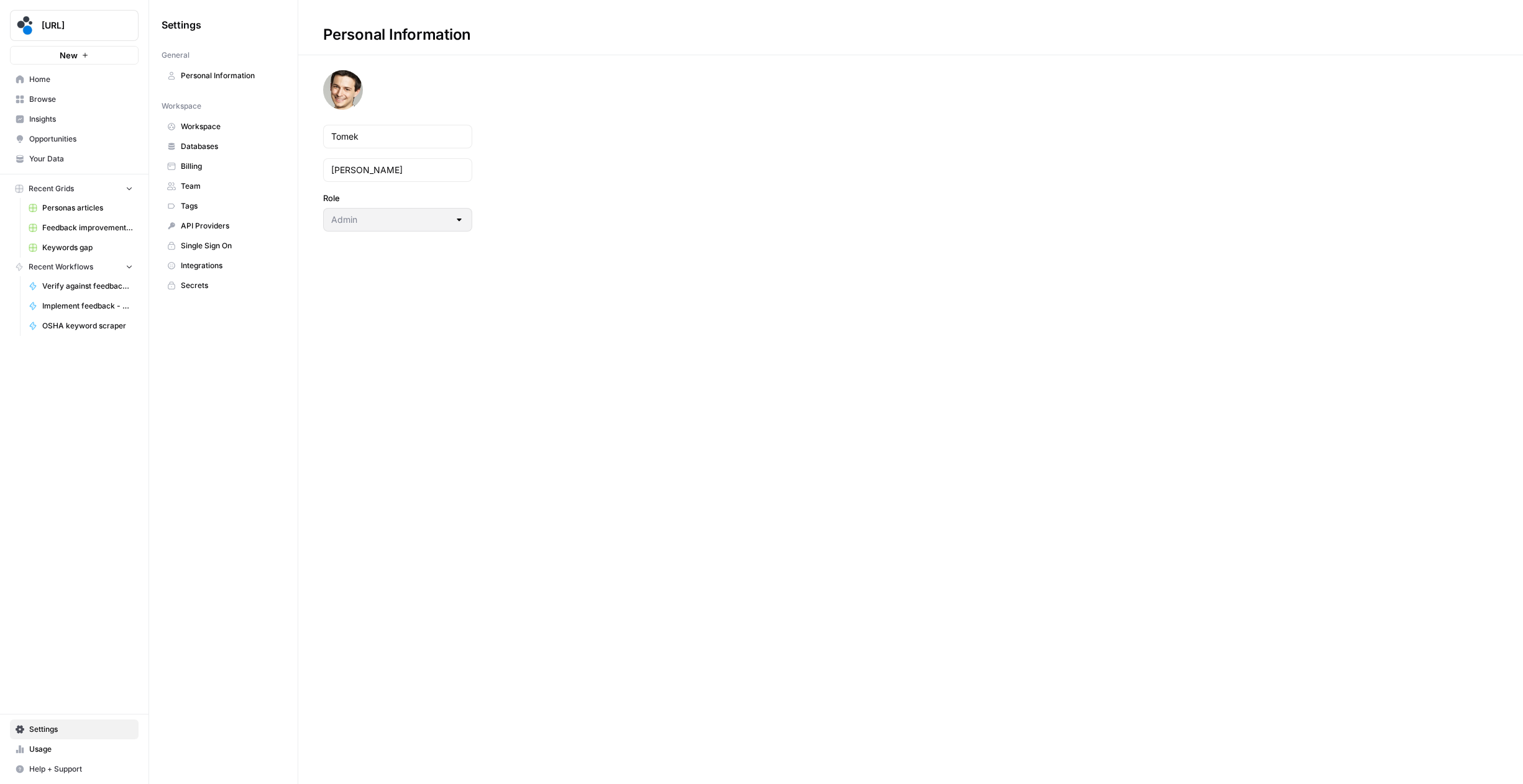
click at [182, 284] on span "Secrets" at bounding box center [230, 286] width 99 height 11
click at [53, 101] on span "Browse" at bounding box center [81, 100] width 103 height 11
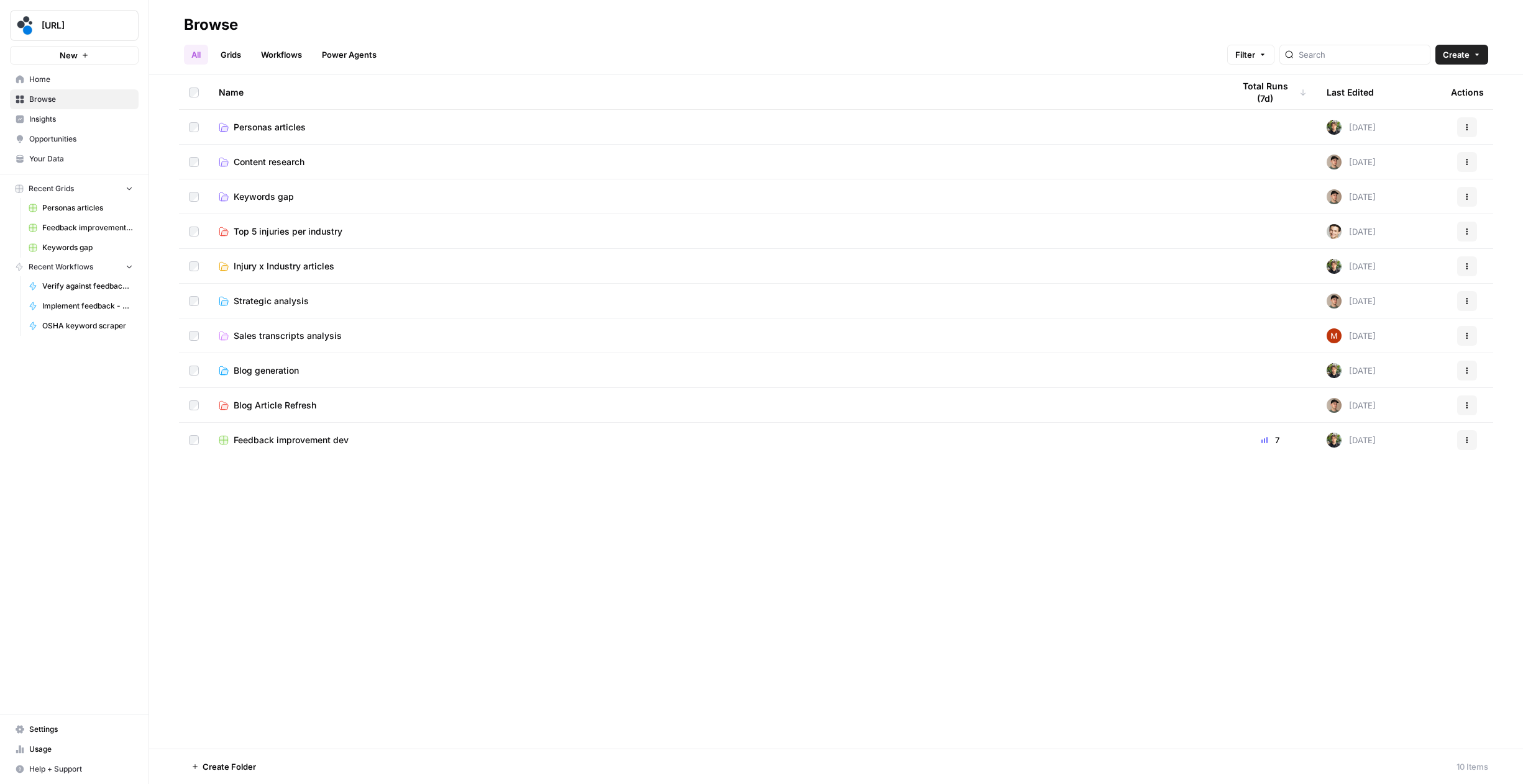
click at [278, 133] on span "Personas articles" at bounding box center [270, 127] width 72 height 13
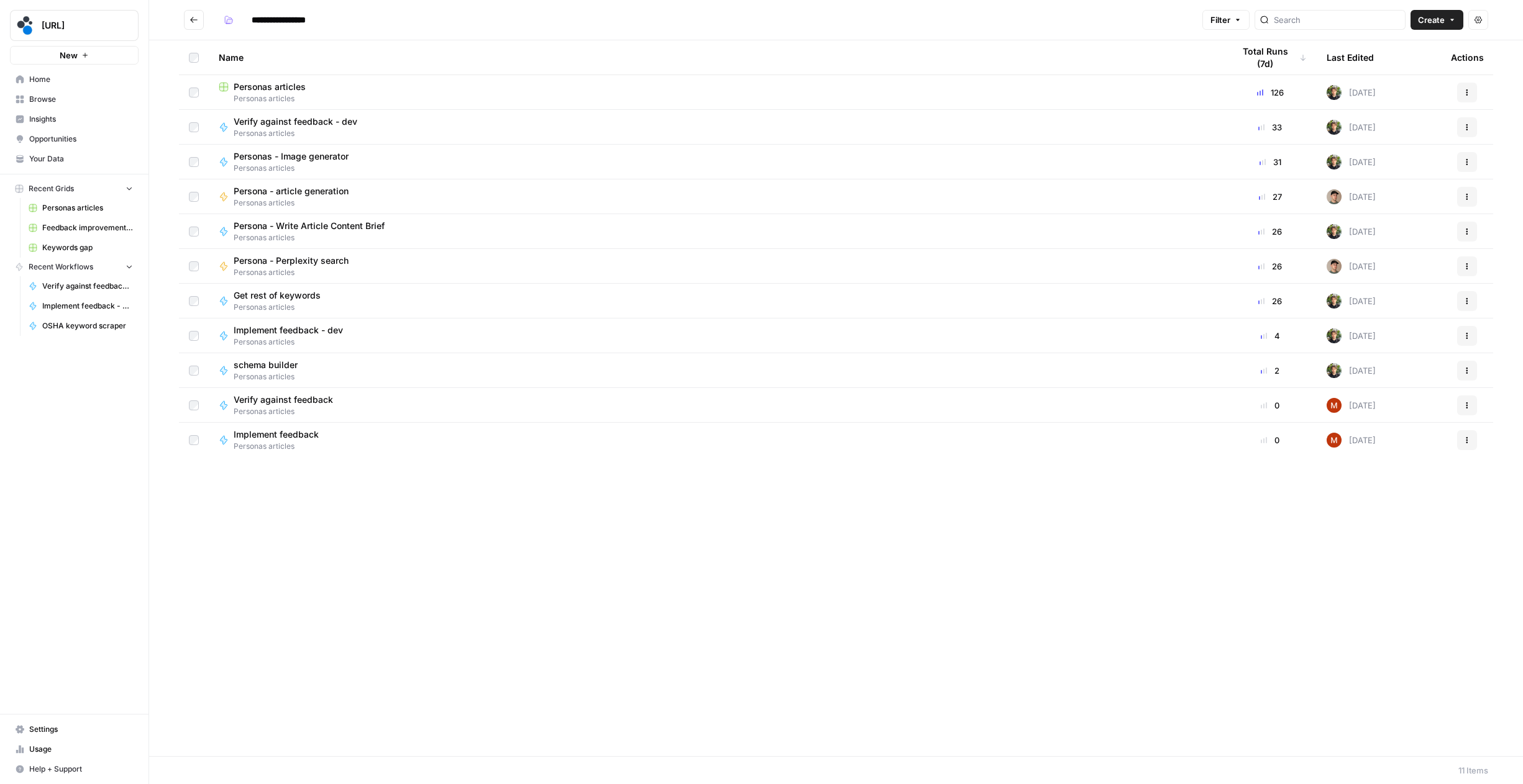
click at [277, 164] on span "Personas articles" at bounding box center [296, 168] width 125 height 11
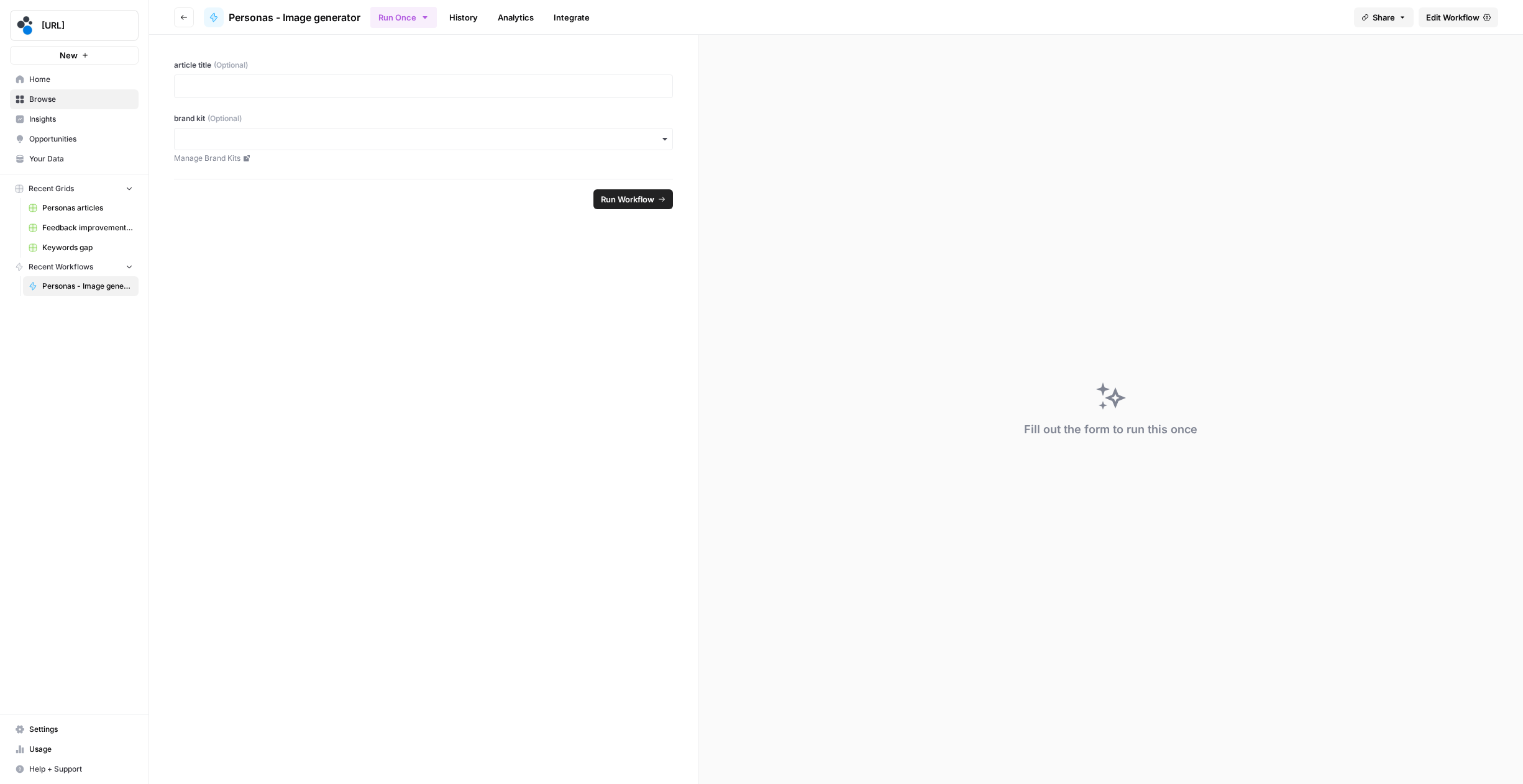
click at [1483, 16] on icon at bounding box center [1487, 18] width 8 height 8
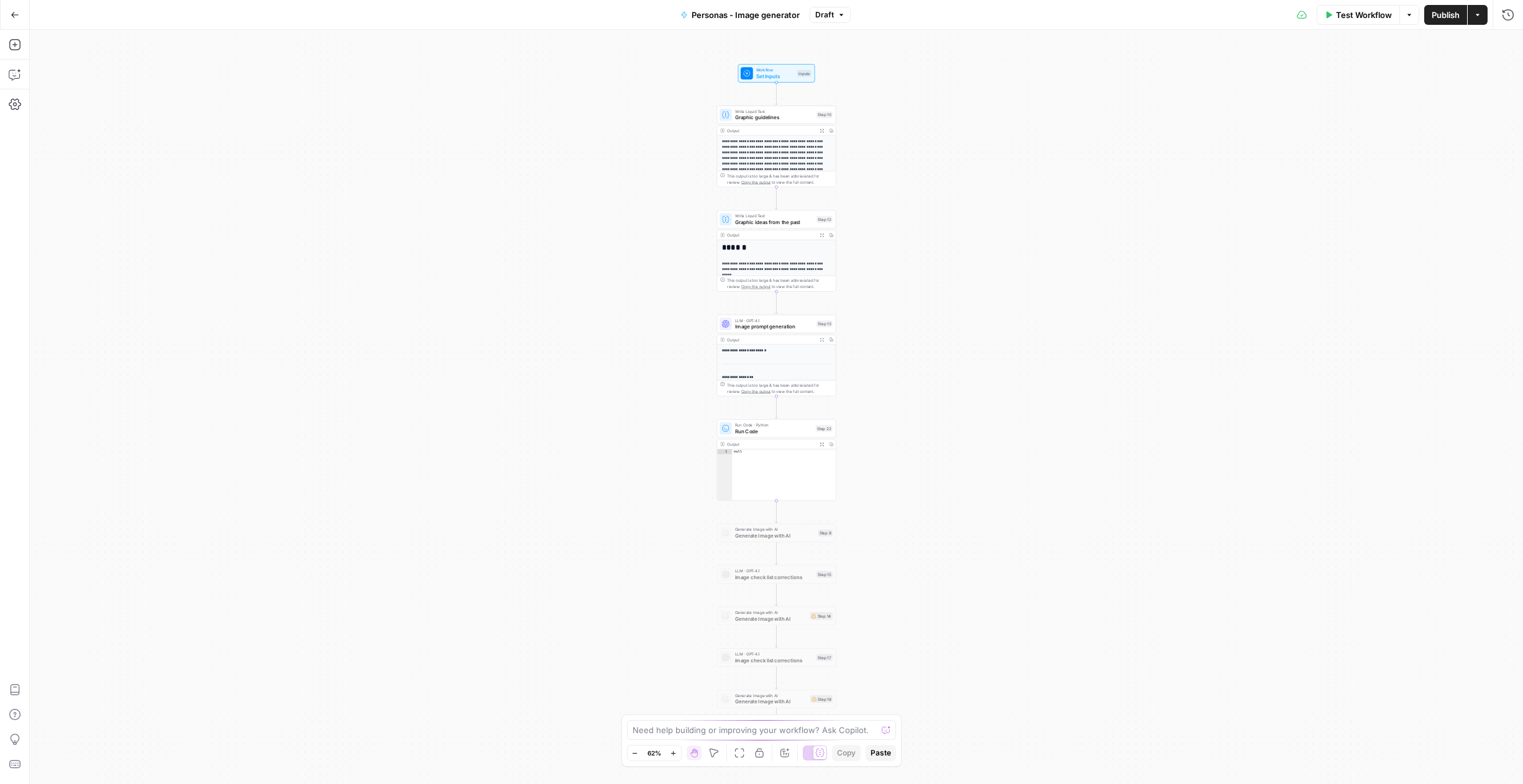
click at [768, 429] on span "Run Code" at bounding box center [774, 431] width 77 height 8
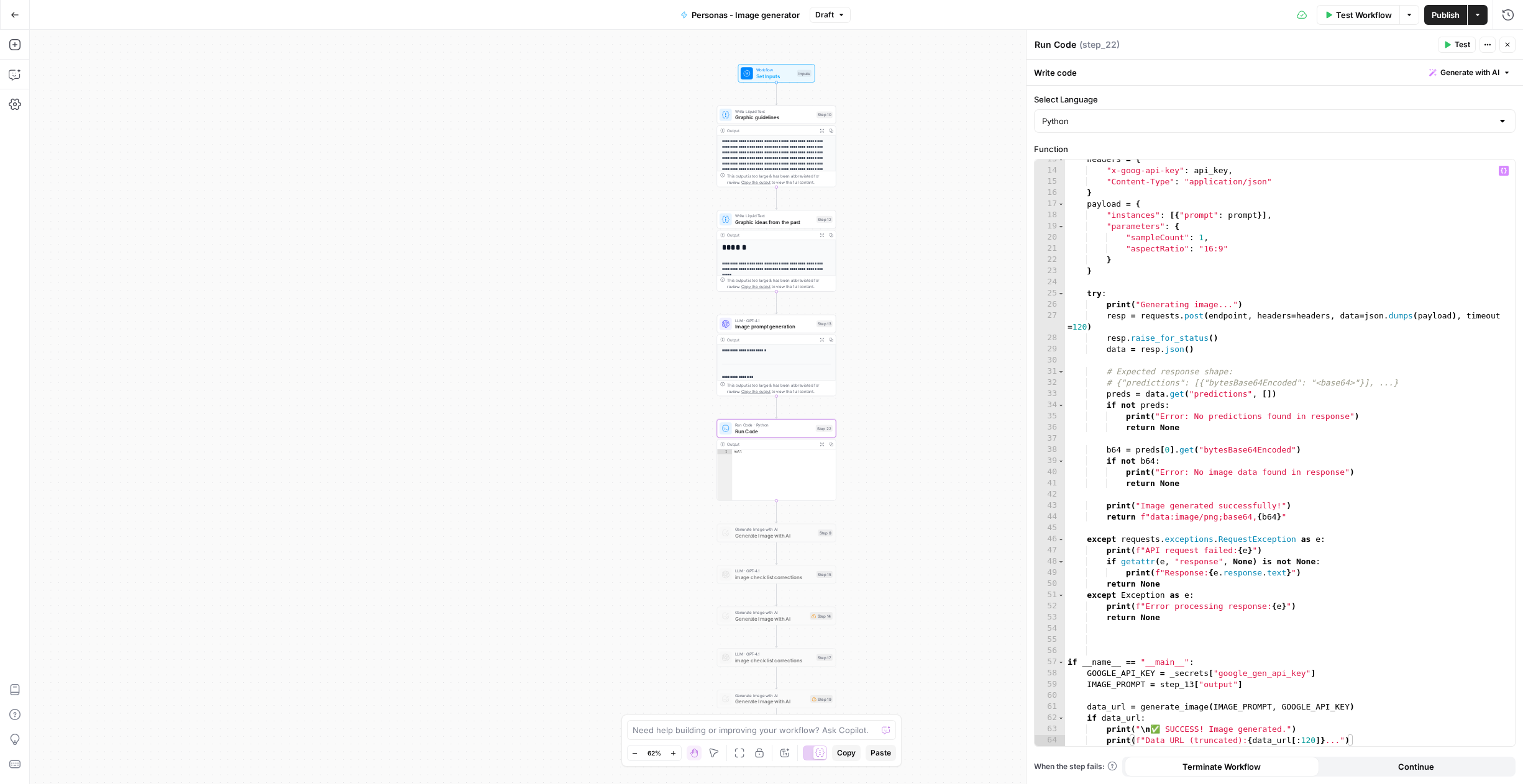
scroll to position [151, 0]
drag, startPoint x: 1169, startPoint y: 674, endPoint x: 1314, endPoint y: 670, distance: 145.1
click at [1314, 670] on div "headers = { "x-goog-api-key" : api_key , "Content-Type" : "application/json" } …" at bounding box center [1289, 459] width 450 height 609
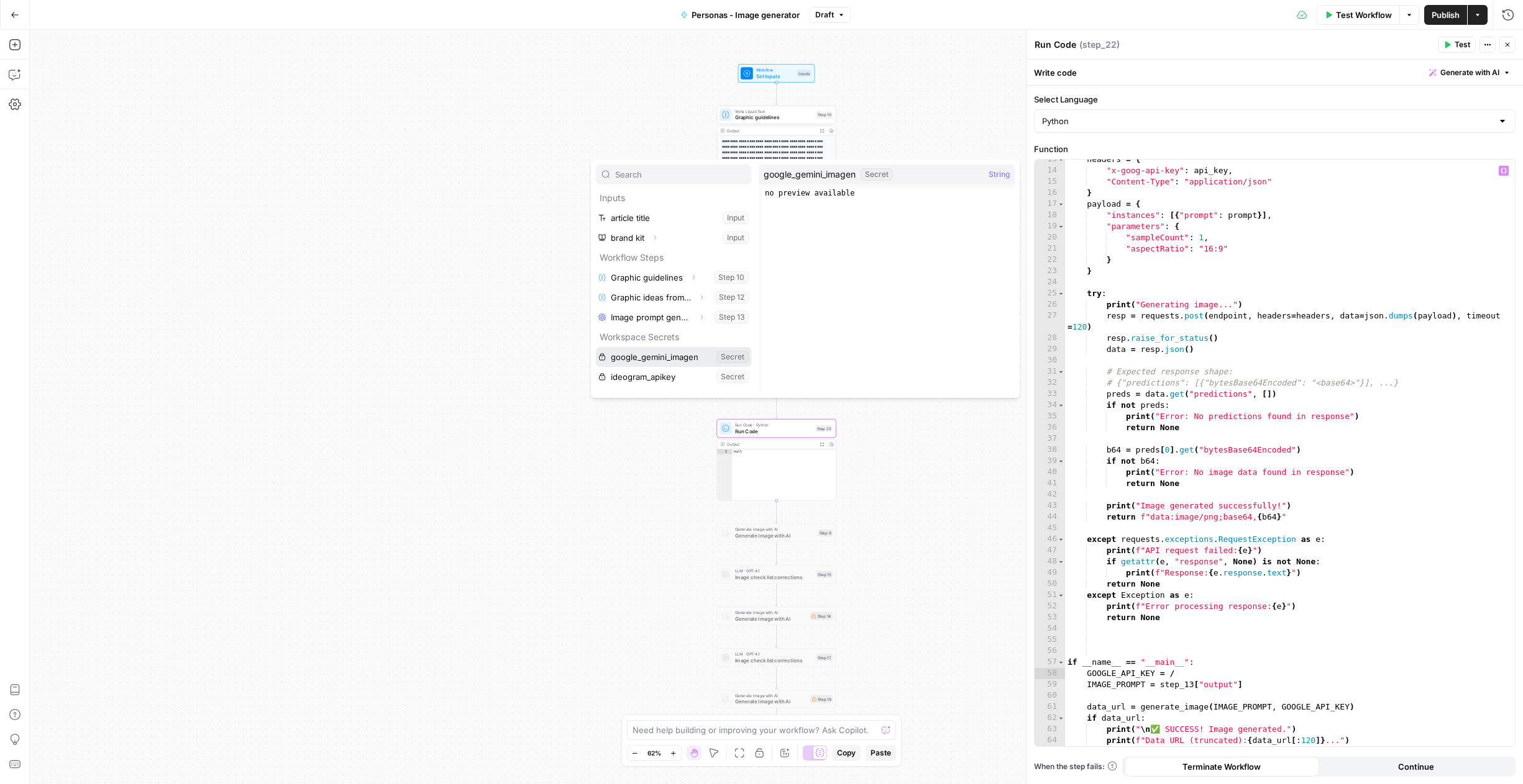
click at [657, 363] on button "Select variable google_gemini_imagen" at bounding box center [673, 356] width 155 height 20
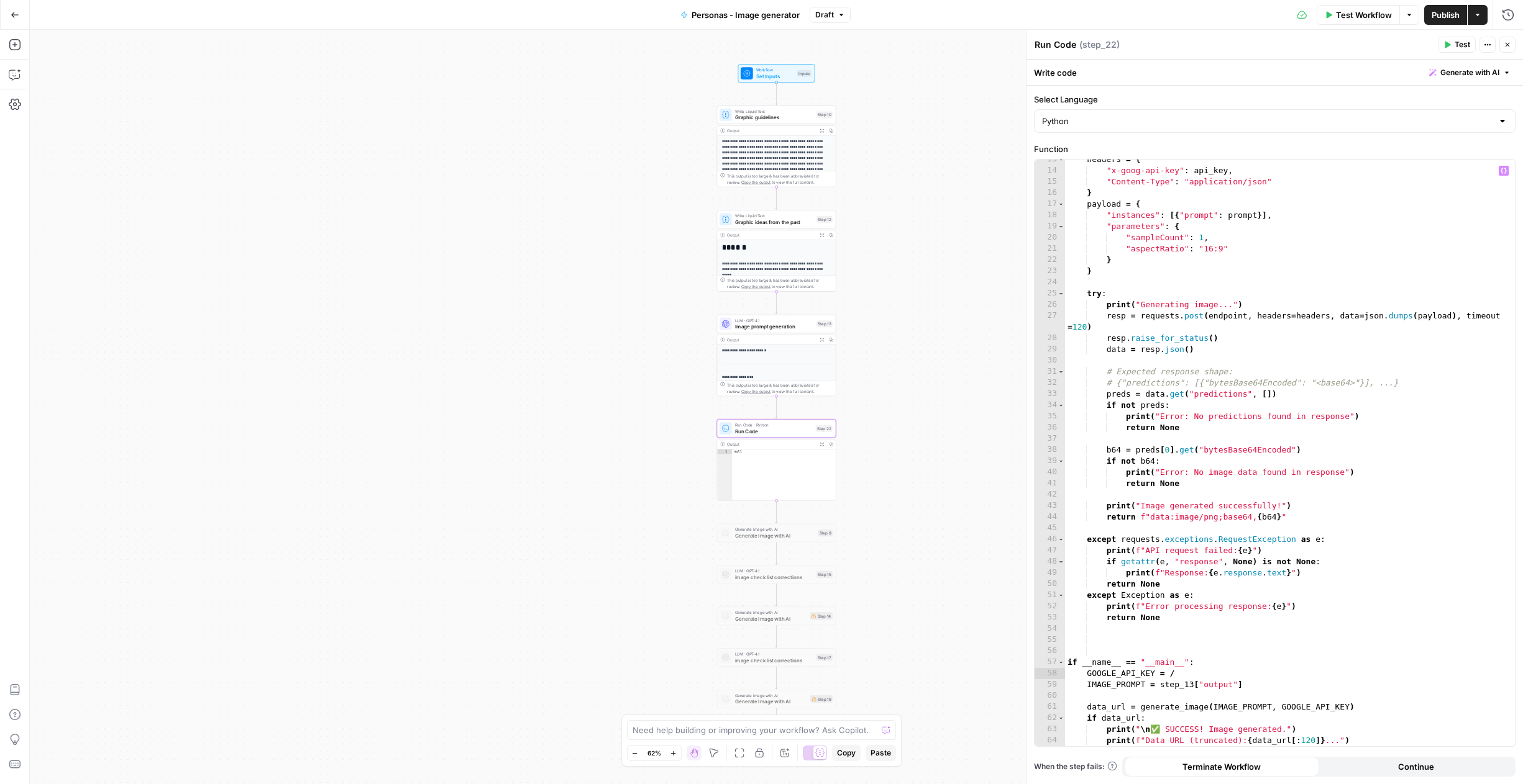
type textarea "**********"
click at [1462, 44] on span "Test" at bounding box center [1462, 45] width 15 height 11
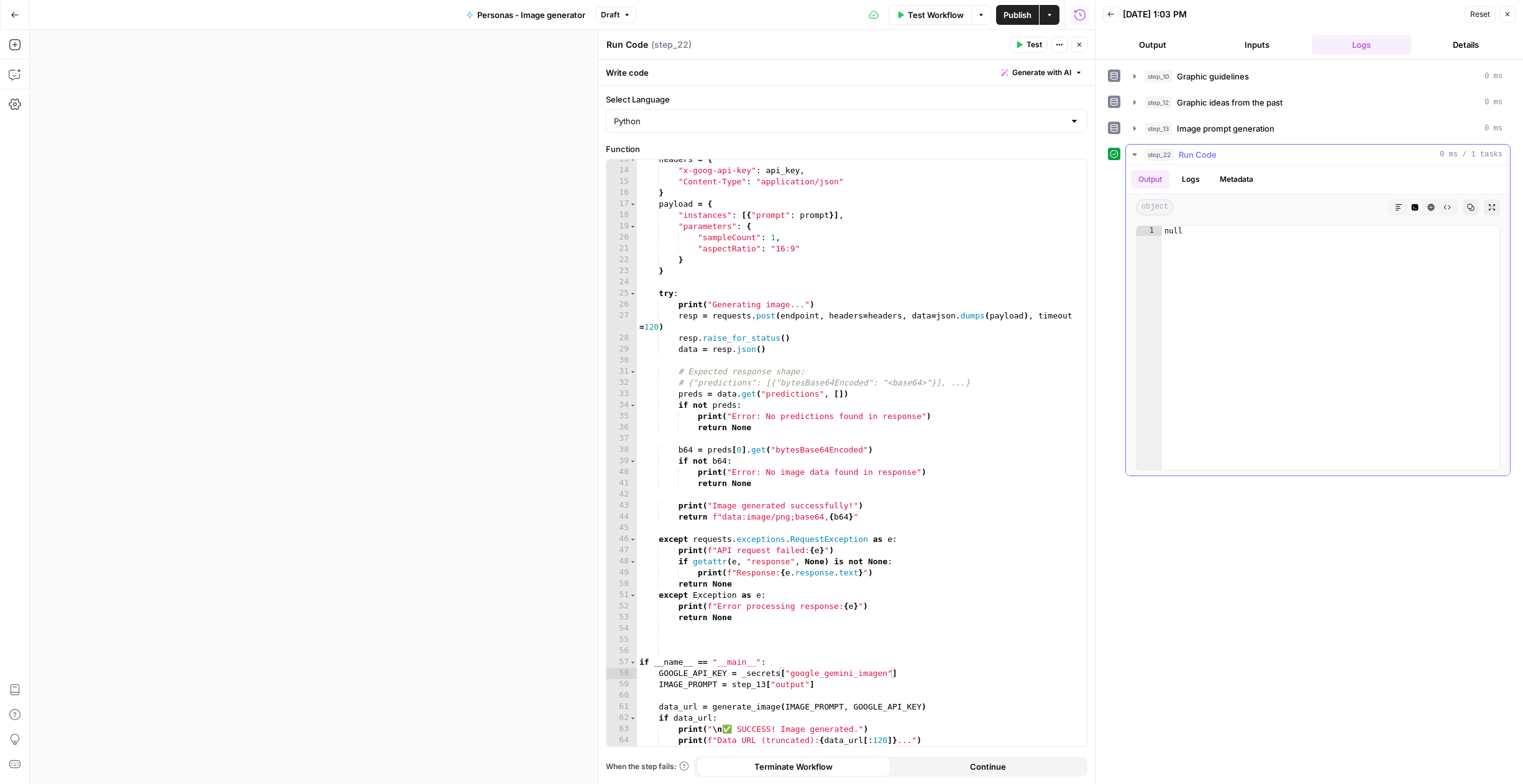
click at [1199, 183] on button "Logs" at bounding box center [1190, 179] width 33 height 18
click at [1159, 182] on button "Output" at bounding box center [1150, 179] width 39 height 18
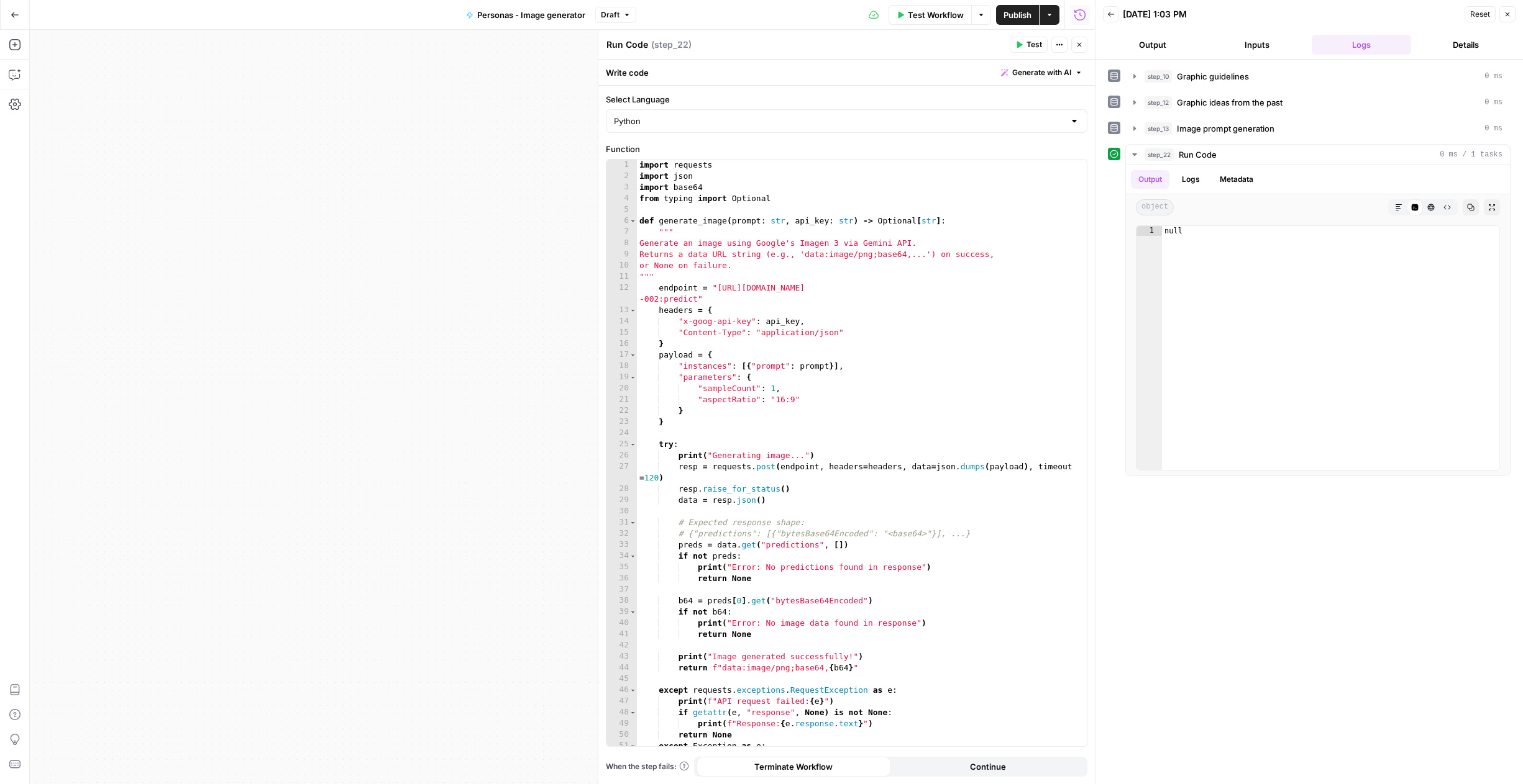
click at [1010, 67] on button "Generate with AI" at bounding box center [1041, 72] width 91 height 16
click at [1048, 139] on div at bounding box center [1120, 145] width 237 height 74
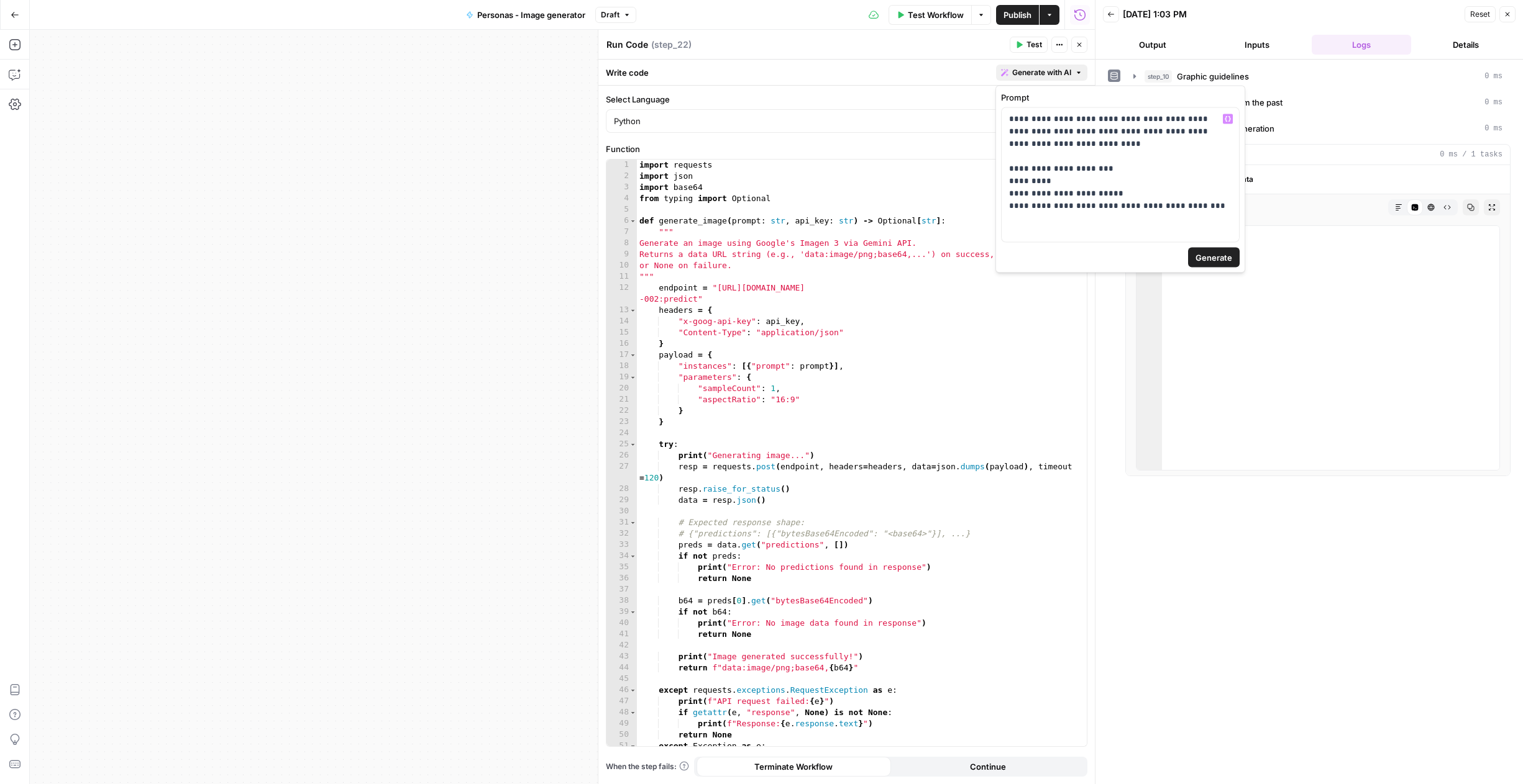
click at [1234, 252] on button "Generate" at bounding box center [1213, 258] width 51 height 20
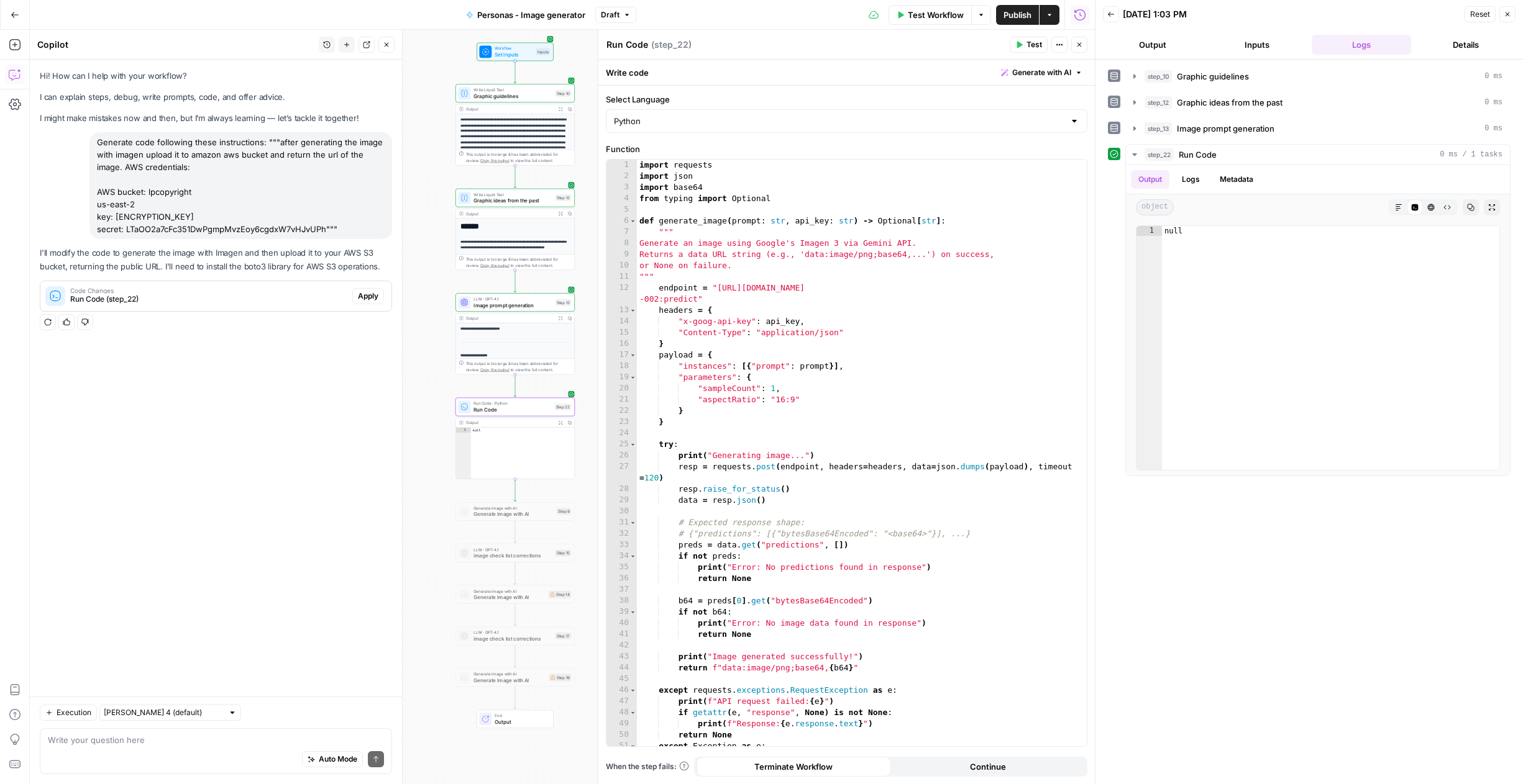
click at [358, 296] on span "Apply" at bounding box center [368, 296] width 20 height 11
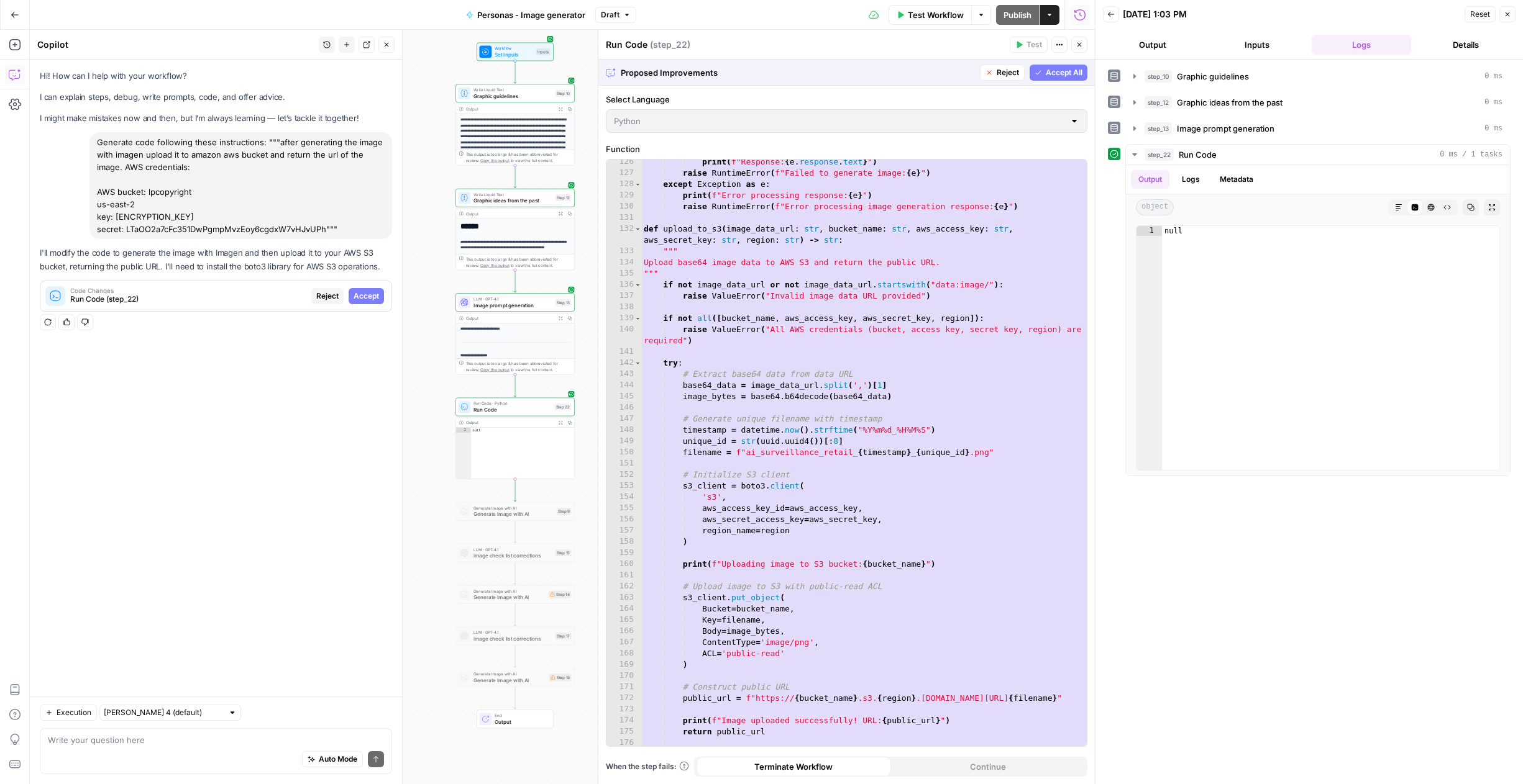
scroll to position [1827, 0]
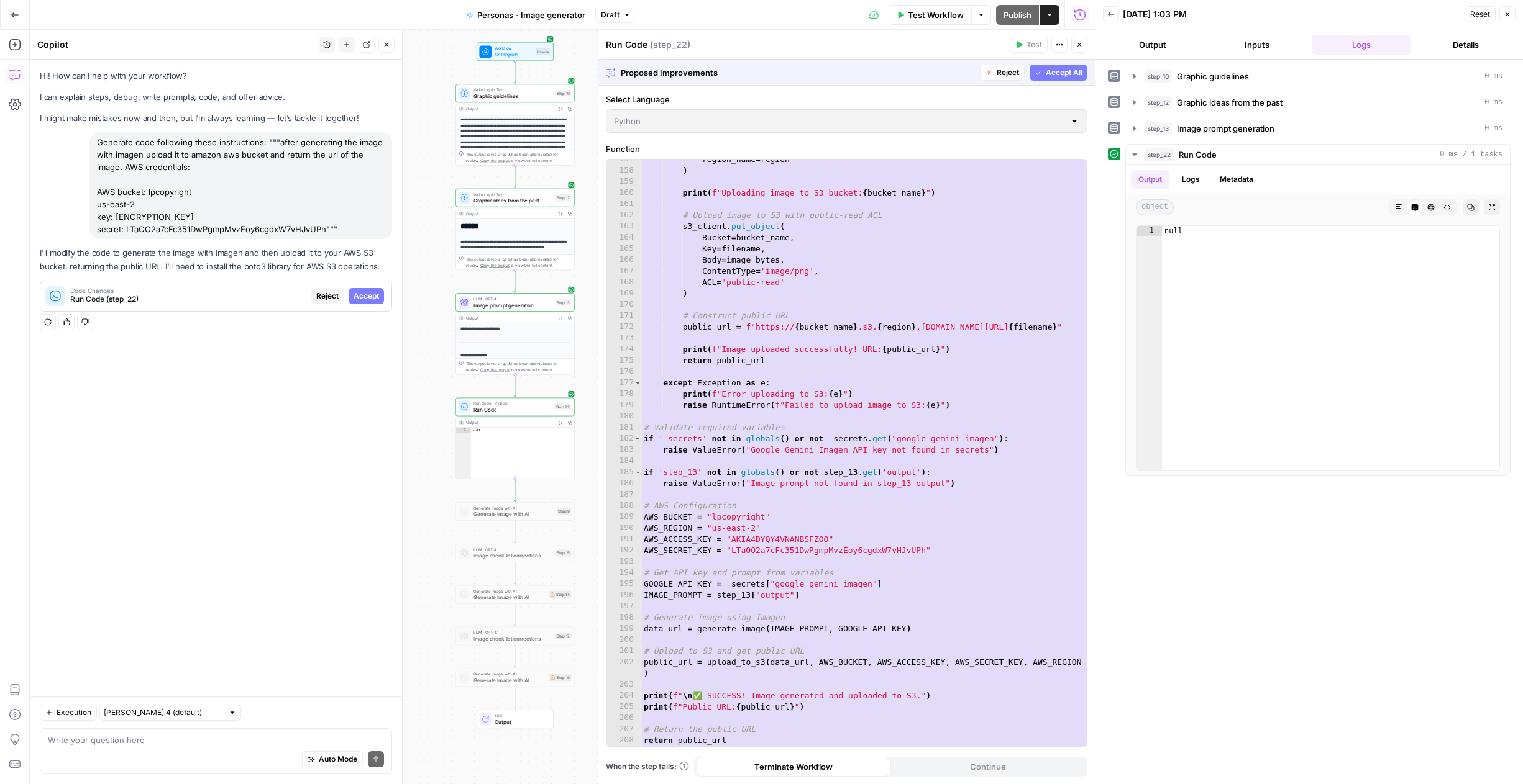
click at [1046, 75] on span "Accept All" at bounding box center [1064, 73] width 37 height 11
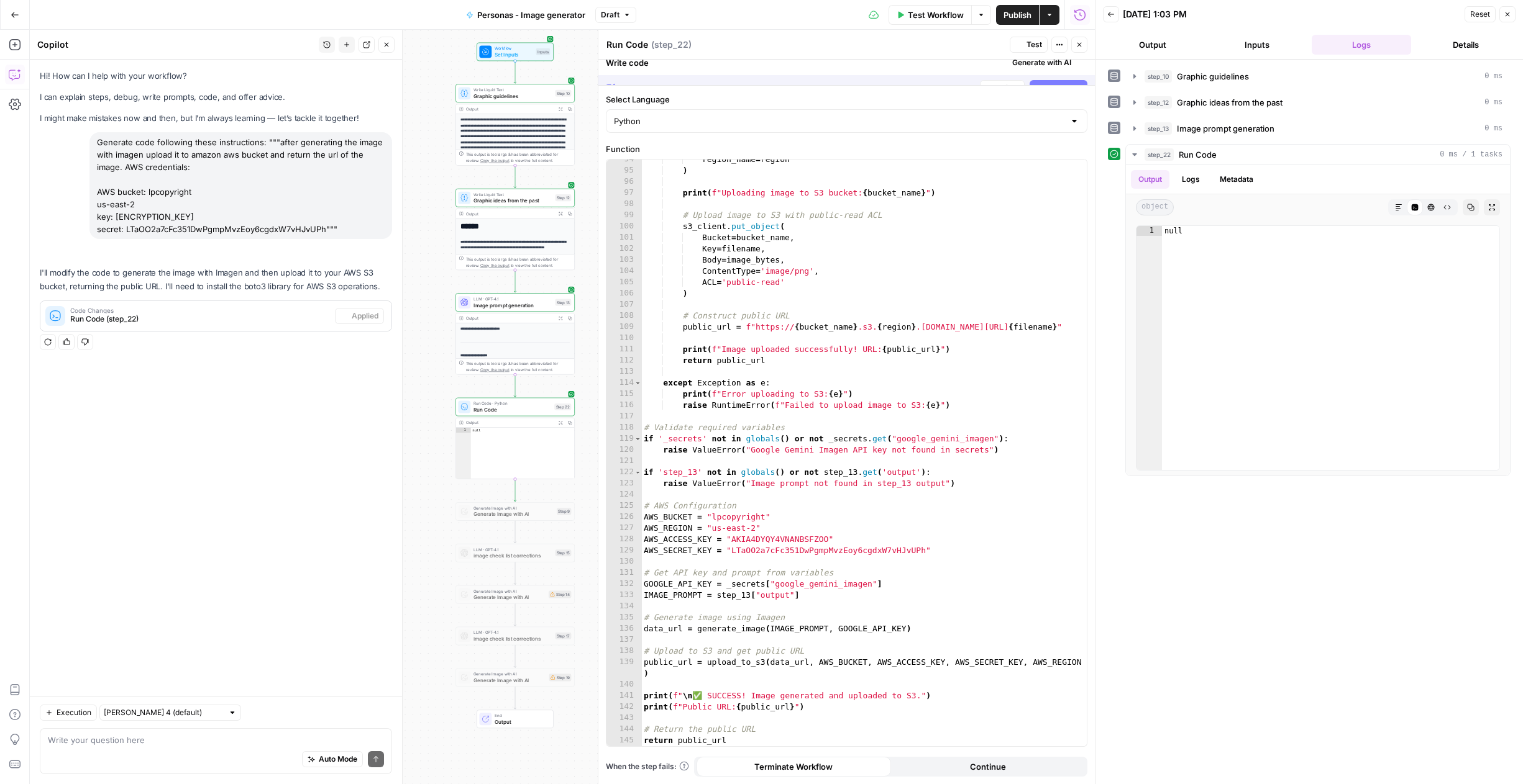
scroll to position [1101, 0]
click at [1078, 51] on button "Close" at bounding box center [1079, 44] width 16 height 16
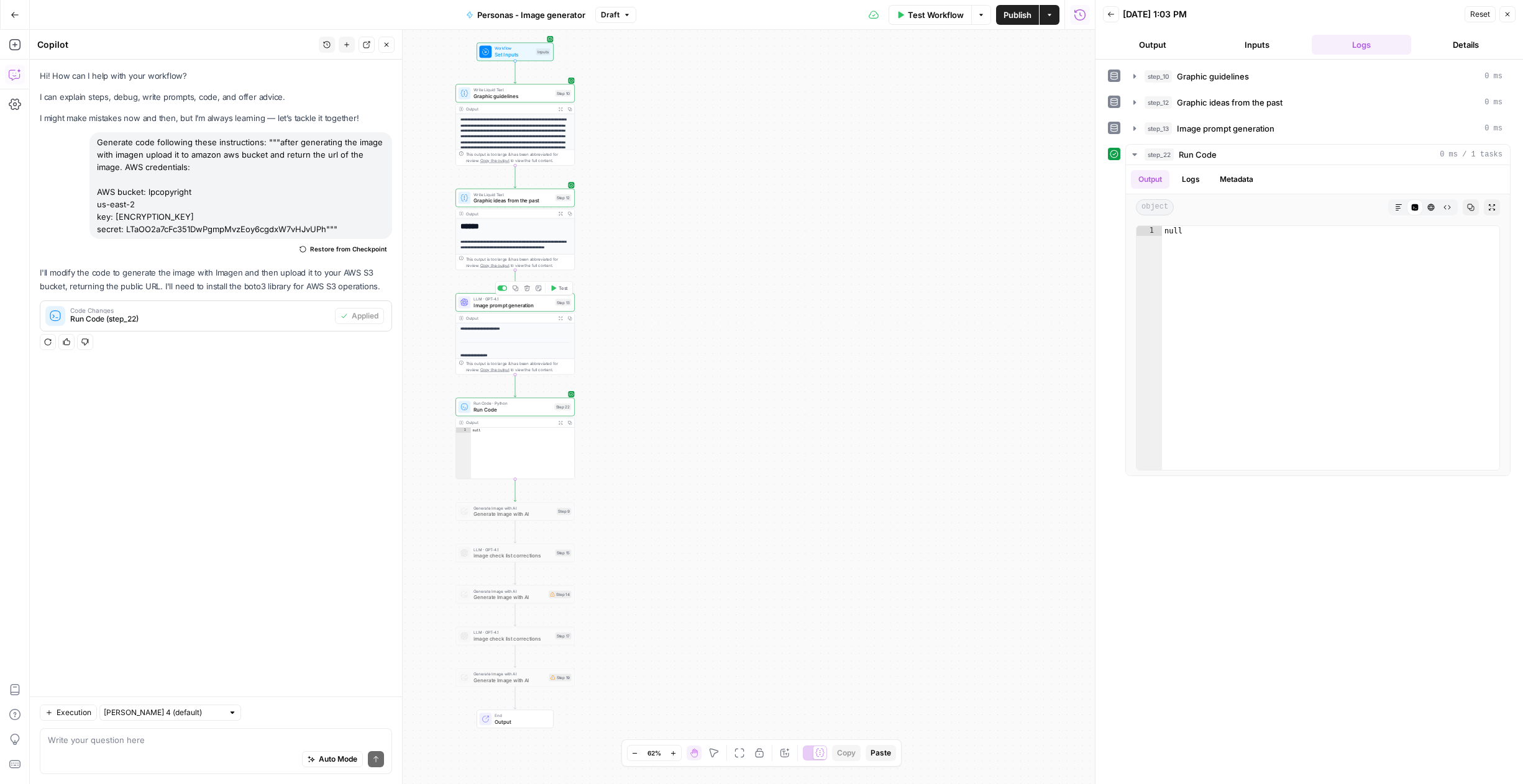
click at [559, 289] on span "Test" at bounding box center [563, 288] width 10 height 7
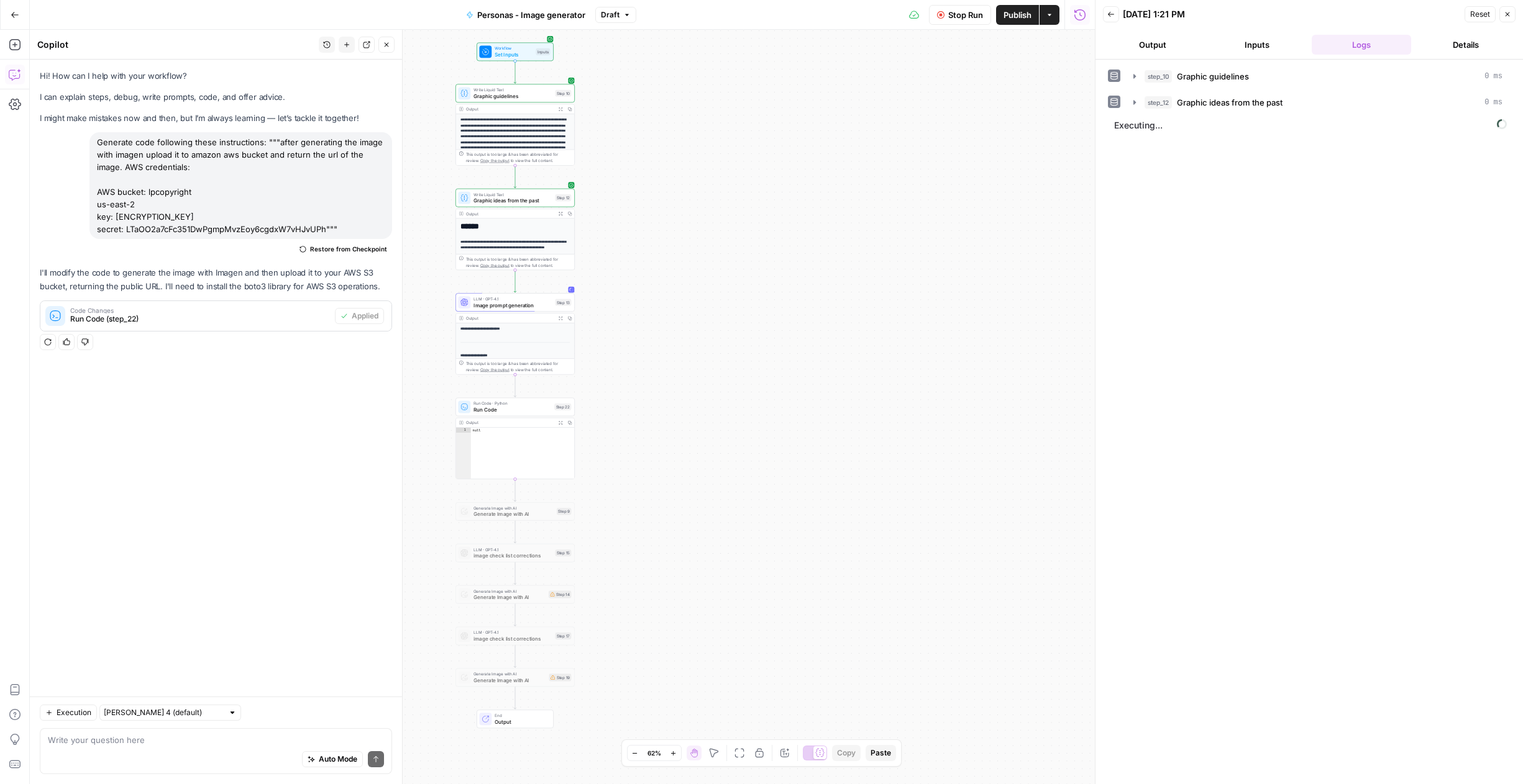
click at [510, 403] on span "Run Code · Python" at bounding box center [512, 403] width 77 height 6
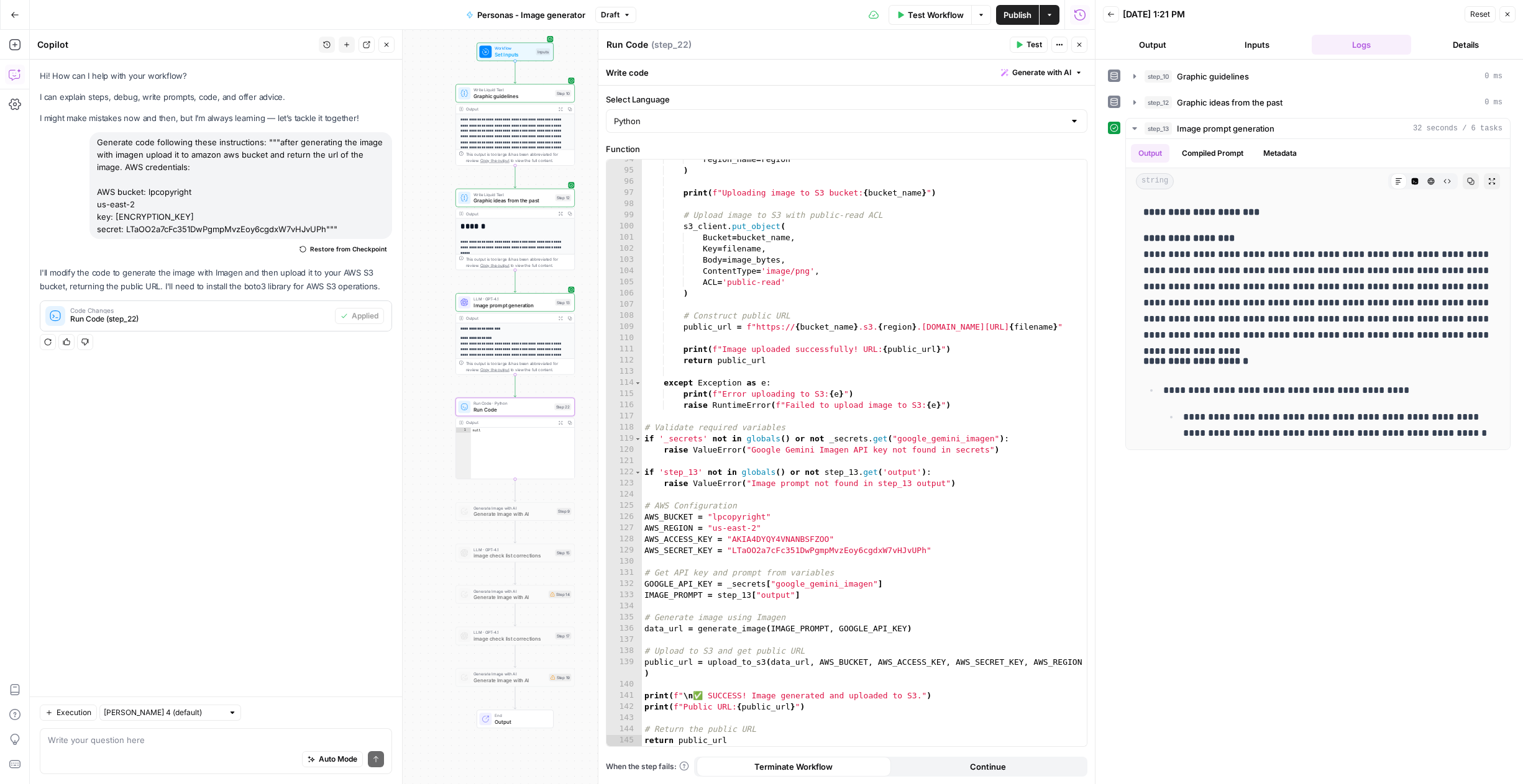
click at [1019, 45] on icon "button" at bounding box center [1020, 45] width 6 height 7
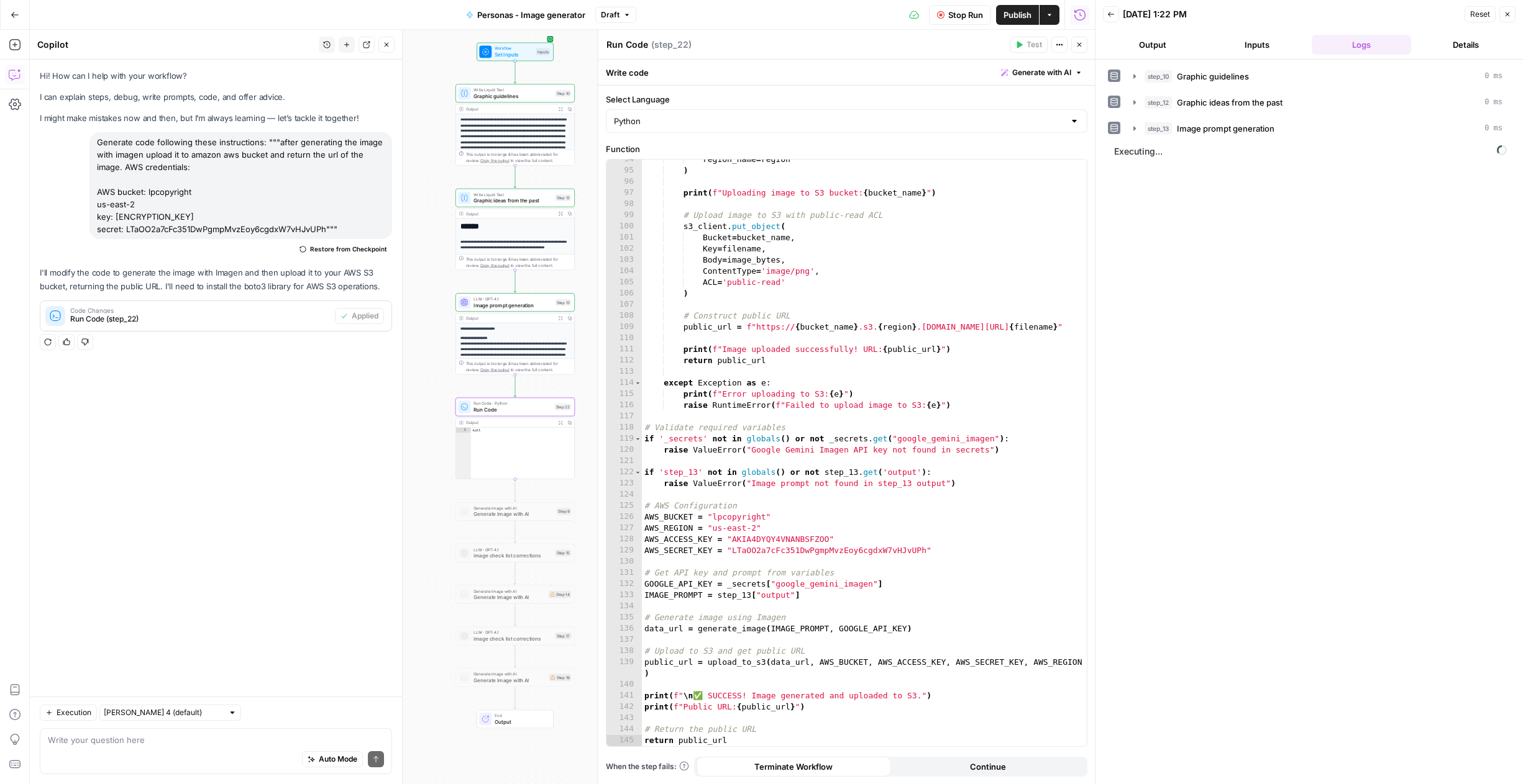
click at [628, 44] on textarea "Run Code" at bounding box center [628, 45] width 42 height 13
type textarea "I"
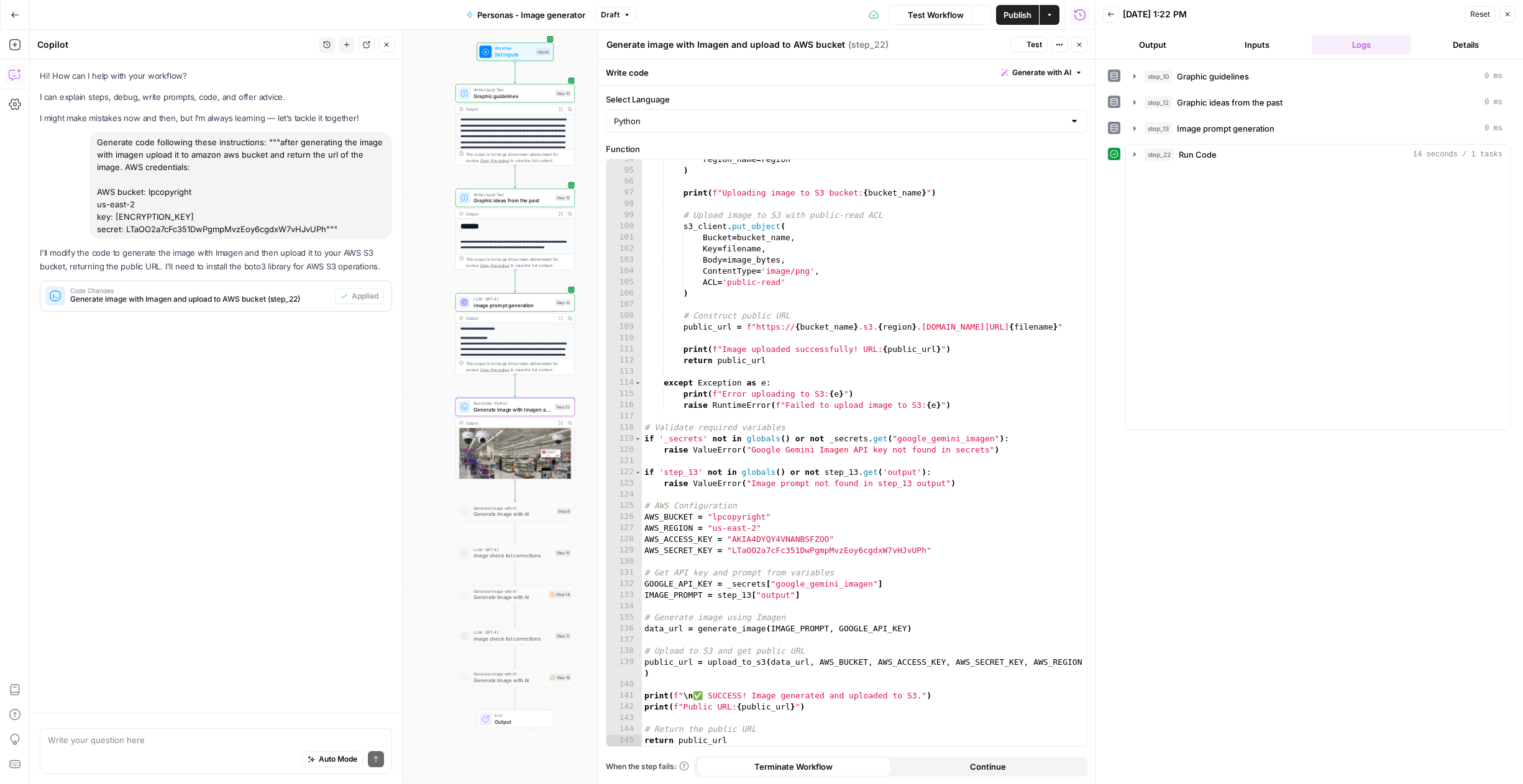
type textarea "Generate image with Imagen and upload to AWS bucket"
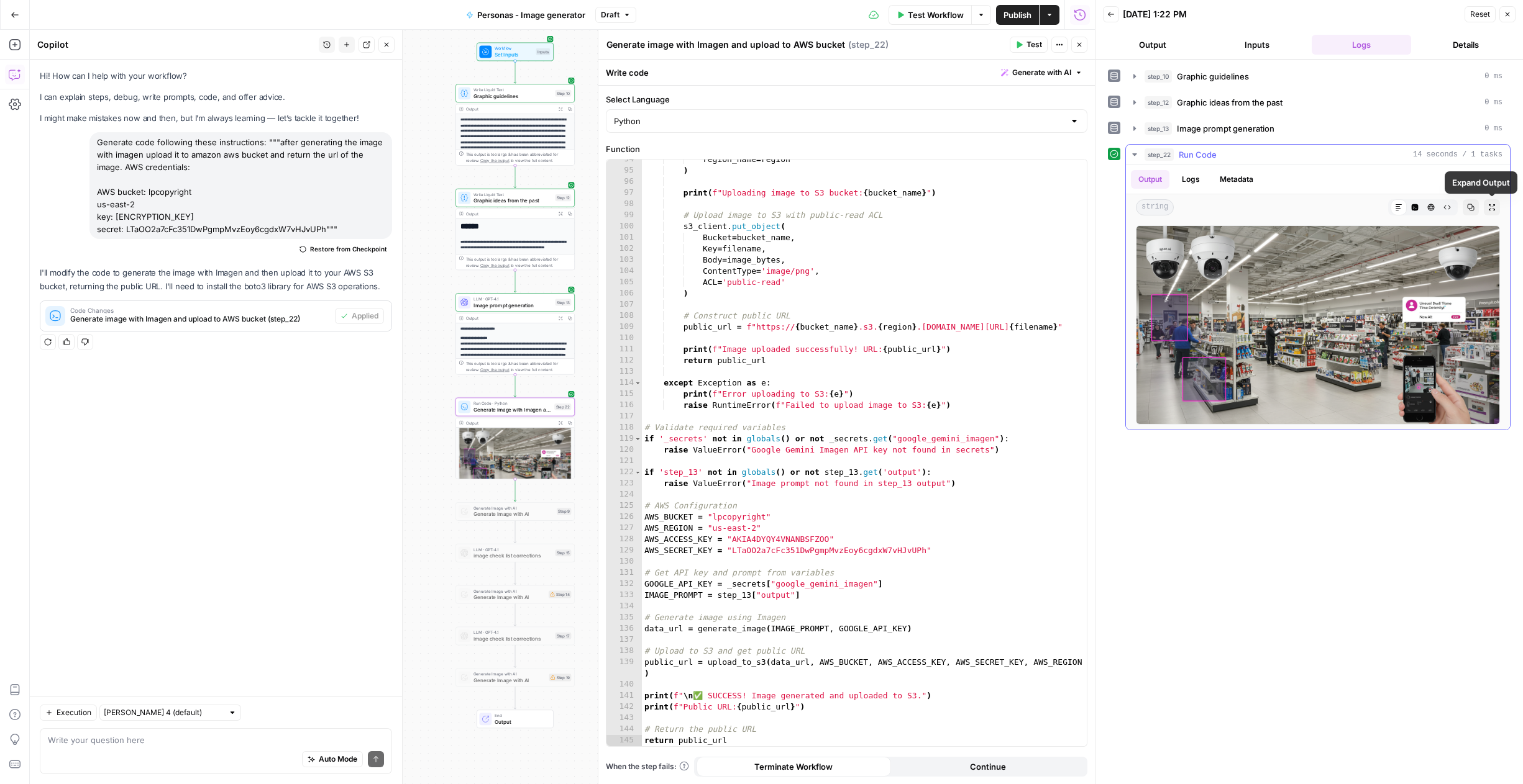
click at [1489, 209] on icon "button" at bounding box center [1492, 207] width 6 height 6
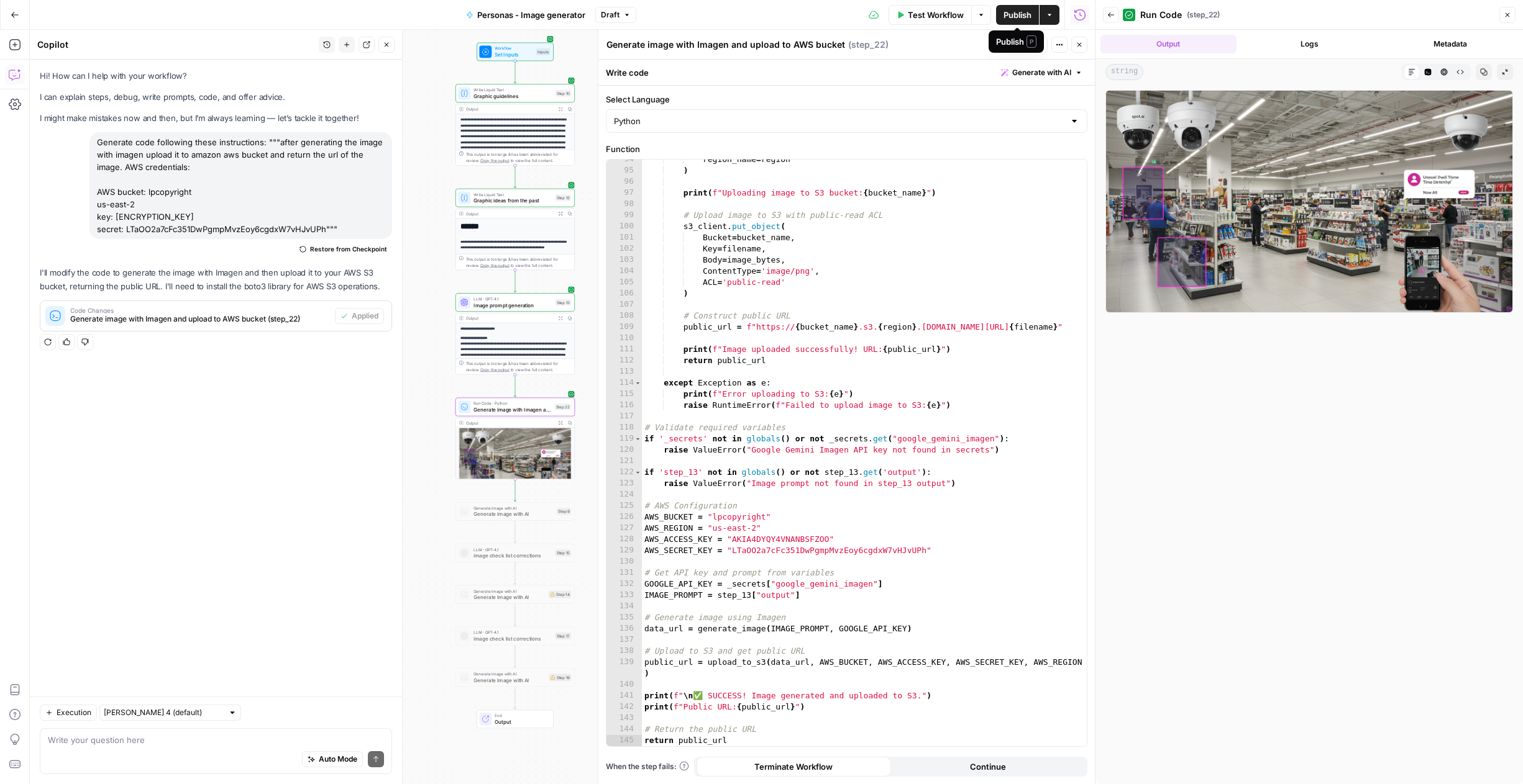
click at [1022, 15] on span "Publish" at bounding box center [1017, 15] width 28 height 13
click at [391, 44] on button "Close" at bounding box center [386, 44] width 16 height 16
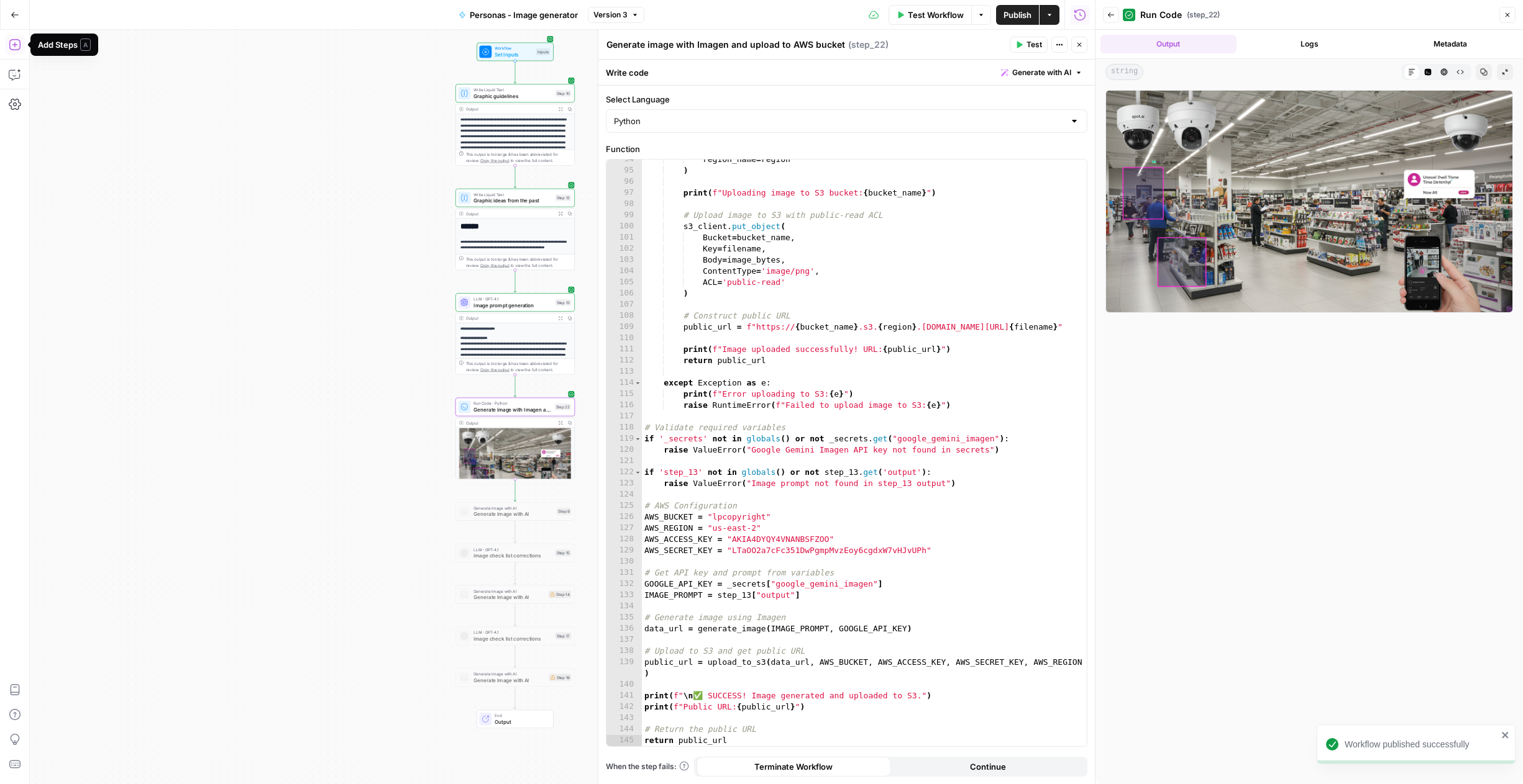
click at [10, 46] on icon "button" at bounding box center [15, 45] width 13 height 13
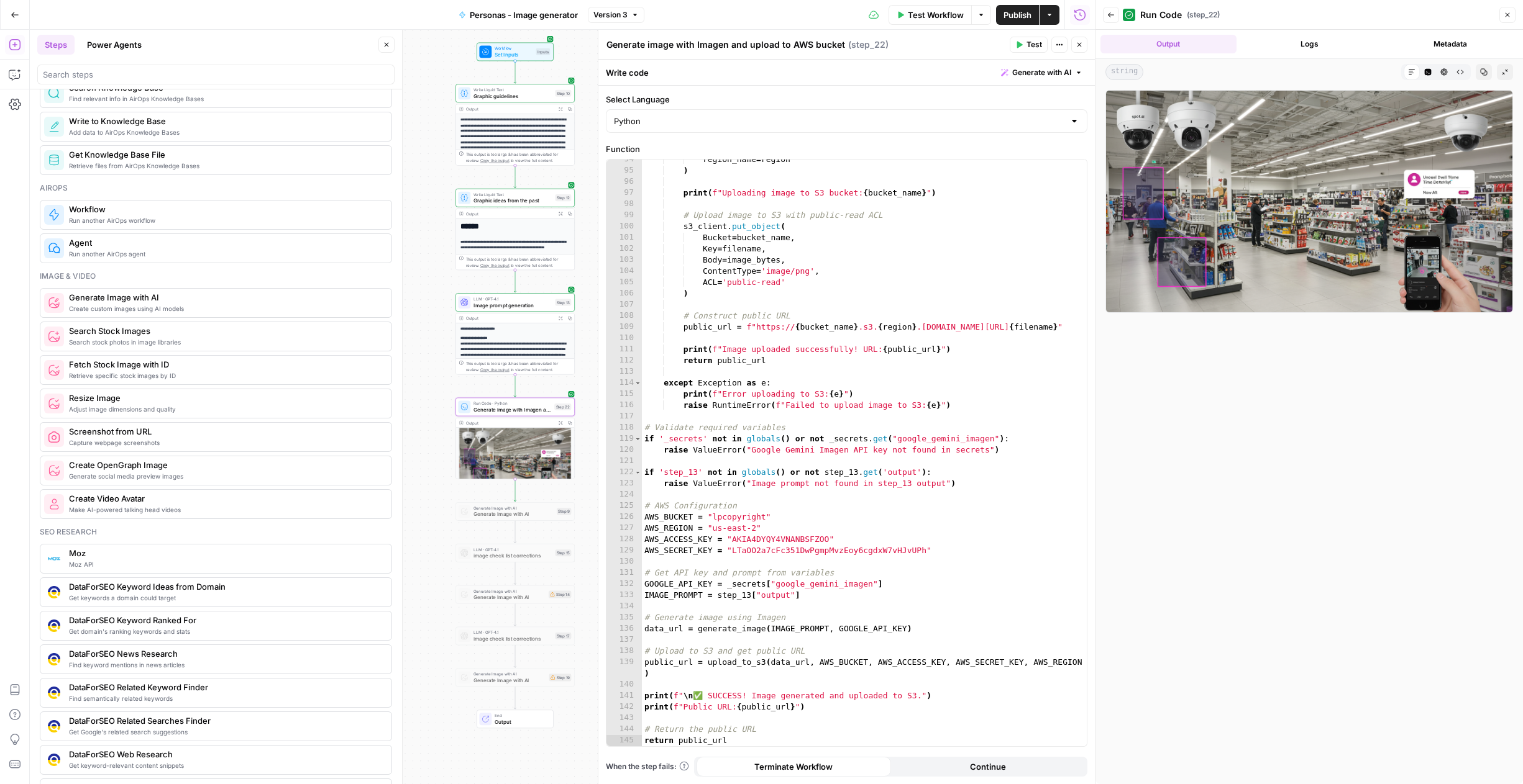
scroll to position [674, 0]
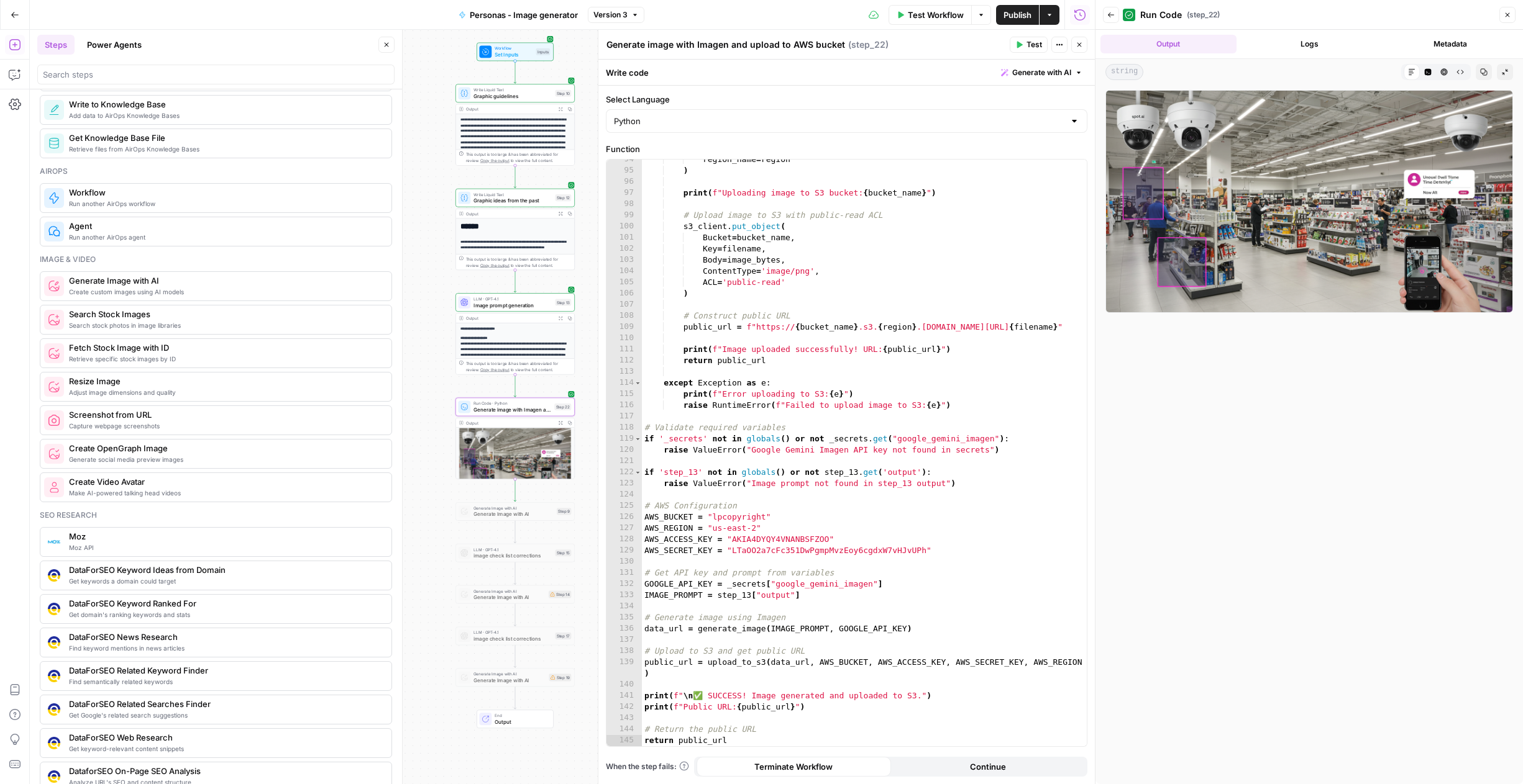
click at [125, 283] on span "Generate Image with AI" at bounding box center [225, 281] width 312 height 13
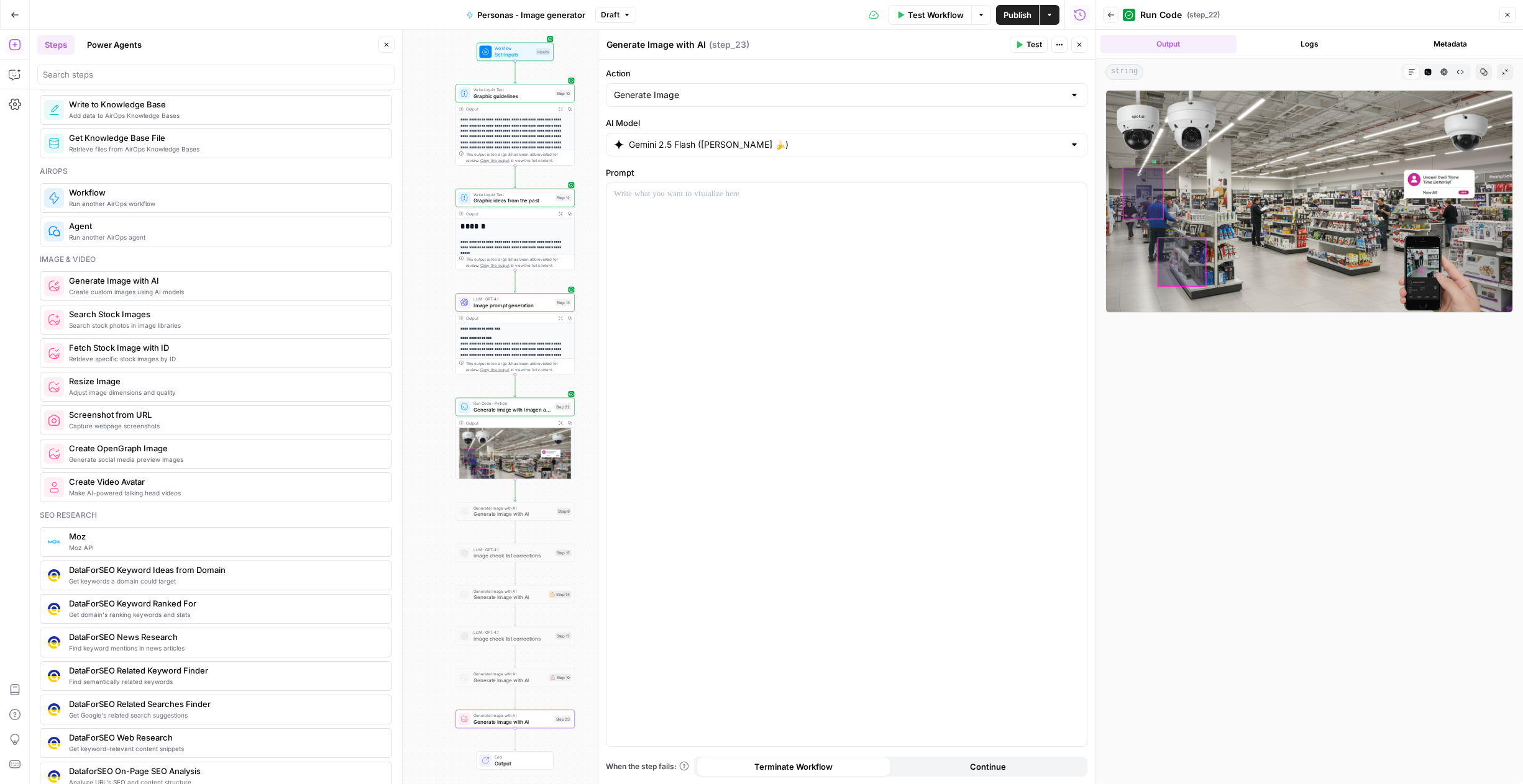
click at [900, 155] on div "Gemini 2.5 Flash (Nano Banana 🍌)" at bounding box center [847, 145] width 482 height 23
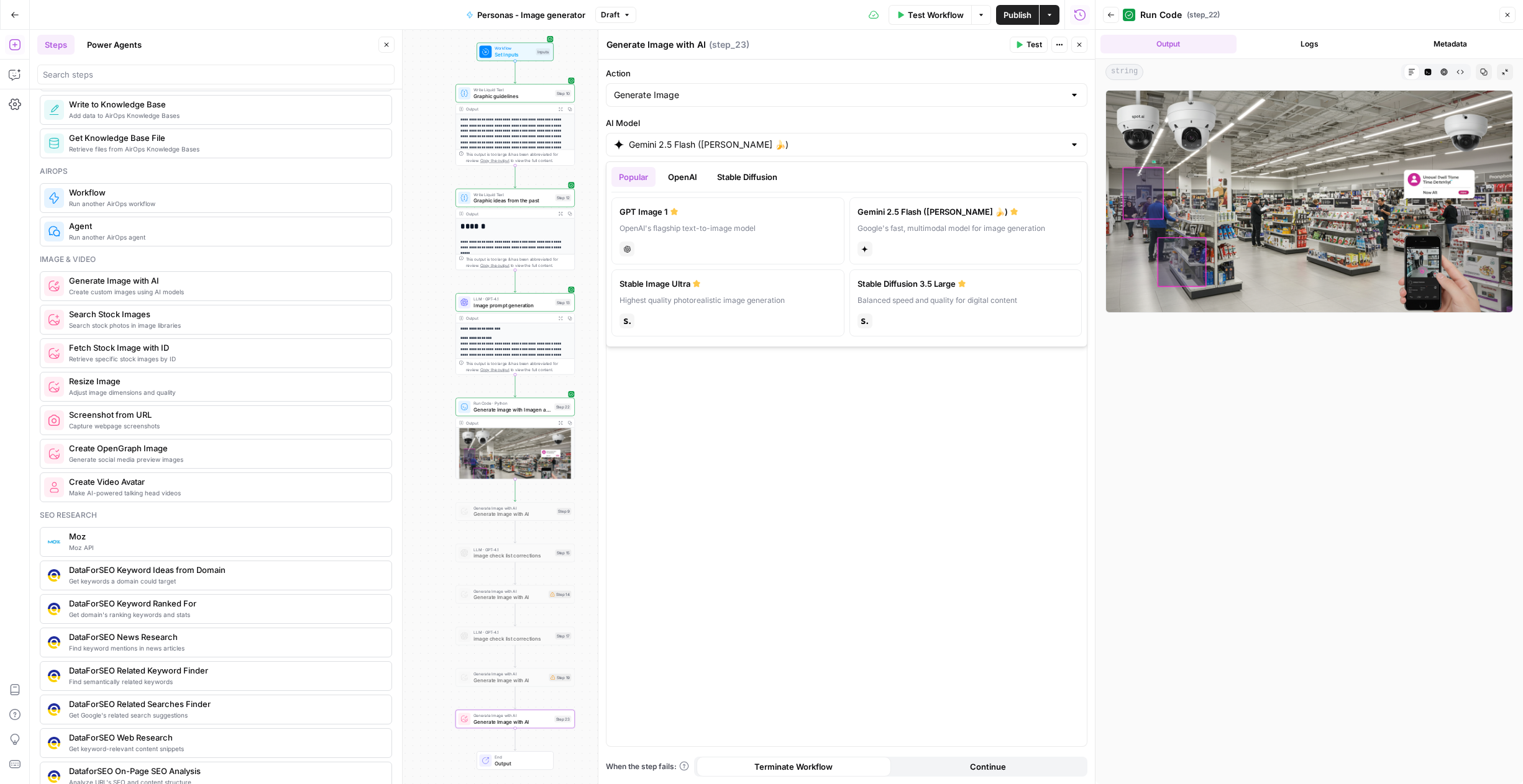
click at [1078, 49] on button "Close" at bounding box center [1079, 44] width 16 height 16
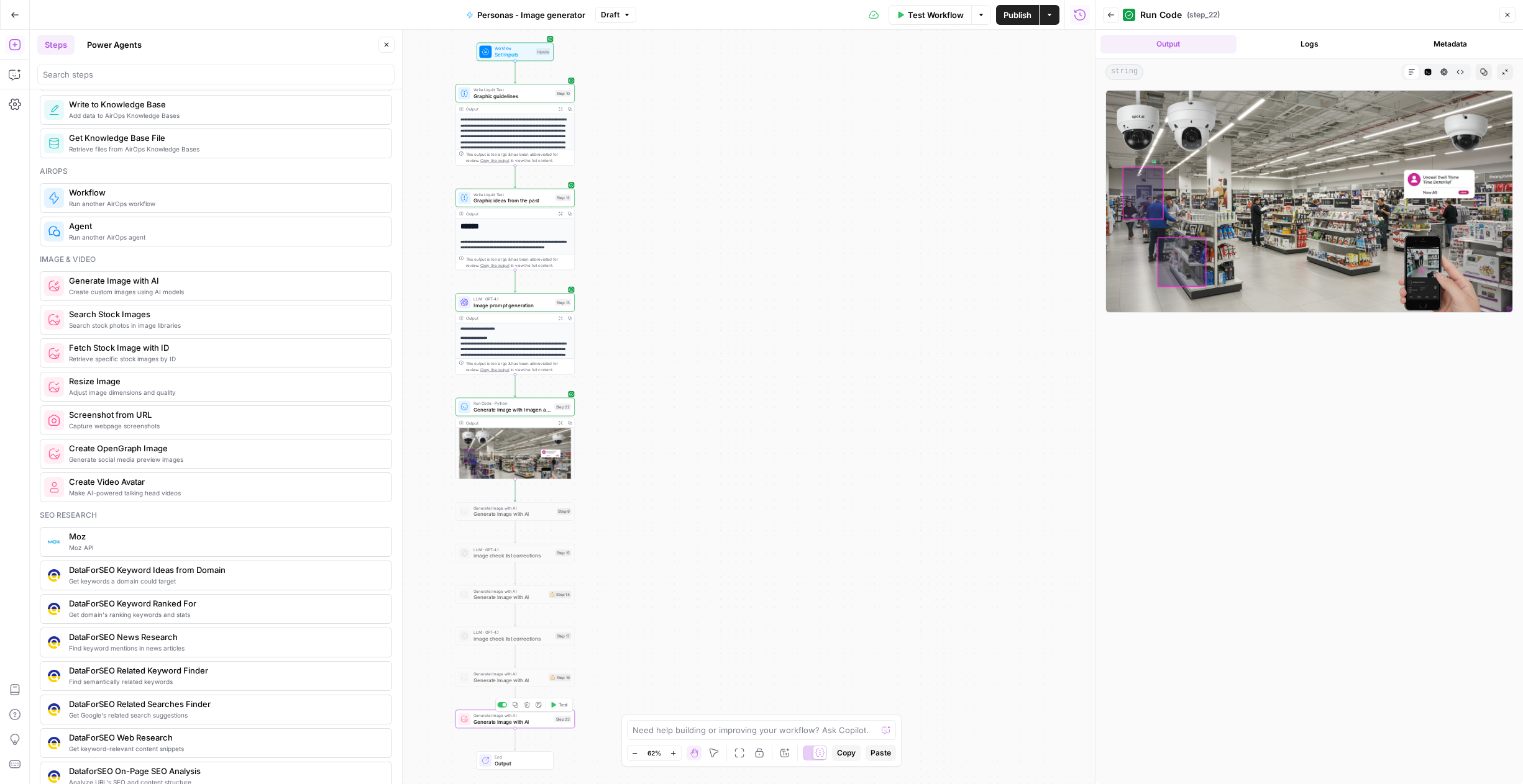
click at [525, 707] on icon "button" at bounding box center [527, 705] width 6 height 6
click at [727, 152] on button "Delete Step" at bounding box center [728, 158] width 63 height 22
click at [514, 407] on span "Generate image with Imagen and upload to AWS bucket" at bounding box center [512, 410] width 77 height 8
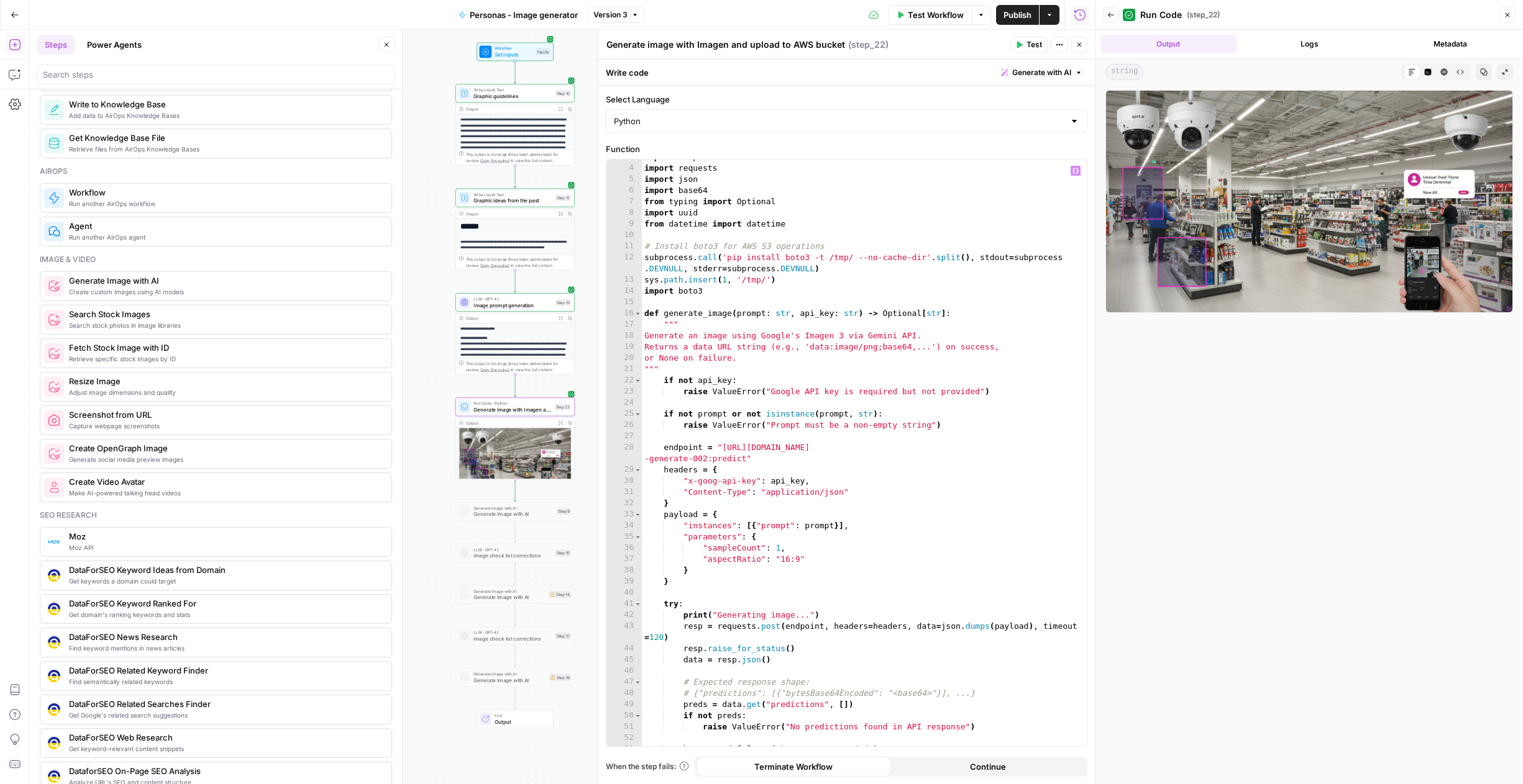
scroll to position [31, 0]
drag, startPoint x: 707, startPoint y: 458, endPoint x: 992, endPoint y: 446, distance: 285.3
click at [992, 446] on div "import subprocess import requests import json import base64 from typing import …" at bounding box center [864, 455] width 445 height 609
paste textarea
click at [1038, 45] on span "Test" at bounding box center [1034, 45] width 15 height 11
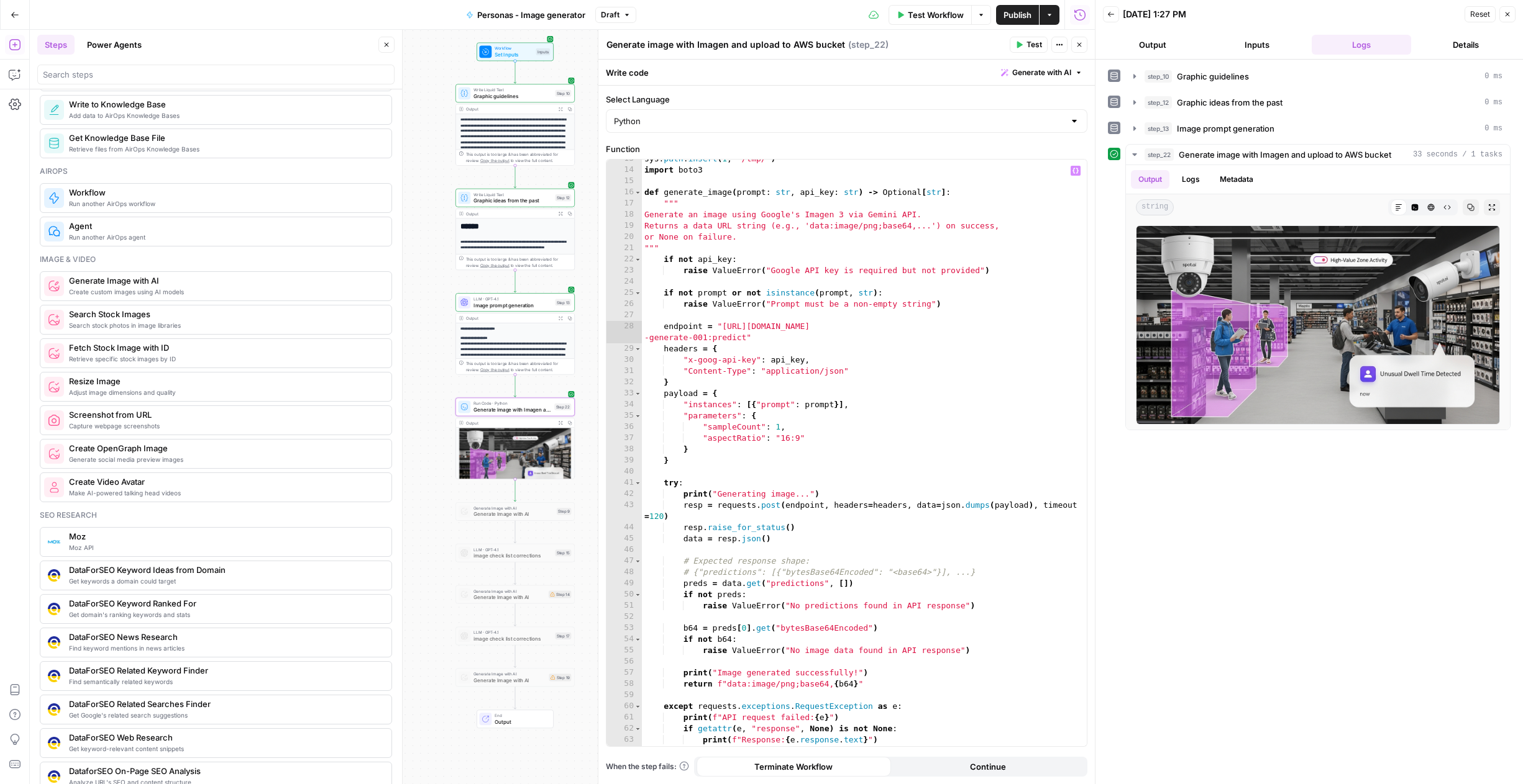
scroll to position [148, 0]
click at [856, 212] on div "sys . path . insert ( 1 , '/tmp/' ) import boto3 def generate_image ( prompt : …" at bounding box center [864, 461] width 445 height 609
click at [860, 219] on div "sys . path . insert ( 1 , '/tmp/' ) import boto3 def generate_image ( prompt : …" at bounding box center [864, 461] width 445 height 609
type textarea "**********"
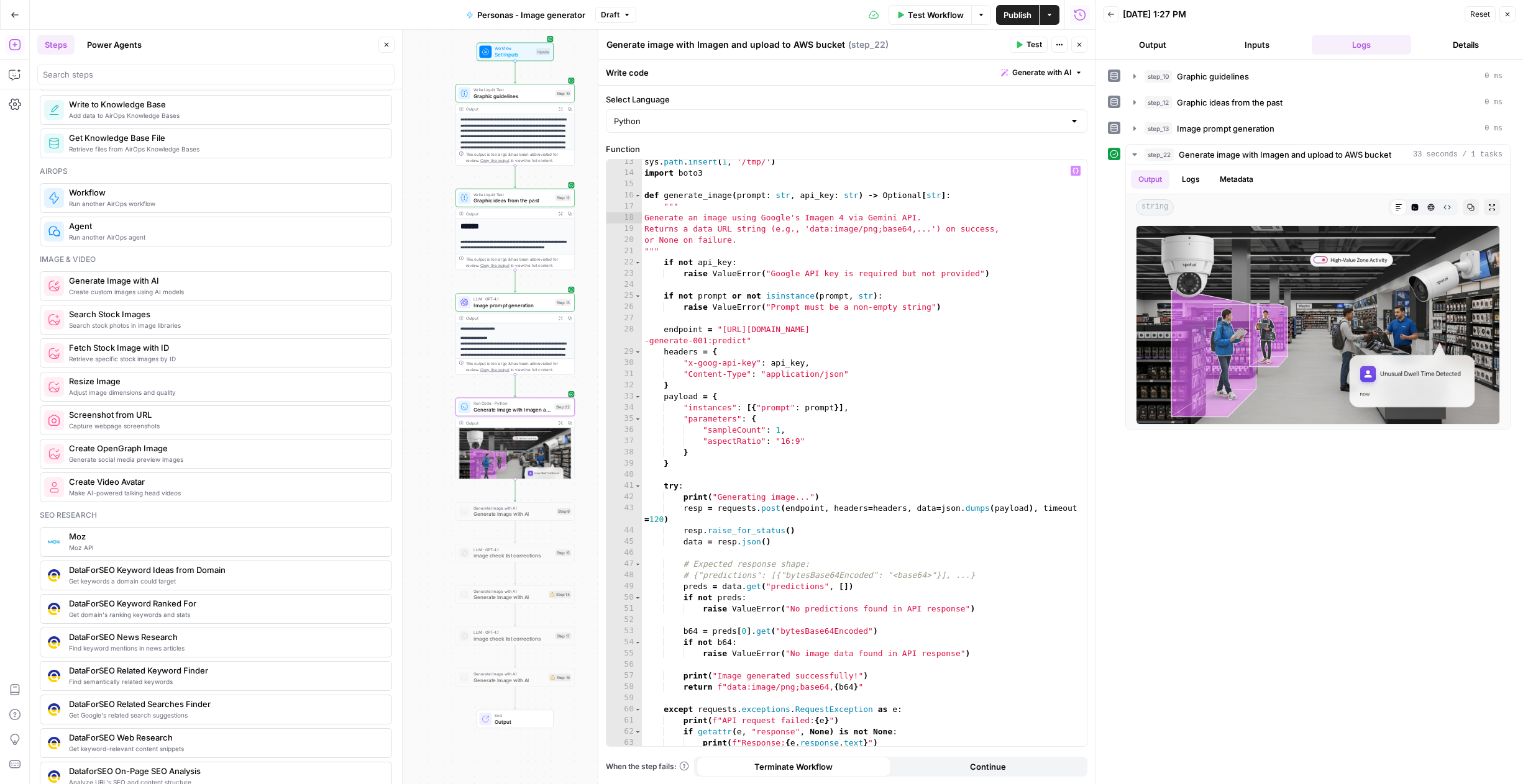
click at [1003, 18] on span "Publish" at bounding box center [1017, 15] width 28 height 13
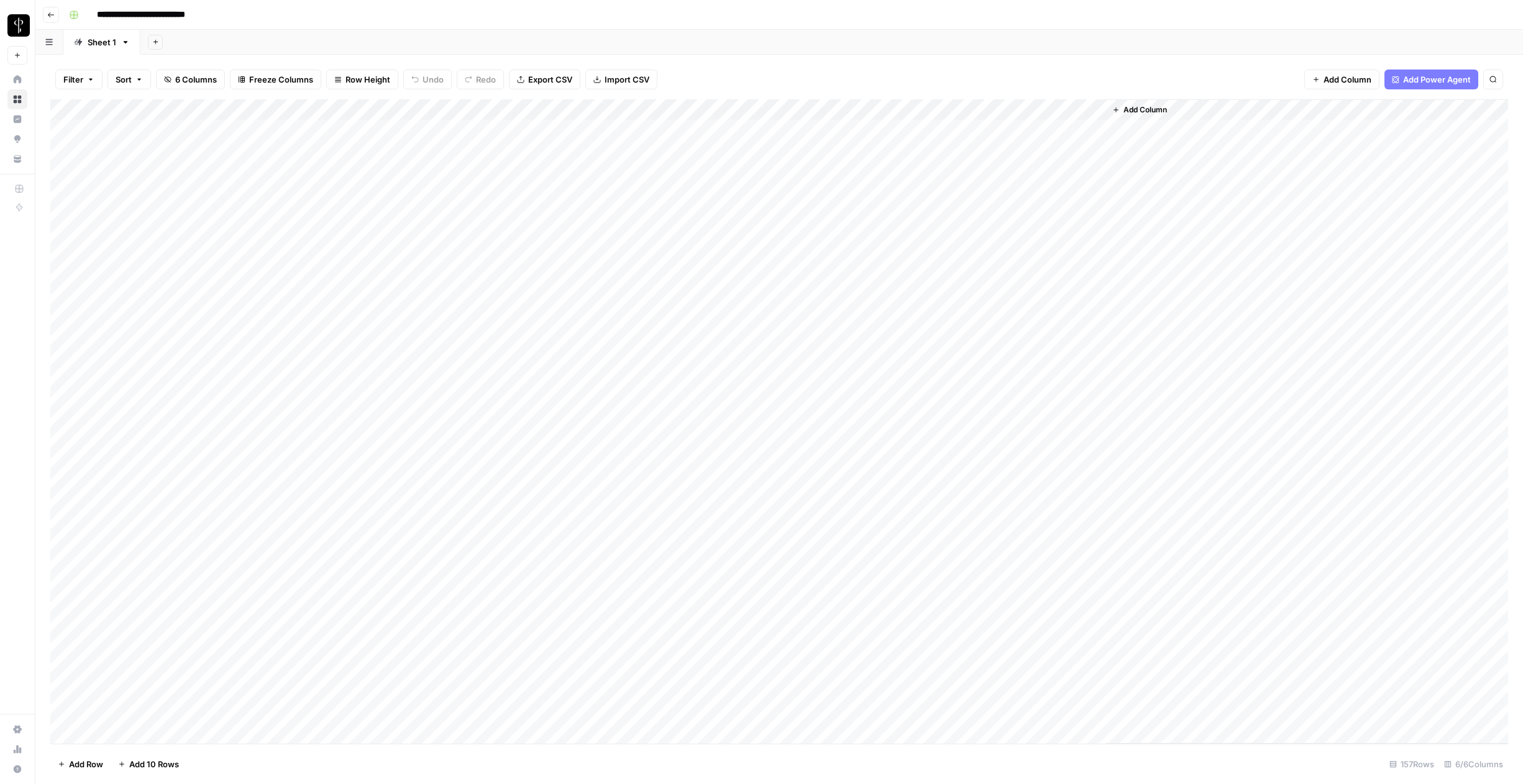
click at [1131, 110] on span "Add Column" at bounding box center [1145, 110] width 44 height 11
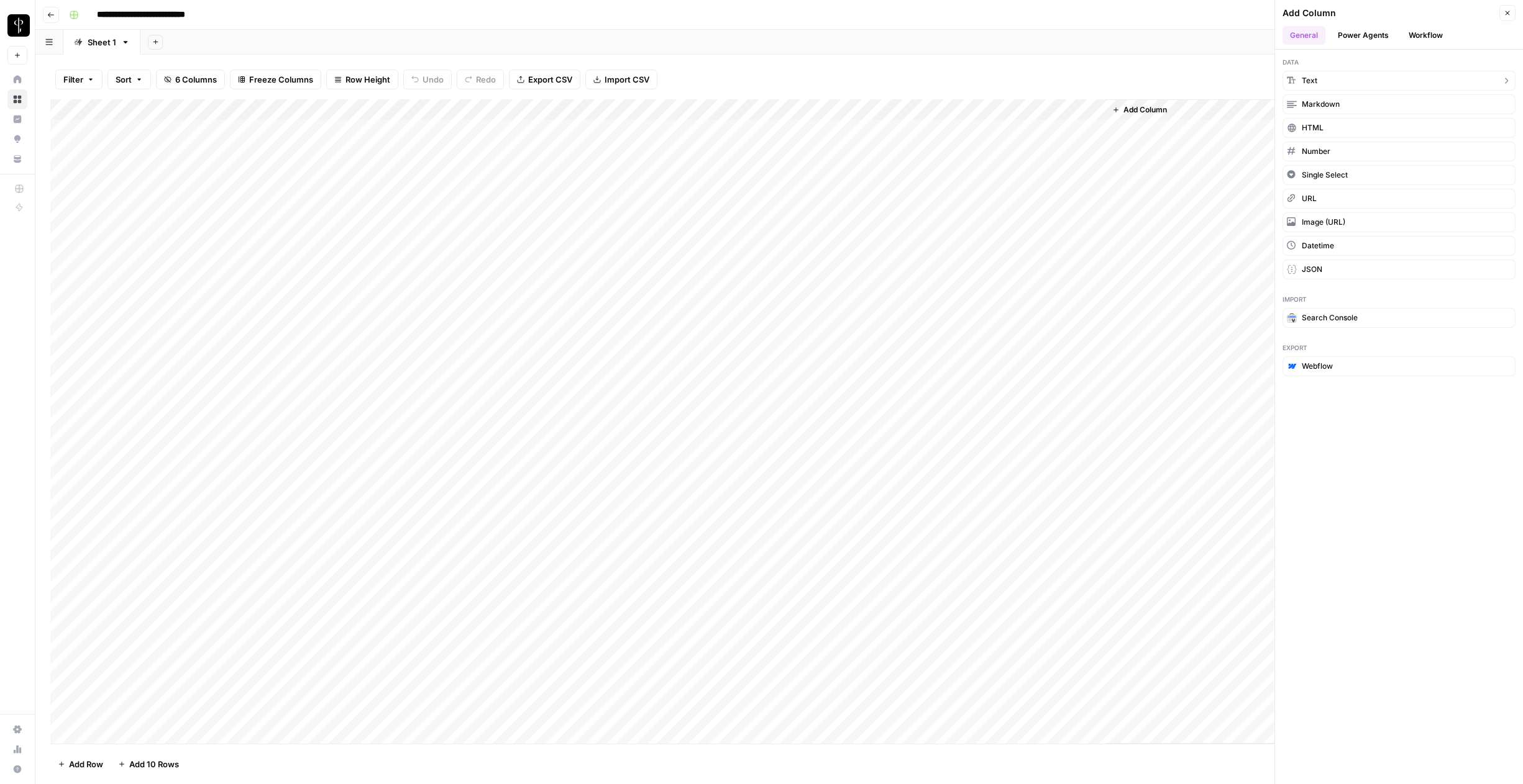
click at [1322, 74] on button "Text" at bounding box center [1399, 81] width 233 height 20
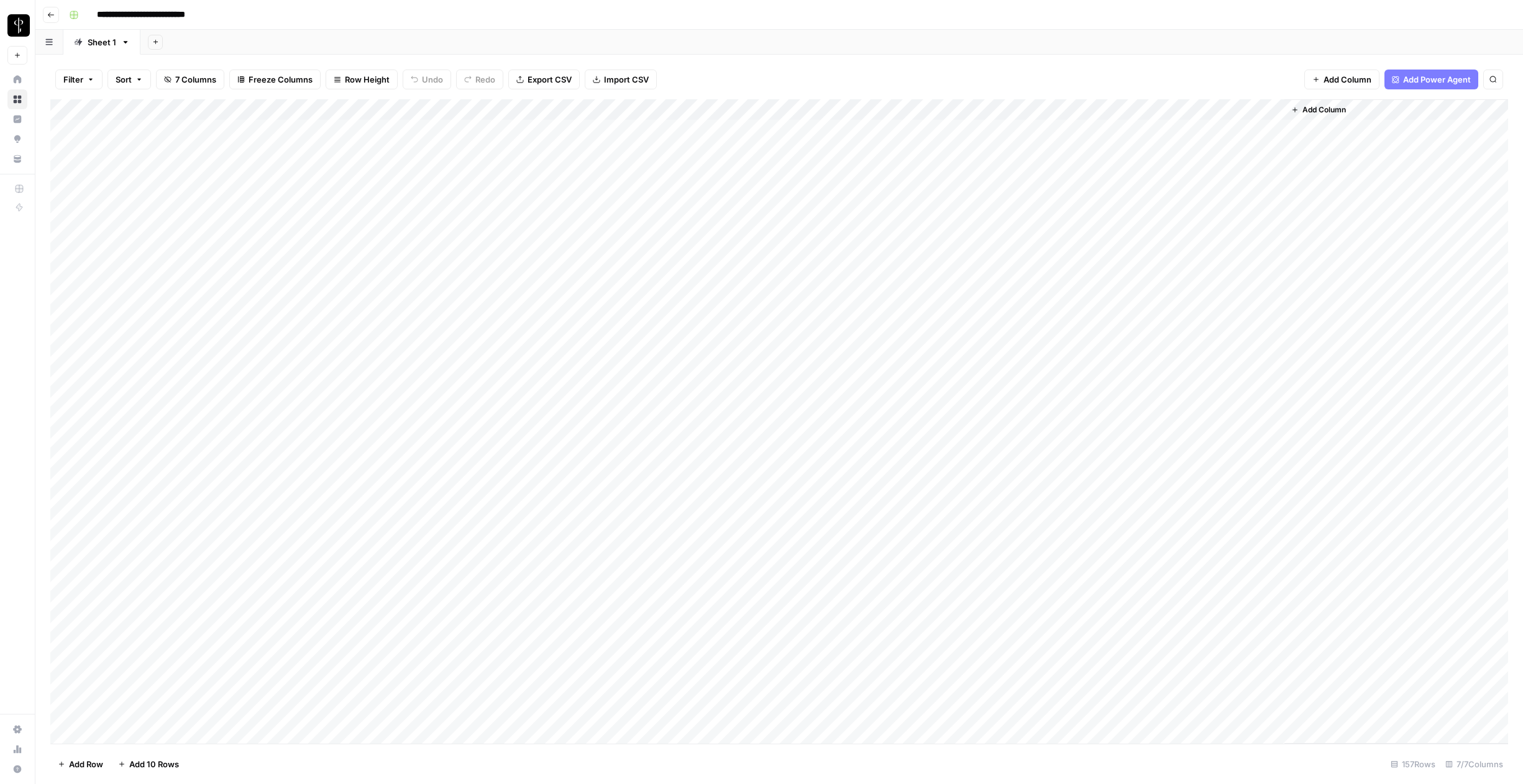
click at [1204, 111] on div "Add Column" at bounding box center [779, 422] width 1458 height 644
click at [1178, 135] on input "New Column" at bounding box center [1178, 140] width 126 height 13
type input "[PERSON_NAME]'s comments"
